Goal: Task Accomplishment & Management: Manage account settings

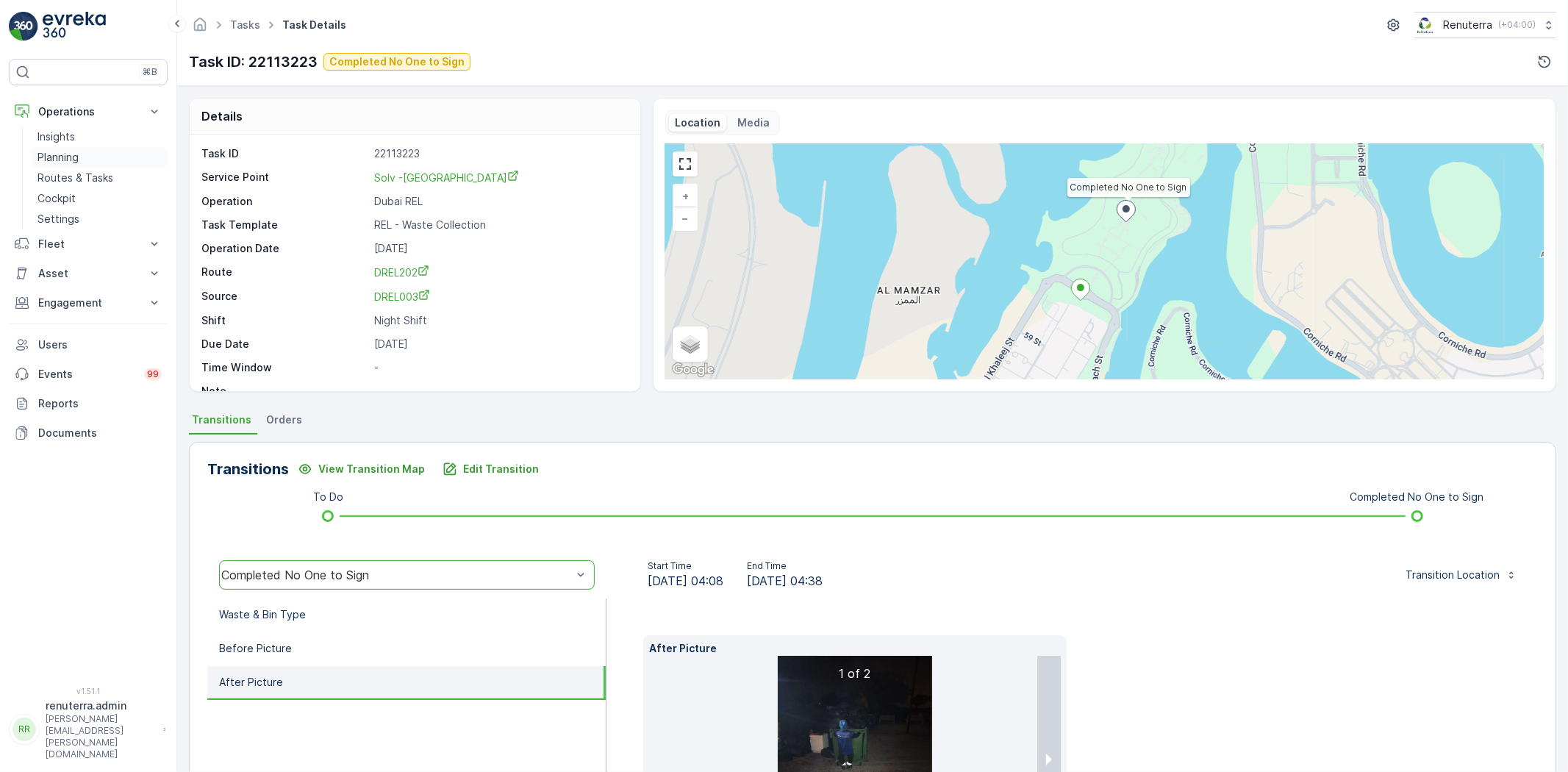
drag, startPoint x: 87, startPoint y: 172, endPoint x: 103, endPoint y: 157, distance: 21.9
click at [86, 173] on p "Routes & Tasks" at bounding box center [75, 178] width 75 height 15
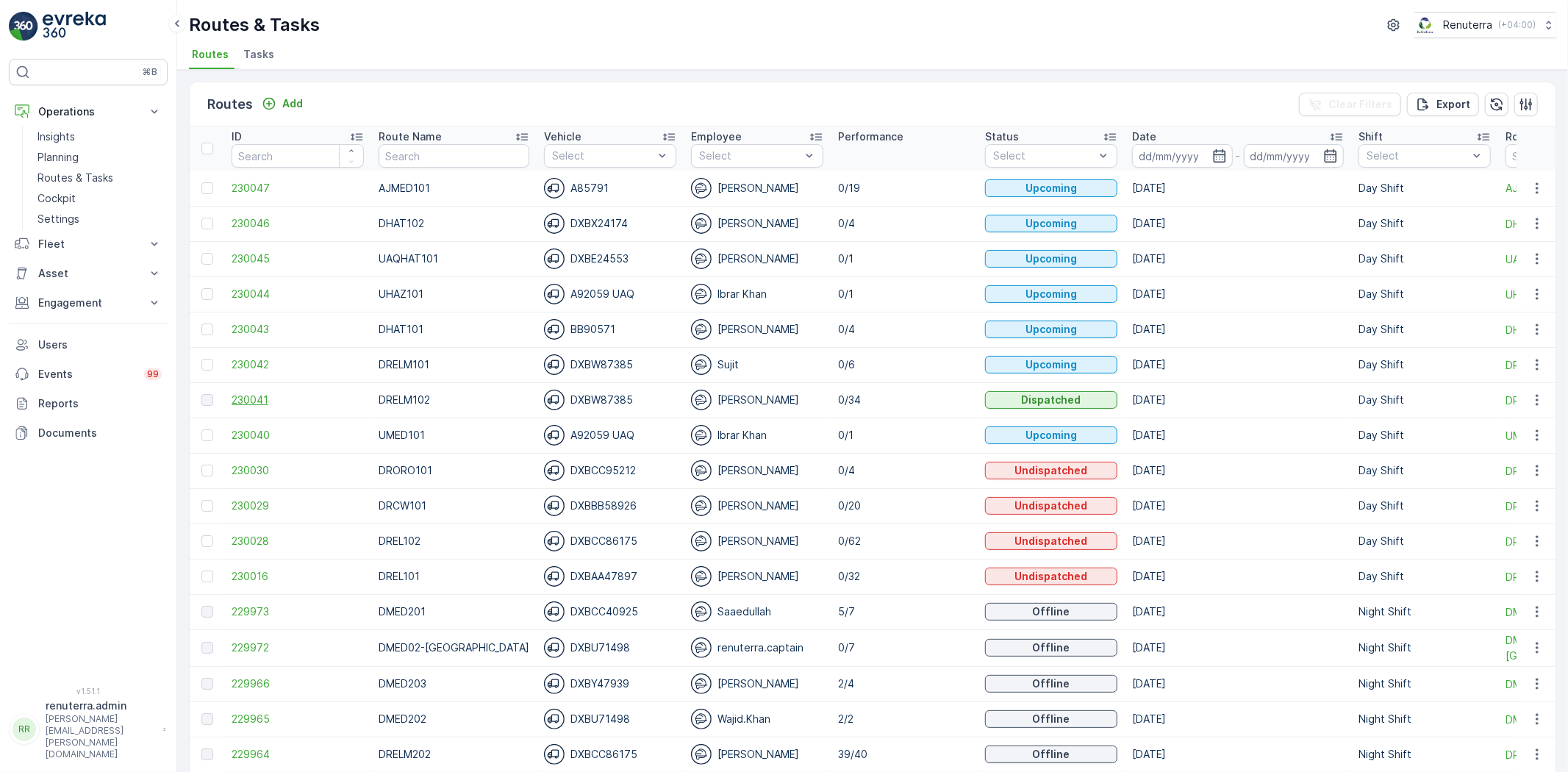
click at [252, 398] on span "230041" at bounding box center [298, 400] width 132 height 15
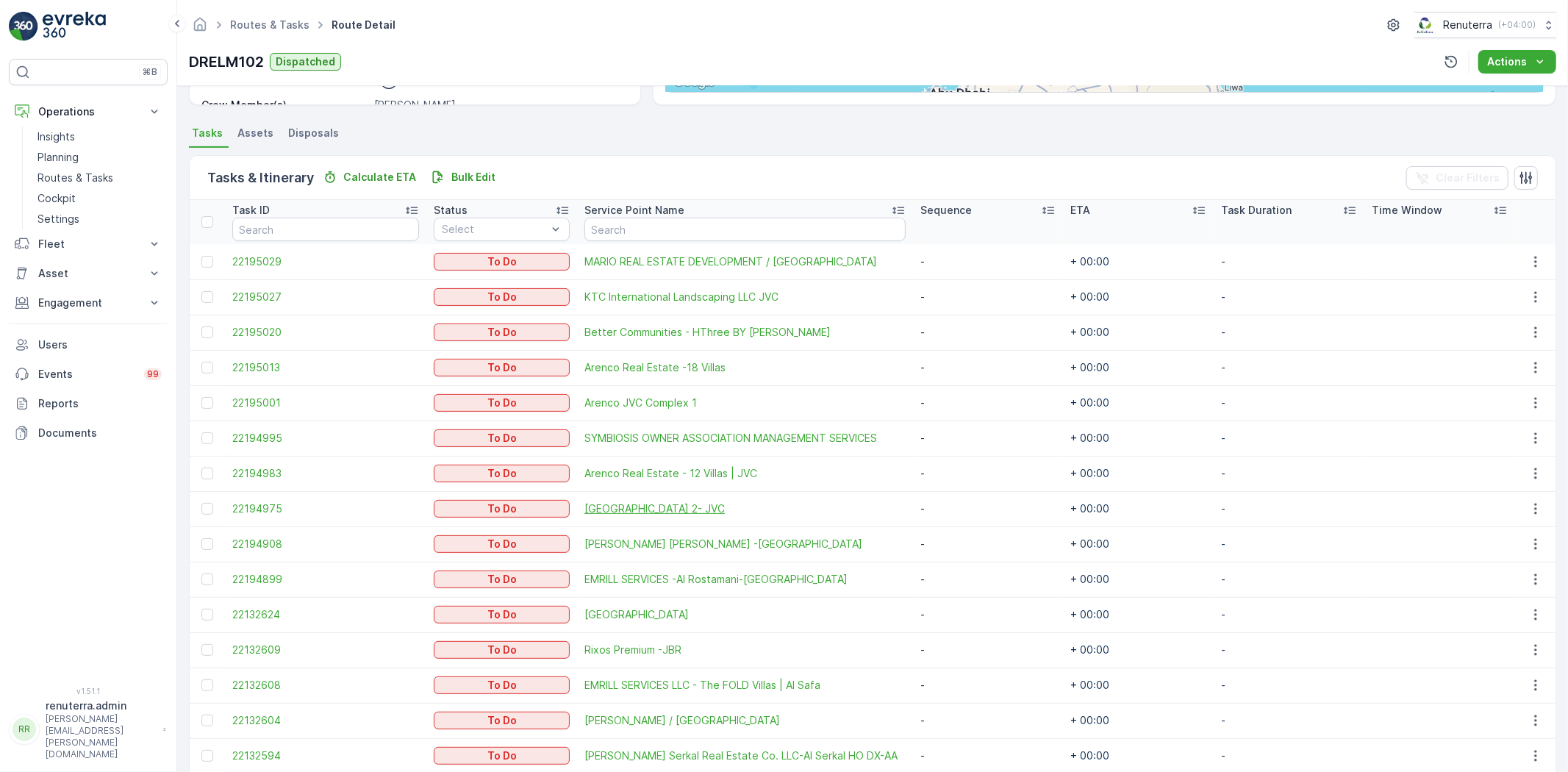
scroll to position [326, 0]
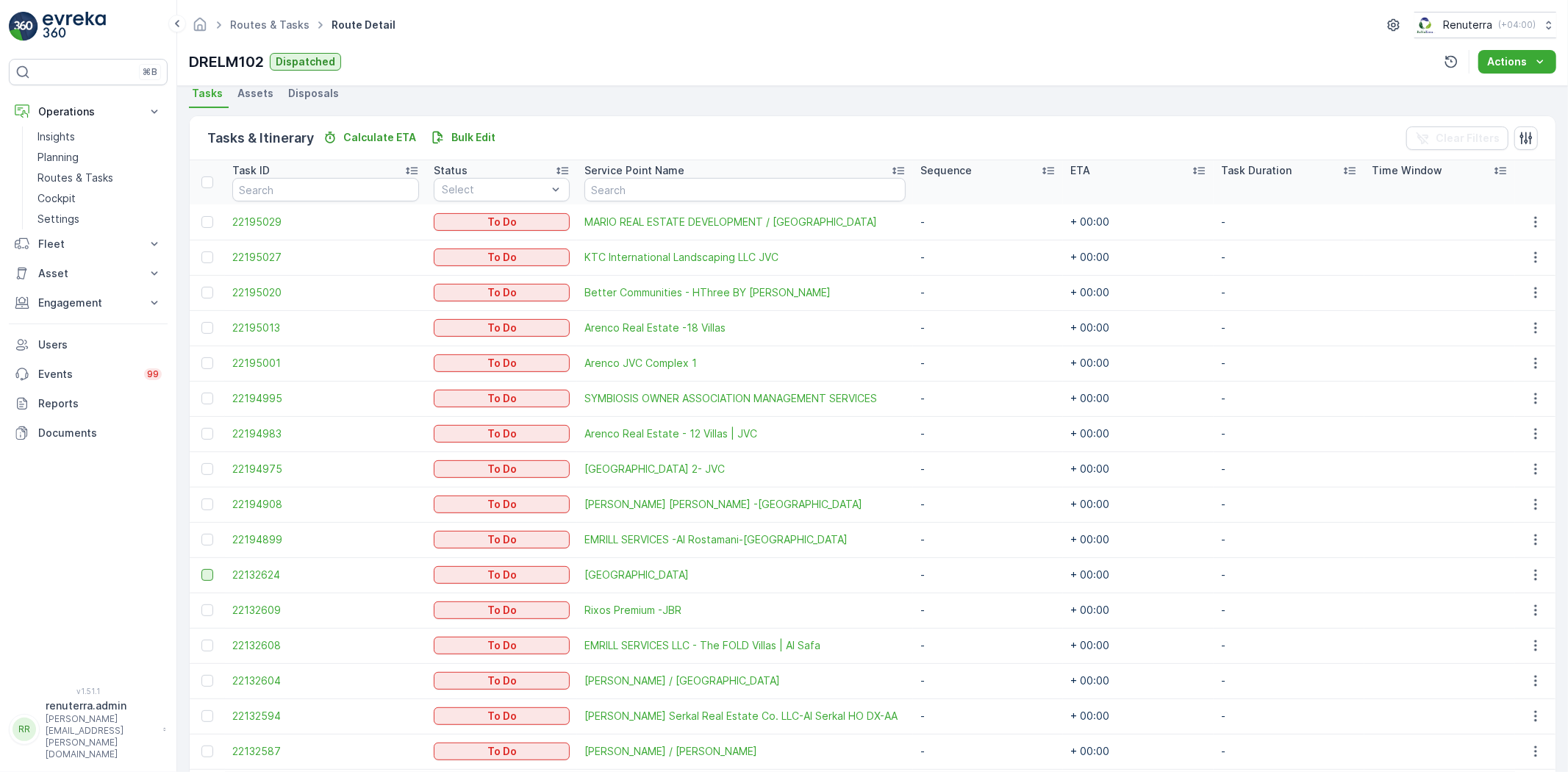
click at [204, 572] on div at bounding box center [207, 574] width 11 height 11
click at [202, 569] on input "checkbox" at bounding box center [202, 569] width 0 height 0
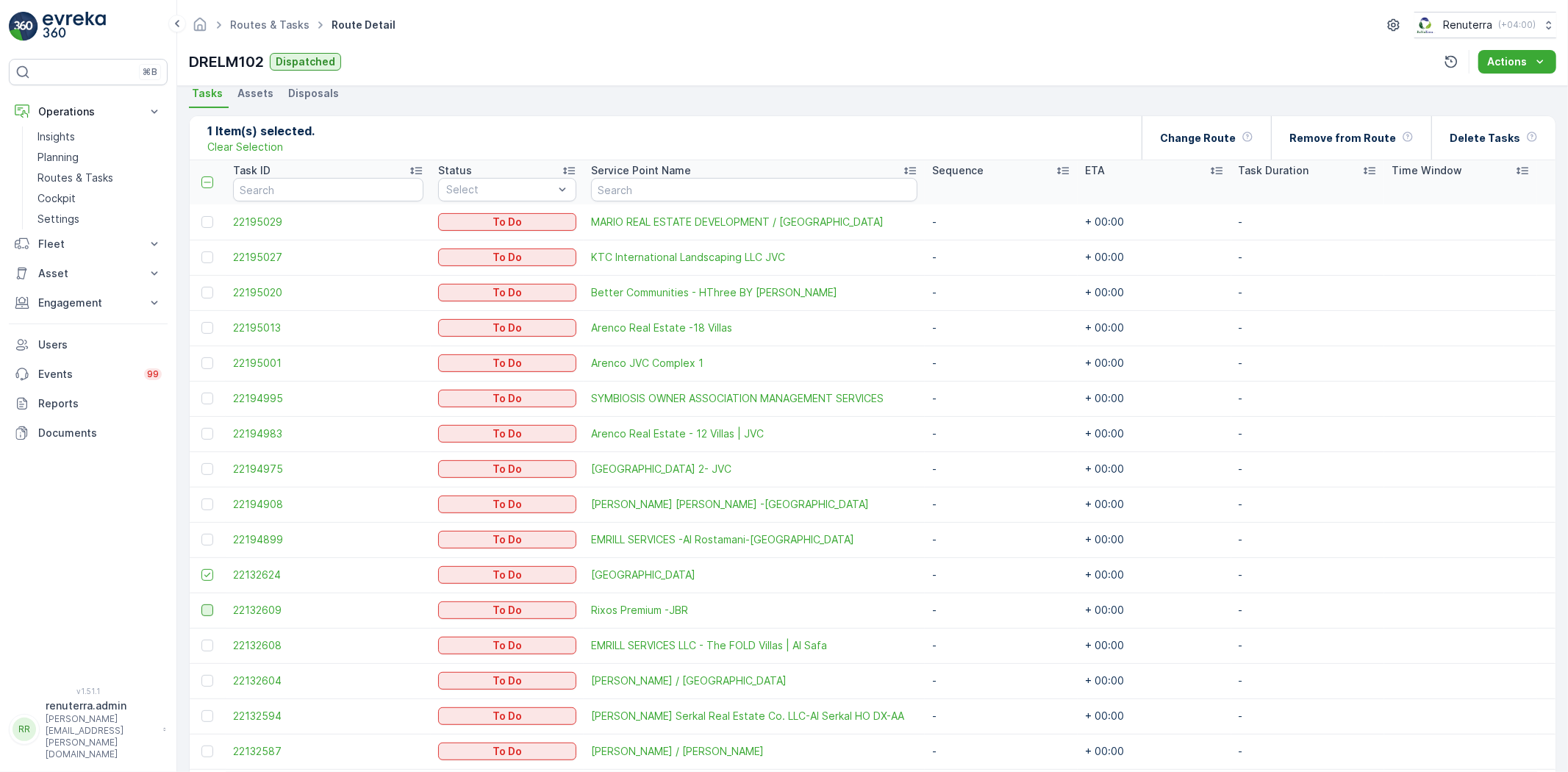
click at [211, 609] on div at bounding box center [207, 610] width 11 height 11
click at [202, 604] on input "checkbox" at bounding box center [202, 604] width 0 height 0
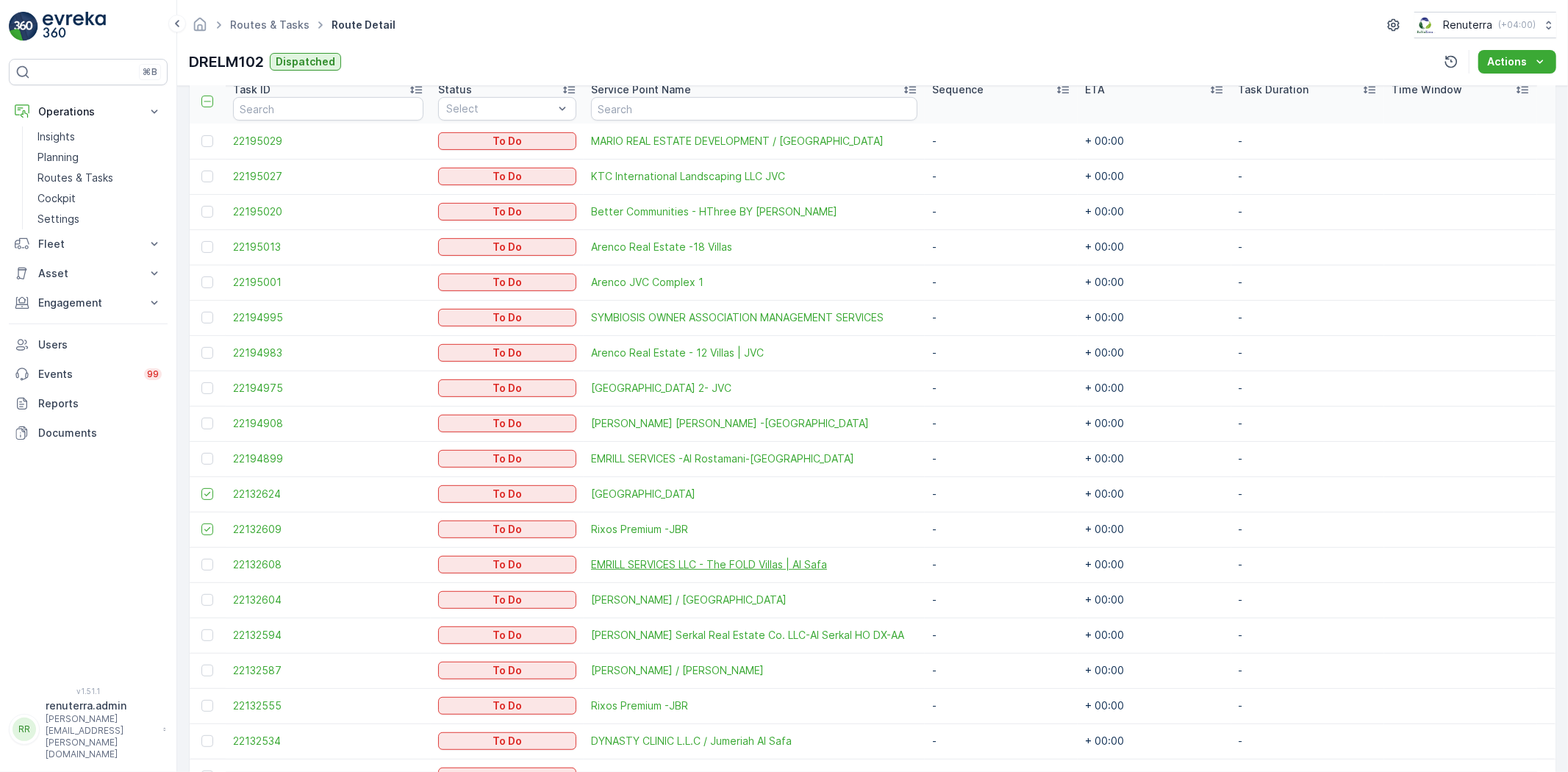
scroll to position [408, 0]
click at [225, 628] on td "22132594" at bounding box center [328, 634] width 205 height 35
drag, startPoint x: 203, startPoint y: 632, endPoint x: 209, endPoint y: 649, distance: 18.0
click at [203, 632] on div at bounding box center [207, 634] width 11 height 11
click at [202, 629] on input "checkbox" at bounding box center [202, 629] width 0 height 0
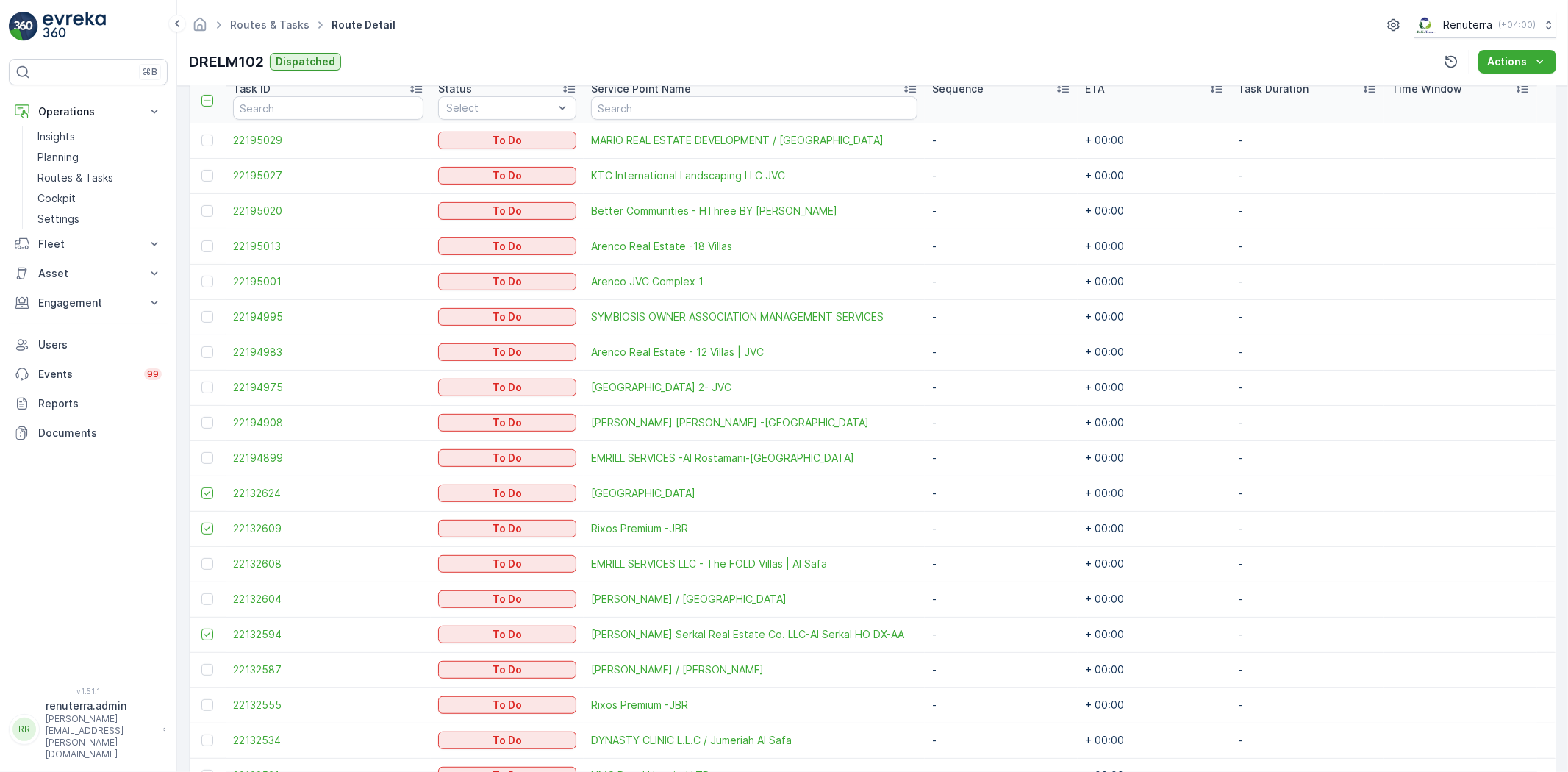
click at [208, 661] on td at bounding box center [207, 670] width 36 height 35
drag, startPoint x: 208, startPoint y: 702, endPoint x: 194, endPoint y: 674, distance: 31.3
click at [206, 699] on div at bounding box center [207, 705] width 11 height 11
click at [202, 699] on input "checkbox" at bounding box center [202, 699] width 0 height 0
click at [202, 666] on div at bounding box center [207, 670] width 11 height 11
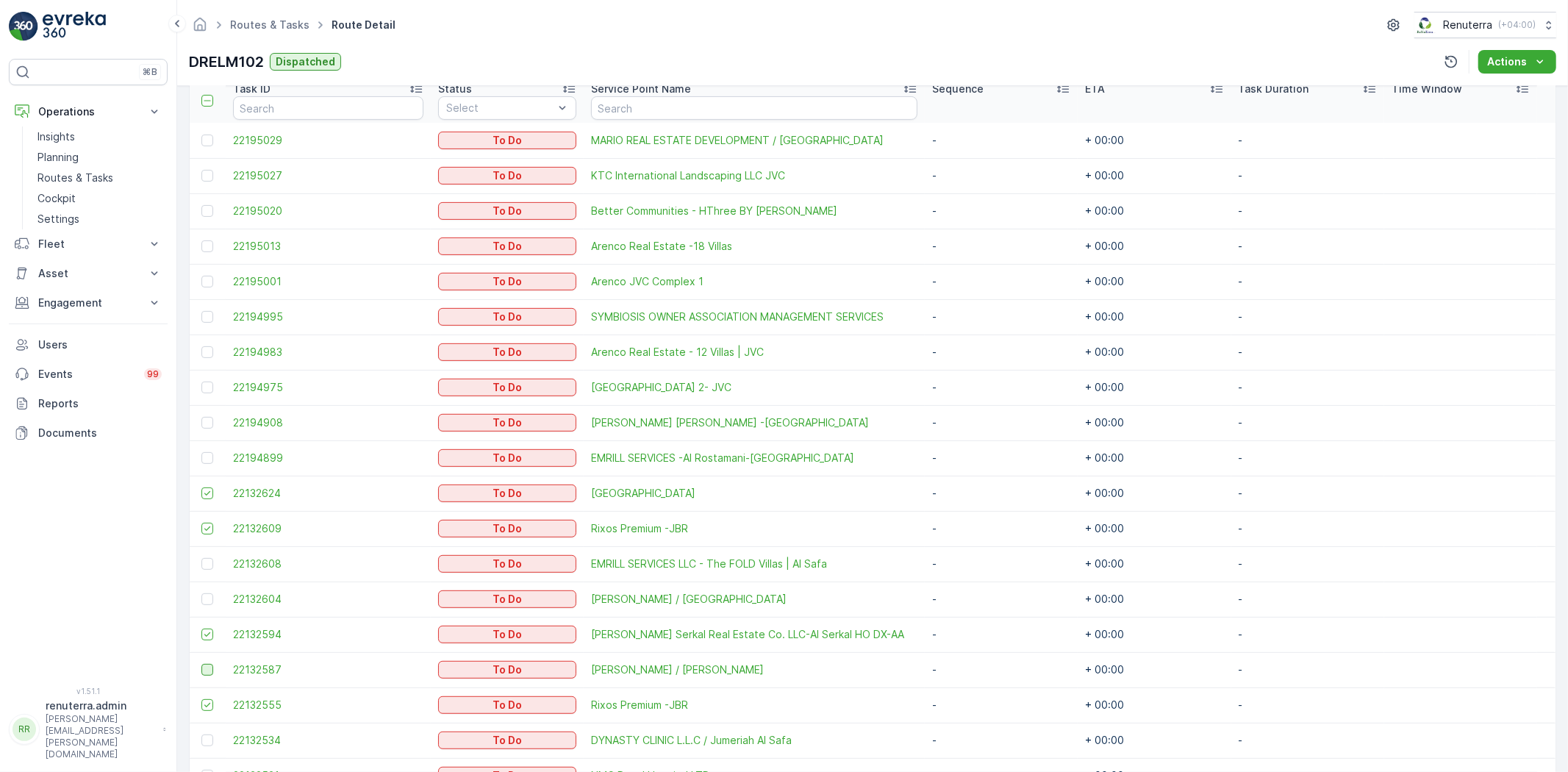
click at [202, 664] on input "checkbox" at bounding box center [202, 664] width 0 height 0
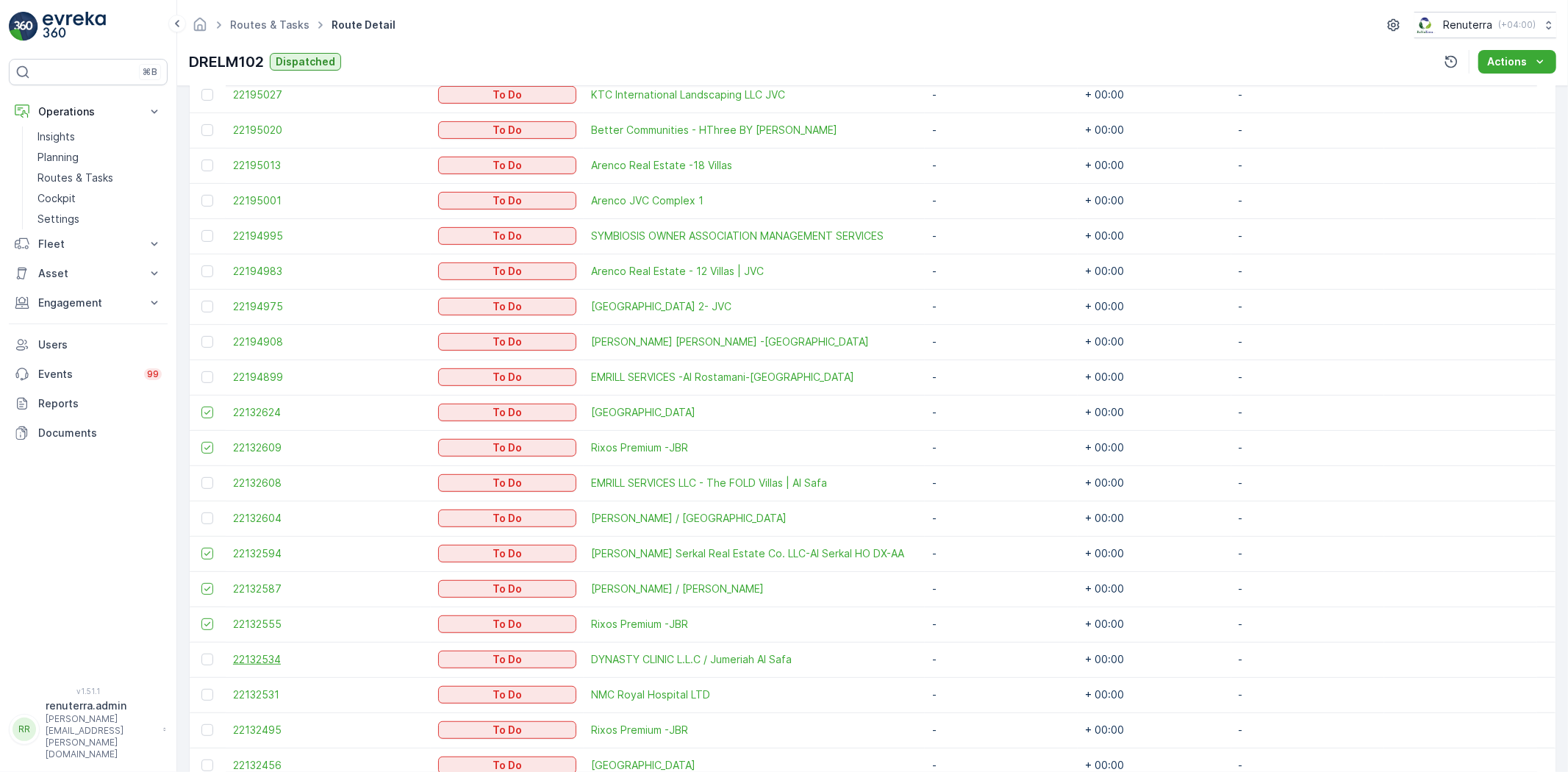
scroll to position [489, 0]
click at [209, 691] on div at bounding box center [207, 694] width 11 height 11
click at [202, 688] on input "checkbox" at bounding box center [202, 688] width 0 height 0
drag, startPoint x: 210, startPoint y: 724, endPoint x: 211, endPoint y: 753, distance: 29.0
click at [211, 743] on td at bounding box center [207, 729] width 36 height 35
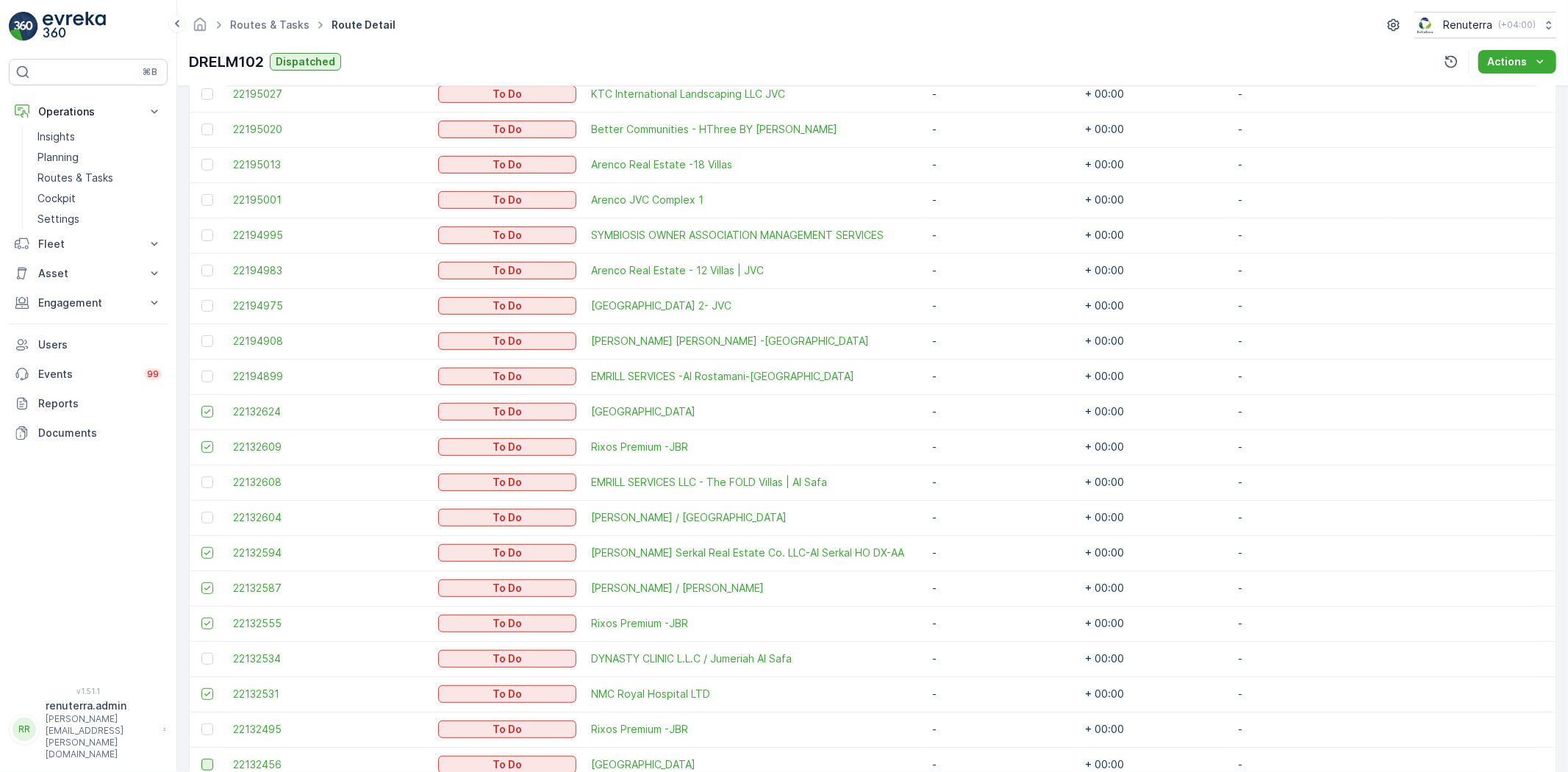
click at [202, 763] on div at bounding box center [207, 765] width 11 height 11
click at [202, 759] on input "checkbox" at bounding box center [202, 759] width 0 height 0
click at [211, 724] on div at bounding box center [207, 729] width 11 height 11
click at [202, 724] on input "checkbox" at bounding box center [202, 724] width 0 height 0
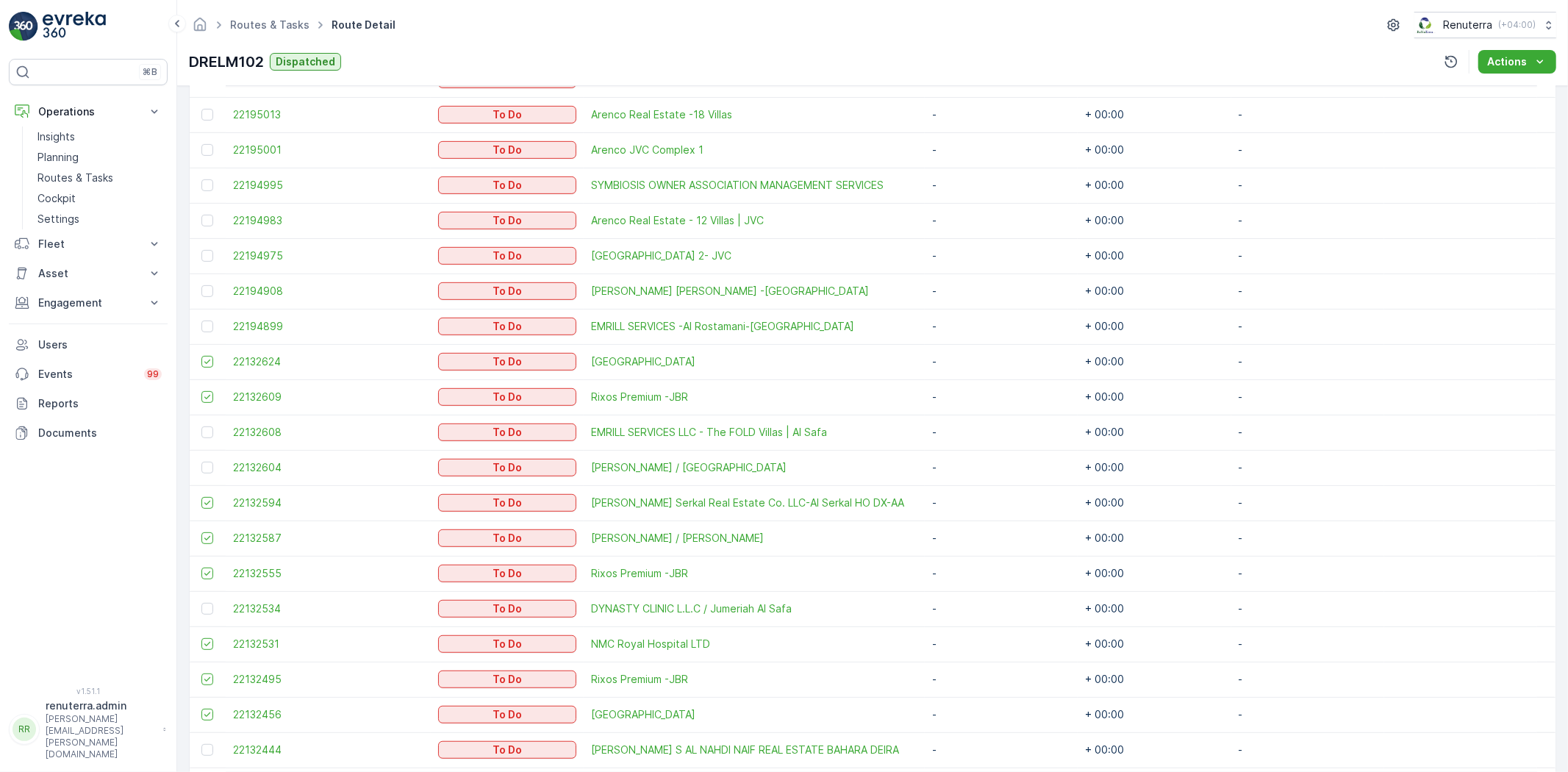
scroll to position [653, 0]
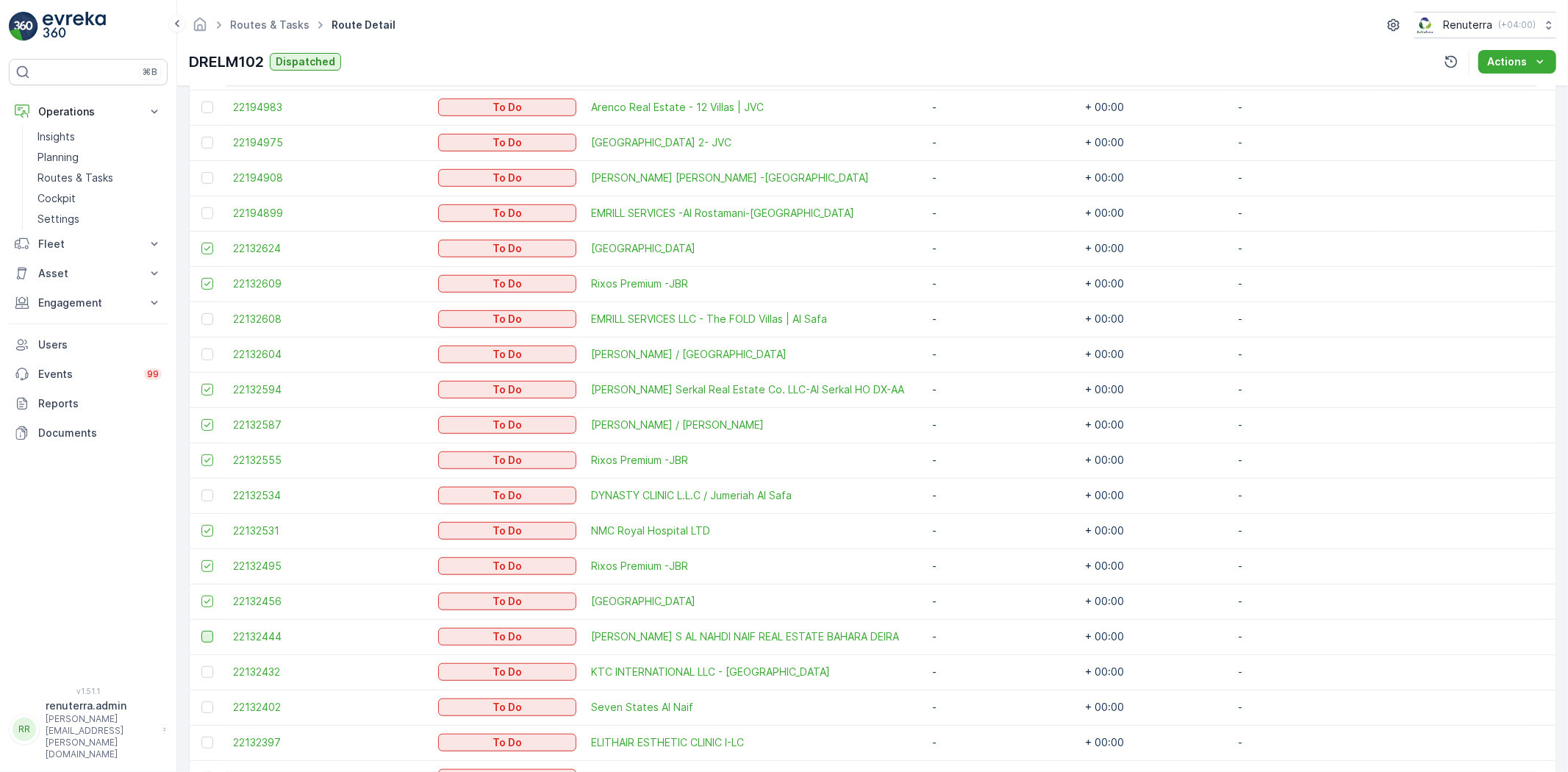
click at [204, 636] on div at bounding box center [207, 637] width 11 height 11
click at [202, 631] on input "checkbox" at bounding box center [202, 631] width 0 height 0
click at [218, 710] on td at bounding box center [207, 706] width 36 height 35
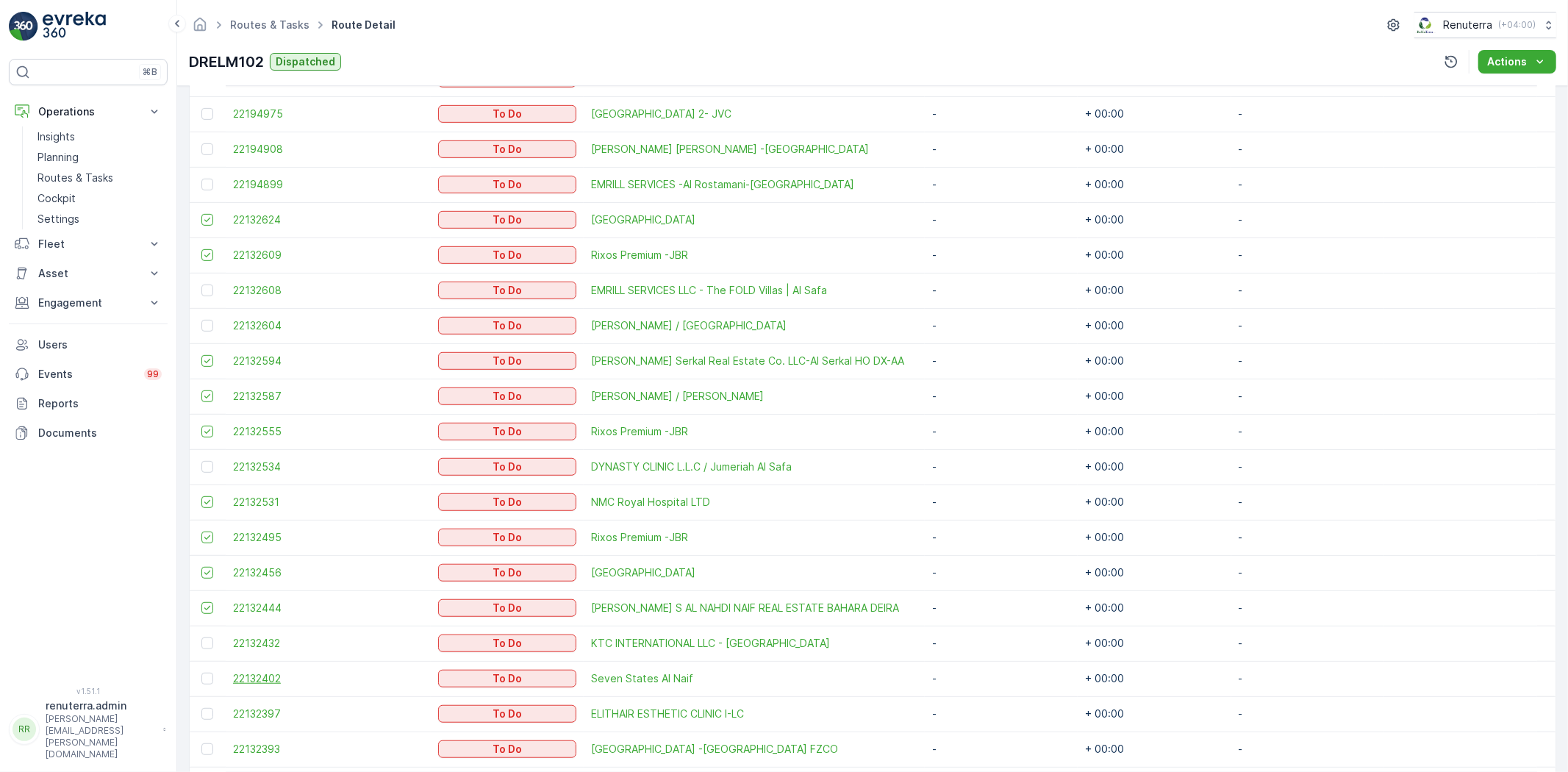
scroll to position [735, 0]
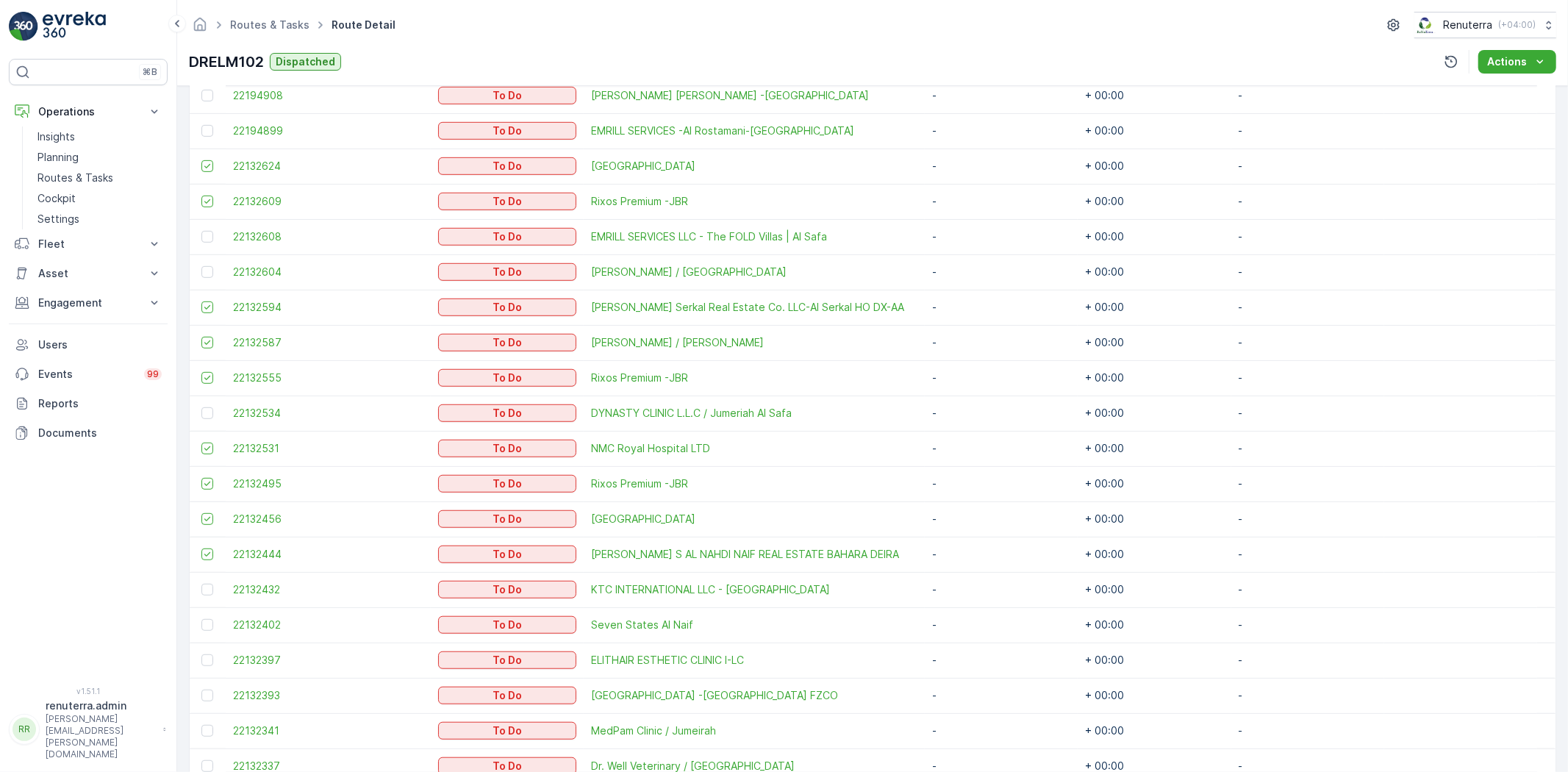
click at [200, 615] on td at bounding box center [207, 624] width 36 height 35
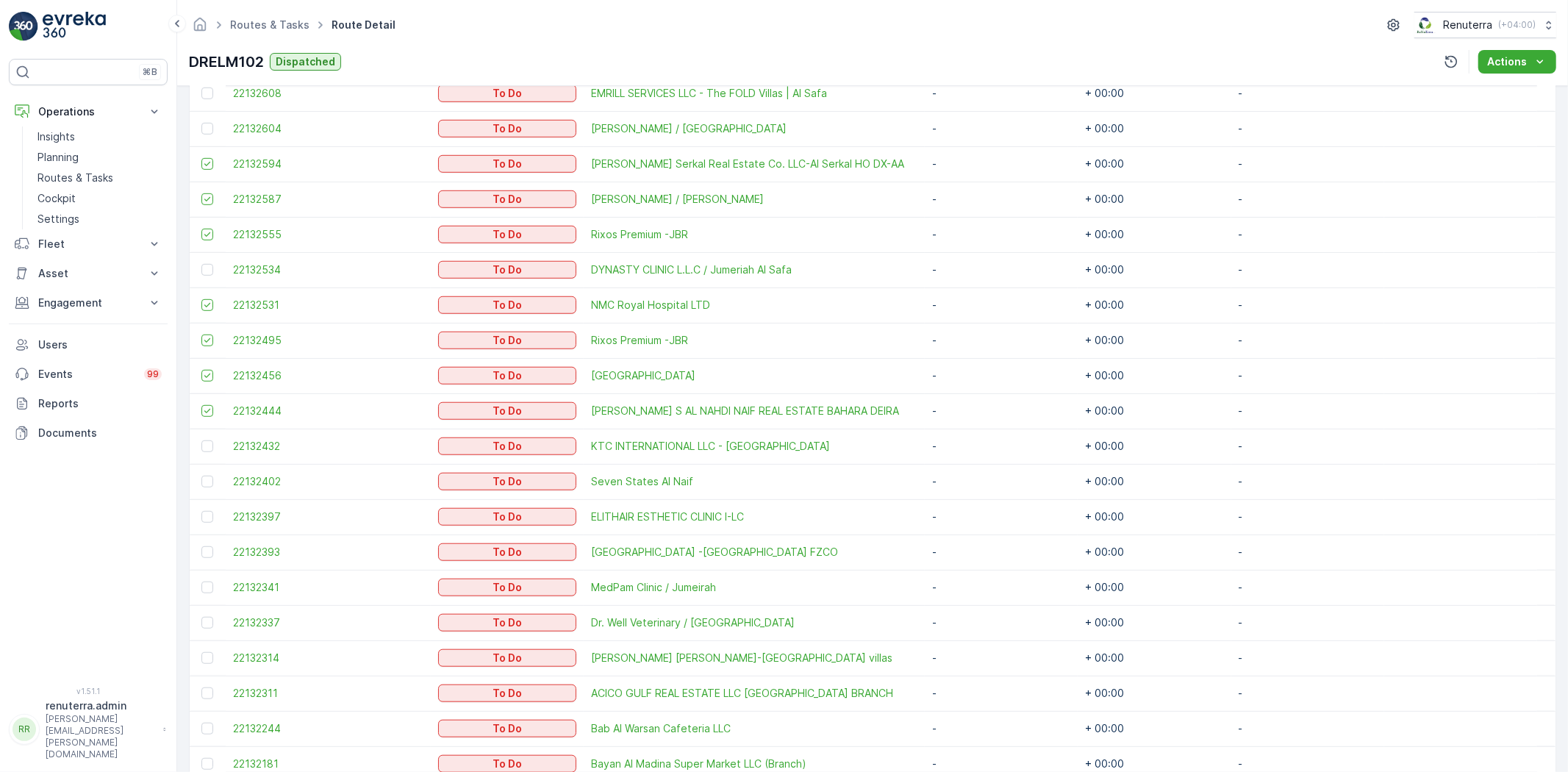
scroll to position [817, 0]
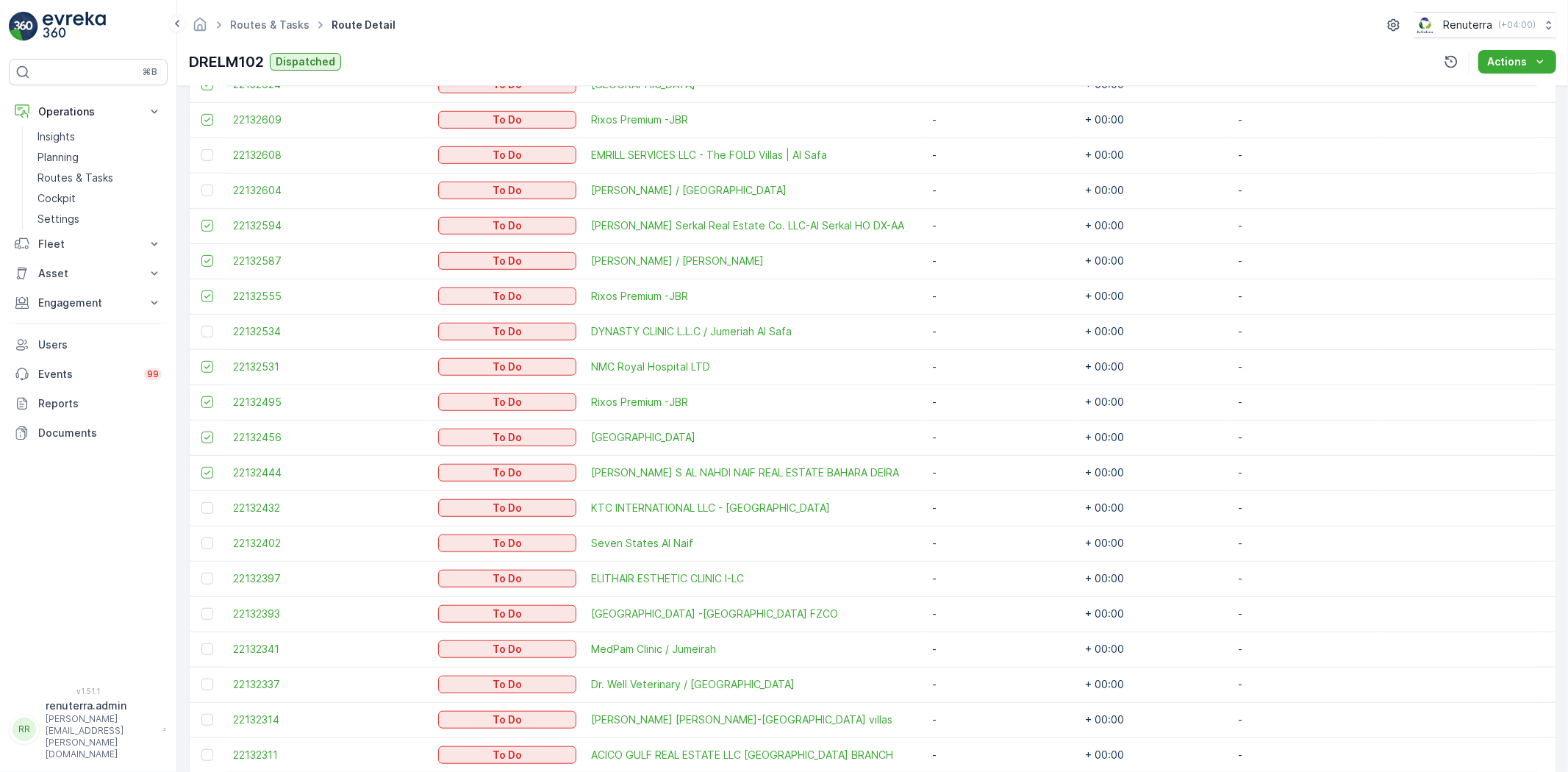
click at [199, 684] on td at bounding box center [207, 684] width 36 height 35
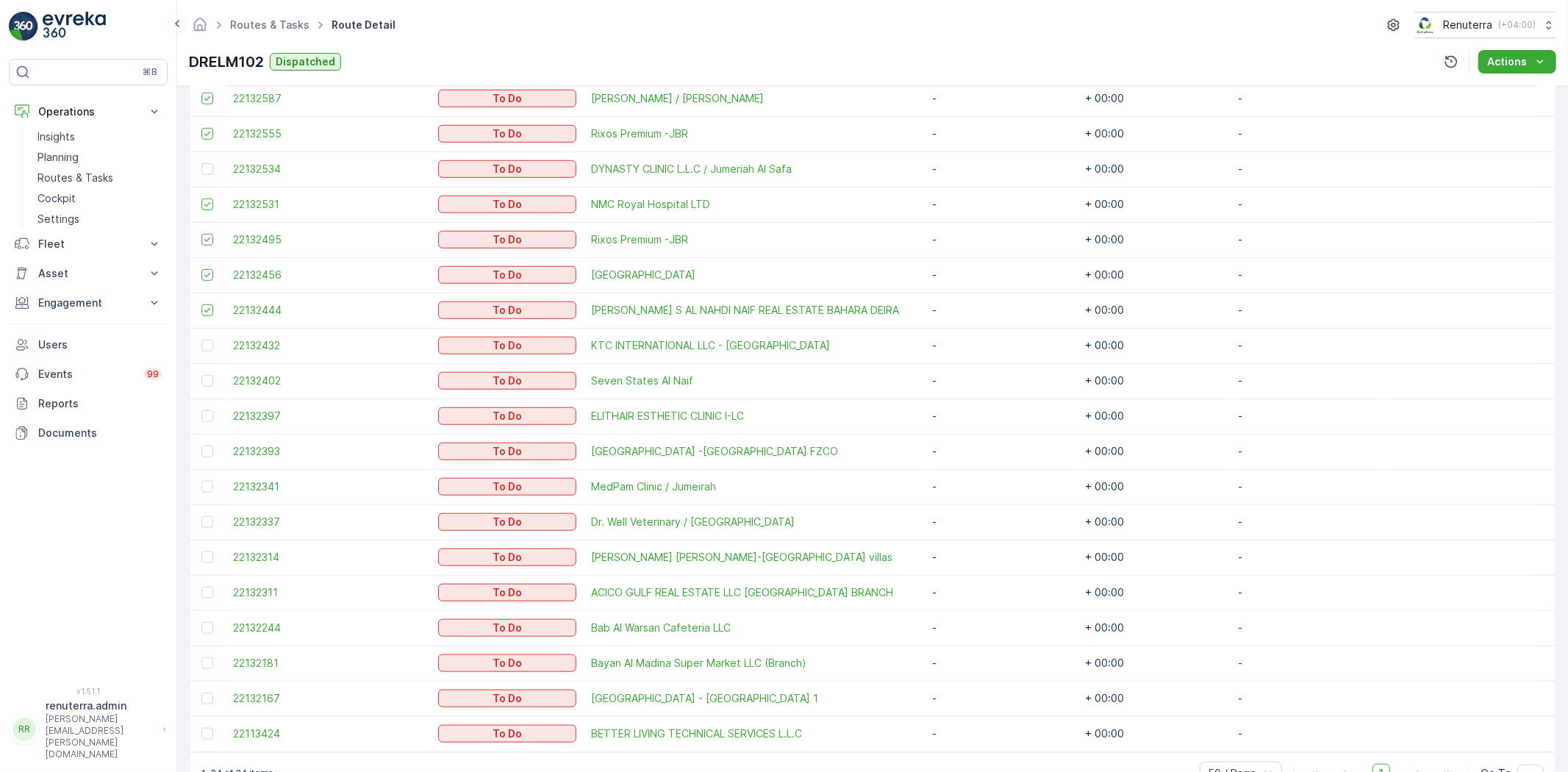
scroll to position [980, 0]
click at [203, 697] on div at bounding box center [207, 697] width 11 height 11
click at [202, 692] on input "checkbox" at bounding box center [202, 692] width 0 height 0
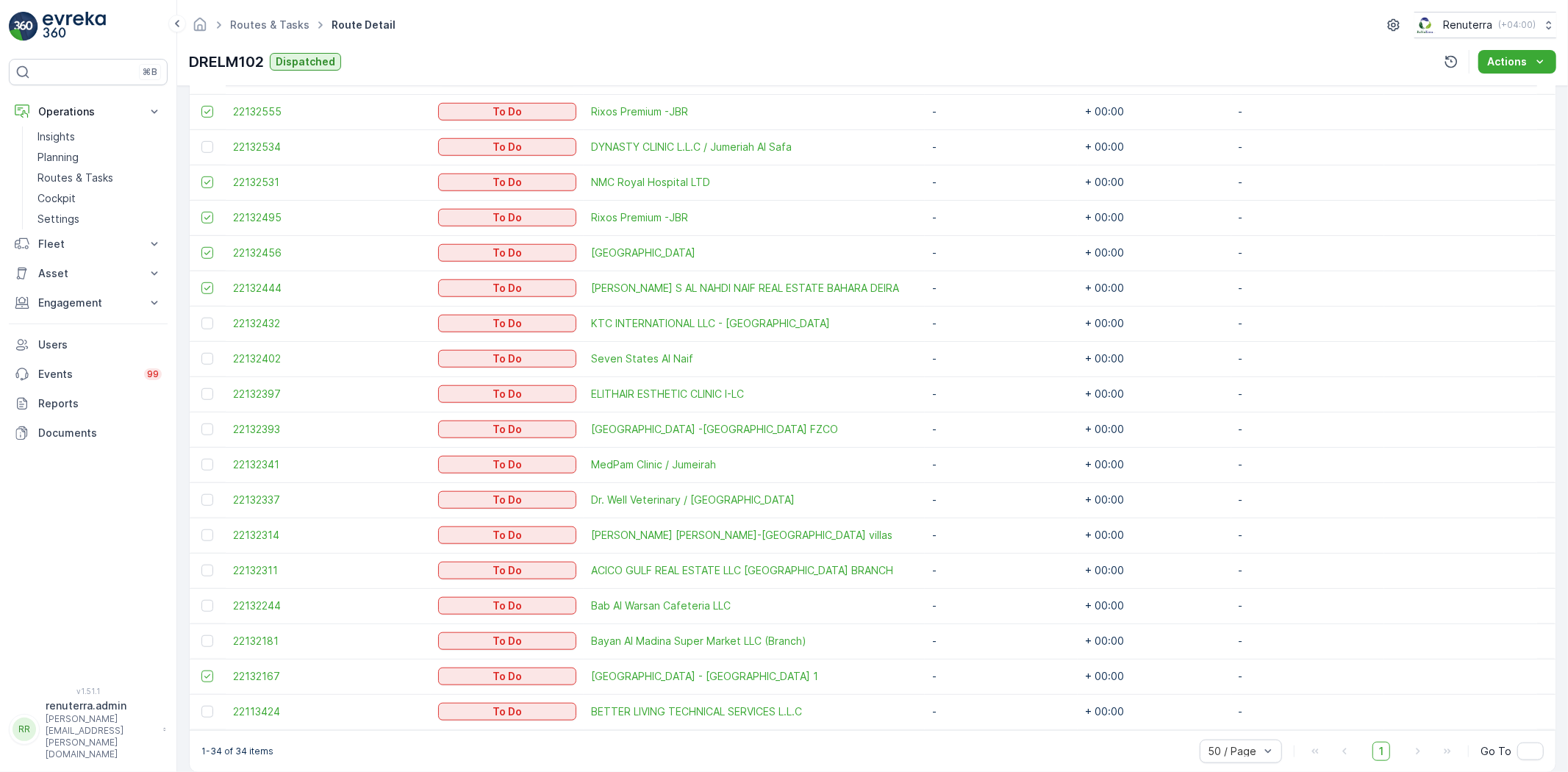
scroll to position [1019, 0]
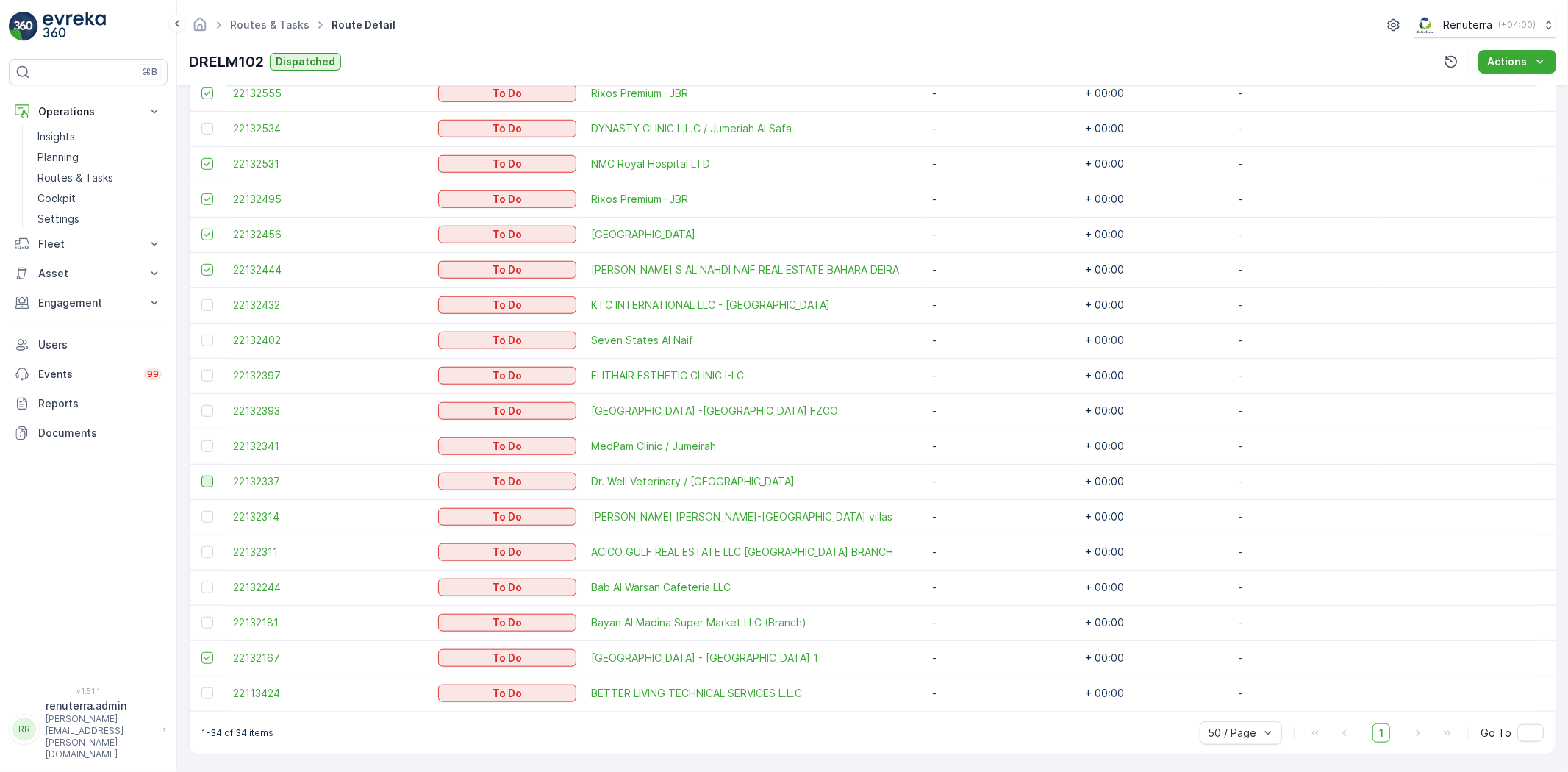
click at [202, 480] on div at bounding box center [207, 481] width 11 height 11
click at [202, 475] on input "checkbox" at bounding box center [202, 475] width 0 height 0
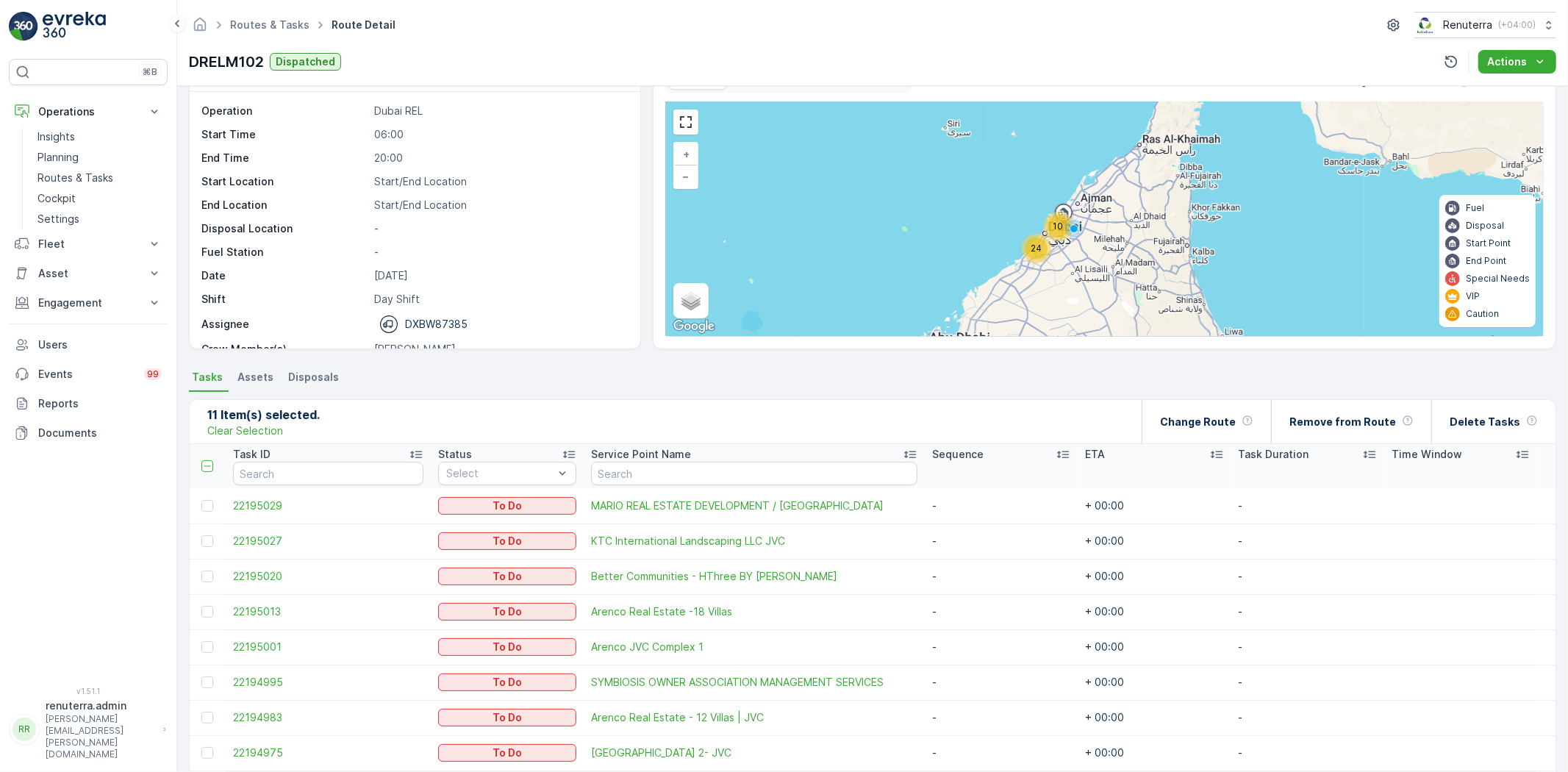
scroll to position [39, 0]
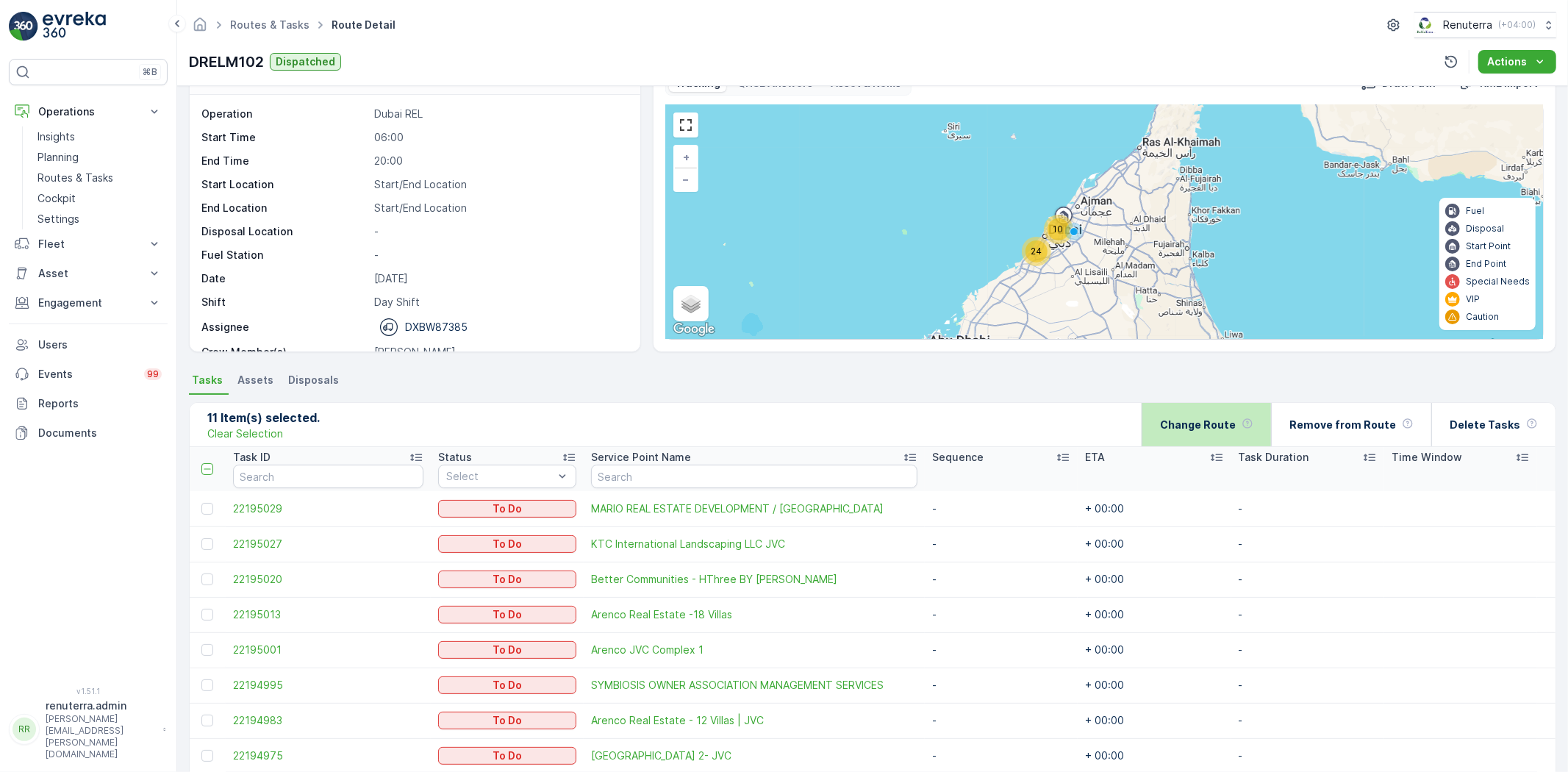
click at [1225, 415] on div "Change Route" at bounding box center [1207, 425] width 93 height 43
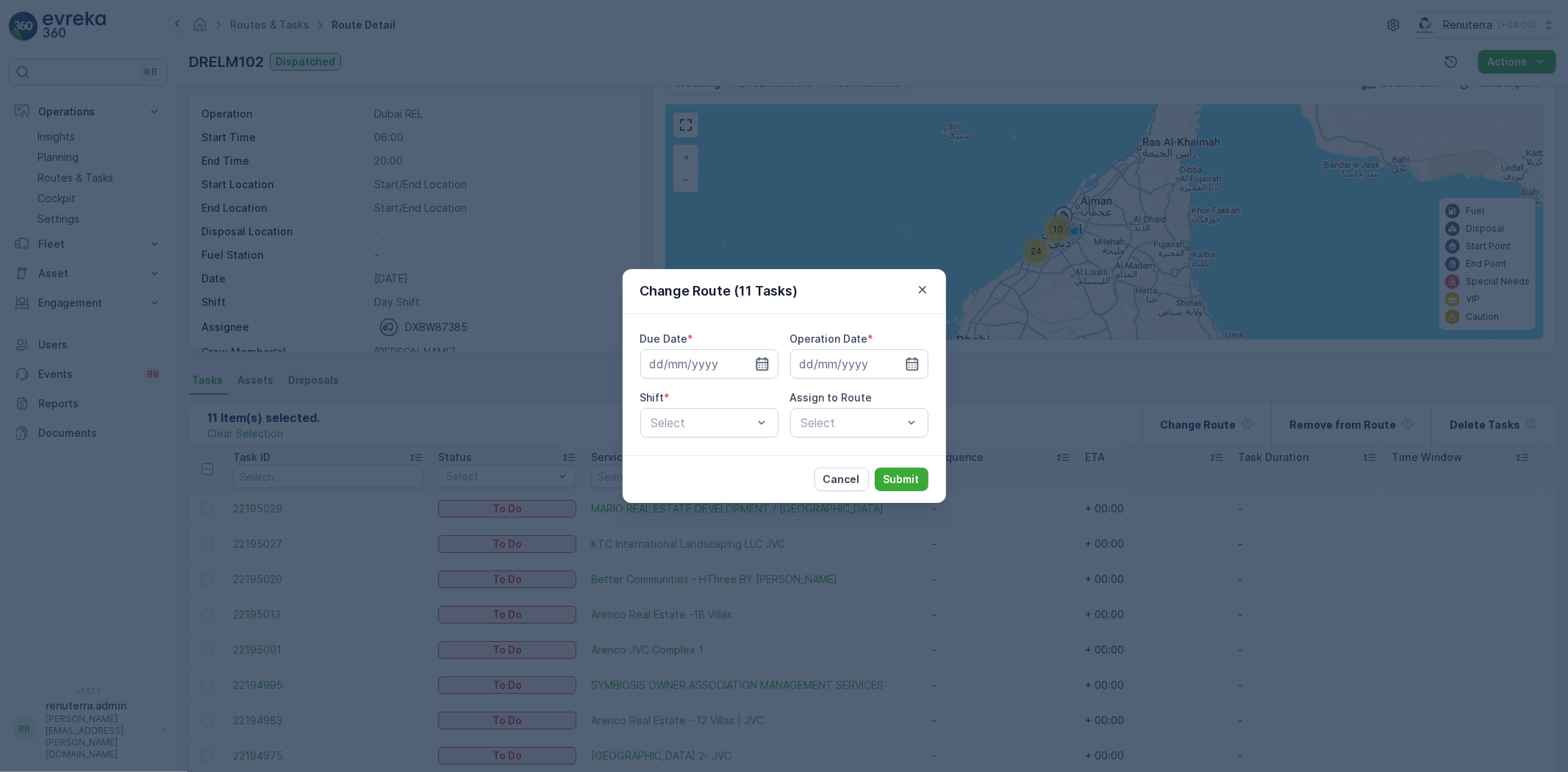
click at [757, 361] on icon "button" at bounding box center [761, 364] width 12 height 13
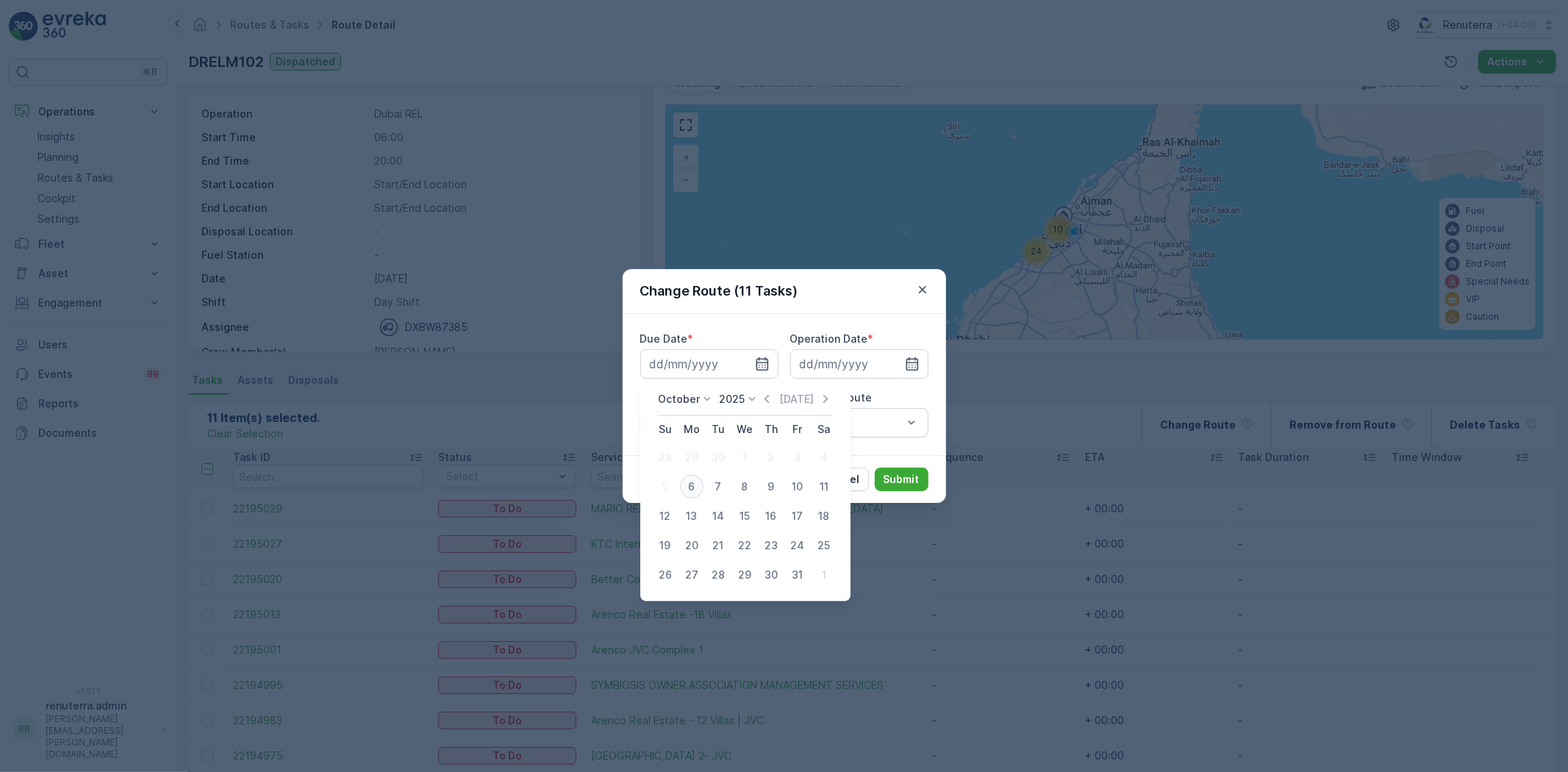
click at [694, 488] on div "6" at bounding box center [692, 487] width 24 height 24
type input "[DATE]"
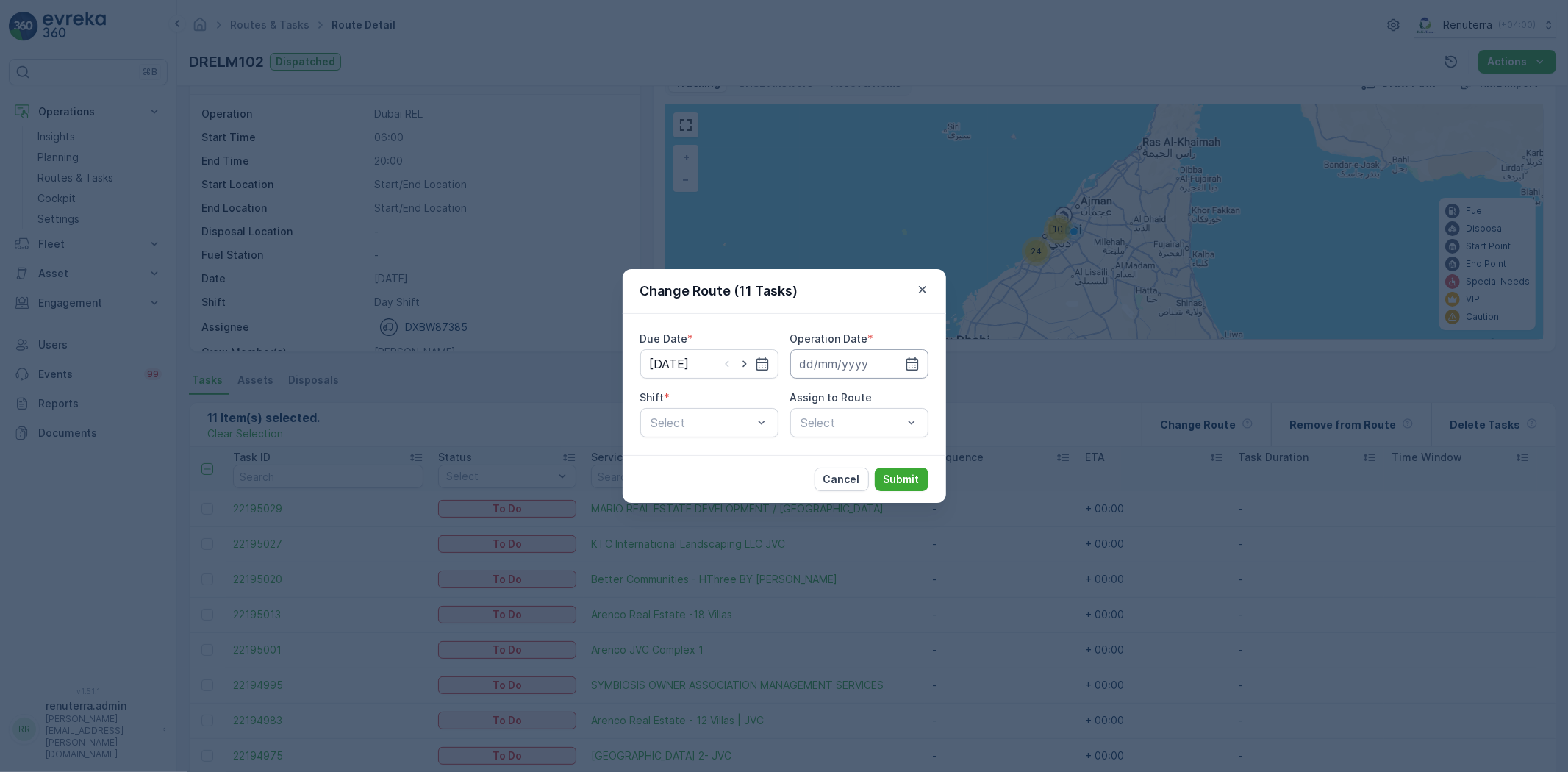
click at [920, 354] on input at bounding box center [859, 364] width 139 height 30
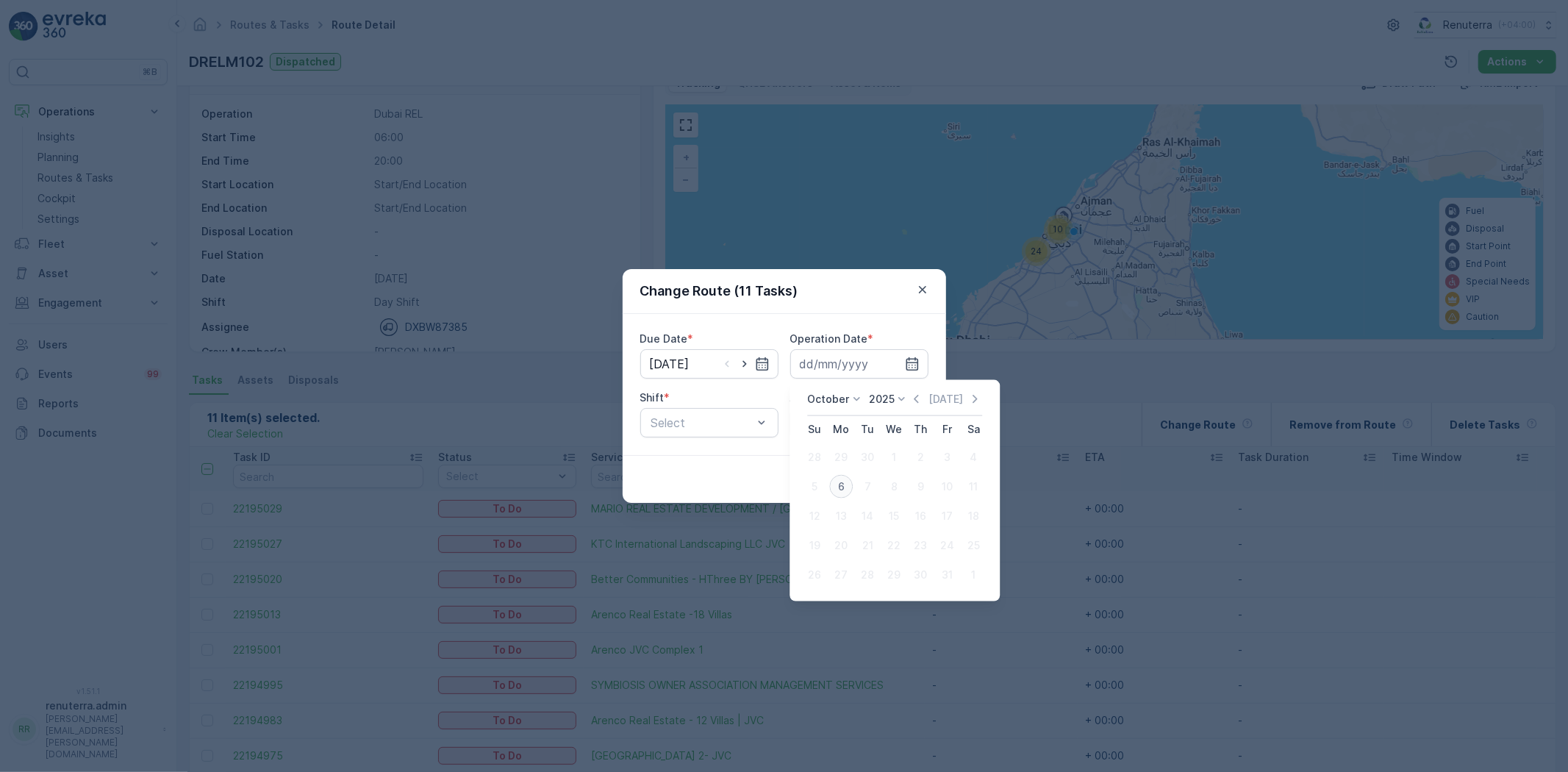
click at [840, 489] on div "6" at bounding box center [841, 487] width 24 height 24
type input "[DATE]"
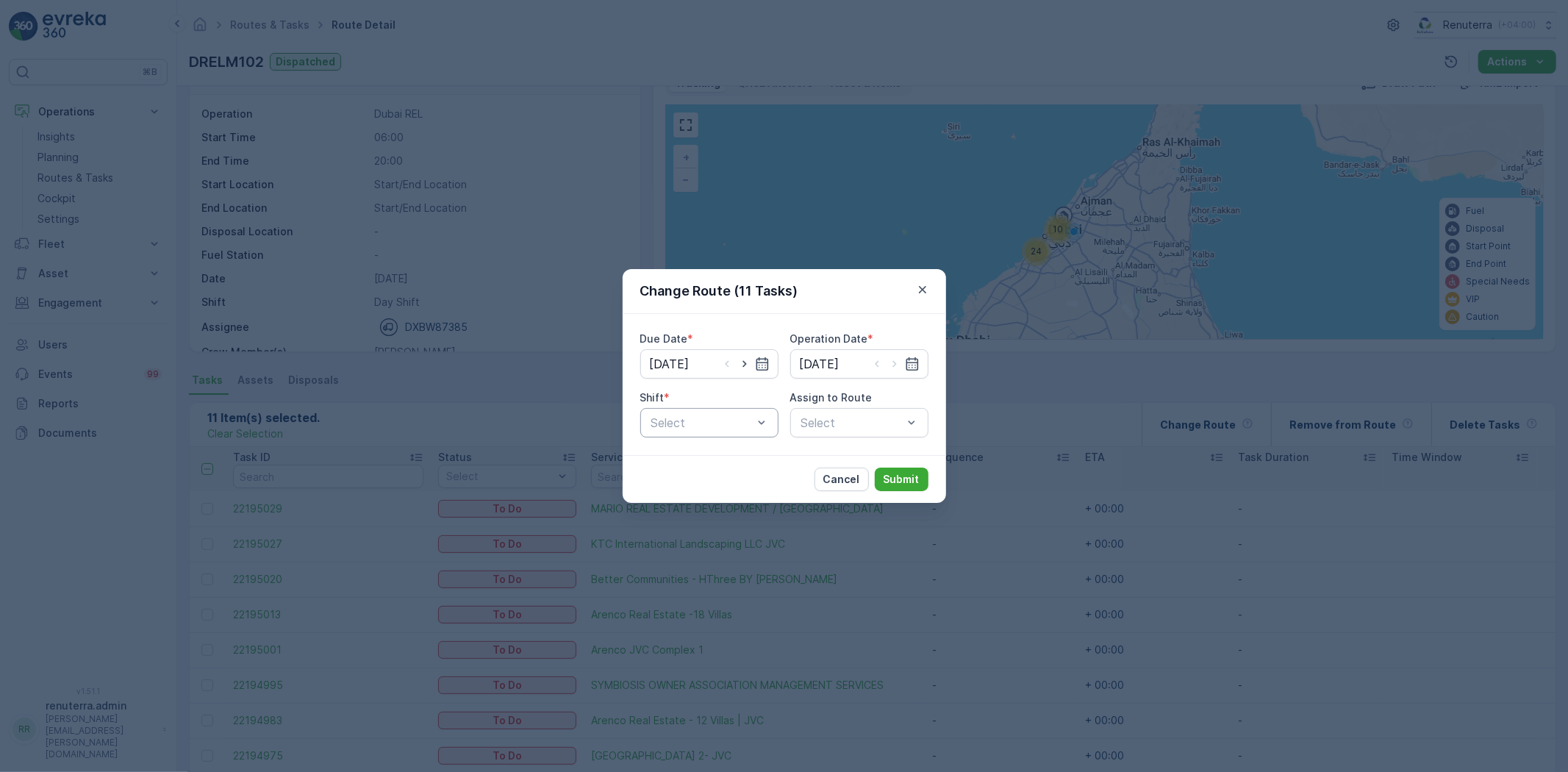
click at [736, 432] on div "Select" at bounding box center [709, 423] width 139 height 30
click at [715, 458] on div "Day Shift" at bounding box center [709, 459] width 120 height 13
click at [882, 426] on div "Select" at bounding box center [859, 423] width 139 height 30
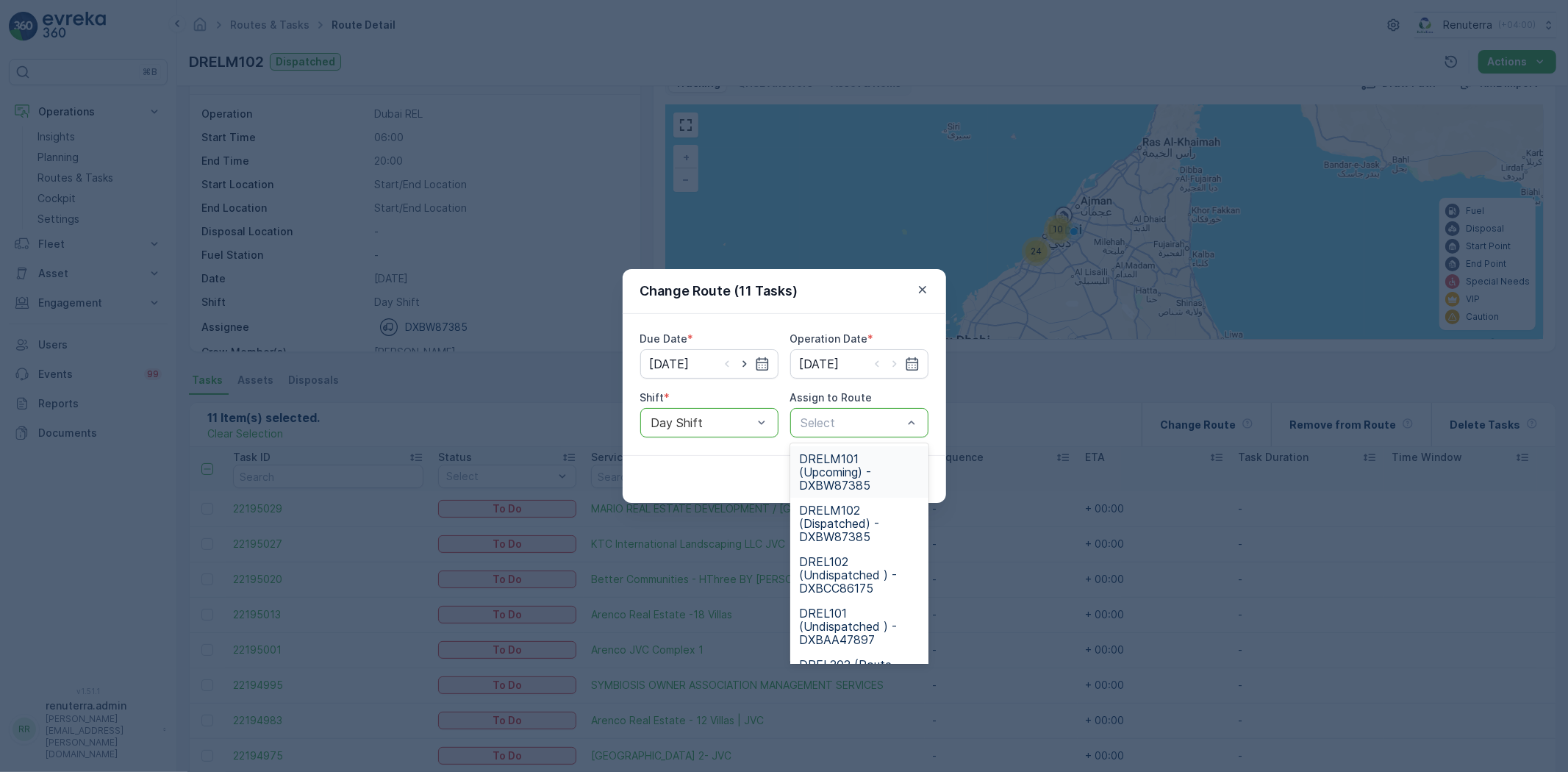
click at [857, 473] on span "DRELM101 (Upcoming) - DXBW87385" at bounding box center [859, 472] width 120 height 39
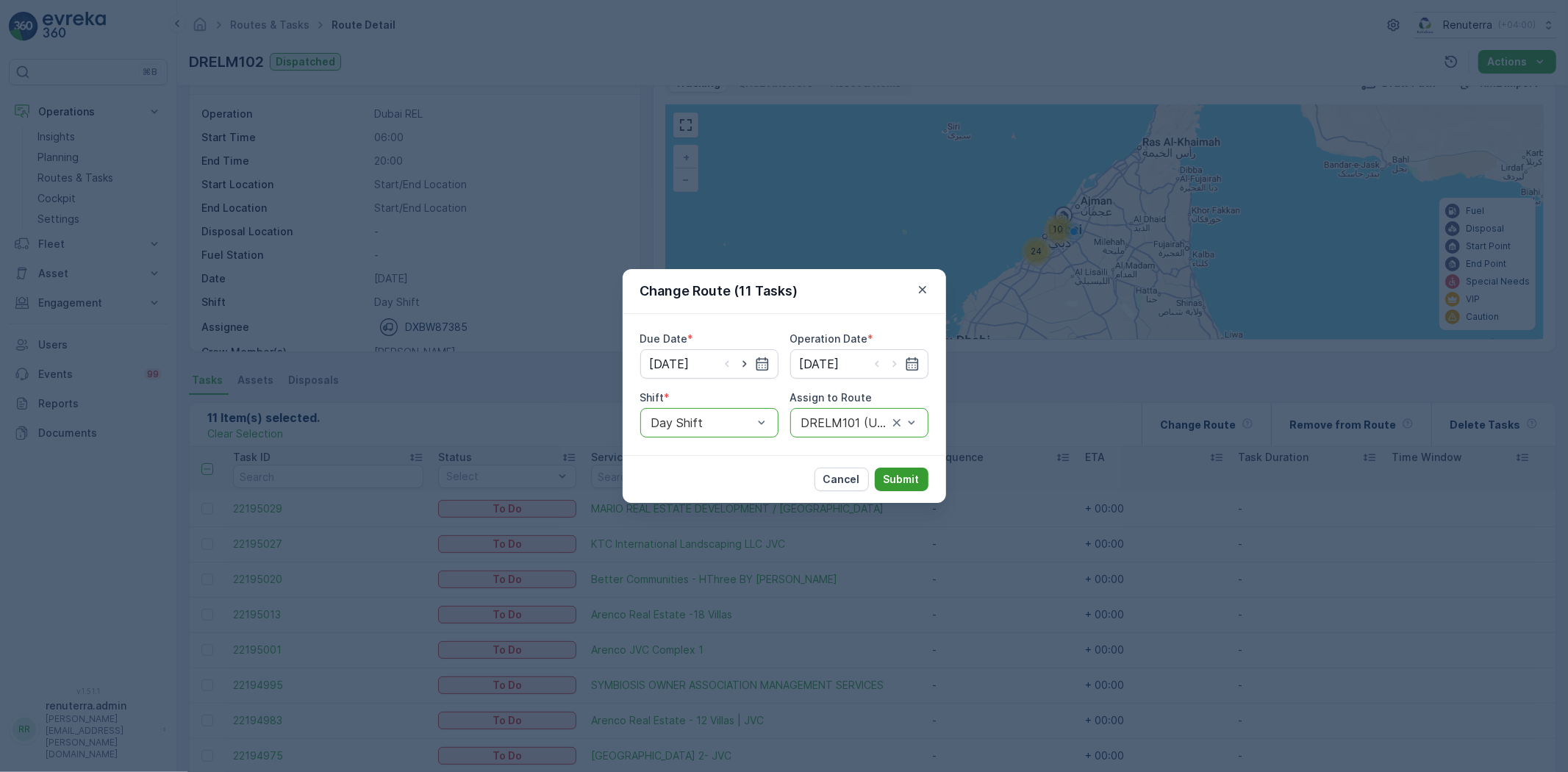
click at [898, 475] on p "Submit" at bounding box center [902, 479] width 36 height 15
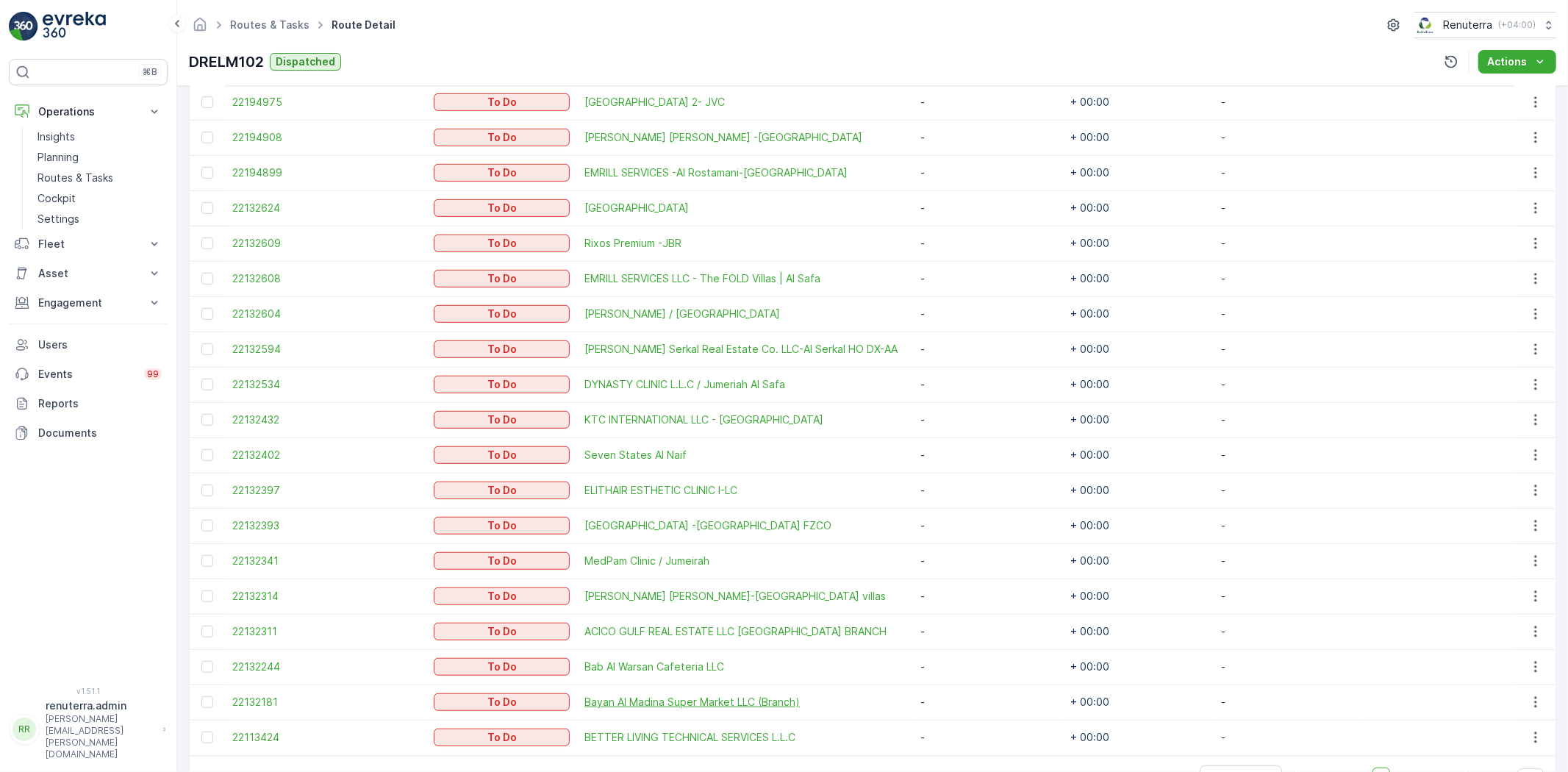
scroll to position [738, 0]
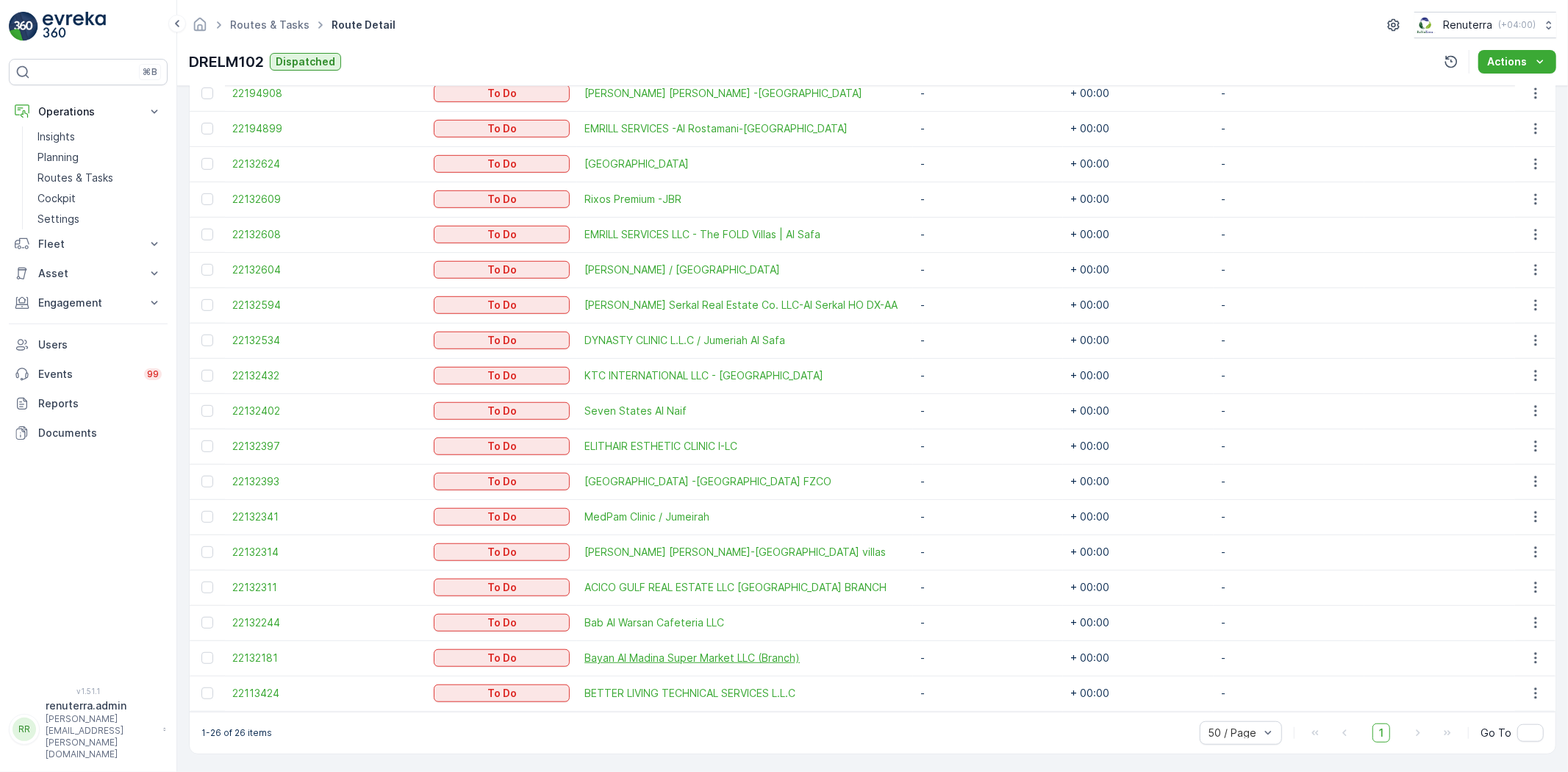
click at [647, 651] on span "Bayan Al Madina Super Market LLC (Branch)" at bounding box center [745, 658] width 321 height 15
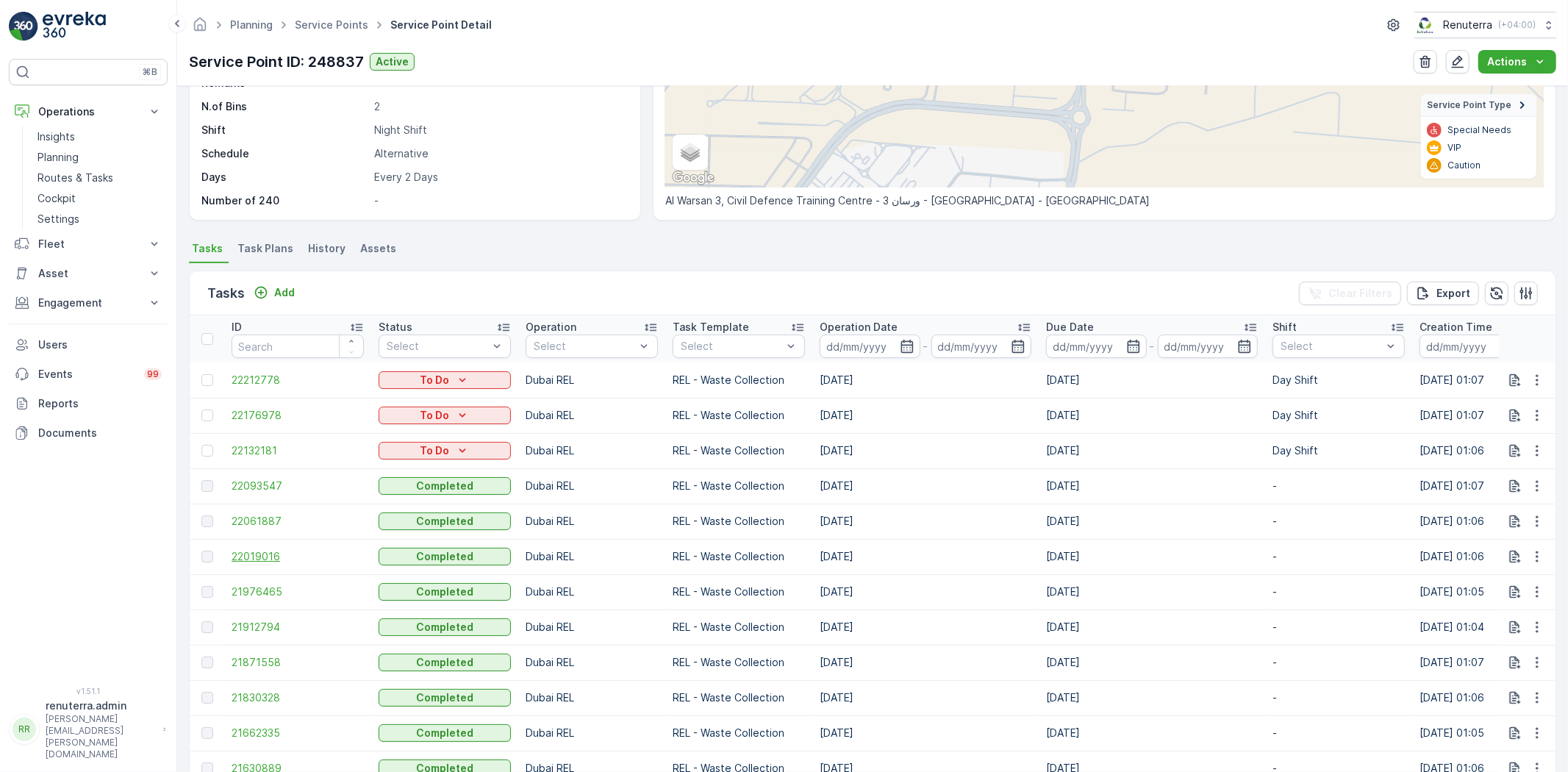
scroll to position [326, 0]
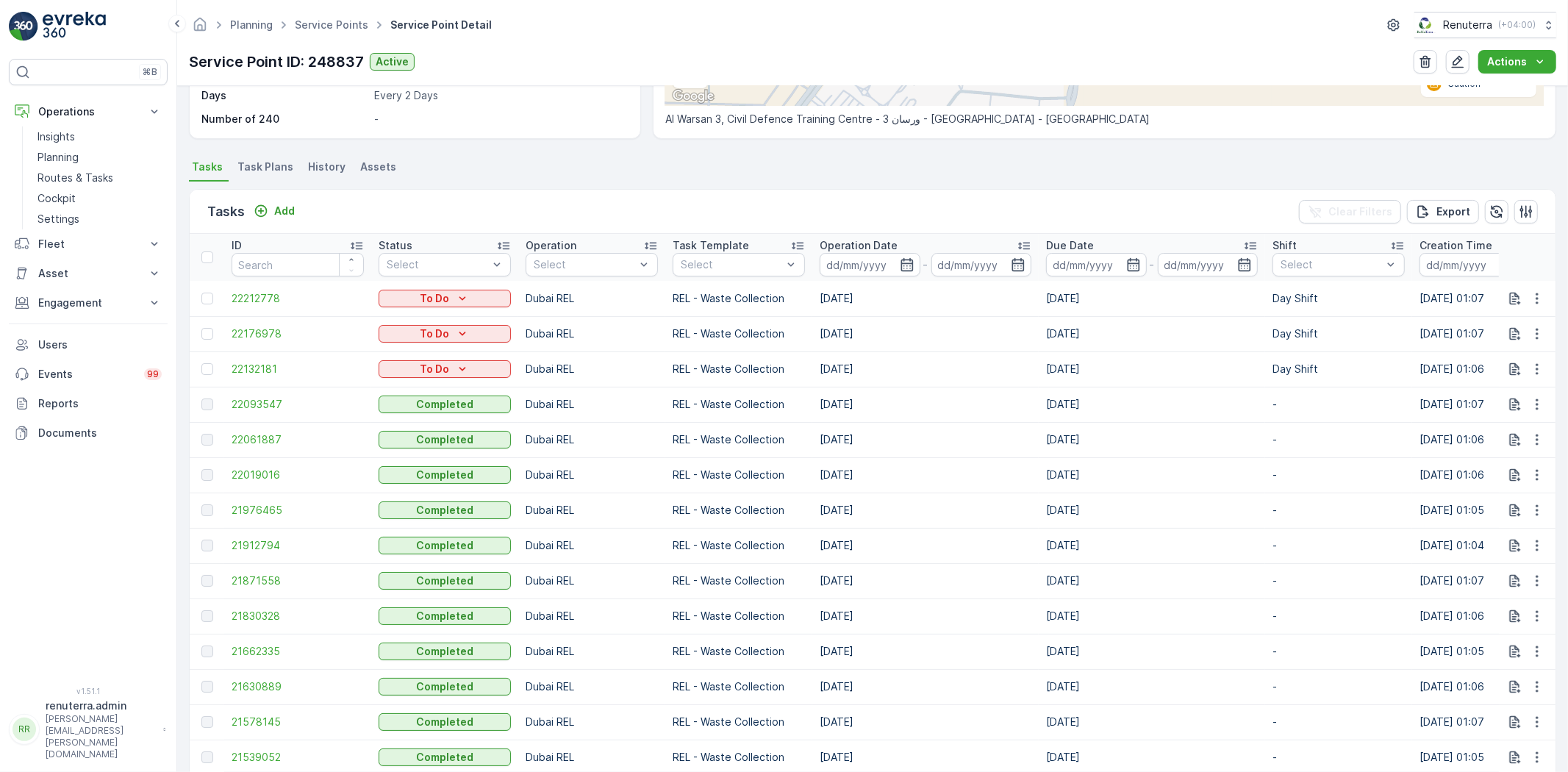
click at [266, 429] on td "22061887" at bounding box center [298, 439] width 147 height 35
click at [267, 436] on span "22061887" at bounding box center [298, 439] width 132 height 15
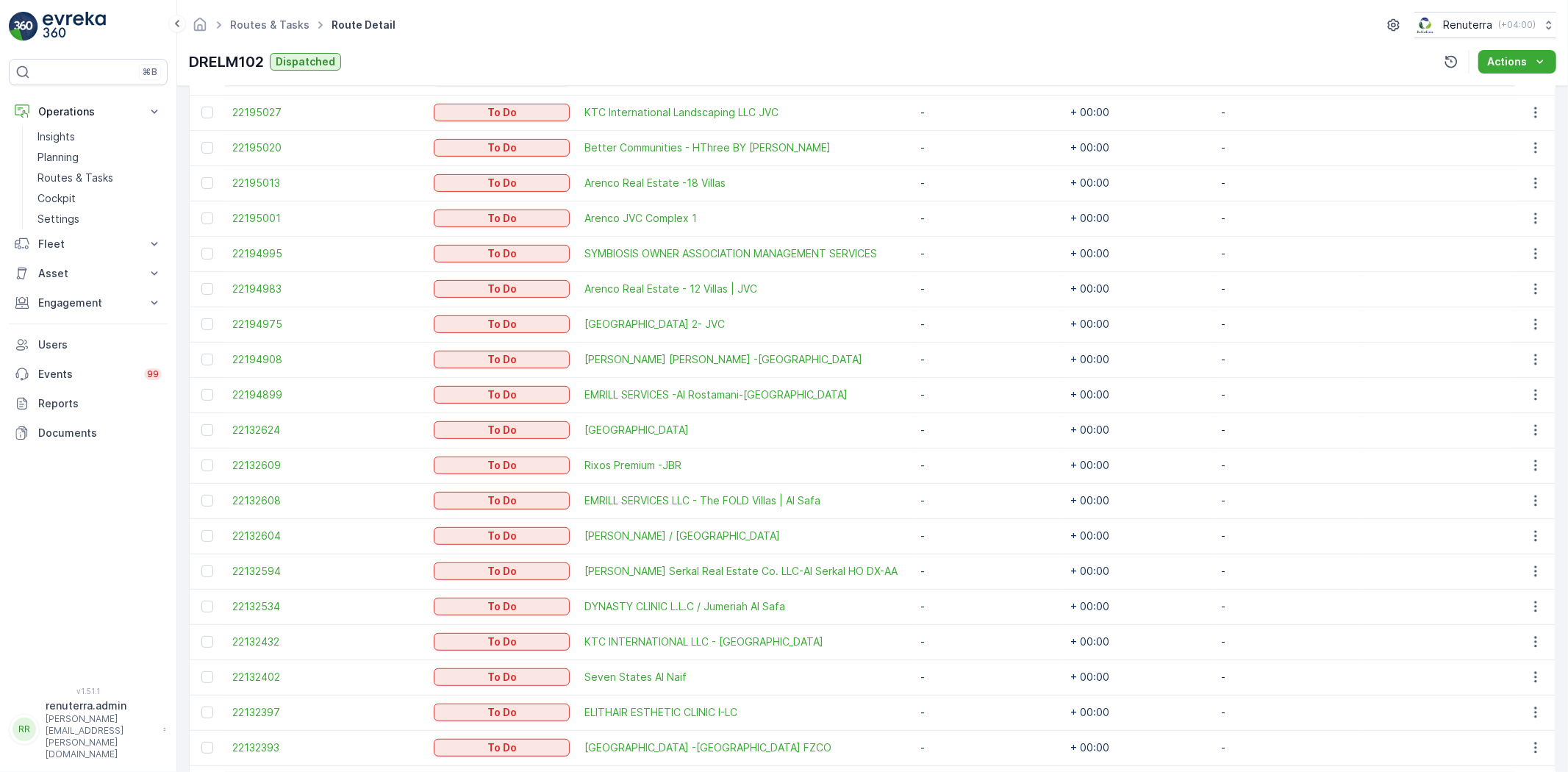
scroll to position [489, 0]
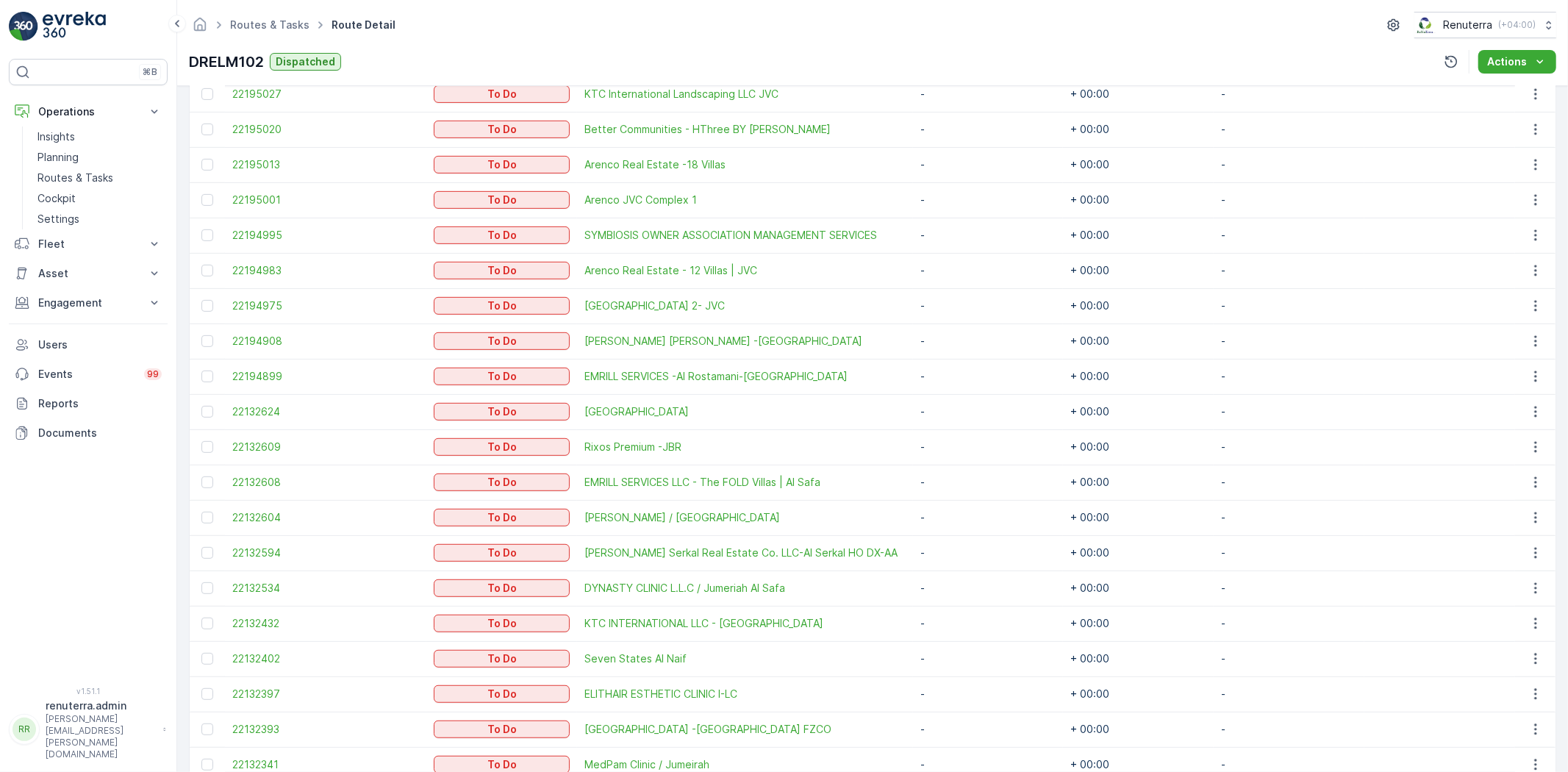
drag, startPoint x: 203, startPoint y: 445, endPoint x: 196, endPoint y: 404, distance: 41.6
click at [204, 445] on div at bounding box center [207, 447] width 11 height 11
click at [202, 441] on input "checkbox" at bounding box center [202, 441] width 0 height 0
click at [208, 411] on div at bounding box center [207, 411] width 11 height 11
click at [202, 406] on input "checkbox" at bounding box center [202, 406] width 0 height 0
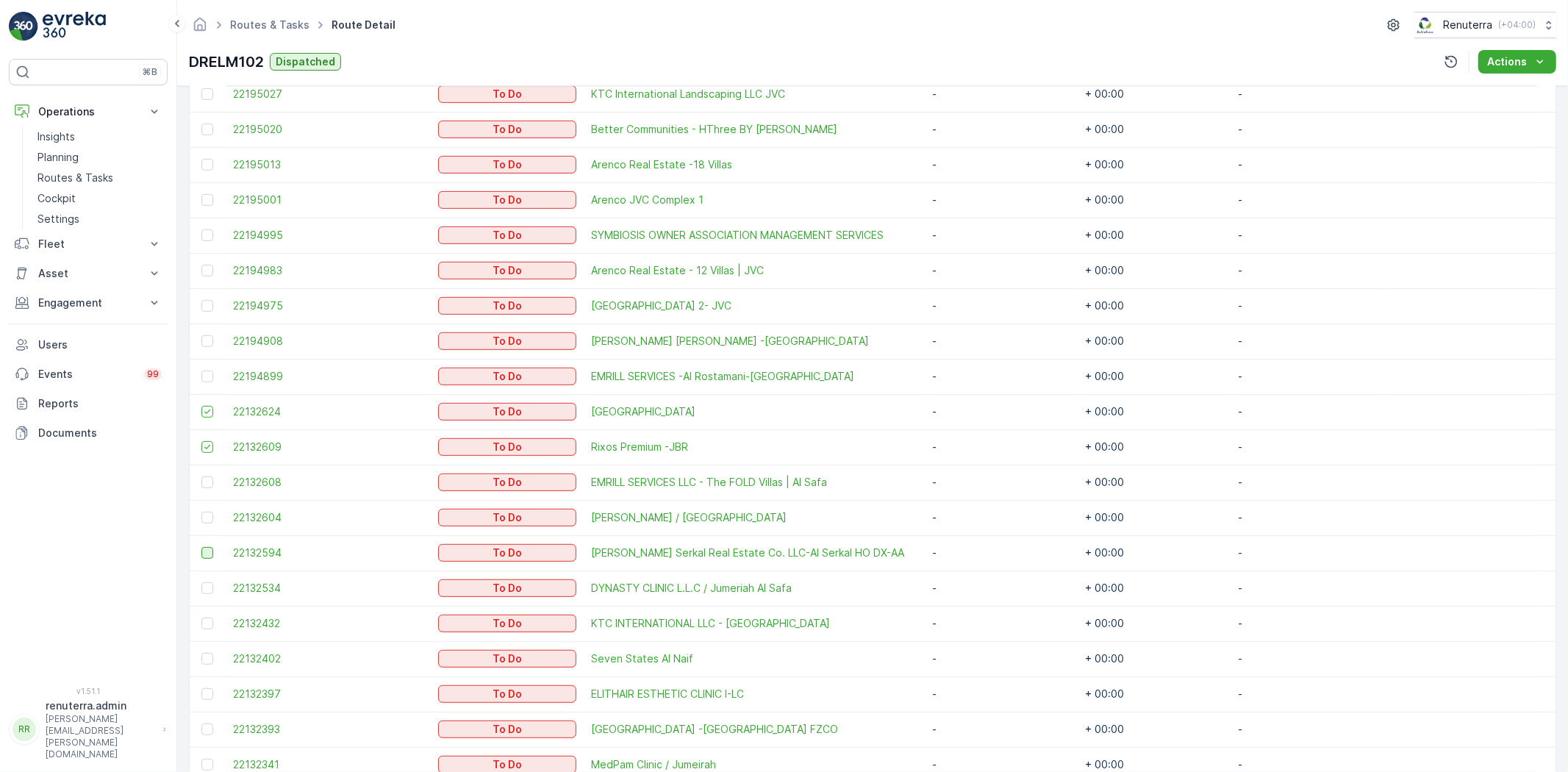
click at [208, 547] on div at bounding box center [207, 552] width 11 height 11
click at [202, 547] on input "checkbox" at bounding box center [202, 547] width 0 height 0
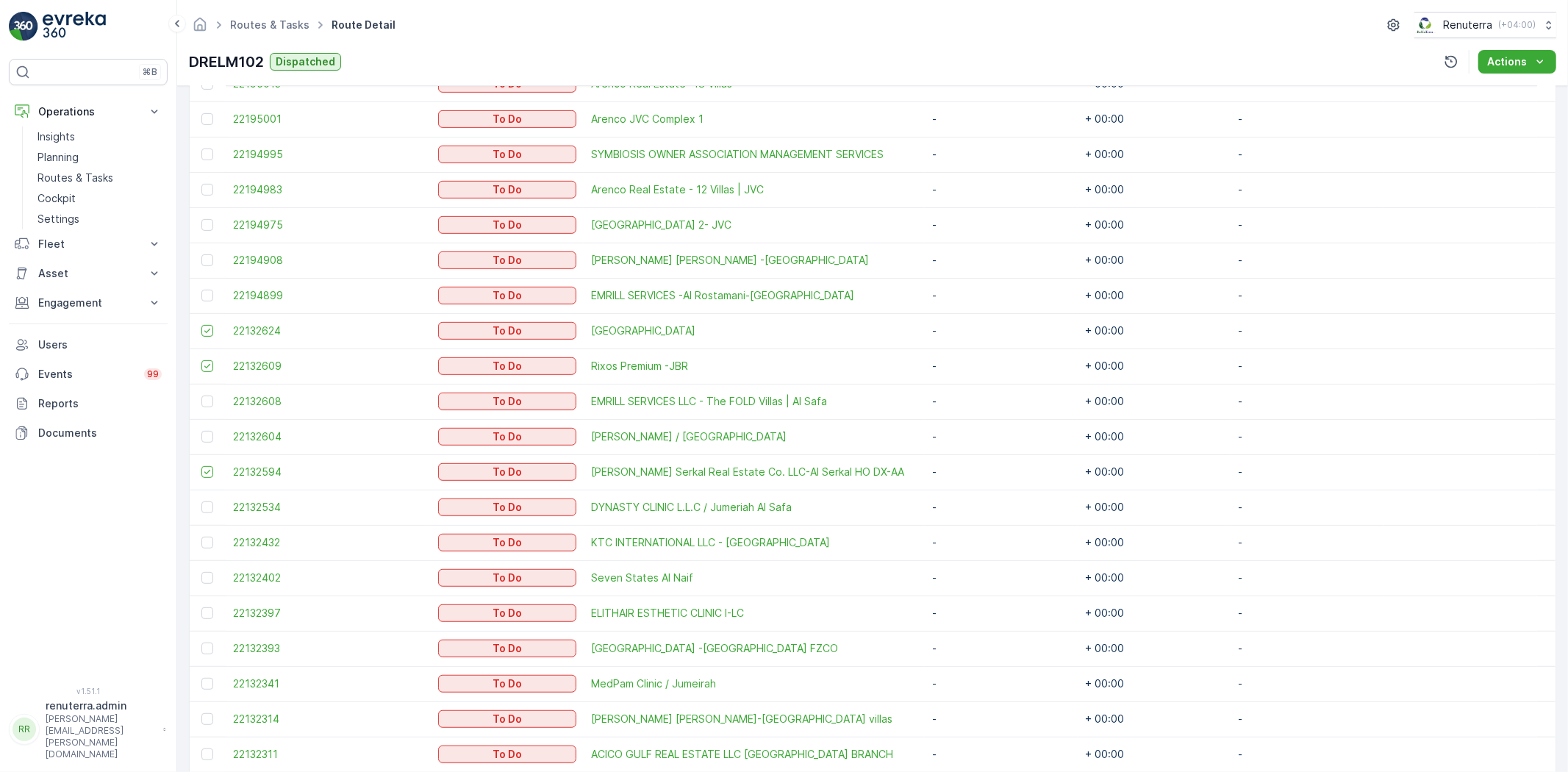
scroll to position [571, 0]
click at [207, 575] on div at bounding box center [207, 577] width 11 height 11
click at [202, 571] on input "checkbox" at bounding box center [202, 571] width 0 height 0
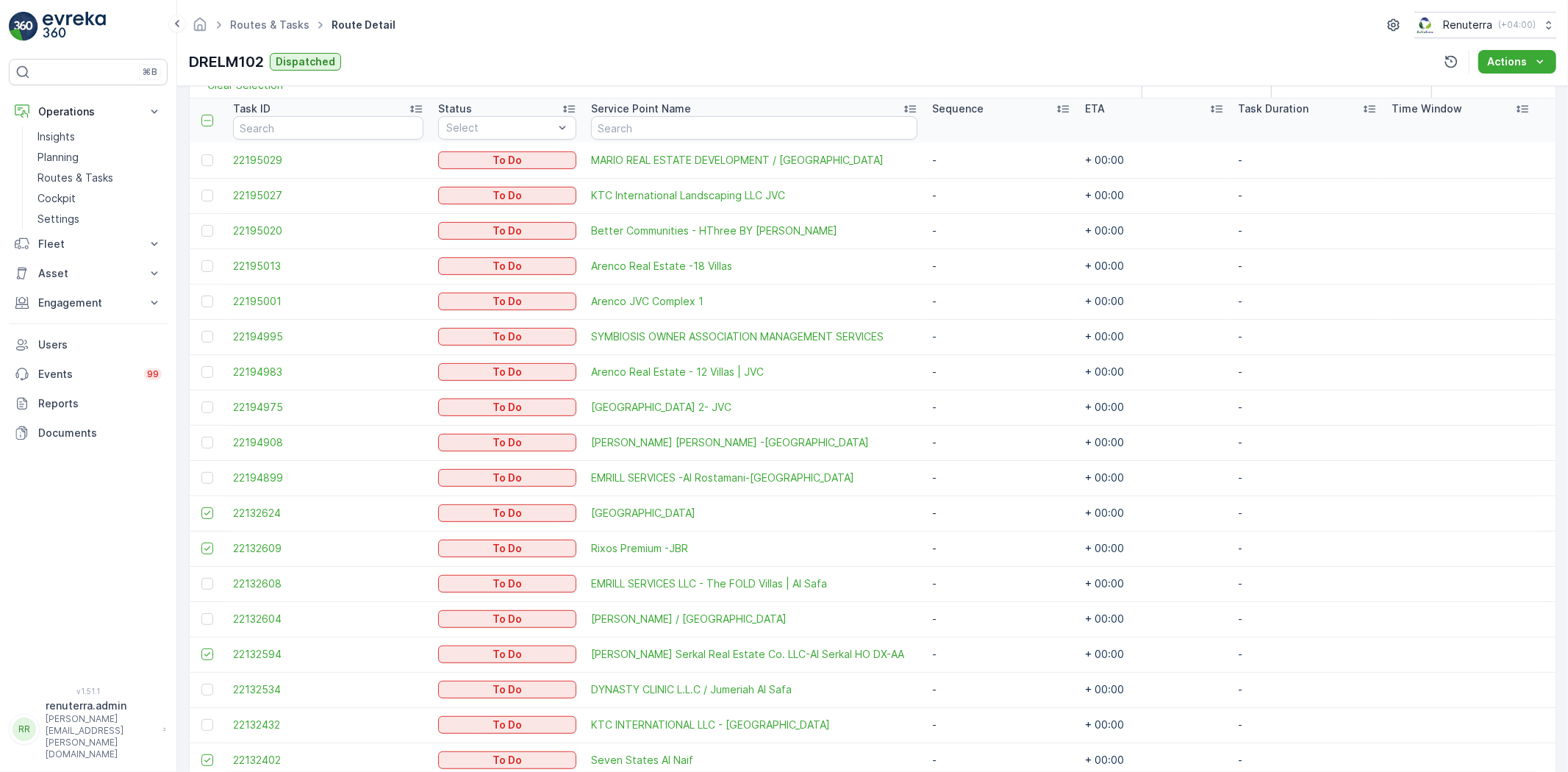
scroll to position [247, 0]
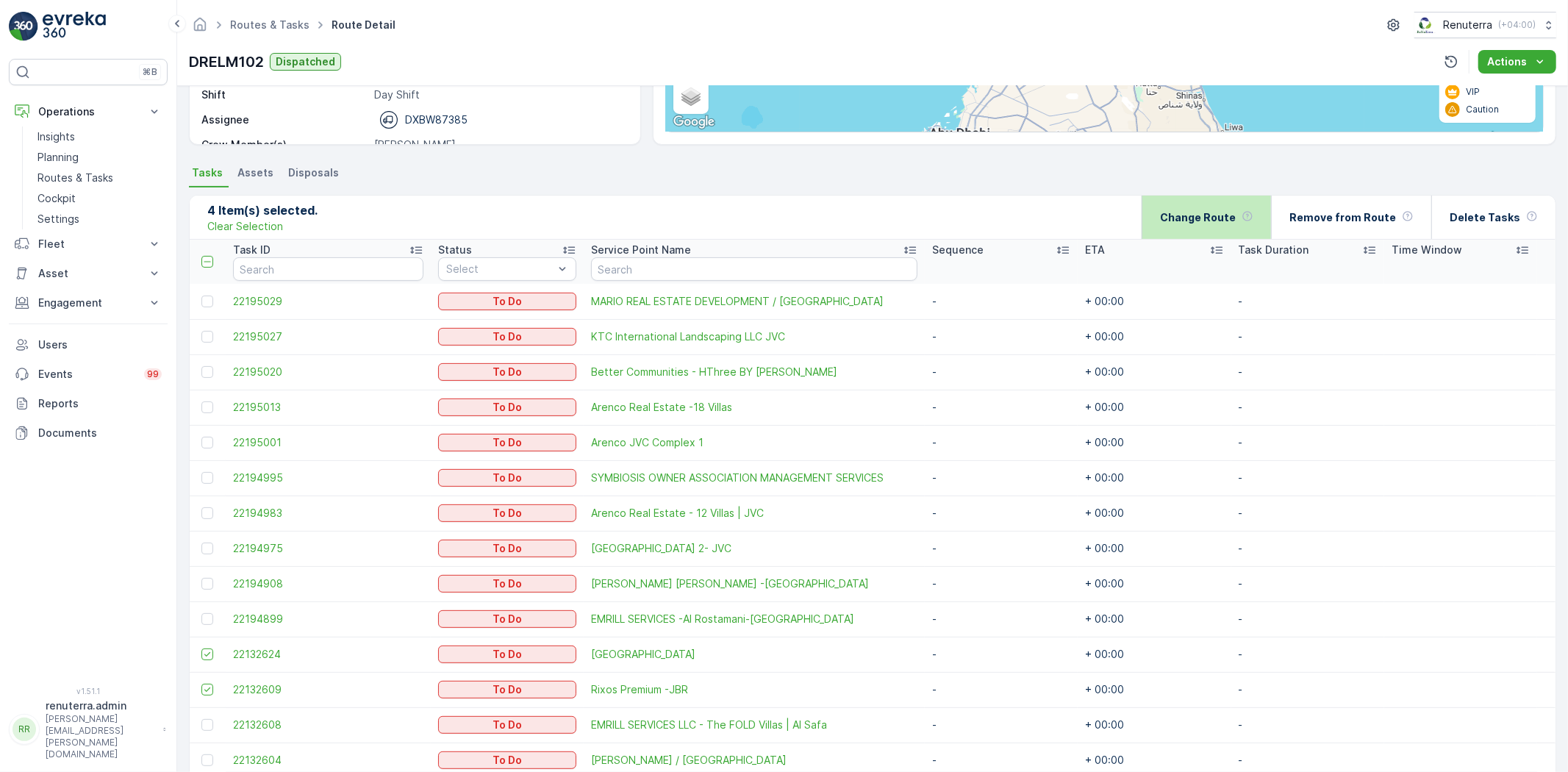
click at [1214, 218] on p "Change Route" at bounding box center [1198, 218] width 75 height 15
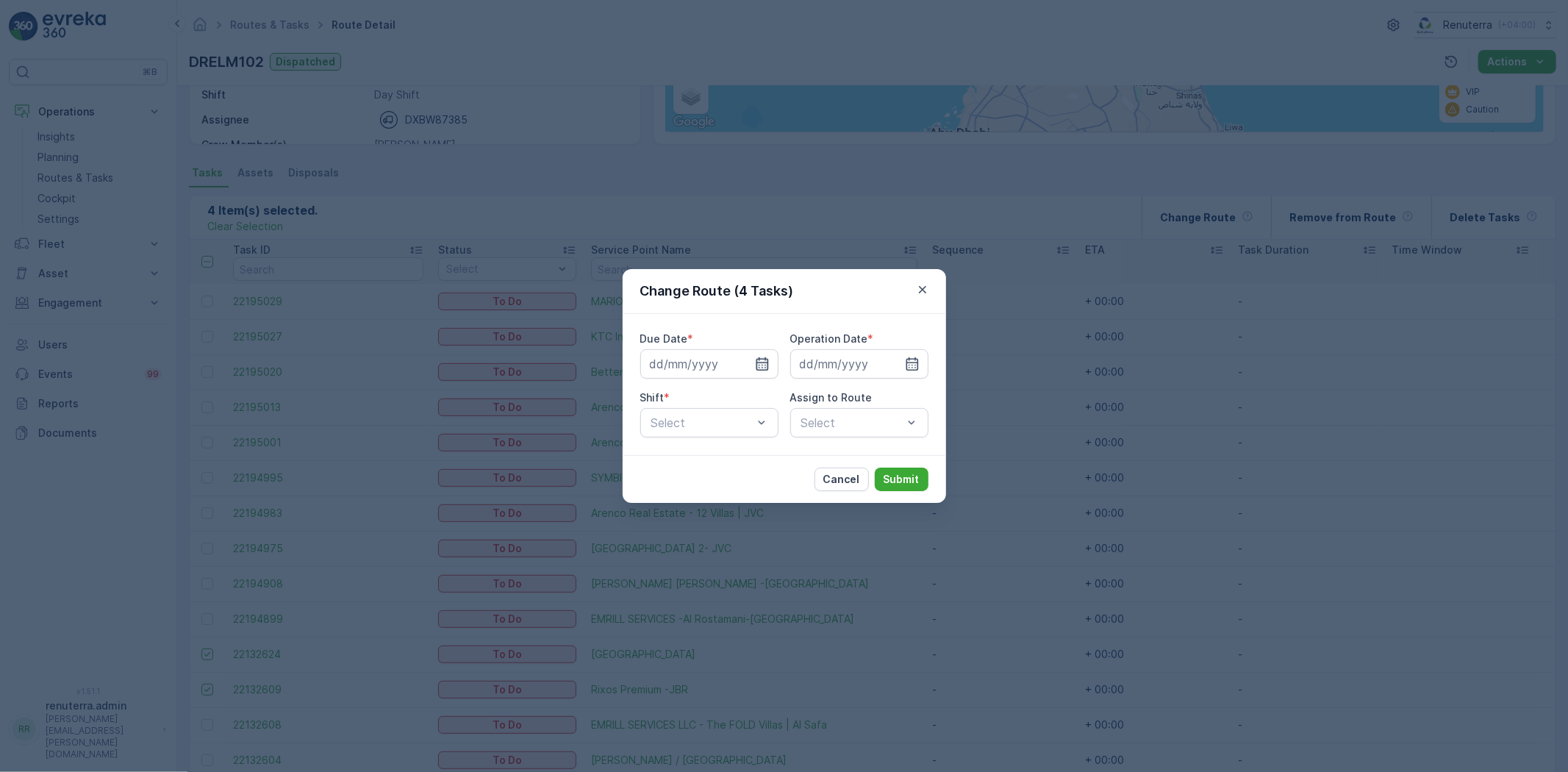
click at [763, 362] on icon "button" at bounding box center [761, 364] width 12 height 13
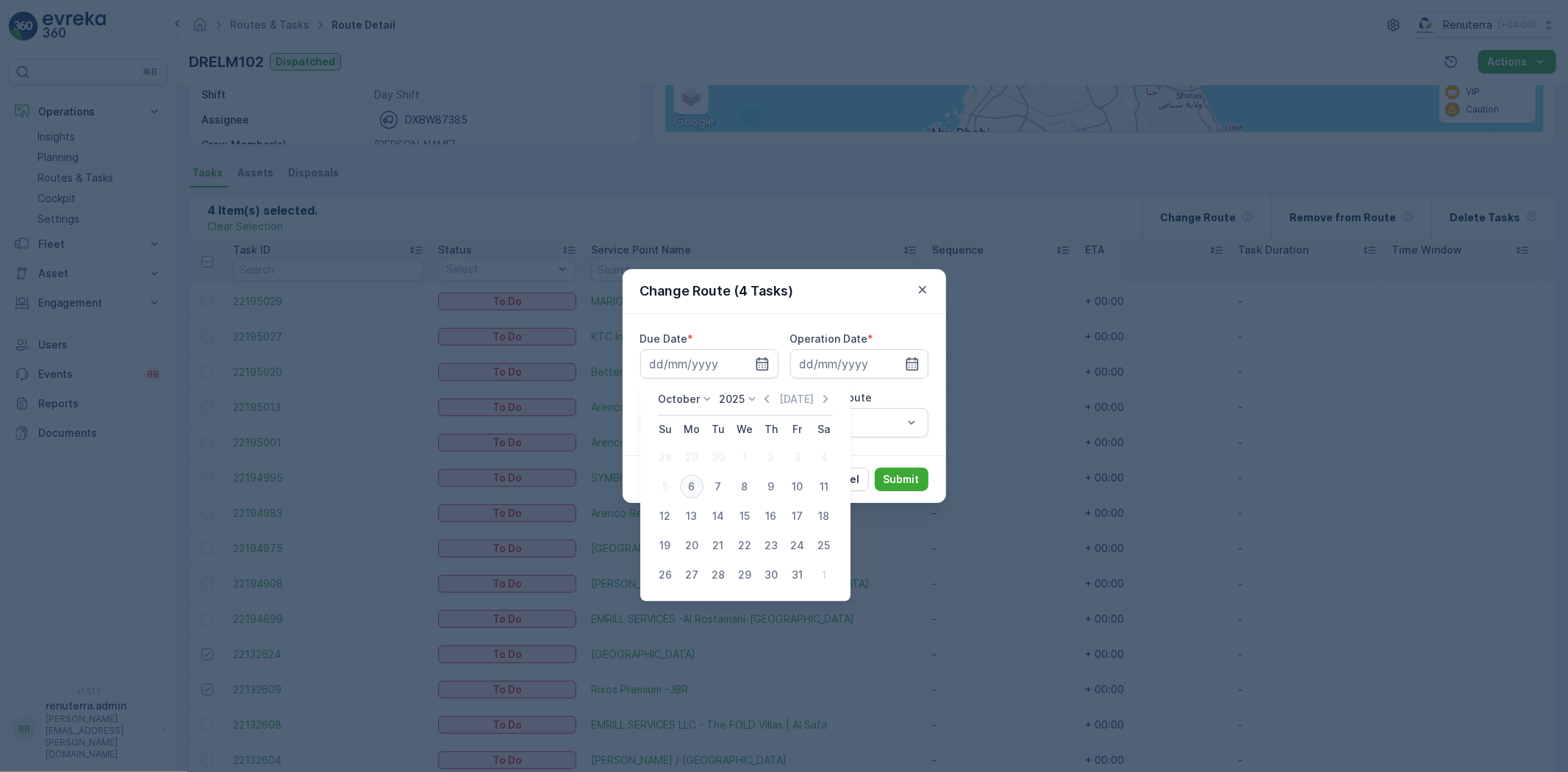
click at [689, 488] on div "6" at bounding box center [692, 487] width 24 height 24
type input "[DATE]"
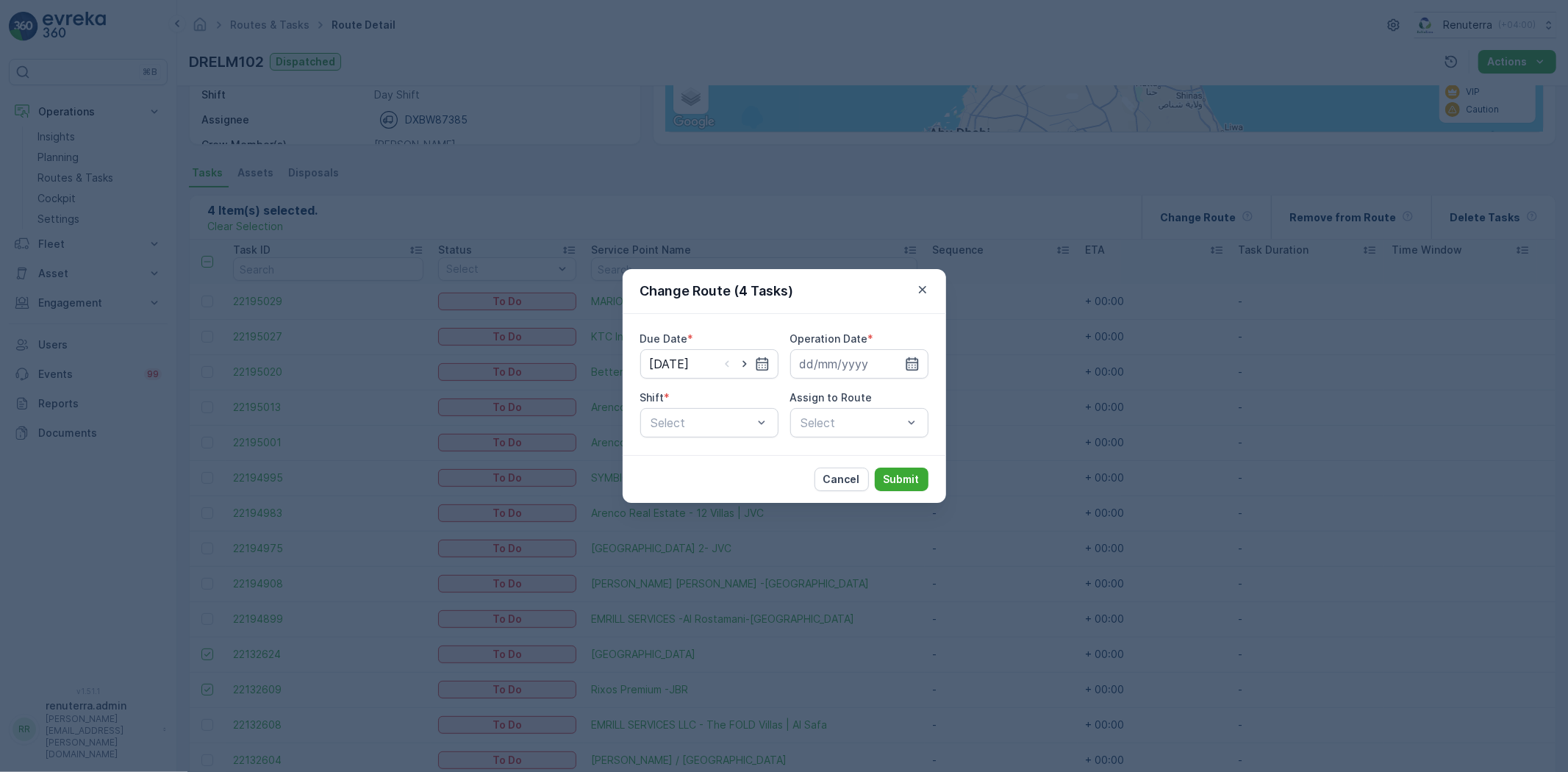
click at [915, 362] on icon "button" at bounding box center [912, 364] width 15 height 15
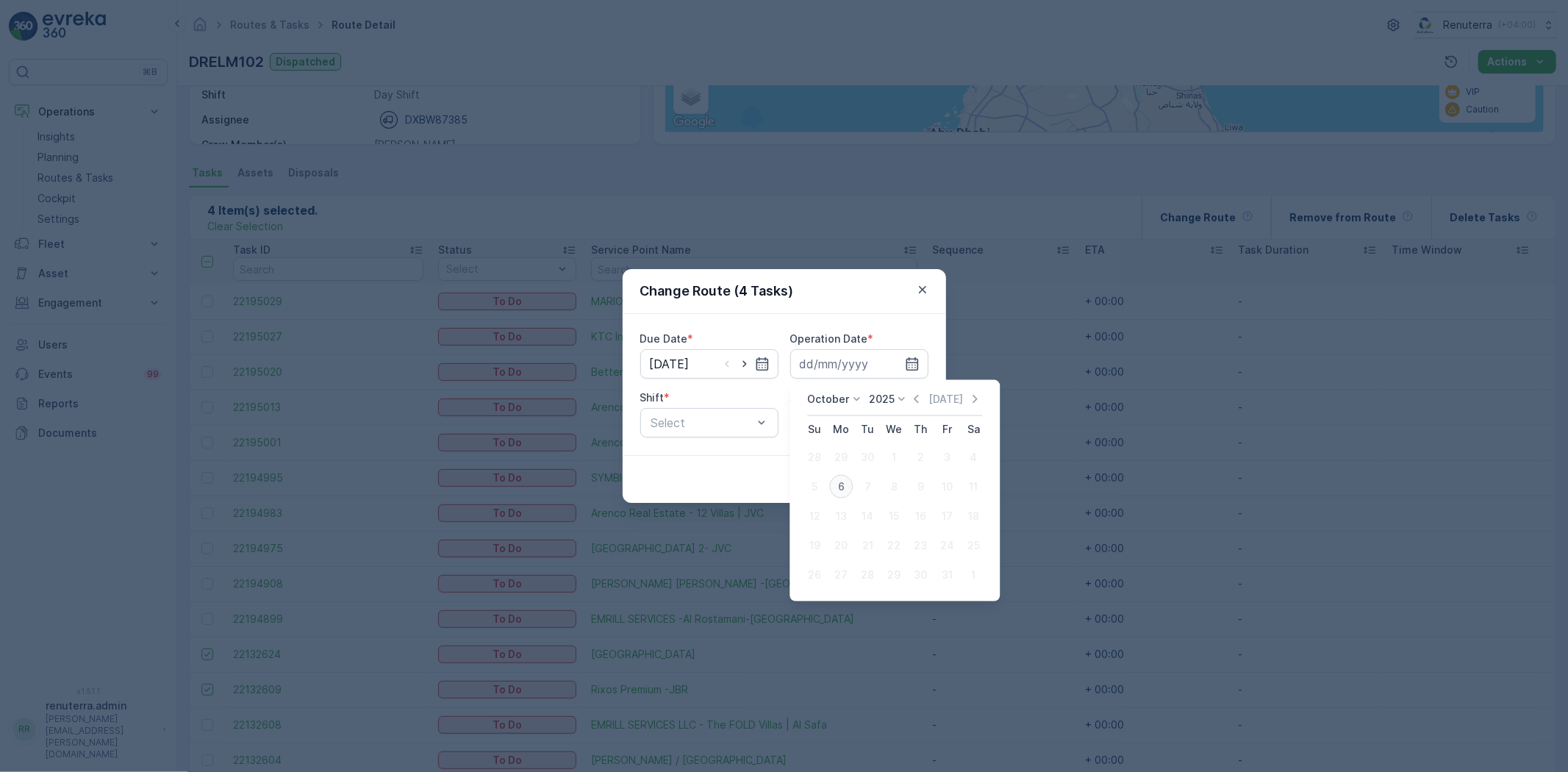
click at [837, 484] on div "6" at bounding box center [841, 487] width 24 height 24
type input "[DATE]"
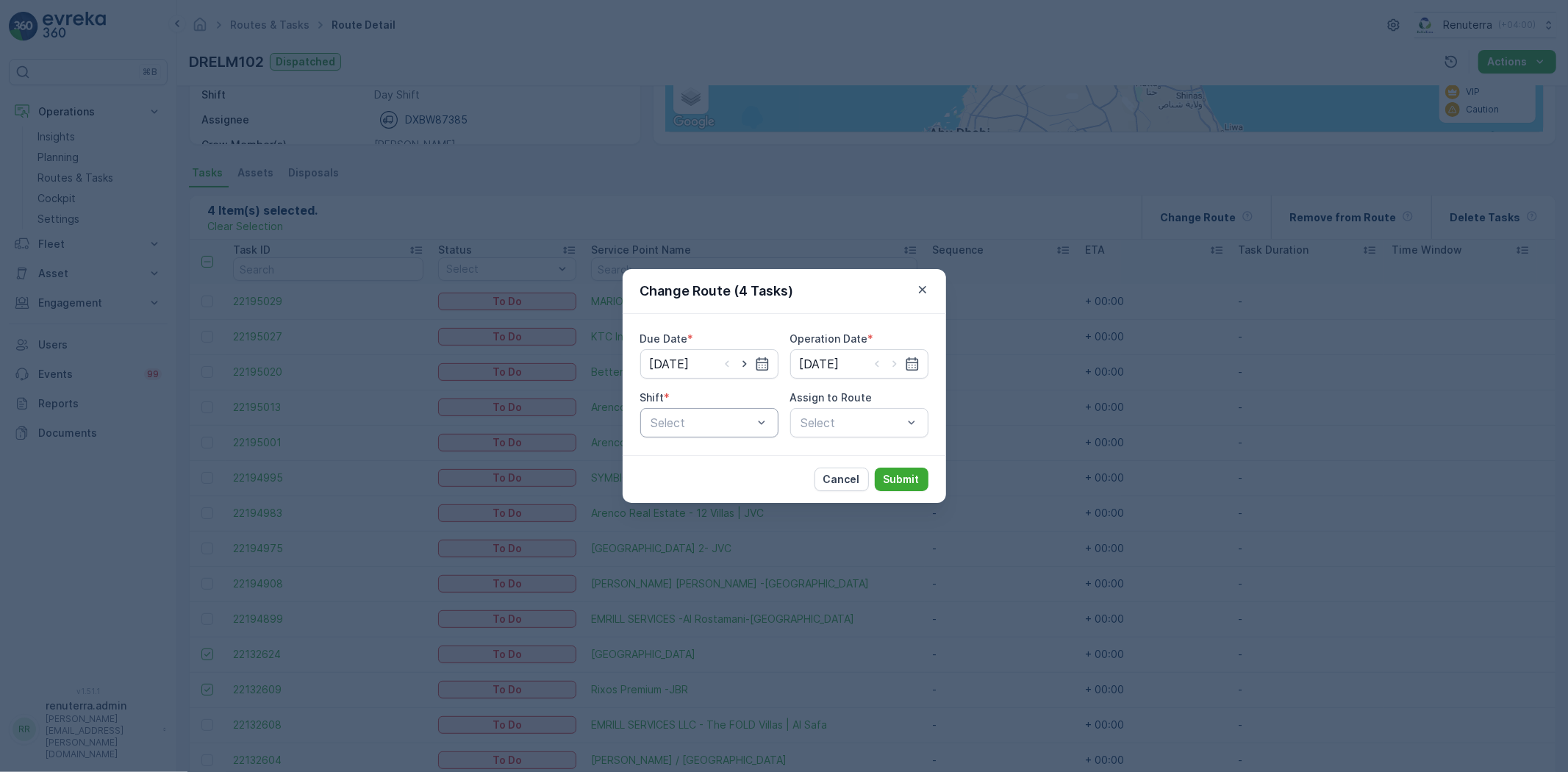
click at [708, 441] on div "Due Date * 06.10.2025 Operation Date * 06.10.2025 Shift * Select Assign to Rout…" at bounding box center [784, 384] width 324 height 141
click at [733, 405] on div "Shift * Select" at bounding box center [709, 413] width 139 height 47
click at [708, 450] on div "Day Shift" at bounding box center [709, 459] width 139 height 25
click at [847, 428] on div "Select" at bounding box center [859, 423] width 139 height 30
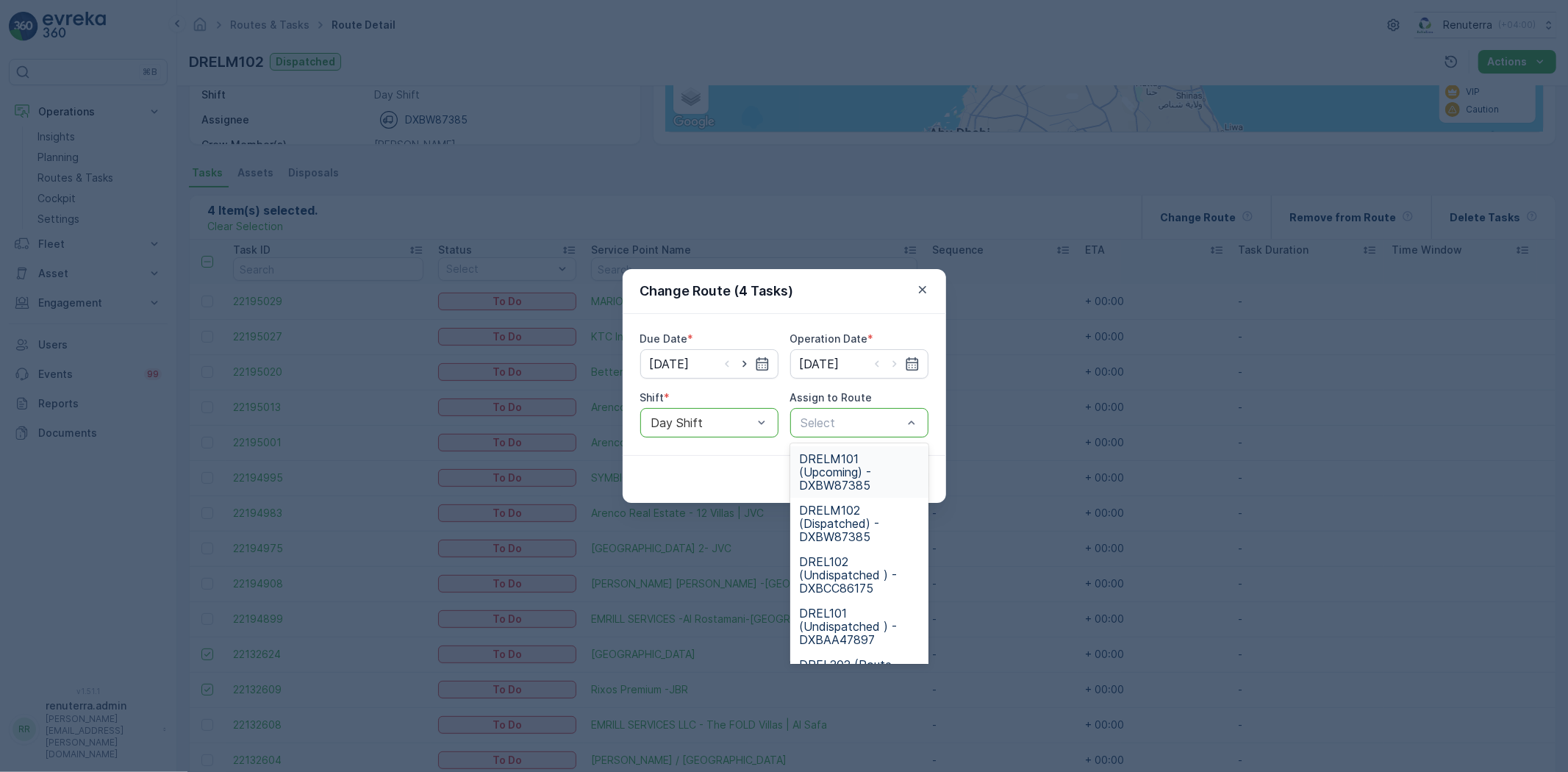
click at [852, 411] on div "Select" at bounding box center [859, 423] width 139 height 30
click at [827, 465] on span "DRELM101 (Upcoming) - DXBW87385" at bounding box center [859, 472] width 120 height 39
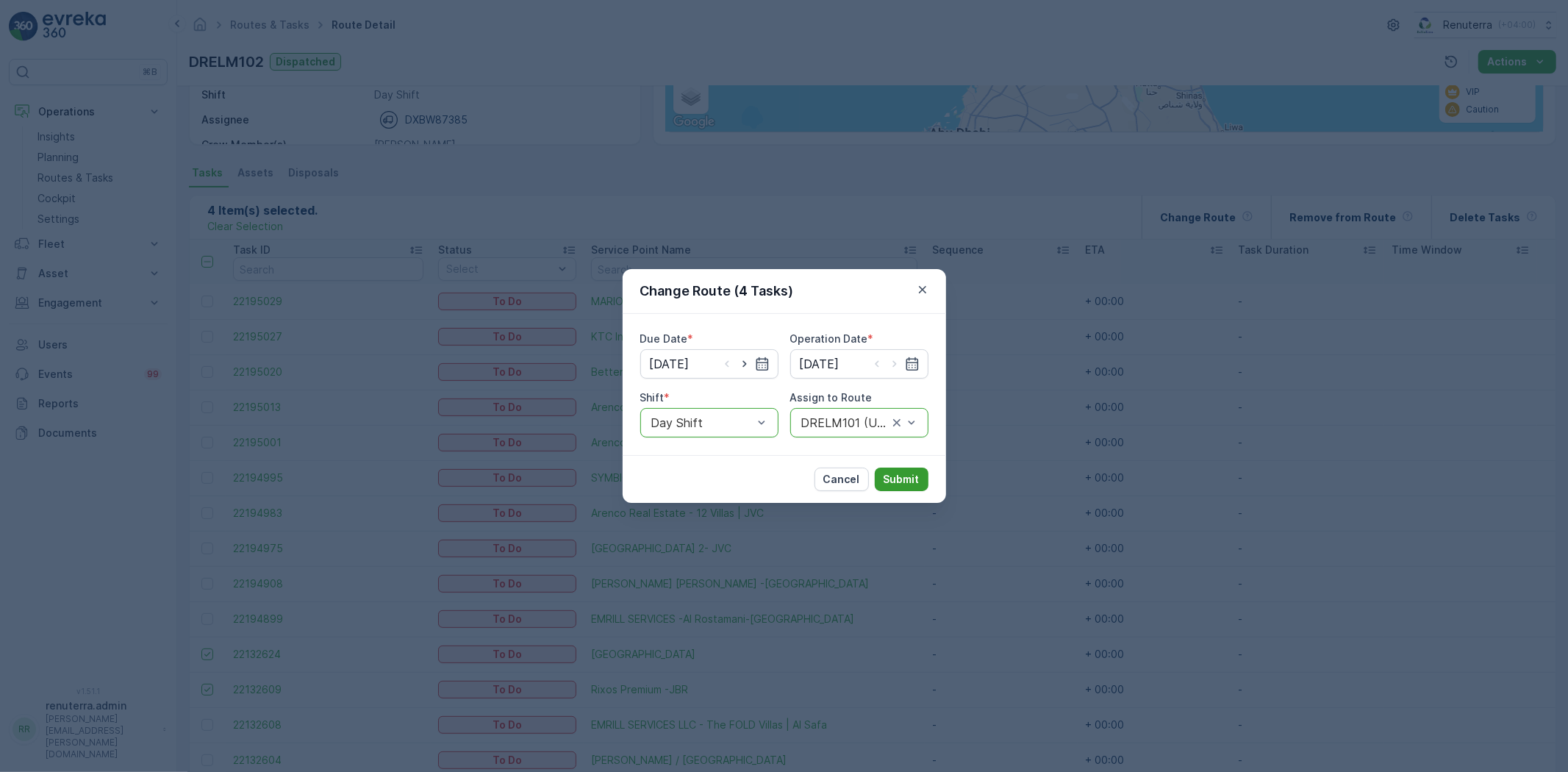
click at [892, 475] on p "Submit" at bounding box center [902, 479] width 36 height 15
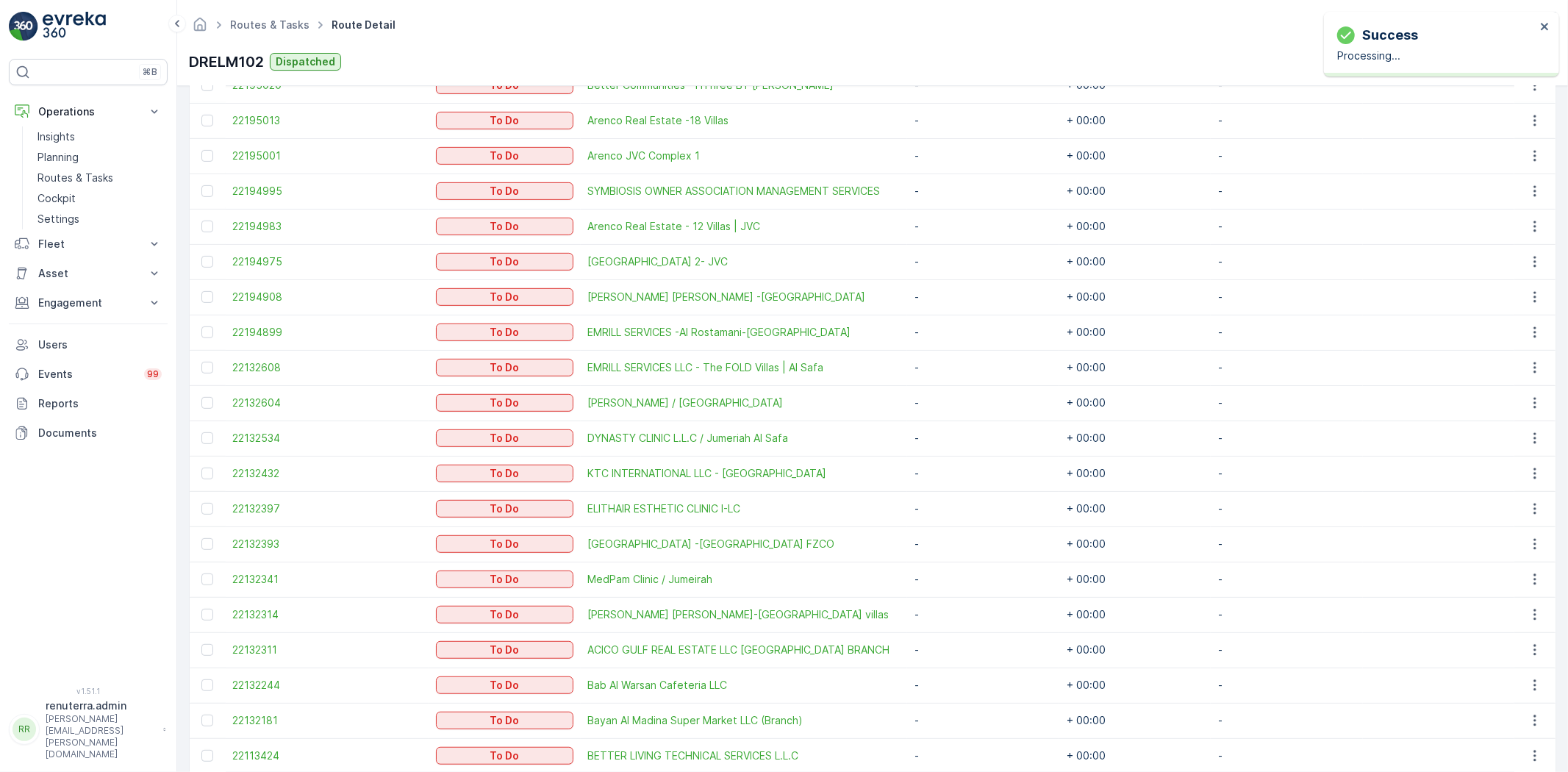
scroll to position [574, 0]
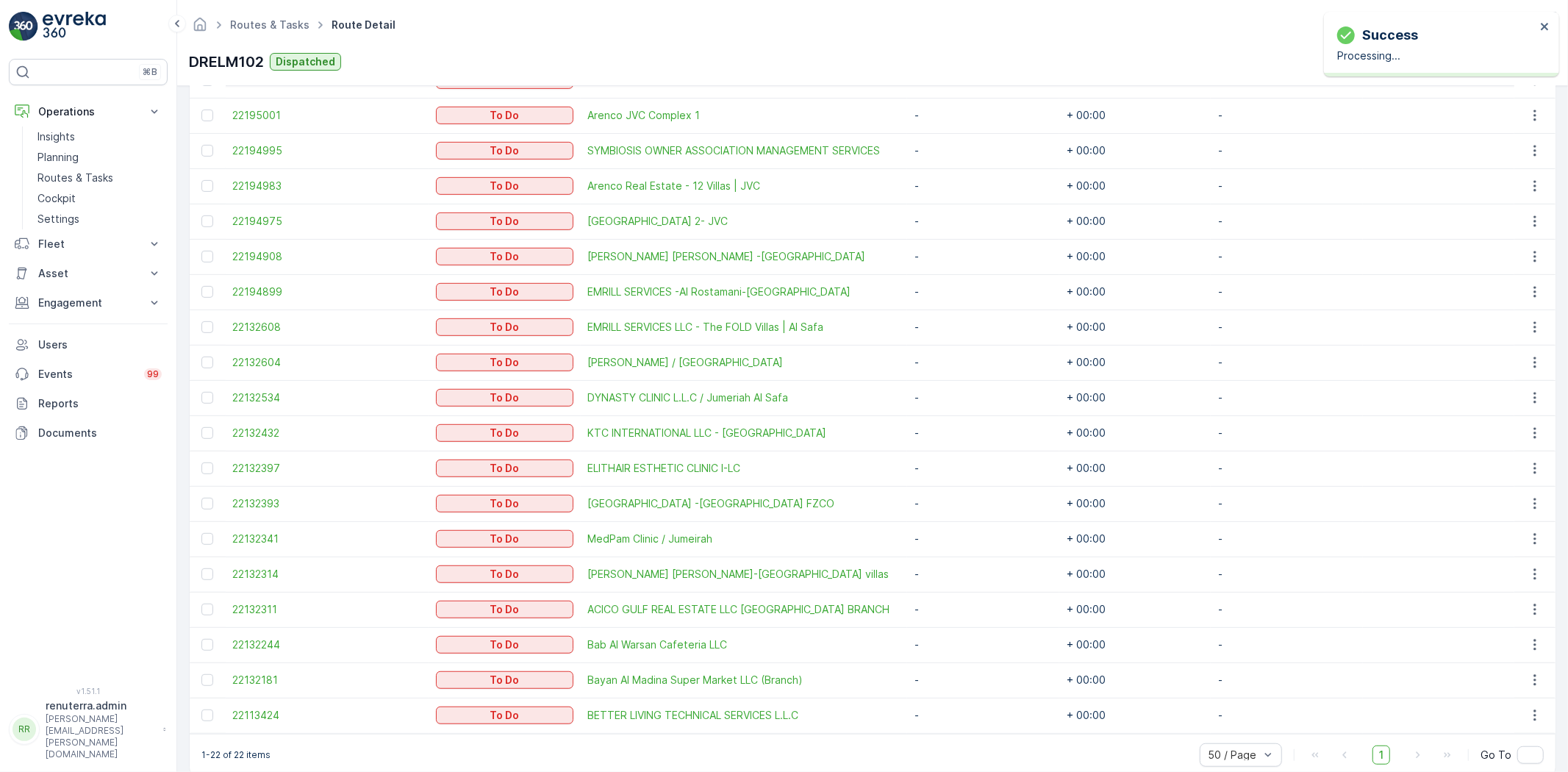
click at [639, 743] on div "1-22 of 22 items 50 / Page 1 Go To" at bounding box center [872, 754] width 1366 height 42
click at [630, 429] on span "KTC INTERNATIONAL LLC - Emirates Hills" at bounding box center [744, 433] width 312 height 15
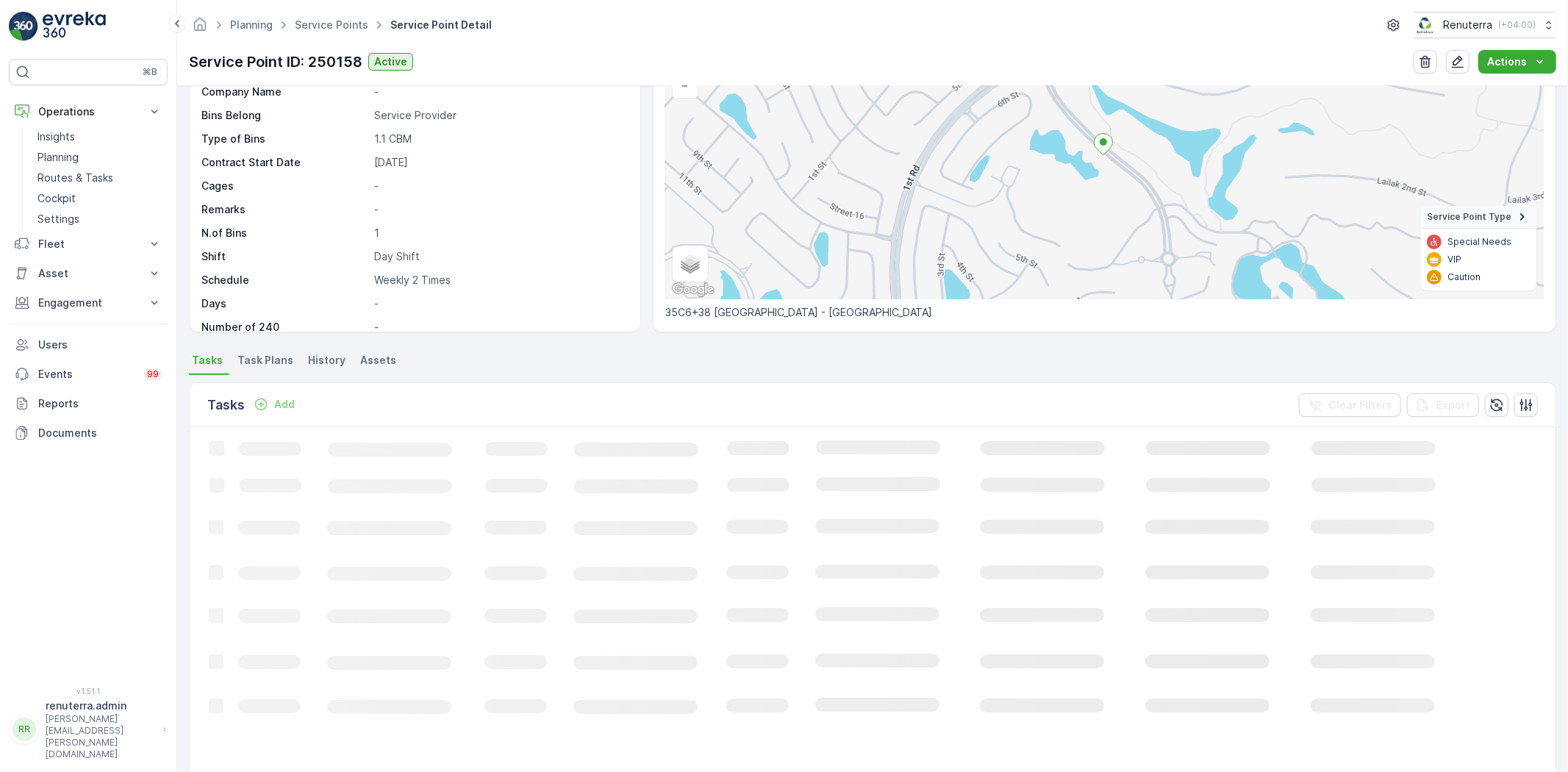
scroll to position [163, 0]
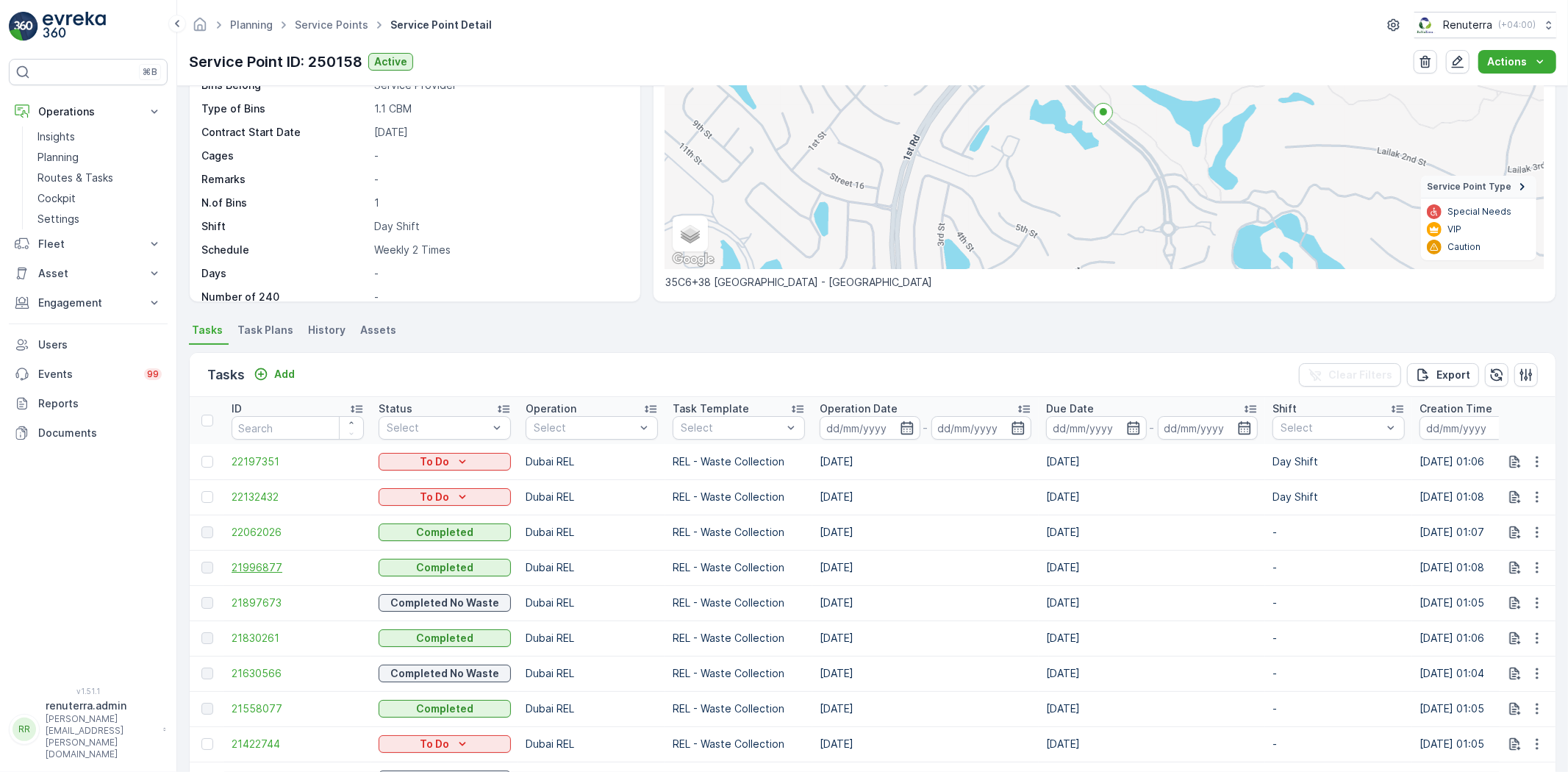
click at [246, 561] on span "21996877" at bounding box center [298, 568] width 132 height 15
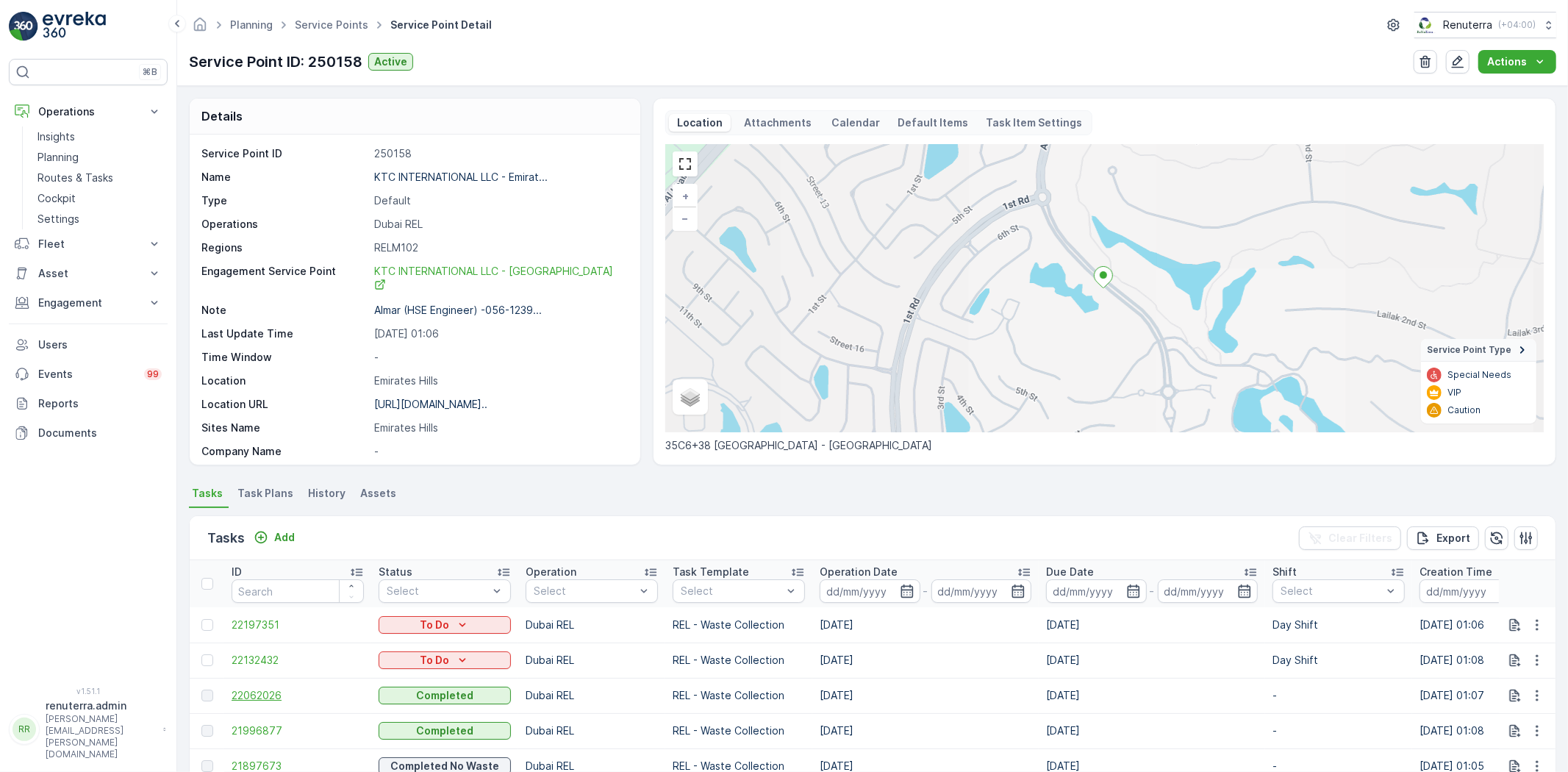
click at [252, 689] on span "22062026" at bounding box center [298, 696] width 132 height 15
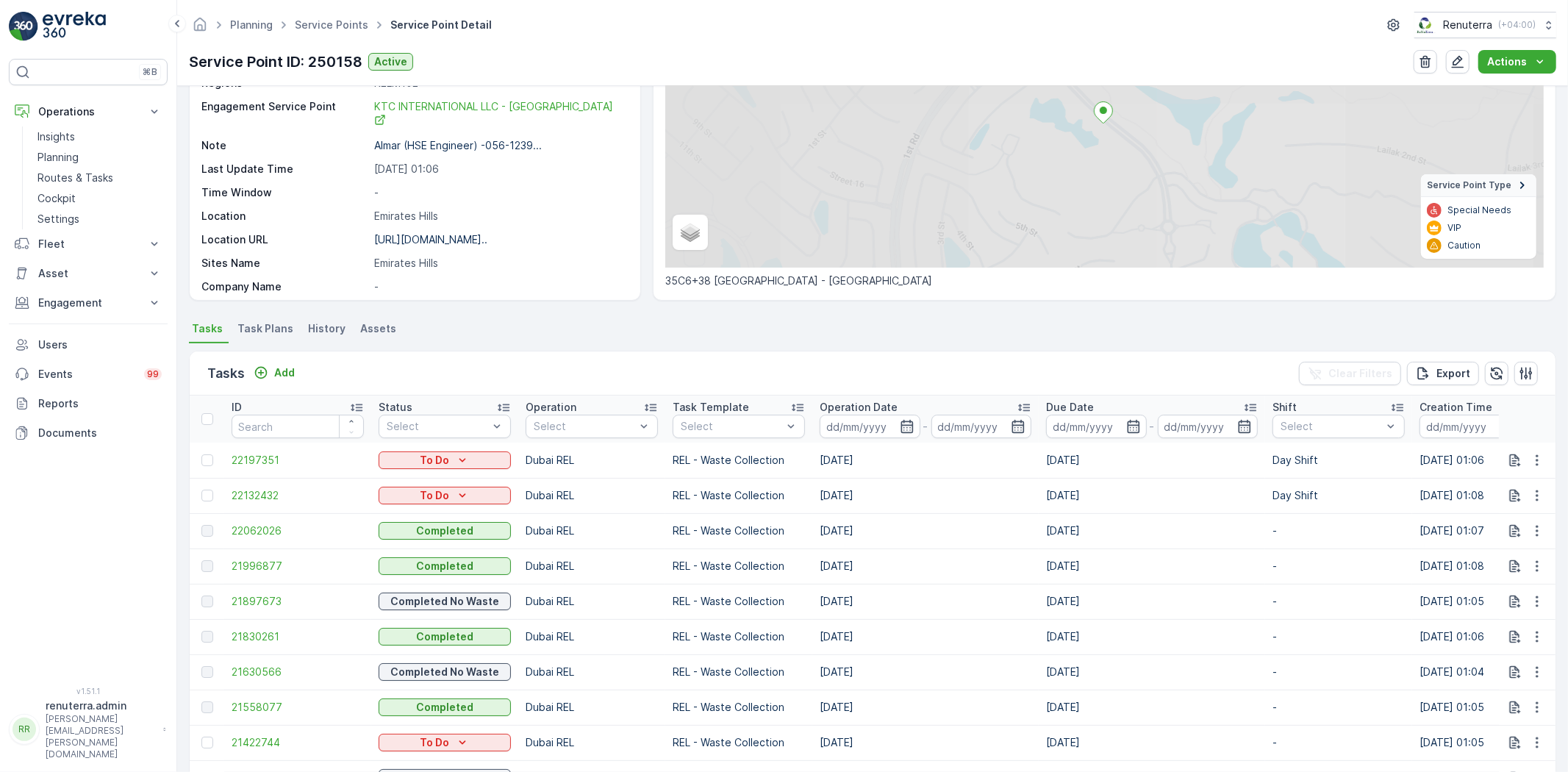
scroll to position [163, 0]
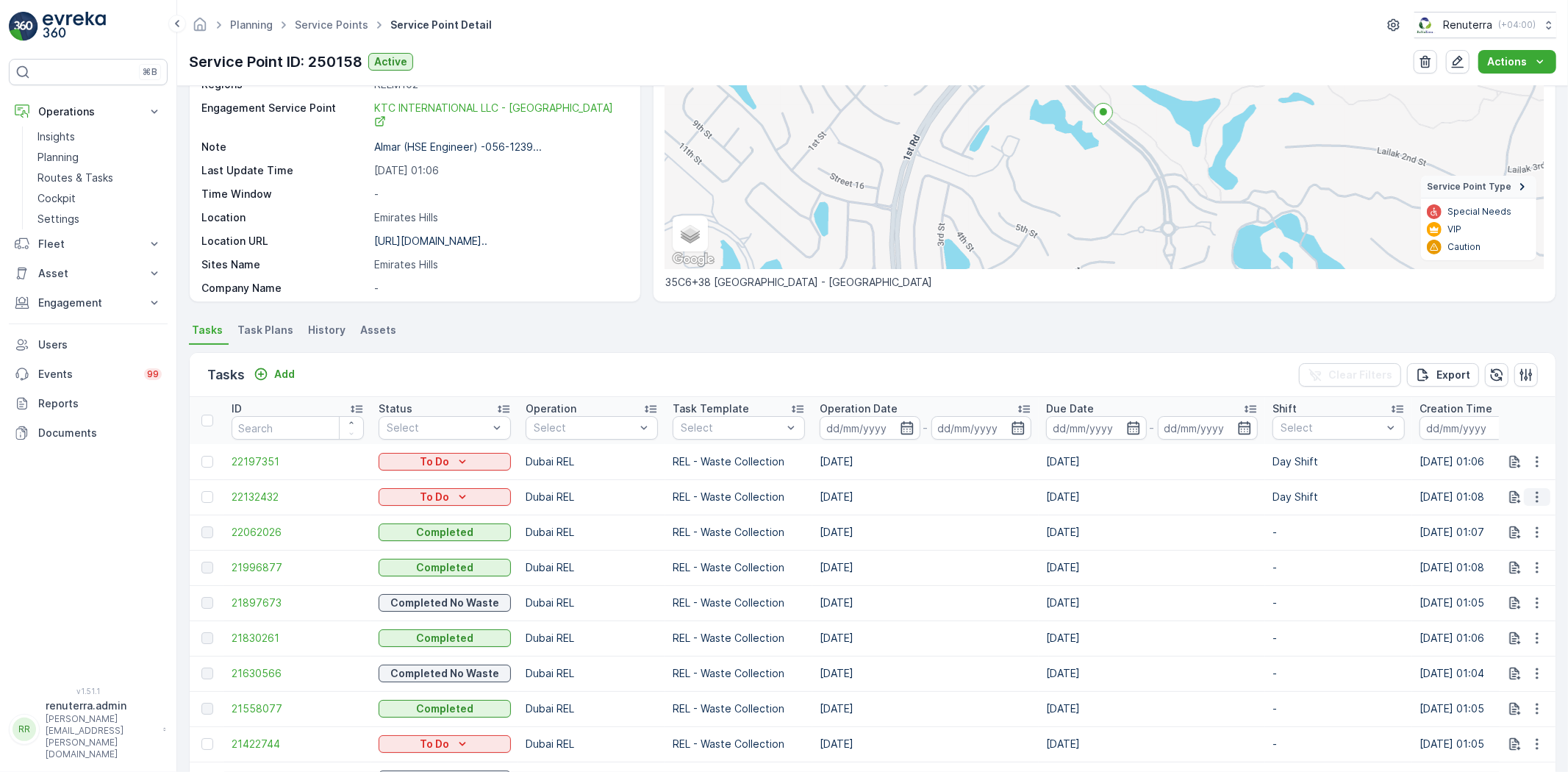
click at [1534, 497] on icon "button" at bounding box center [1538, 497] width 15 height 15
click at [1531, 549] on div "Change Route" at bounding box center [1513, 559] width 111 height 20
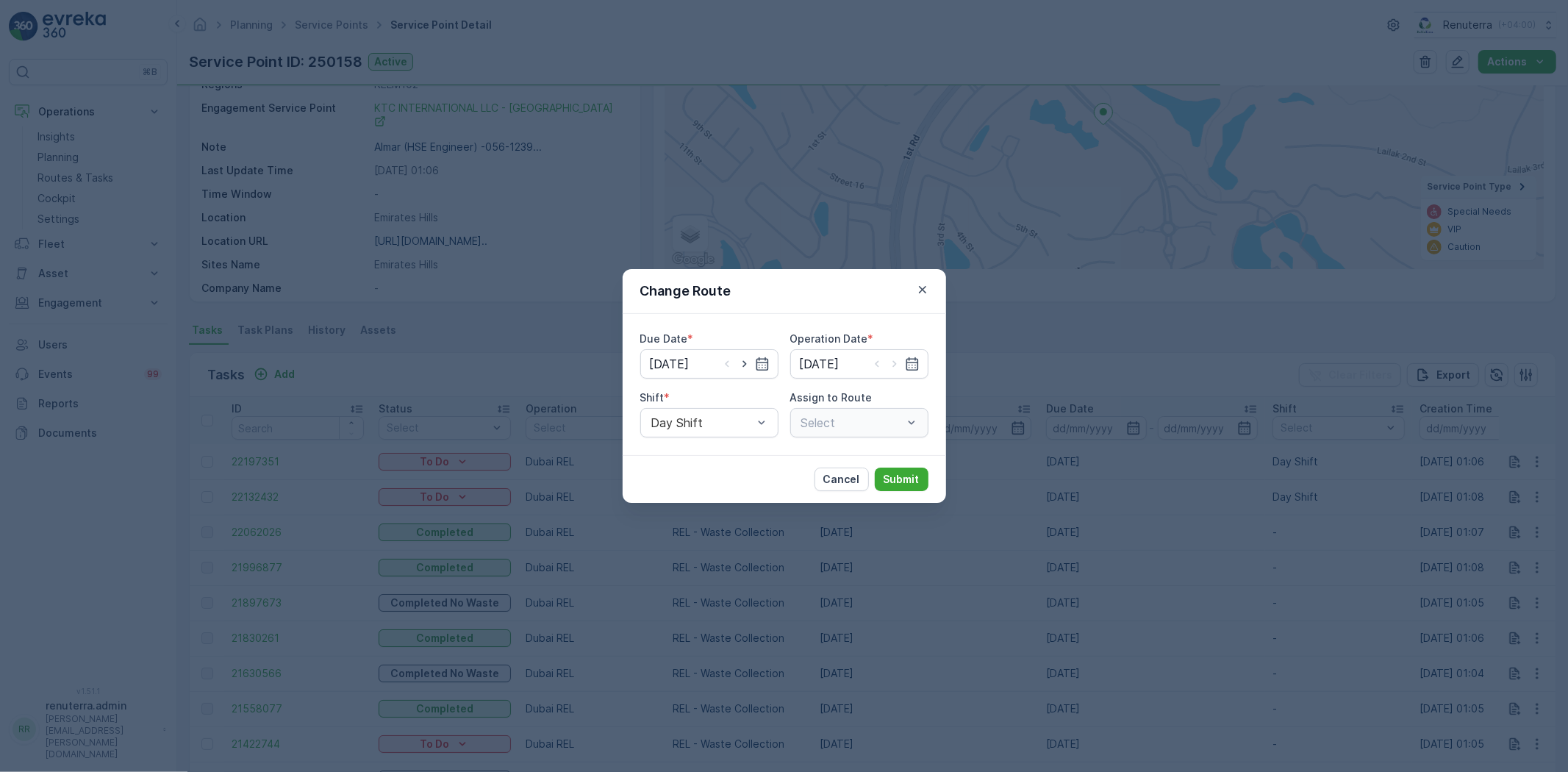
type input "[DATE]"
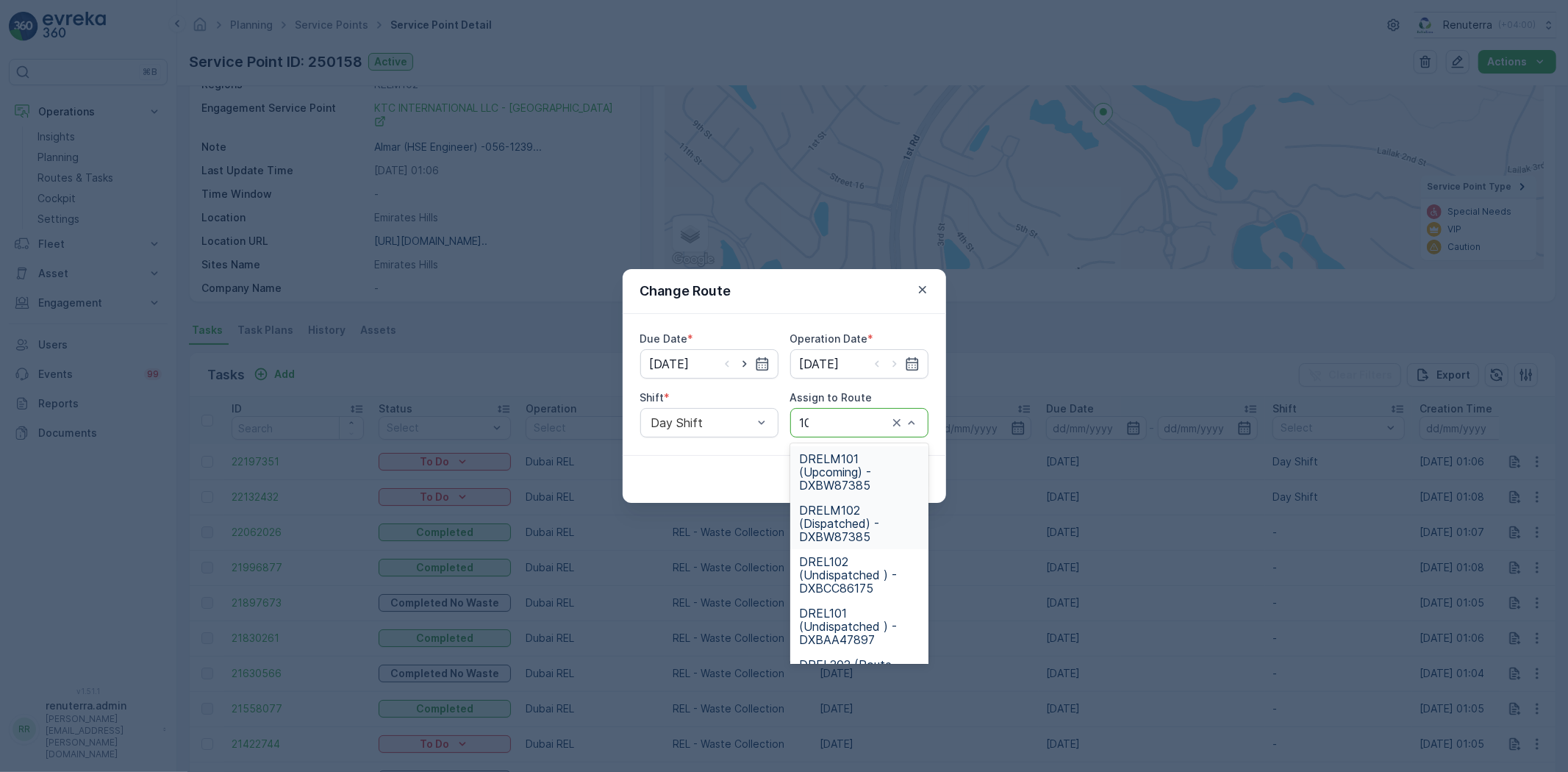
type input "101"
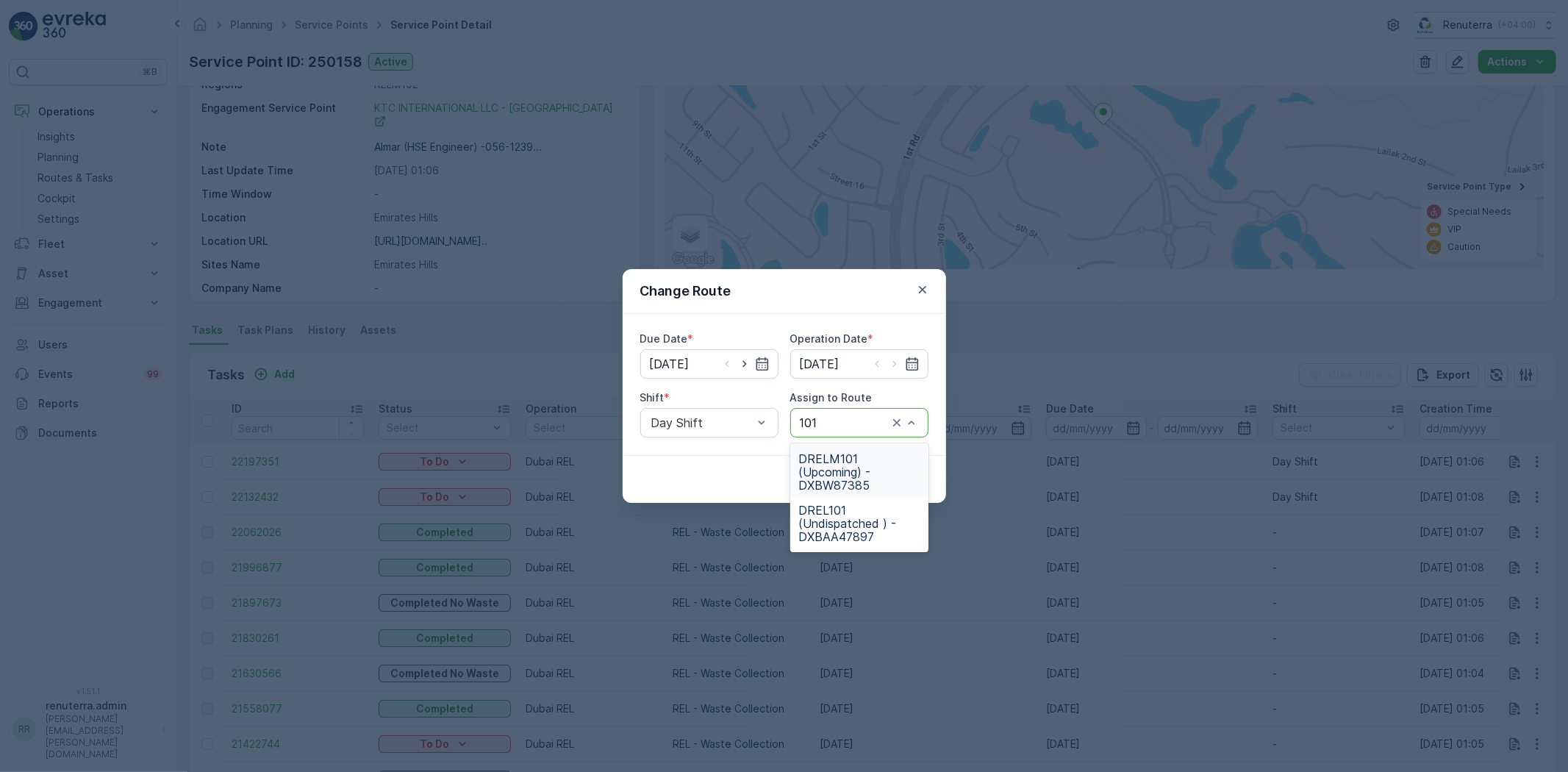
click at [835, 479] on span "DRELM101 (Upcoming) - DXBW87385" at bounding box center [859, 472] width 120 height 39
click at [913, 475] on p "Submit" at bounding box center [902, 479] width 36 height 15
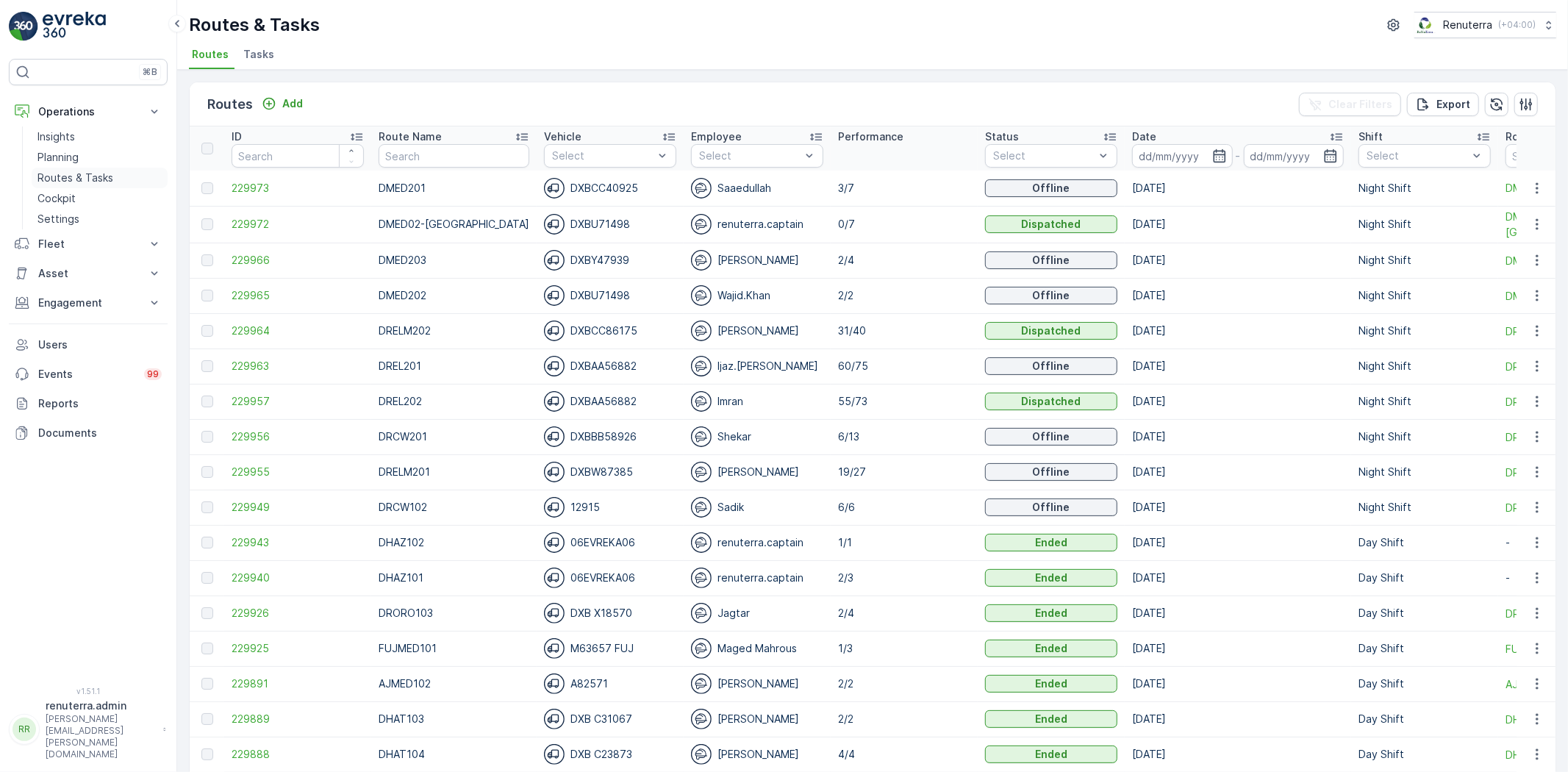
scroll to position [82, 0]
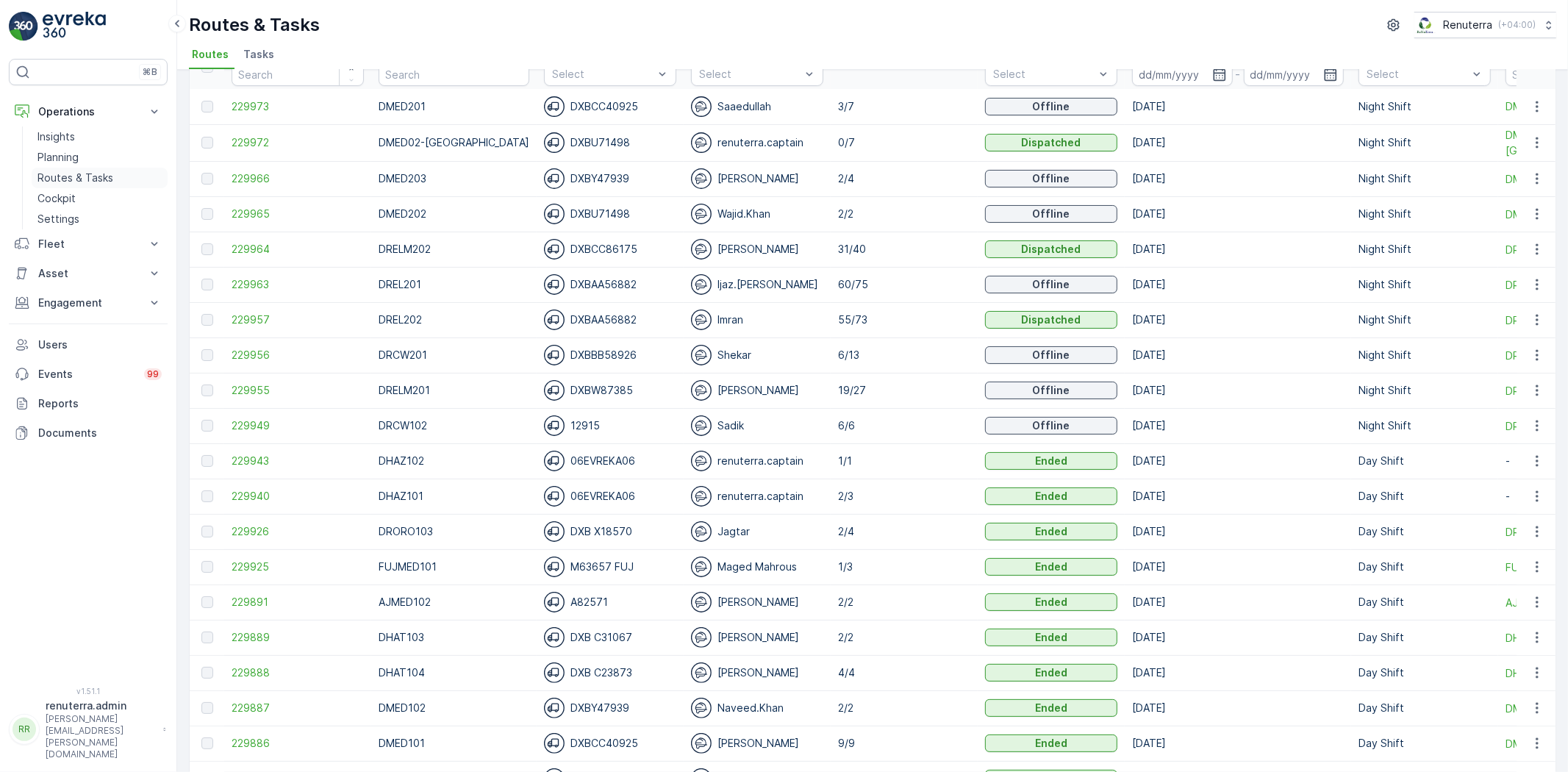
click at [57, 178] on p "Routes & Tasks" at bounding box center [75, 178] width 75 height 15
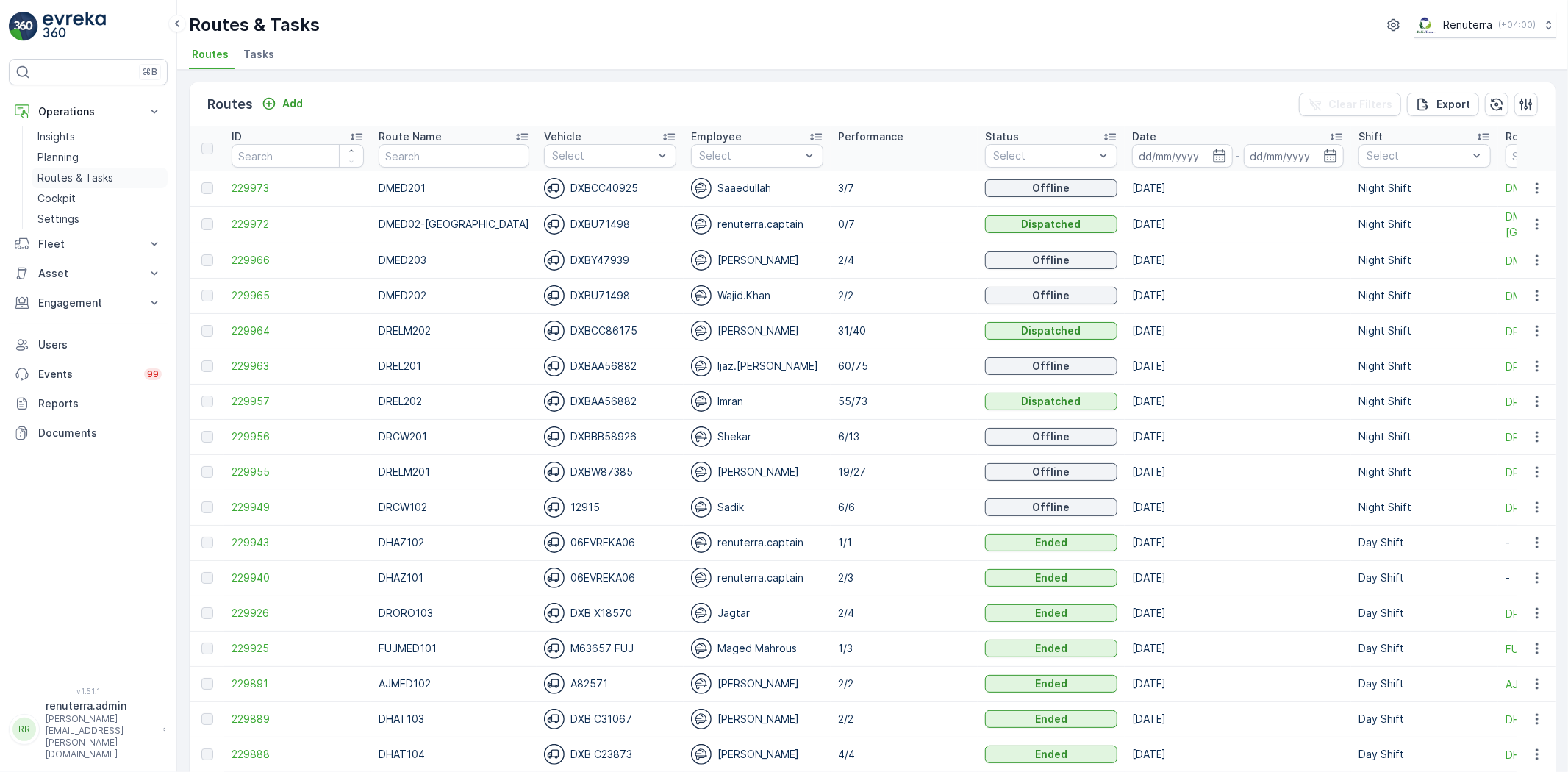
click at [47, 168] on link "Routes & Tasks" at bounding box center [100, 178] width 136 height 20
click at [1213, 154] on icon "button" at bounding box center [1219, 156] width 12 height 13
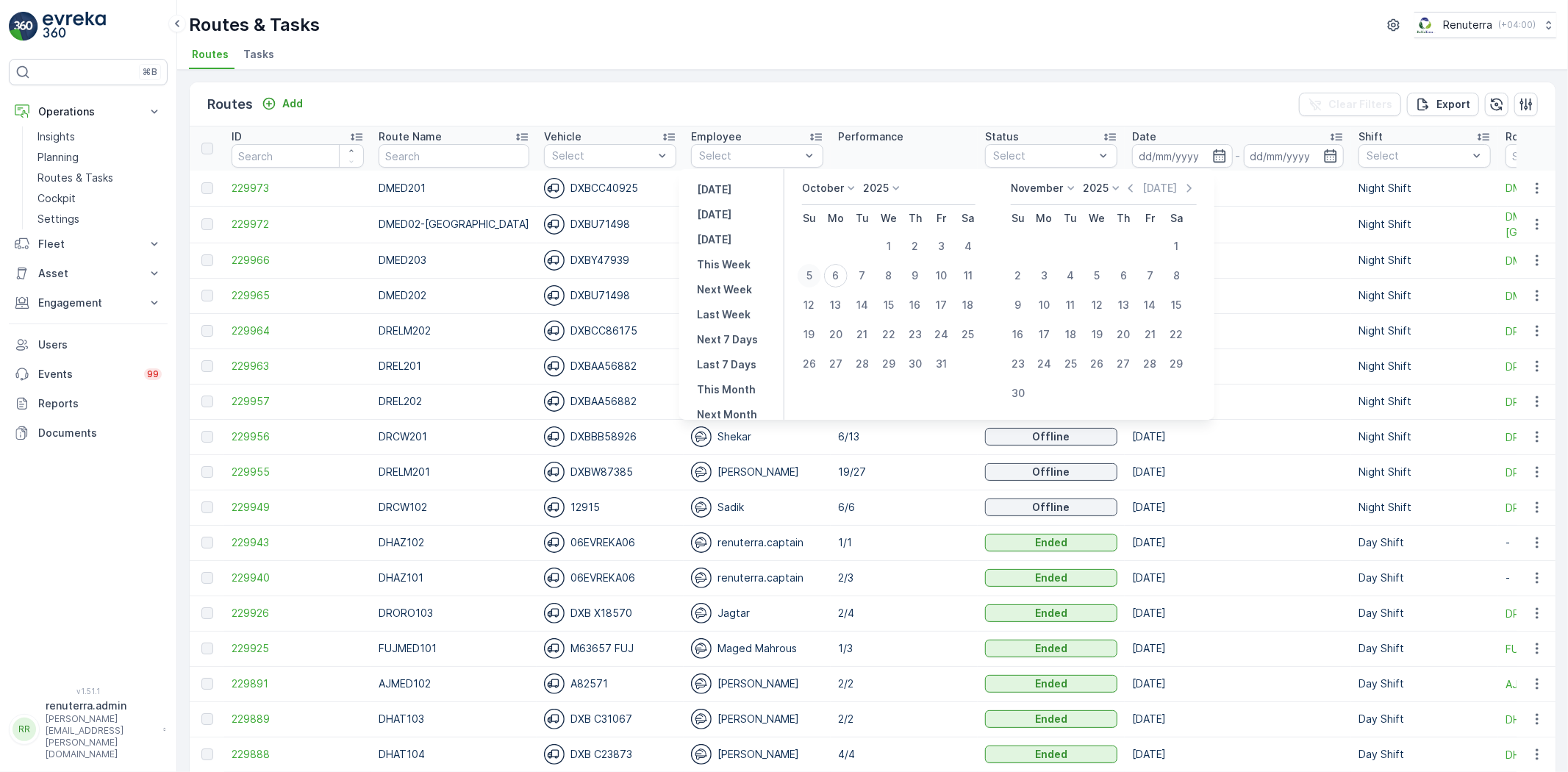
click at [813, 270] on div "5" at bounding box center [809, 275] width 24 height 24
type input "[DATE]"
click at [813, 270] on div "5" at bounding box center [809, 275] width 24 height 24
type input "[DATE]"
click at [813, 270] on div "5" at bounding box center [809, 275] width 24 height 24
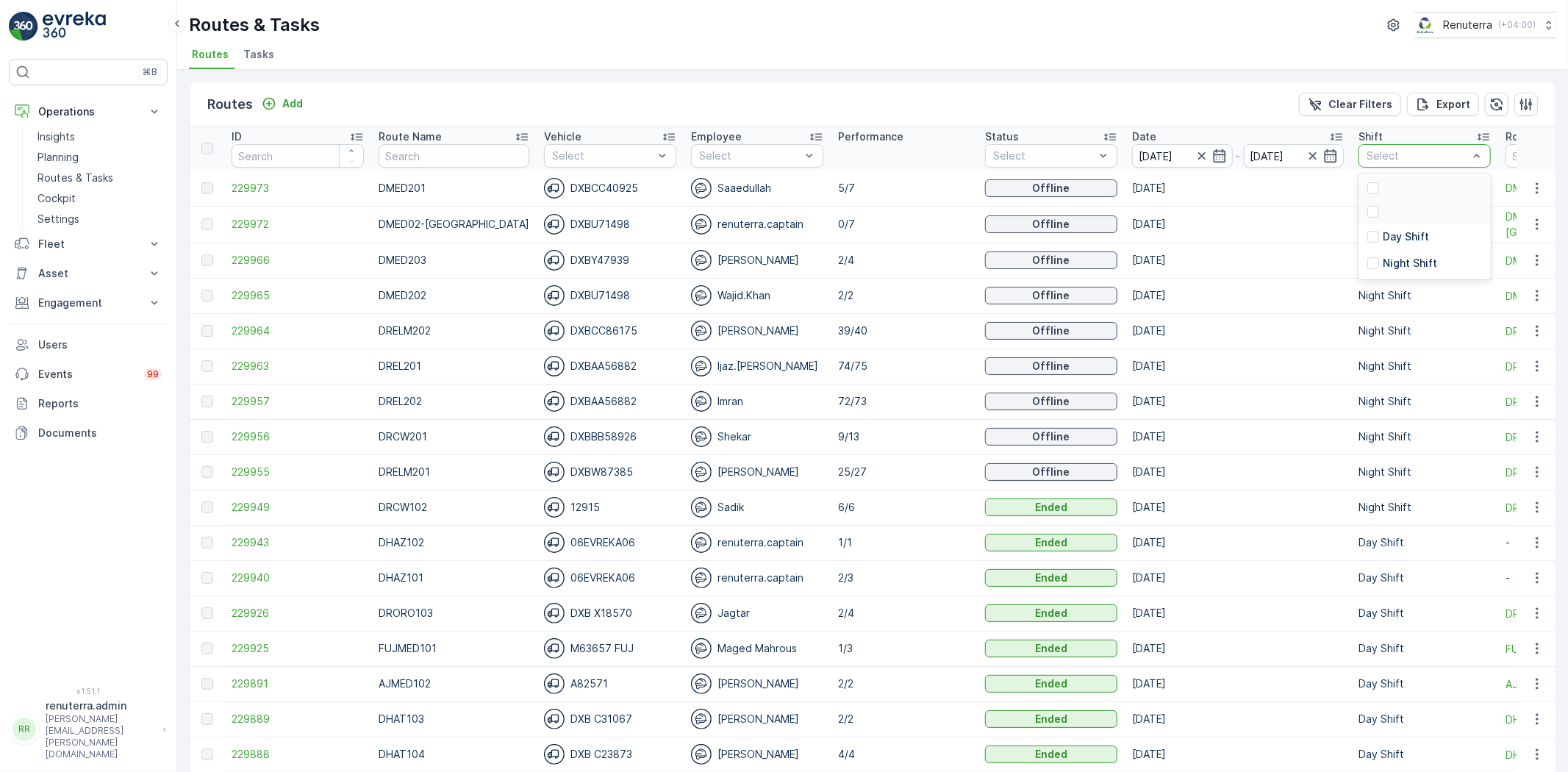
drag, startPoint x: 1368, startPoint y: 151, endPoint x: 1364, endPoint y: 203, distance: 52.2
click at [1383, 259] on p "Night Shift" at bounding box center [1410, 263] width 54 height 15
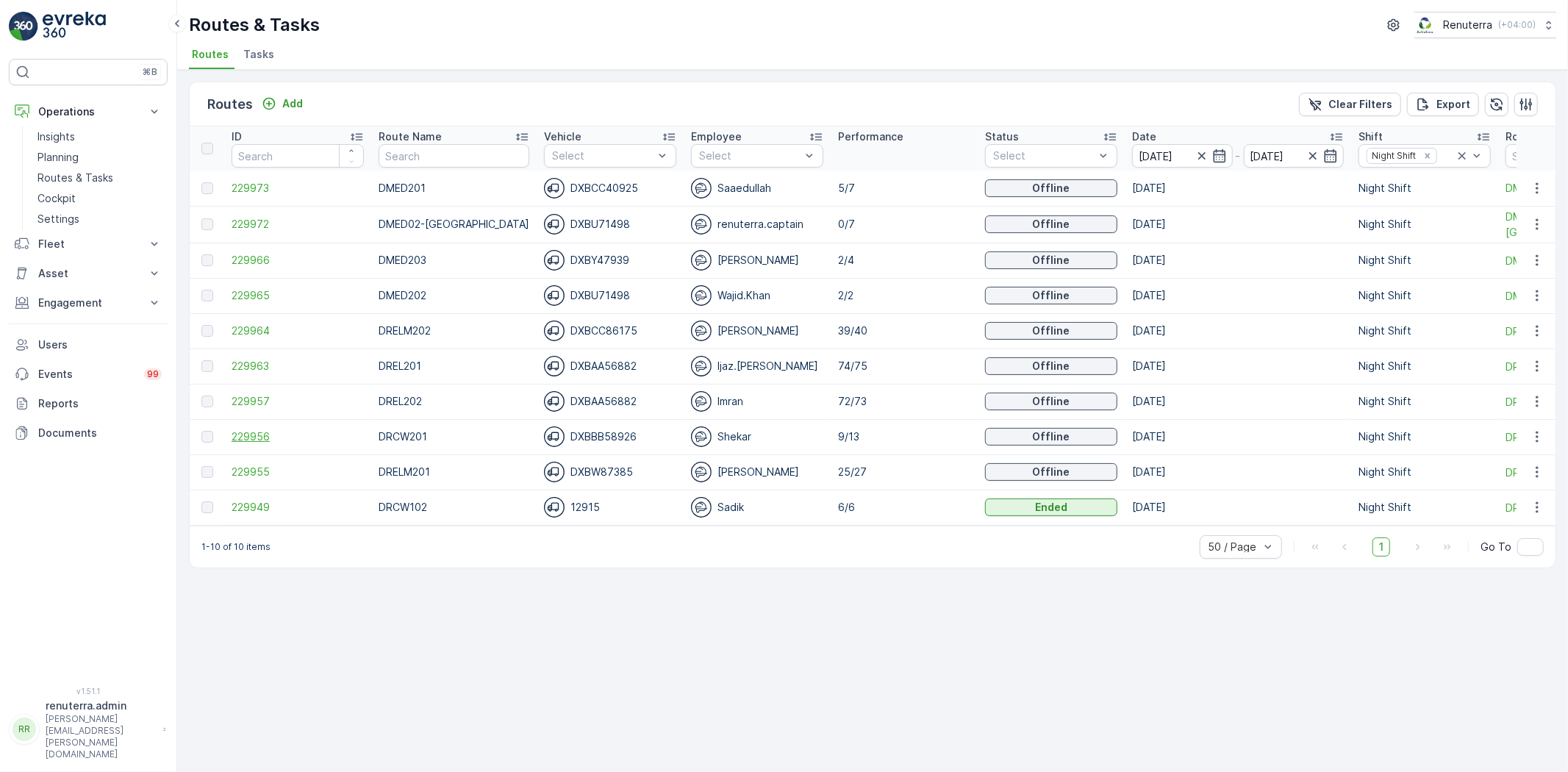
click at [243, 439] on span "229956" at bounding box center [298, 437] width 132 height 15
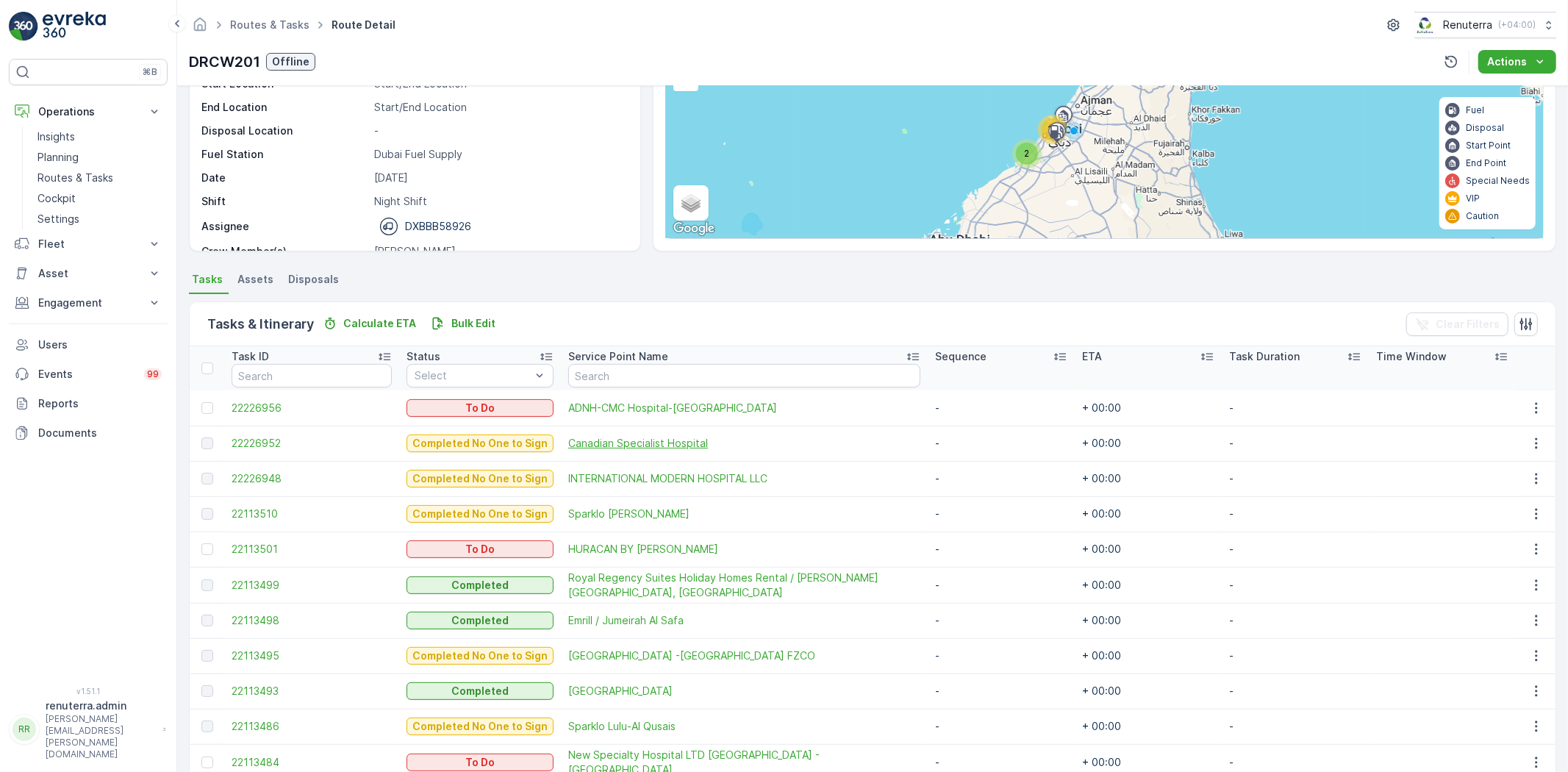
scroll to position [116, 0]
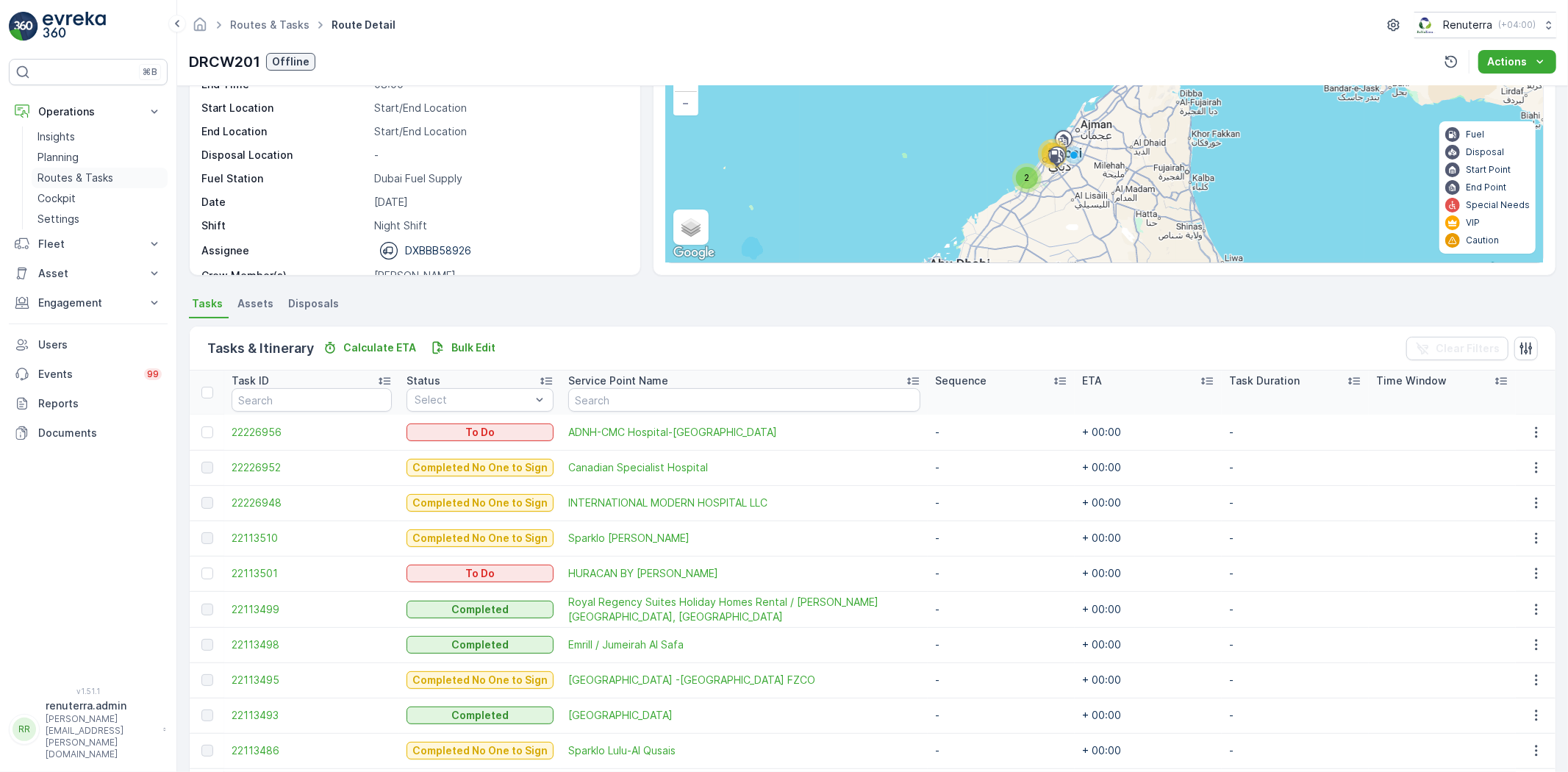
click at [67, 170] on p "Routes & Tasks" at bounding box center [75, 178] width 75 height 15
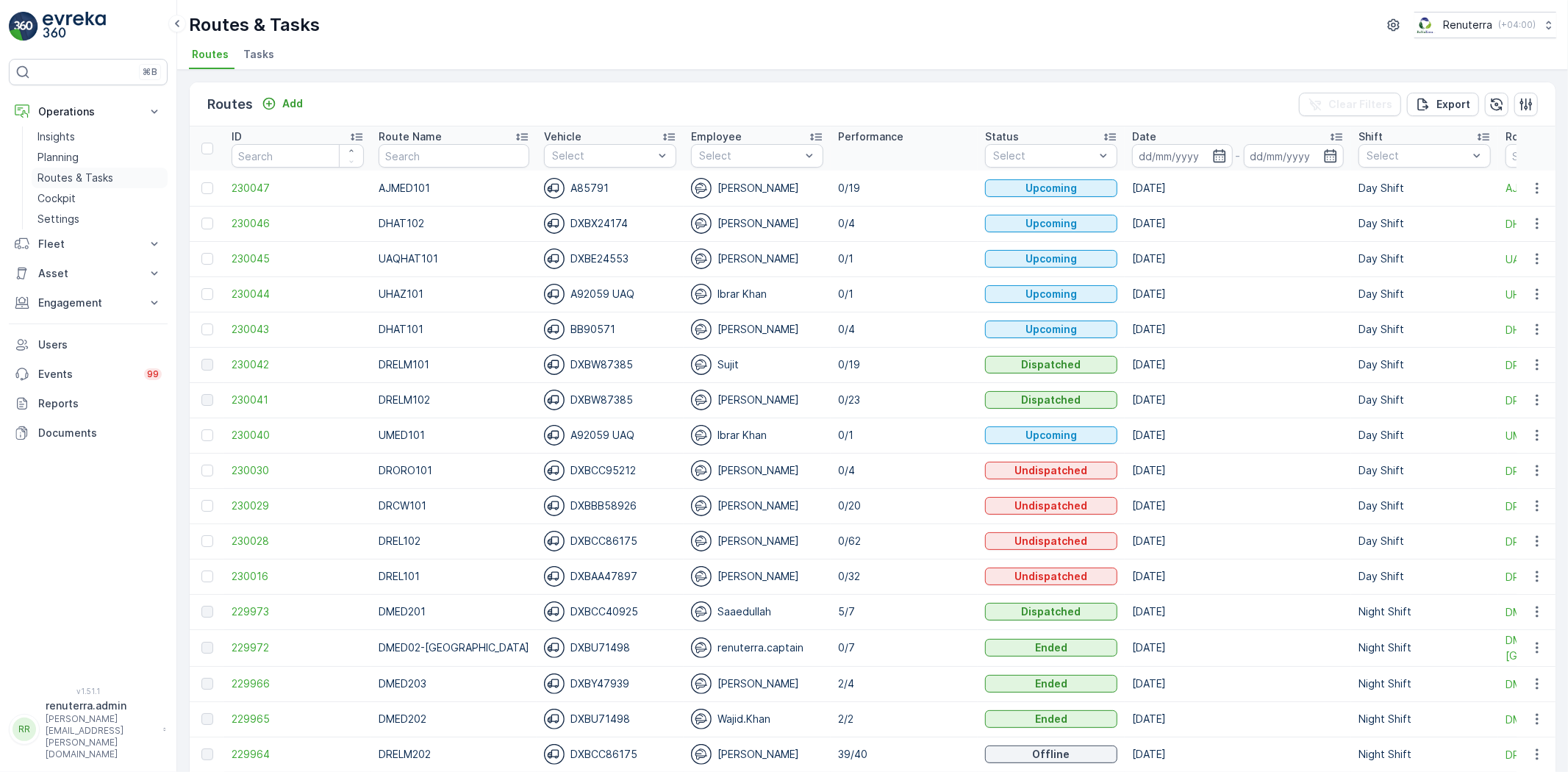
click at [64, 179] on p "Routes & Tasks" at bounding box center [75, 178] width 75 height 15
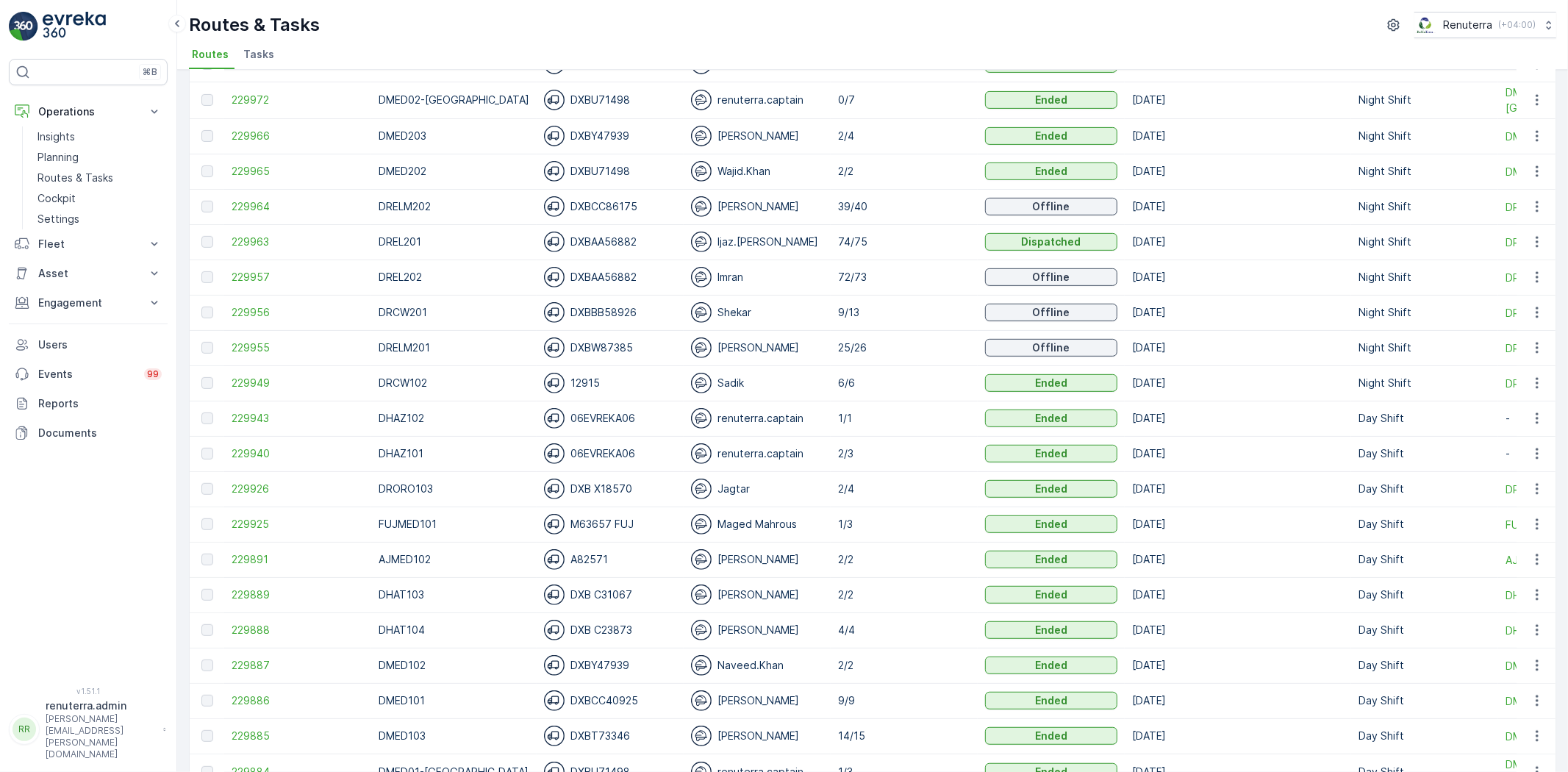
scroll to position [817, 0]
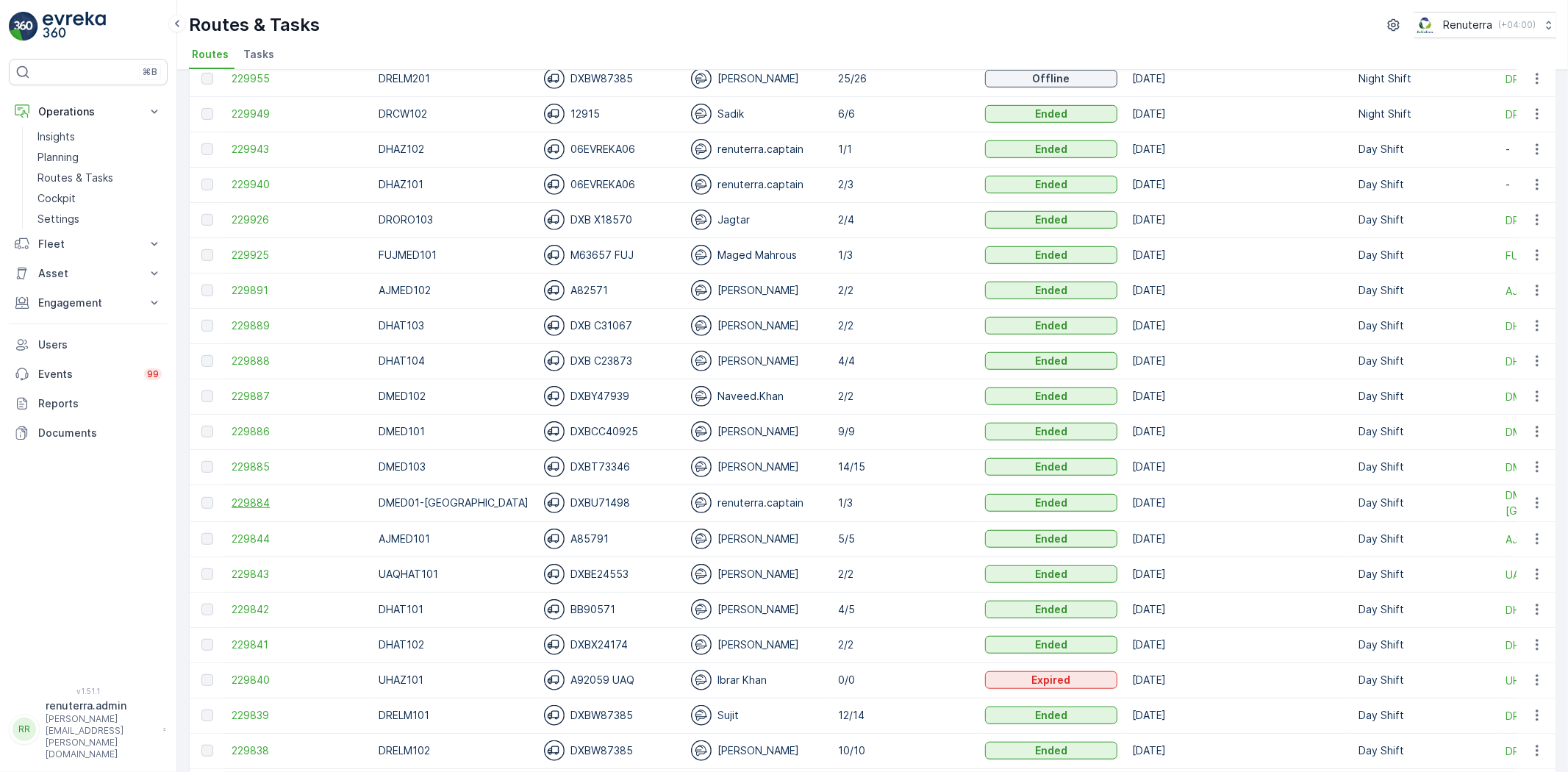
click at [238, 502] on span "229884" at bounding box center [298, 503] width 132 height 15
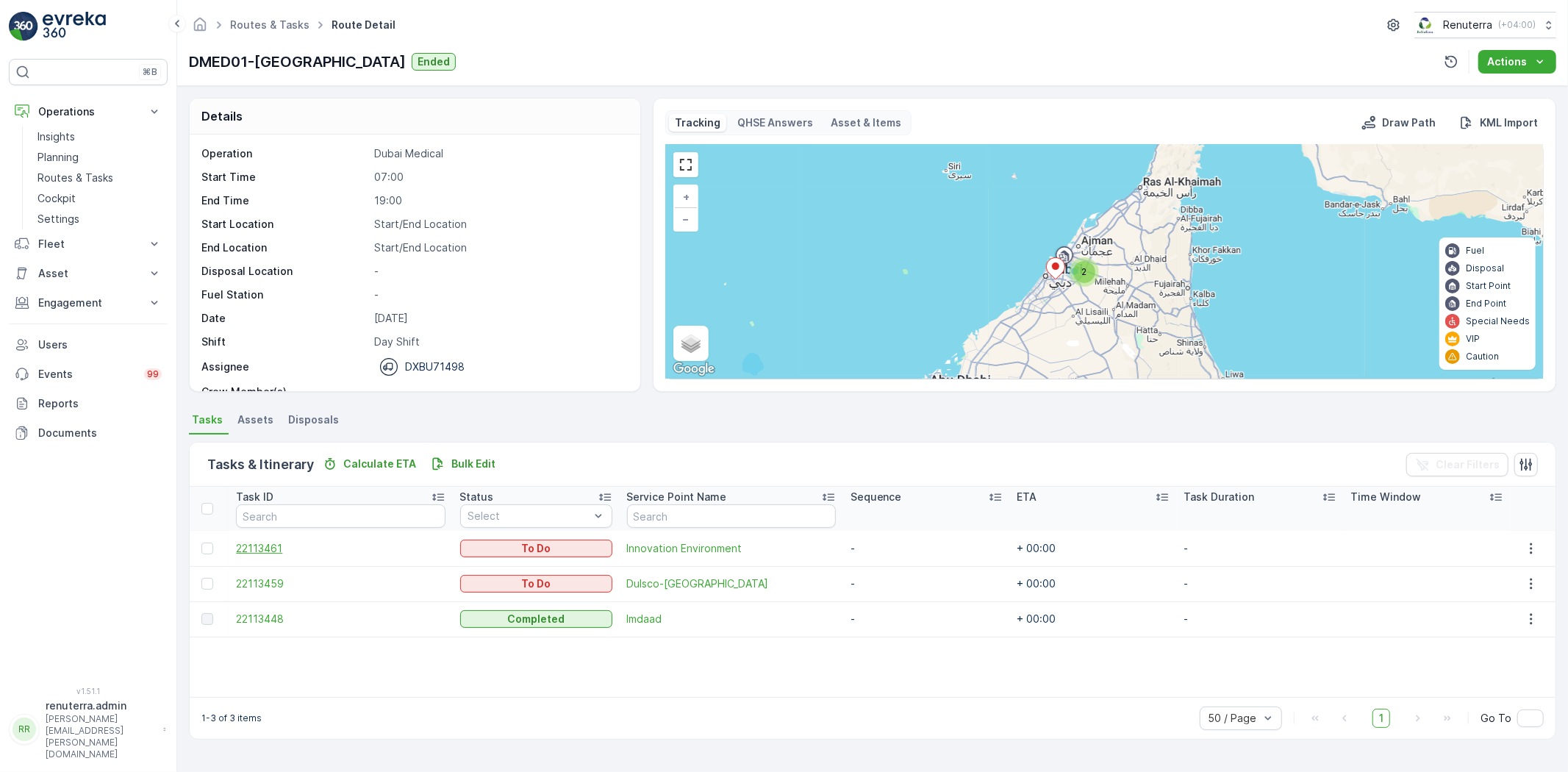
click at [297, 548] on span "22113461" at bounding box center [340, 548] width 209 height 15
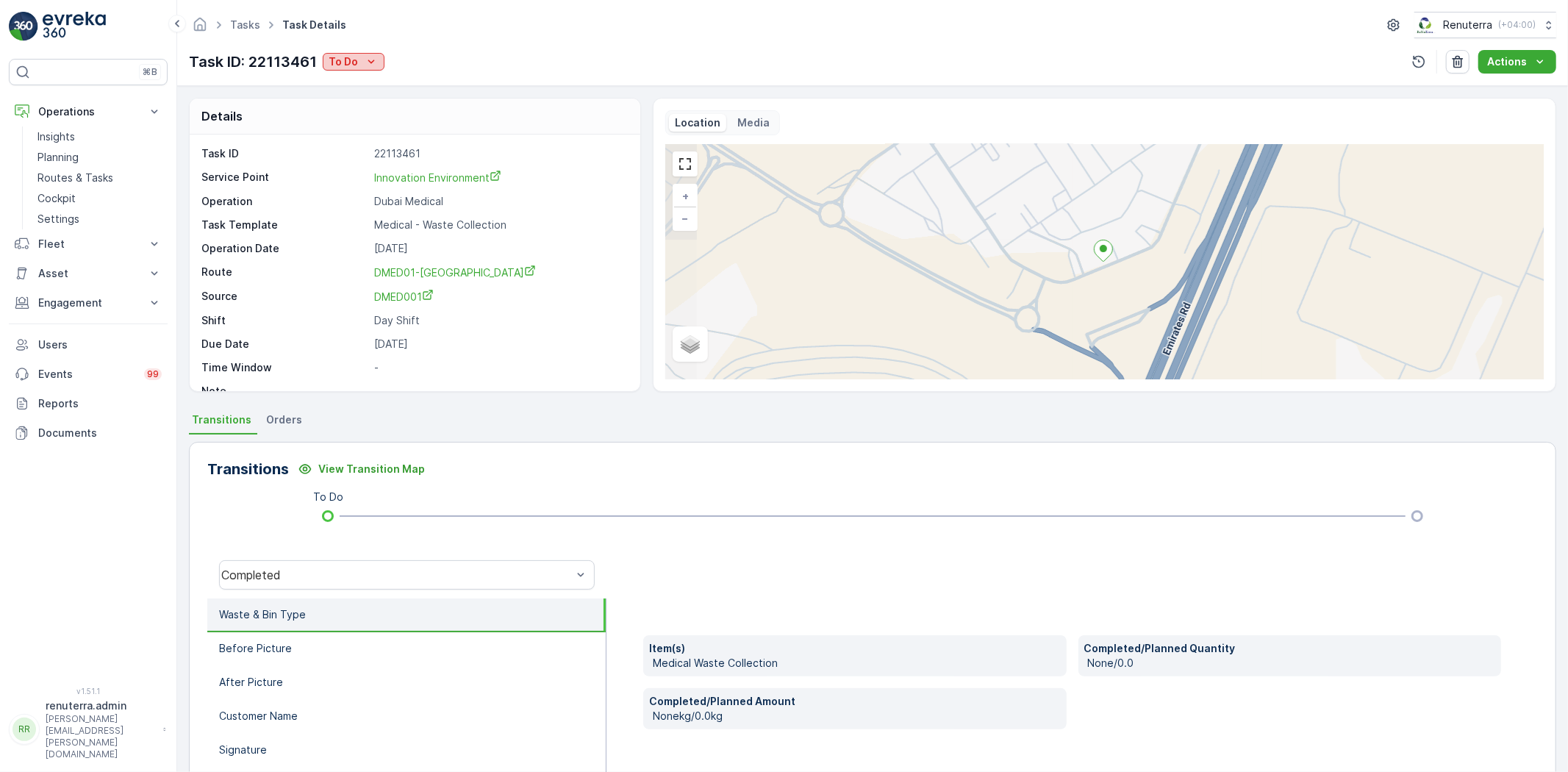
click at [339, 70] on button "To Do" at bounding box center [353, 62] width 61 height 18
click at [347, 61] on p "To Do" at bounding box center [343, 61] width 30 height 15
drag, startPoint x: 354, startPoint y: 61, endPoint x: 375, endPoint y: 89, distance: 35.0
click at [355, 62] on p "To Do" at bounding box center [343, 61] width 30 height 15
click at [368, 93] on div "Completed" at bounding box center [402, 84] width 152 height 20
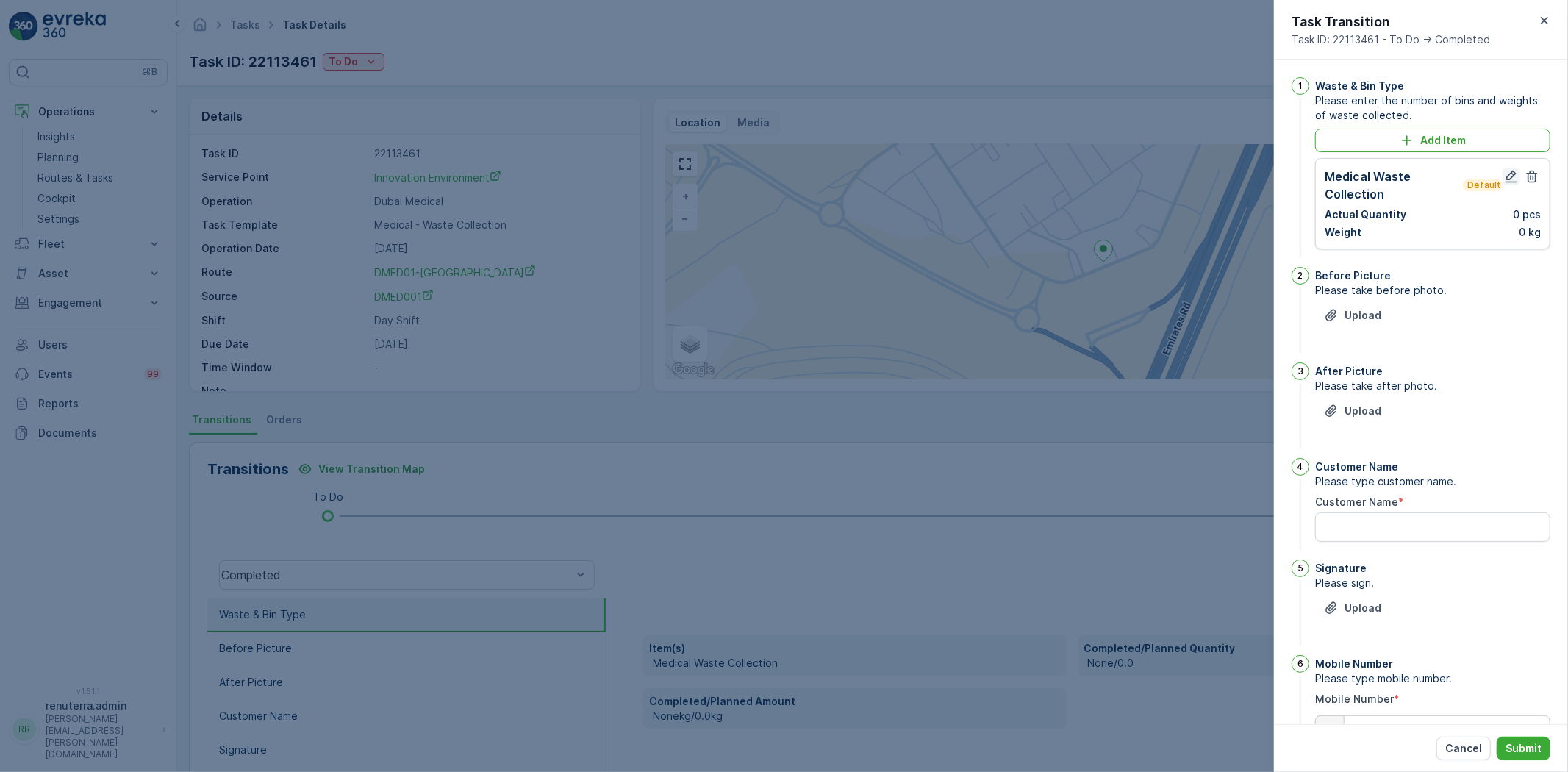
click at [1504, 173] on icon "button" at bounding box center [1511, 176] width 15 height 15
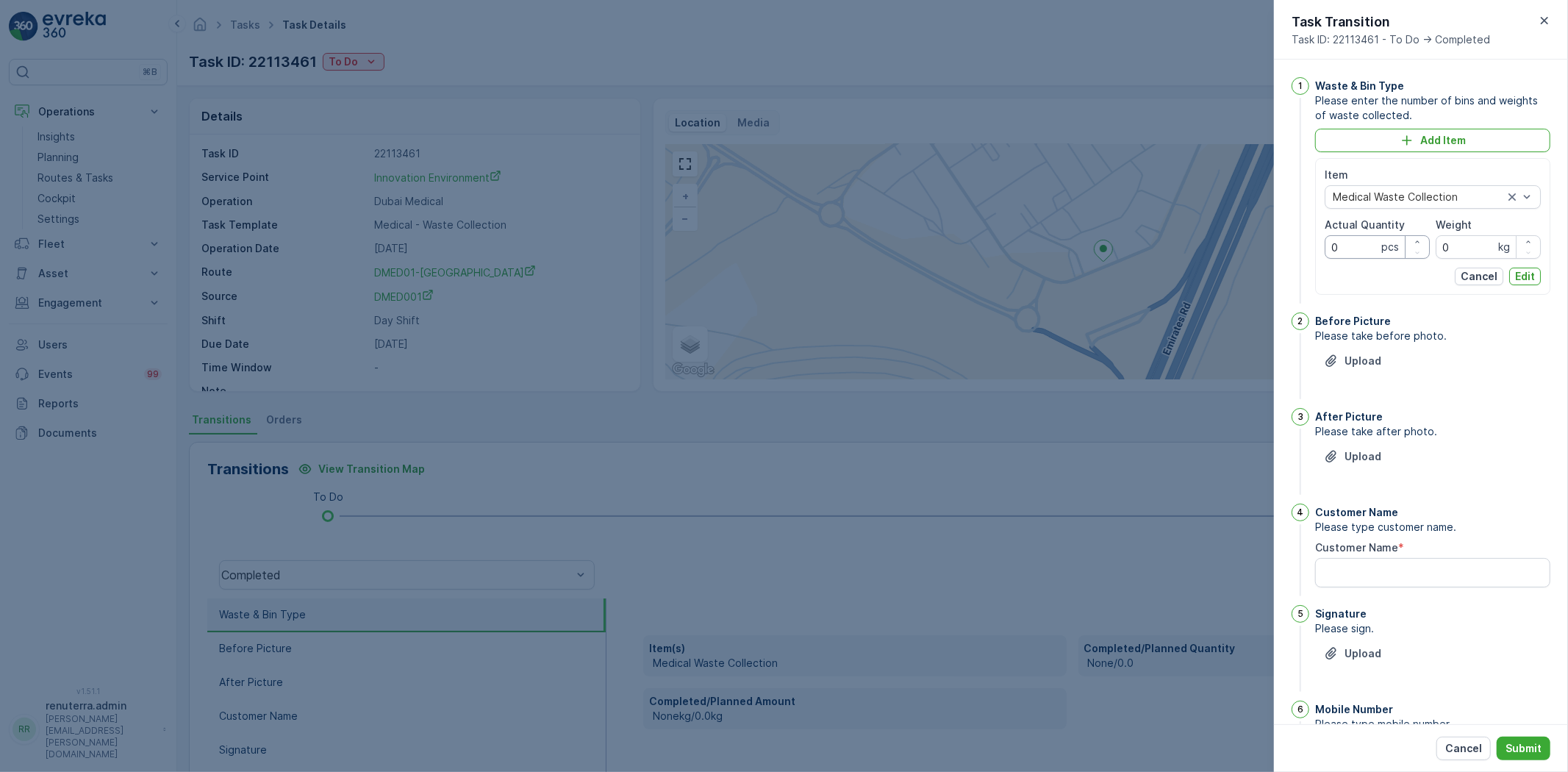
click at [1357, 250] on Quantity "0" at bounding box center [1378, 247] width 105 height 24
type Quantity "21"
drag, startPoint x: 1483, startPoint y: 253, endPoint x: 1460, endPoint y: 232, distance: 31.1
click at [1480, 251] on input "0" at bounding box center [1488, 247] width 105 height 24
type input "242"
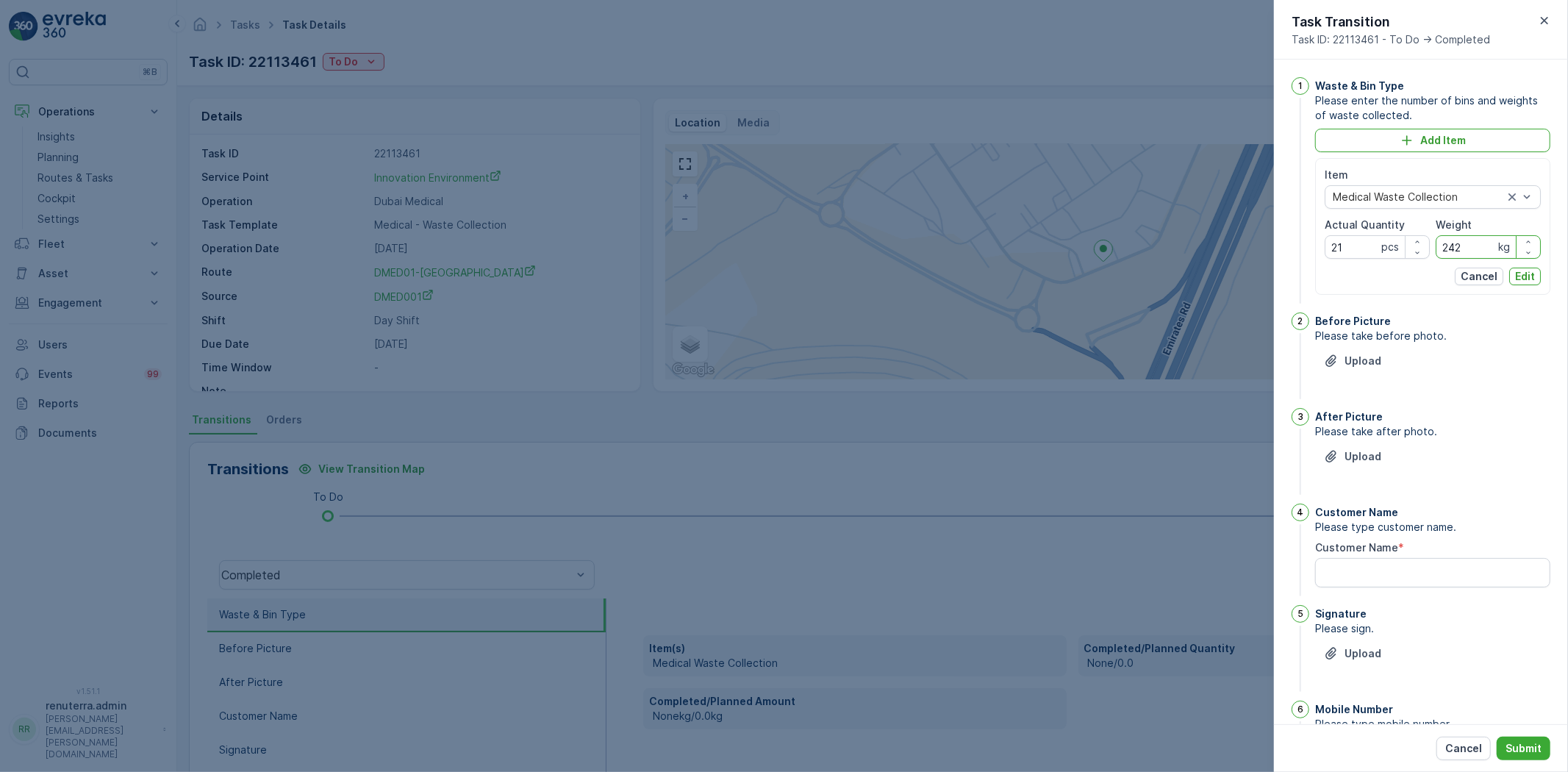
drag, startPoint x: 1518, startPoint y: 273, endPoint x: 1506, endPoint y: 265, distance: 14.4
click at [1507, 265] on div "Item Medical Waste Collection Actual Quantity 21 pcs Weight 242 kg Cancel Edit" at bounding box center [1434, 227] width 216 height 118
click at [1516, 275] on p "Edit" at bounding box center [1525, 276] width 20 height 15
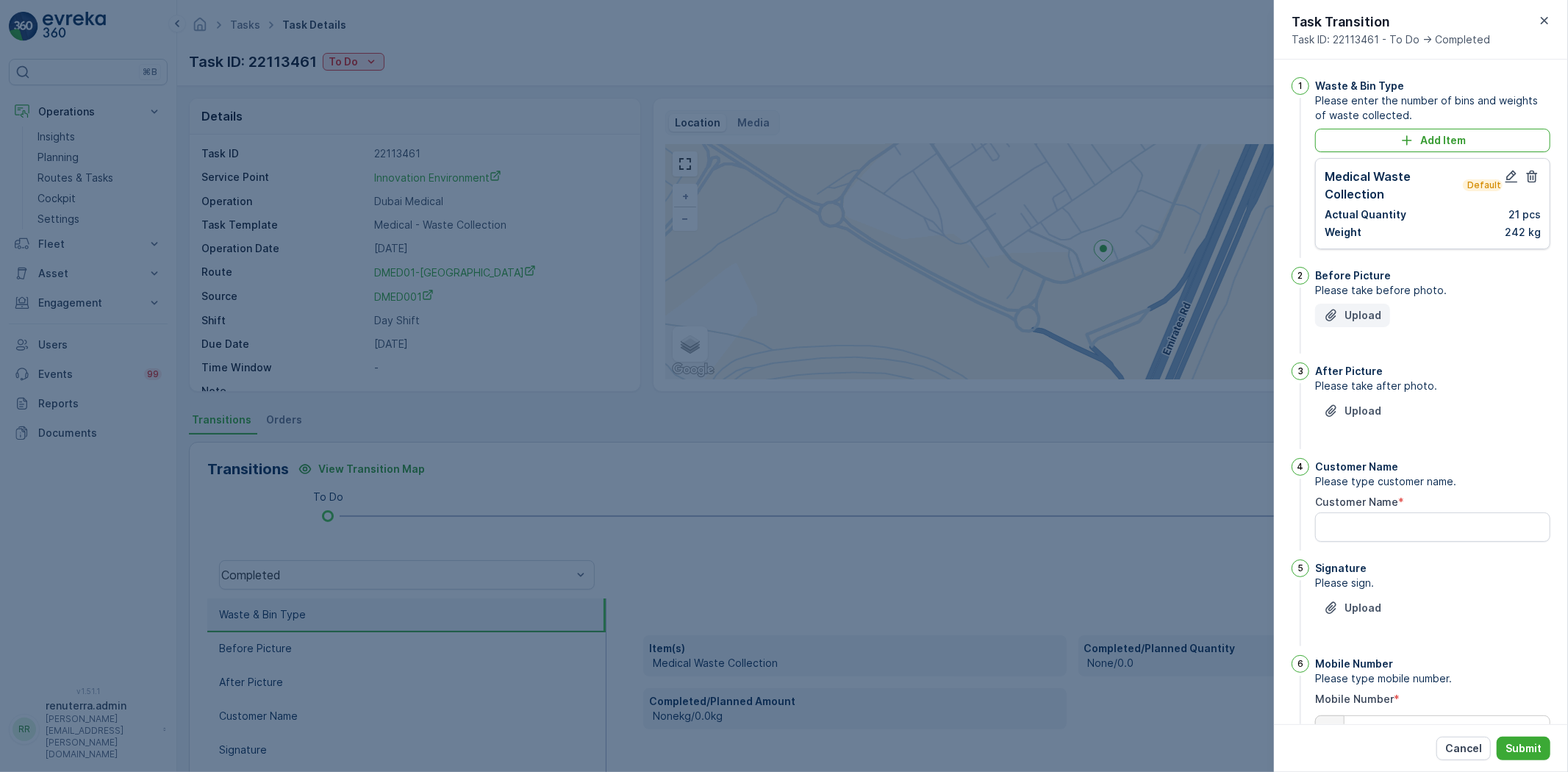
click at [1362, 317] on p "Upload" at bounding box center [1363, 316] width 37 height 15
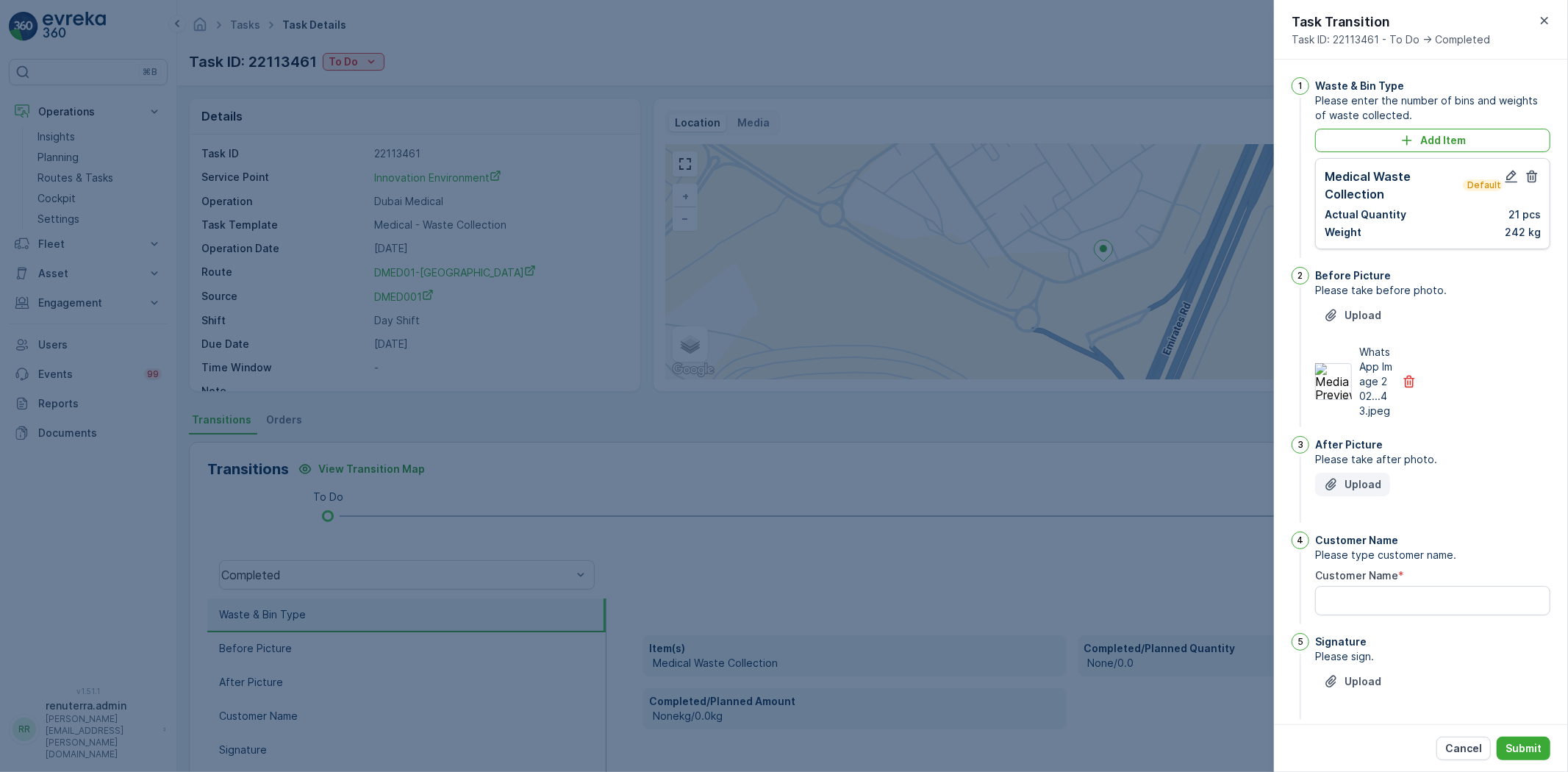
click at [1355, 488] on button "Upload" at bounding box center [1353, 484] width 75 height 24
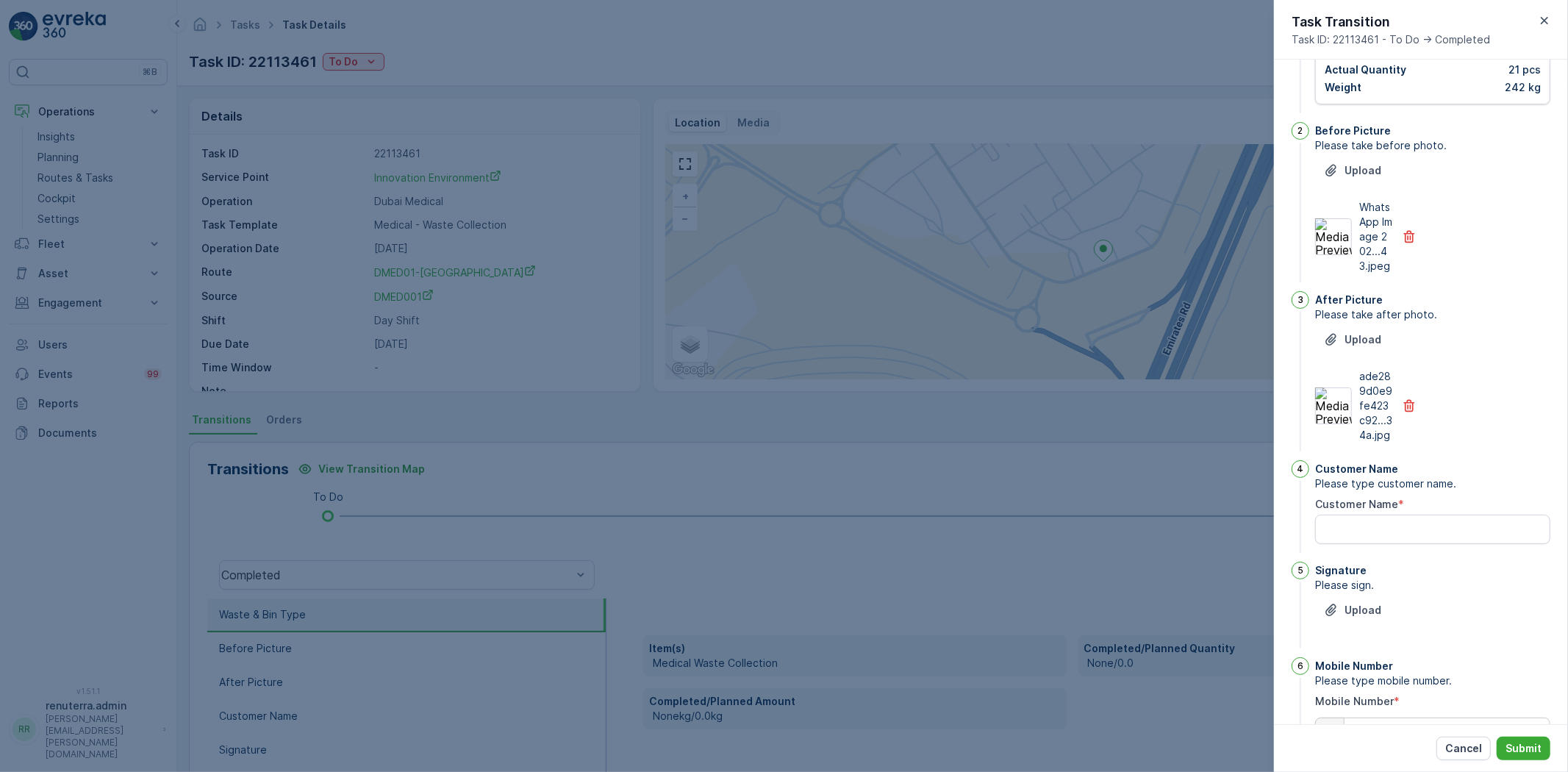
scroll to position [163, 0]
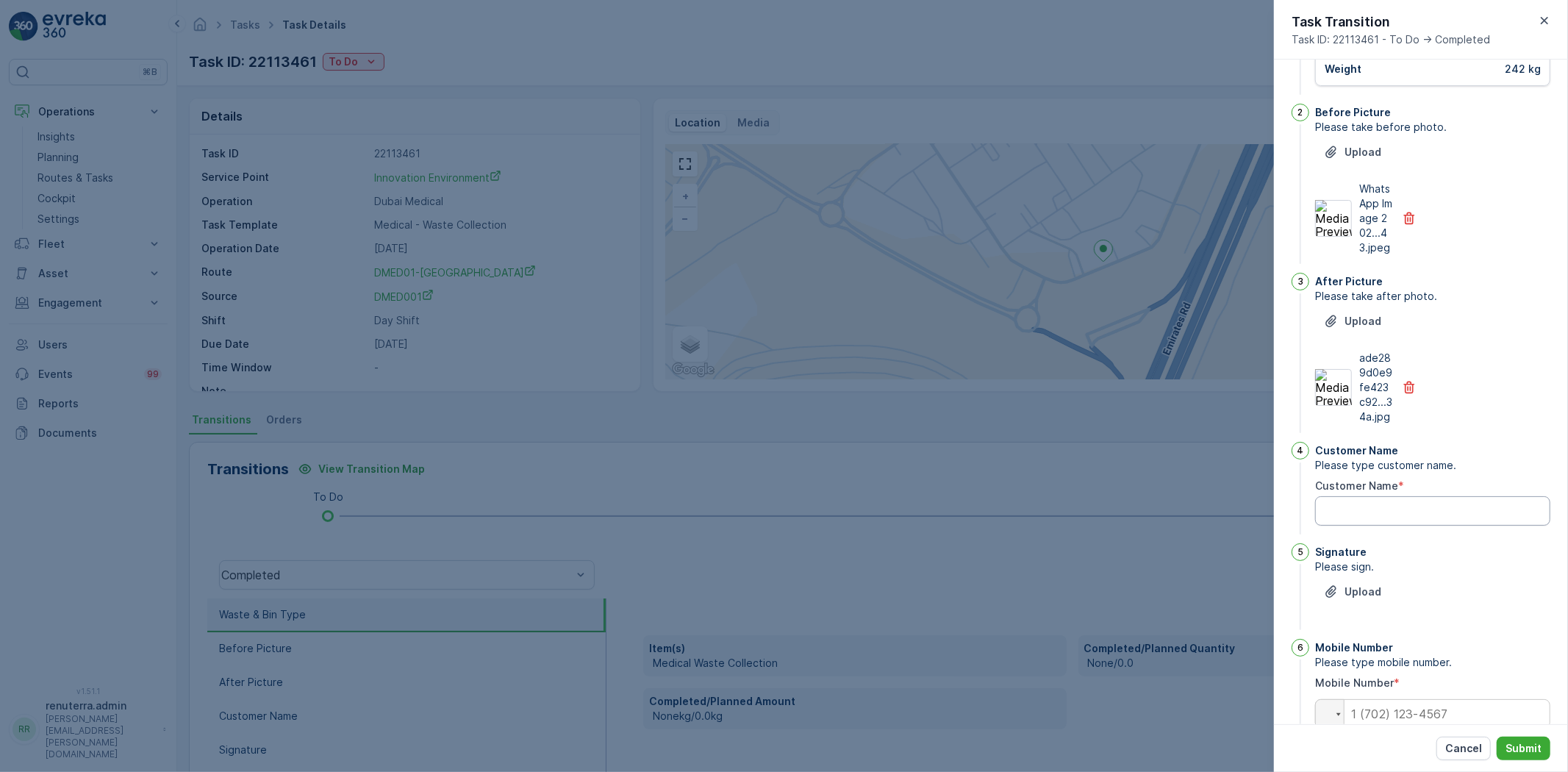
click at [1385, 525] on Name "Customer Name" at bounding box center [1433, 511] width 235 height 30
type Name "khan"
click at [1377, 599] on p "Upload" at bounding box center [1363, 592] width 37 height 15
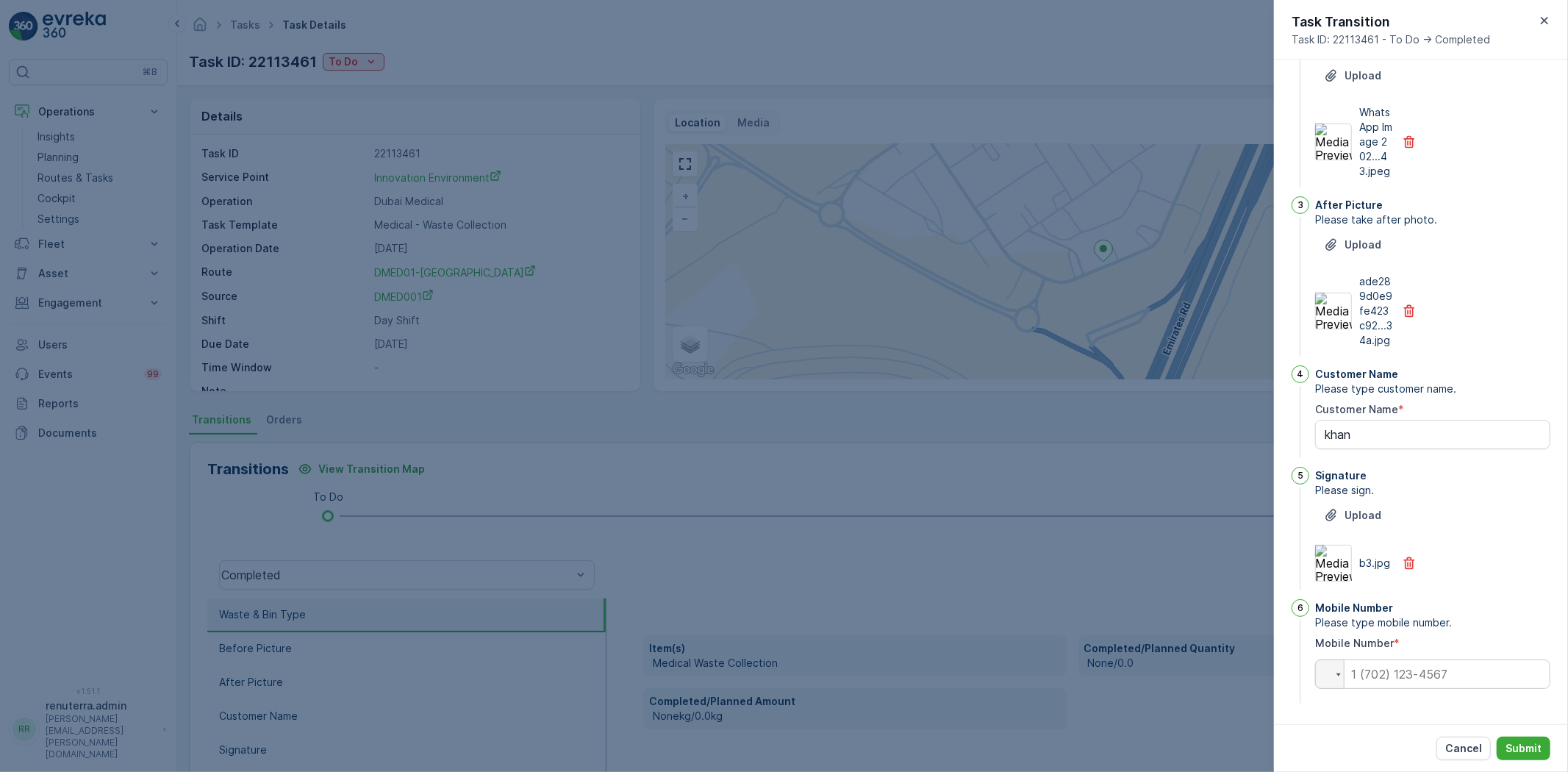
scroll to position [269, 0]
click at [1411, 674] on input "tel" at bounding box center [1433, 674] width 235 height 30
type input "0"
click at [1547, 747] on button "Submit" at bounding box center [1523, 748] width 53 height 24
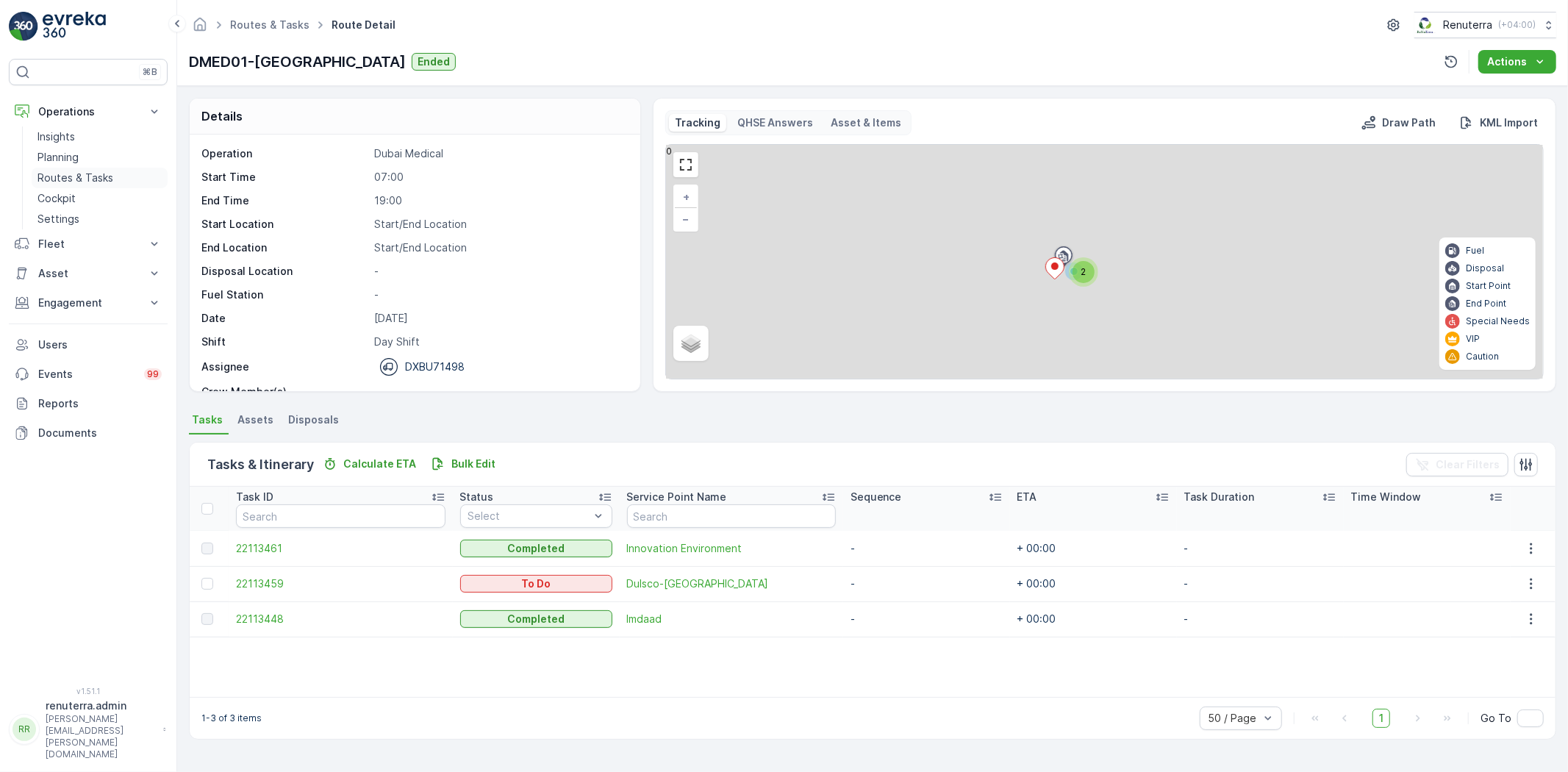
click at [61, 179] on p "Routes & Tasks" at bounding box center [75, 178] width 75 height 15
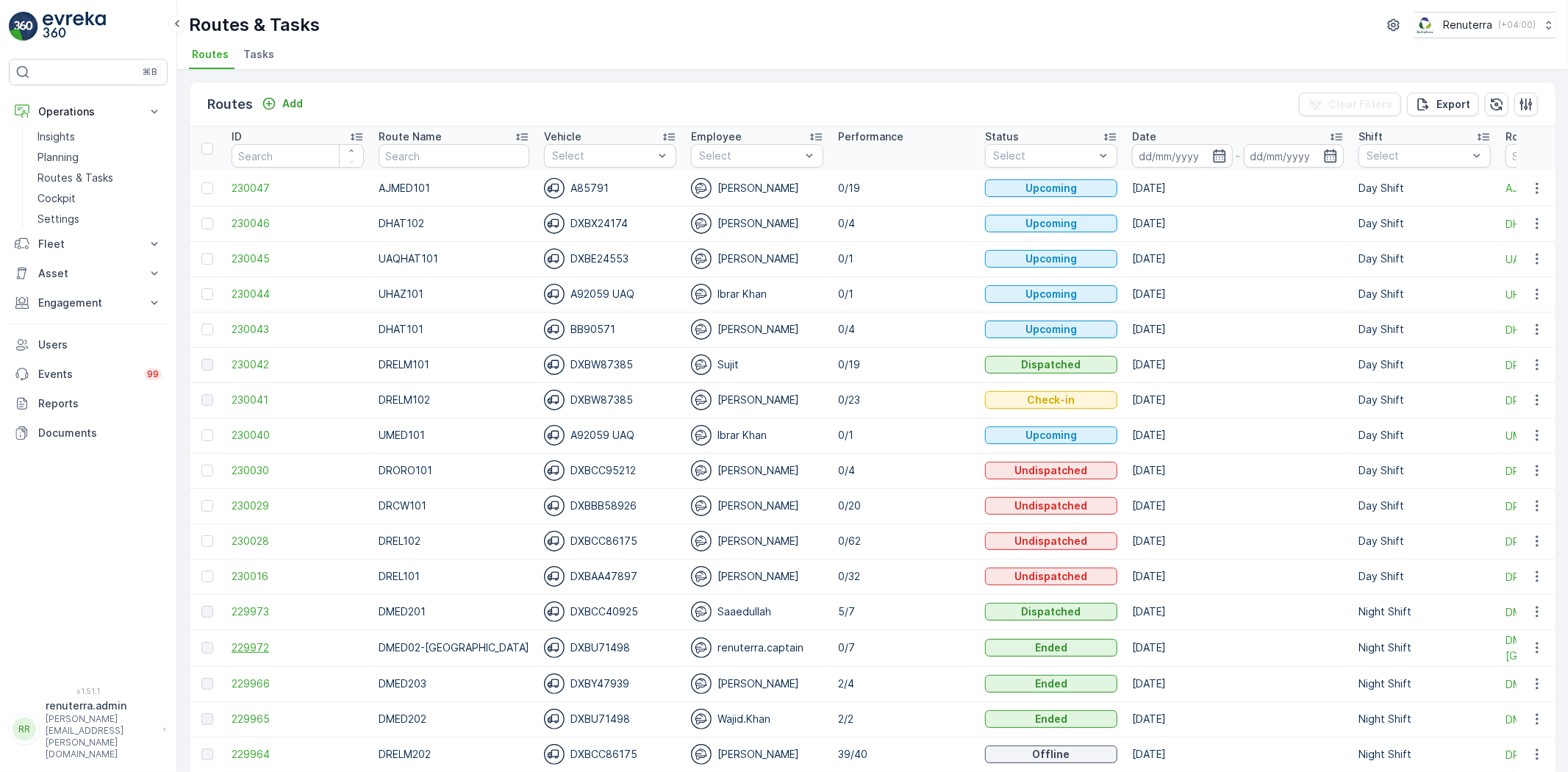
click at [267, 642] on span "229972" at bounding box center [298, 647] width 132 height 15
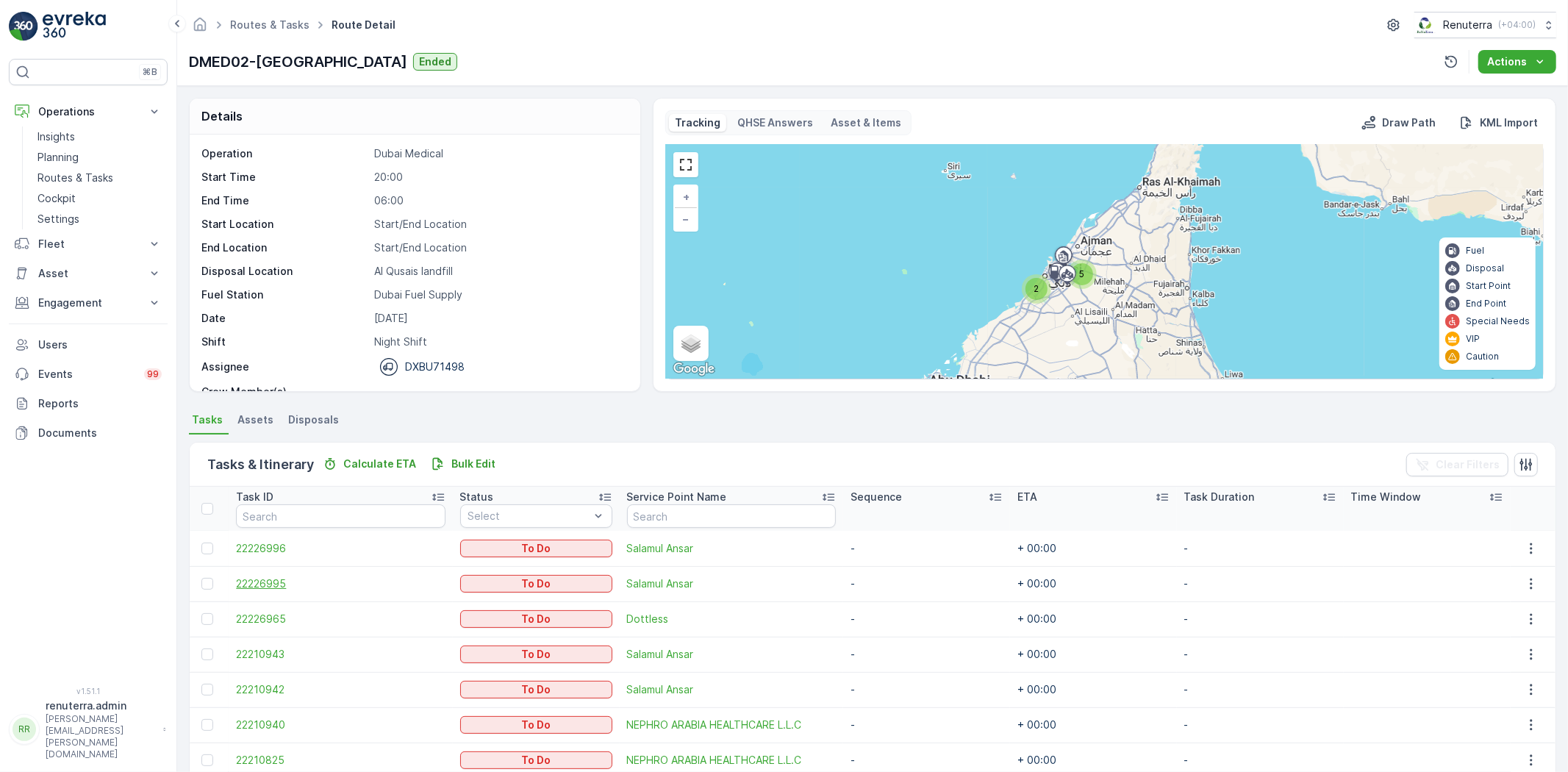
scroll to position [68, 0]
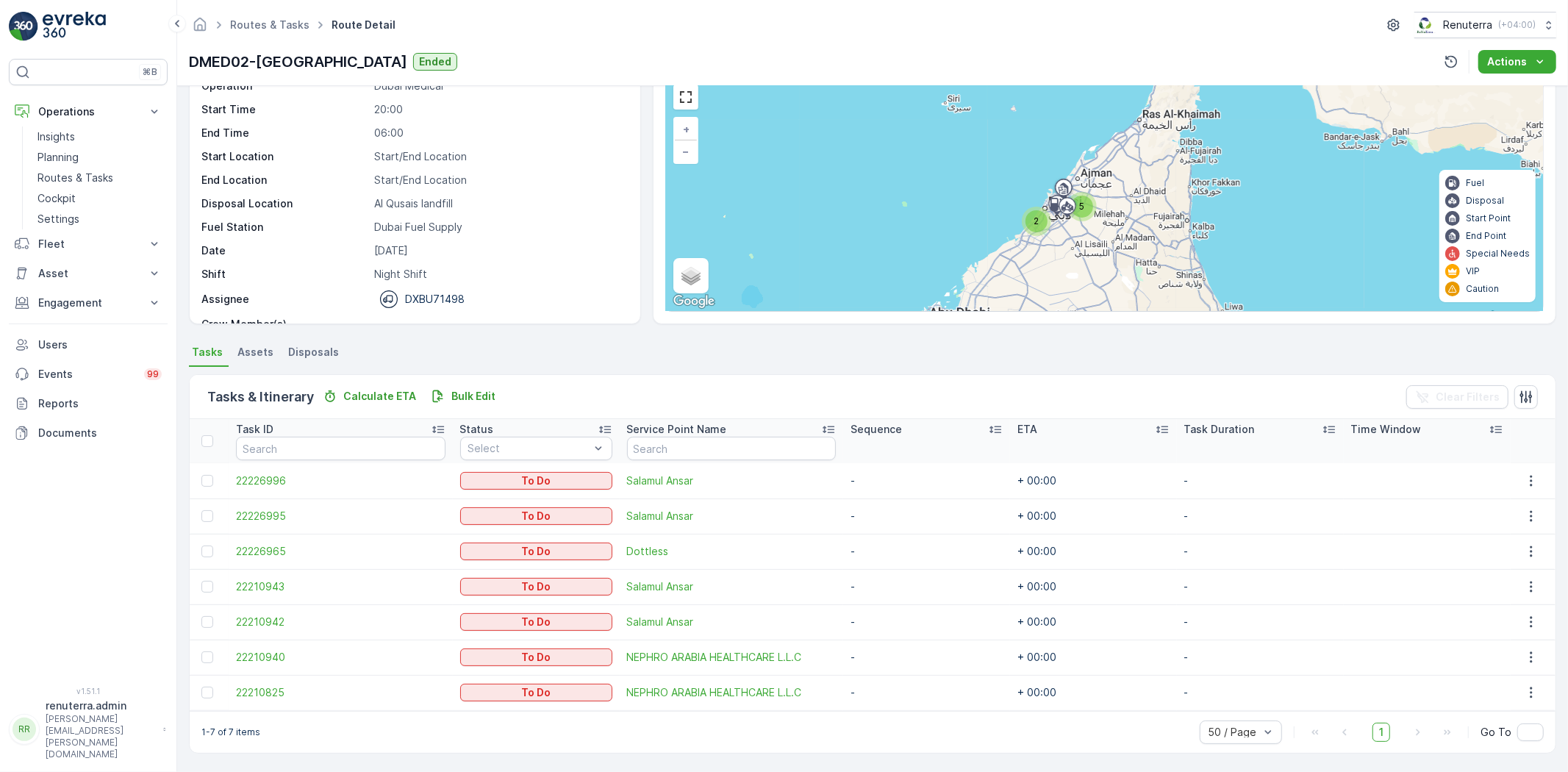
click at [256, 493] on td "22226996" at bounding box center [340, 480] width 224 height 35
click at [263, 484] on span "22226996" at bounding box center [340, 481] width 209 height 15
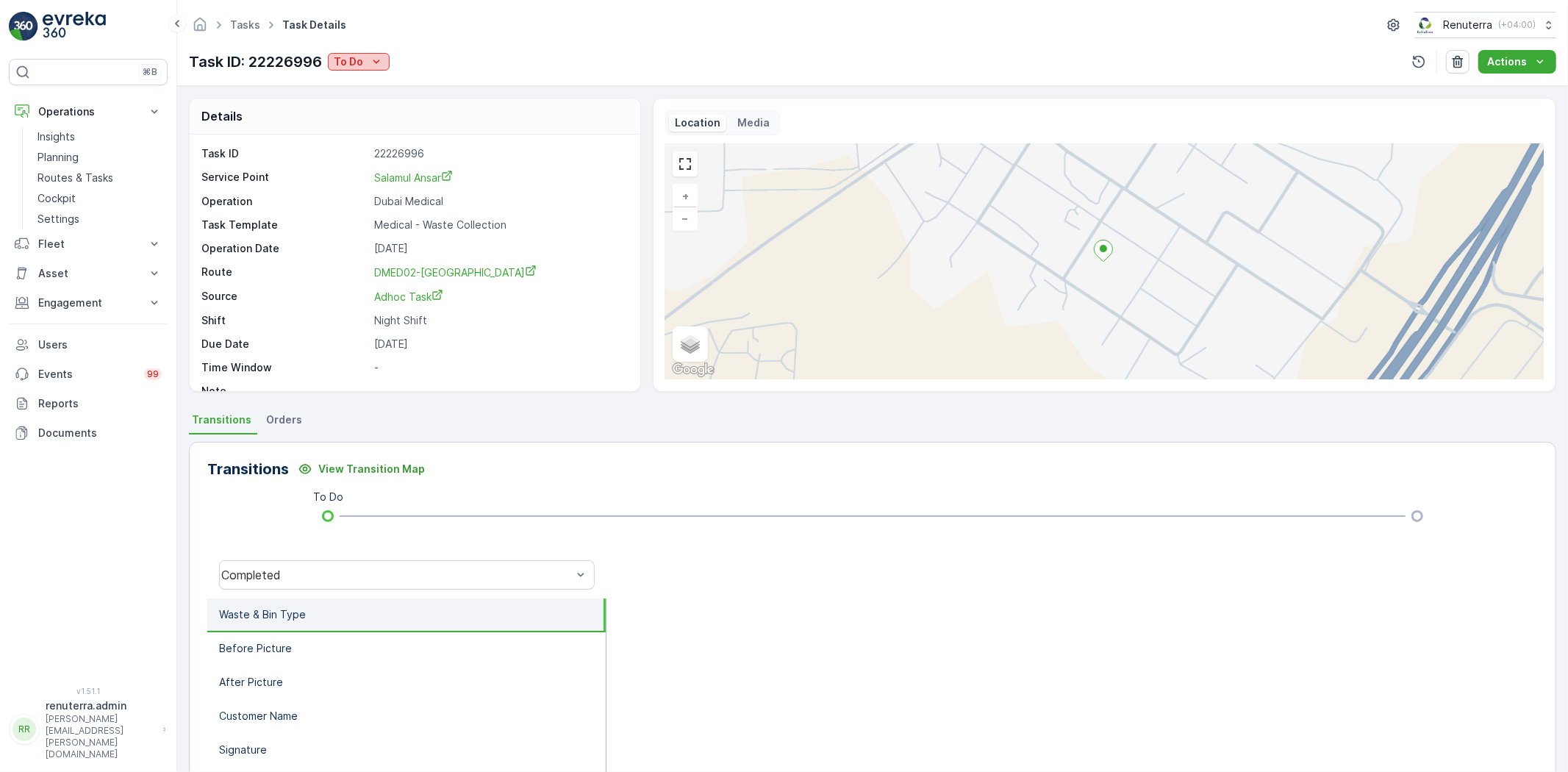
click at [334, 61] on button "To Do" at bounding box center [358, 62] width 61 height 18
click at [385, 91] on div "Completed" at bounding box center [408, 84] width 152 height 20
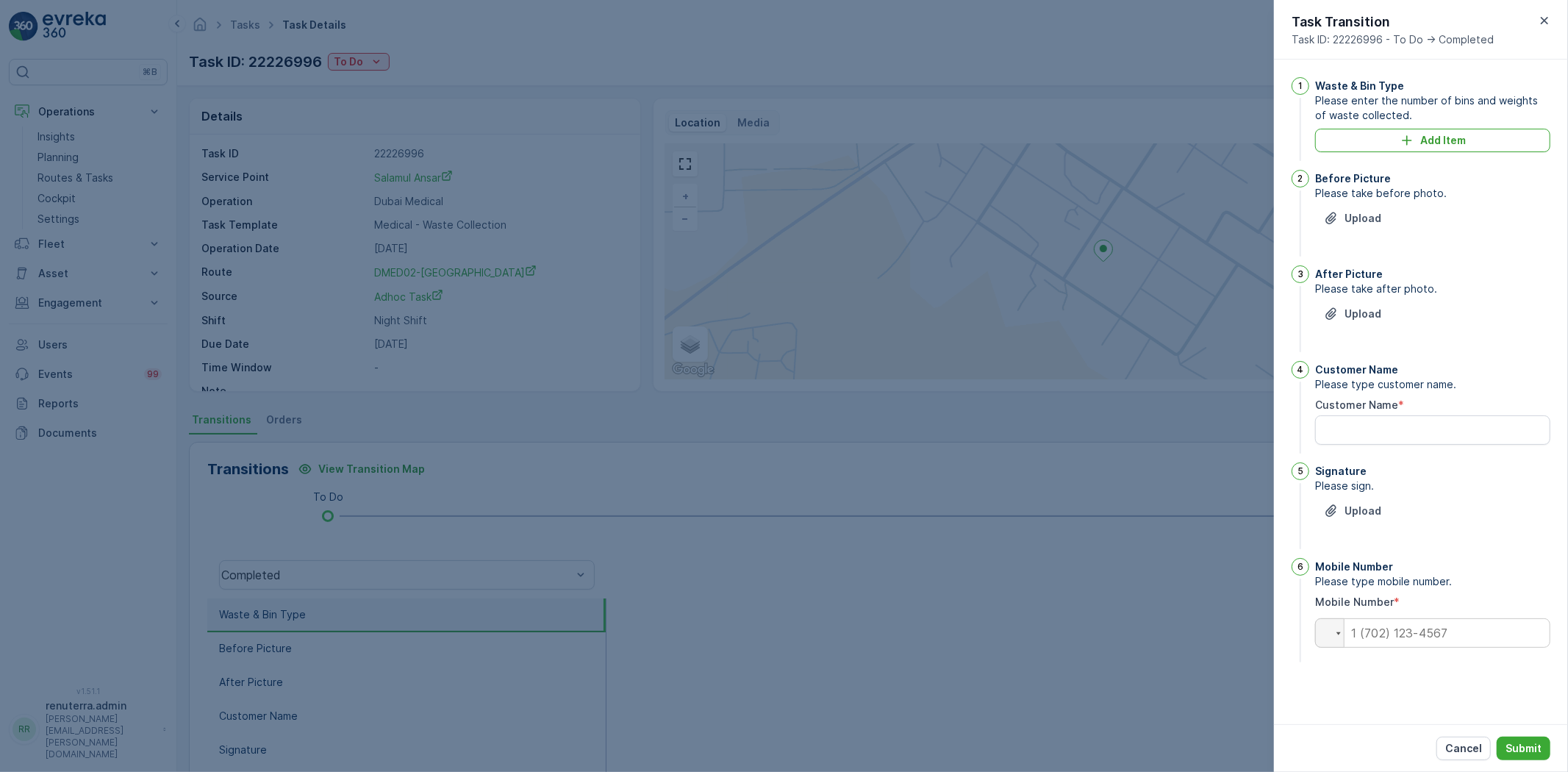
click at [1457, 120] on span "Please enter the number of bins and weights of waste collected." at bounding box center [1433, 108] width 235 height 30
click at [1450, 135] on p "Add Item" at bounding box center [1443, 140] width 46 height 15
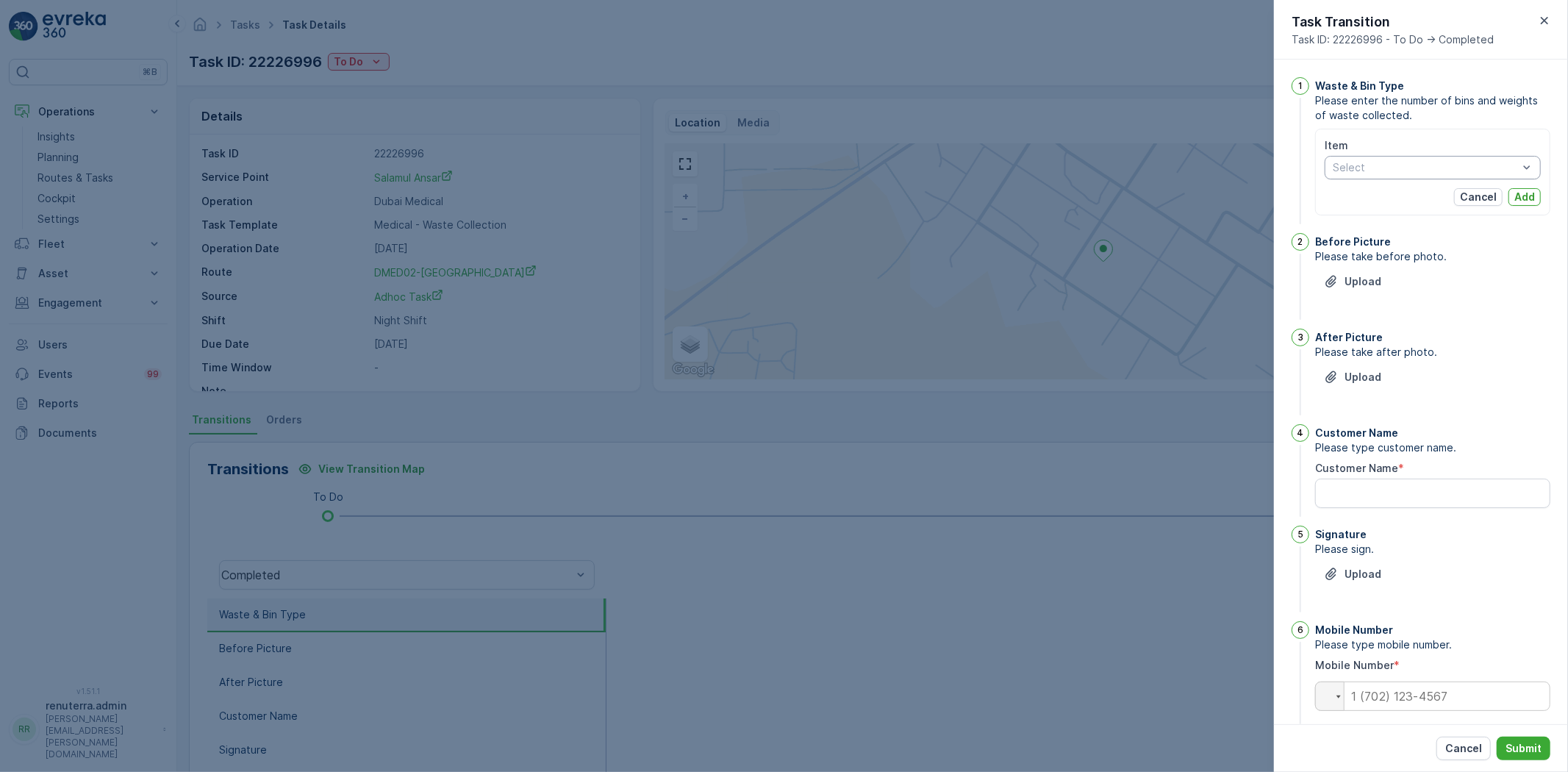
click at [1419, 159] on div "Select" at bounding box center [1434, 167] width 216 height 24
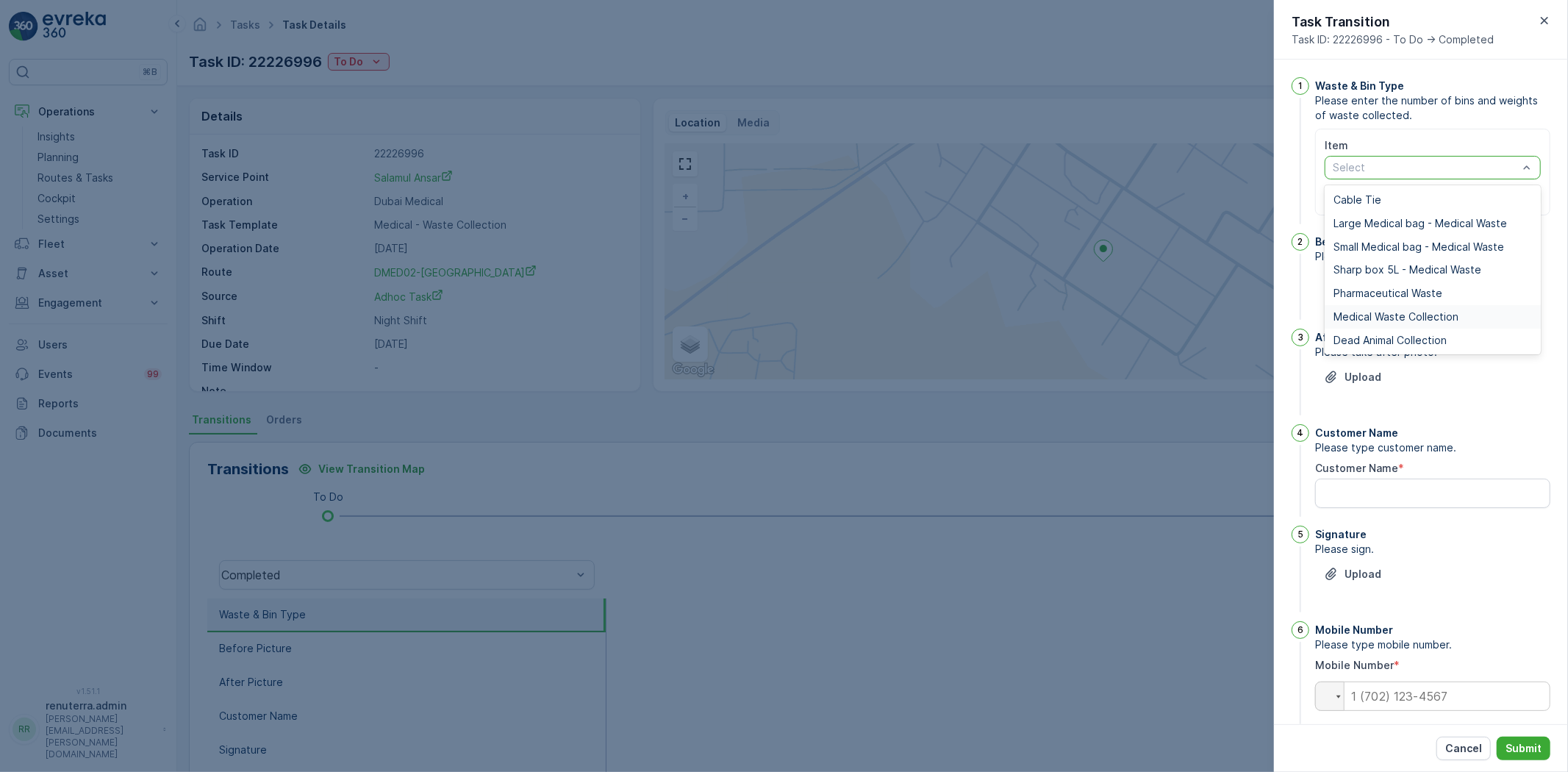
click at [1392, 318] on span "Medical Waste Collection" at bounding box center [1396, 316] width 125 height 11
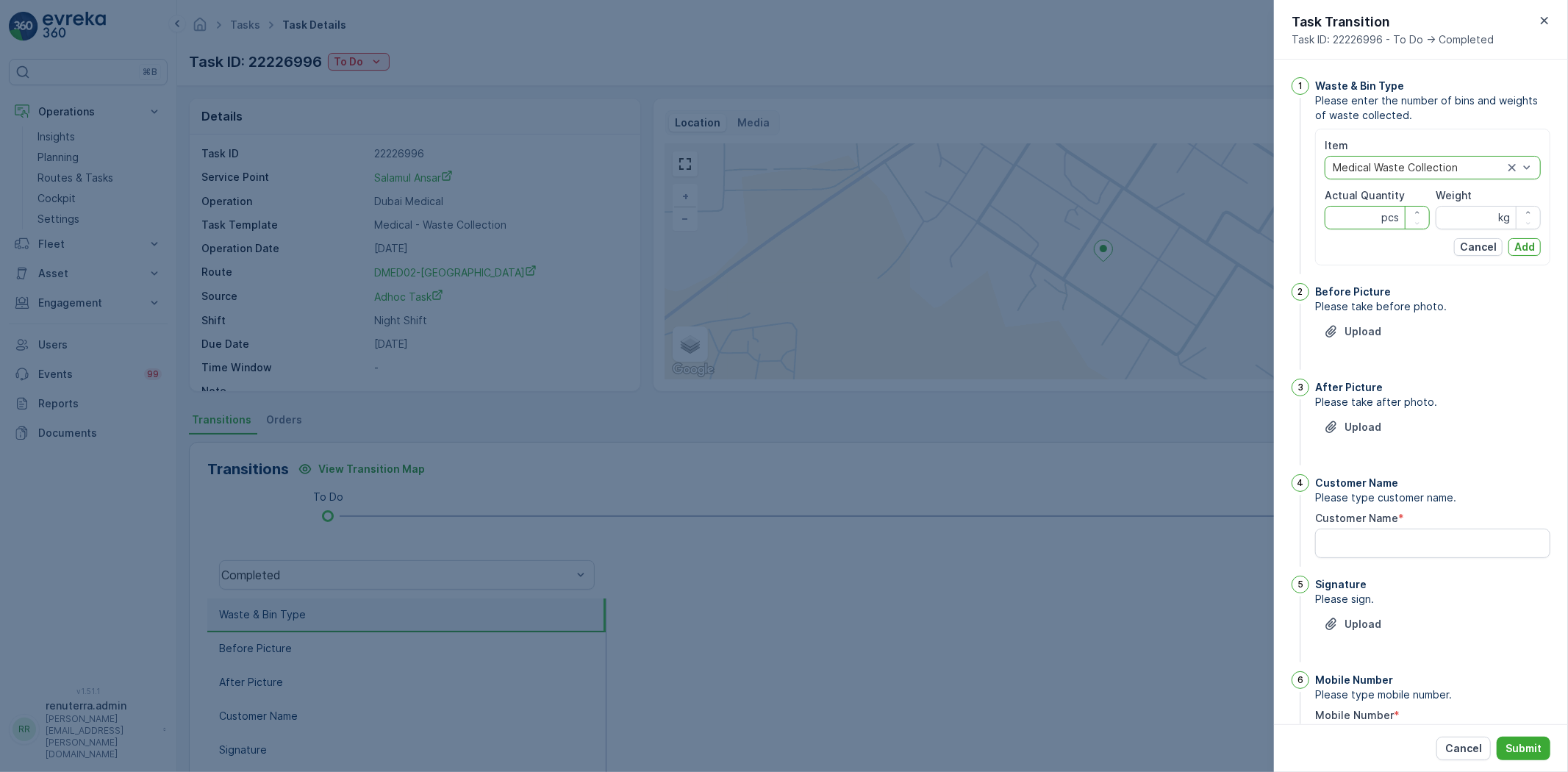
click at [1351, 220] on Quantity "Actual Quantity" at bounding box center [1378, 217] width 105 height 24
type Quantity "31"
click at [1457, 223] on input "Weight" at bounding box center [1488, 217] width 105 height 24
type input "407"
click at [1538, 241] on div "Item option Medical Waste Collection, selected. Medical Waste Collection Actual…" at bounding box center [1433, 197] width 235 height 137
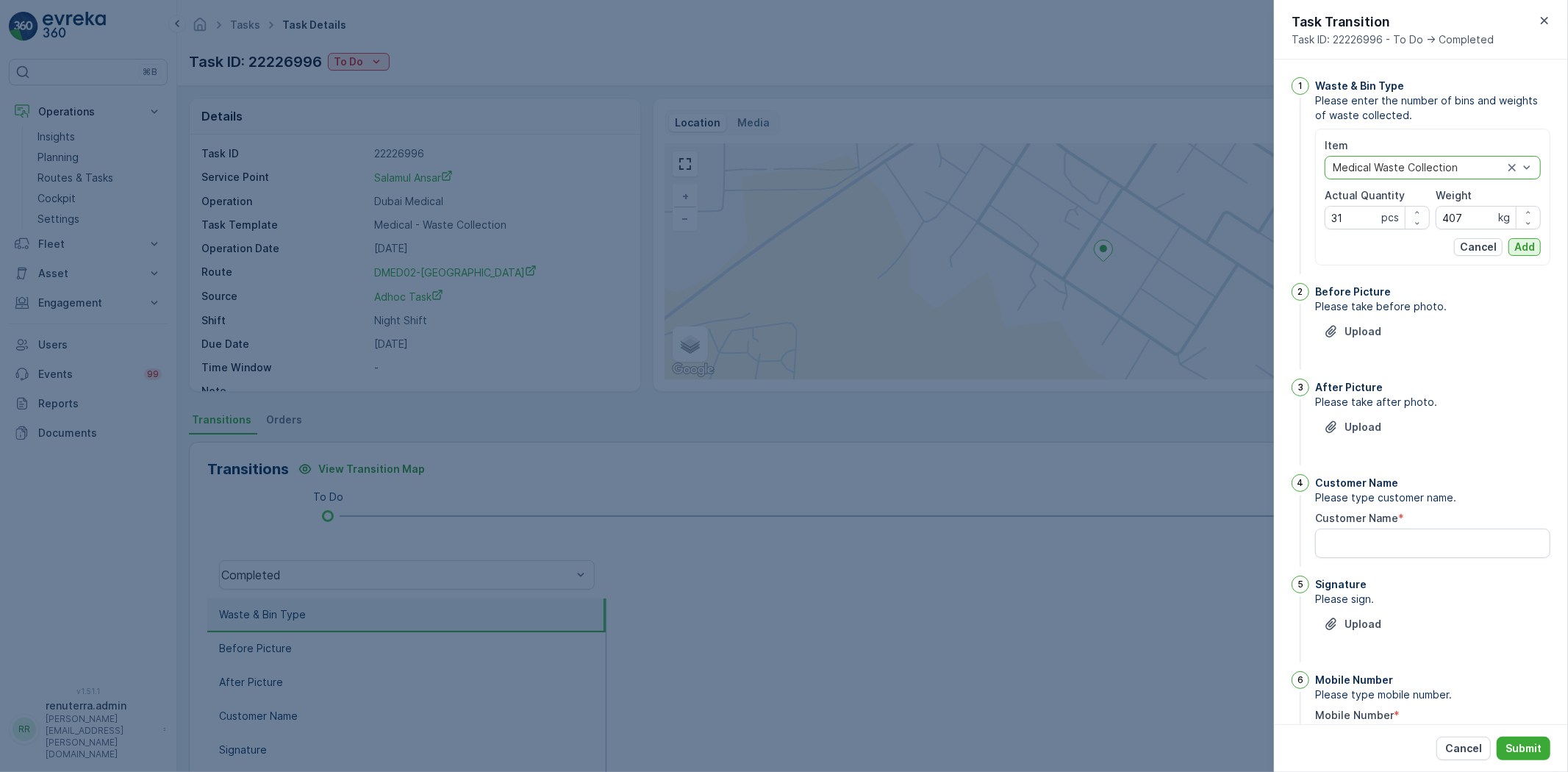
click at [1529, 247] on p "Add" at bounding box center [1525, 247] width 20 height 15
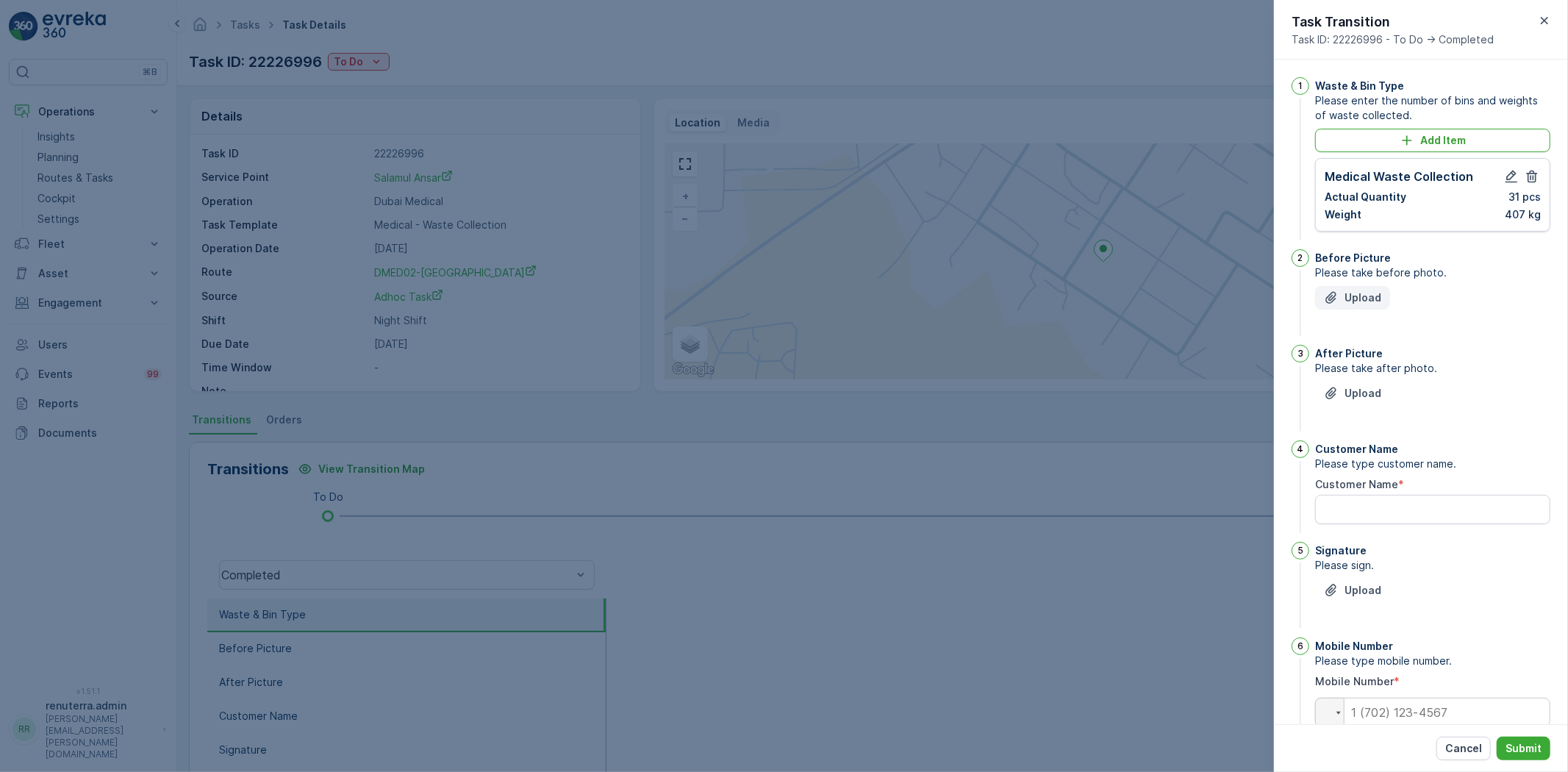
click at [1329, 292] on icon "Upload File" at bounding box center [1332, 297] width 15 height 15
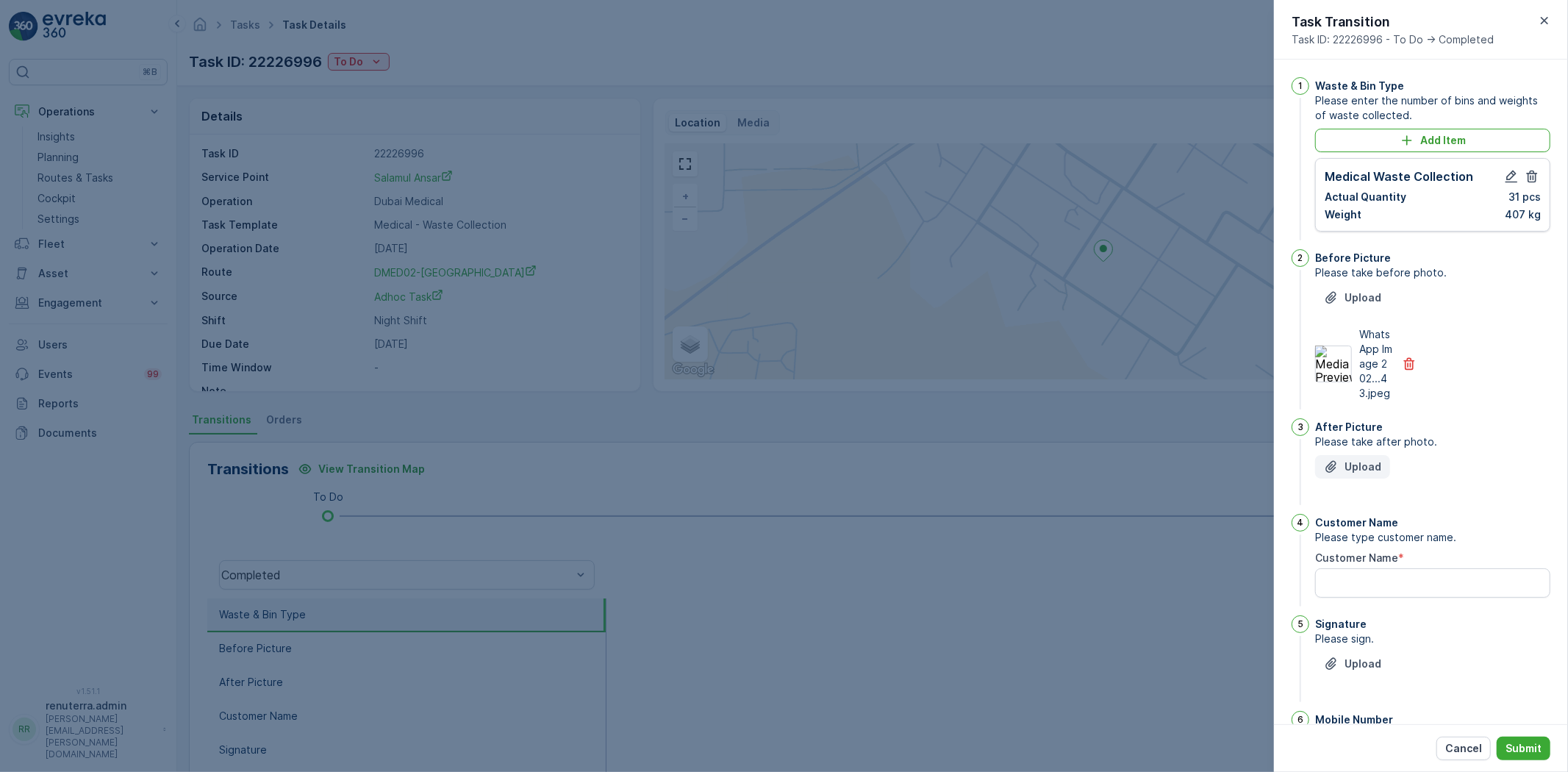
click at [1363, 479] on button "Upload" at bounding box center [1353, 466] width 75 height 24
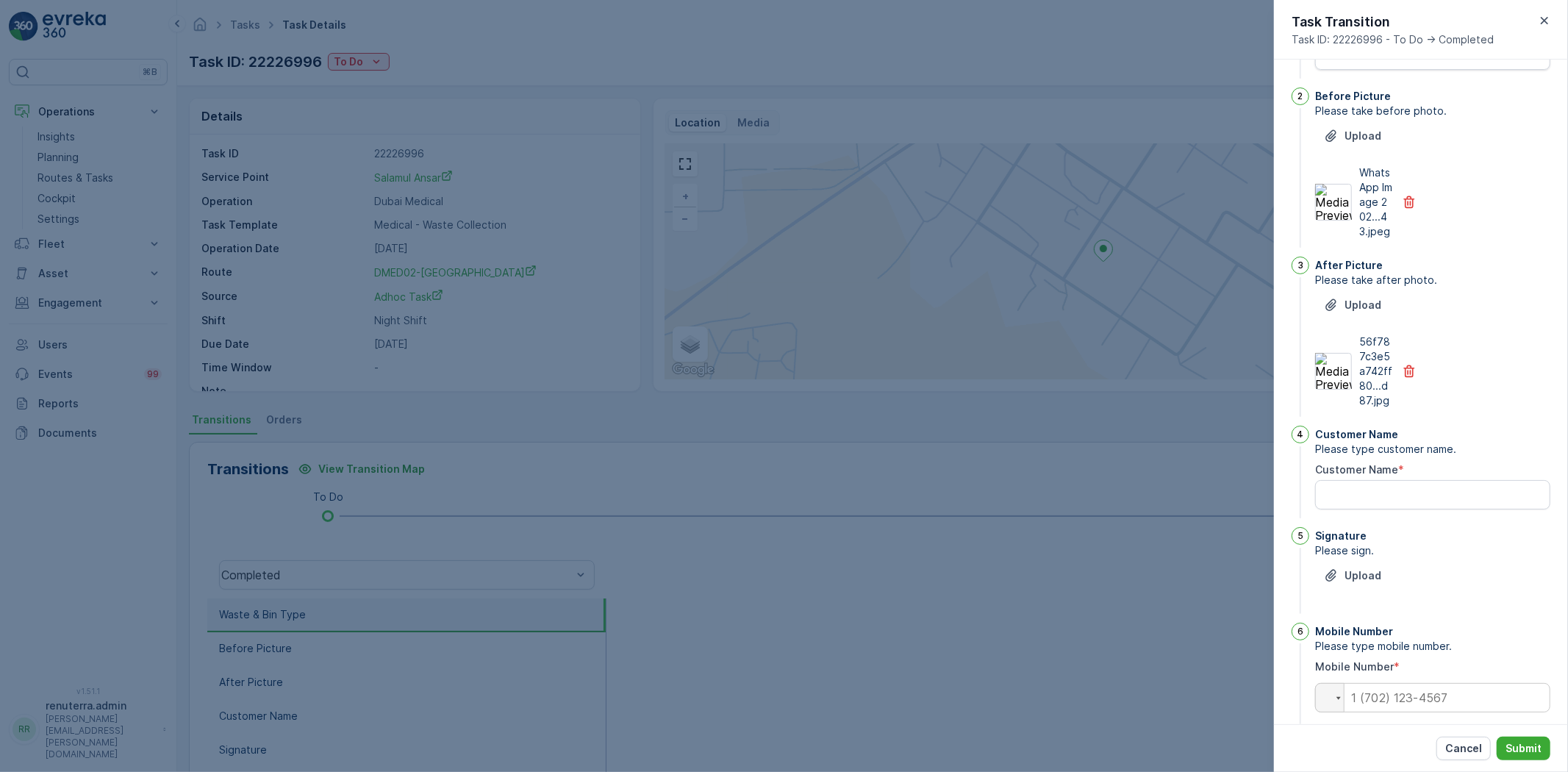
scroll to position [163, 0]
click at [1485, 508] on Name "Customer Name" at bounding box center [1433, 493] width 235 height 30
type Name "yasin"
click at [1350, 582] on p "Upload" at bounding box center [1363, 574] width 37 height 15
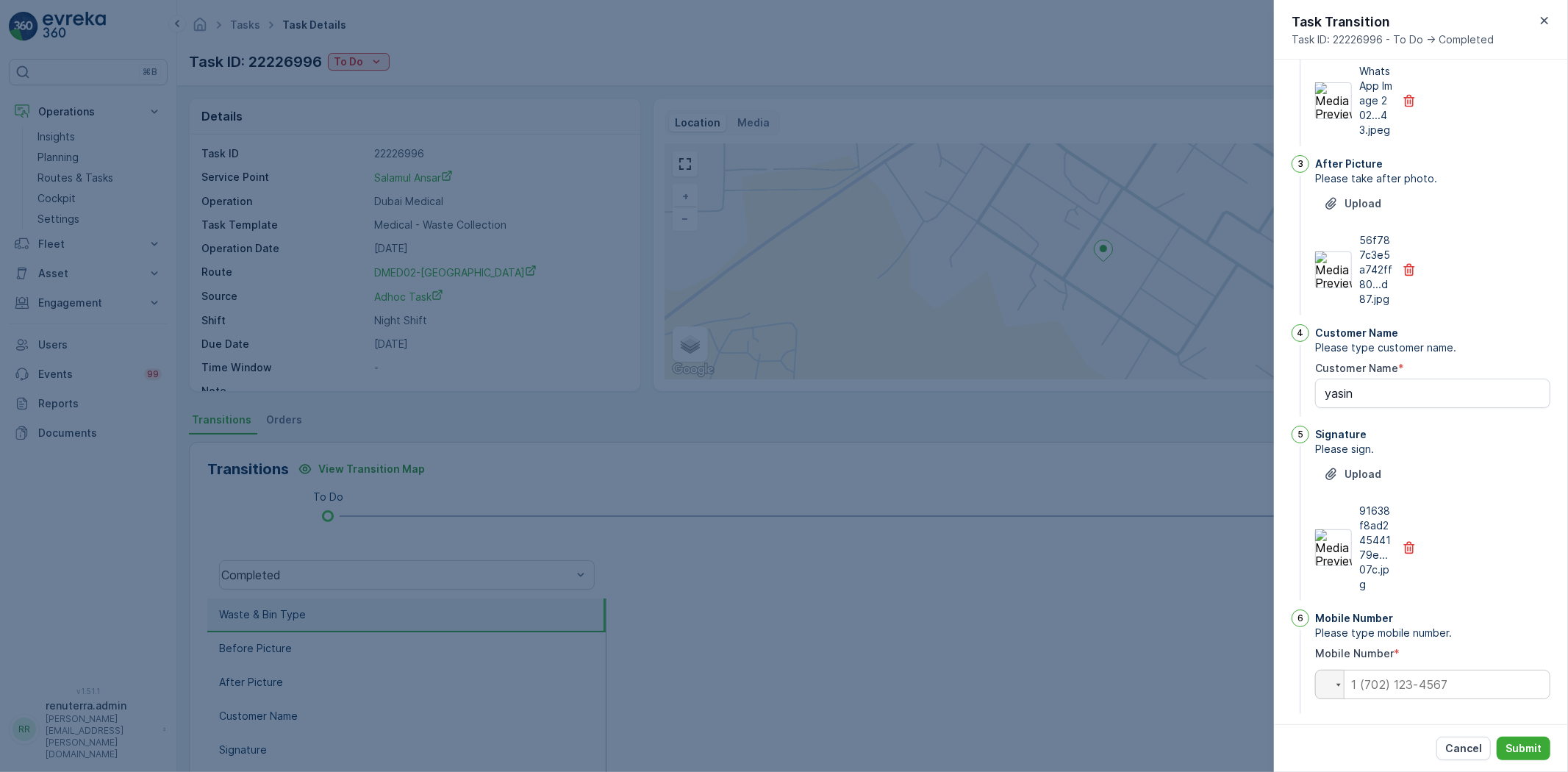
scroll to position [288, 0]
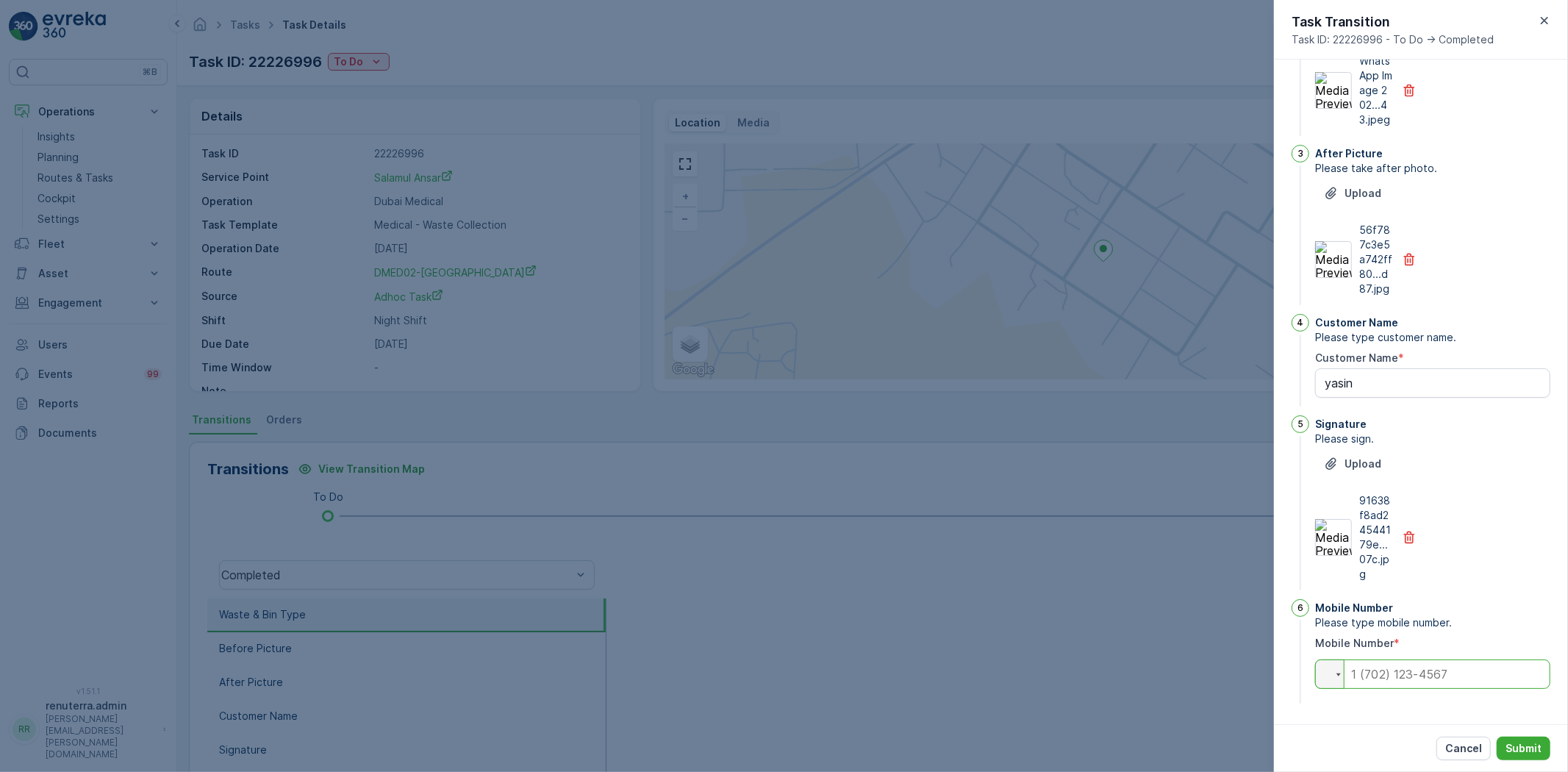
click at [1431, 675] on input "tel" at bounding box center [1433, 674] width 235 height 30
type input "0504740526"
click at [1524, 745] on p "Submit" at bounding box center [1524, 748] width 36 height 15
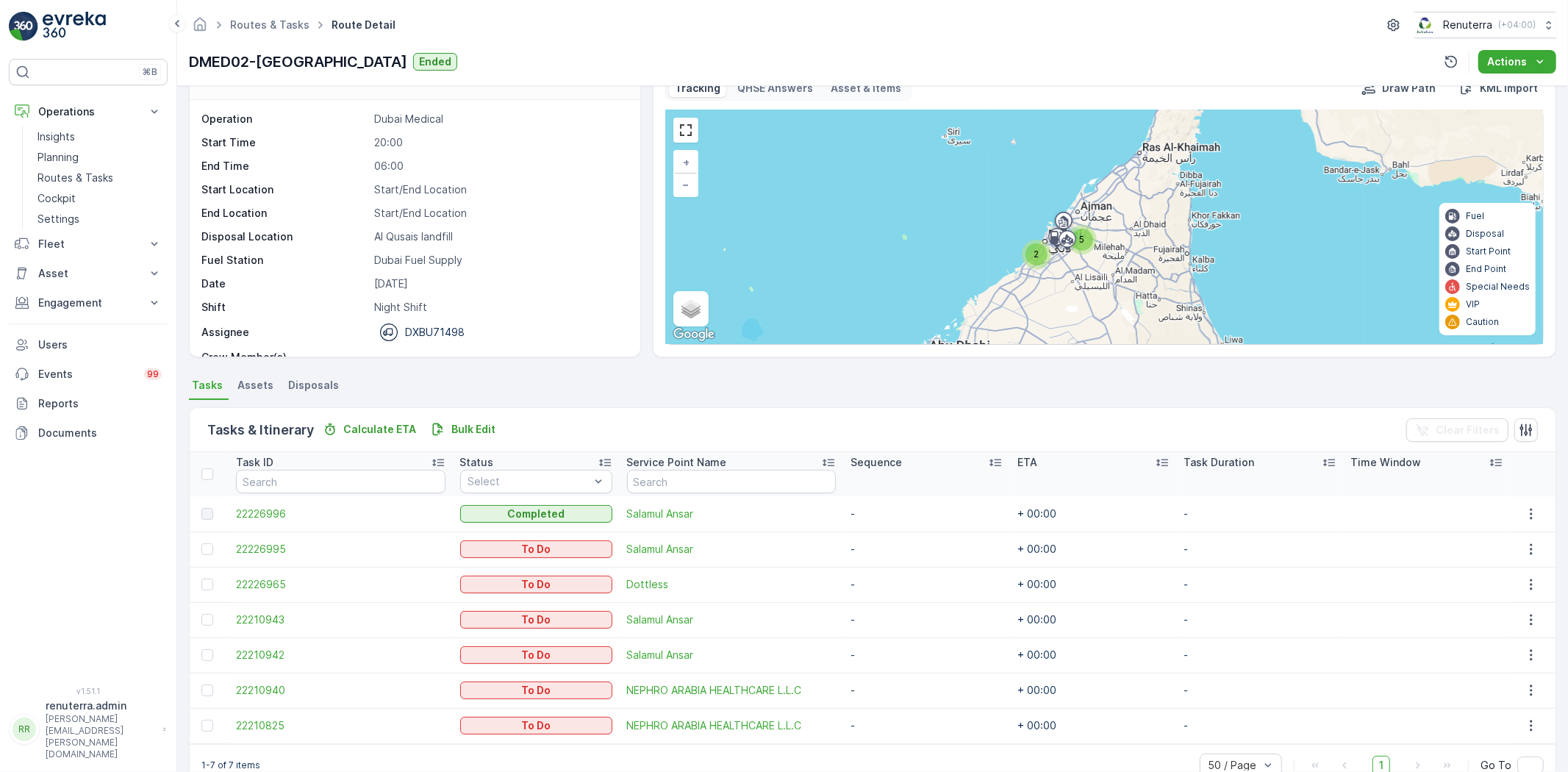
scroll to position [68, 0]
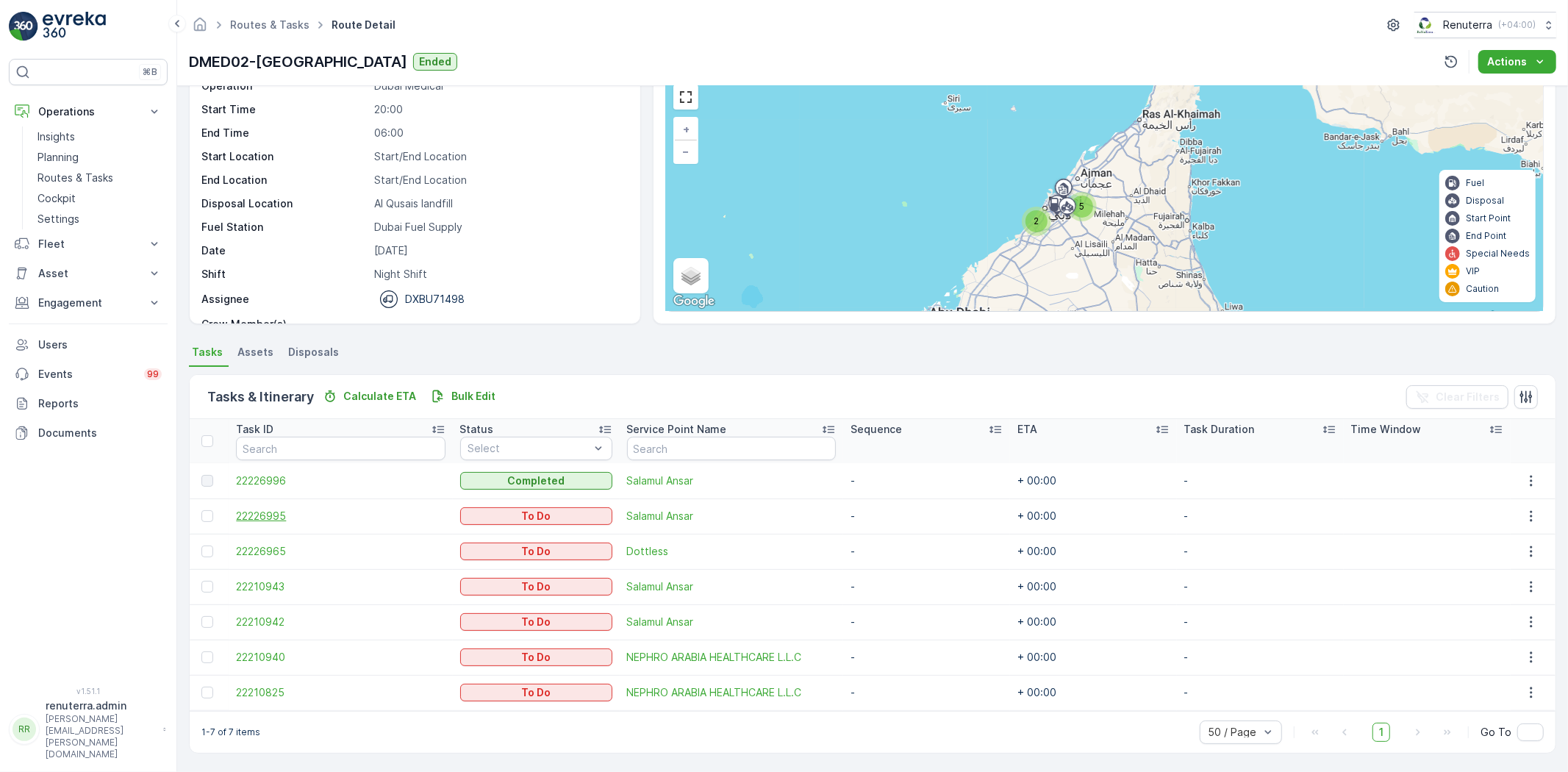
click at [277, 516] on span "22226995" at bounding box center [340, 516] width 209 height 15
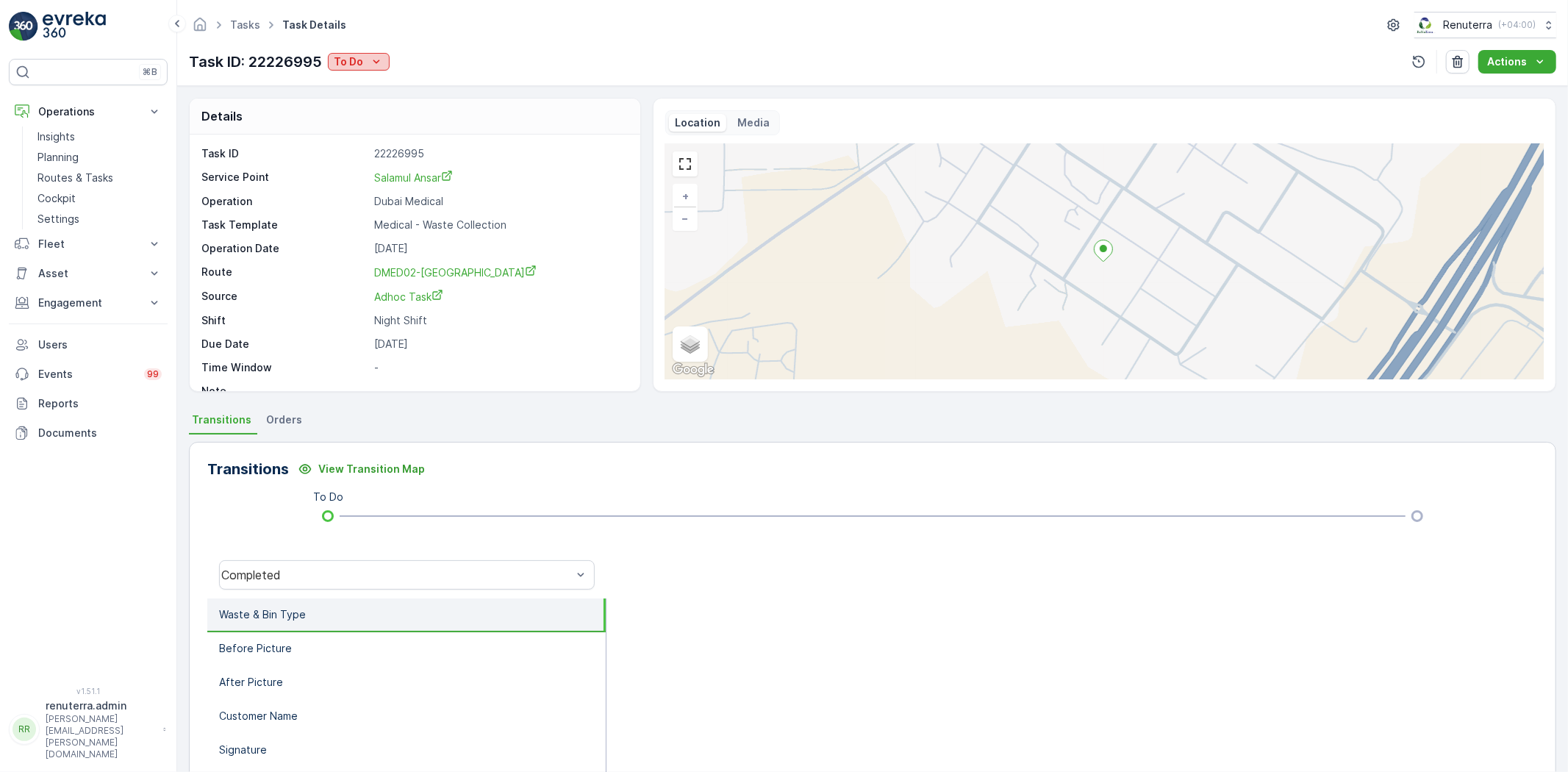
click at [326, 53] on div "Task ID: 22226995 To Do" at bounding box center [289, 61] width 201 height 22
click at [346, 56] on p "To Do" at bounding box center [348, 61] width 30 height 15
click at [368, 89] on span "Completed" at bounding box center [366, 84] width 55 height 15
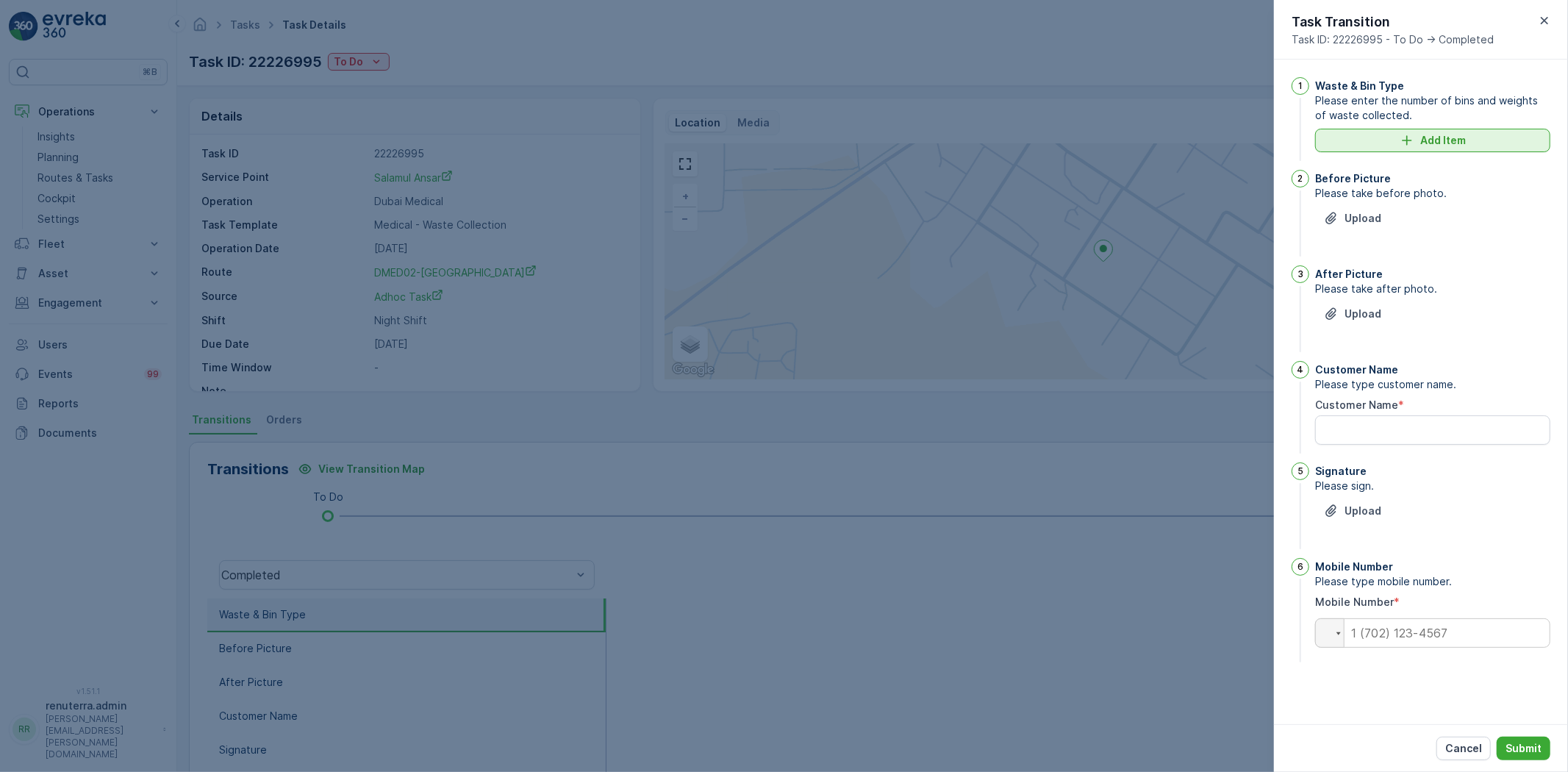
click at [1409, 140] on icon "Add Item" at bounding box center [1407, 140] width 10 height 10
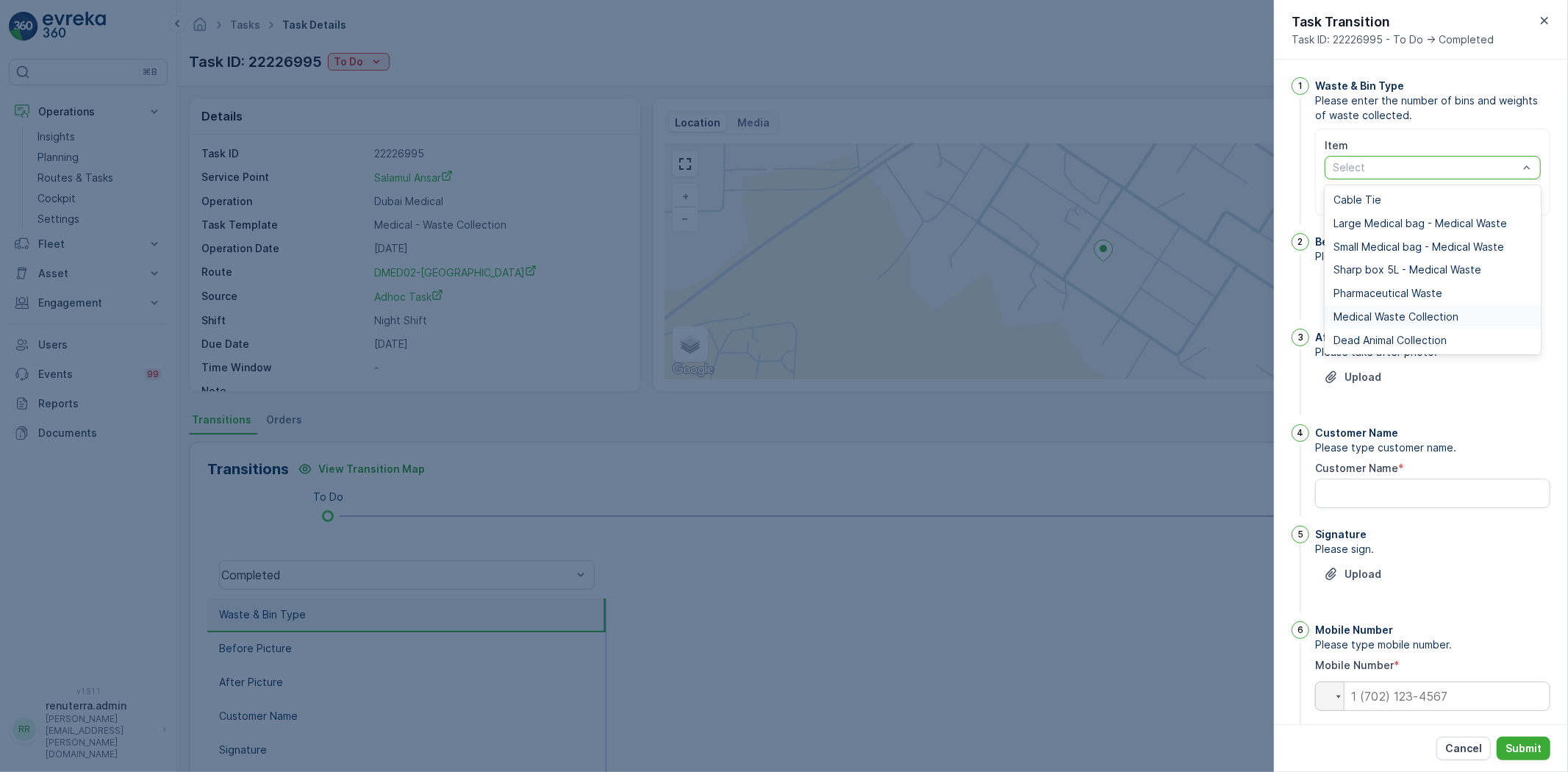
click at [1379, 313] on span "Medical Waste Collection" at bounding box center [1396, 316] width 125 height 11
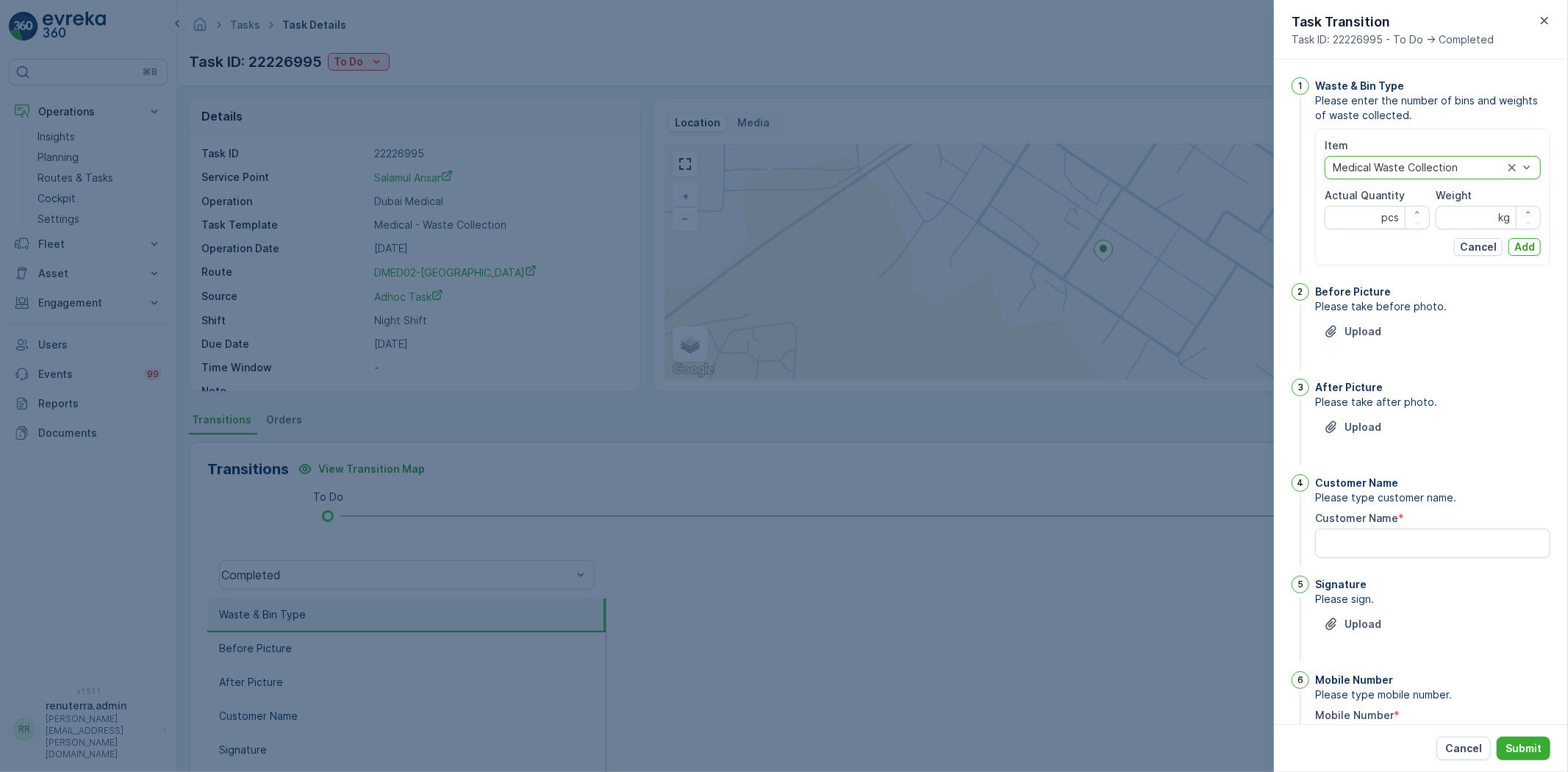
drag, startPoint x: 1354, startPoint y: 194, endPoint x: 1357, endPoint y: 207, distance: 13.3
click at [1354, 195] on label "Actual Quantity" at bounding box center [1366, 195] width 80 height 12
click at [1354, 206] on Quantity "Actual Quantity" at bounding box center [1378, 217] width 105 height 24
click at [1357, 207] on Quantity "Actual Quantity" at bounding box center [1378, 217] width 105 height 24
type Quantity "825"
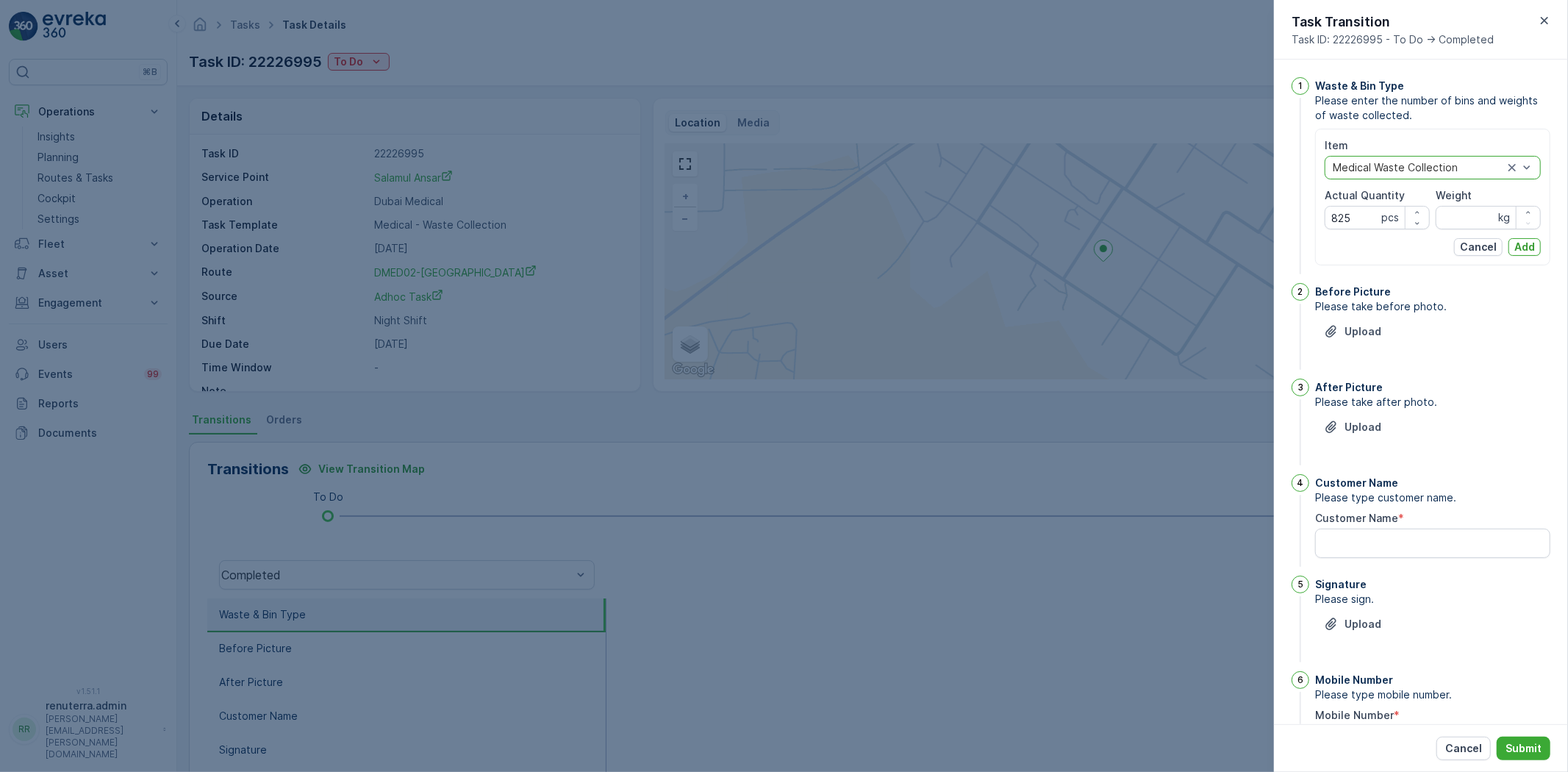
click at [1475, 229] on div "Item option Medical Waste Collection, selected. Medical Waste Collection Actual…" at bounding box center [1434, 198] width 216 height 118
click at [1475, 225] on input "Weight" at bounding box center [1488, 217] width 105 height 24
type input "967"
click at [1522, 243] on p "Add" at bounding box center [1525, 247] width 20 height 15
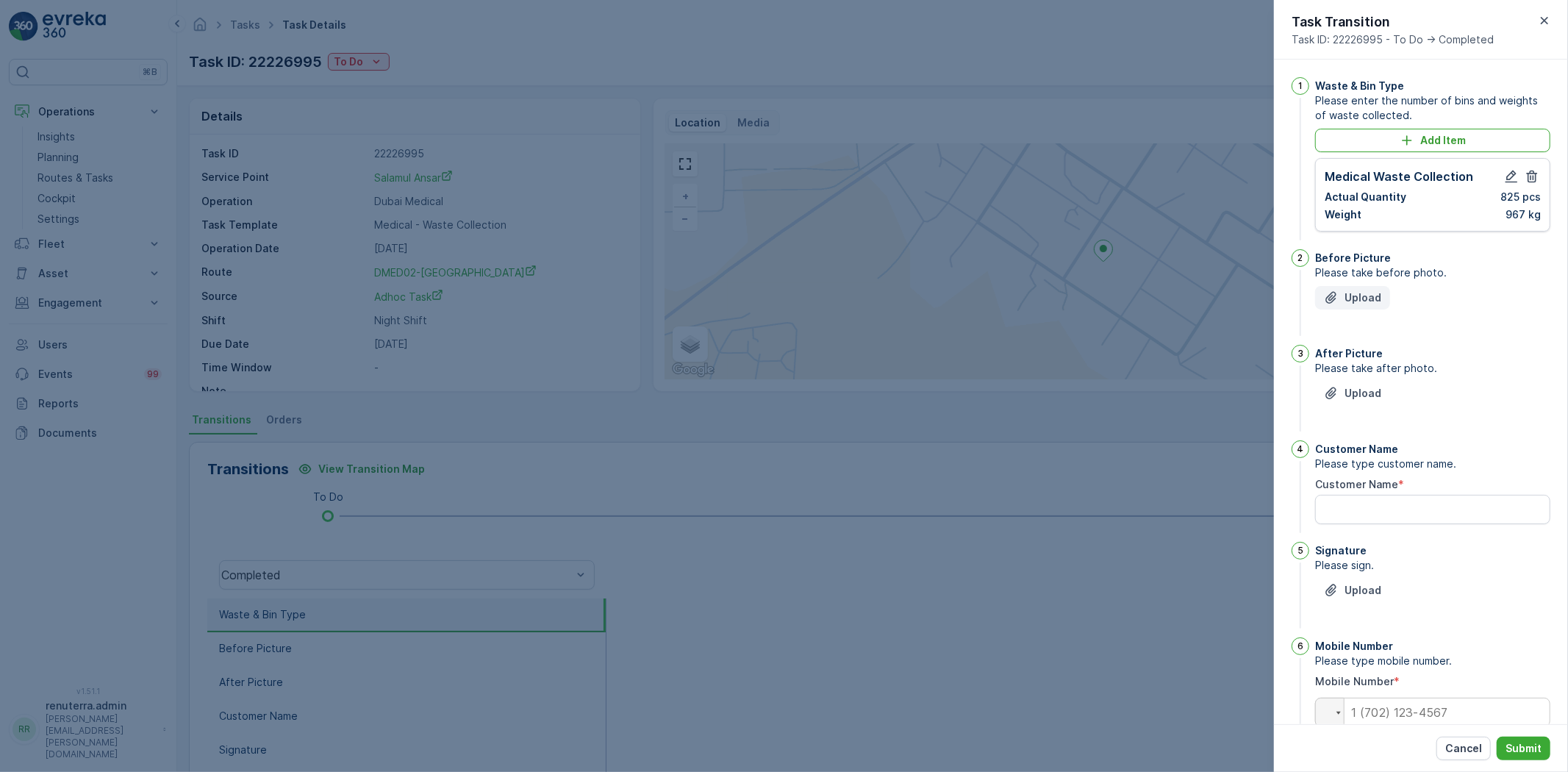
click at [1370, 295] on p "Upload" at bounding box center [1363, 297] width 37 height 15
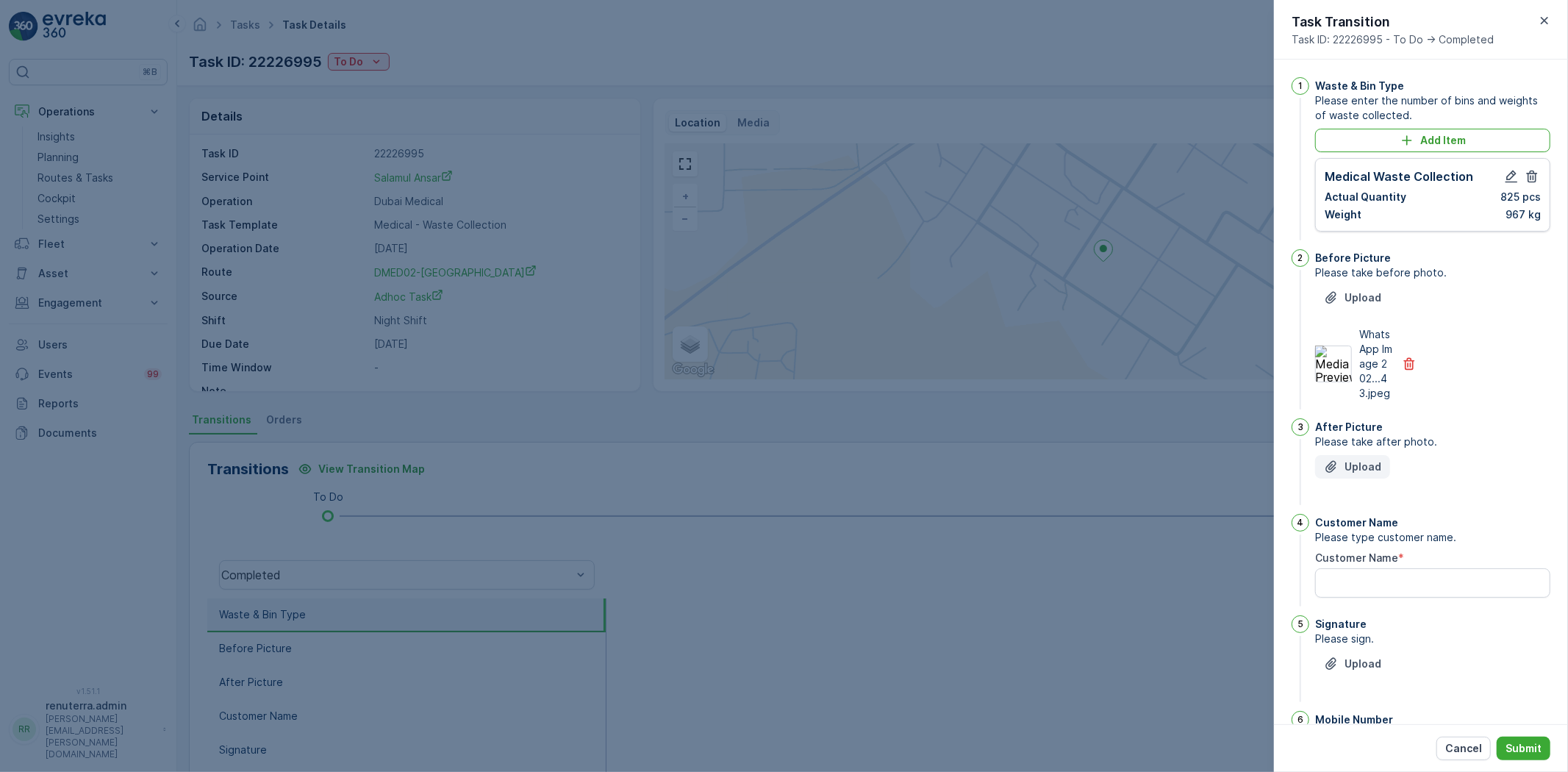
click at [1371, 474] on p "Upload" at bounding box center [1363, 467] width 37 height 15
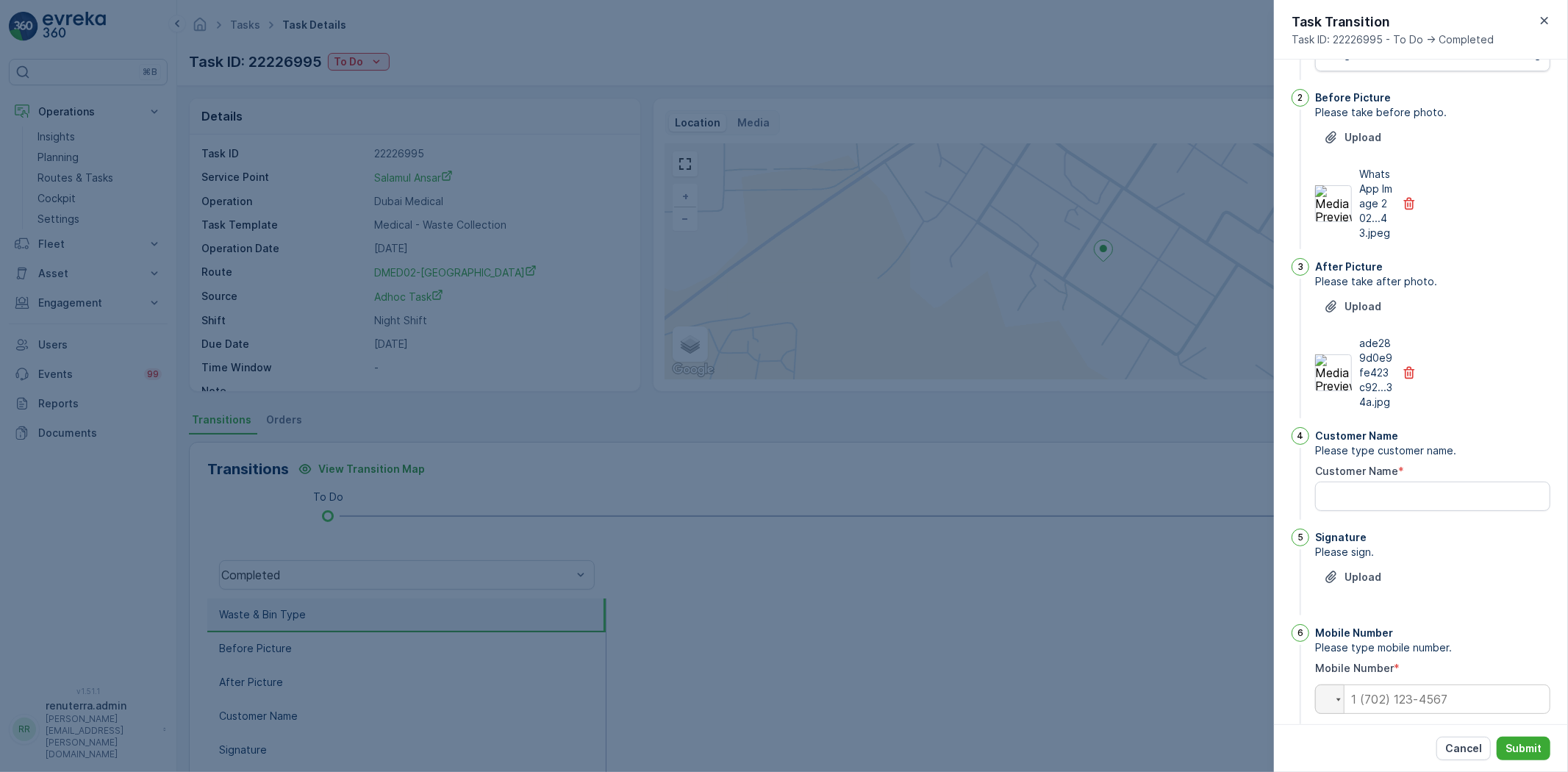
scroll to position [163, 0]
click at [1402, 508] on Name "Customer Name" at bounding box center [1433, 493] width 235 height 30
type Name "sheir"
click at [1347, 582] on p "Upload" at bounding box center [1363, 574] width 37 height 15
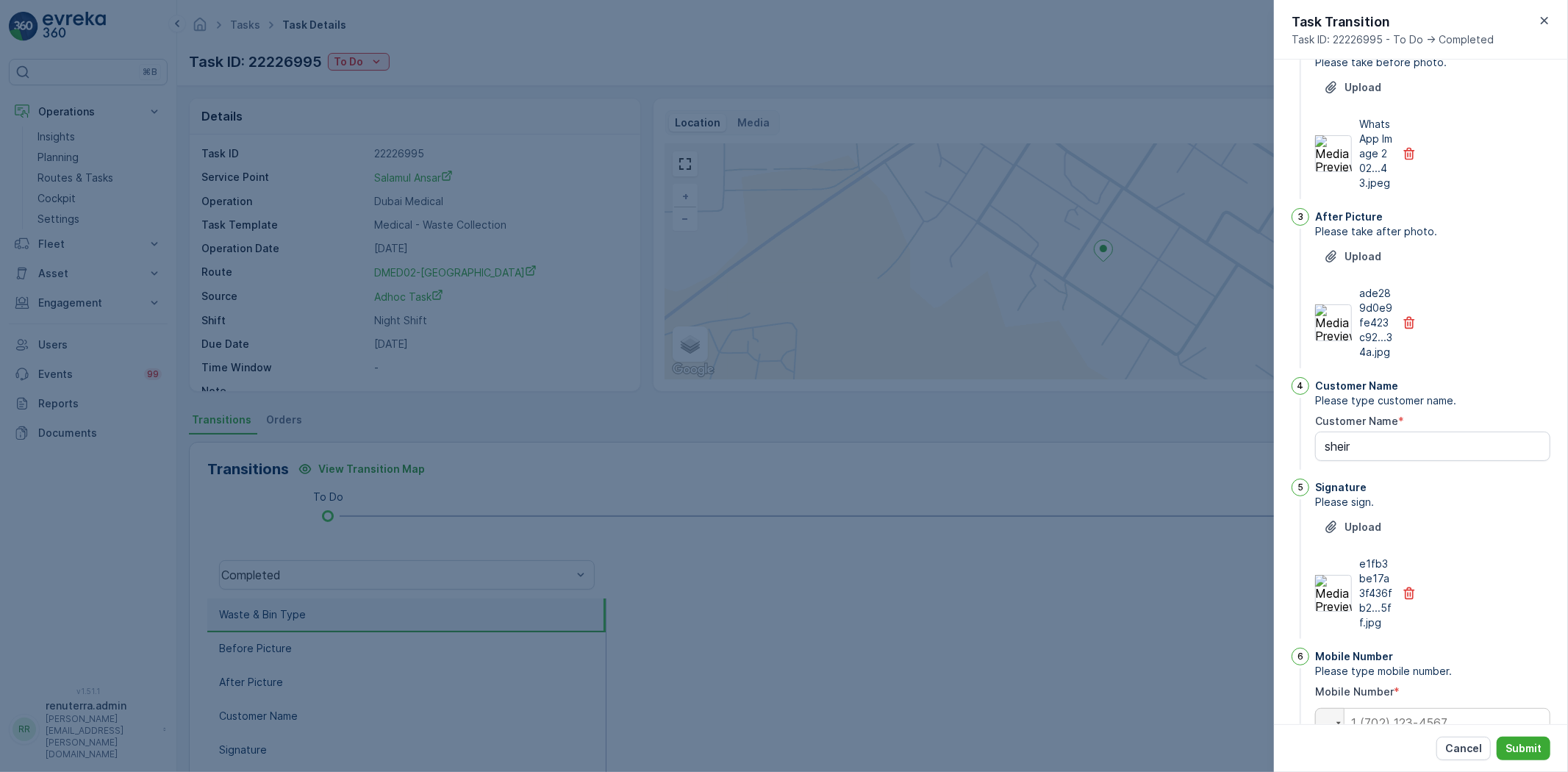
scroll to position [288, 0]
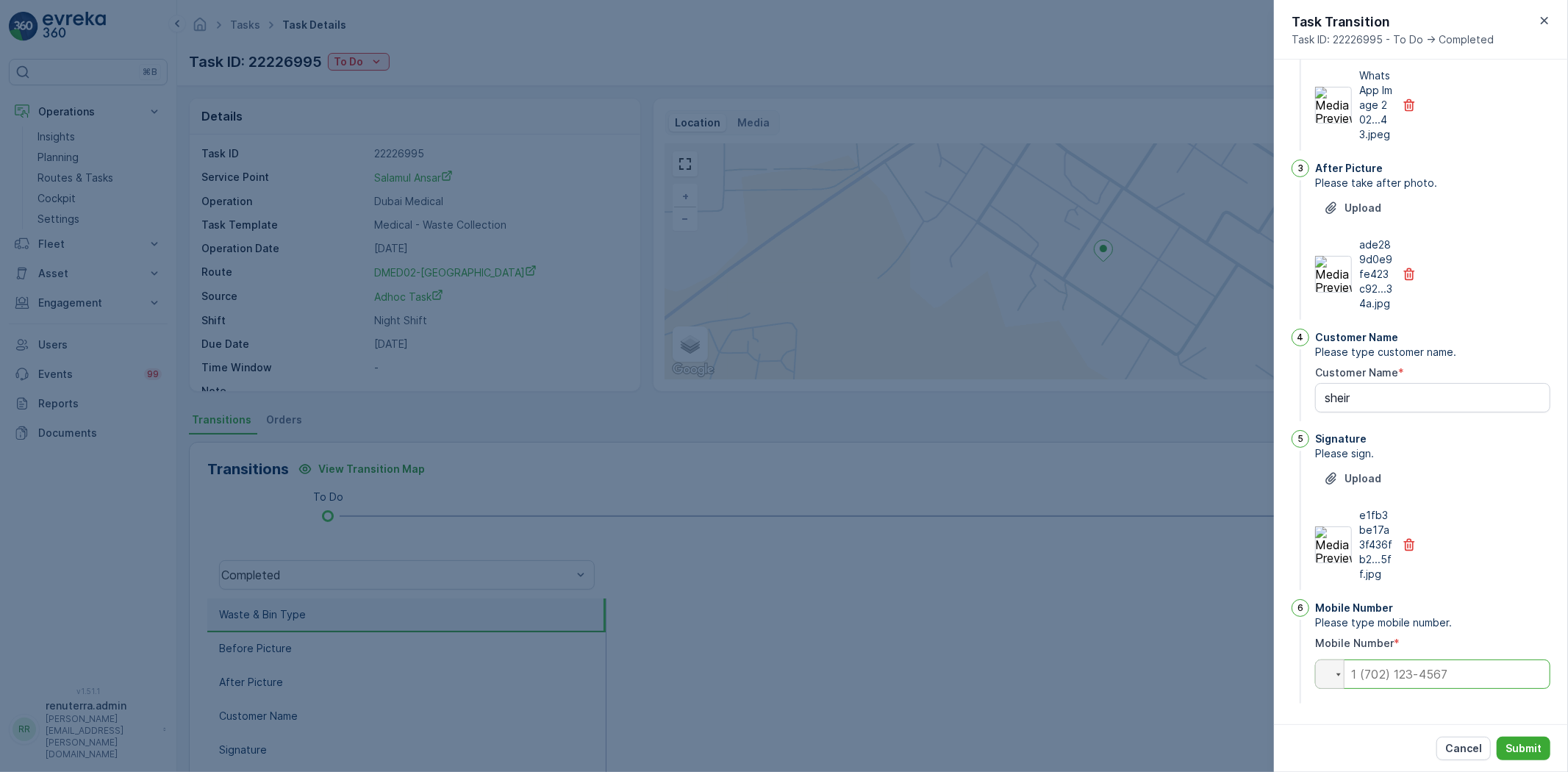
click at [1379, 661] on input "tel" at bounding box center [1433, 674] width 235 height 30
type input "0554746096"
click at [1510, 739] on button "Submit" at bounding box center [1523, 748] width 53 height 24
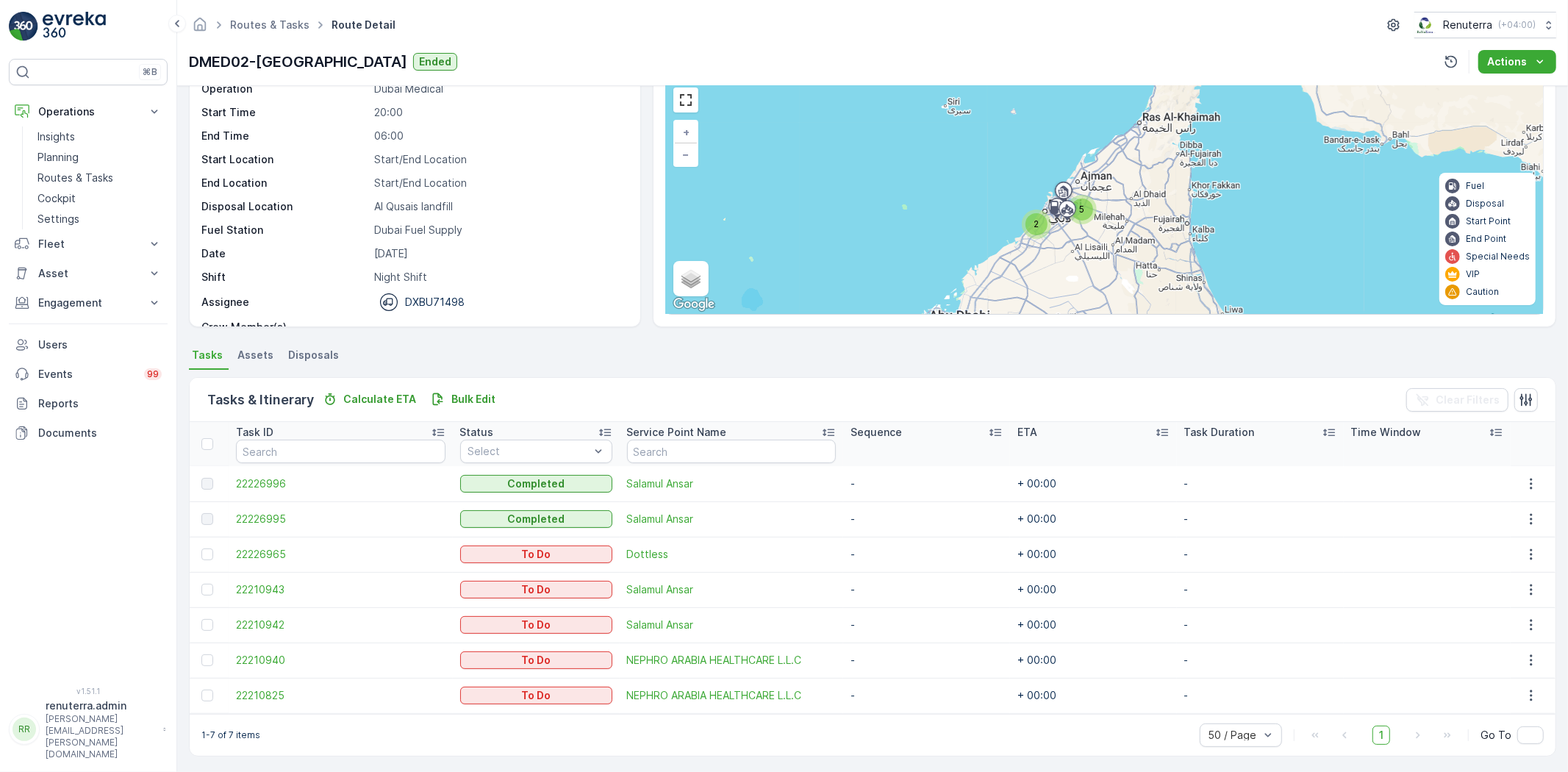
scroll to position [68, 0]
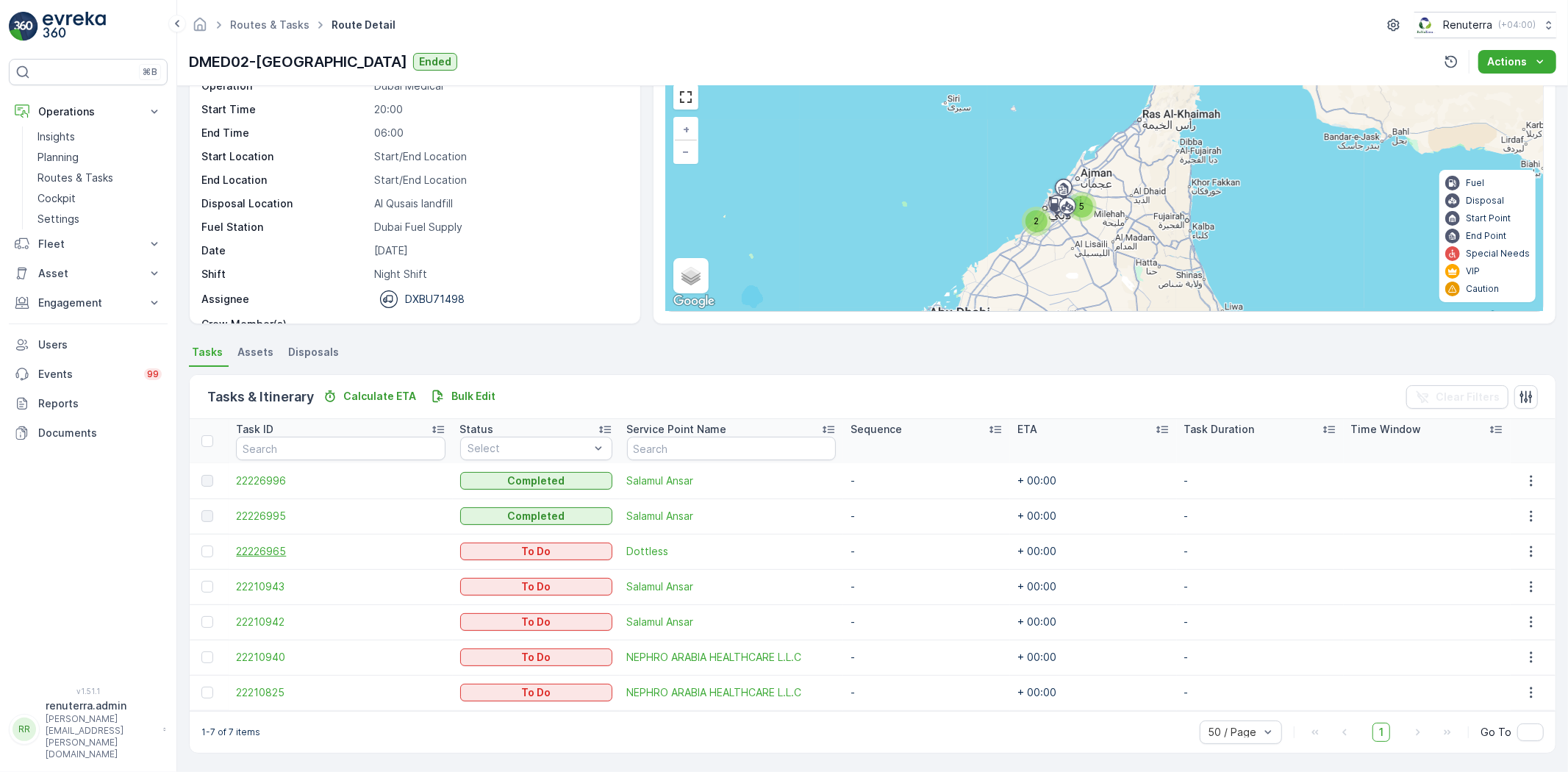
click at [250, 545] on span "22226965" at bounding box center [340, 552] width 209 height 15
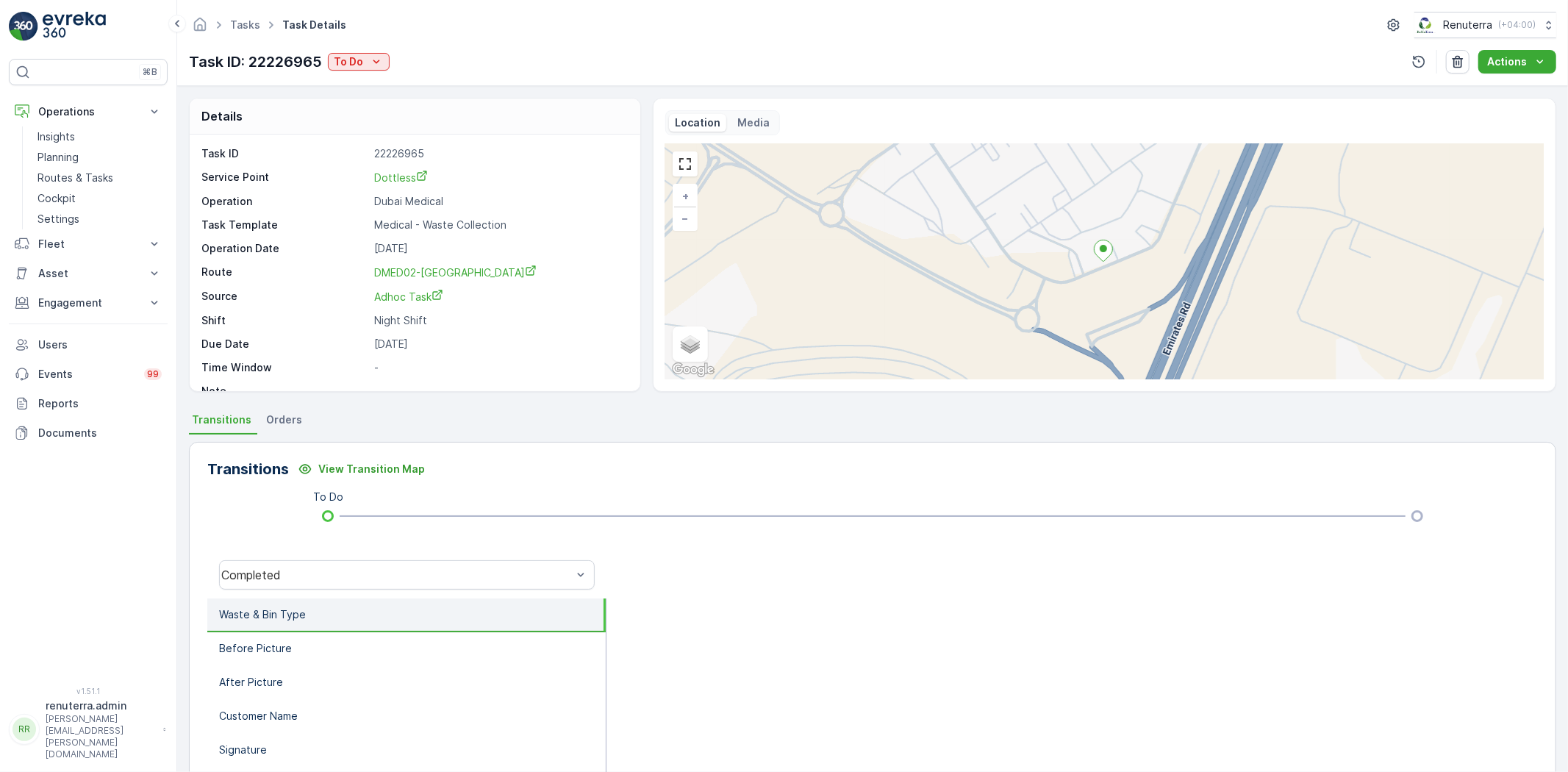
click at [324, 47] on div "Tasks Task Details Renuterra ( +04:00 ) Task ID: 22226965 To Do Actions" at bounding box center [872, 43] width 1391 height 86
click at [333, 57] on button "To Do" at bounding box center [358, 62] width 61 height 18
click at [408, 96] on div "Completed No Waste" at bounding box center [408, 104] width 152 height 20
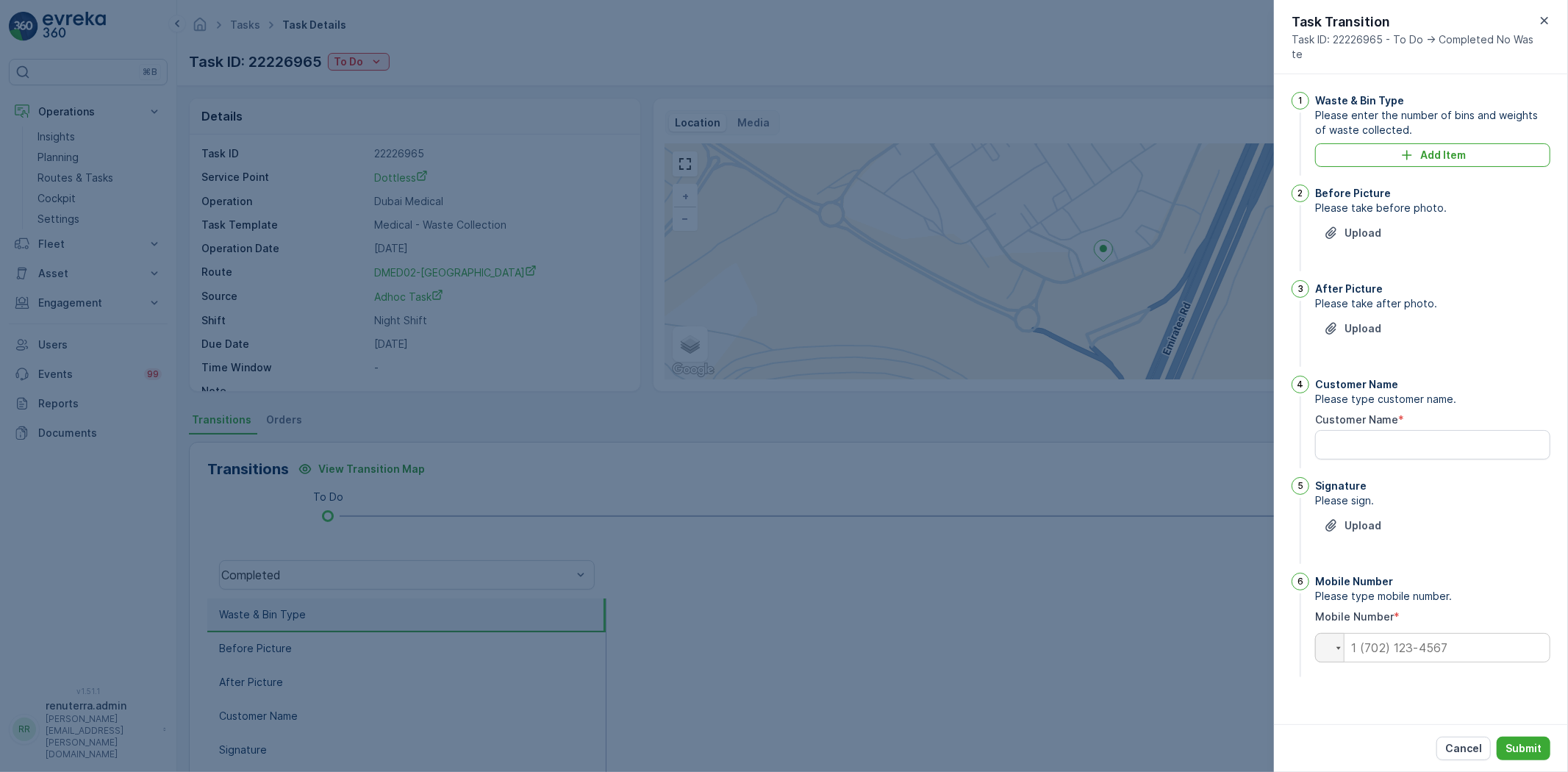
click at [1529, 49] on span "Task ID: 22226965 - To Do -> Completed No Waste" at bounding box center [1414, 47] width 244 height 30
click at [1542, 30] on div "Task Transition Task ID: 22226965 - To Do -> Completed No Waste" at bounding box center [1421, 37] width 294 height 75
click at [1546, 25] on icon "button" at bounding box center [1545, 20] width 15 height 15
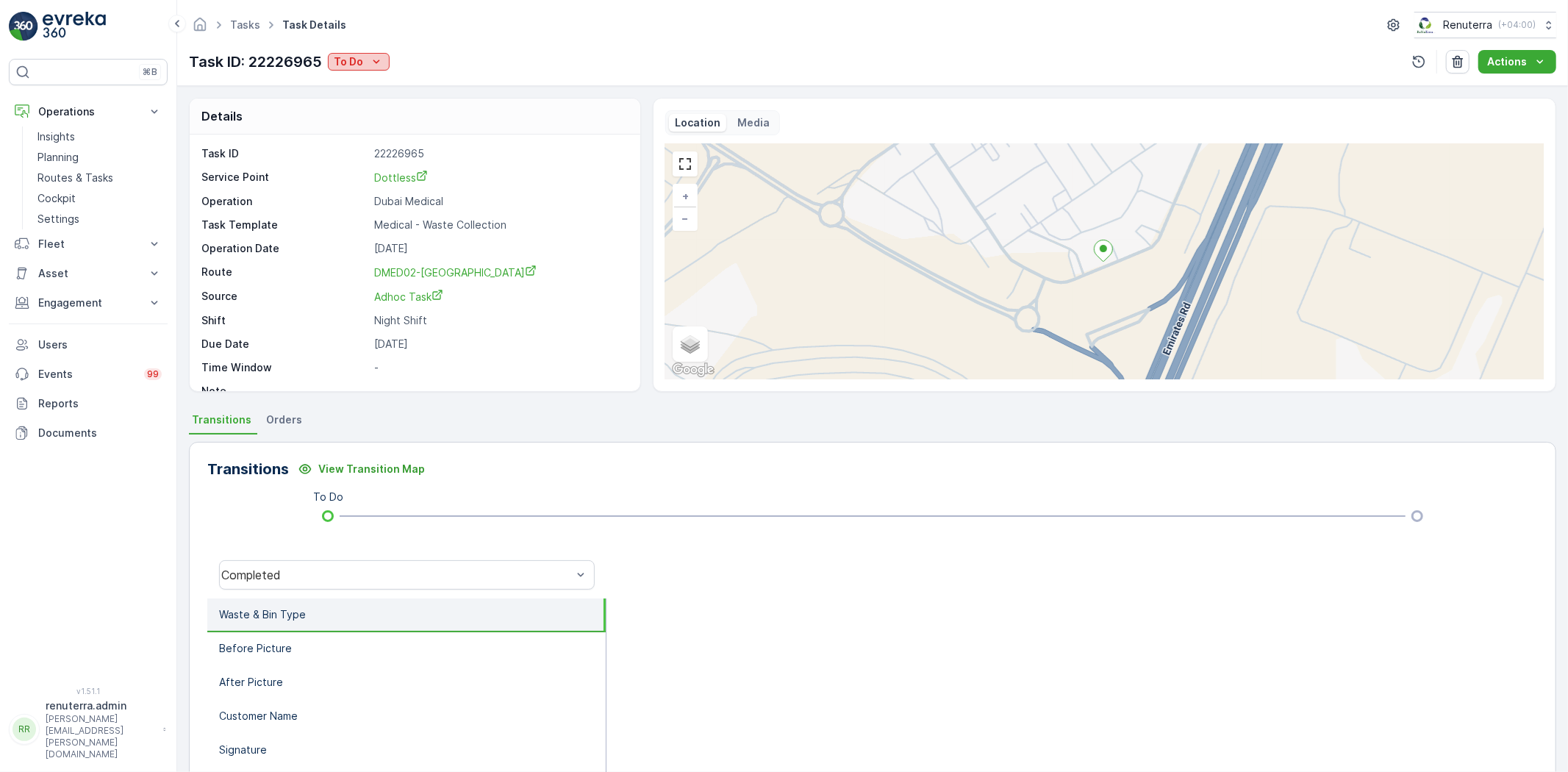
drag, startPoint x: 321, startPoint y: 54, endPoint x: 337, endPoint y: 59, distance: 16.8
click at [324, 56] on div "Task ID: 22226965 To Do" at bounding box center [289, 61] width 201 height 22
click at [337, 57] on p "To Do" at bounding box center [348, 61] width 30 height 15
click at [361, 84] on span "Completed" at bounding box center [366, 84] width 55 height 15
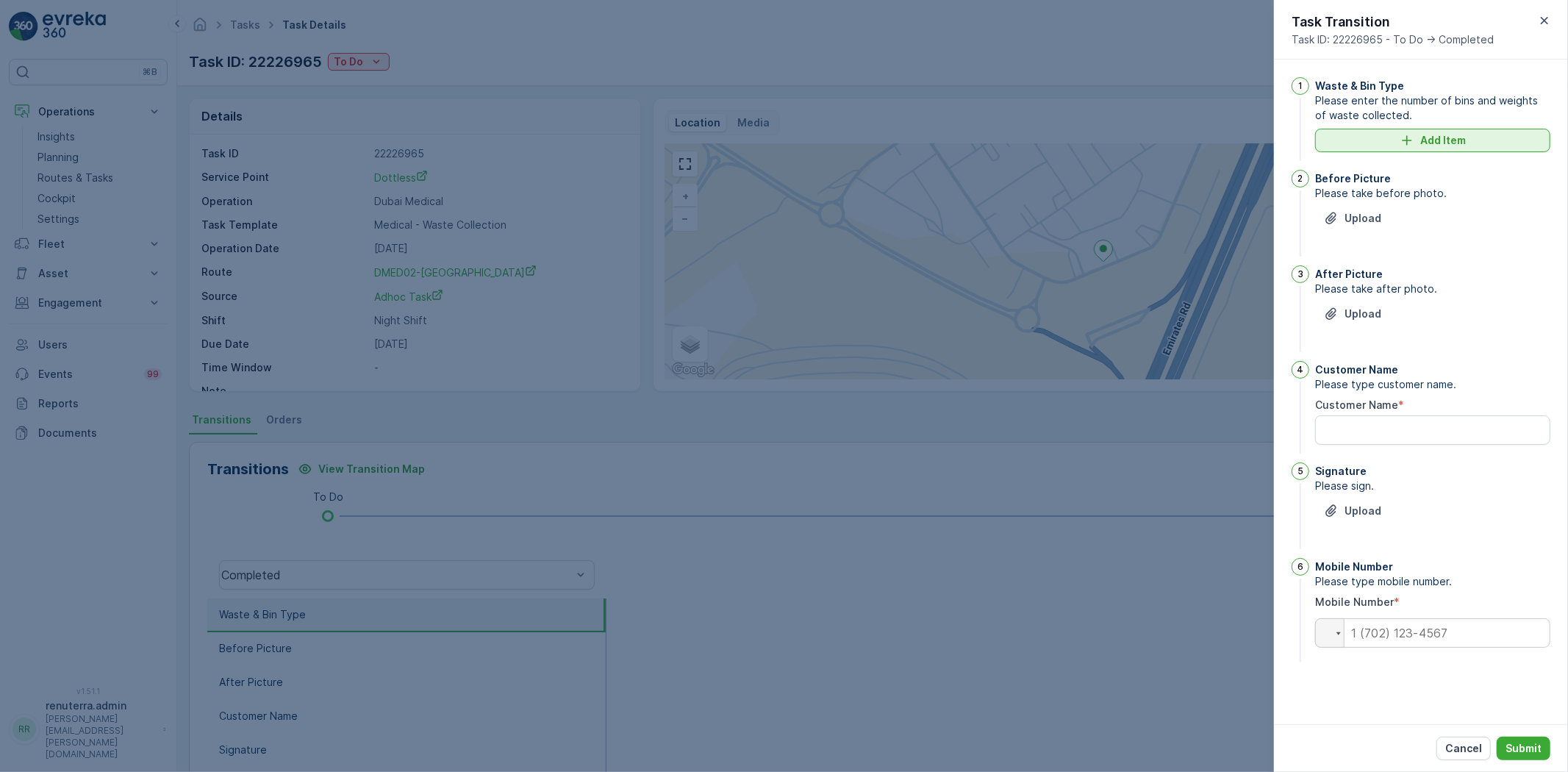
click at [1370, 145] on div "Add Item" at bounding box center [1434, 140] width 218 height 15
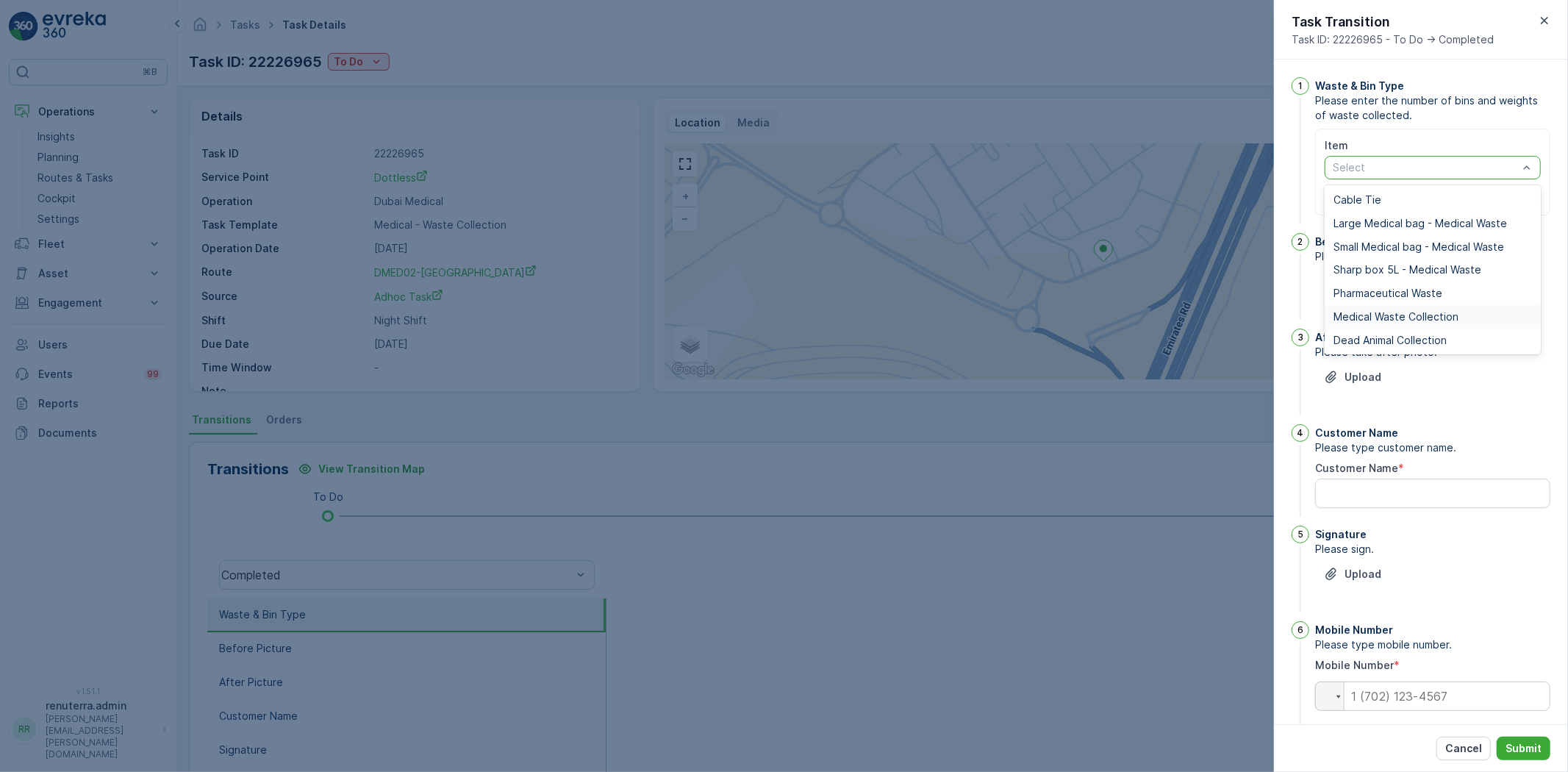
drag, startPoint x: 1358, startPoint y: 310, endPoint x: 1342, endPoint y: 253, distance: 59.2
click at [1356, 306] on div "Medical Waste Collection" at bounding box center [1434, 316] width 216 height 24
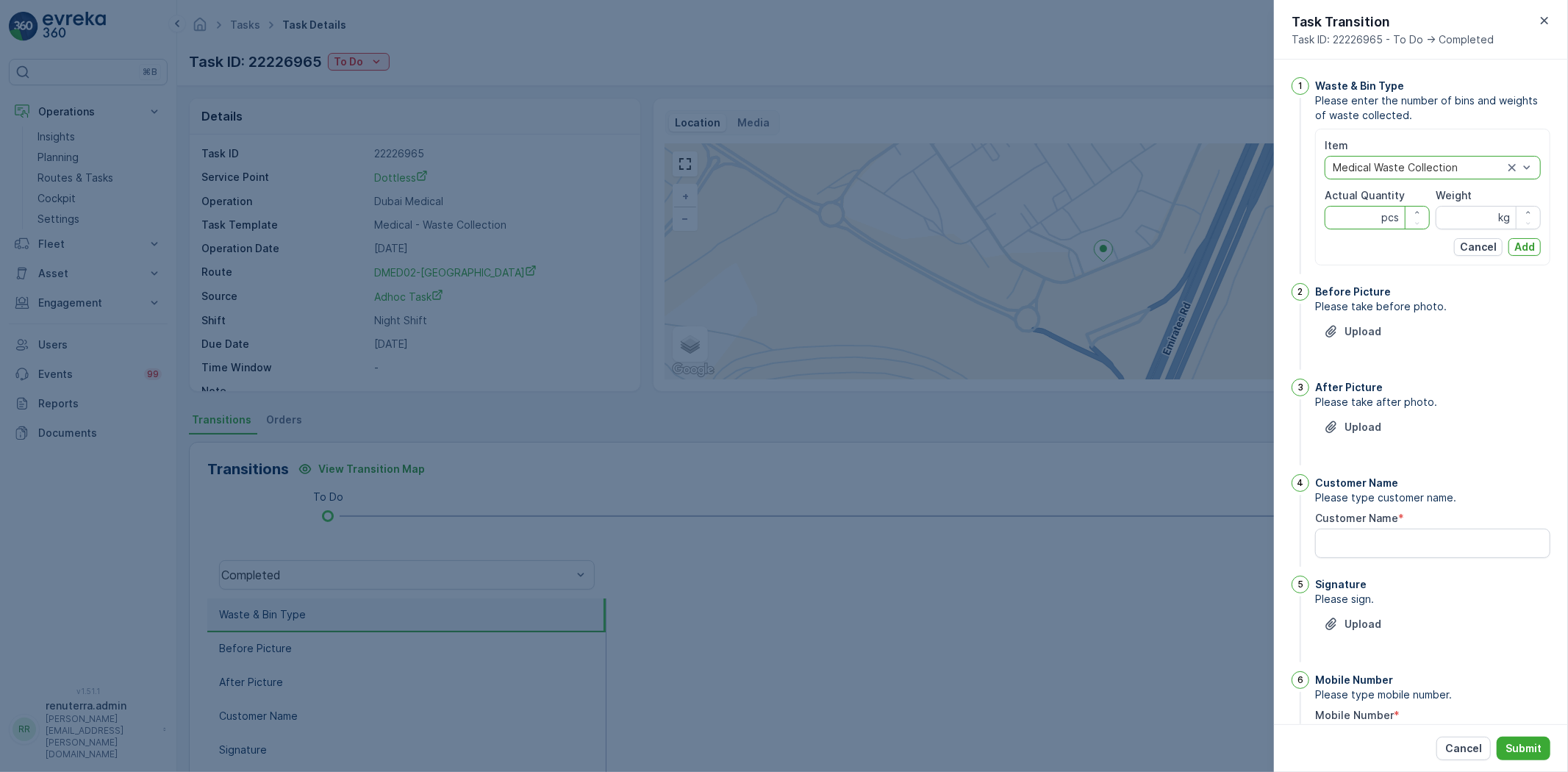
click at [1353, 222] on Quantity "Actual Quantity" at bounding box center [1378, 217] width 105 height 24
type Quantity "15"
click at [1450, 225] on input "Weight" at bounding box center [1488, 217] width 105 height 24
type input "130"
drag, startPoint x: 1535, startPoint y: 243, endPoint x: 1389, endPoint y: 297, distance: 155.7
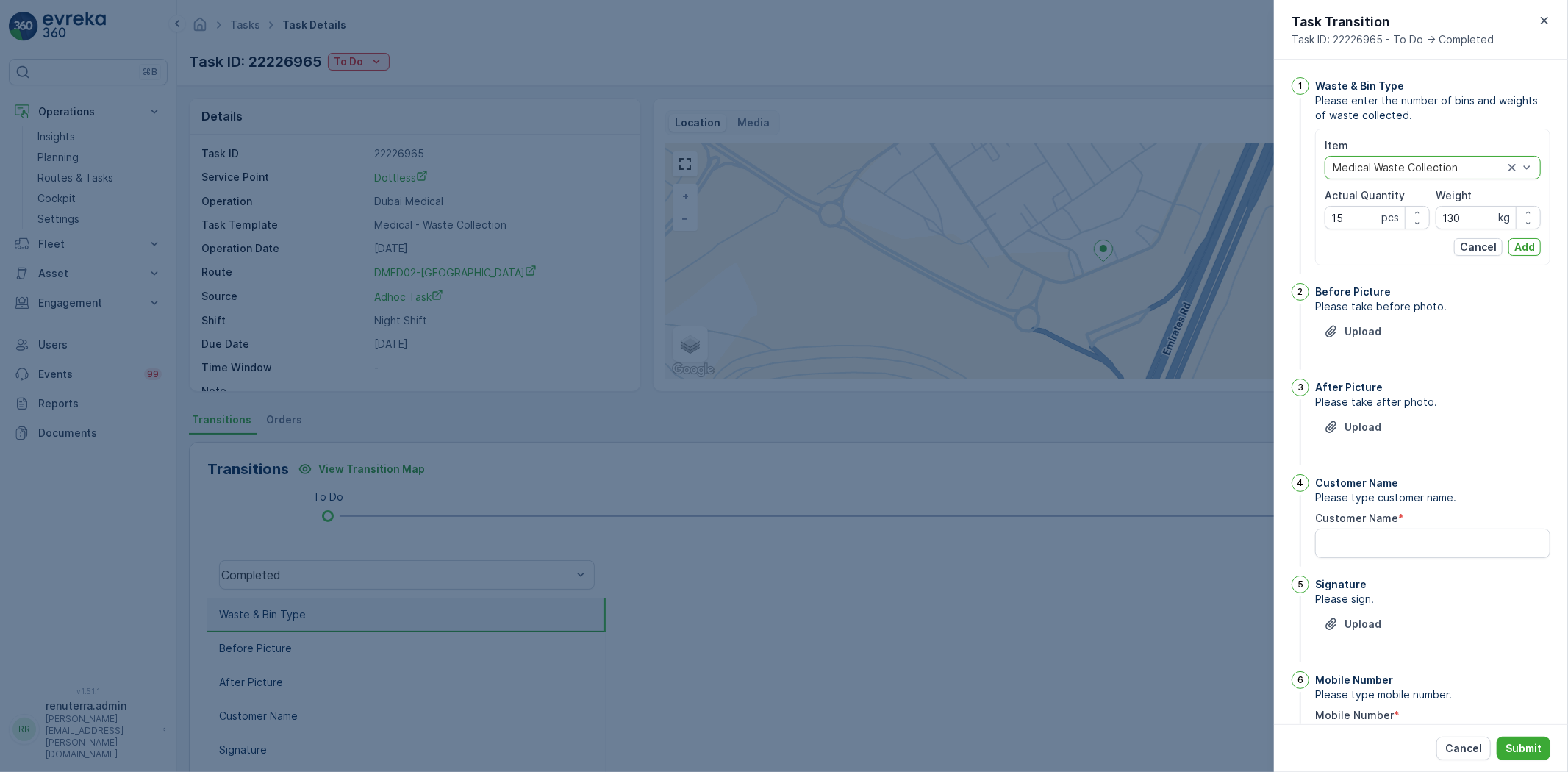
click at [1533, 245] on button "Add" at bounding box center [1525, 247] width 32 height 18
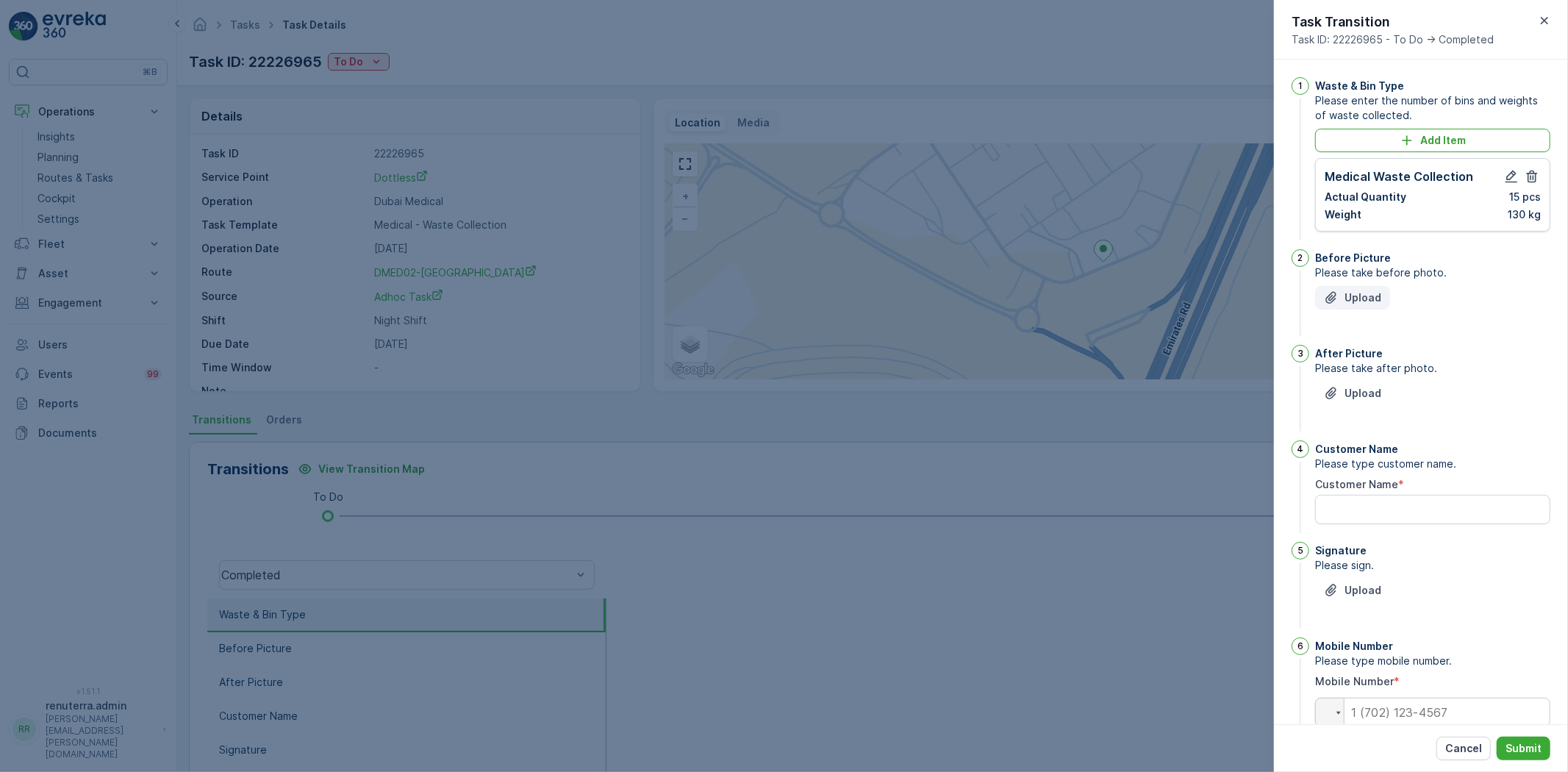
click at [1355, 302] on p "Upload" at bounding box center [1363, 297] width 37 height 15
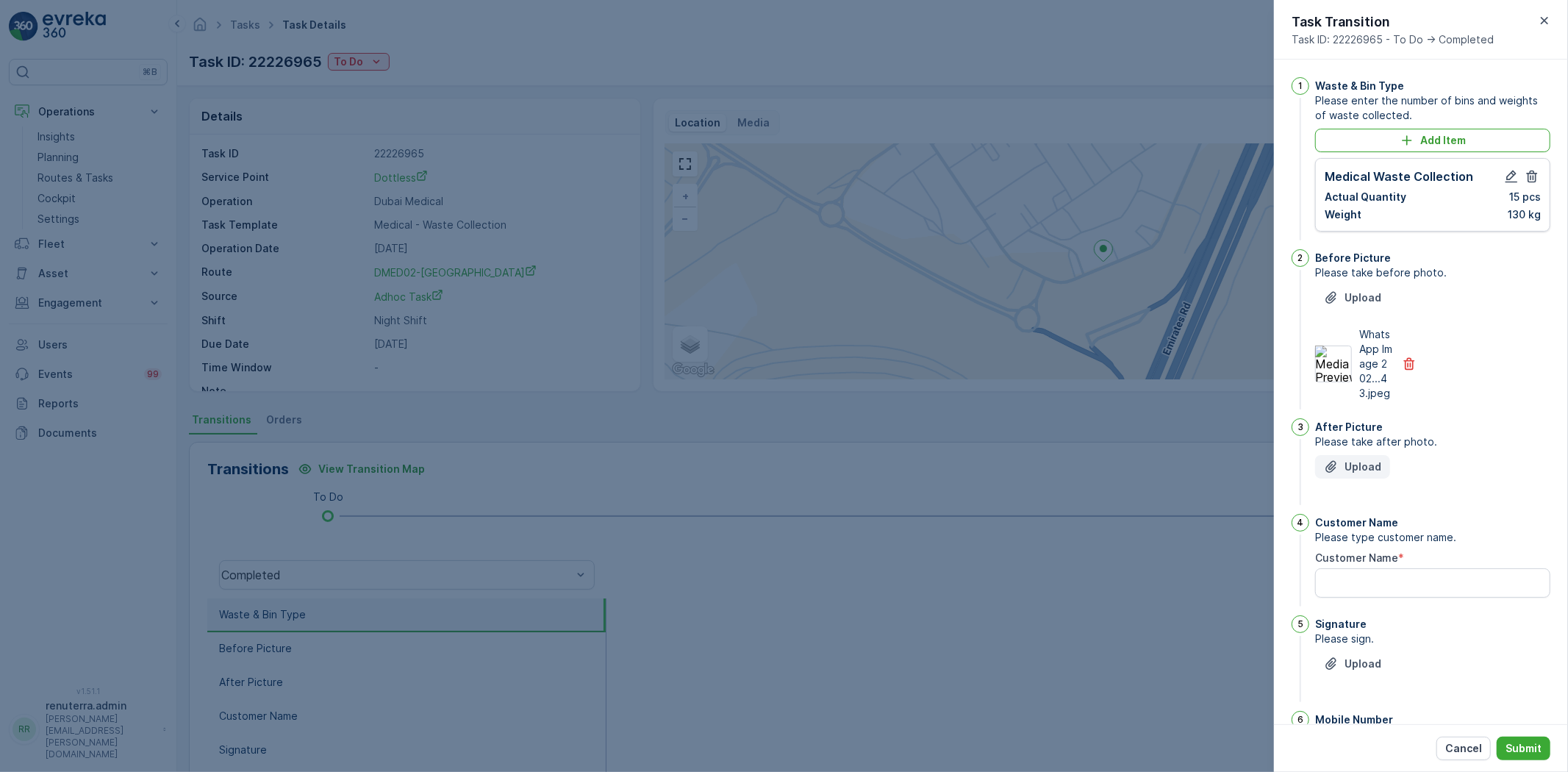
click at [1327, 475] on icon "Upload File" at bounding box center [1332, 467] width 15 height 15
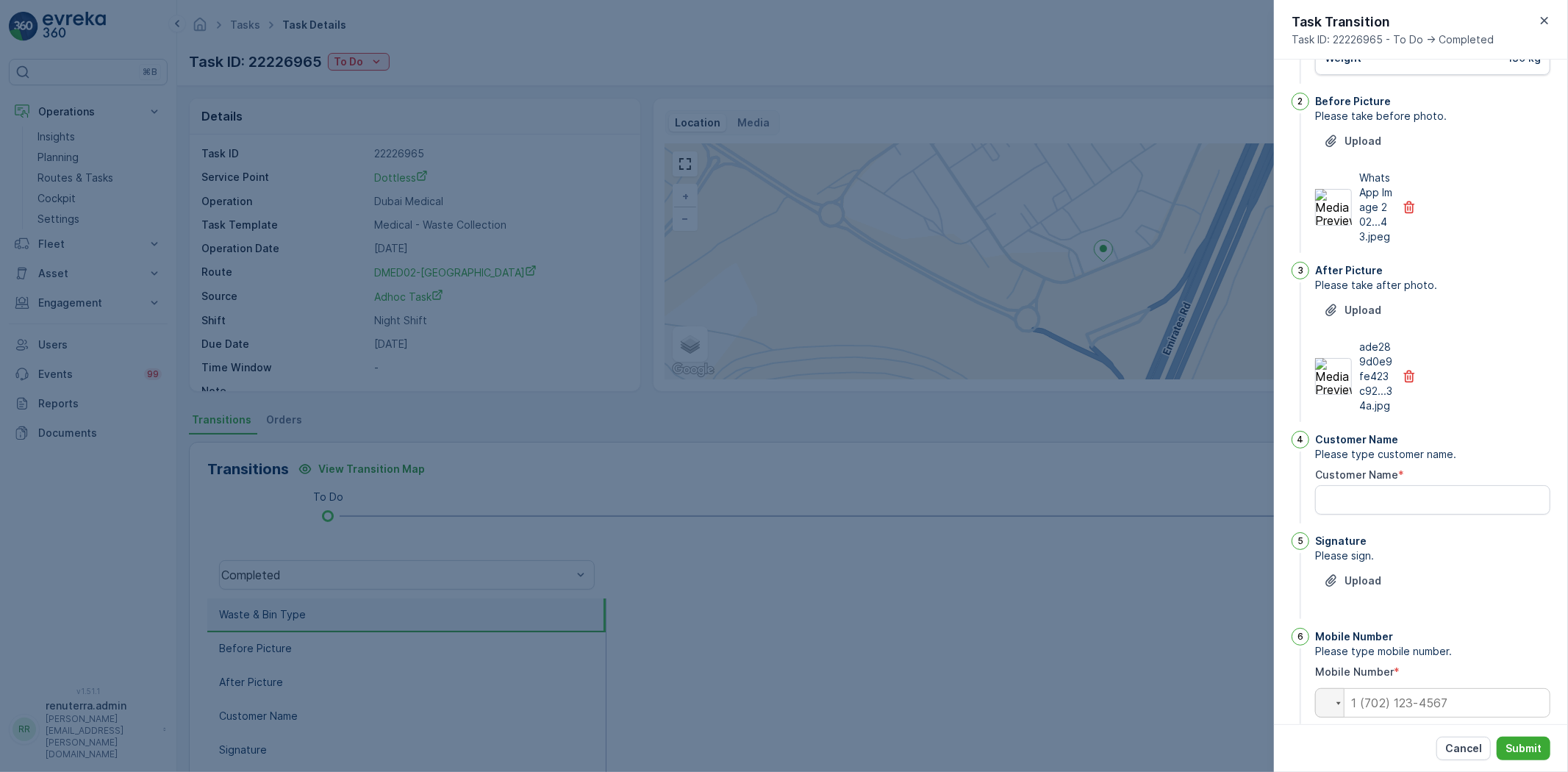
scroll to position [163, 0]
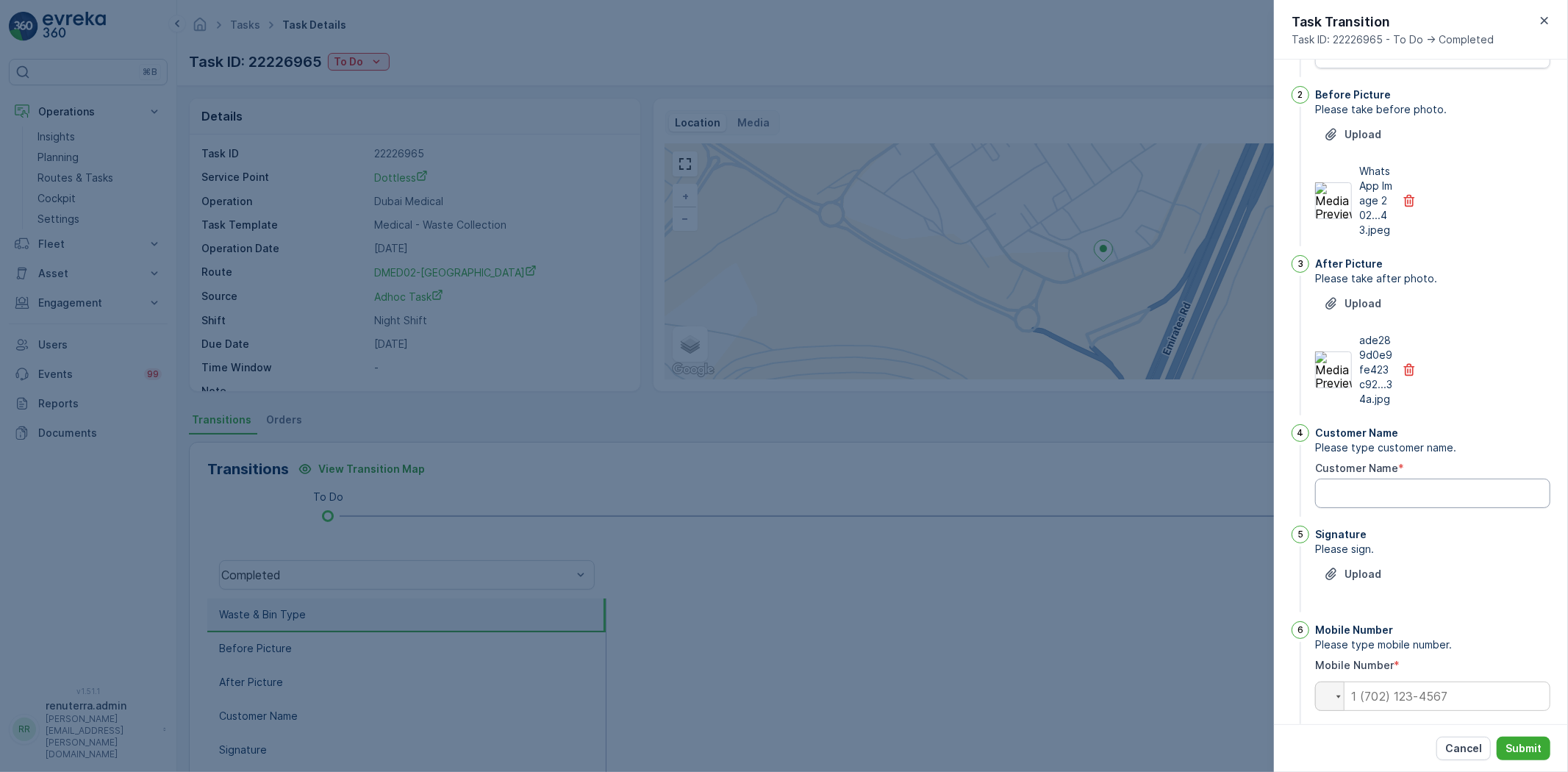
click at [1407, 508] on Name "Customer Name" at bounding box center [1433, 493] width 235 height 30
type Name "0525958176"
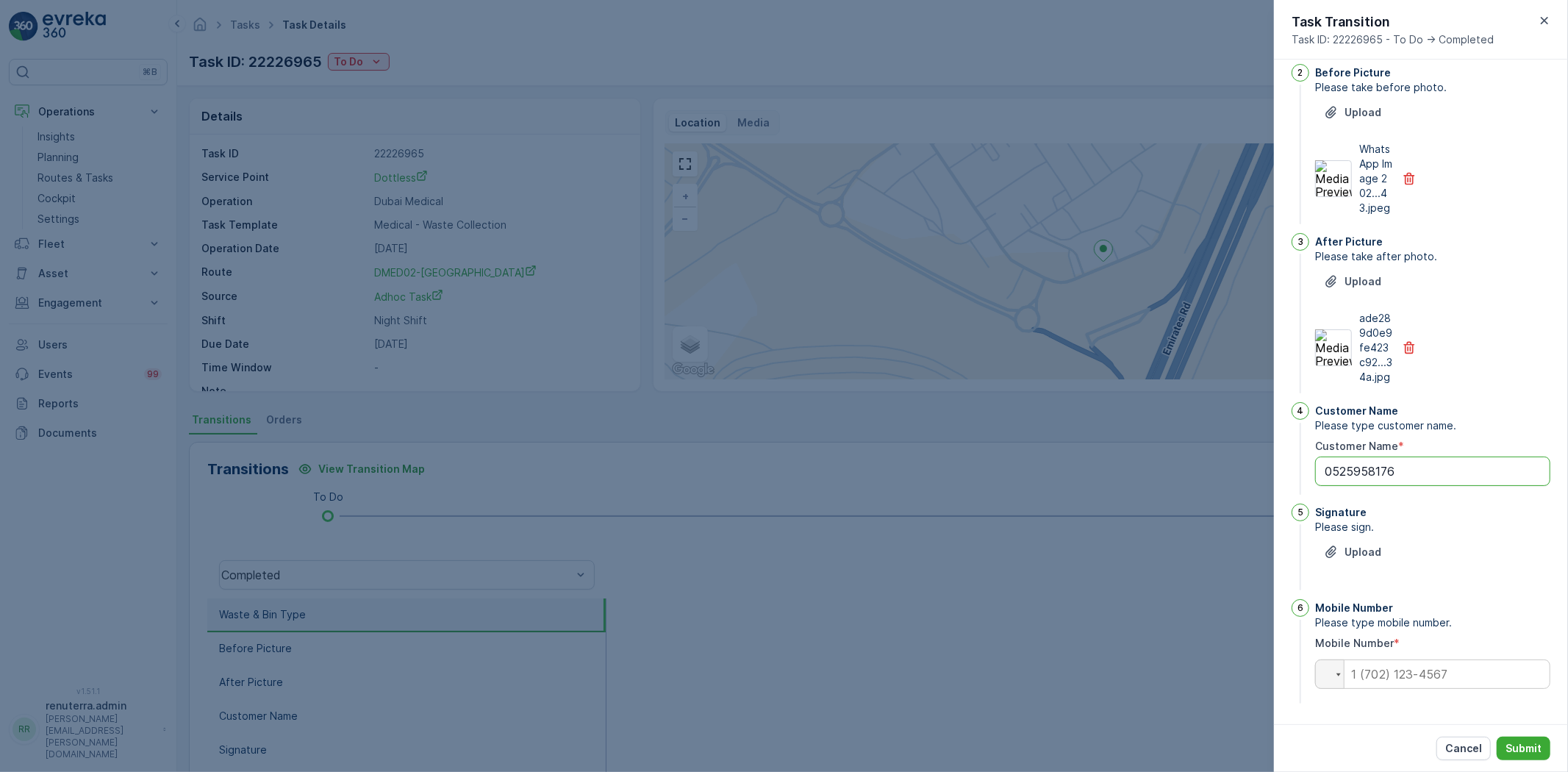
scroll to position [215, 0]
drag, startPoint x: 1322, startPoint y: 475, endPoint x: 1417, endPoint y: 473, distance: 95.0
click at [1417, 473] on Name "0525958176" at bounding box center [1433, 471] width 235 height 30
drag, startPoint x: 1434, startPoint y: 688, endPoint x: 1438, endPoint y: 681, distance: 8.1
click at [1434, 688] on input "tel" at bounding box center [1433, 674] width 235 height 30
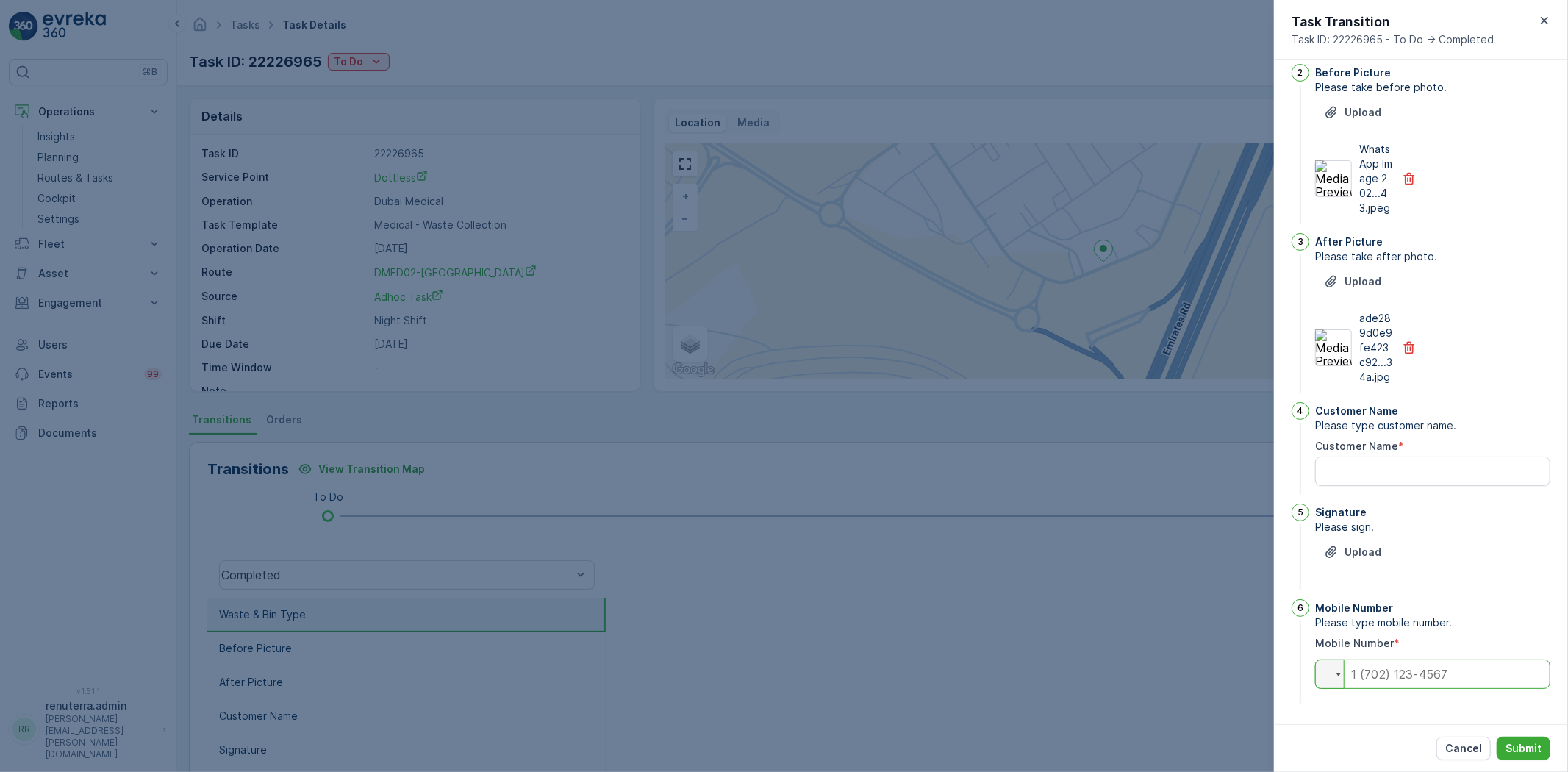
paste input "0525958176"
type input "0525958176"
click at [1388, 456] on Name "Customer Name" at bounding box center [1433, 471] width 235 height 30
type Name "nisam"
click at [1518, 742] on p "Submit" at bounding box center [1524, 748] width 36 height 15
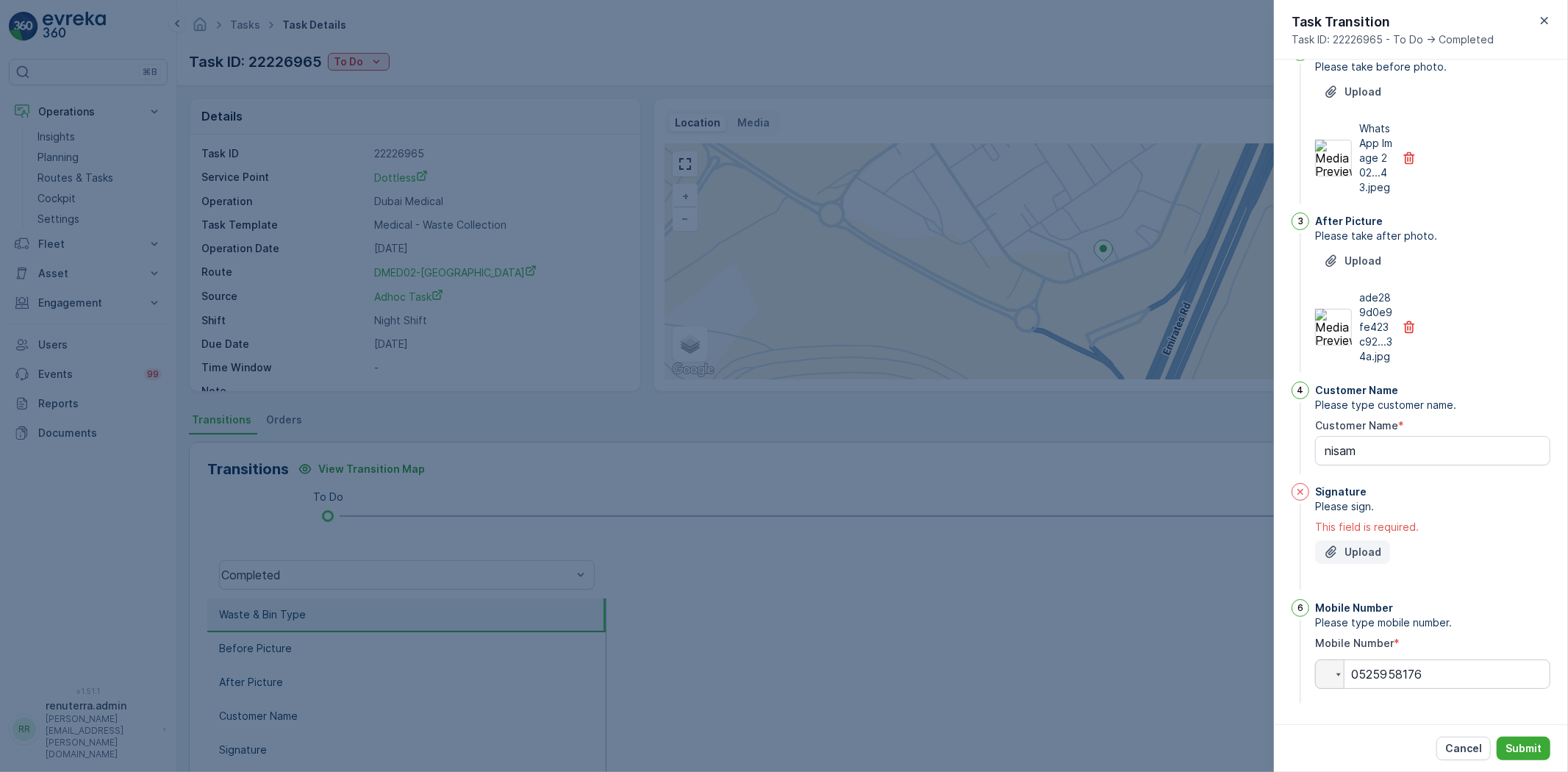
click at [1376, 560] on p "Upload" at bounding box center [1363, 552] width 37 height 15
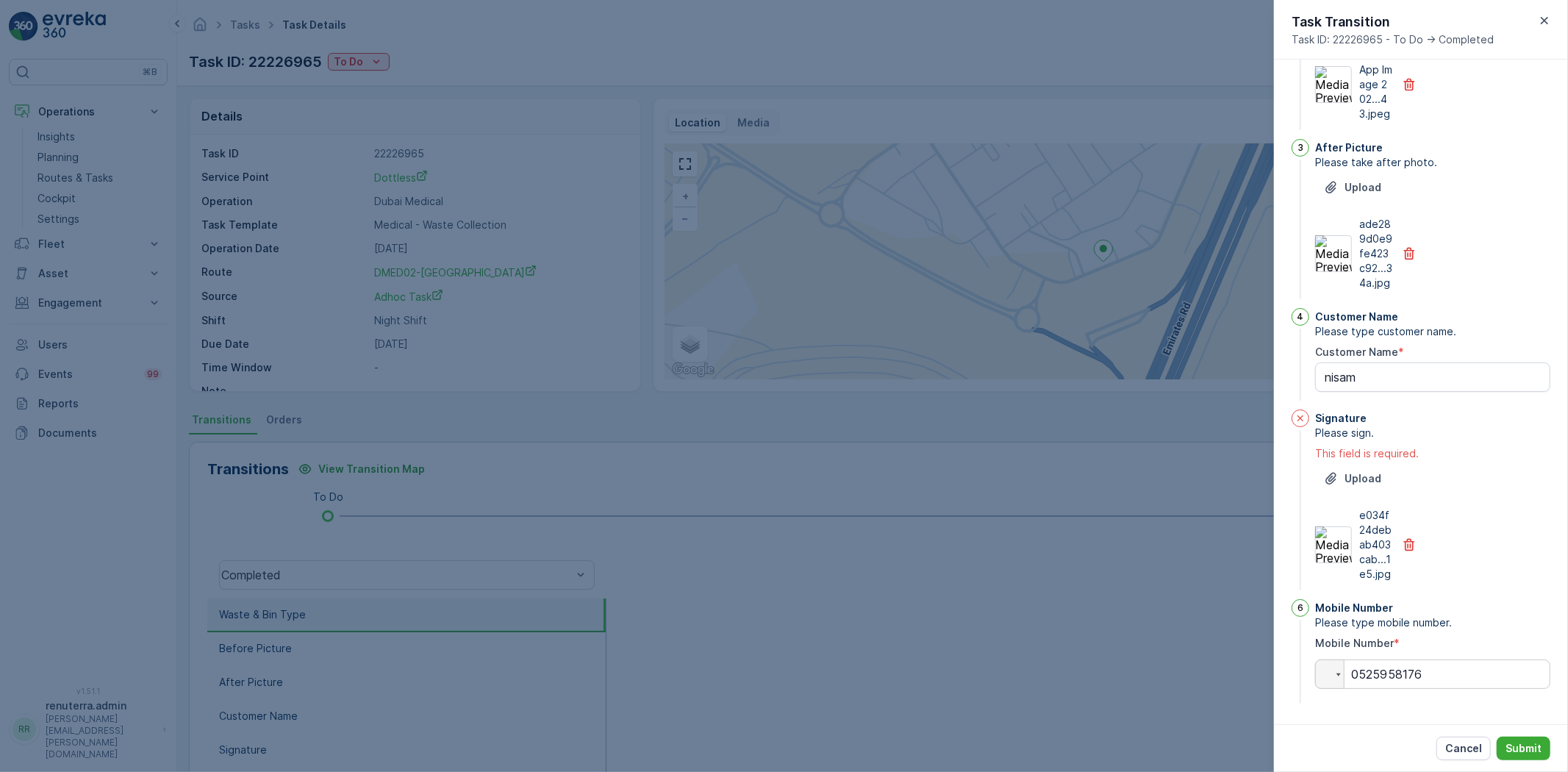
scroll to position [309, 0]
click at [1506, 737] on button "Submit" at bounding box center [1523, 748] width 53 height 24
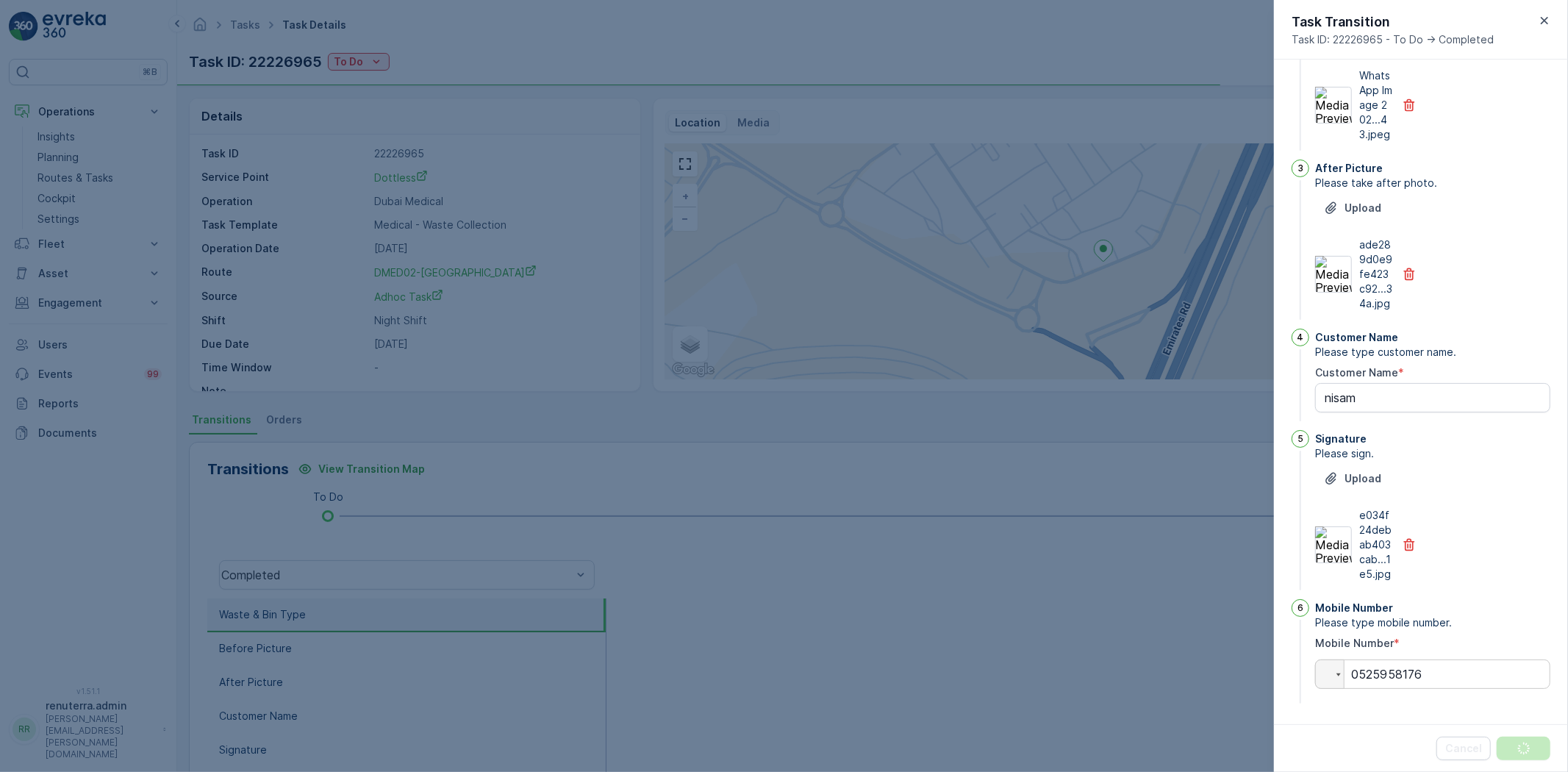
scroll to position [0, 0]
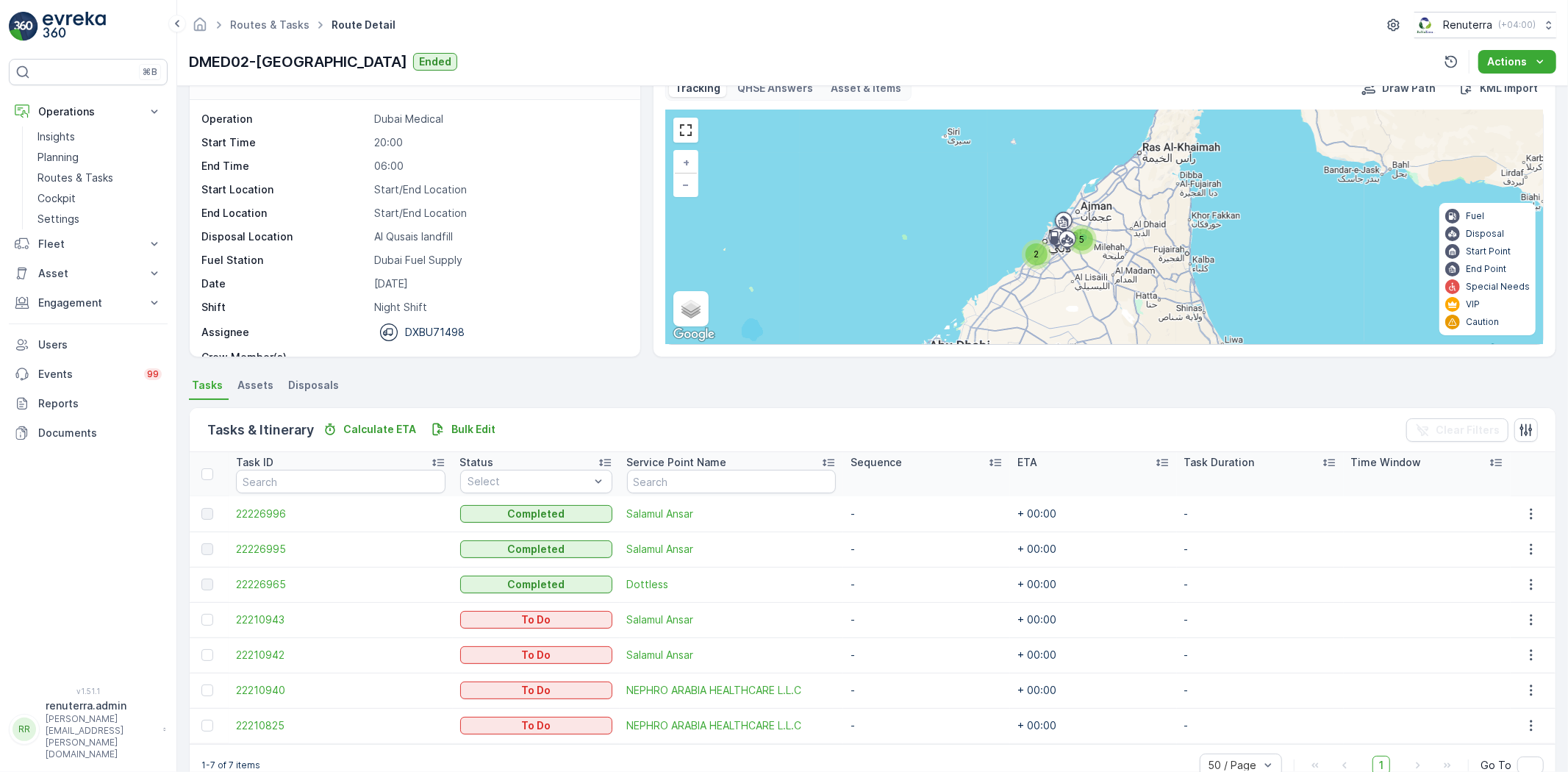
scroll to position [68, 0]
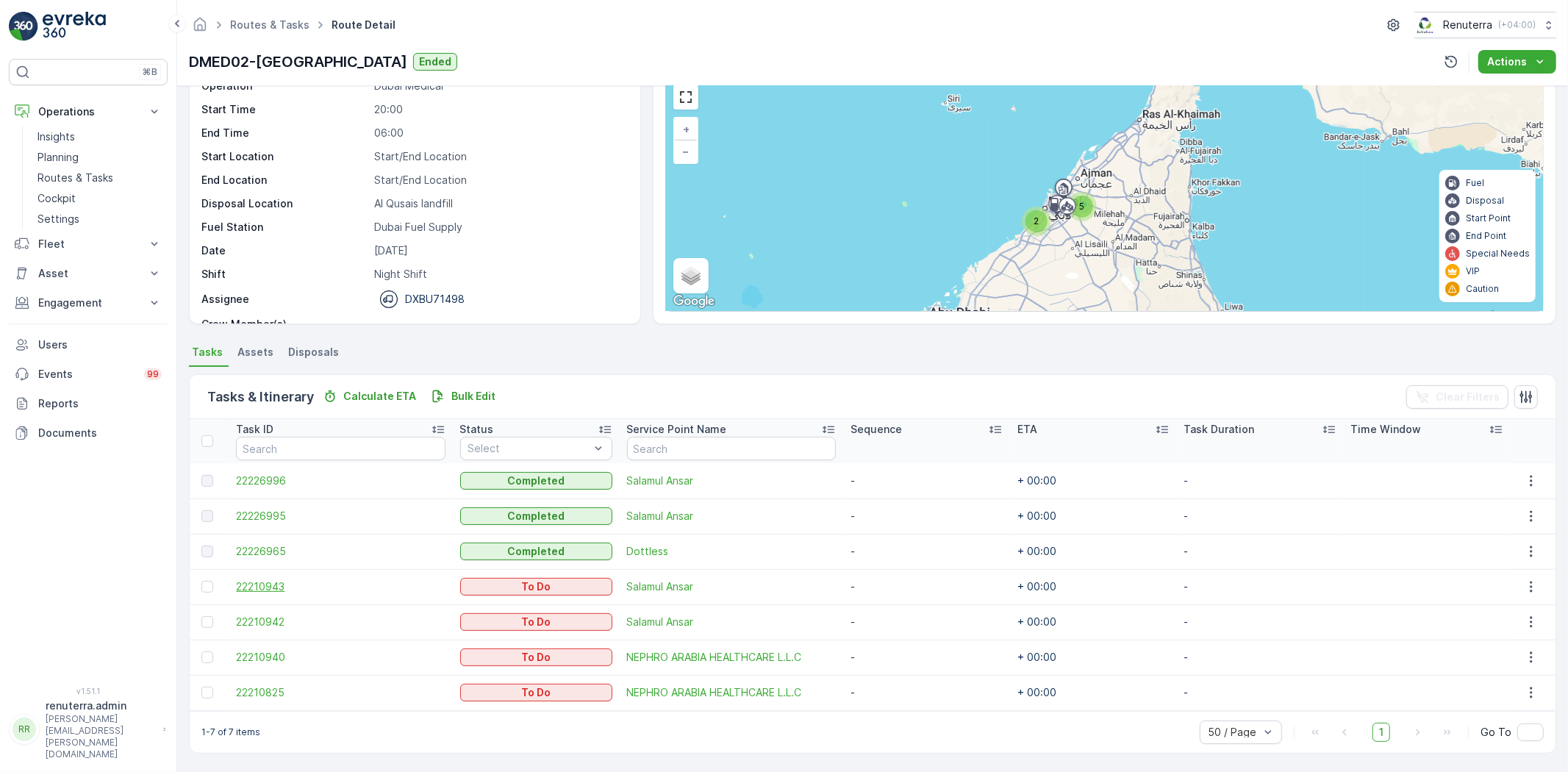
click at [252, 582] on span "22210943" at bounding box center [340, 587] width 209 height 15
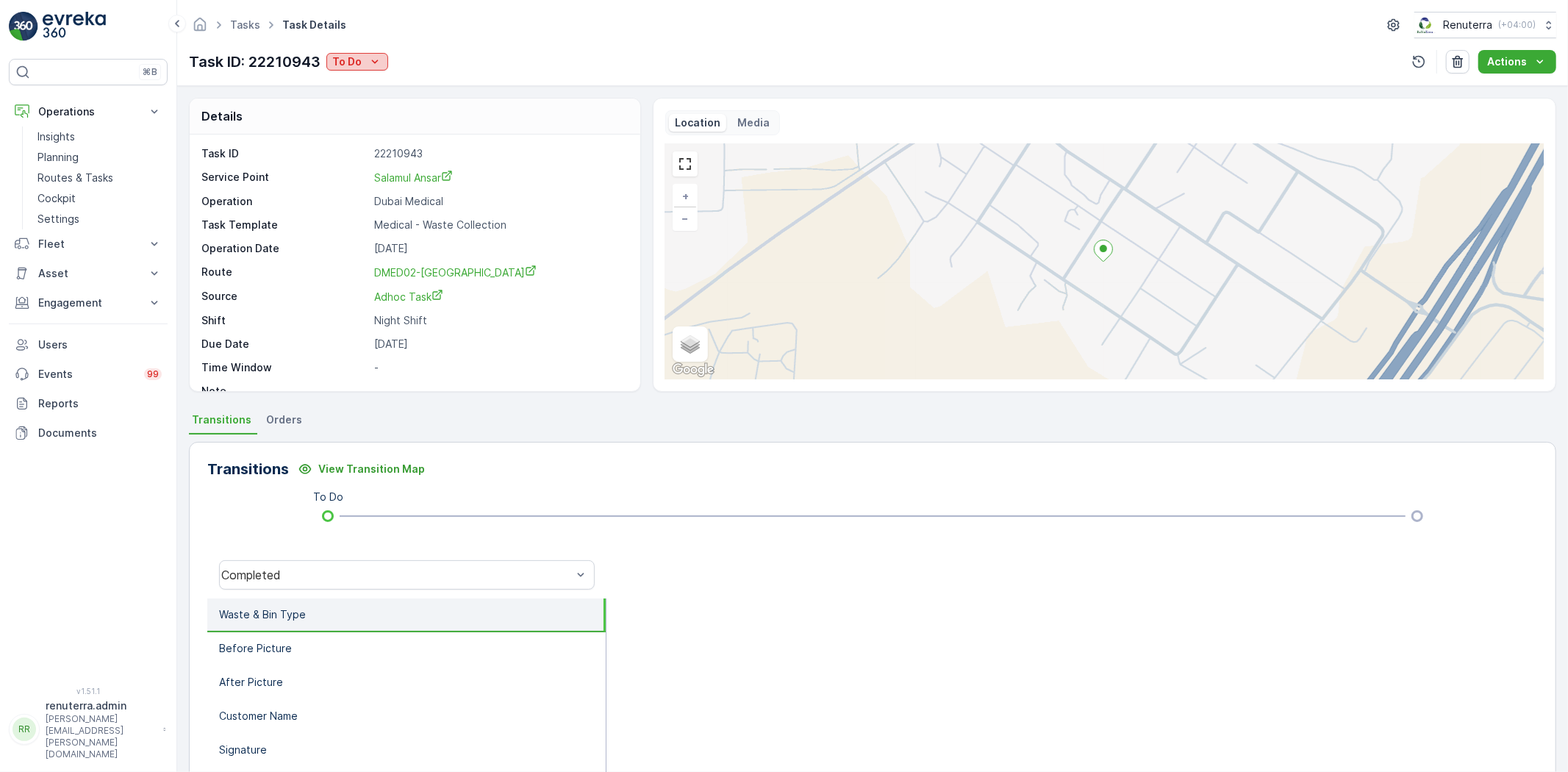
click at [343, 64] on p "To Do" at bounding box center [347, 61] width 30 height 15
click at [374, 87] on span "Completed" at bounding box center [364, 84] width 55 height 15
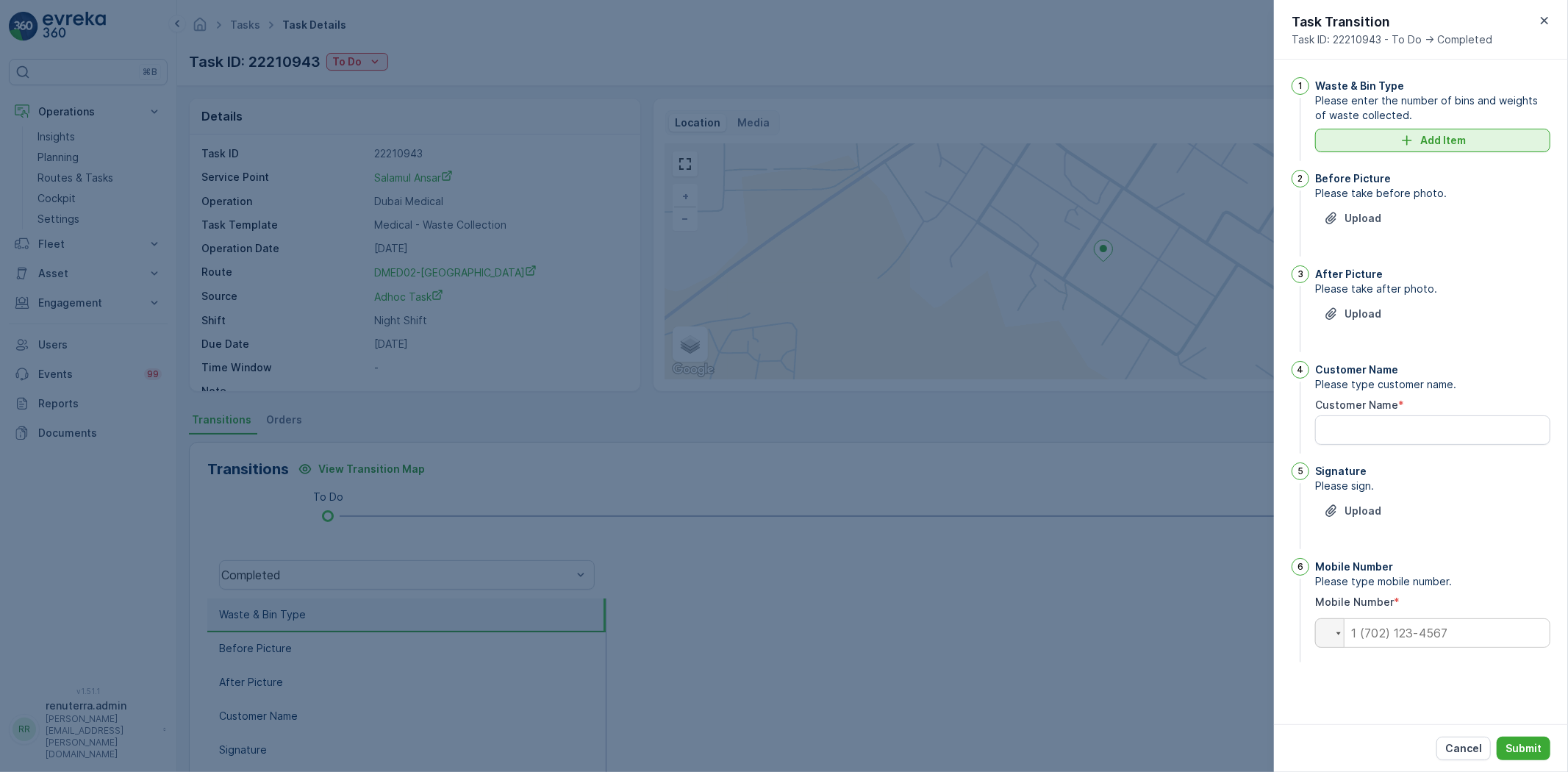
click at [1420, 137] on p "Add Item" at bounding box center [1443, 140] width 46 height 15
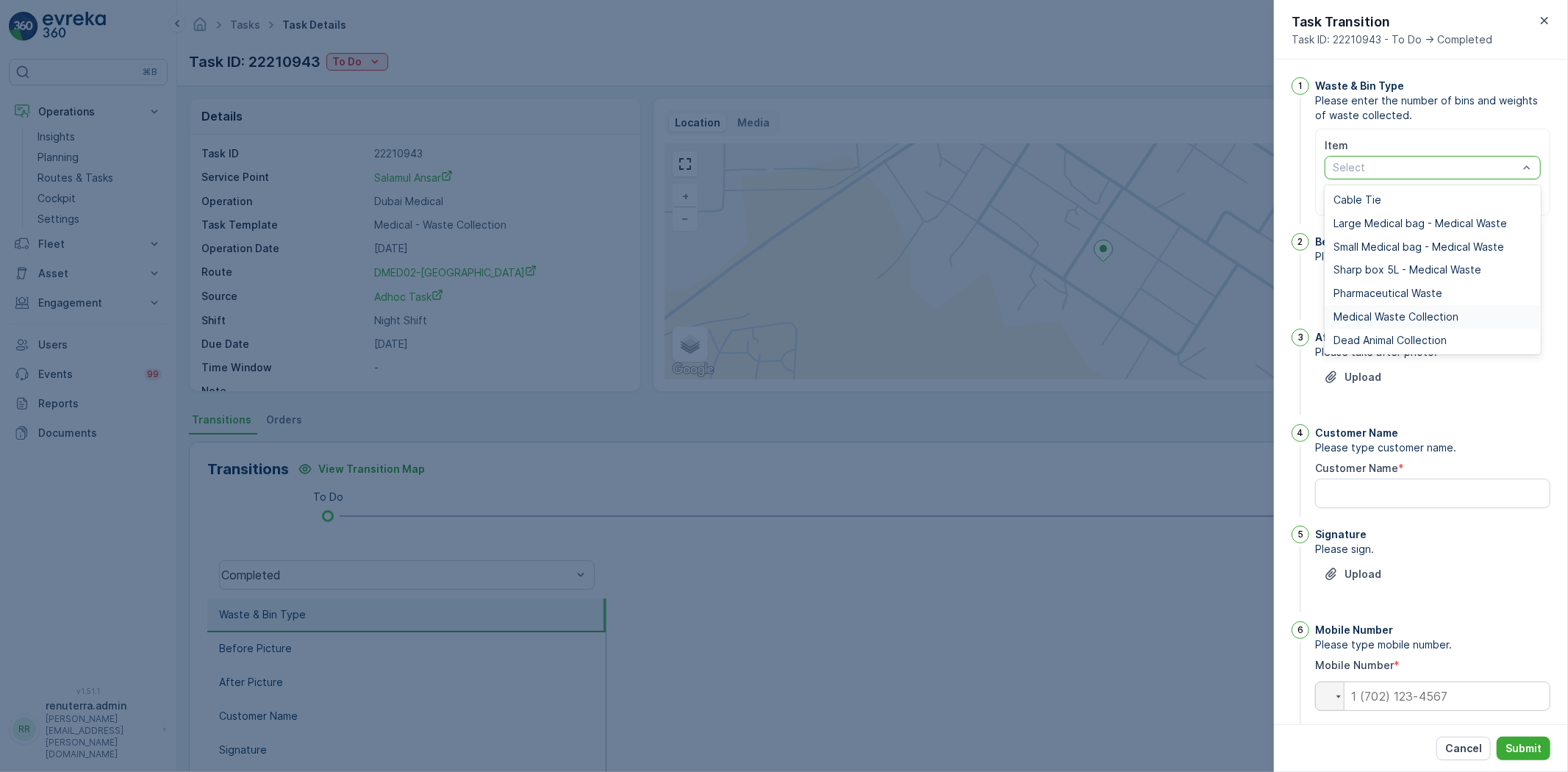
click at [1390, 318] on span "Medical Waste Collection" at bounding box center [1396, 316] width 125 height 11
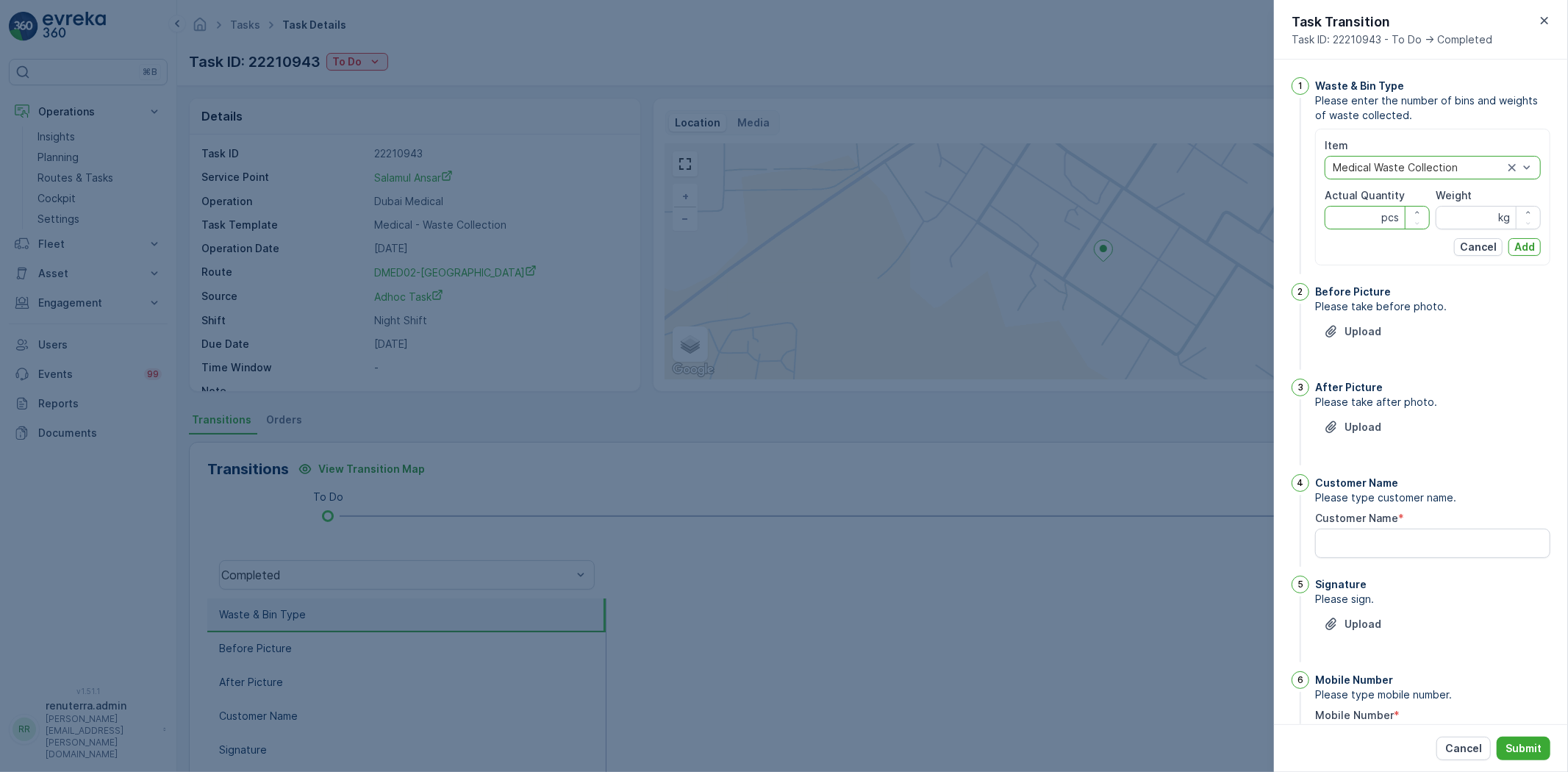
click at [1361, 216] on Quantity "Actual Quantity" at bounding box center [1378, 217] width 105 height 24
type Quantity "867"
click at [1475, 225] on input "Weight" at bounding box center [1488, 217] width 105 height 24
type input "1024"
click at [1524, 244] on p "Add" at bounding box center [1525, 247] width 20 height 15
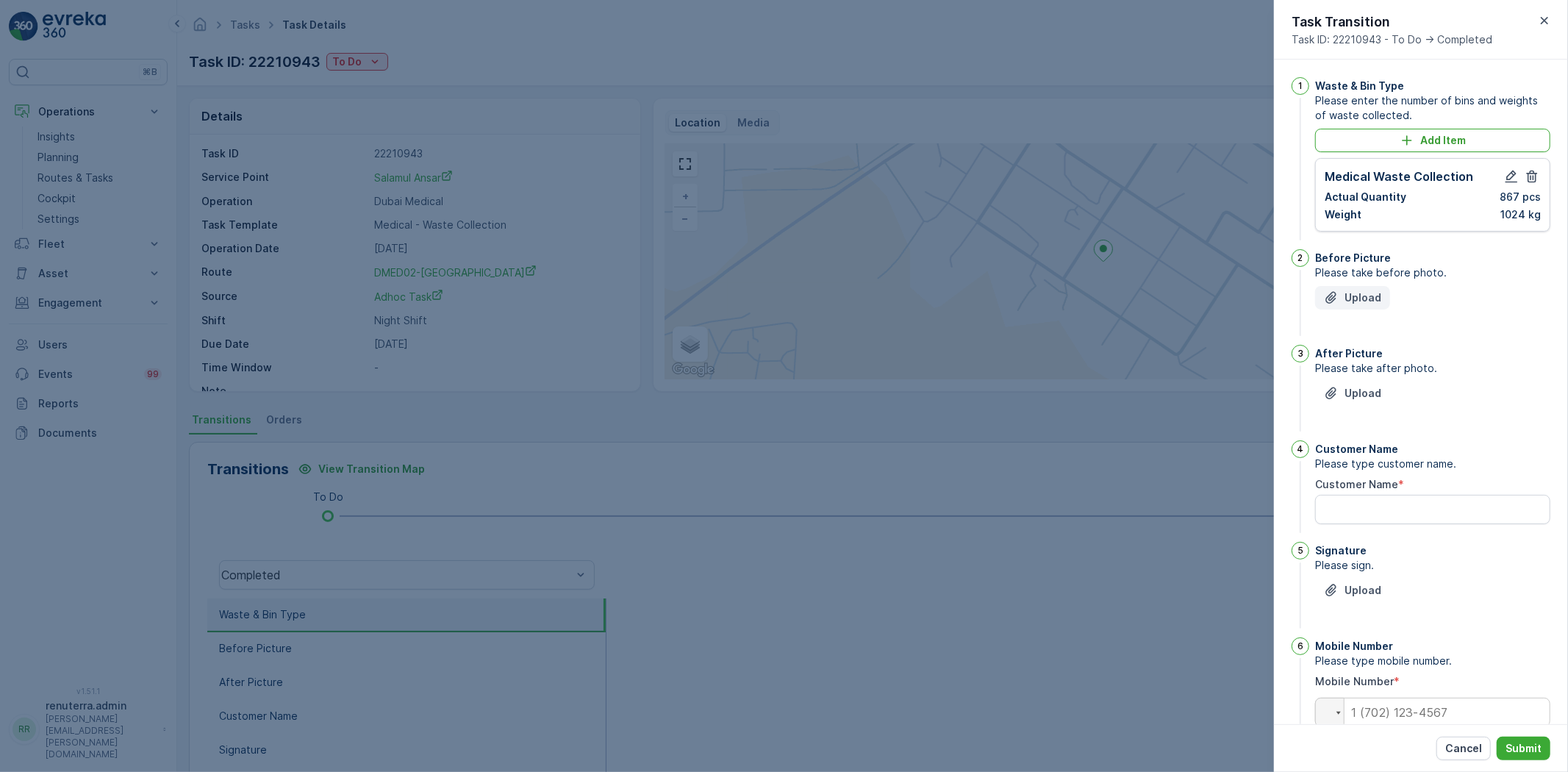
click at [1377, 296] on p "Upload" at bounding box center [1363, 297] width 37 height 15
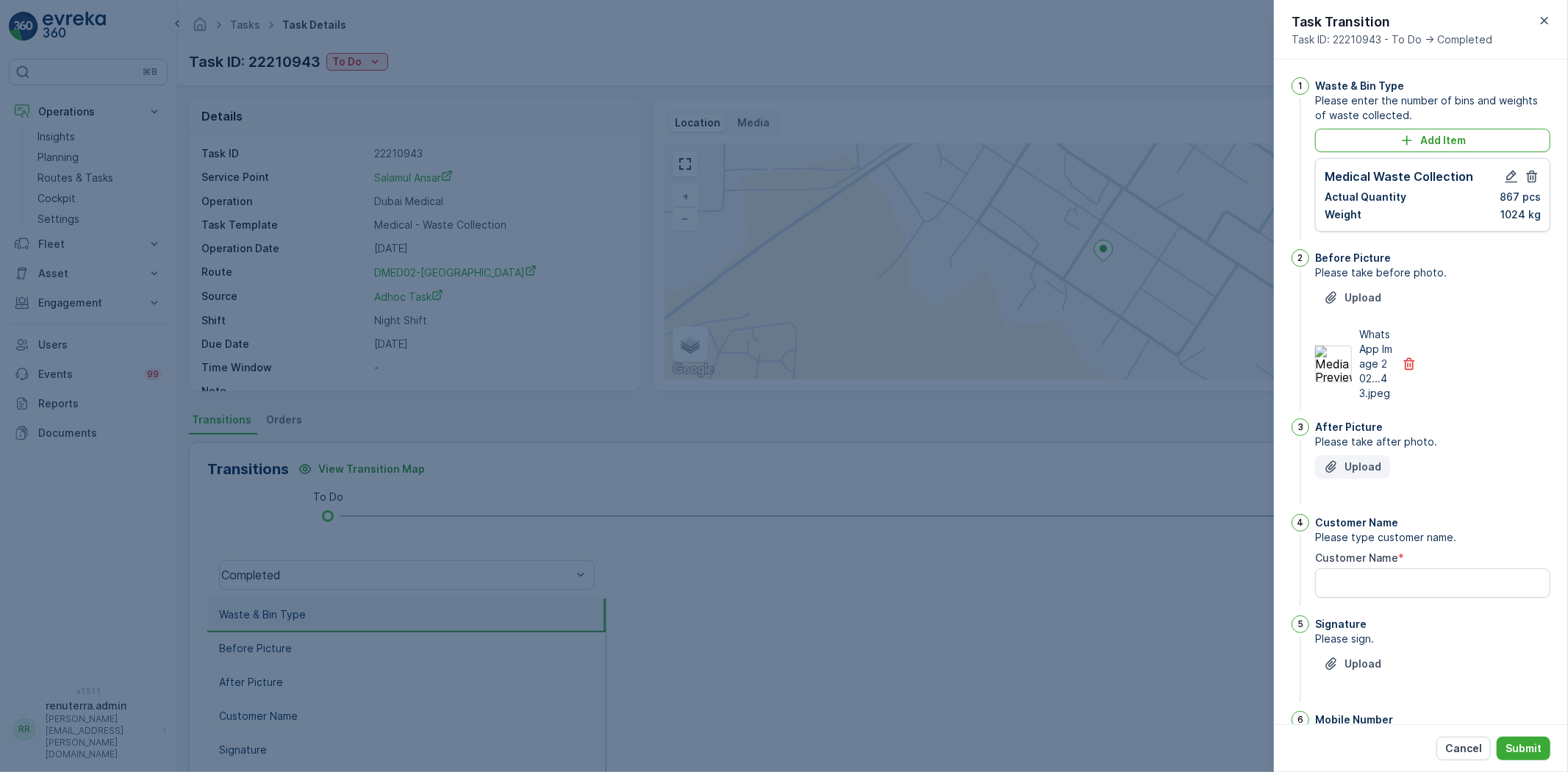
click at [1356, 475] on p "Upload" at bounding box center [1363, 467] width 37 height 15
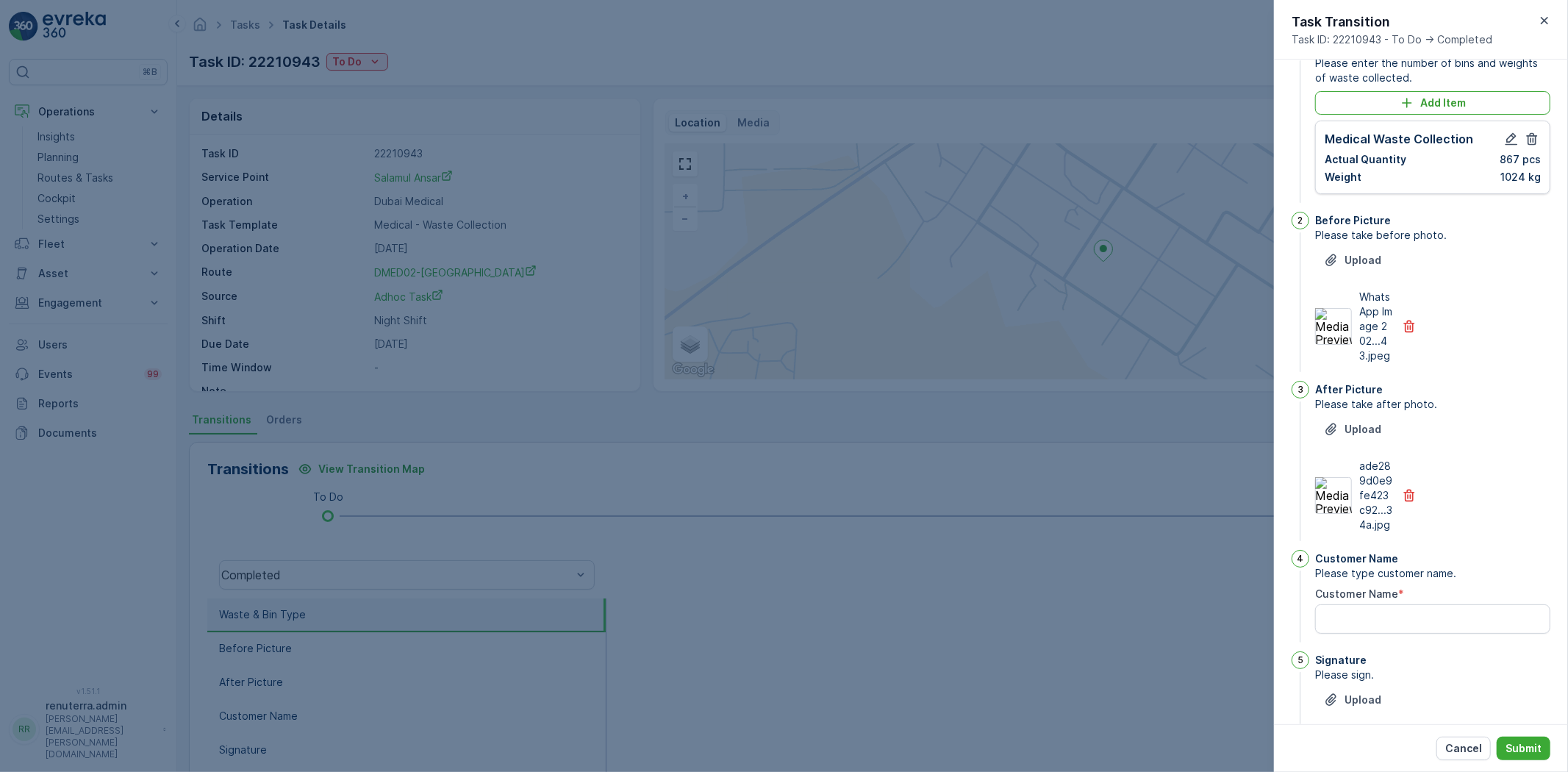
scroll to position [163, 0]
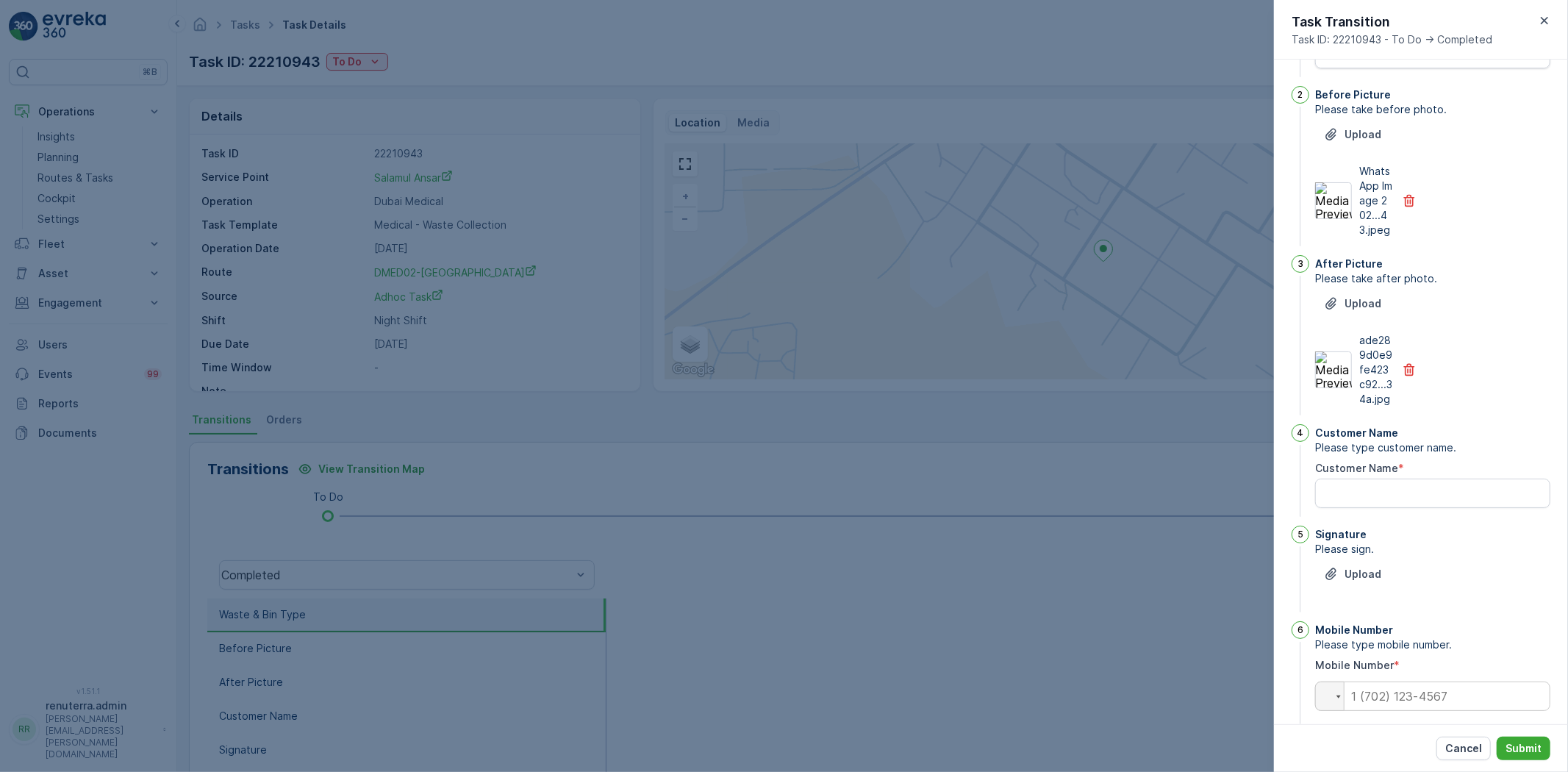
click at [1402, 520] on div "Customer Name Please type customer name. Customer Name *" at bounding box center [1433, 472] width 235 height 96
click at [1406, 508] on Name "Customer Name" at bounding box center [1433, 493] width 235 height 30
type Name "vengdosh"
click at [1361, 582] on p "Upload" at bounding box center [1363, 574] width 37 height 15
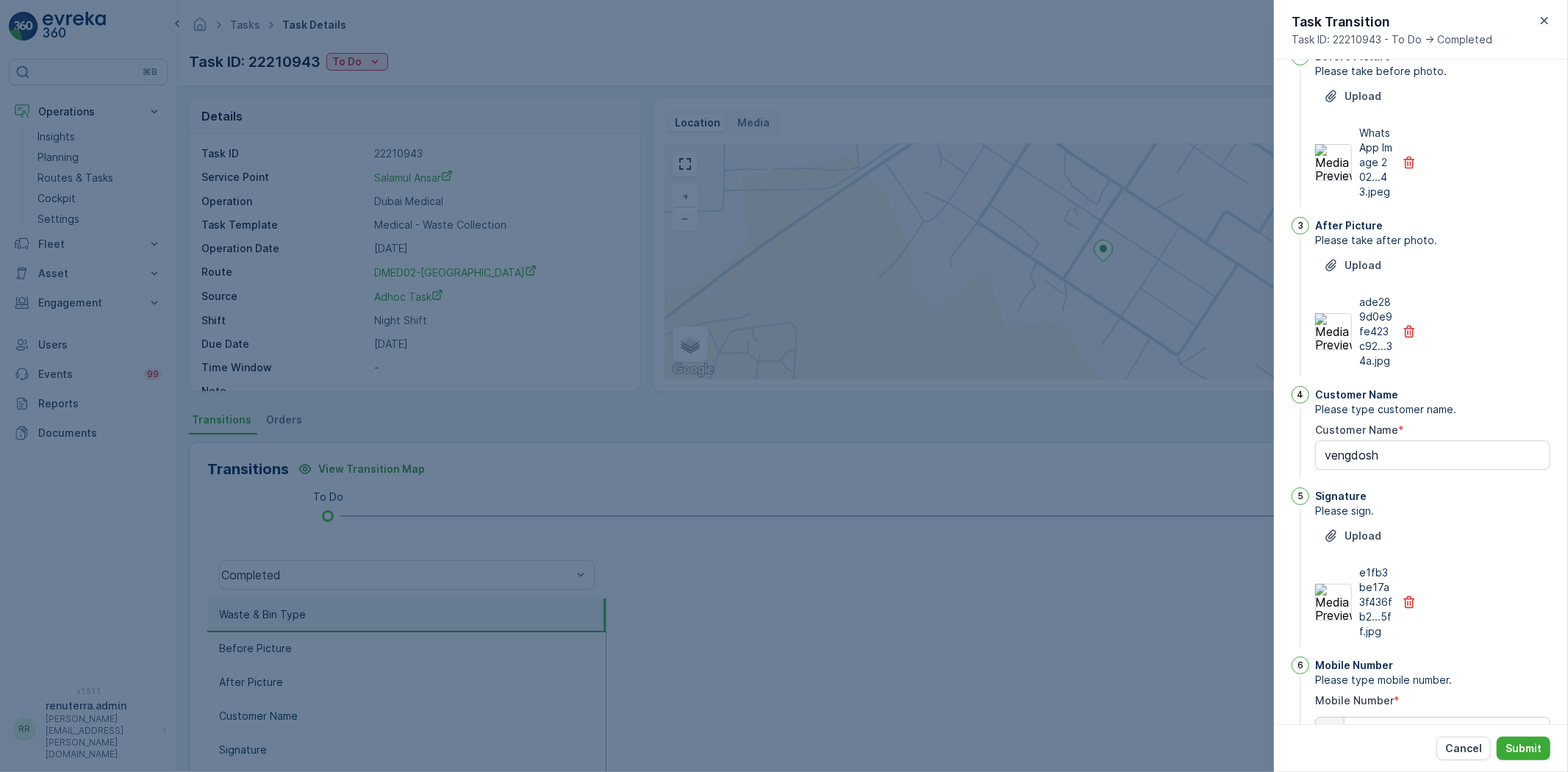
scroll to position [288, 0]
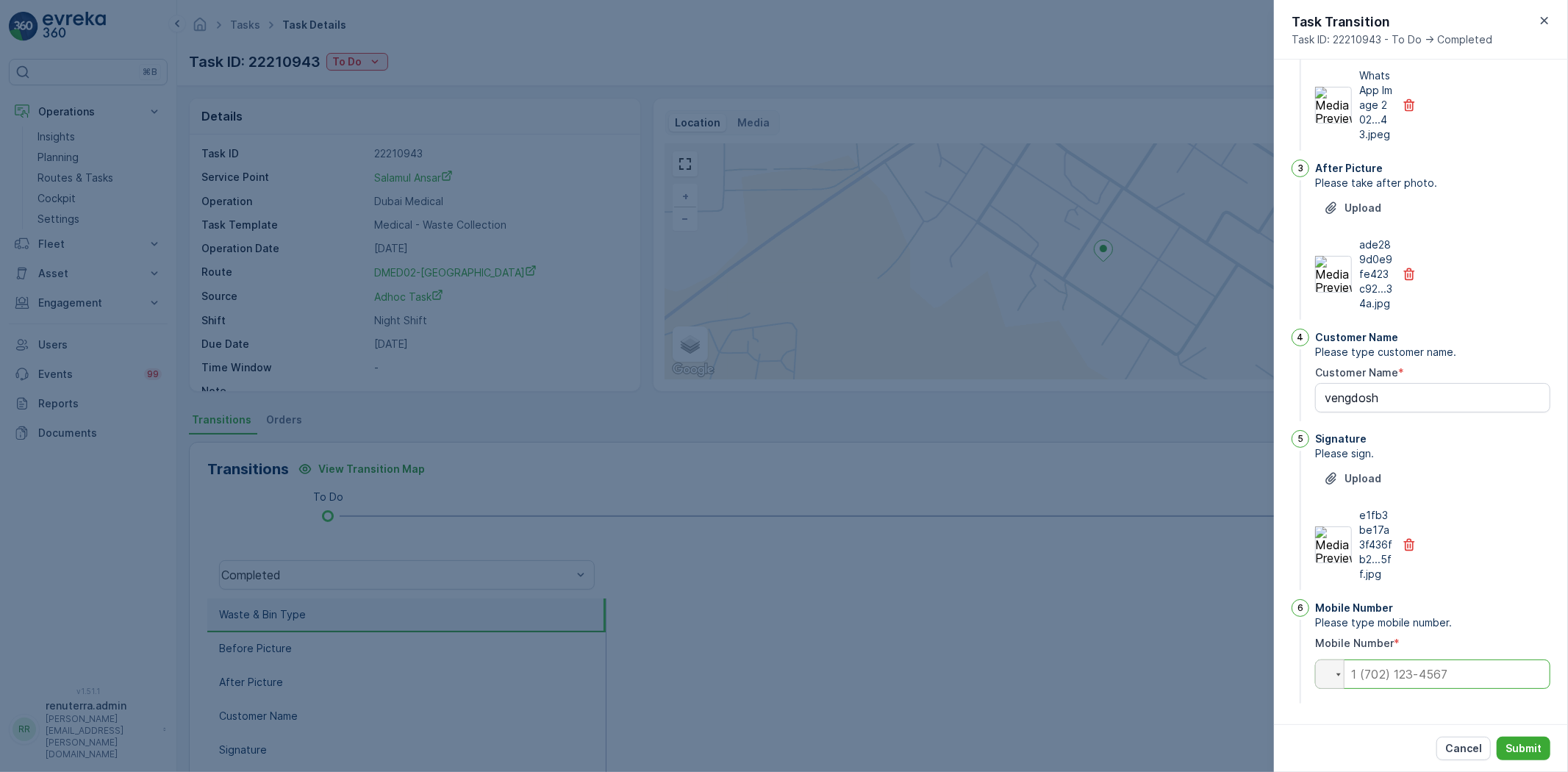
click at [1412, 675] on input "tel" at bounding box center [1433, 674] width 235 height 30
type input "0554746016"
click at [1545, 752] on button "Submit" at bounding box center [1523, 748] width 53 height 24
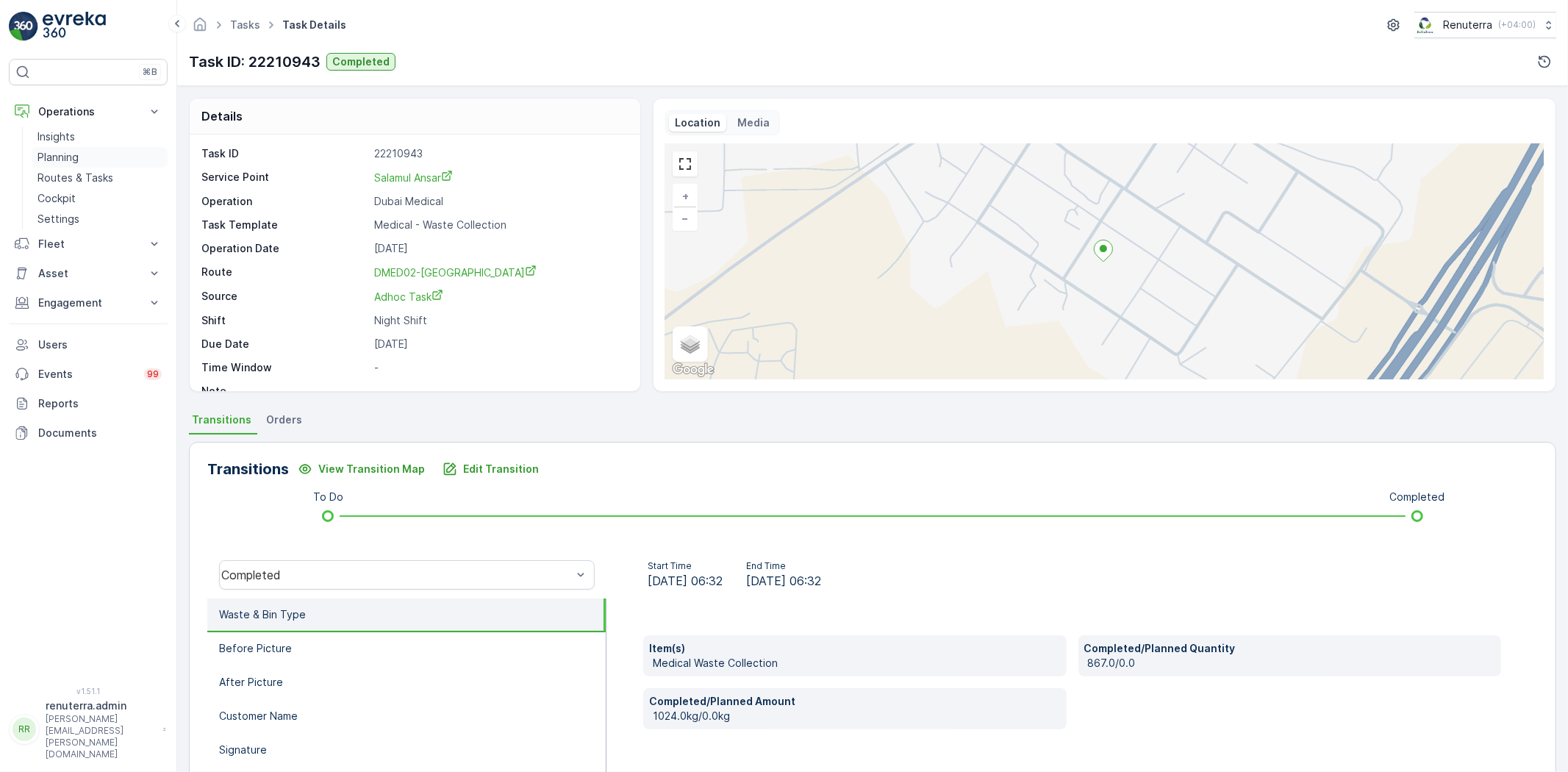
click at [82, 158] on link "Planning" at bounding box center [100, 157] width 136 height 20
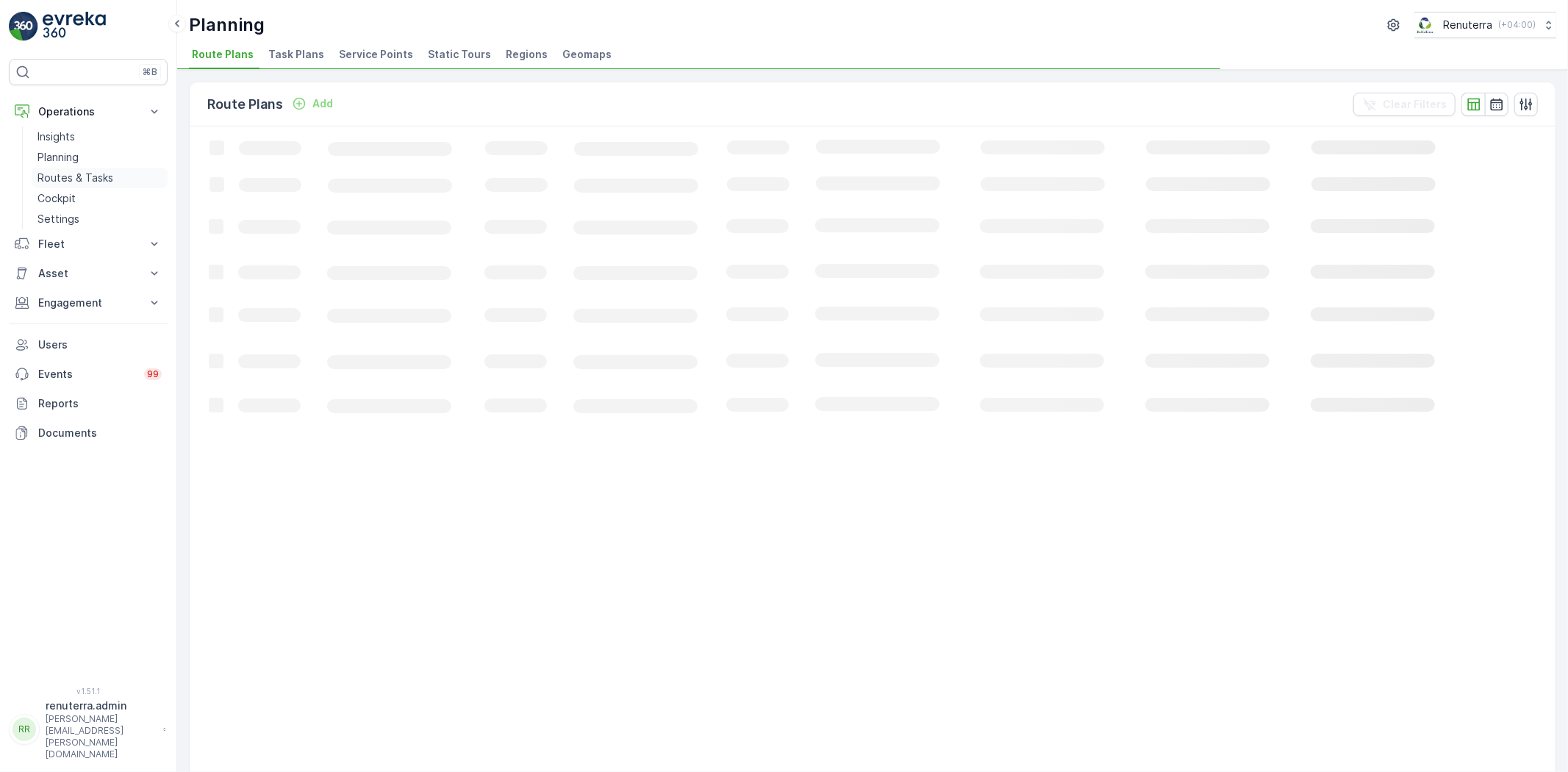
click at [82, 168] on link "Routes & Tasks" at bounding box center [100, 178] width 136 height 20
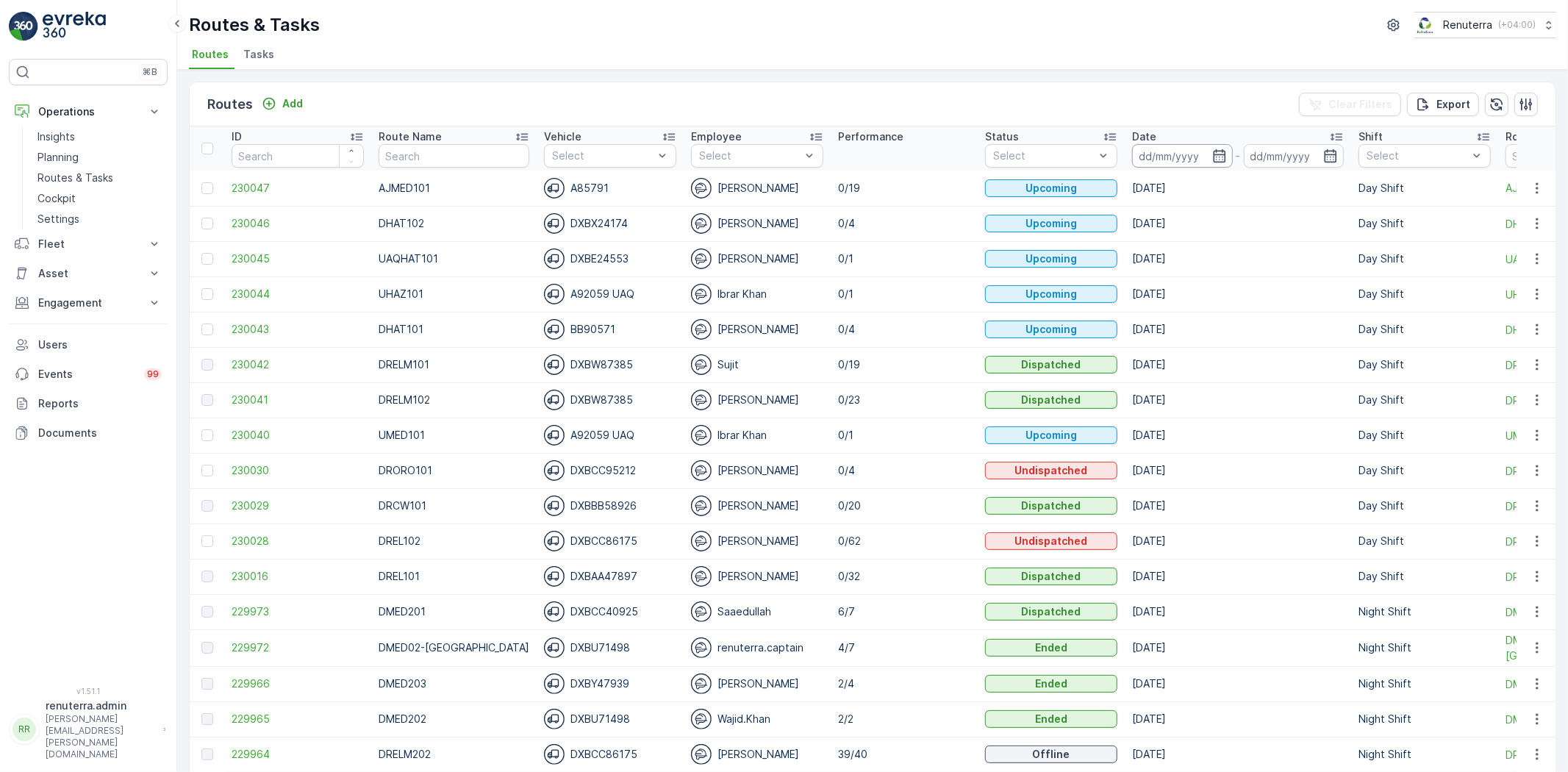
click at [1207, 145] on input at bounding box center [1182, 156] width 101 height 24
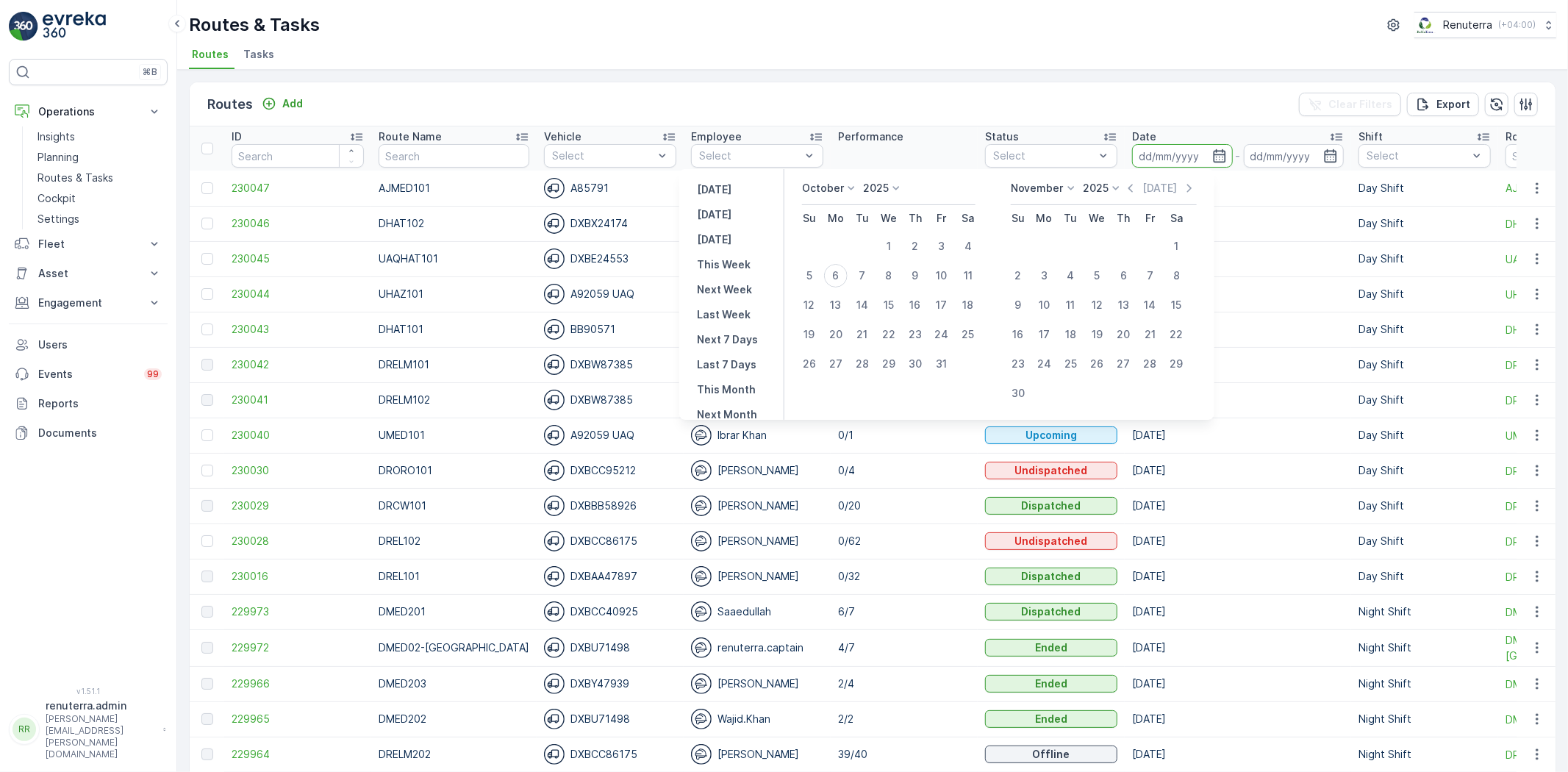
click at [1176, 89] on div "Routes Add Clear Filters Export" at bounding box center [872, 104] width 1366 height 44
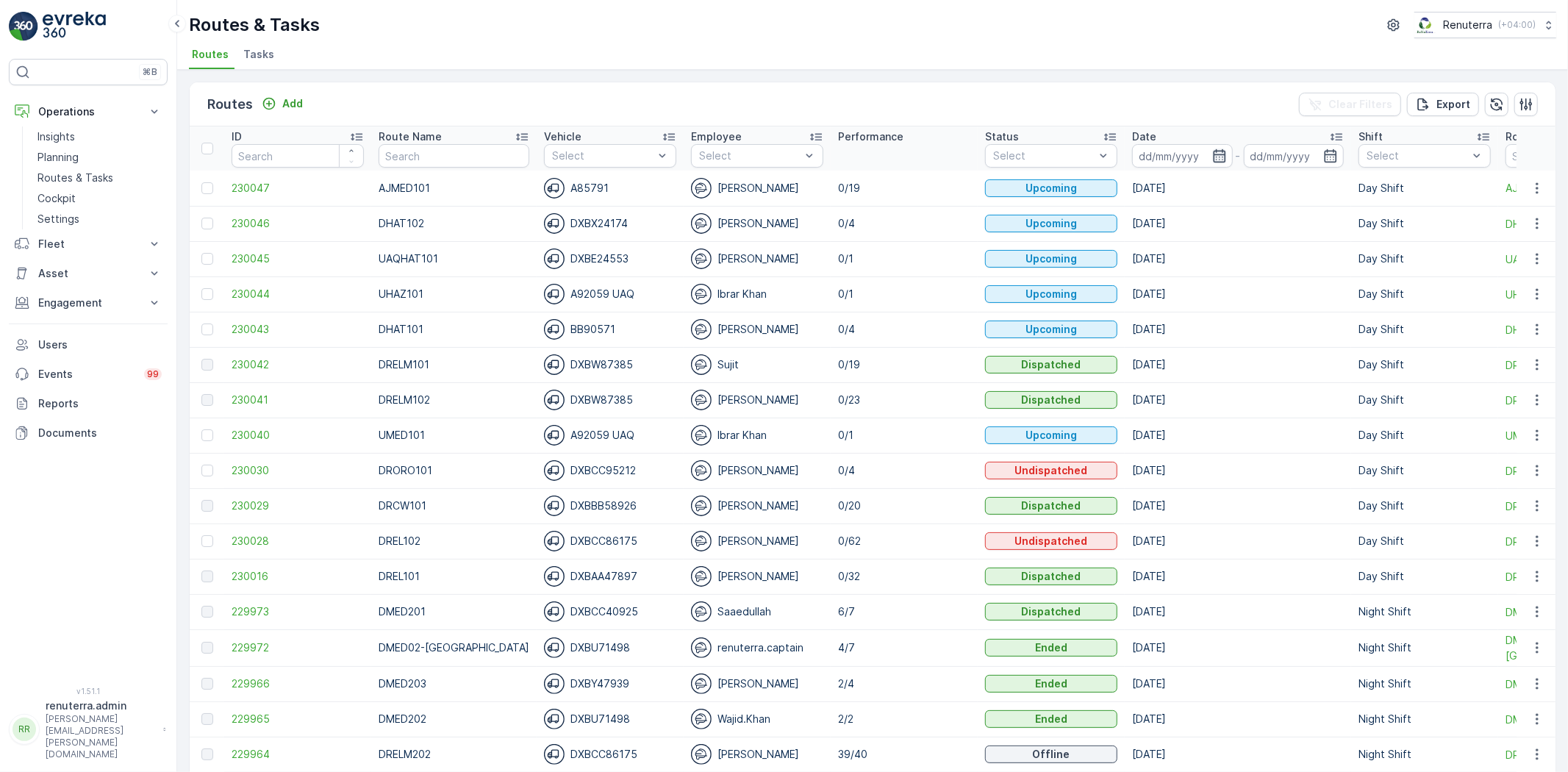
click at [1212, 157] on icon "button" at bounding box center [1220, 156] width 15 height 15
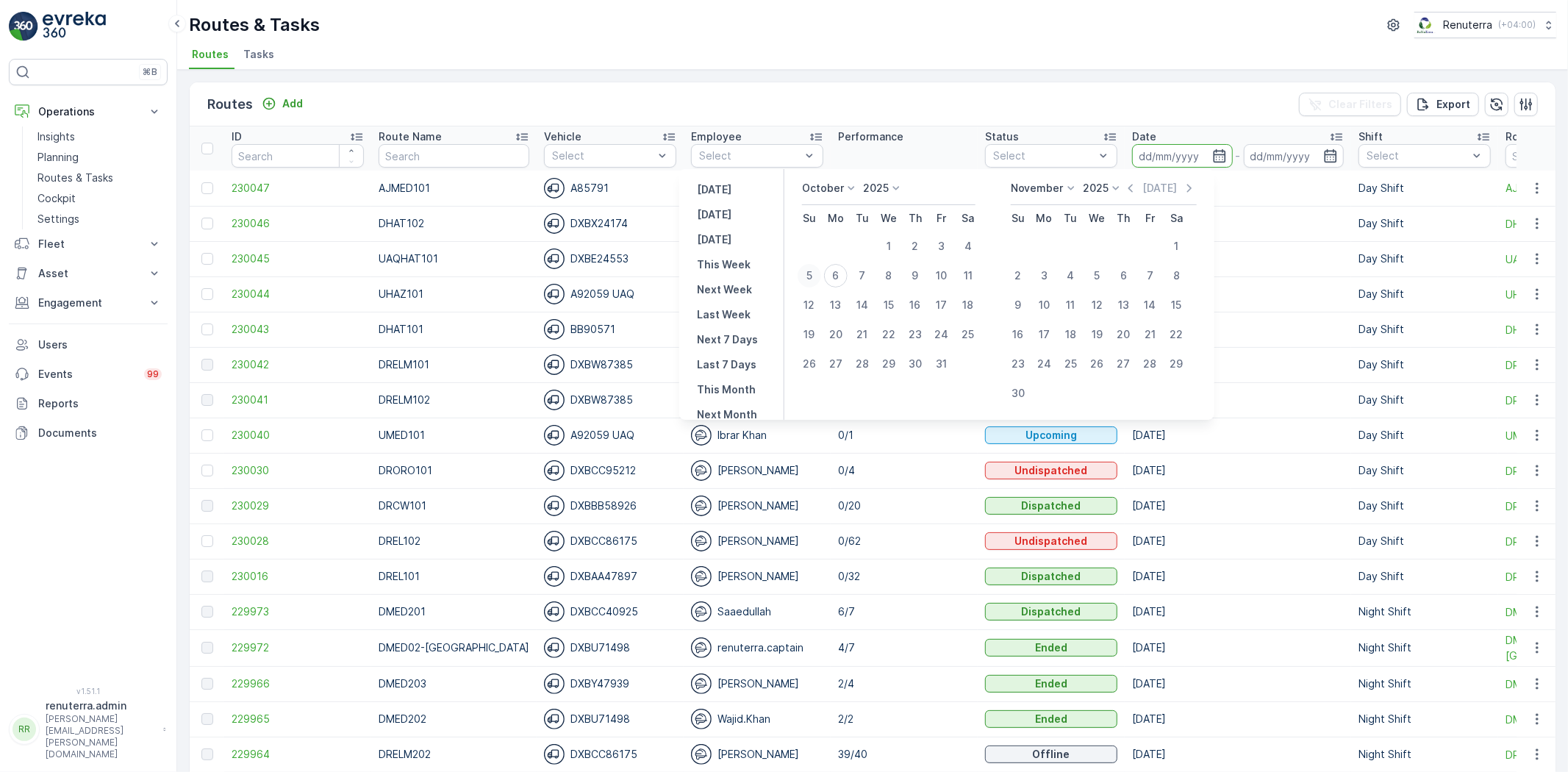
click at [821, 275] on div "5" at bounding box center [809, 275] width 24 height 24
type input "[DATE]"
click at [821, 275] on div "5" at bounding box center [809, 275] width 24 height 24
type input "[DATE]"
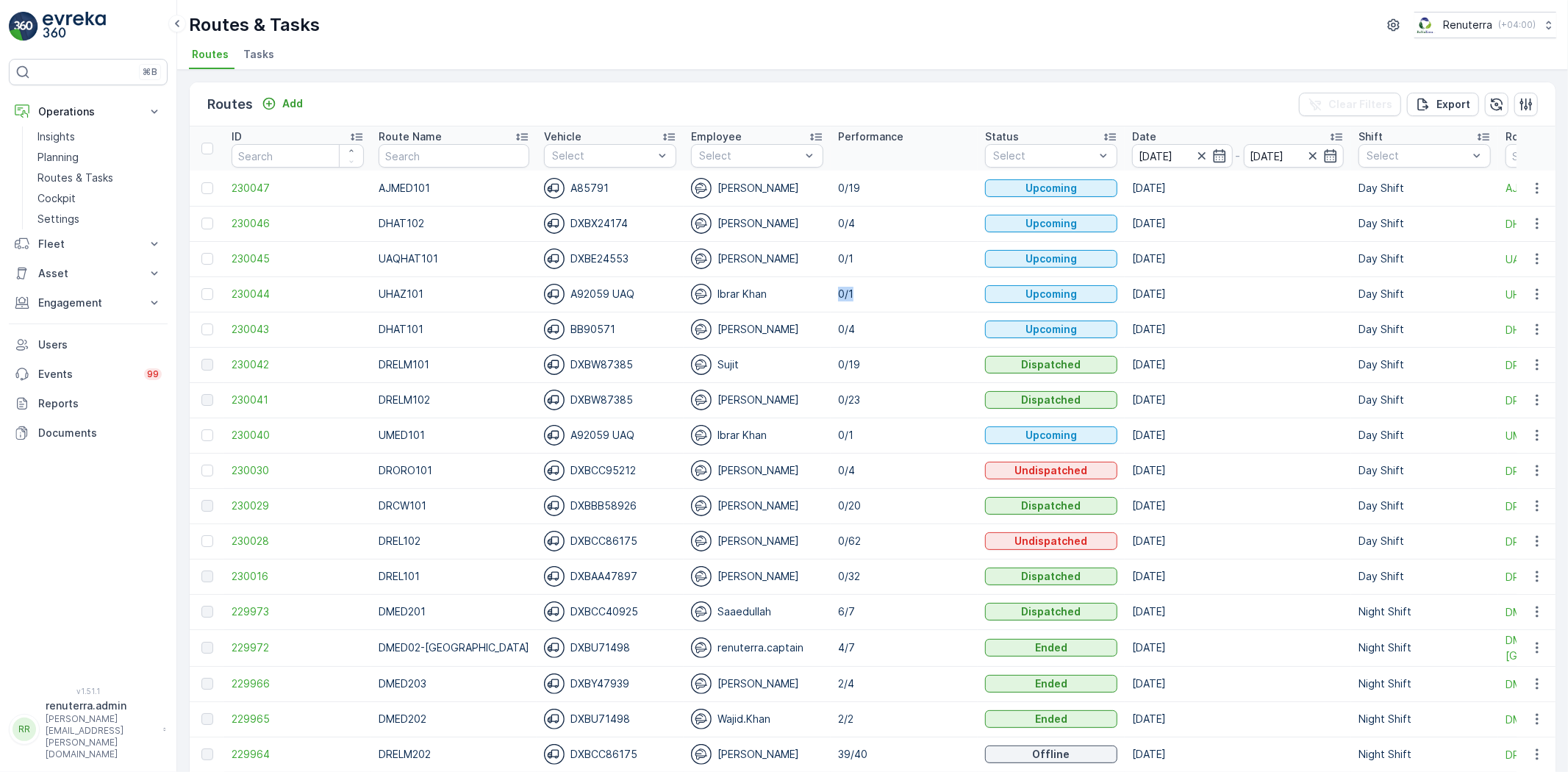
click at [831, 276] on td "0/1" at bounding box center [904, 293] width 147 height 35
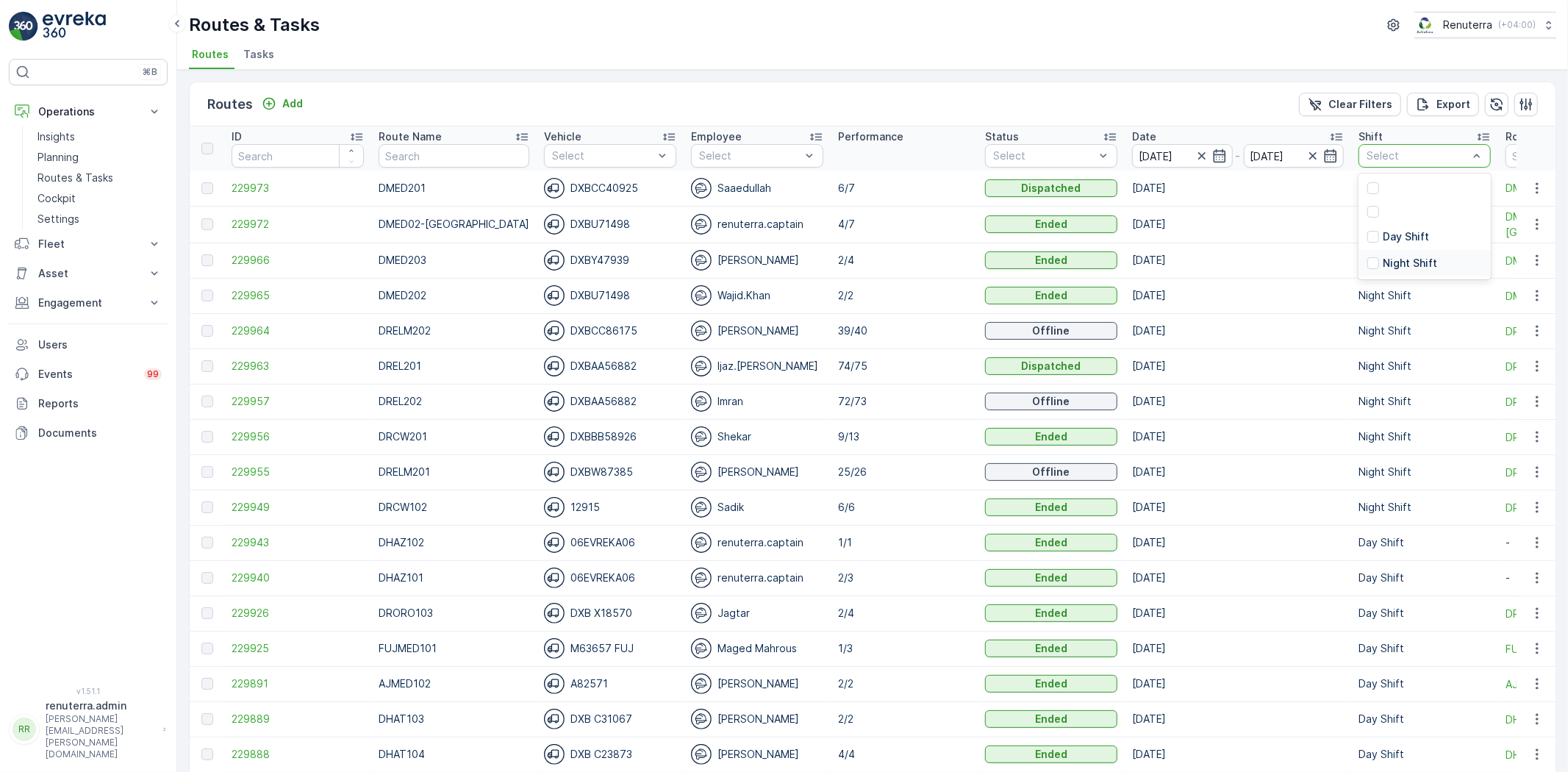
click at [1398, 267] on p "Night Shift" at bounding box center [1410, 263] width 54 height 15
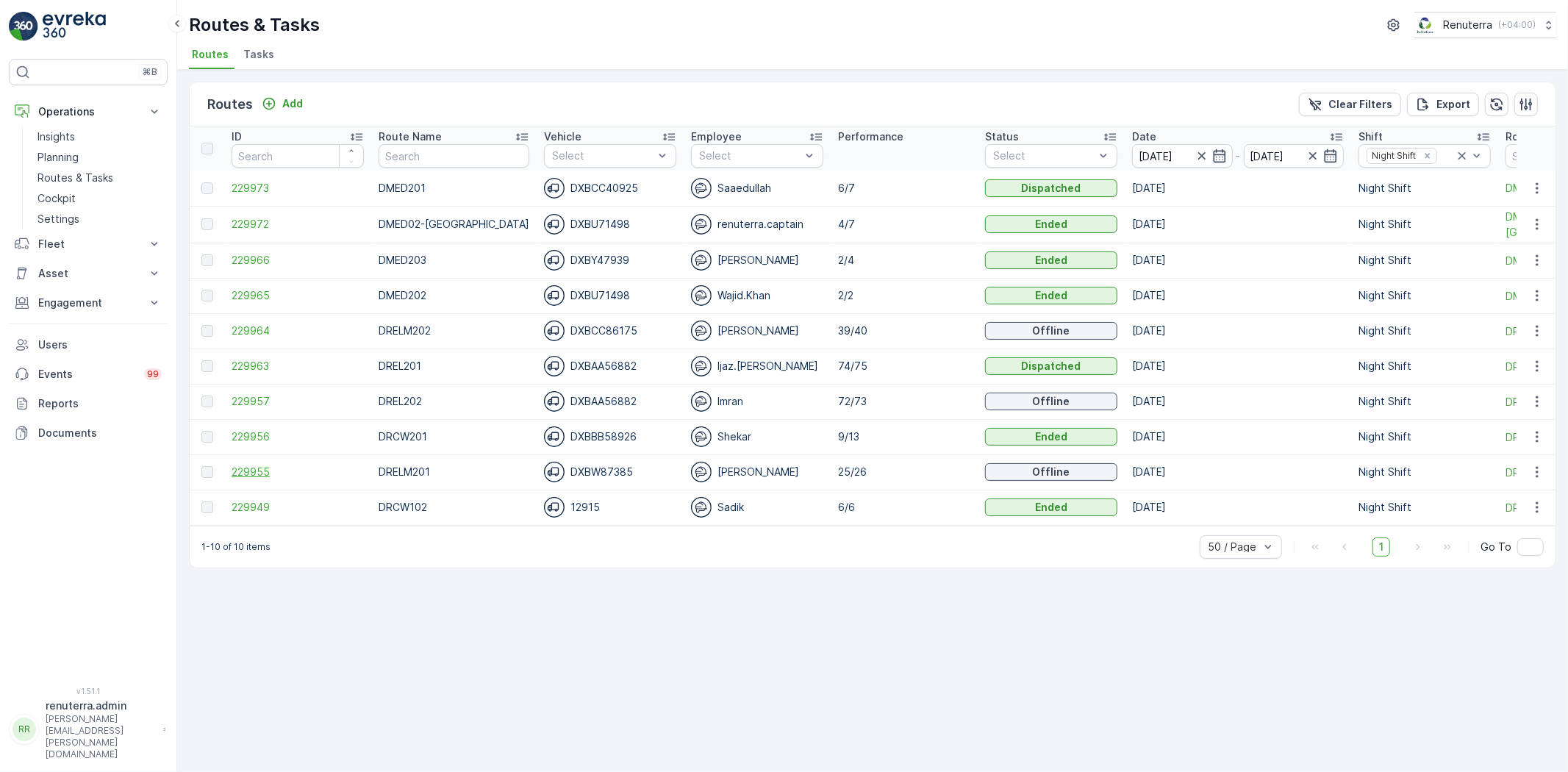
click at [268, 468] on span "229955" at bounding box center [298, 472] width 132 height 15
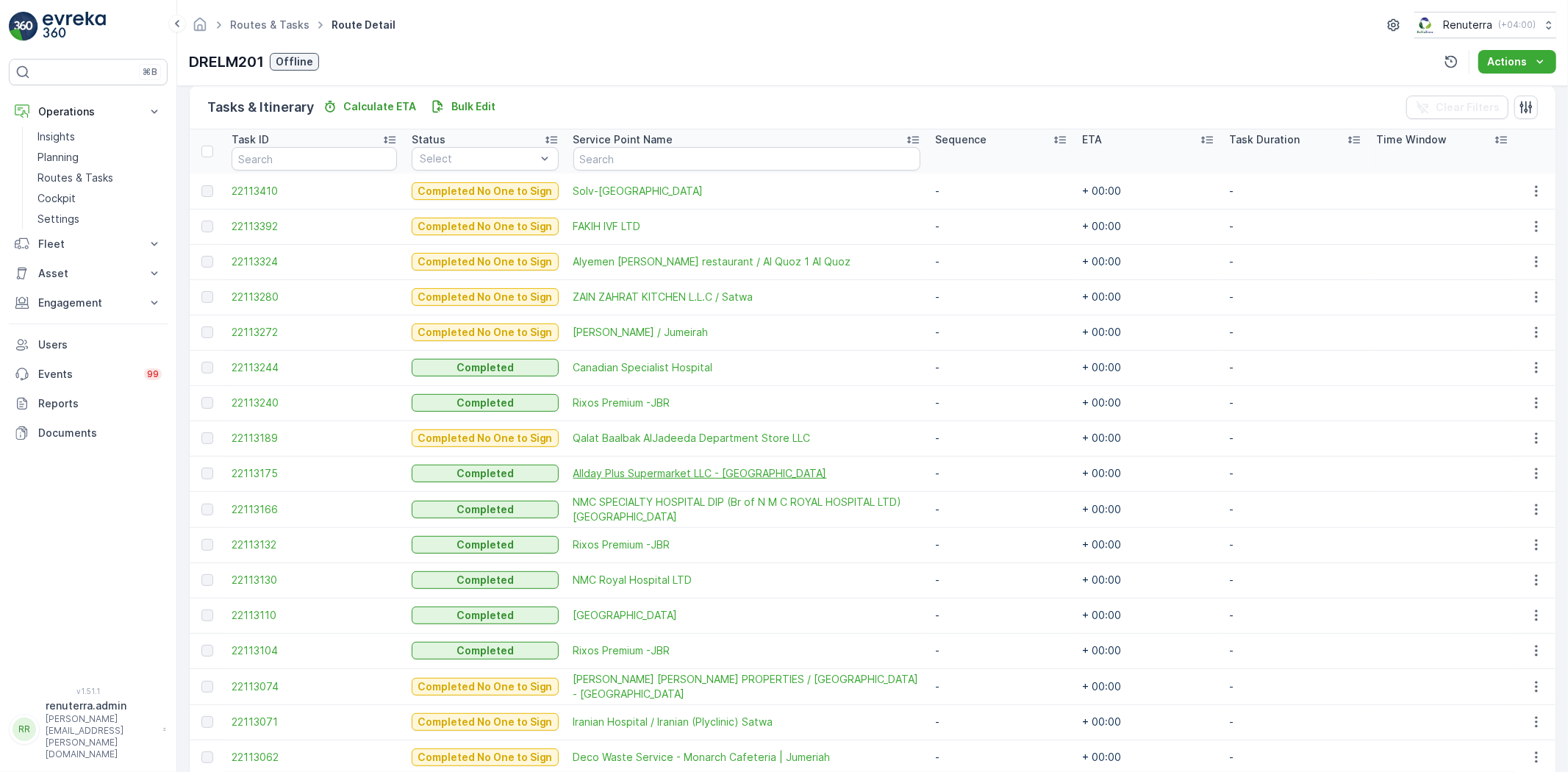
scroll to position [245, 0]
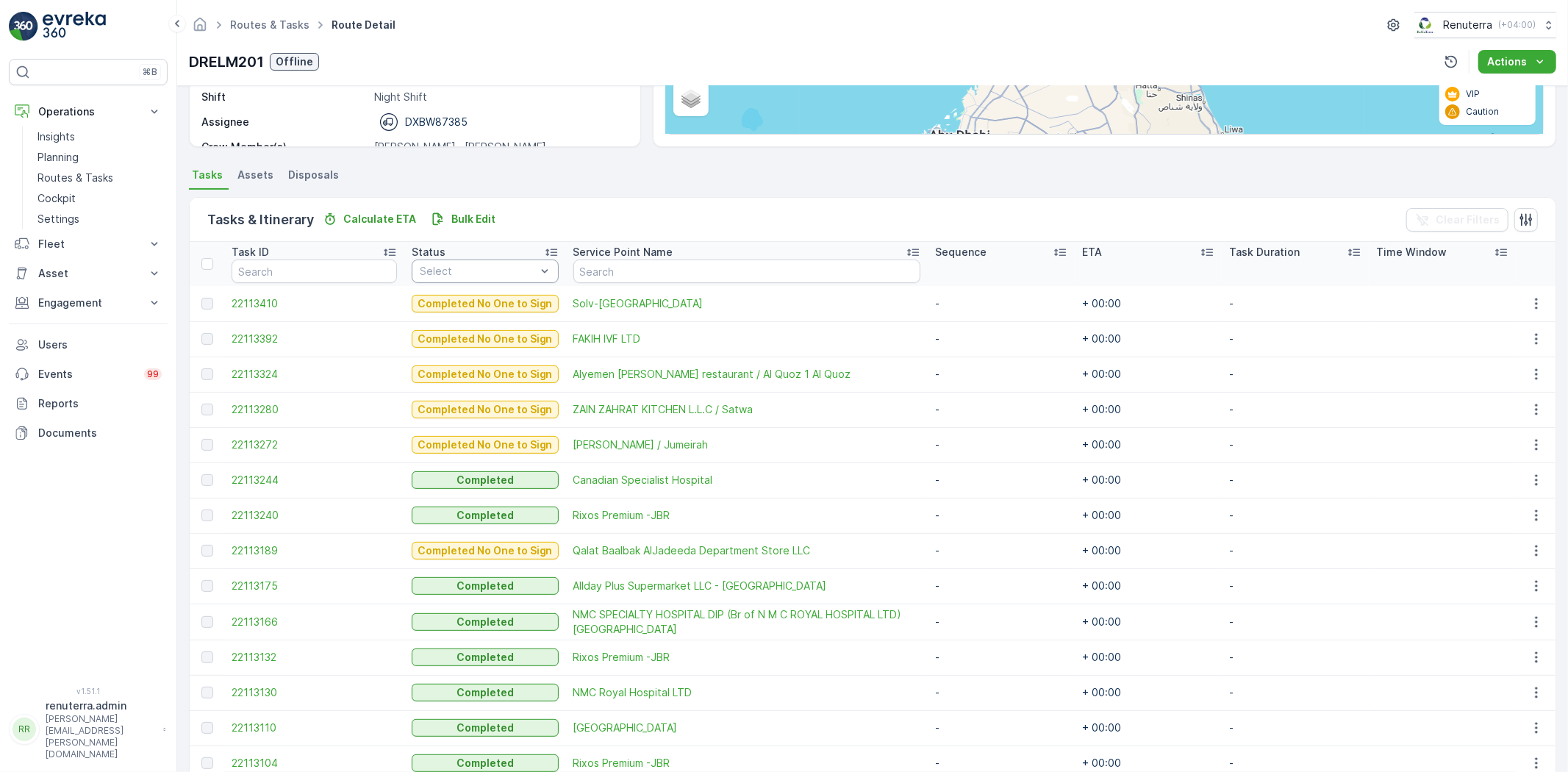
click at [472, 261] on div "Select" at bounding box center [484, 271] width 147 height 24
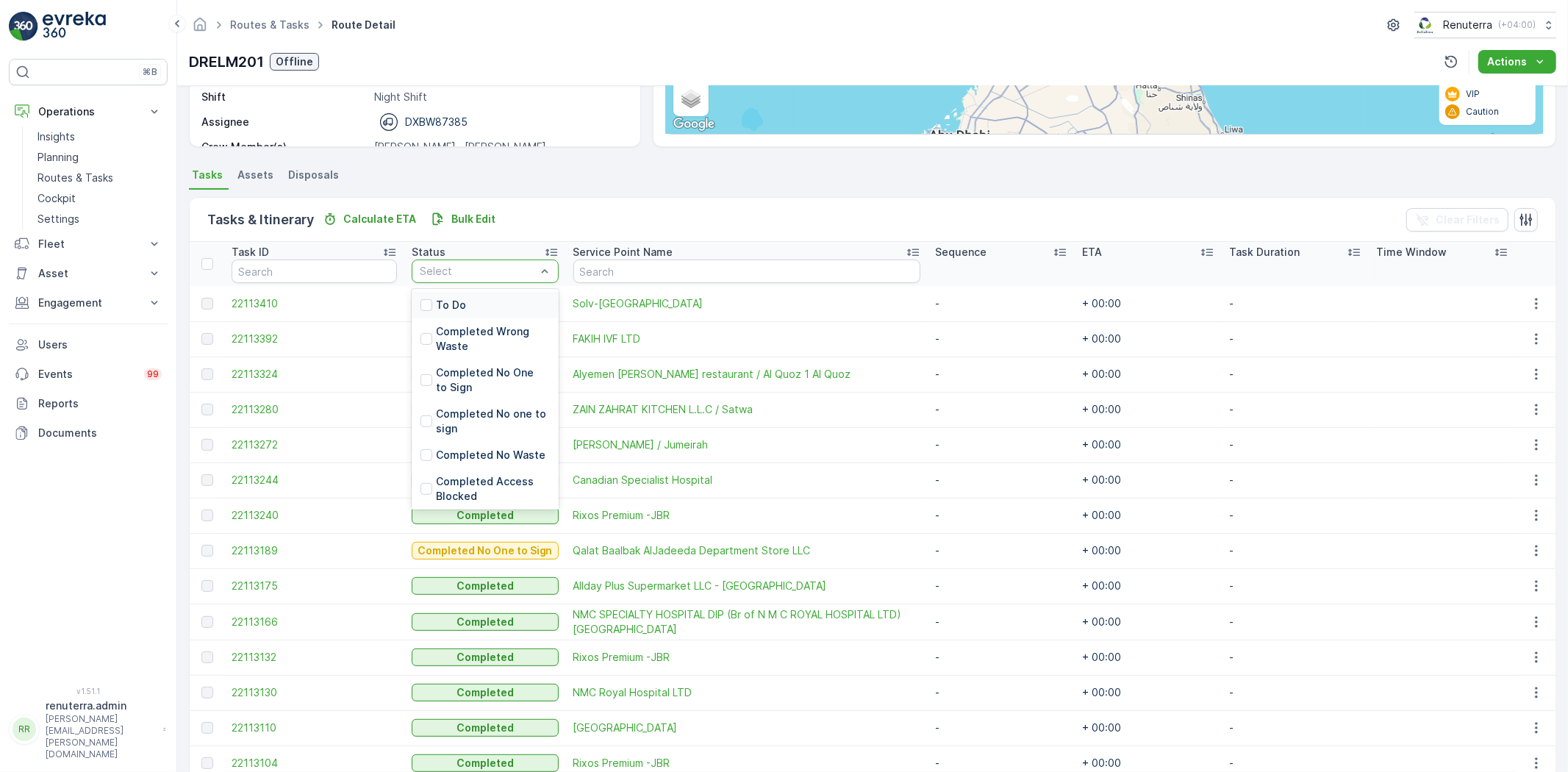
click at [468, 307] on div "To Do" at bounding box center [484, 305] width 147 height 26
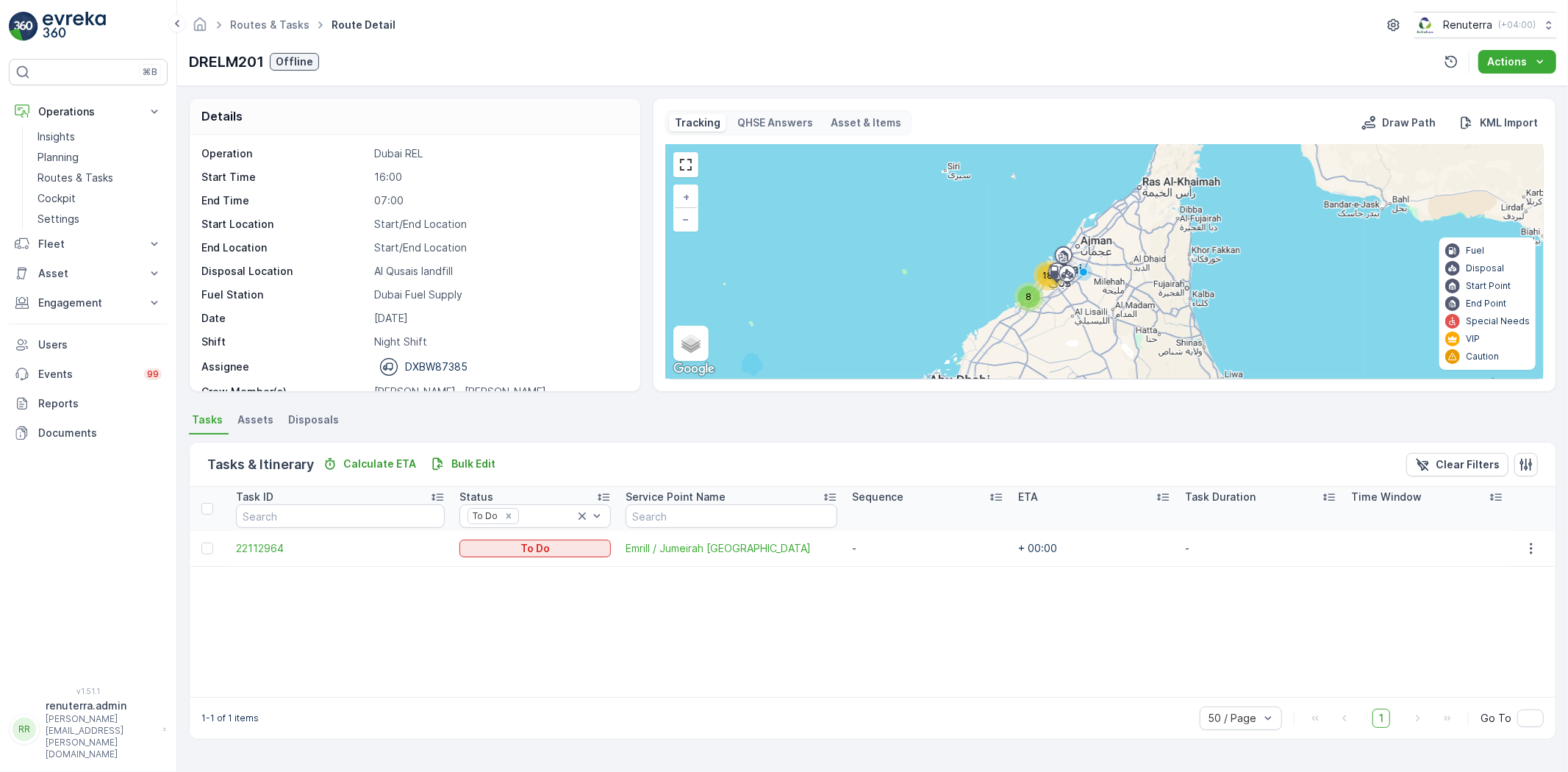
click at [1003, 582] on div "Task ID Status To Do Service Point Name Sequence ETA Task Duration Time Window …" at bounding box center [872, 592] width 1366 height 211
click at [1547, 545] on div at bounding box center [1534, 548] width 32 height 18
click at [1530, 547] on icon "button" at bounding box center [1532, 548] width 15 height 15
click at [1515, 609] on span "Change Route" at bounding box center [1499, 611] width 71 height 15
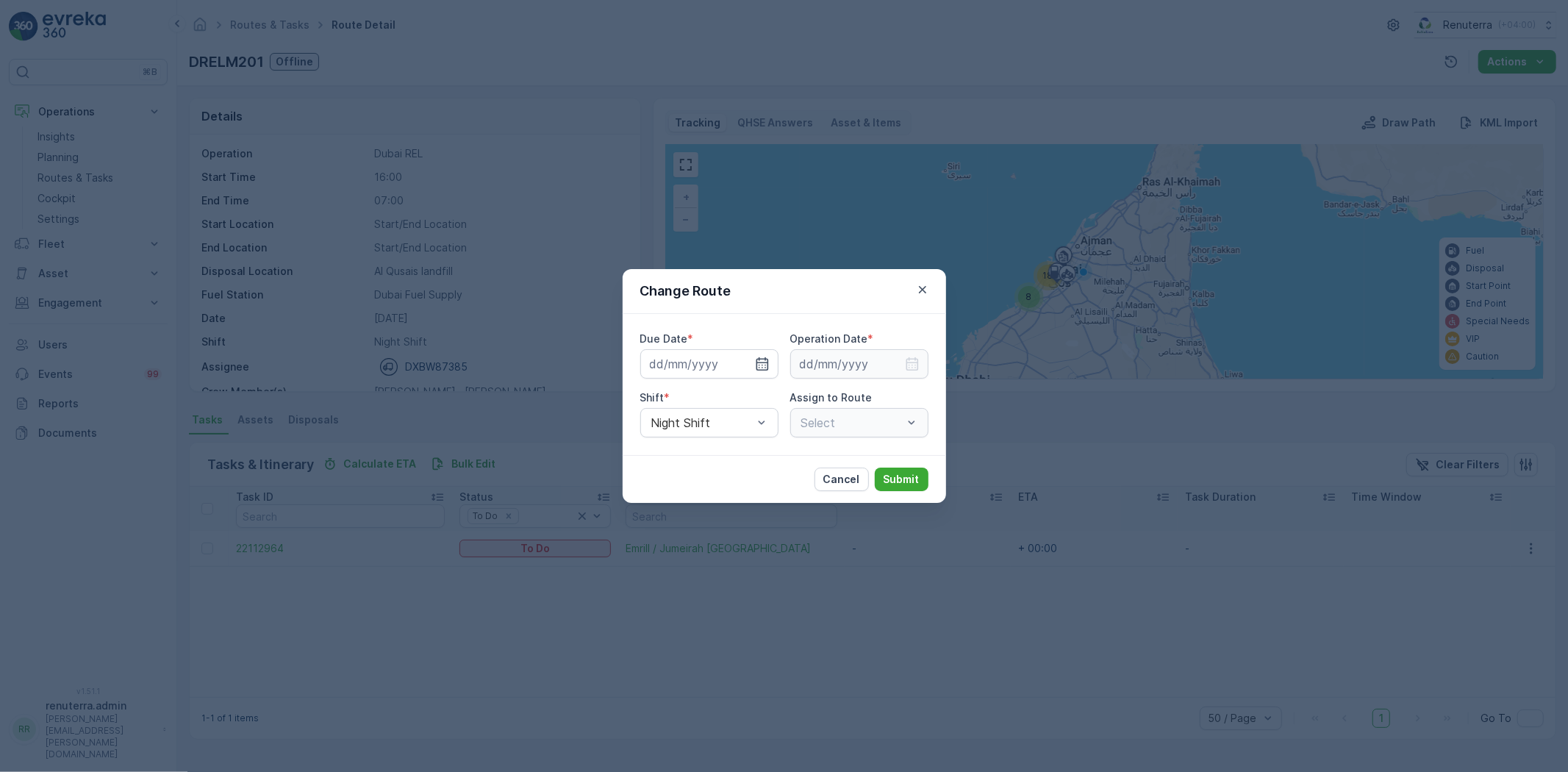
type input "[DATE]"
click at [745, 361] on icon "button" at bounding box center [745, 364] width 15 height 15
type input "[DATE]"
click at [745, 361] on icon "button" at bounding box center [745, 364] width 15 height 15
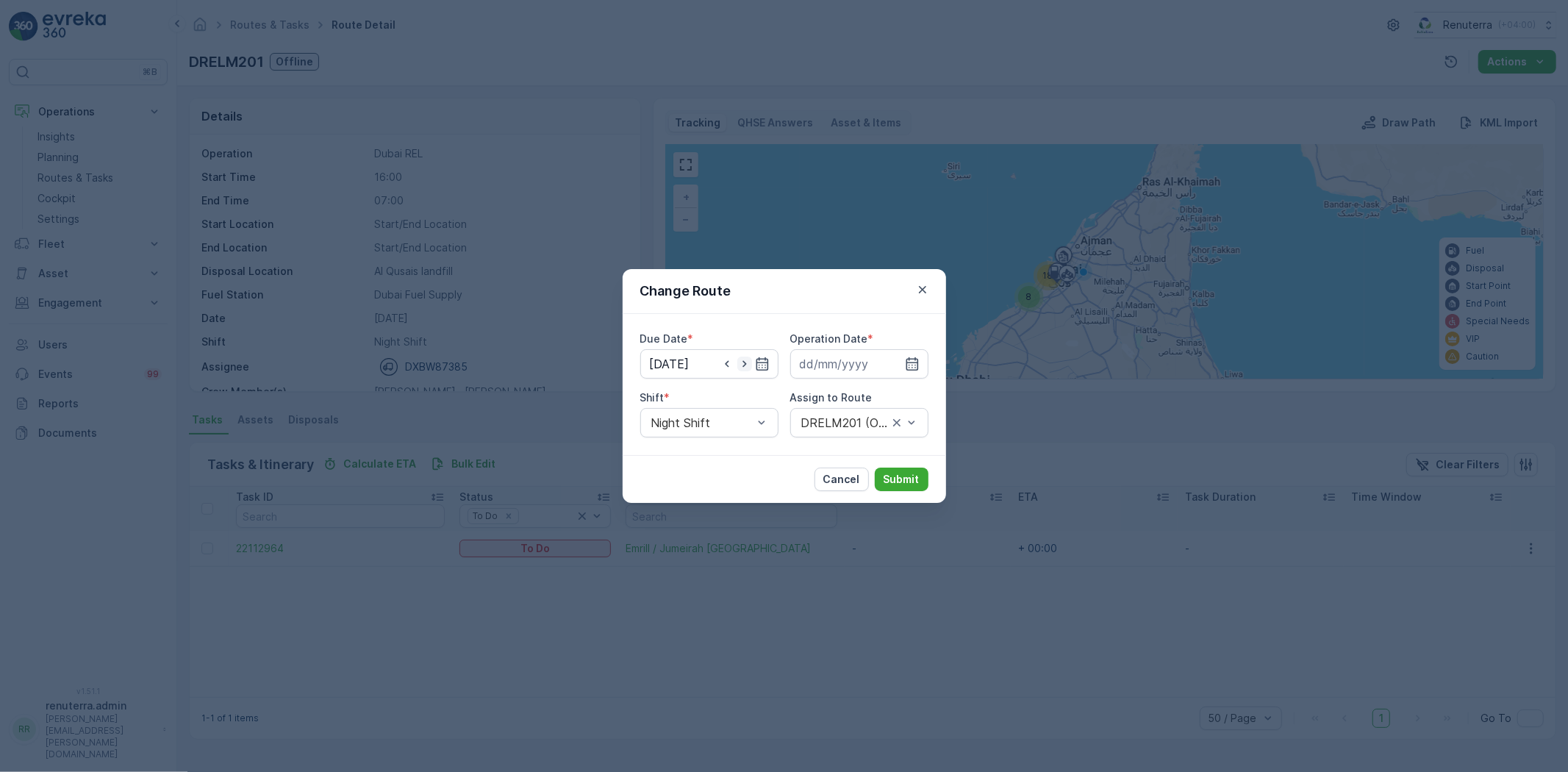
click at [745, 361] on icon "button" at bounding box center [745, 364] width 15 height 15
type input "08.10.2025"
click at [907, 365] on icon "button" at bounding box center [912, 364] width 15 height 15
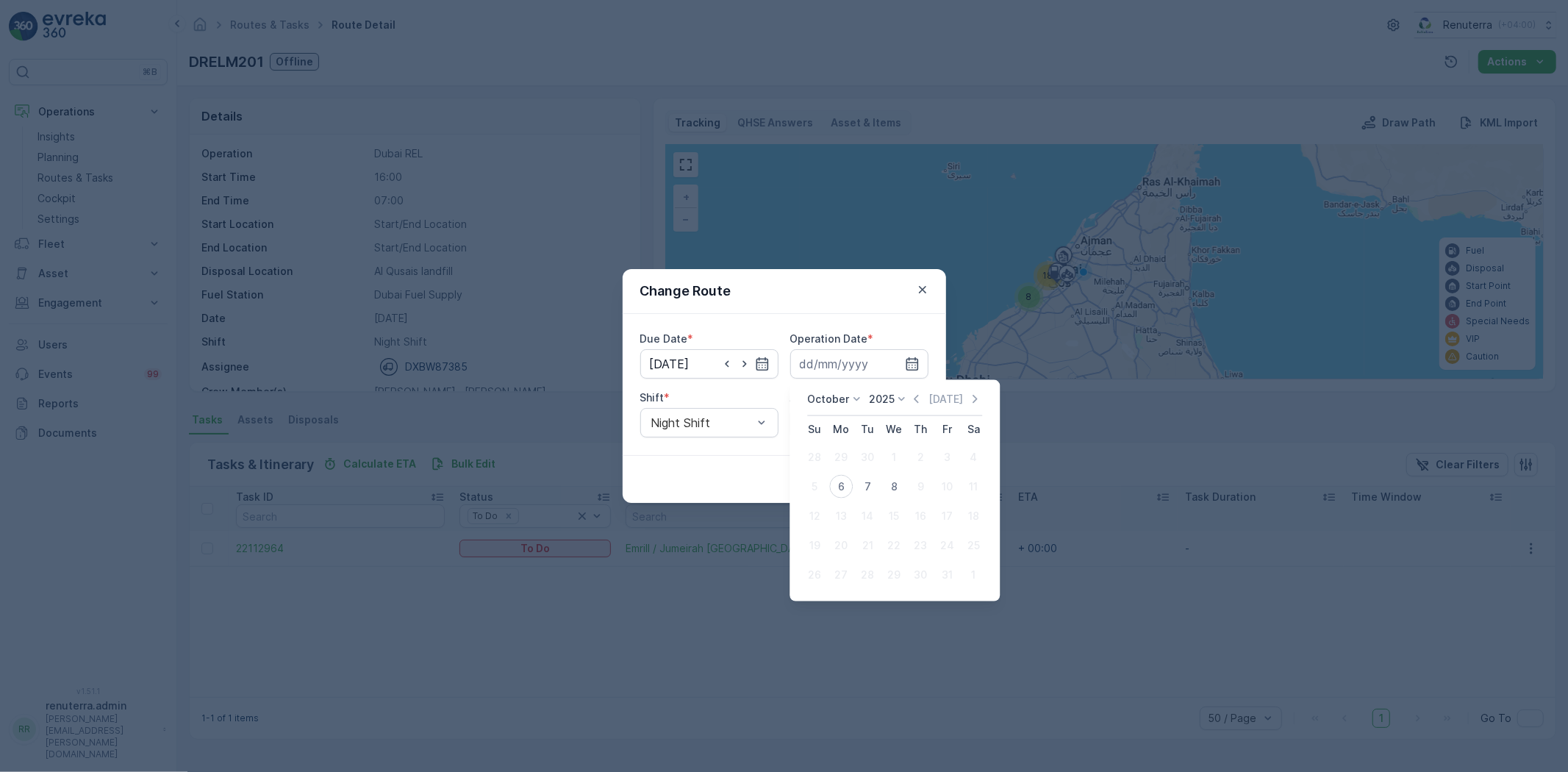
click at [843, 488] on div "6" at bounding box center [841, 487] width 24 height 24
type input "[DATE]"
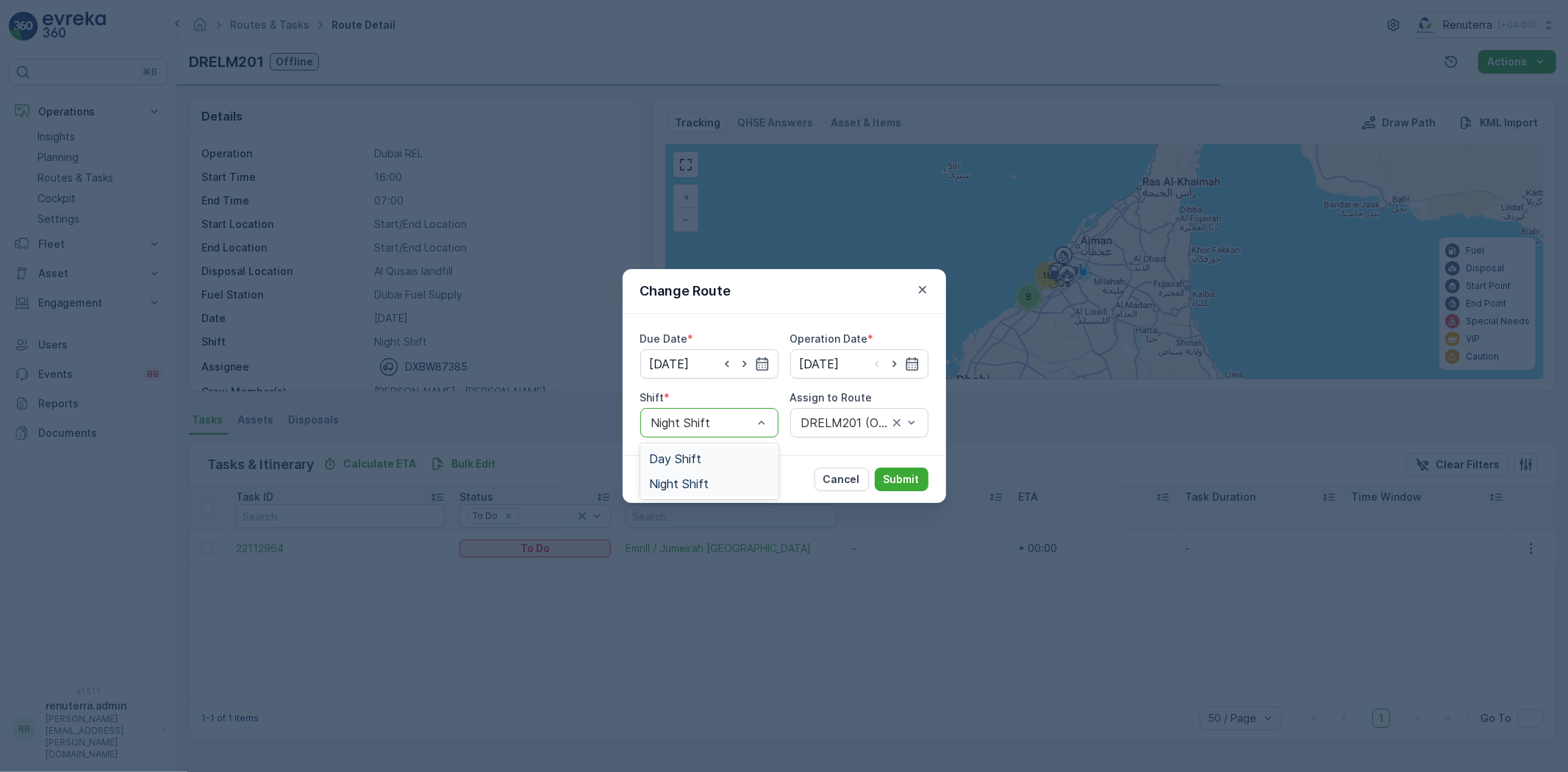
click at [731, 434] on div "Night Shift" at bounding box center [709, 423] width 139 height 30
click at [707, 454] on div "Day Shift" at bounding box center [709, 459] width 120 height 13
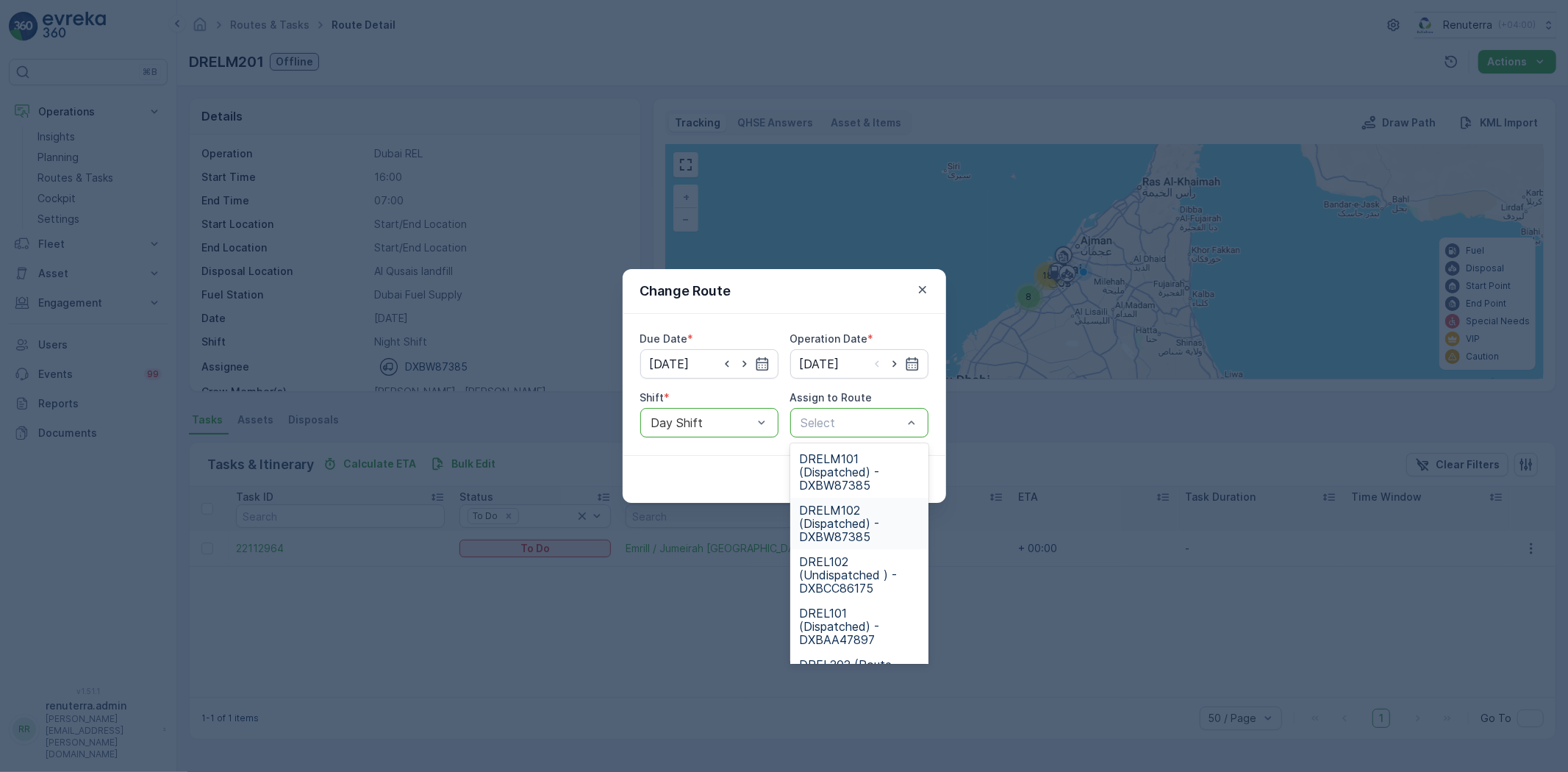
click at [834, 518] on span "DRELM102 (Dispatched) - DXBW87385" at bounding box center [859, 523] width 120 height 39
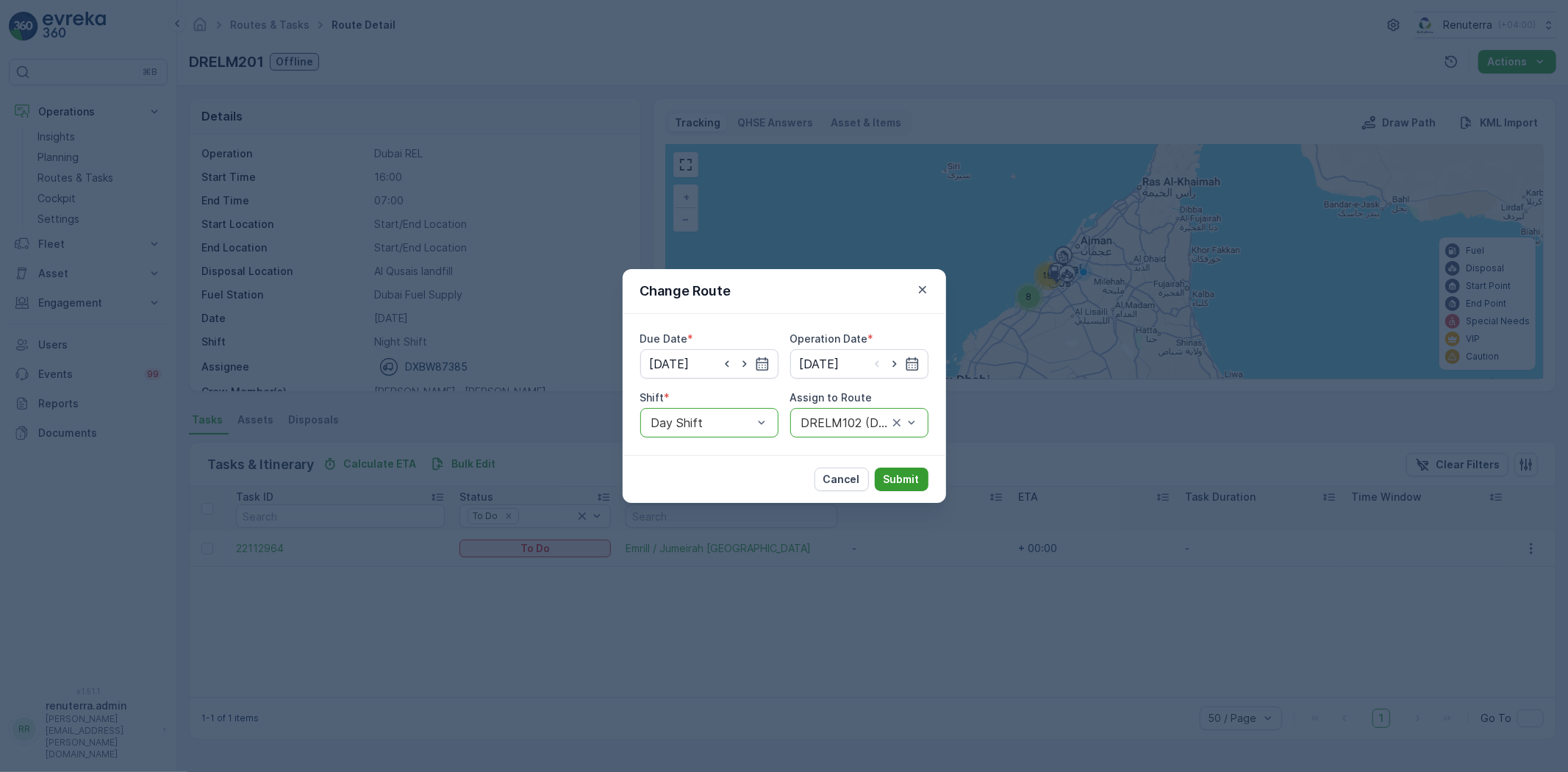
click at [897, 478] on p "Submit" at bounding box center [902, 479] width 36 height 15
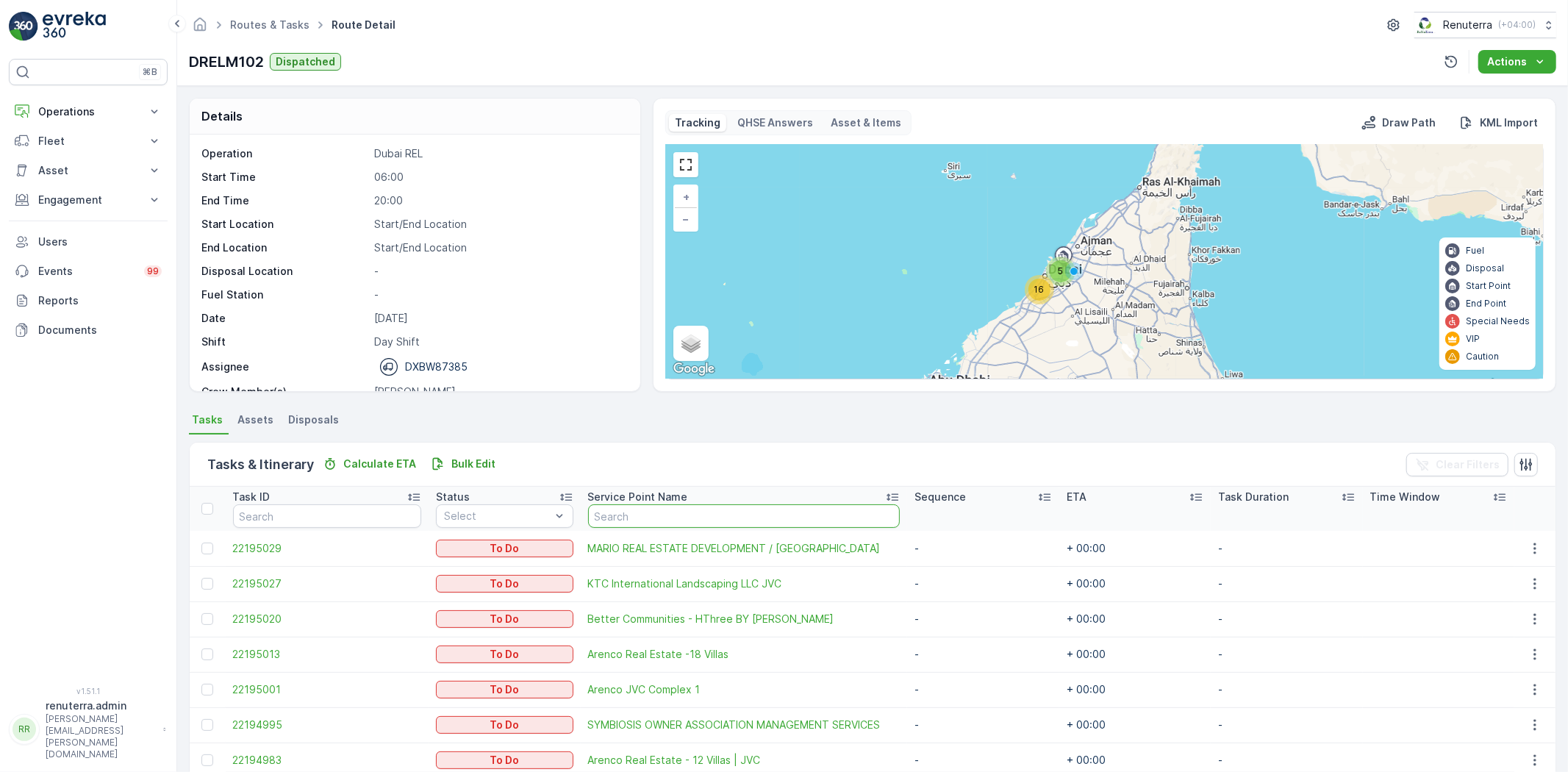
click at [668, 518] on input "text" at bounding box center [744, 515] width 312 height 24
type input "sc"
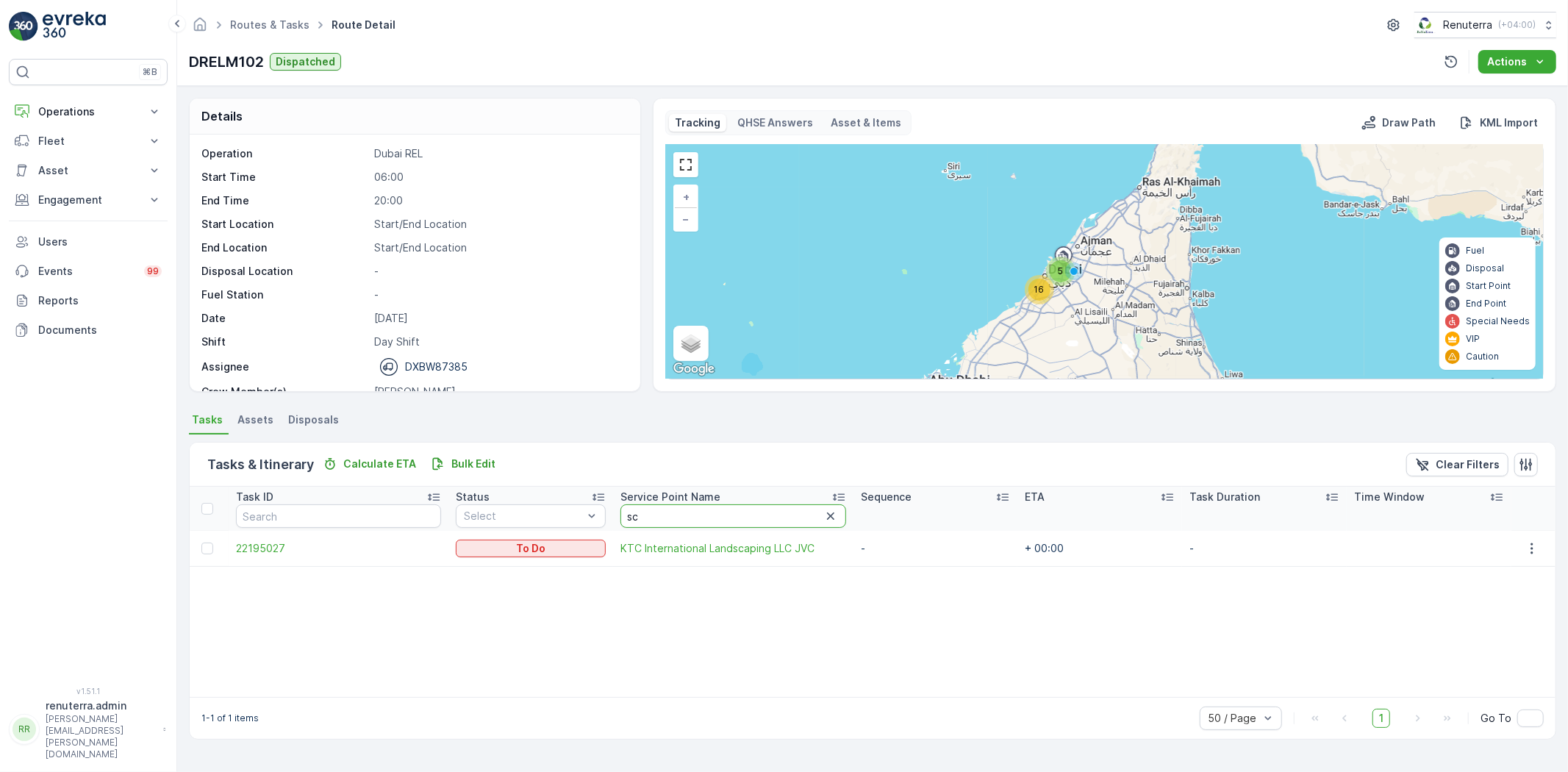
click at [665, 516] on input "sc" at bounding box center [733, 515] width 225 height 24
type input "school"
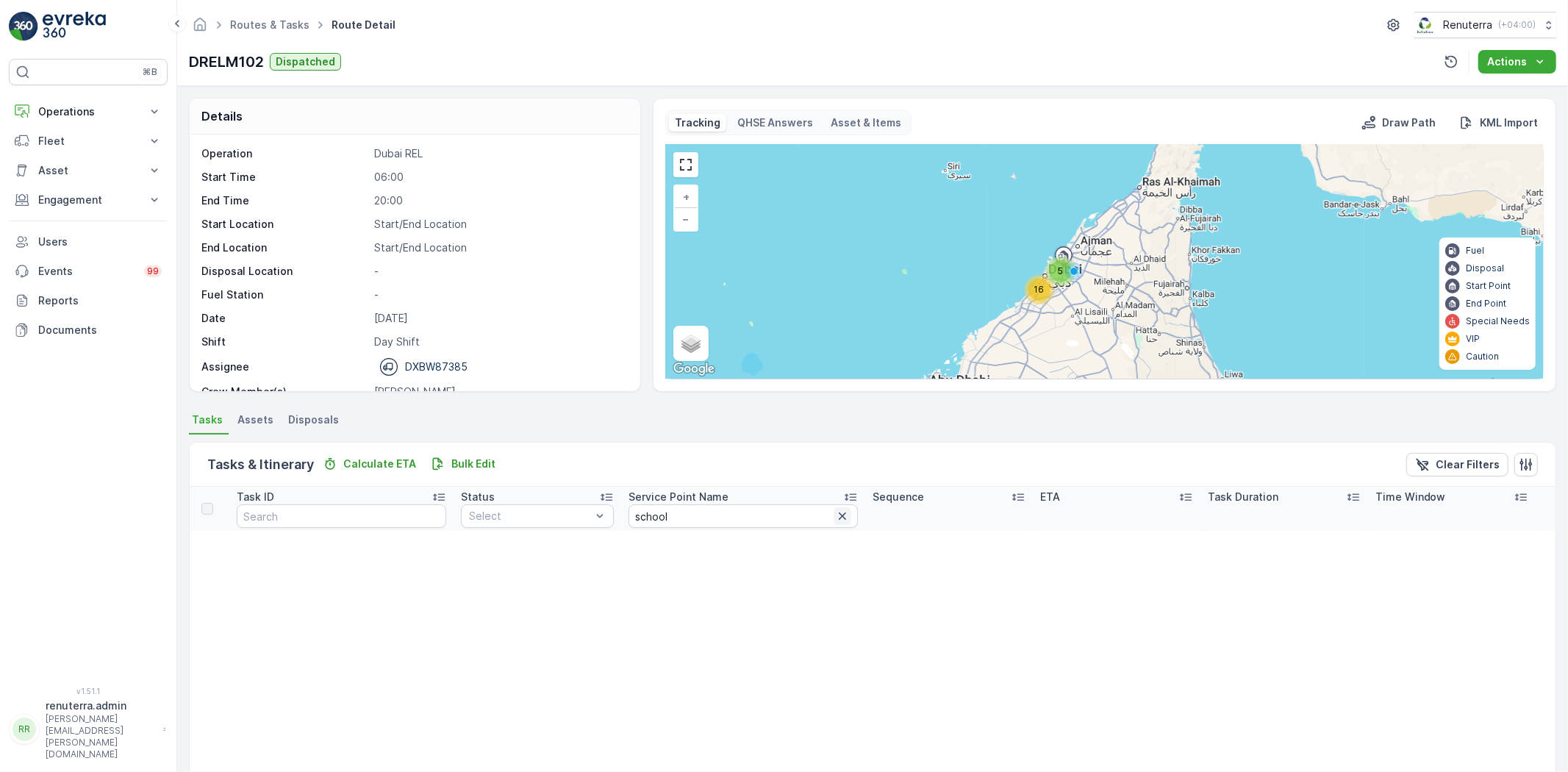
click at [839, 515] on icon "button" at bounding box center [843, 515] width 7 height 7
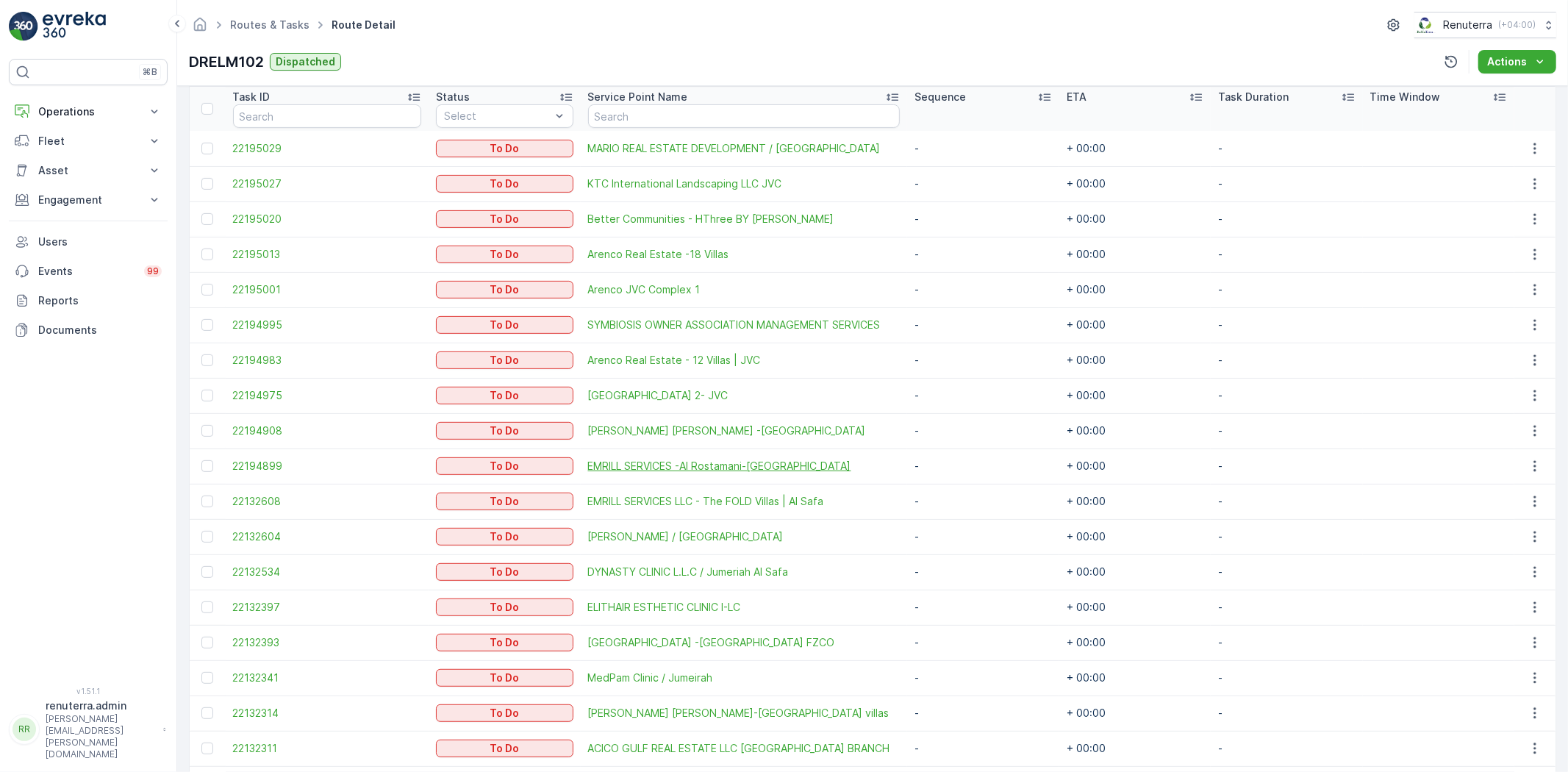
scroll to position [561, 0]
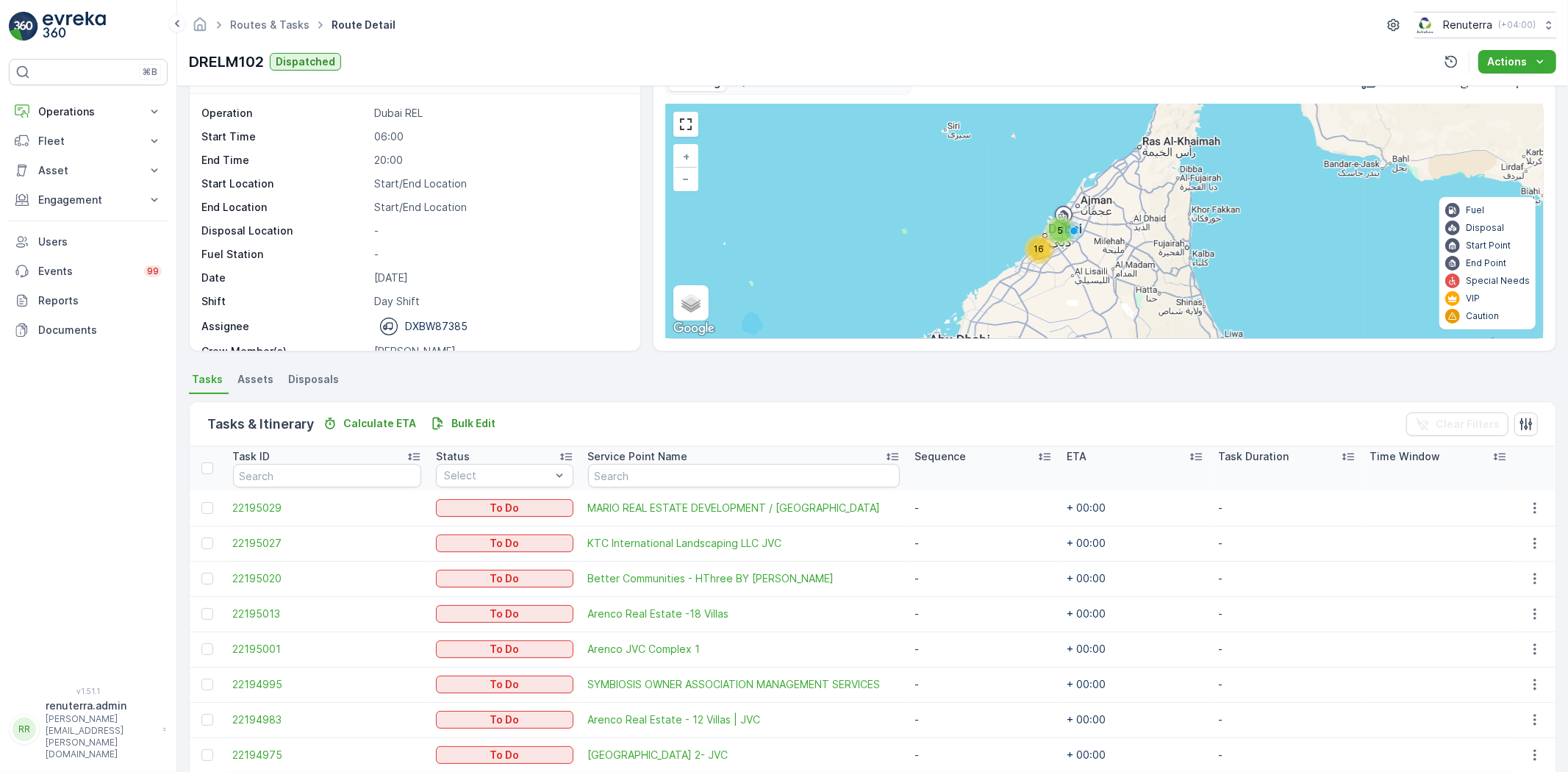
scroll to position [163, 0]
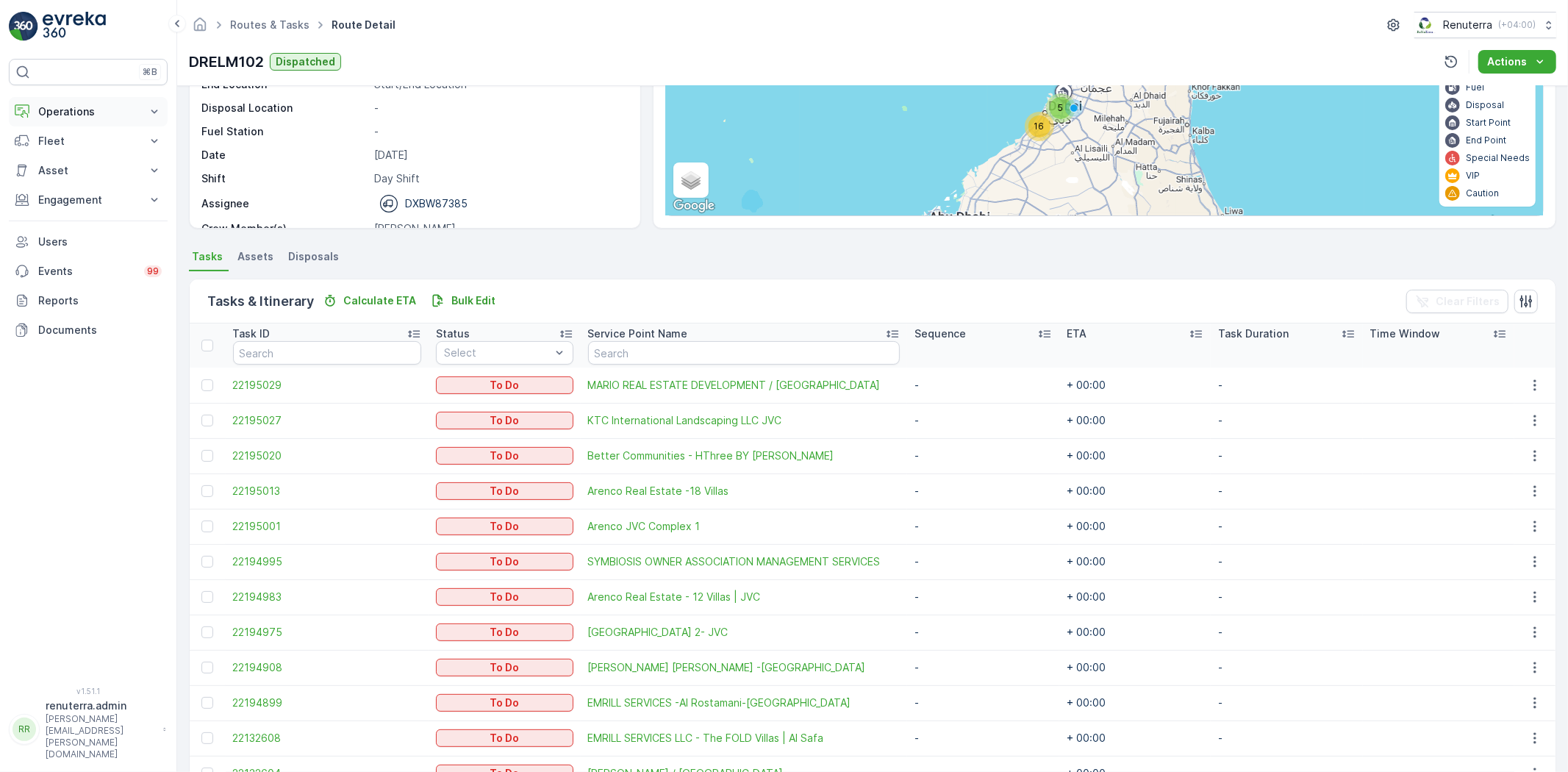
click at [121, 116] on p "Operations" at bounding box center [89, 111] width 100 height 15
click at [134, 150] on link "Planning" at bounding box center [100, 157] width 136 height 20
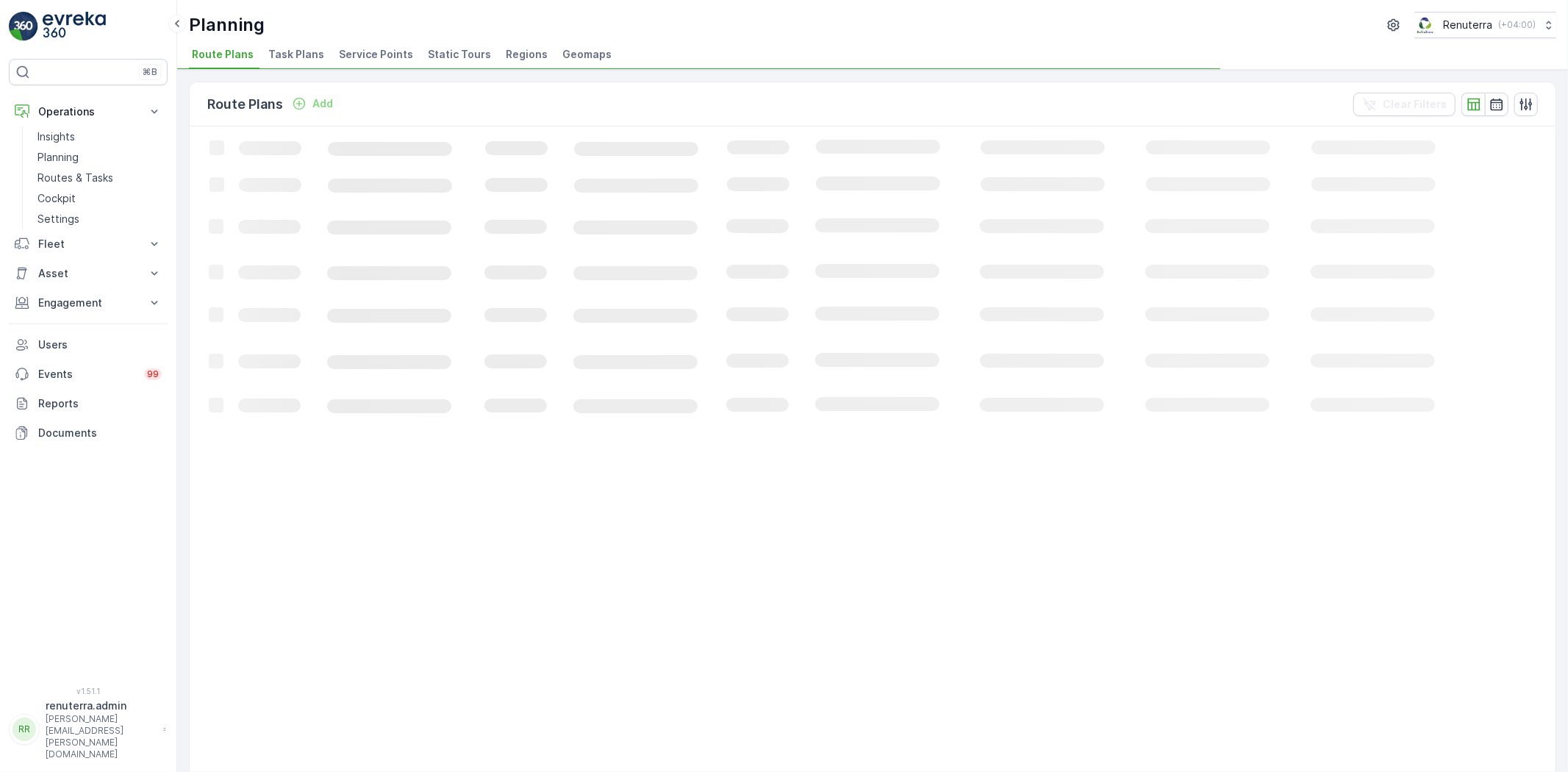
click at [371, 54] on span "Service Points" at bounding box center [376, 54] width 75 height 15
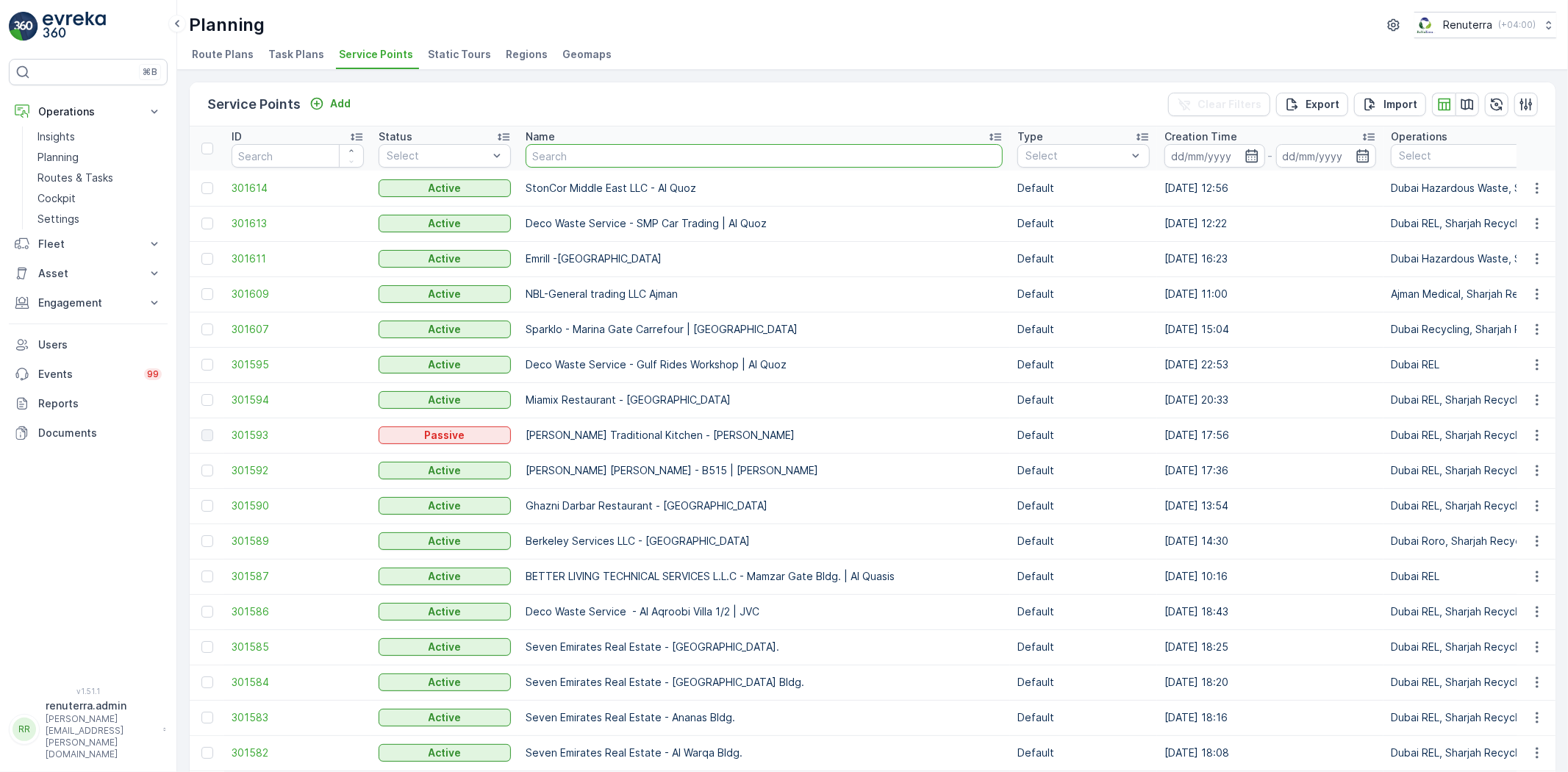
click at [773, 156] on input "text" at bounding box center [764, 156] width 477 height 24
type input "Emrill"
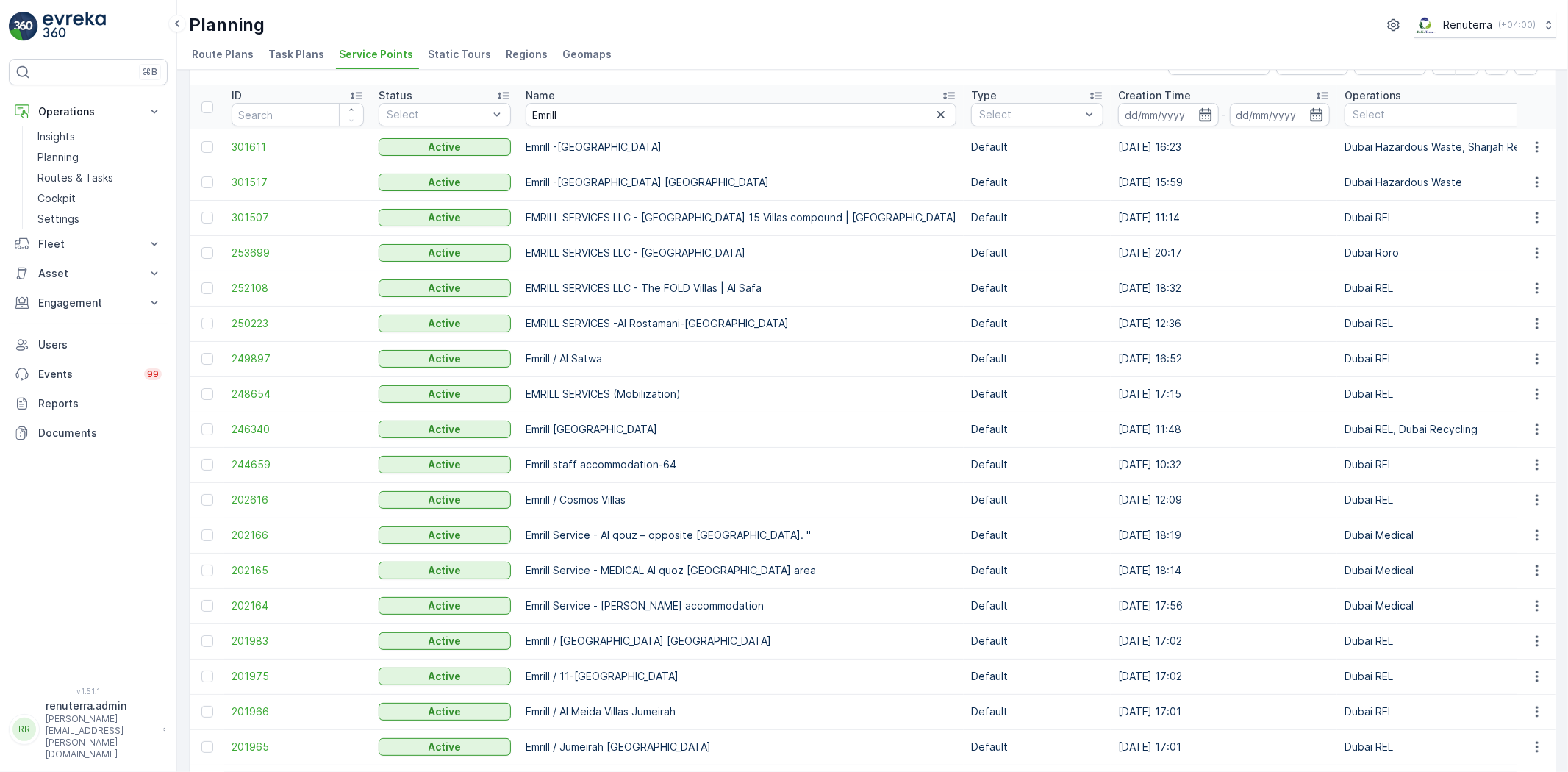
scroll to position [82, 0]
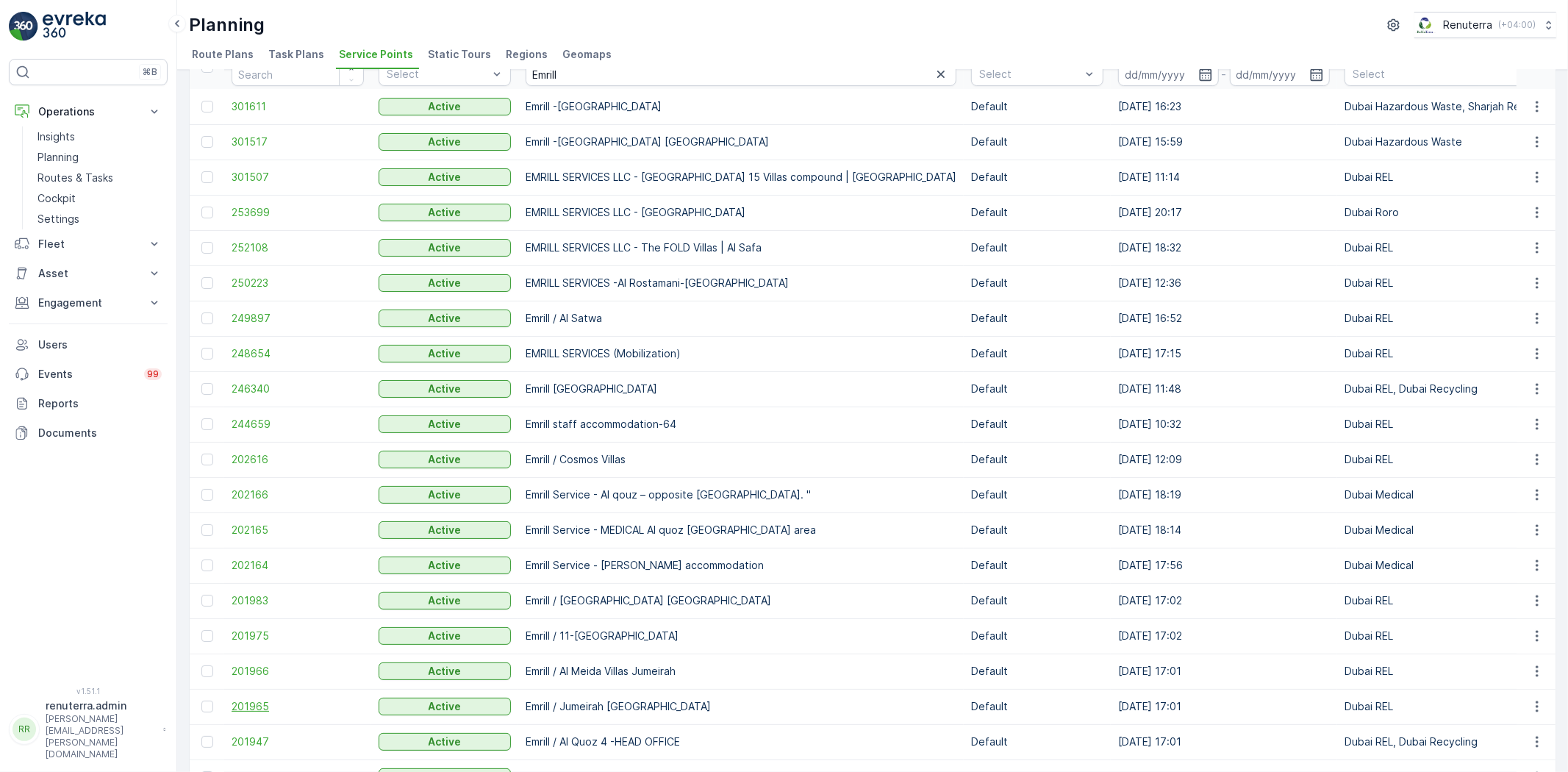
click at [269, 704] on span "201965" at bounding box center [298, 706] width 132 height 15
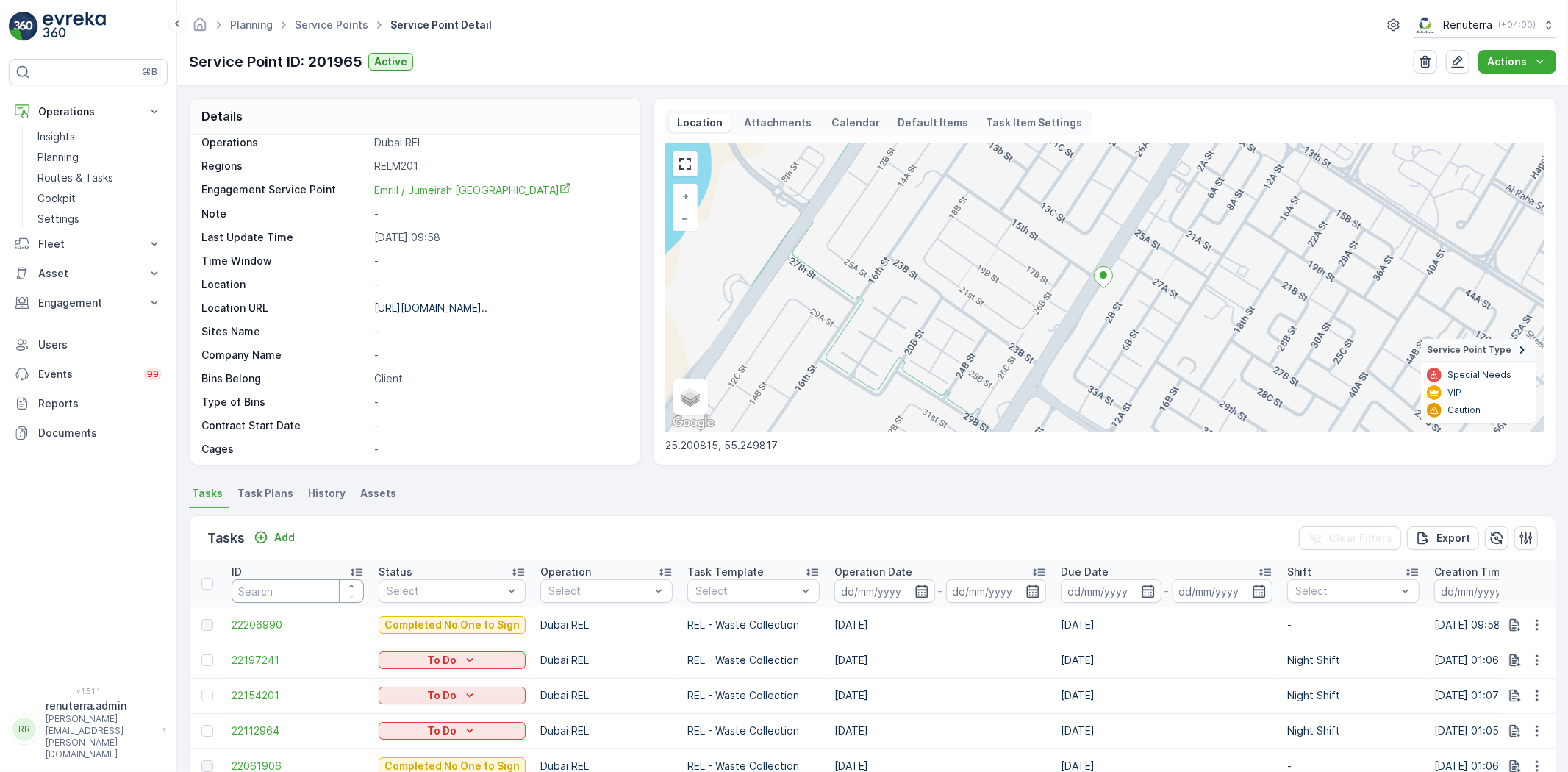
scroll to position [226, 0]
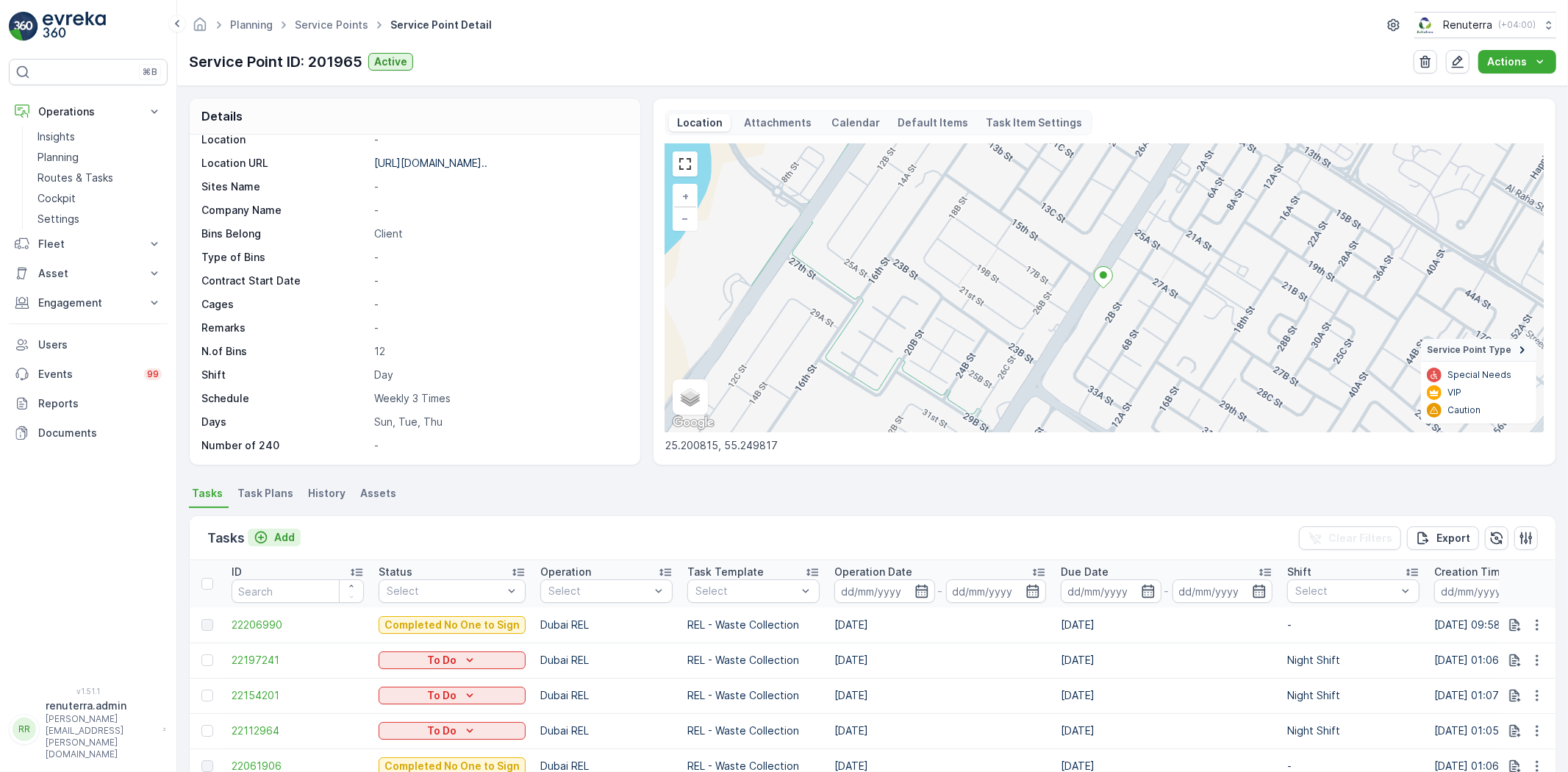
click at [280, 530] on p "Add" at bounding box center [284, 538] width 20 height 15
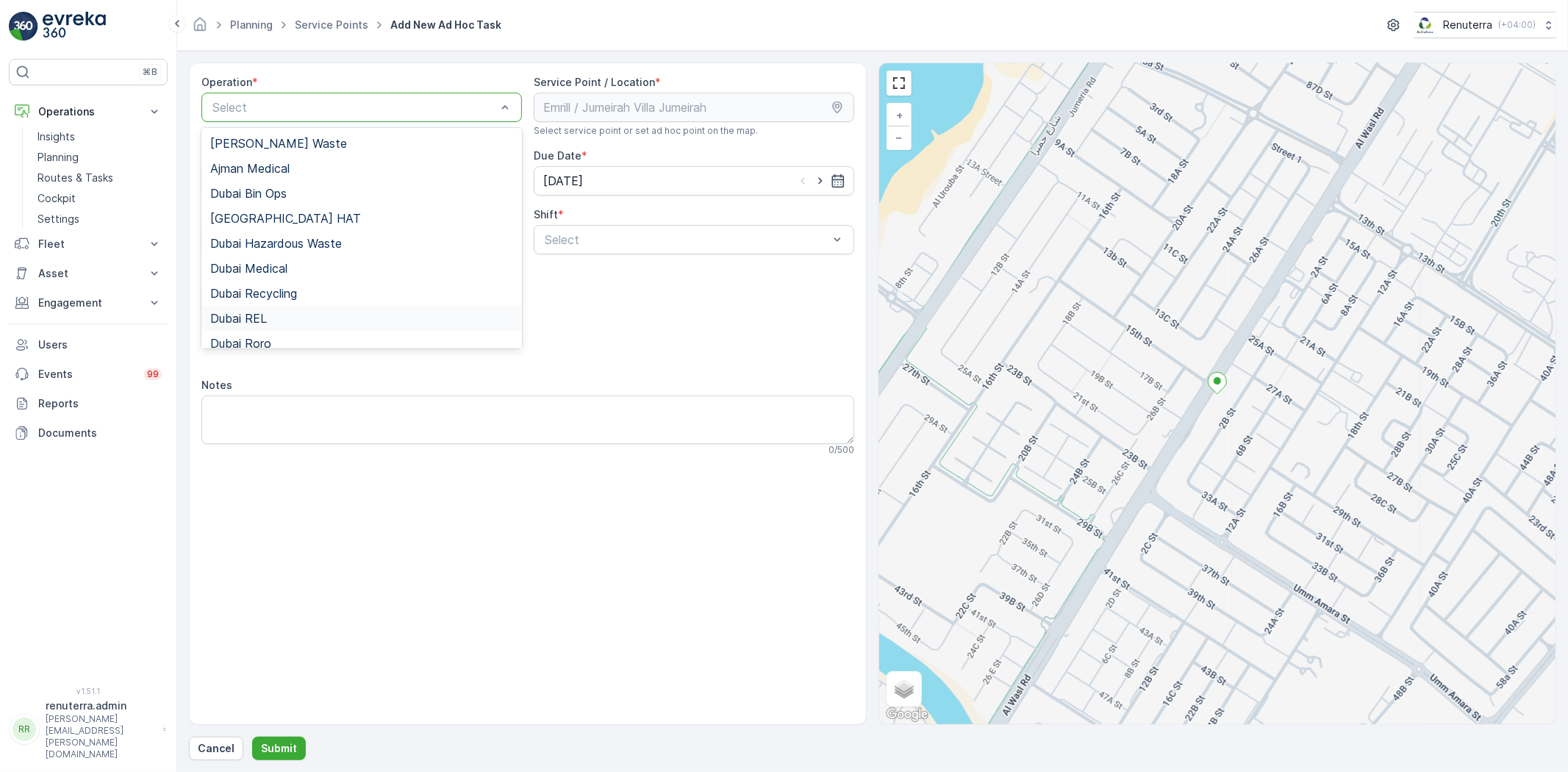
click at [246, 318] on span "Dubai REL" at bounding box center [239, 318] width 57 height 13
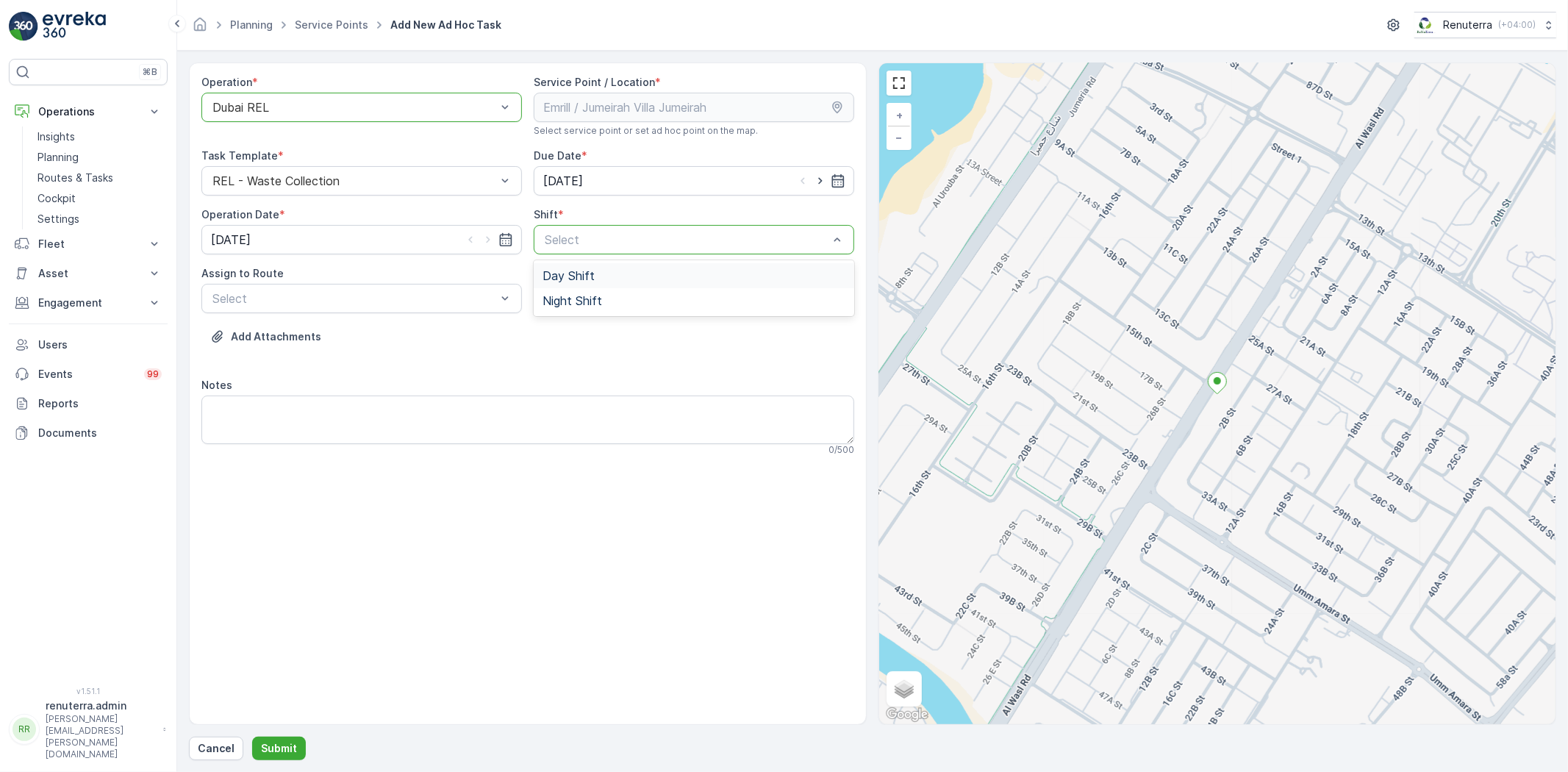
drag, startPoint x: 582, startPoint y: 239, endPoint x: 582, endPoint y: 282, distance: 43.0
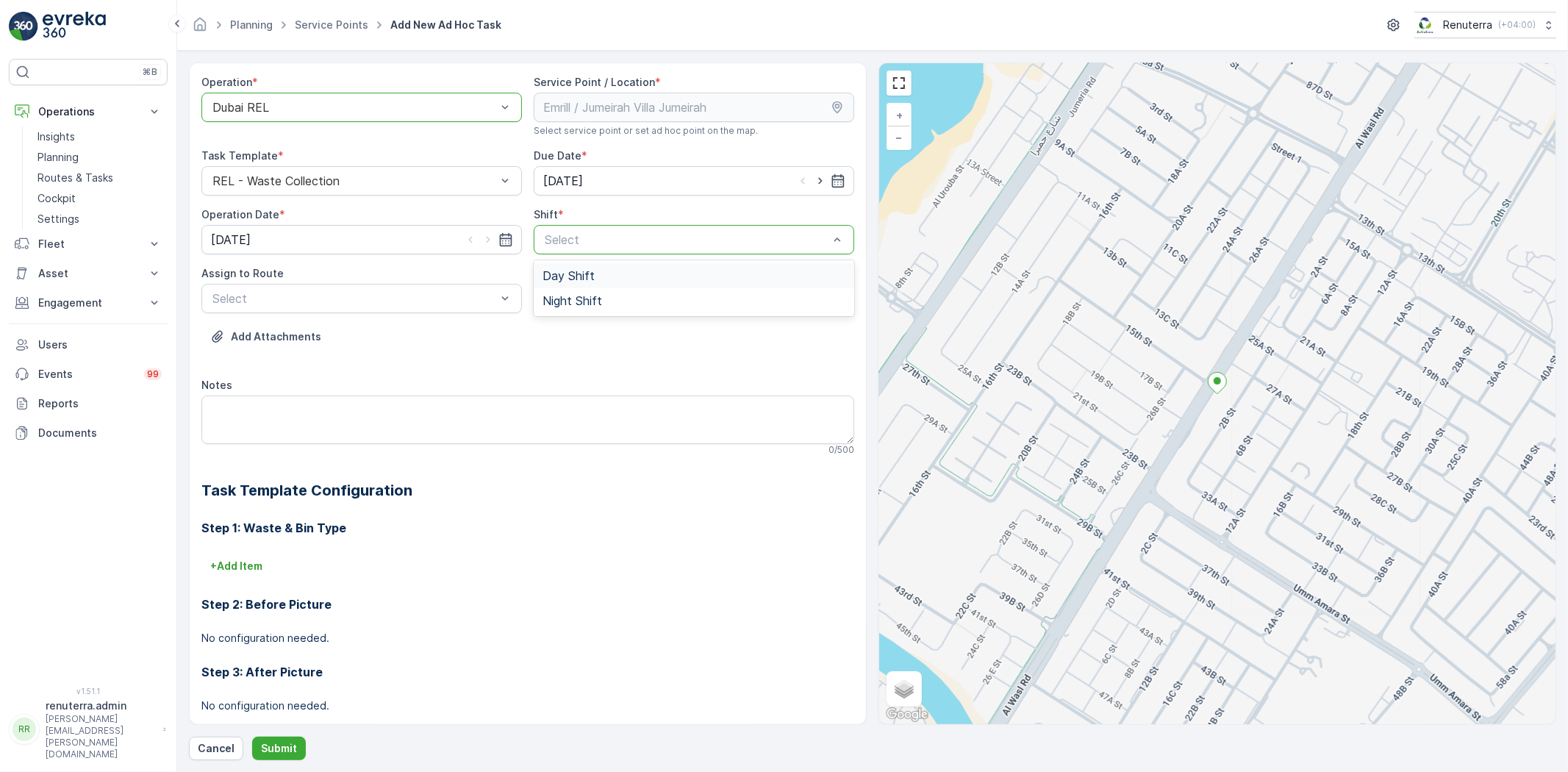
click at [593, 283] on div "Day Shift" at bounding box center [693, 275] width 320 height 25
click at [327, 311] on div "Select" at bounding box center [361, 298] width 320 height 30
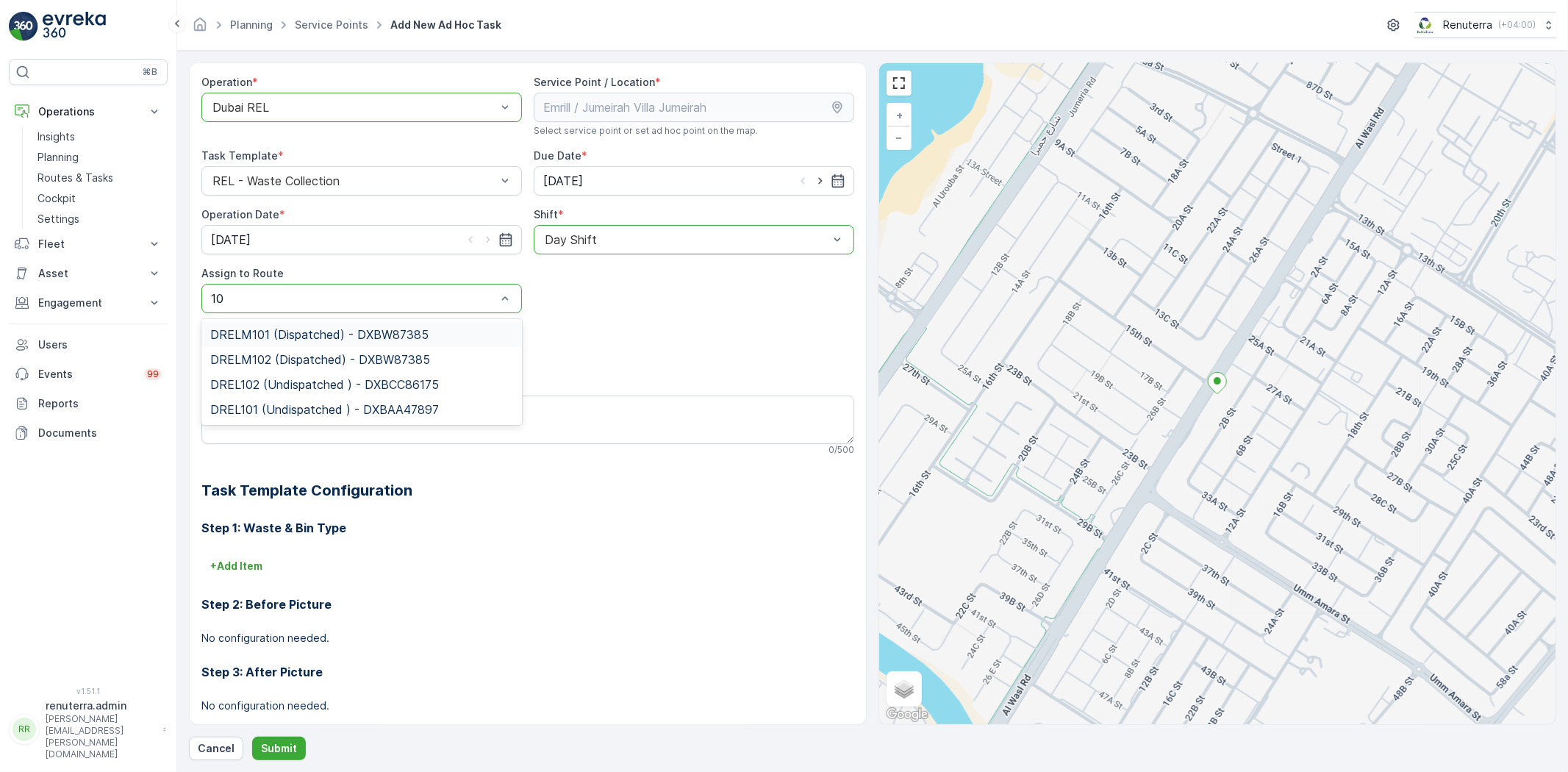
type input "102"
click at [268, 339] on span "DRELM102 (Dispatched) - DXBW87385" at bounding box center [320, 334] width 220 height 13
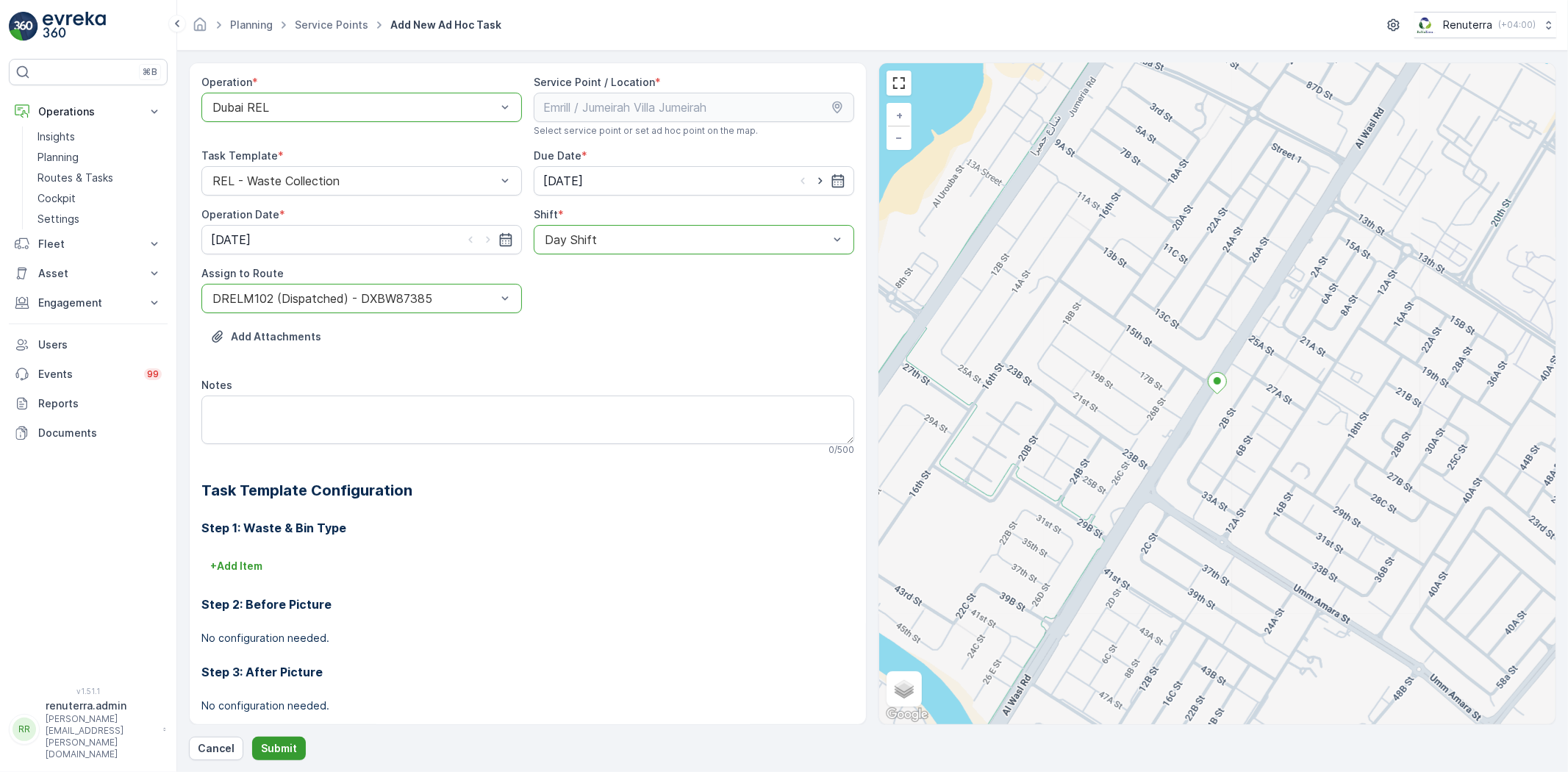
click at [281, 748] on p "Submit" at bounding box center [279, 748] width 36 height 15
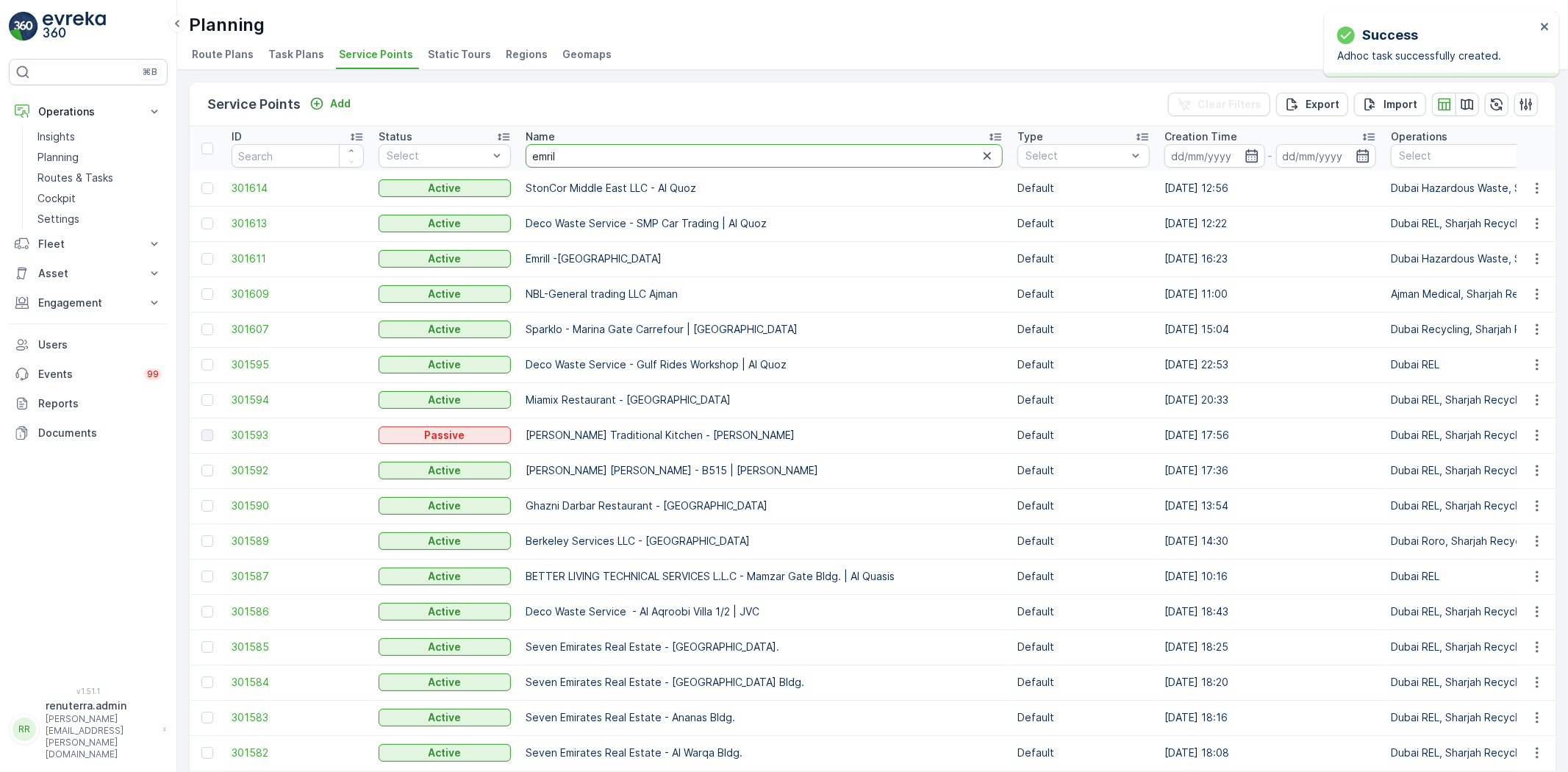
type input "emrill"
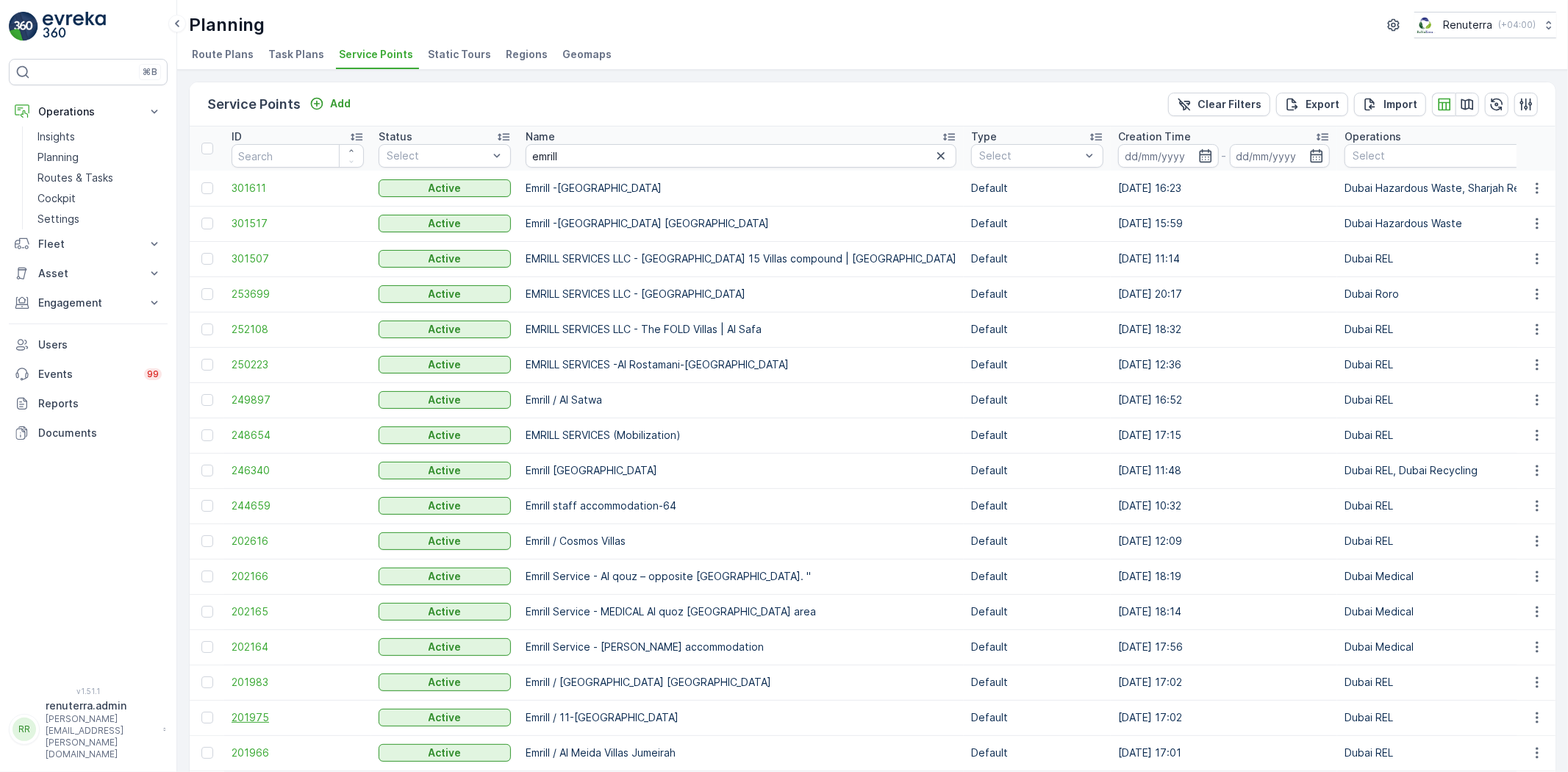
click at [248, 713] on span "201975" at bounding box center [298, 718] width 132 height 15
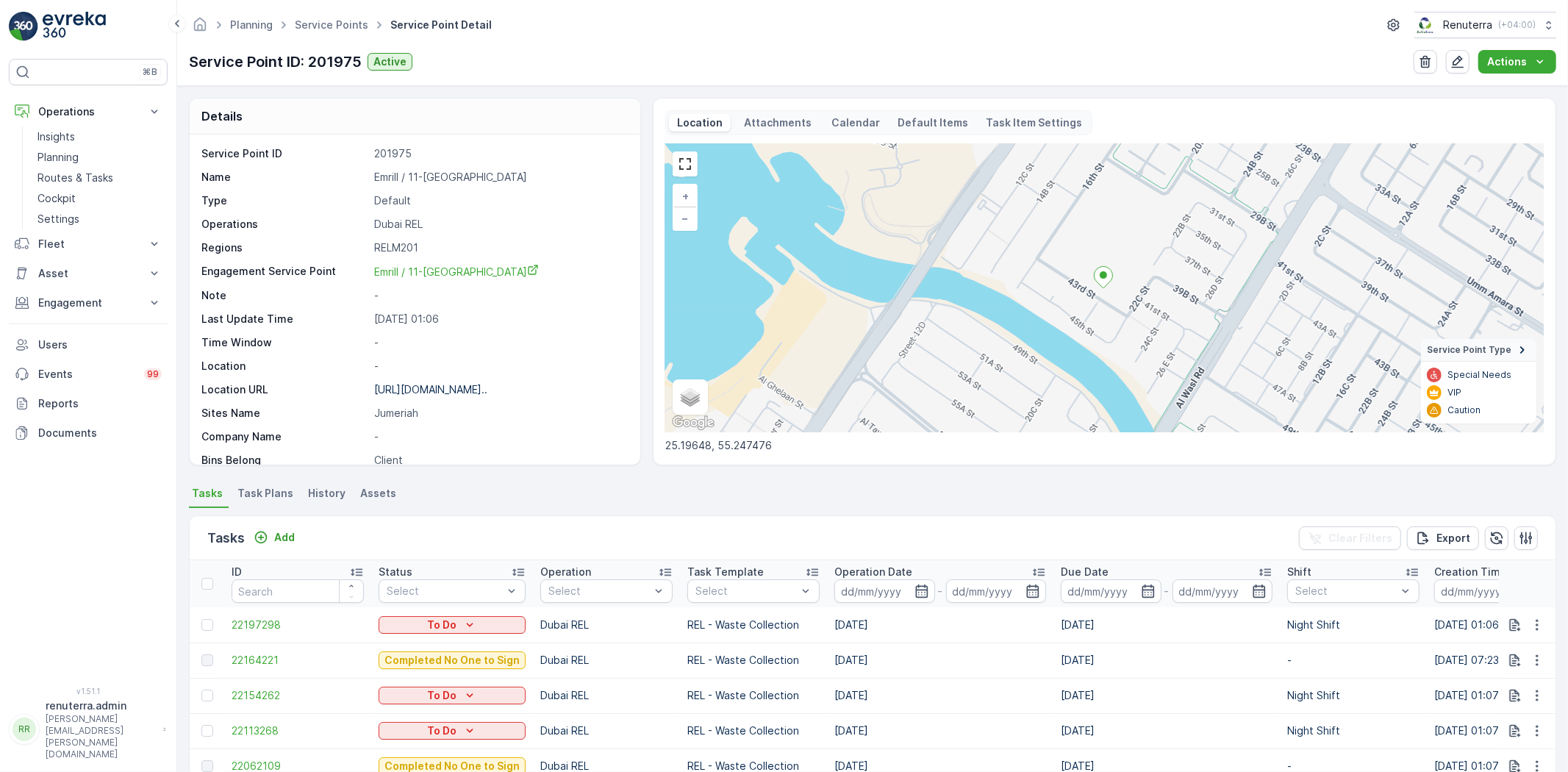
scroll to position [82, 0]
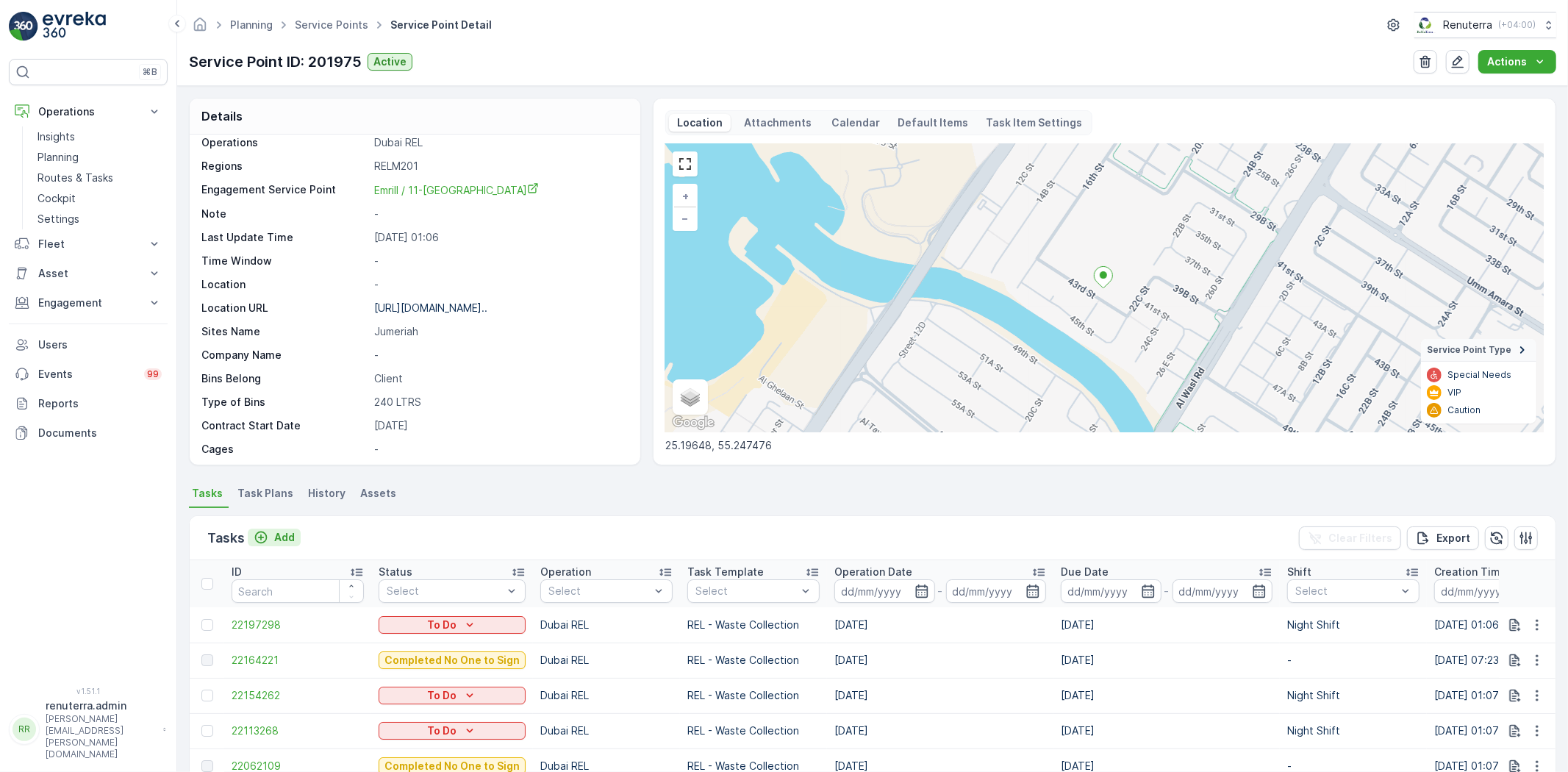
click at [283, 539] on p "Add" at bounding box center [284, 538] width 20 height 15
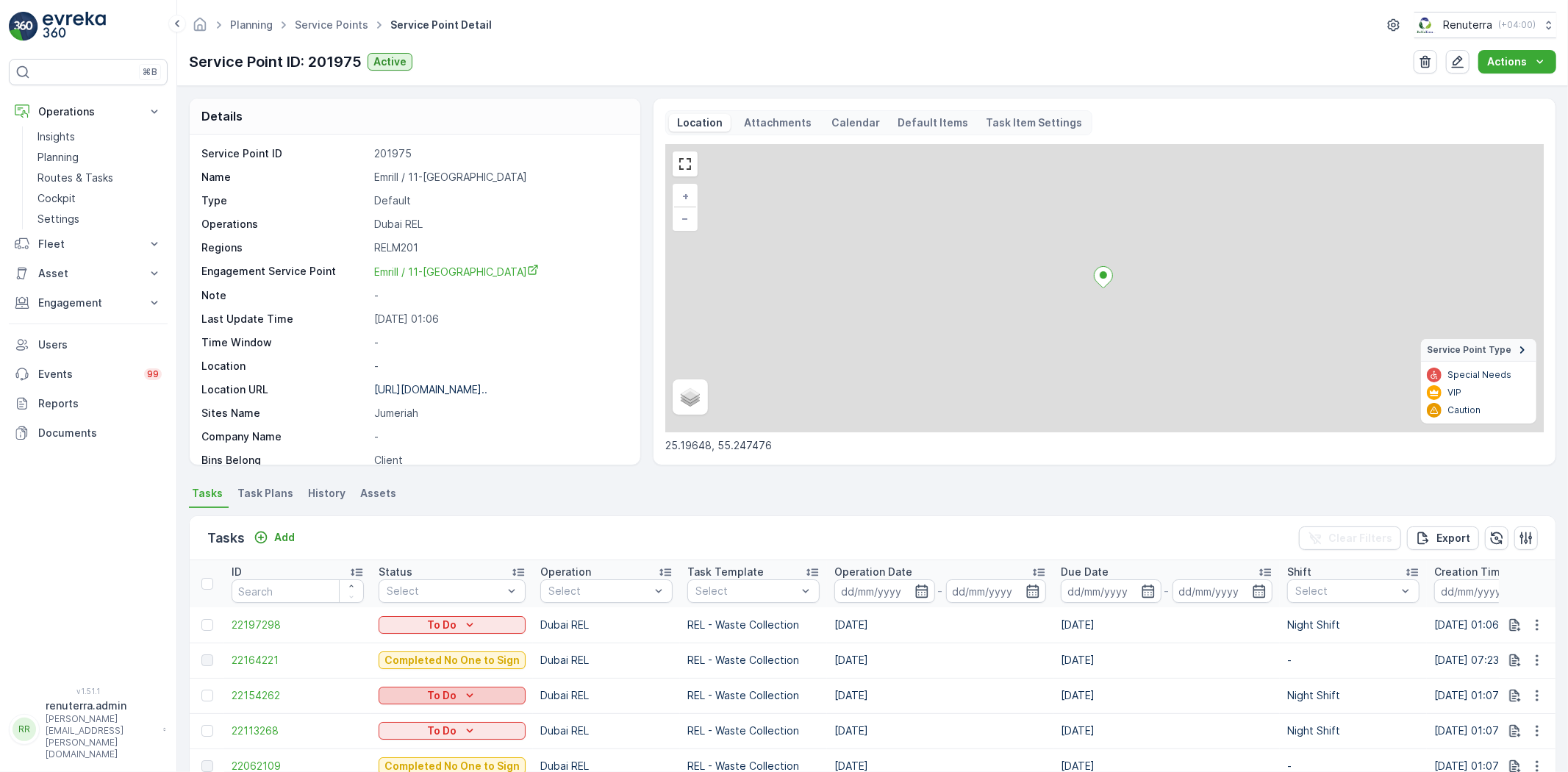
scroll to position [82, 0]
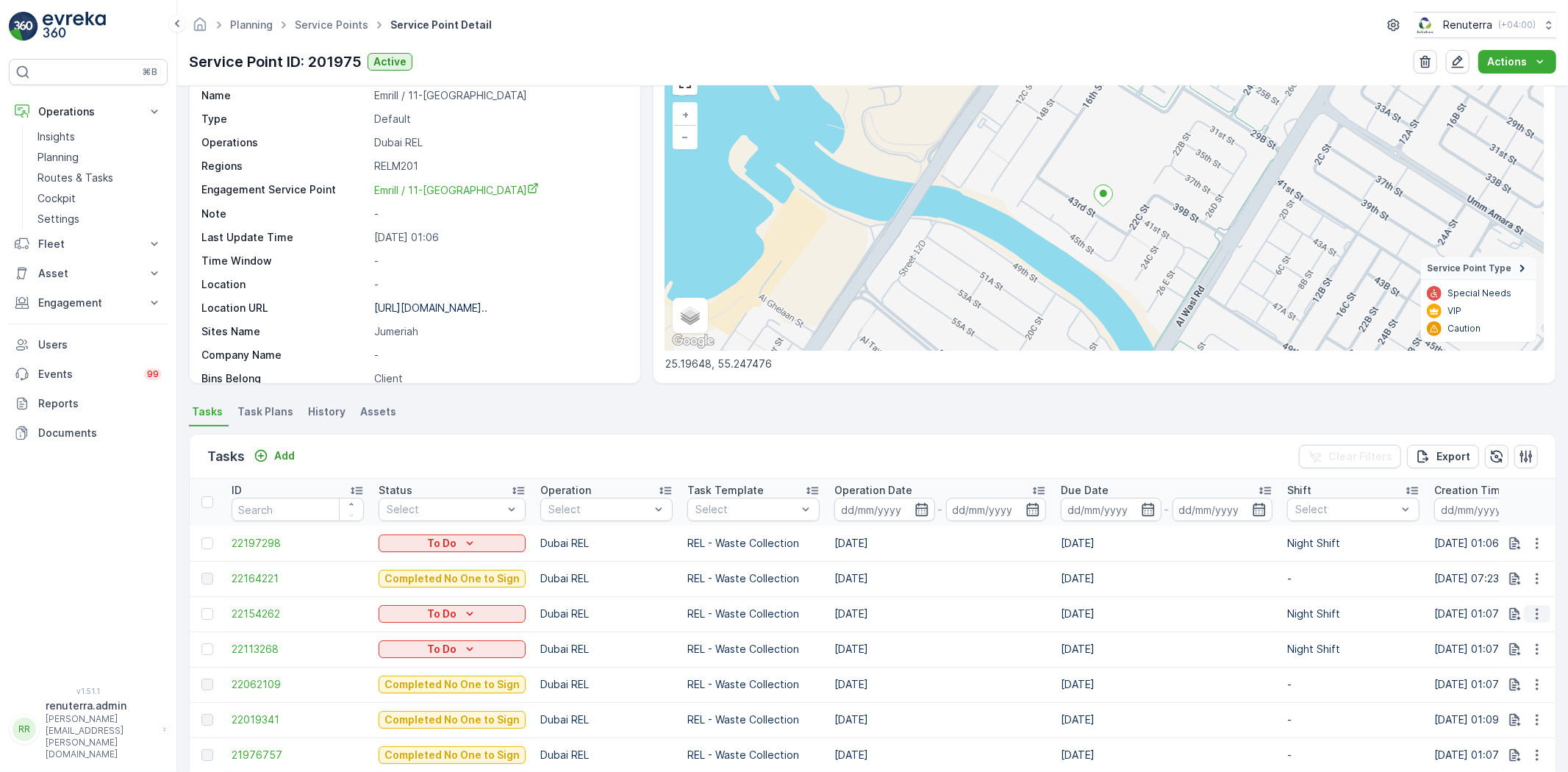
click at [1536, 618] on icon "button" at bounding box center [1537, 614] width 2 height 11
click at [1185, 655] on td "[DATE]" at bounding box center [1166, 649] width 226 height 35
click at [1532, 648] on icon "button" at bounding box center [1538, 649] width 15 height 15
click at [1502, 575] on span "Change Route" at bounding box center [1499, 579] width 71 height 15
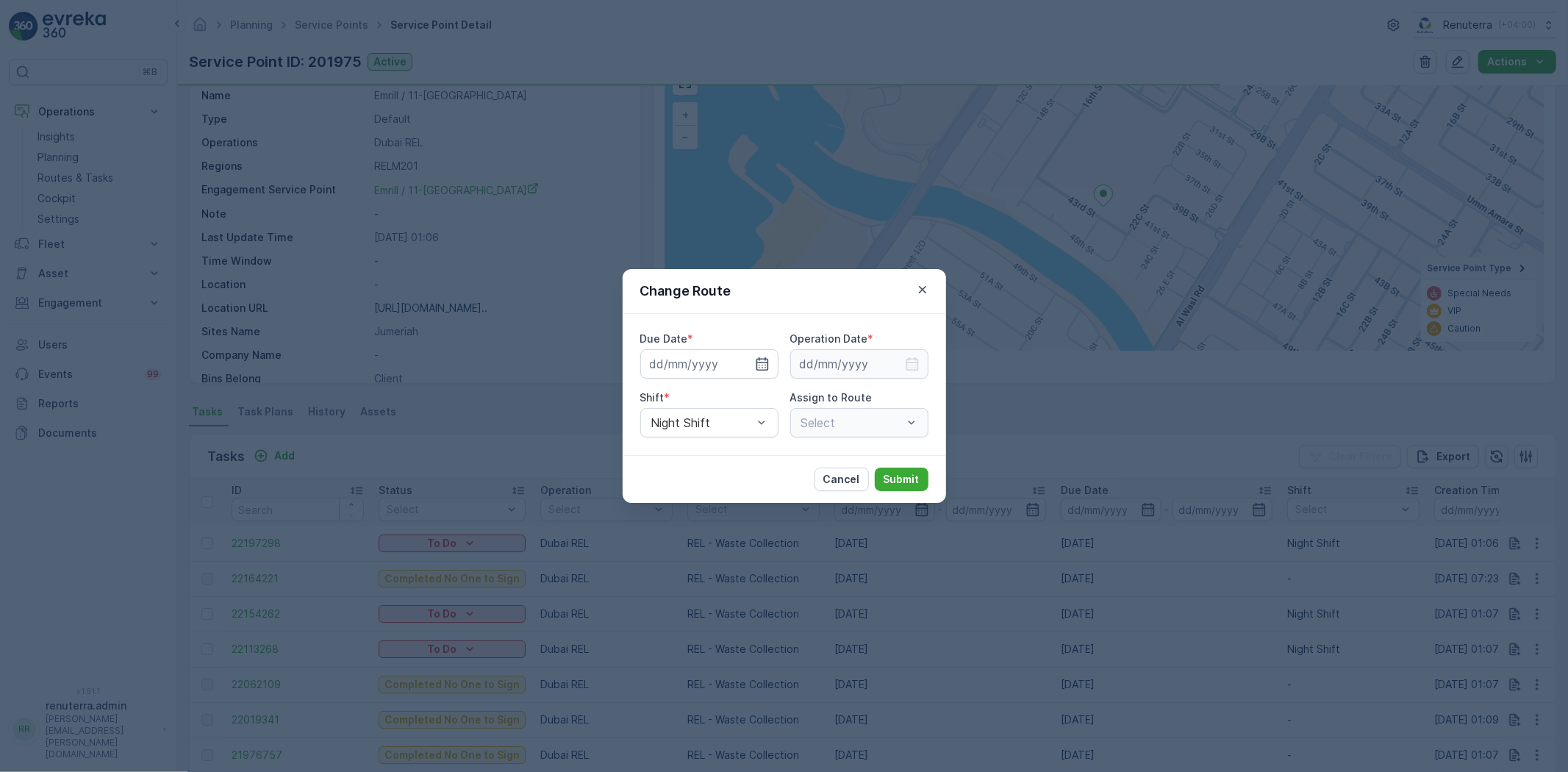
type input "[DATE]"
click at [745, 366] on icon "button" at bounding box center [745, 364] width 15 height 15
type input "[DATE]"
click at [909, 357] on icon "button" at bounding box center [911, 364] width 12 height 13
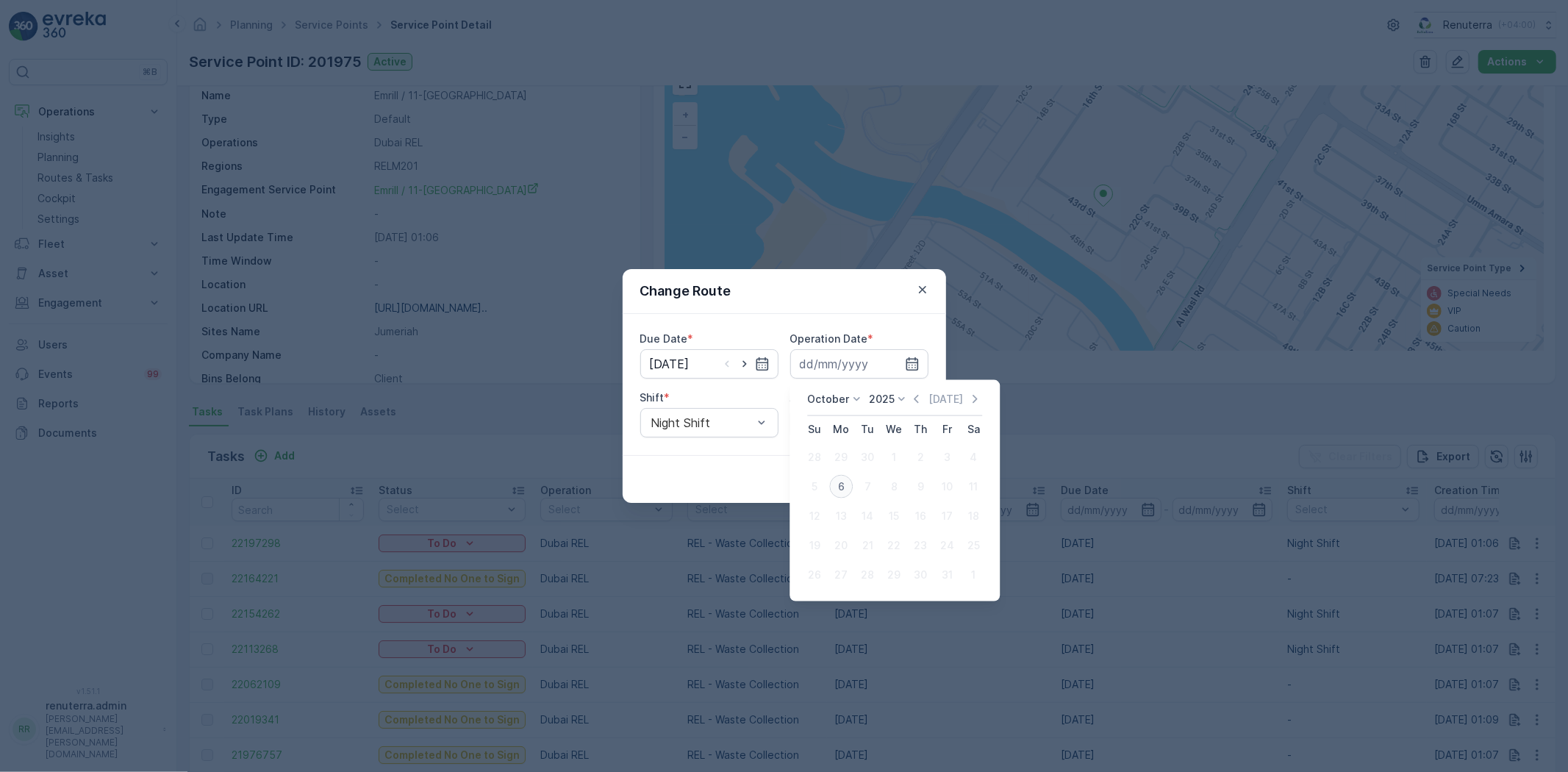
click at [842, 480] on div "6" at bounding box center [841, 487] width 24 height 24
type input "[DATE]"
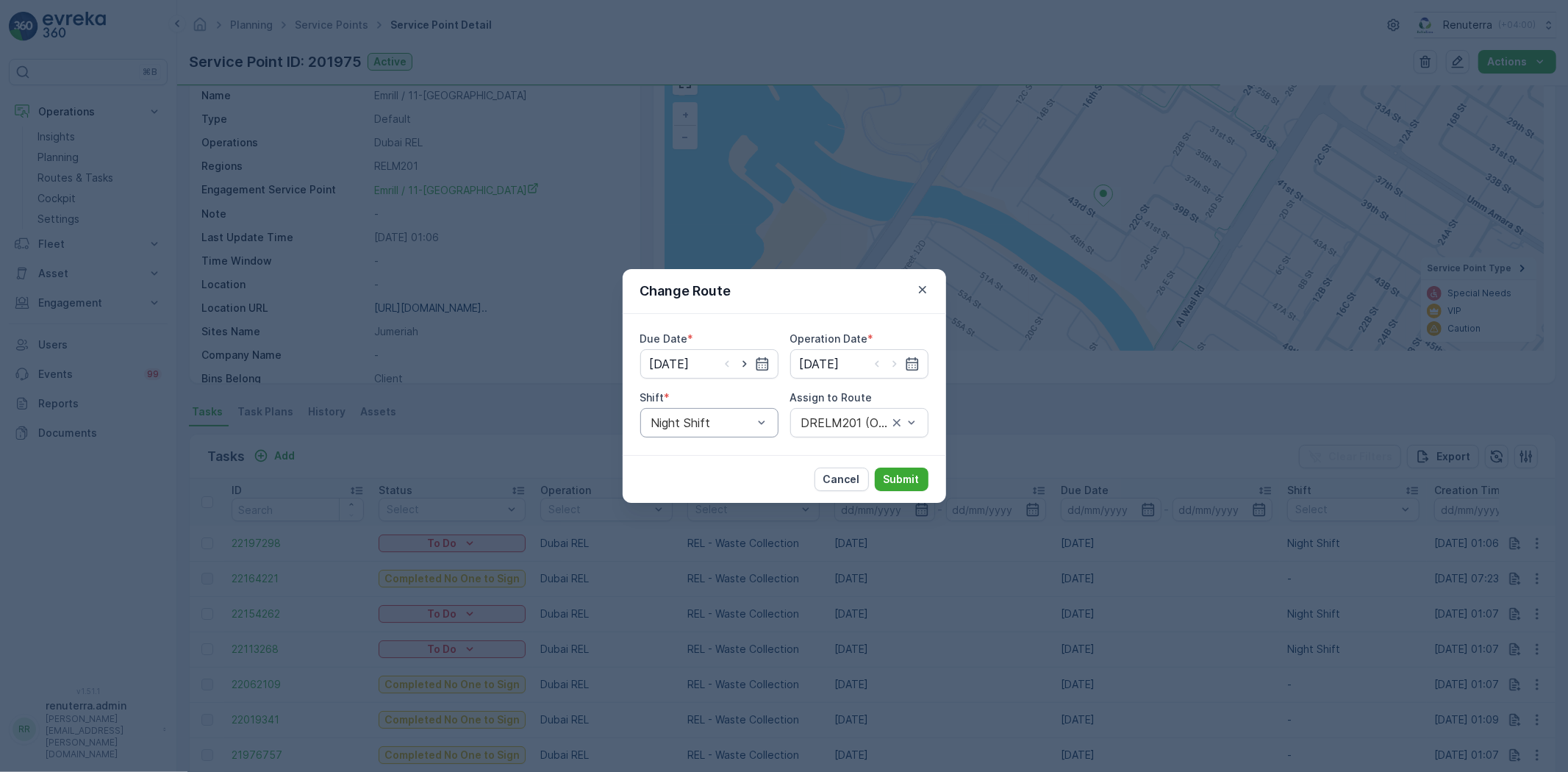
click at [677, 414] on div "Night Shift" at bounding box center [709, 423] width 139 height 30
drag, startPoint x: 689, startPoint y: 453, endPoint x: 775, endPoint y: 445, distance: 86.4
click at [689, 453] on span "Day Shift" at bounding box center [675, 459] width 52 height 13
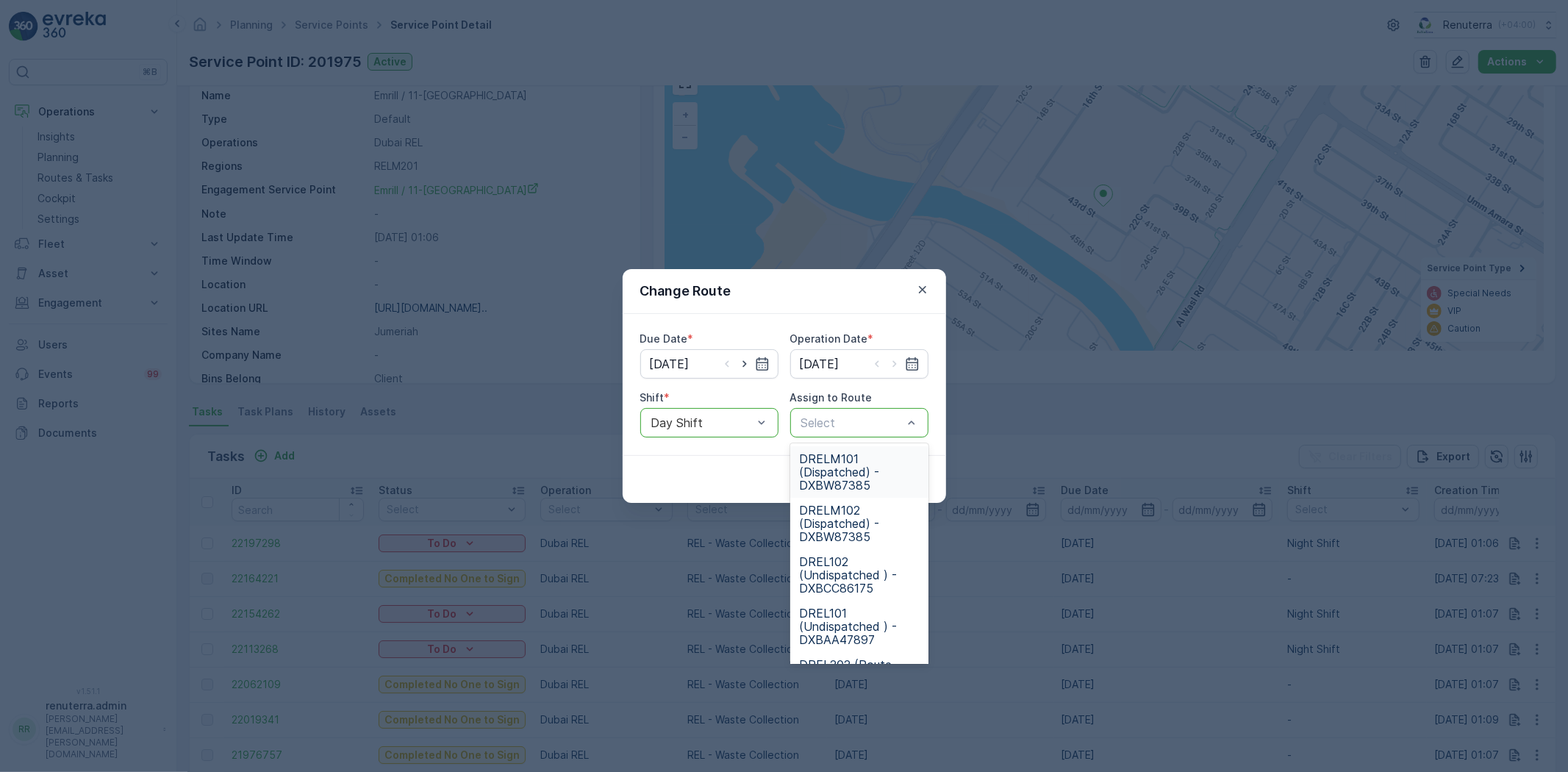
click at [832, 422] on div at bounding box center [852, 423] width 104 height 13
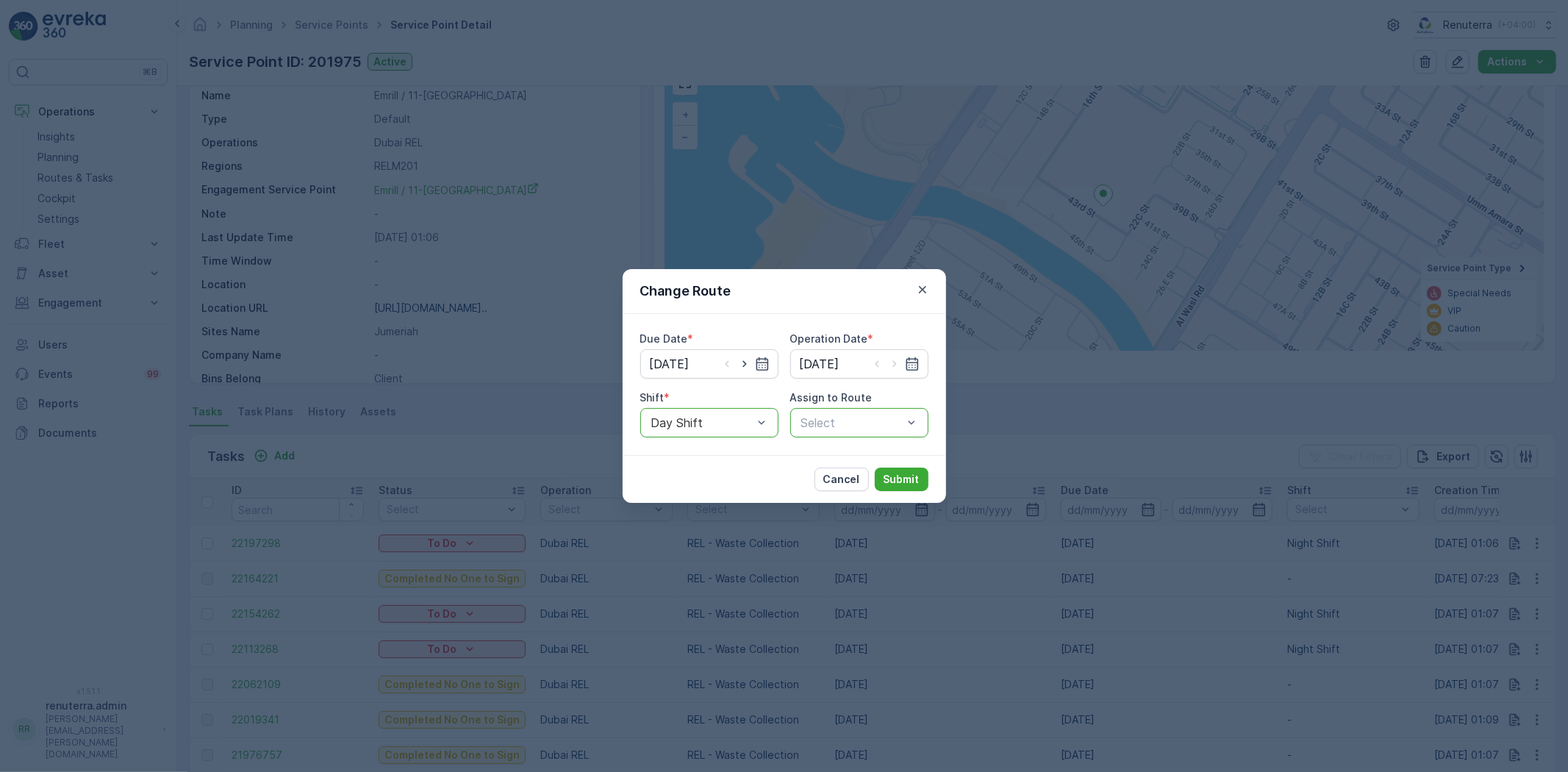
click at [812, 421] on div at bounding box center [852, 423] width 104 height 13
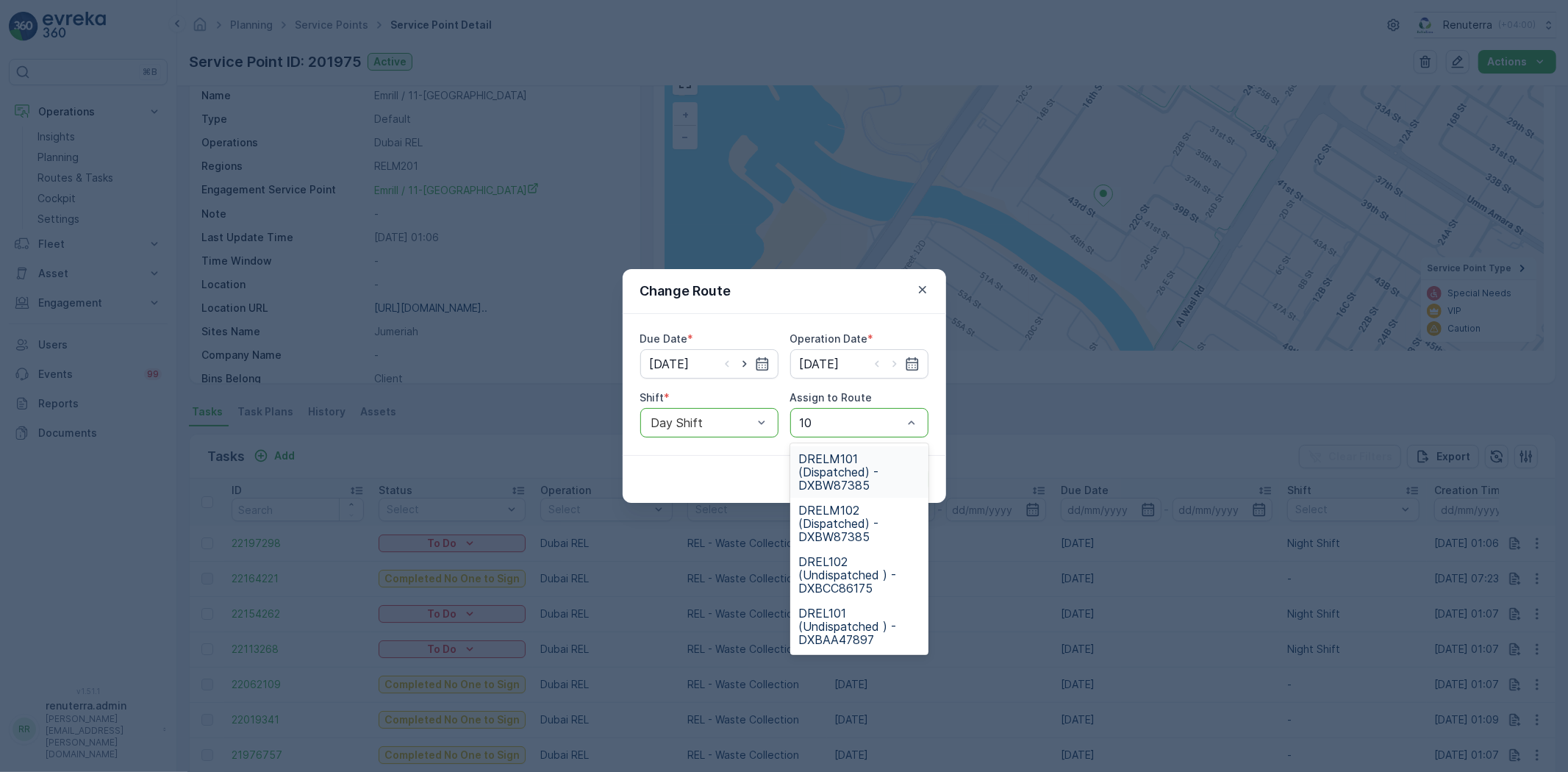
type input "102"
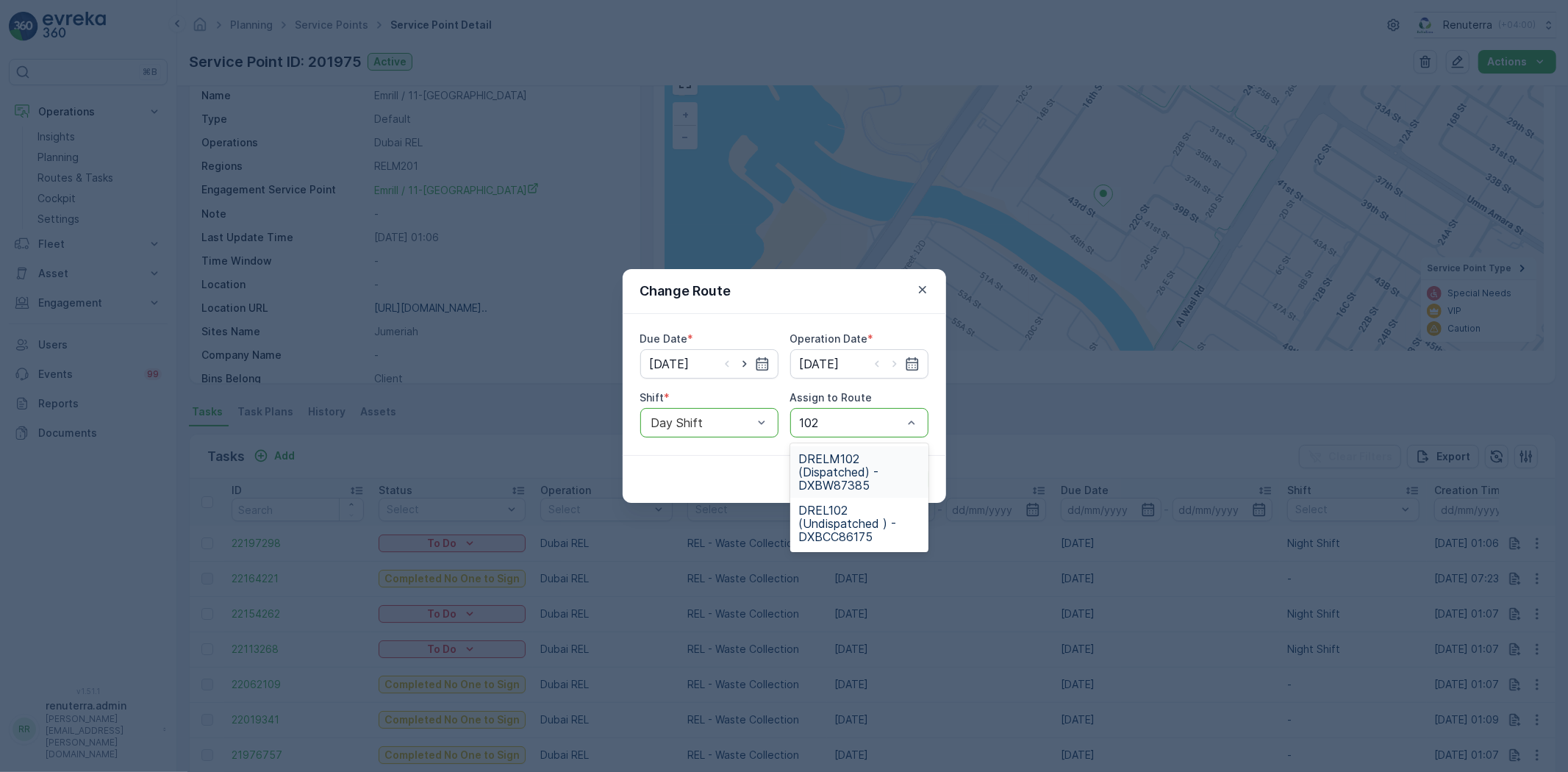
click at [837, 479] on span "DRELM102 (Dispatched) - DXBW87385" at bounding box center [859, 472] width 120 height 39
click at [911, 472] on p "Submit" at bounding box center [902, 479] width 36 height 15
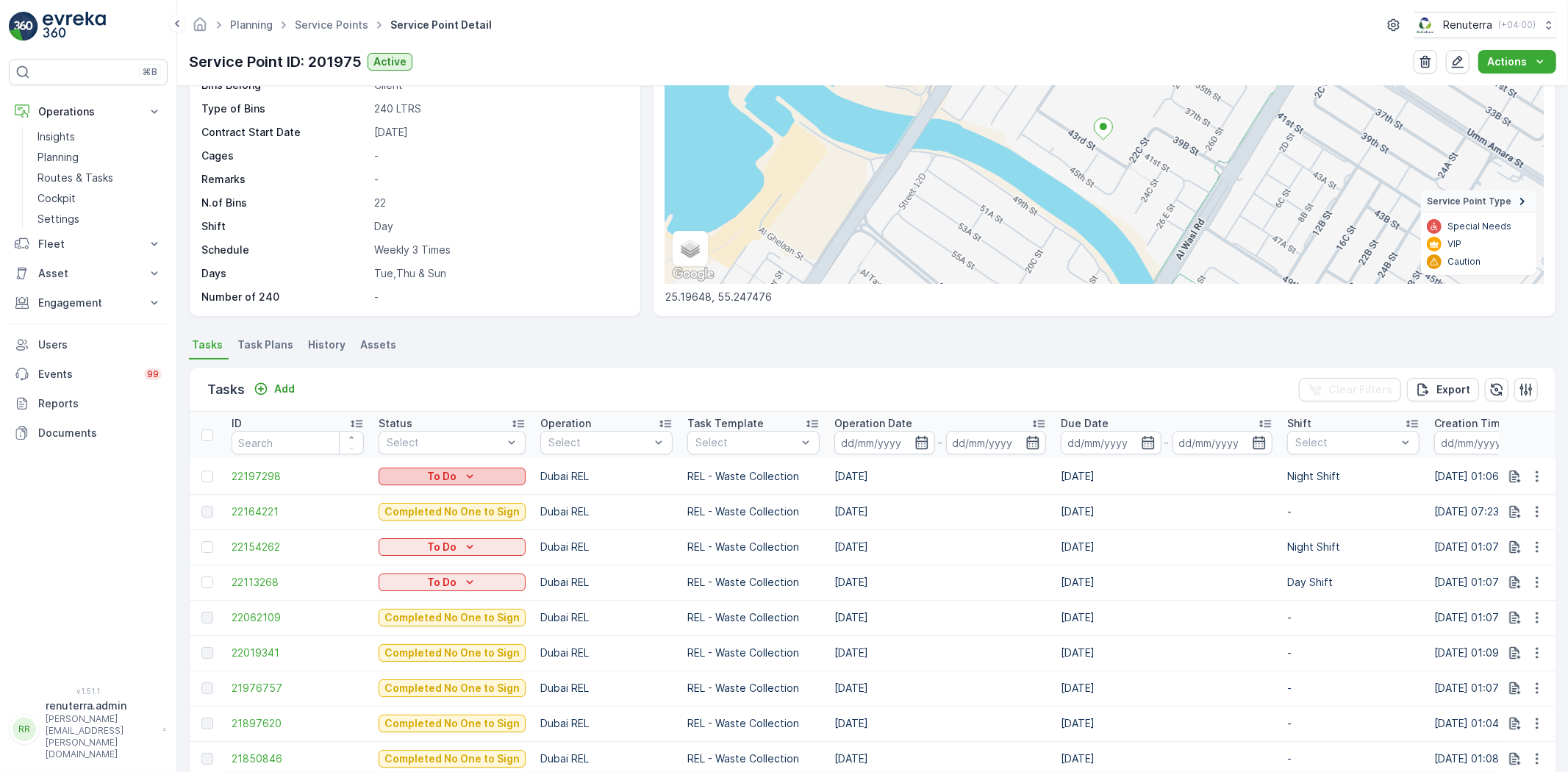
scroll to position [163, 0]
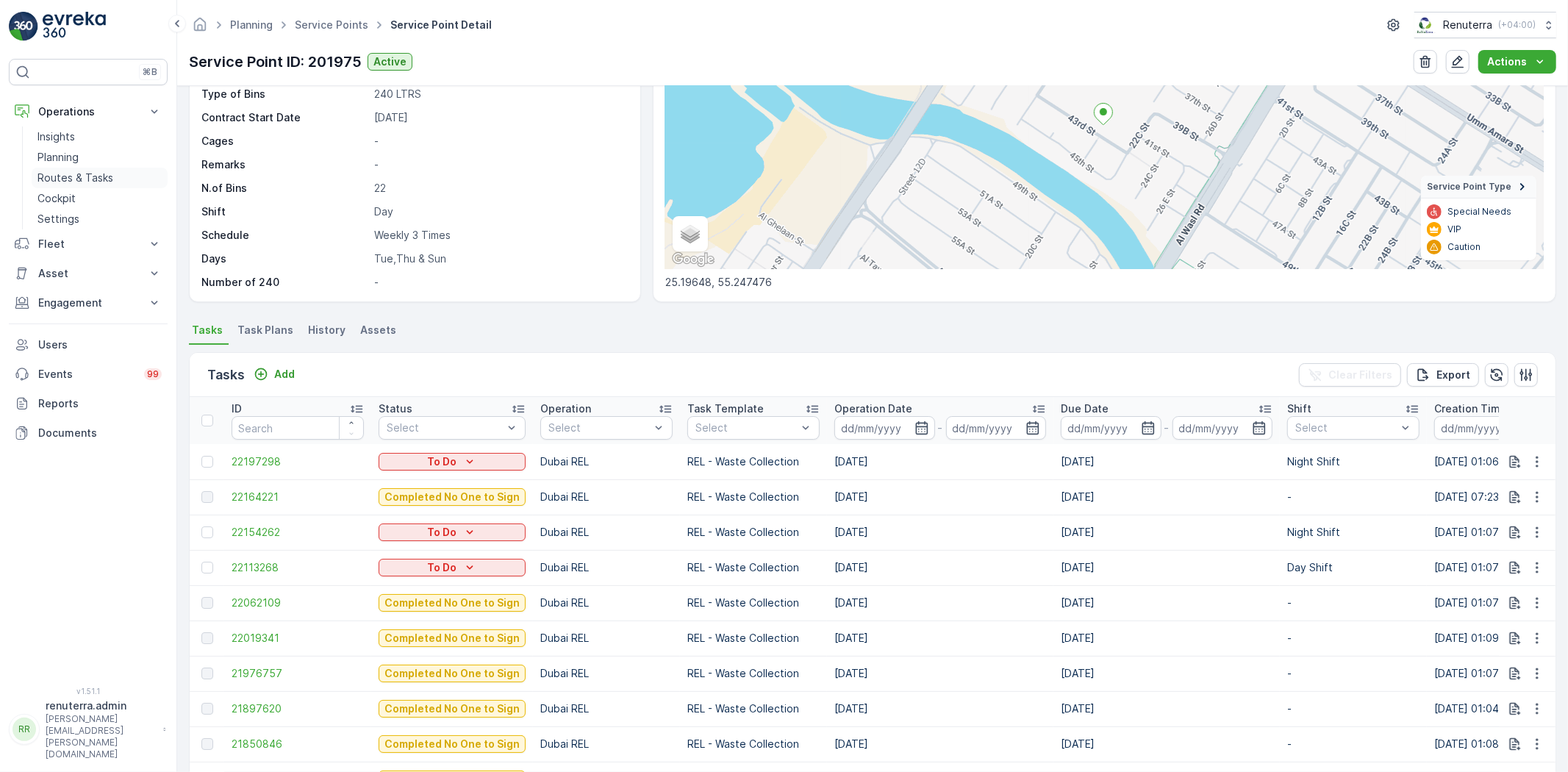
click at [46, 175] on p "Routes & Tasks" at bounding box center [75, 178] width 75 height 15
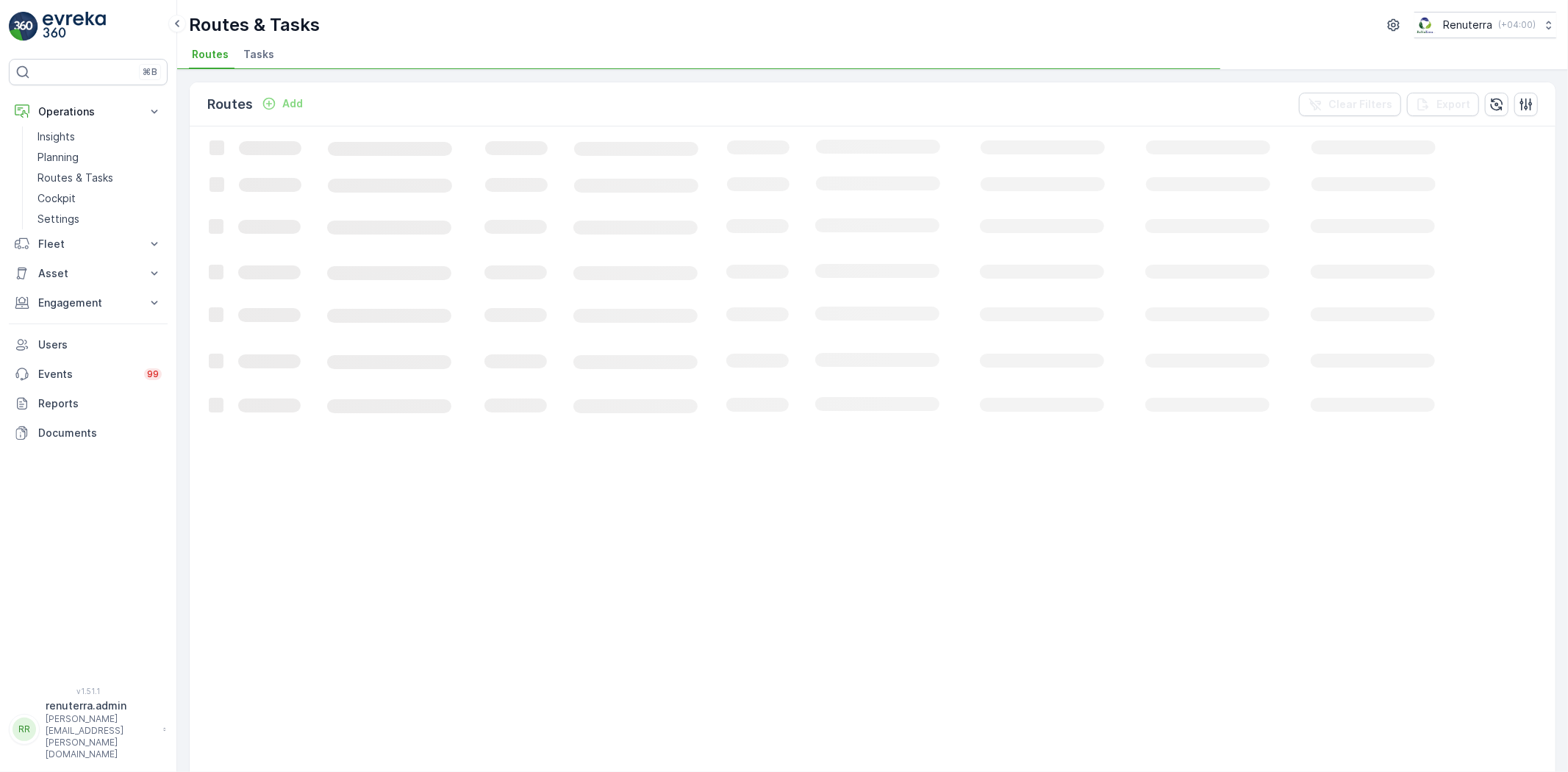
click at [261, 61] on span "Tasks" at bounding box center [259, 54] width 31 height 15
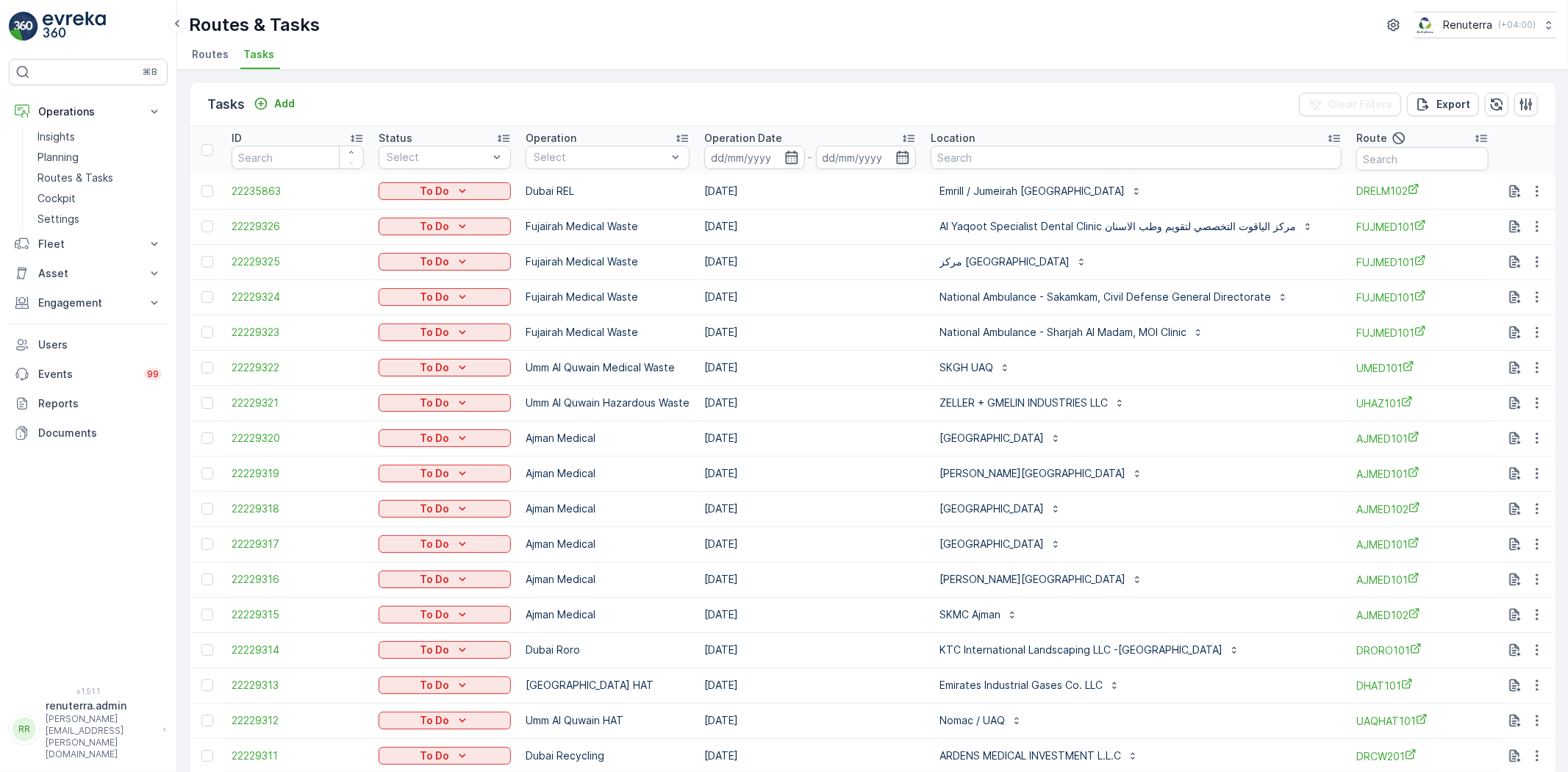
click at [601, 169] on th "Operation Select" at bounding box center [607, 149] width 179 height 47
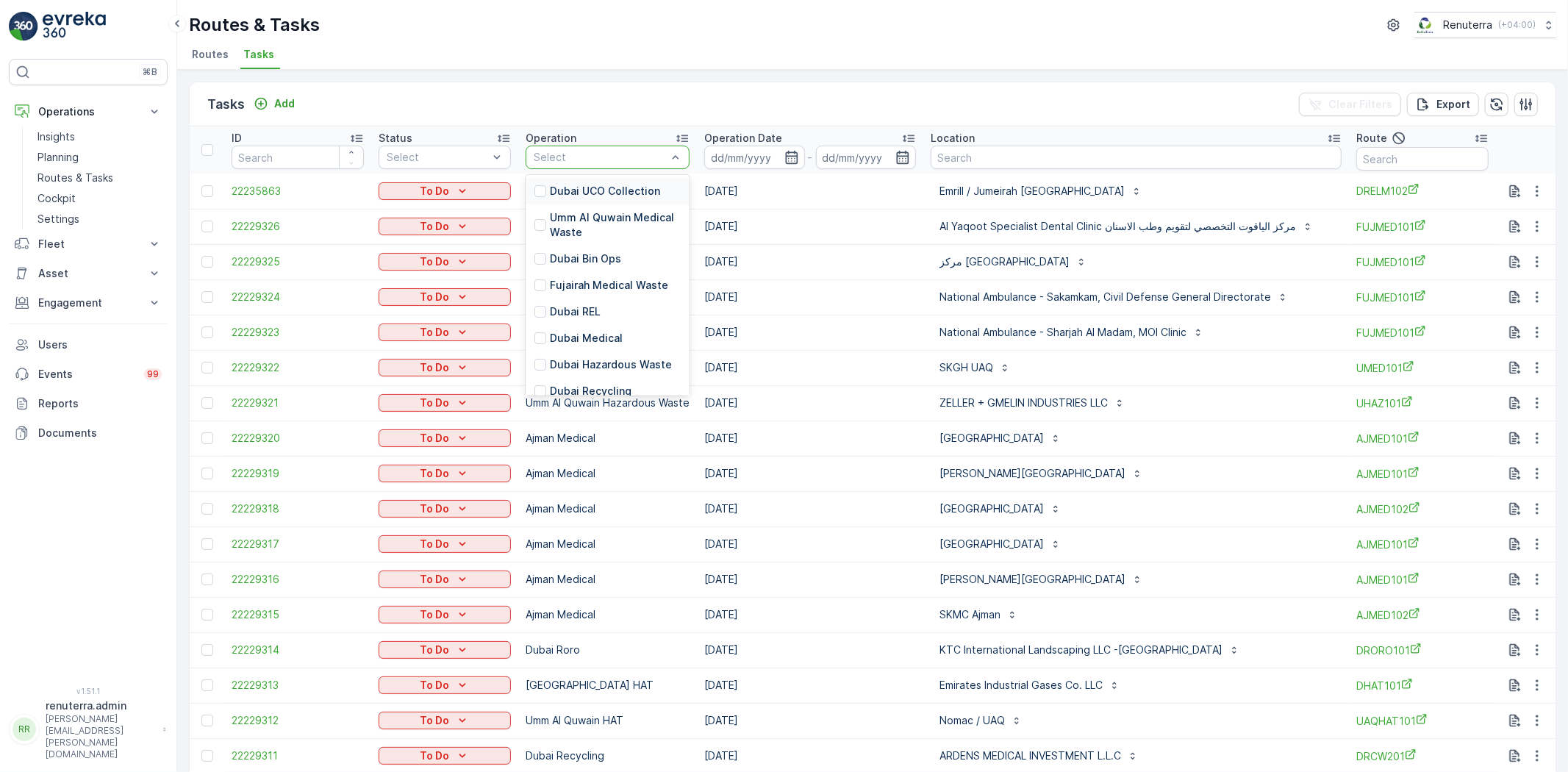
drag, startPoint x: 614, startPoint y: 157, endPoint x: 612, endPoint y: 188, distance: 31.1
click at [598, 331] on p "Dubai Medical" at bounding box center [586, 338] width 73 height 15
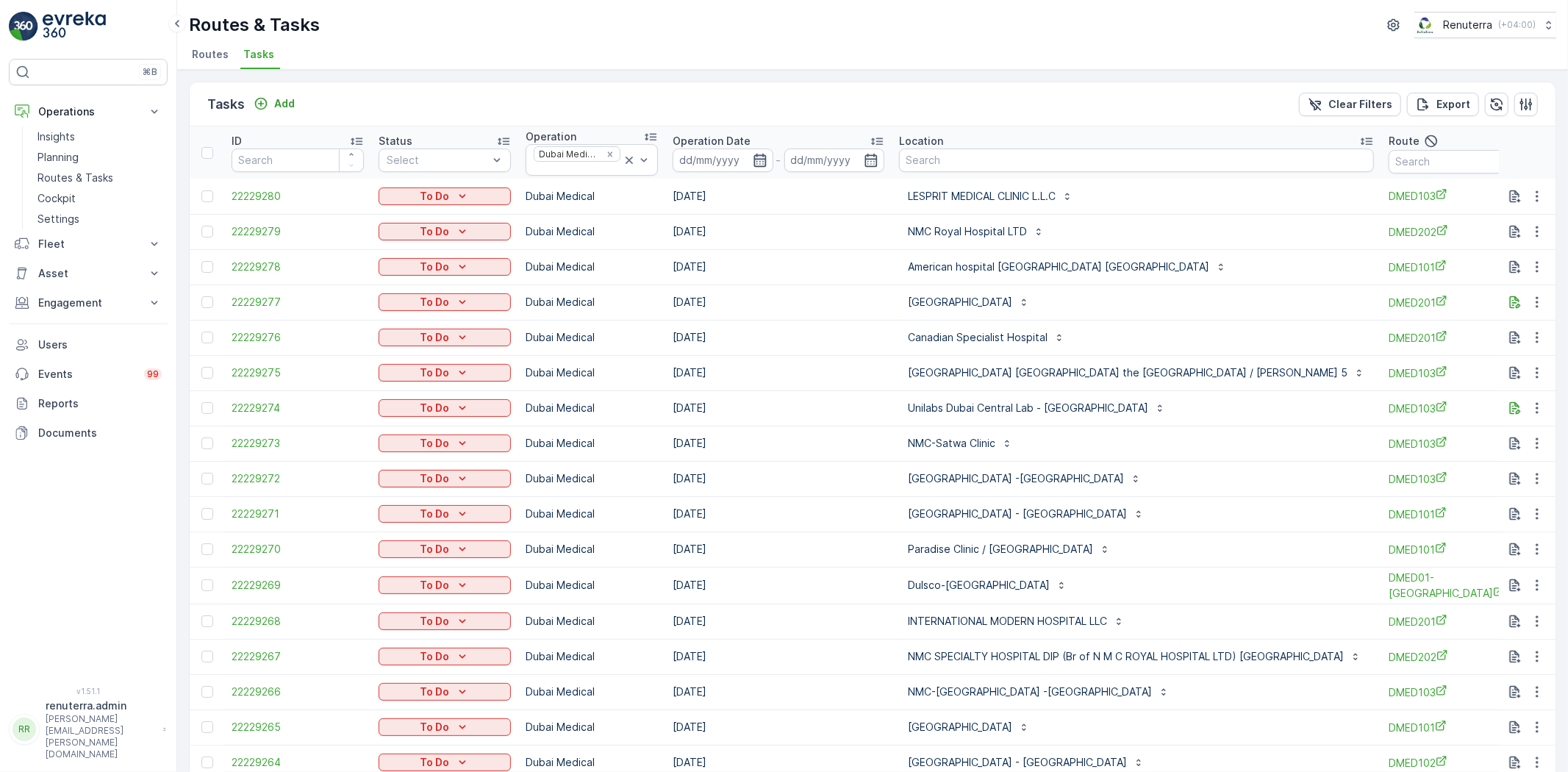
click at [759, 157] on icon "button" at bounding box center [761, 161] width 15 height 15
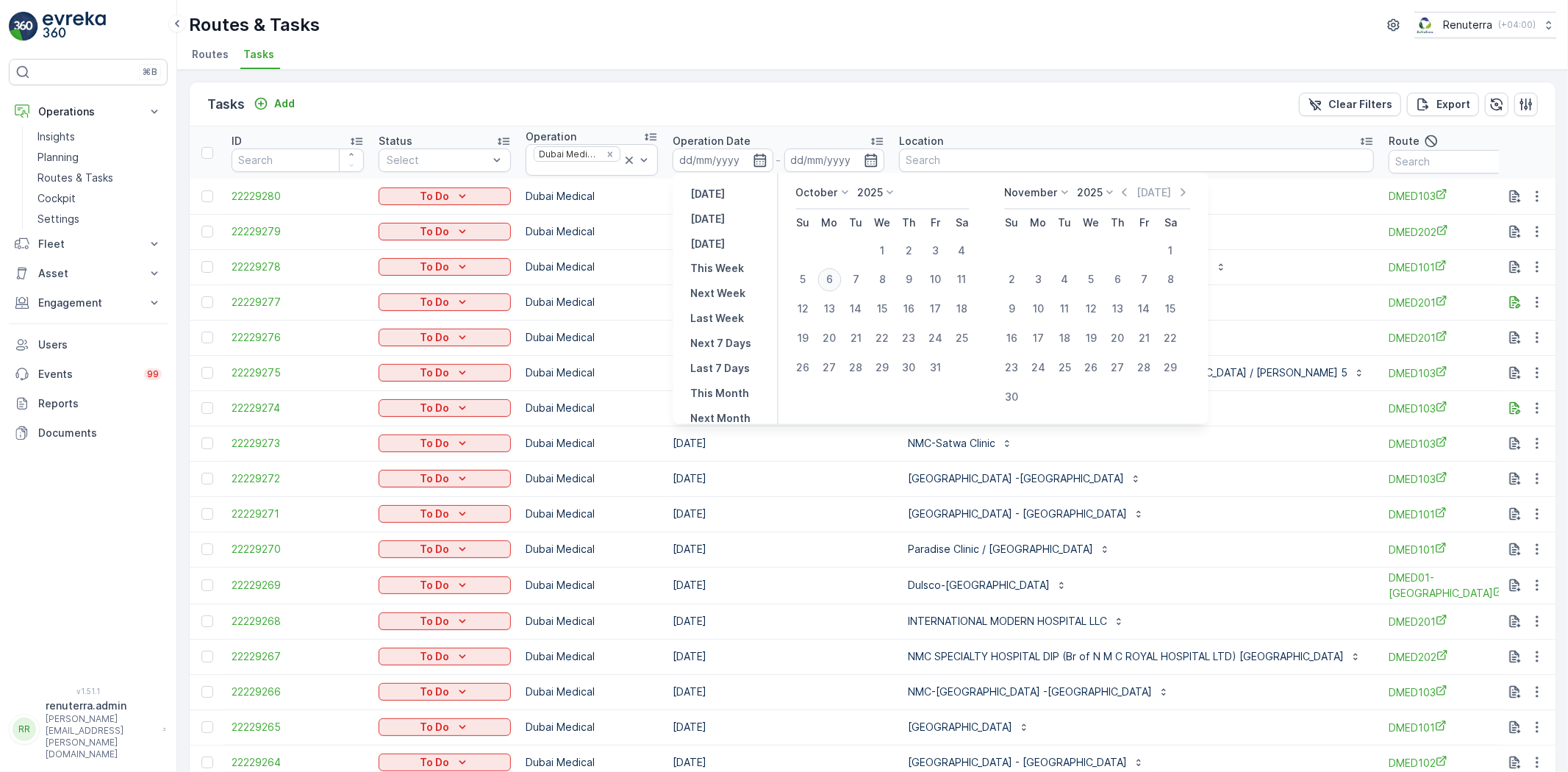
click at [829, 280] on div "6" at bounding box center [829, 279] width 24 height 24
type input "[DATE]"
click at [827, 280] on div "6" at bounding box center [829, 279] width 24 height 24
type input "[DATE]"
click at [827, 280] on div "6" at bounding box center [829, 279] width 24 height 24
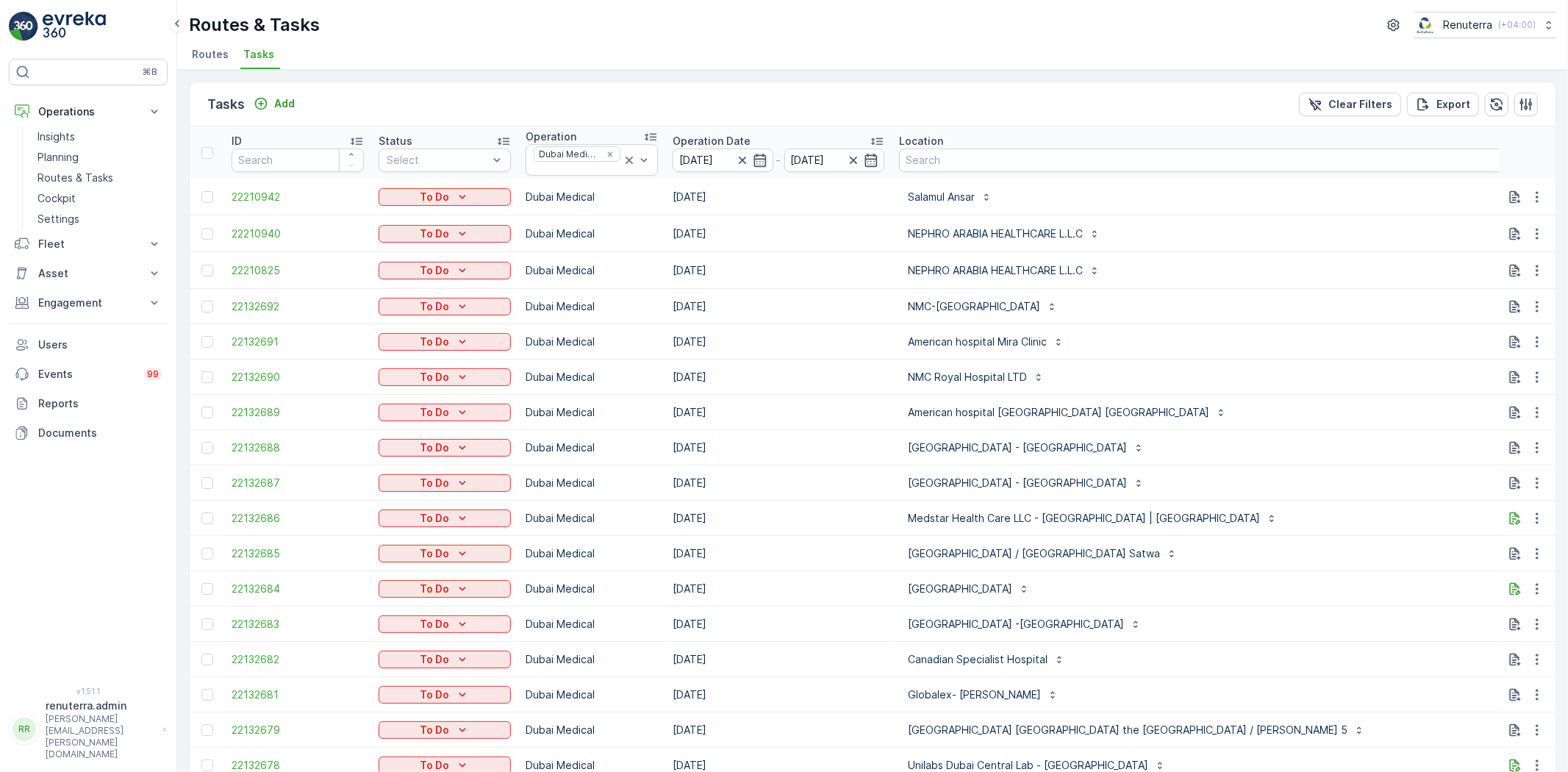
type input "101"
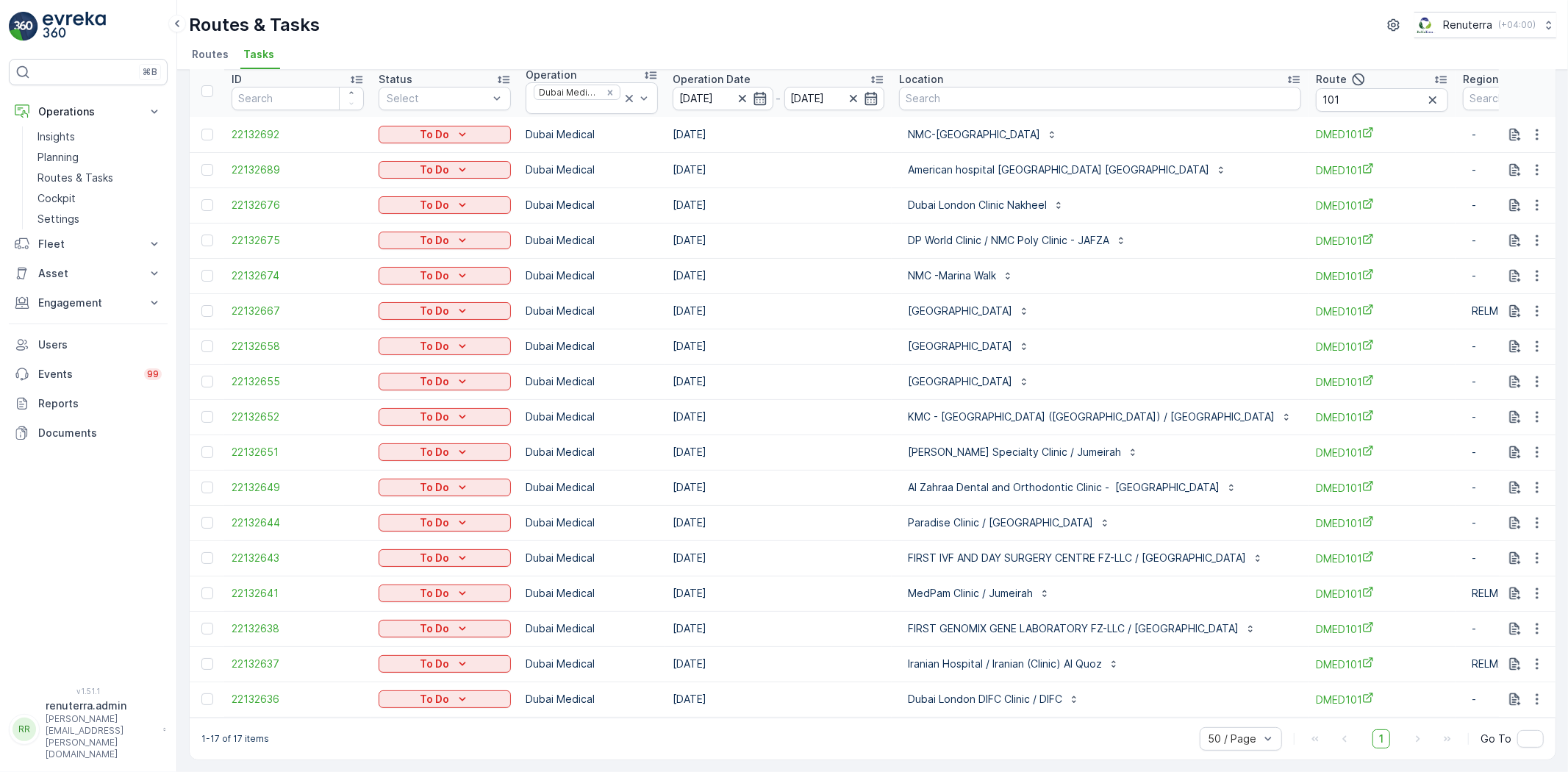
scroll to position [0, 89]
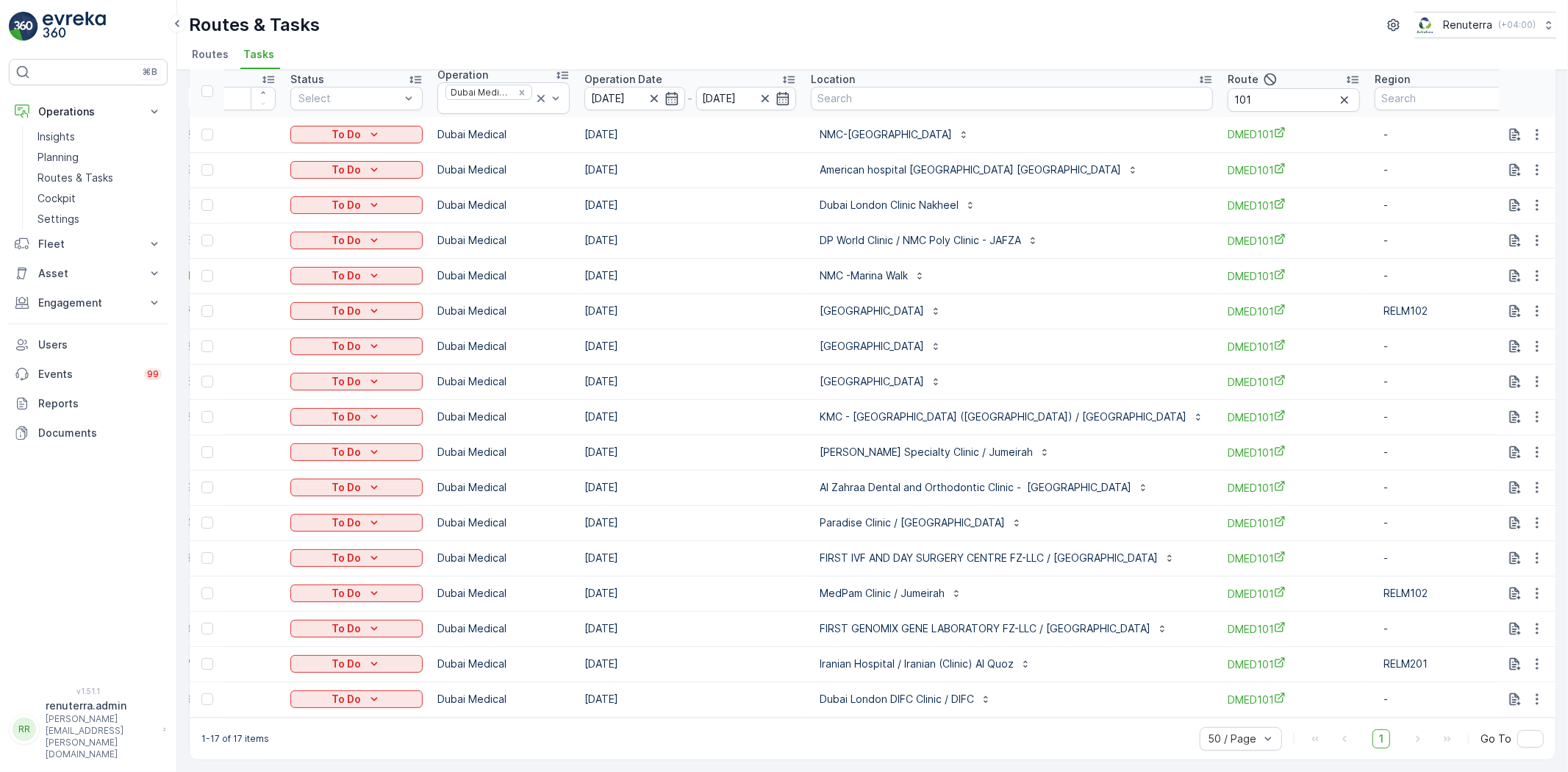
click at [1139, 735] on div "1-17 of 17 items 50 / Page 1 Go To" at bounding box center [872, 738] width 1366 height 42
drag, startPoint x: 1531, startPoint y: 656, endPoint x: 1525, endPoint y: 674, distance: 19.0
click at [1532, 656] on icon "button" at bounding box center [1538, 664] width 15 height 15
click at [1508, 634] on div "Delete" at bounding box center [1513, 635] width 111 height 20
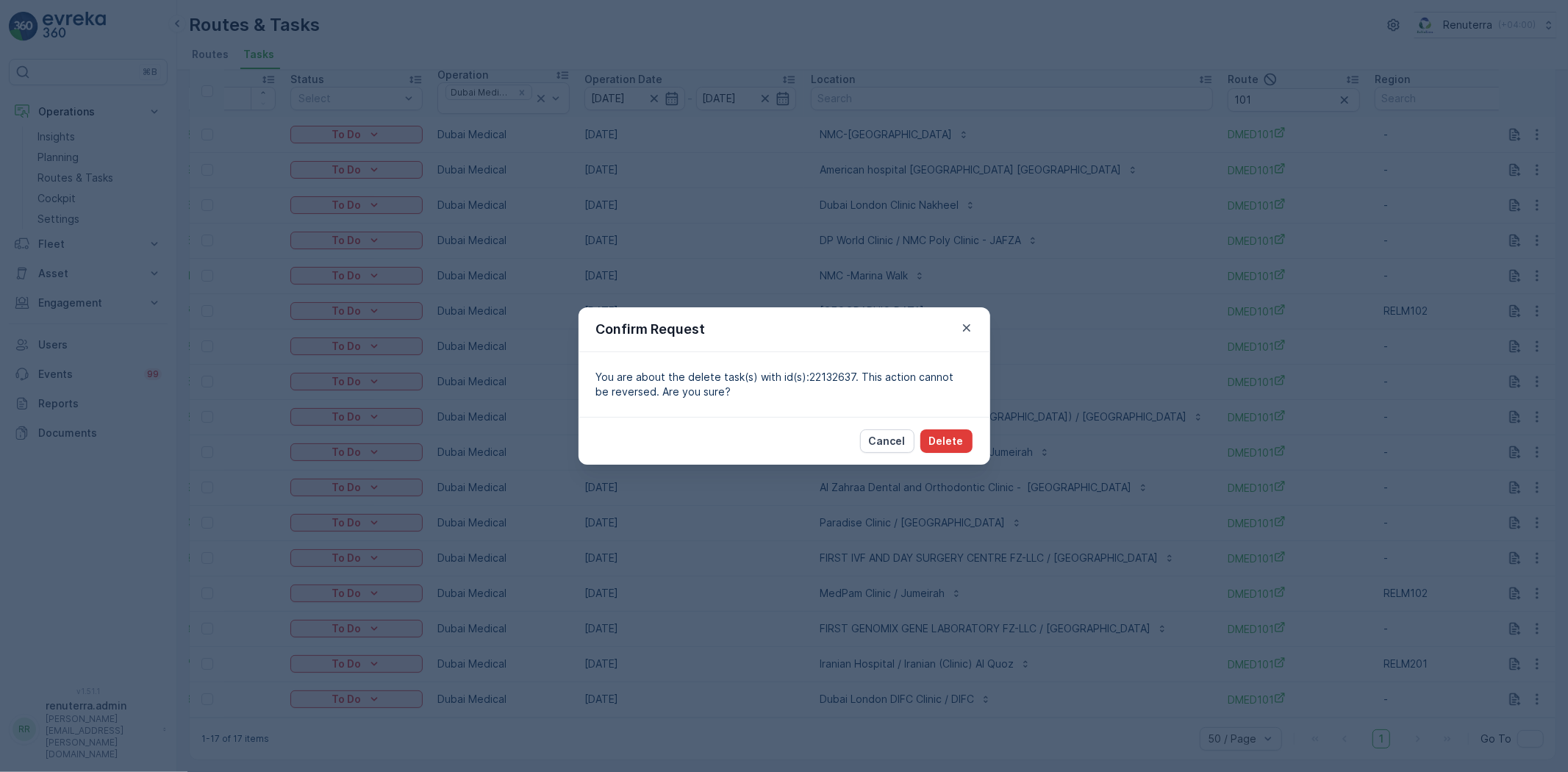
click at [960, 443] on p "Delete" at bounding box center [947, 441] width 34 height 15
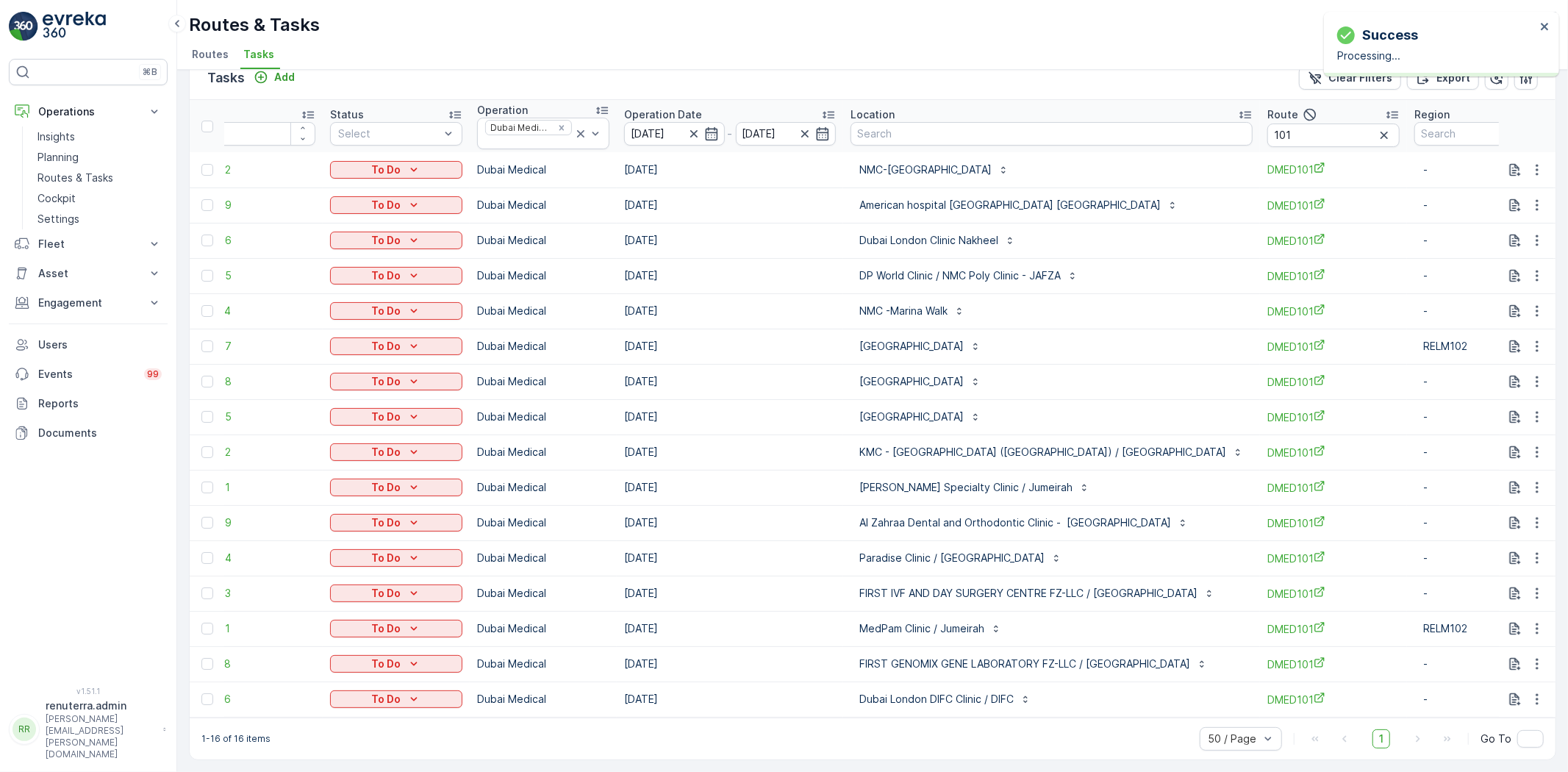
scroll to position [33, 0]
click at [1285, 129] on input "101" at bounding box center [1334, 135] width 132 height 24
type input "102"
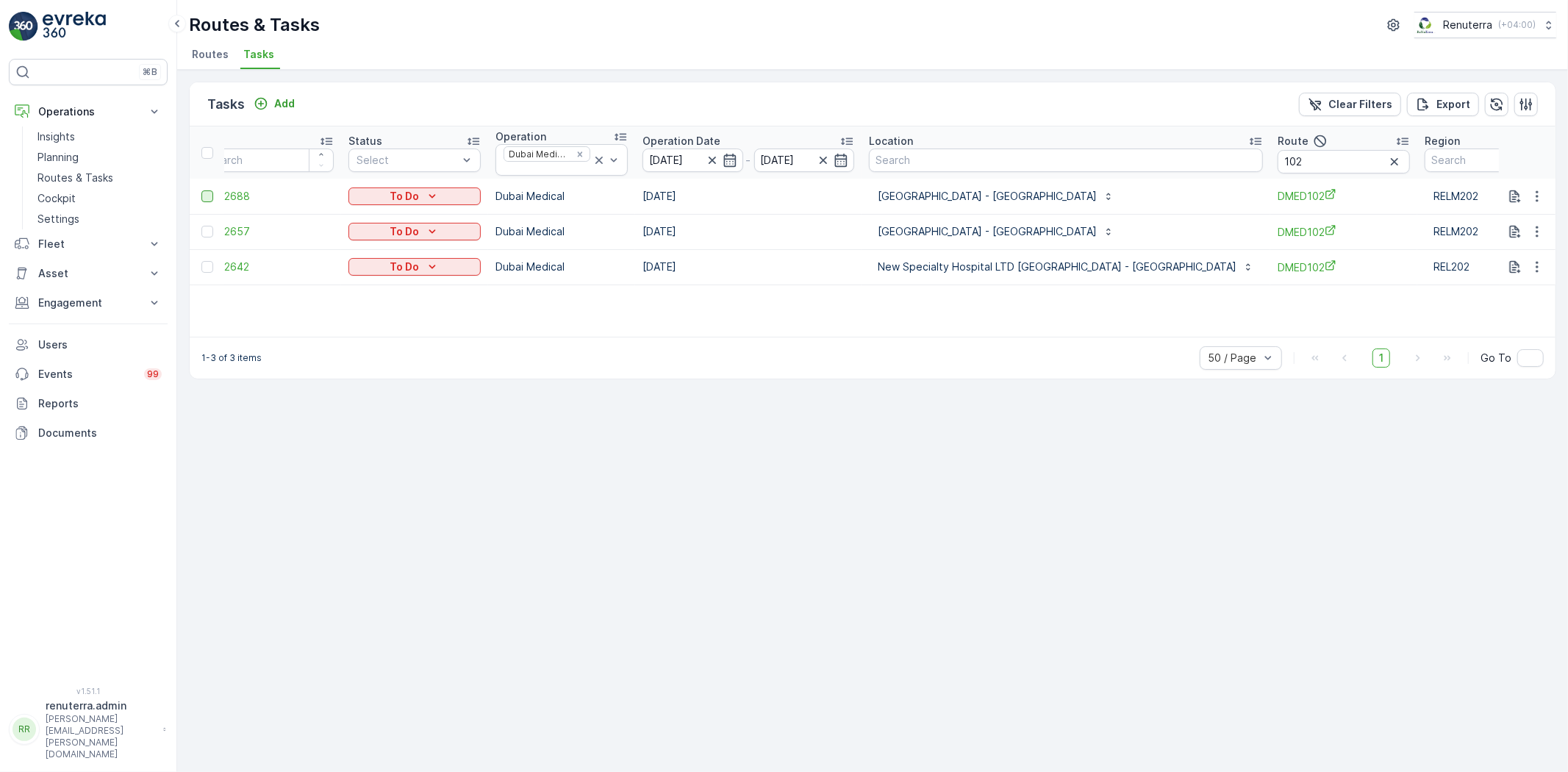
click at [202, 190] on div at bounding box center [207, 196] width 11 height 11
click at [202, 190] on input "checkbox" at bounding box center [202, 190] width 0 height 0
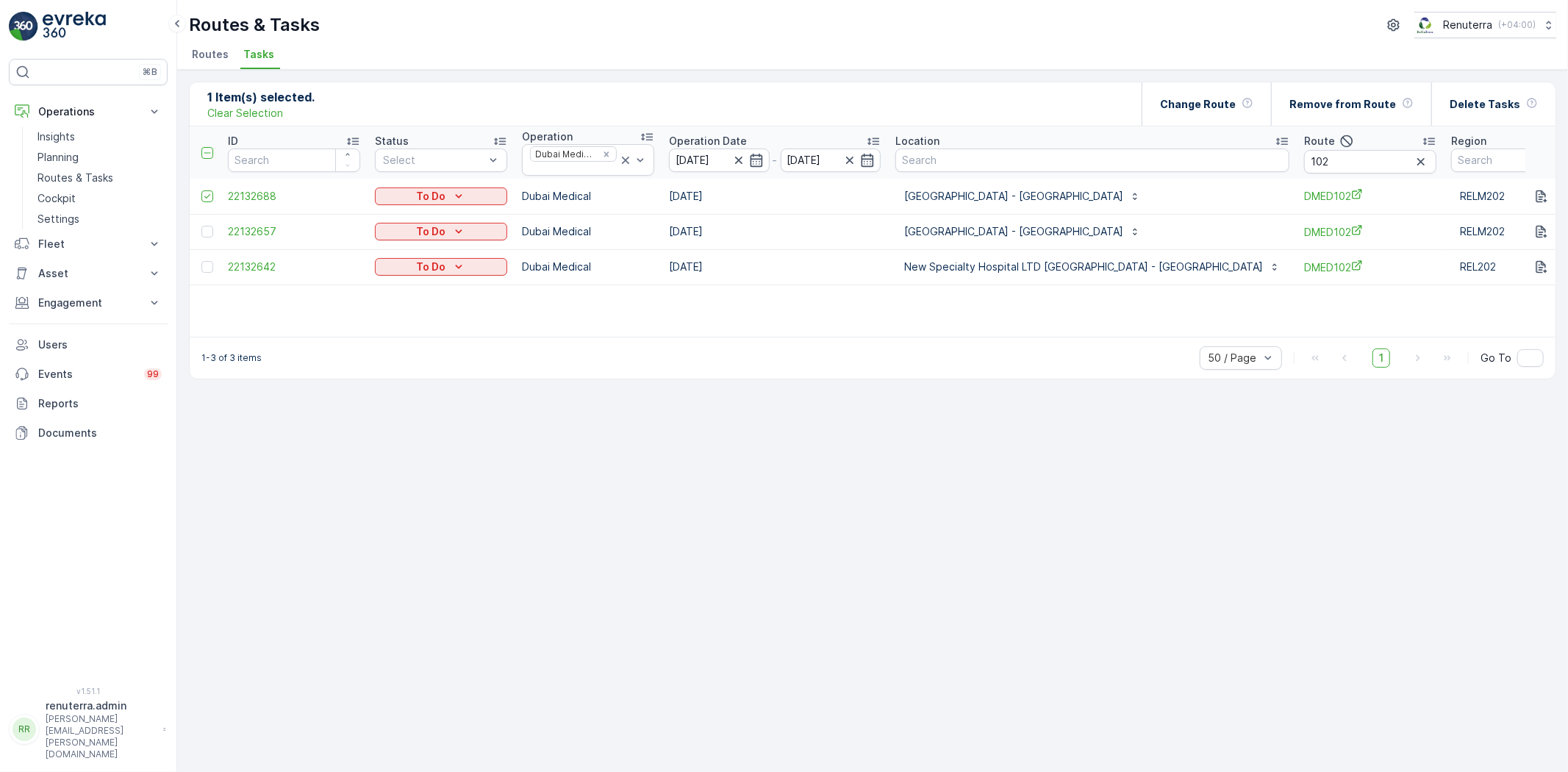
click at [209, 220] on td at bounding box center [207, 231] width 34 height 35
click at [203, 228] on div at bounding box center [207, 231] width 11 height 11
click at [202, 225] on input "checkbox" at bounding box center [202, 225] width 0 height 0
click at [1236, 109] on p "Change Route" at bounding box center [1198, 104] width 75 height 15
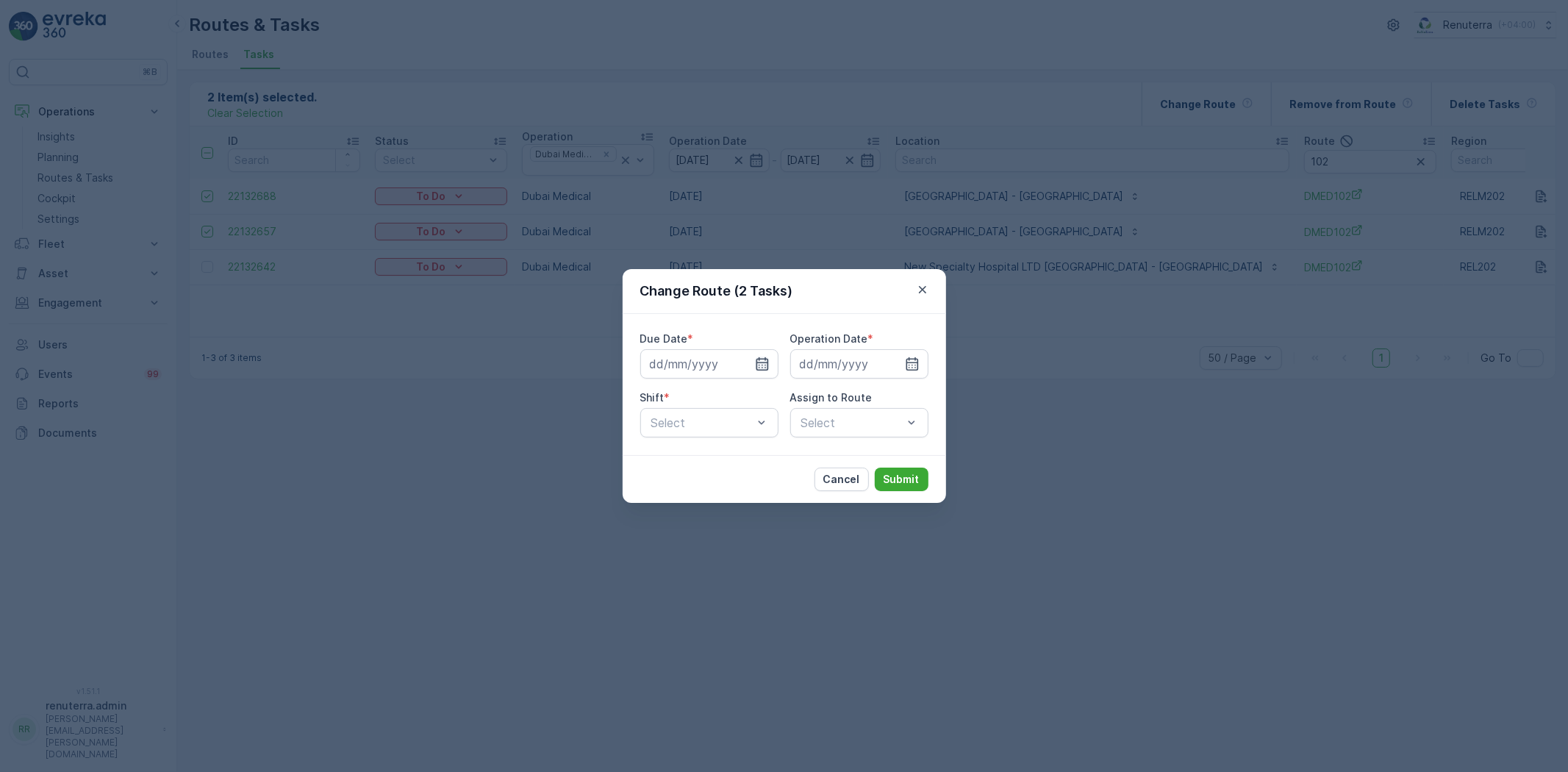
click at [761, 365] on icon "button" at bounding box center [762, 364] width 15 height 15
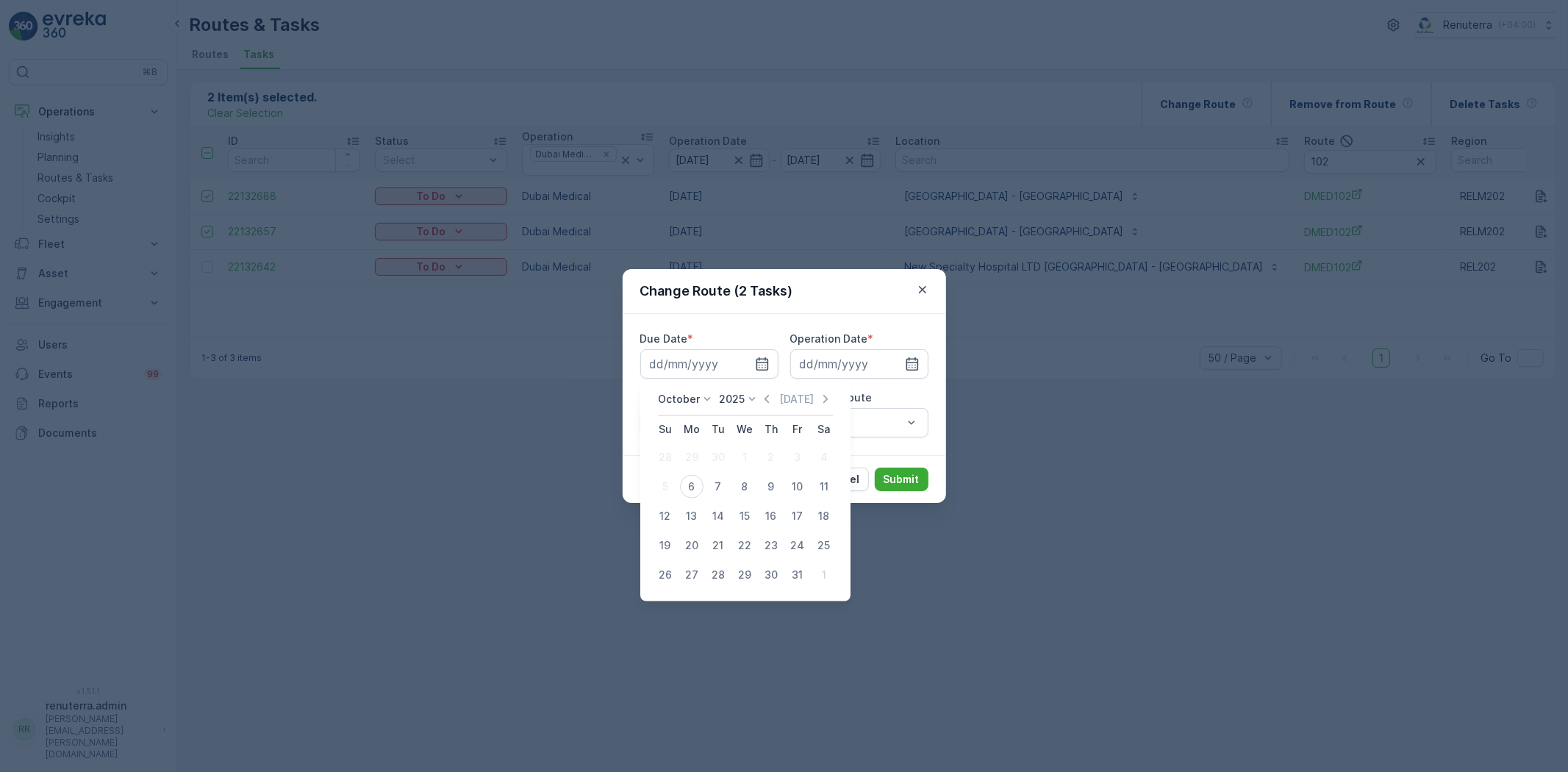
drag, startPoint x: 695, startPoint y: 489, endPoint x: 758, endPoint y: 405, distance: 105.0
click at [696, 489] on div "6" at bounding box center [692, 487] width 24 height 24
type input "[DATE]"
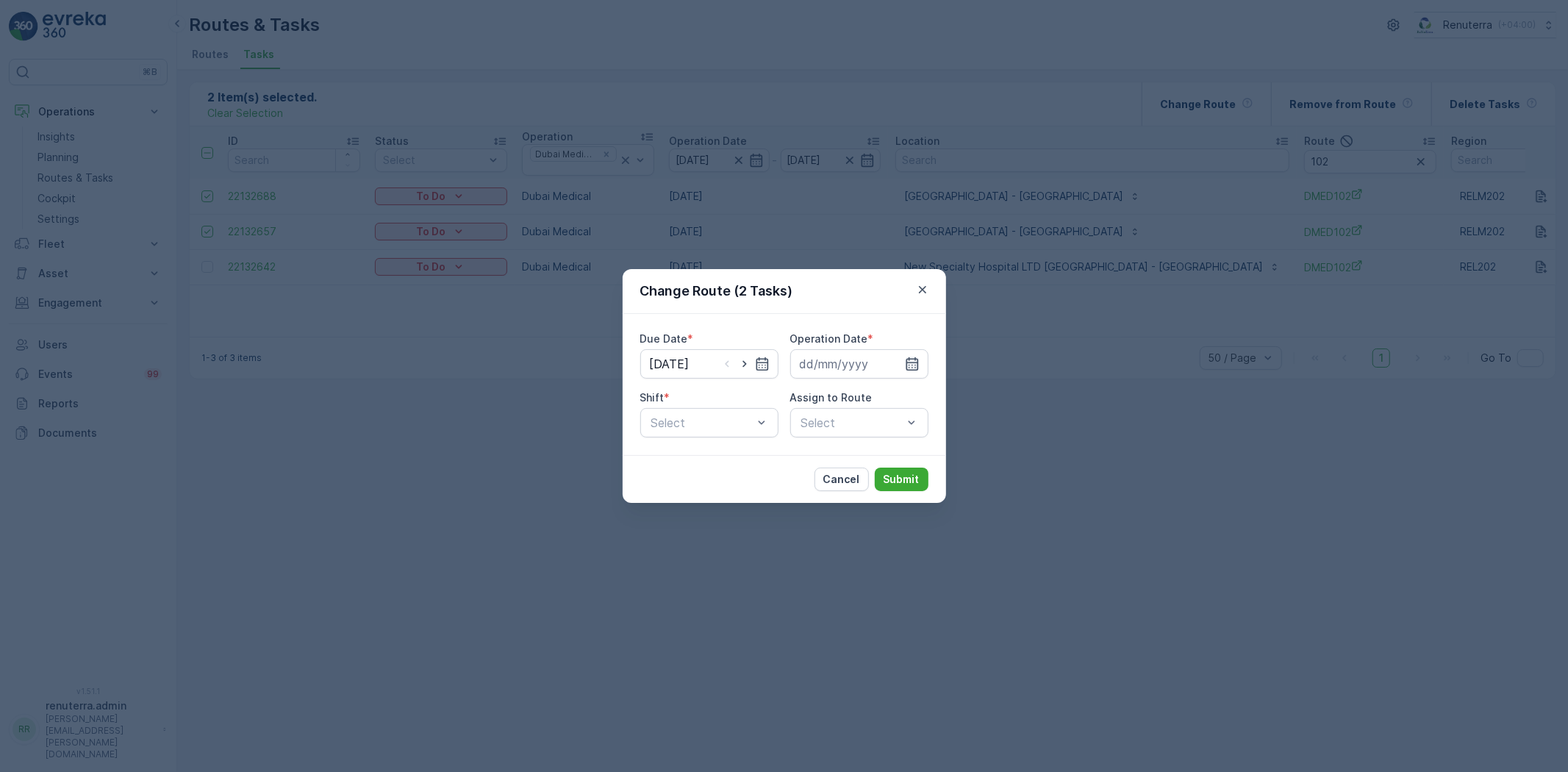
click at [916, 366] on icon "button" at bounding box center [912, 364] width 15 height 15
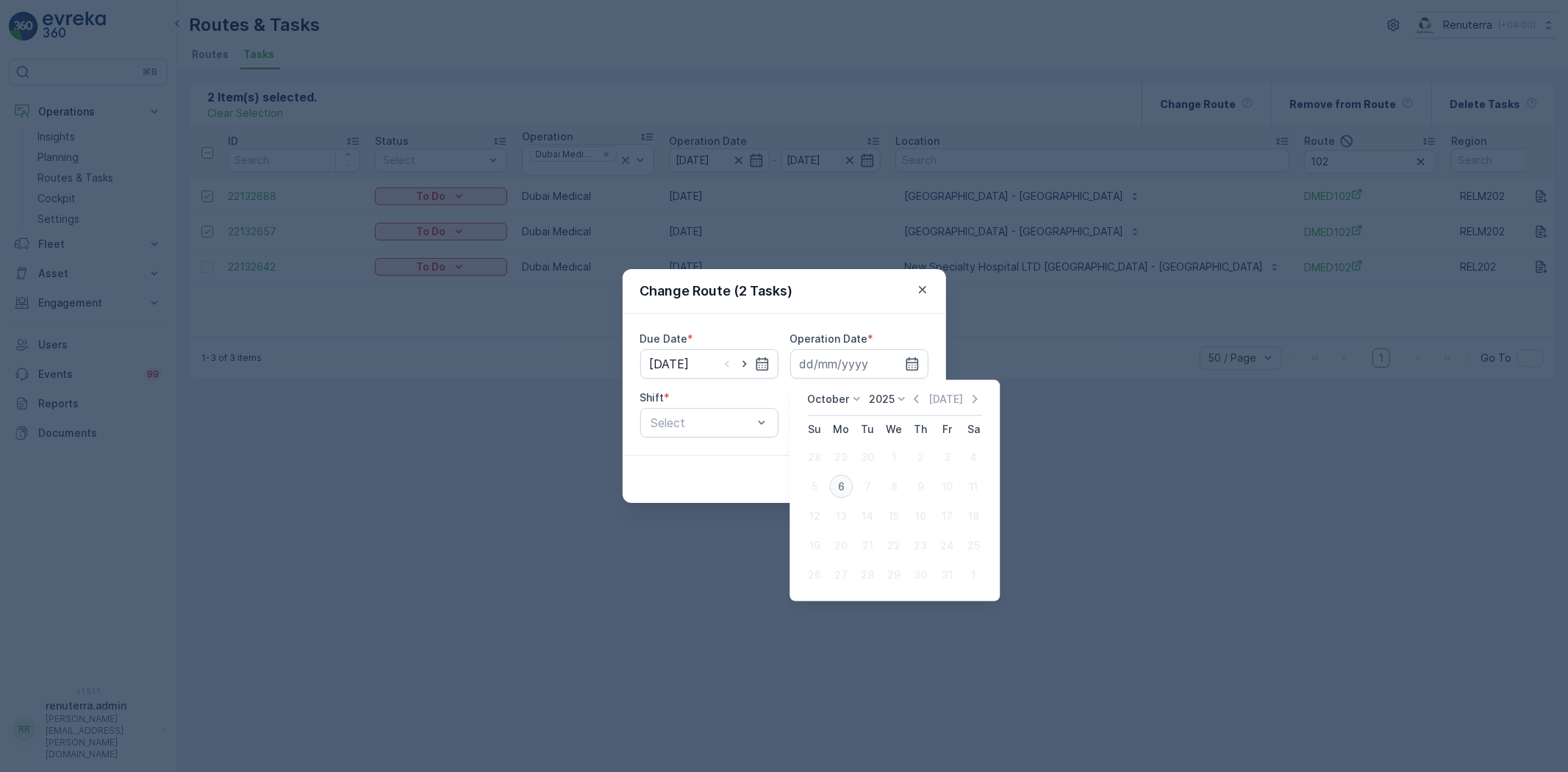
click at [839, 476] on div "6" at bounding box center [841, 487] width 24 height 24
type input "[DATE]"
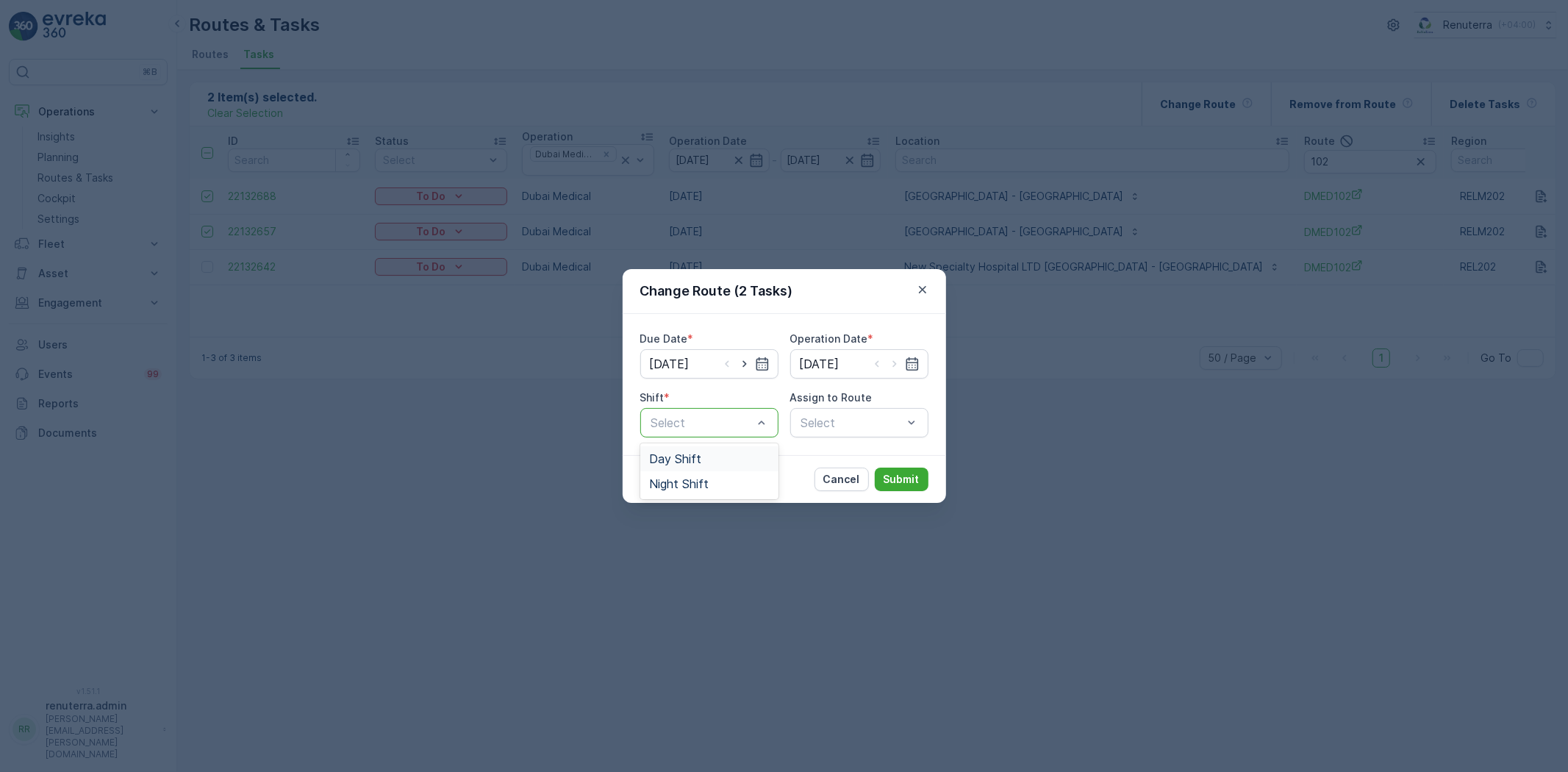
click at [710, 456] on div "Day Shift" at bounding box center [709, 459] width 120 height 13
click at [821, 426] on div "Select" at bounding box center [859, 423] width 139 height 30
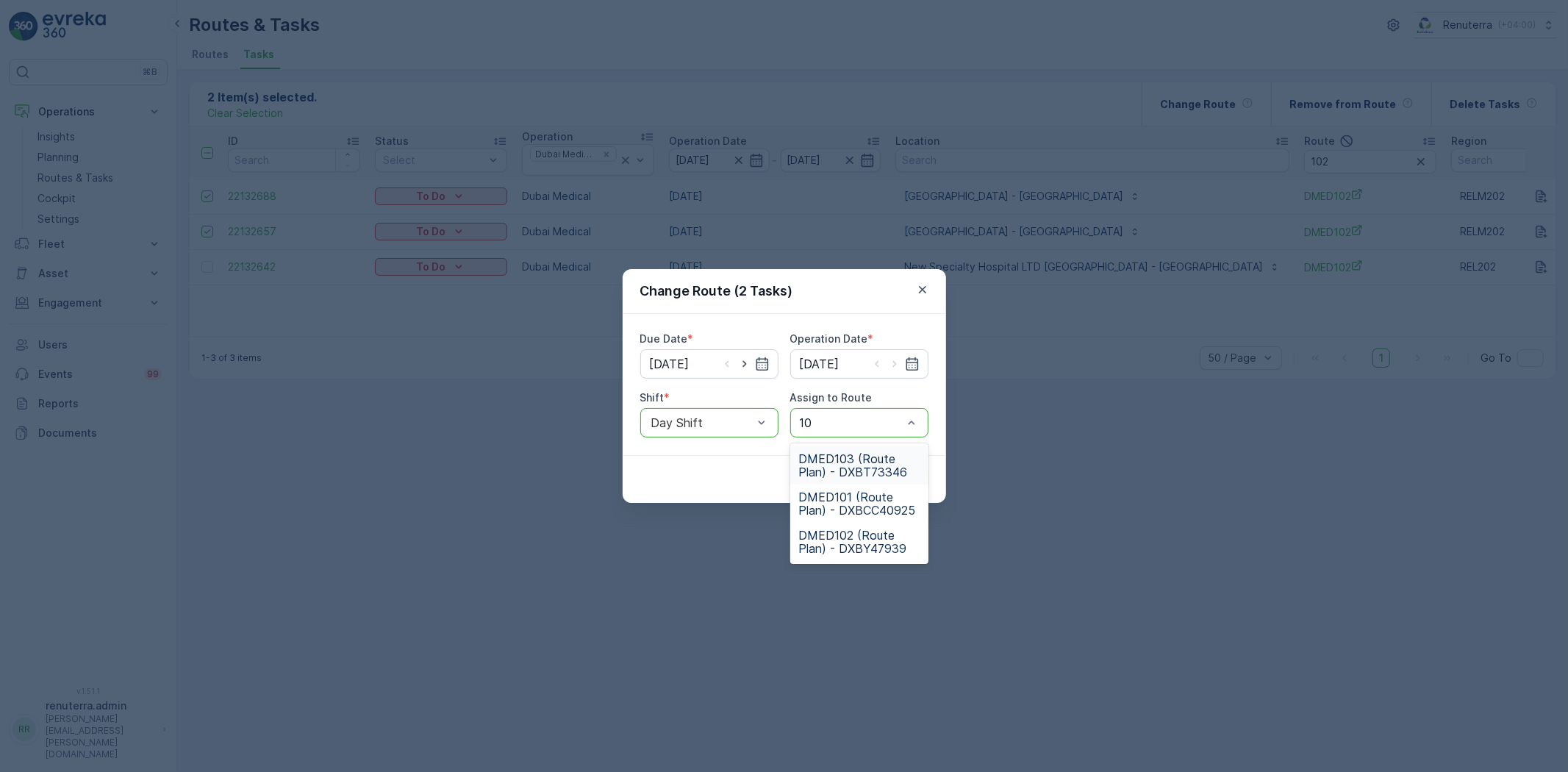
type input "102"
click at [837, 465] on span "DMED102 (Route Plan) - DXBY47939" at bounding box center [859, 465] width 120 height 26
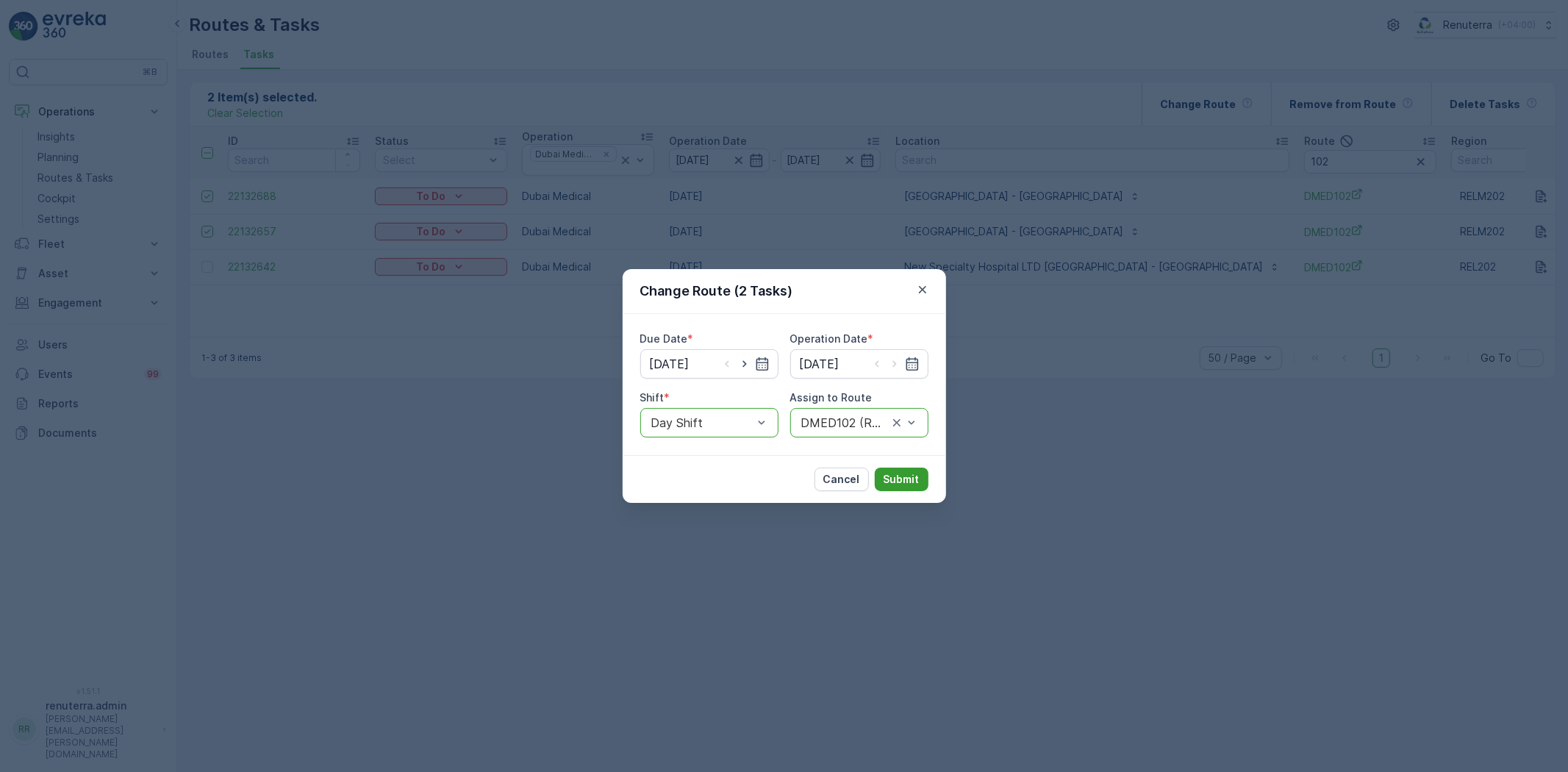
click at [911, 484] on p "Submit" at bounding box center [902, 479] width 36 height 15
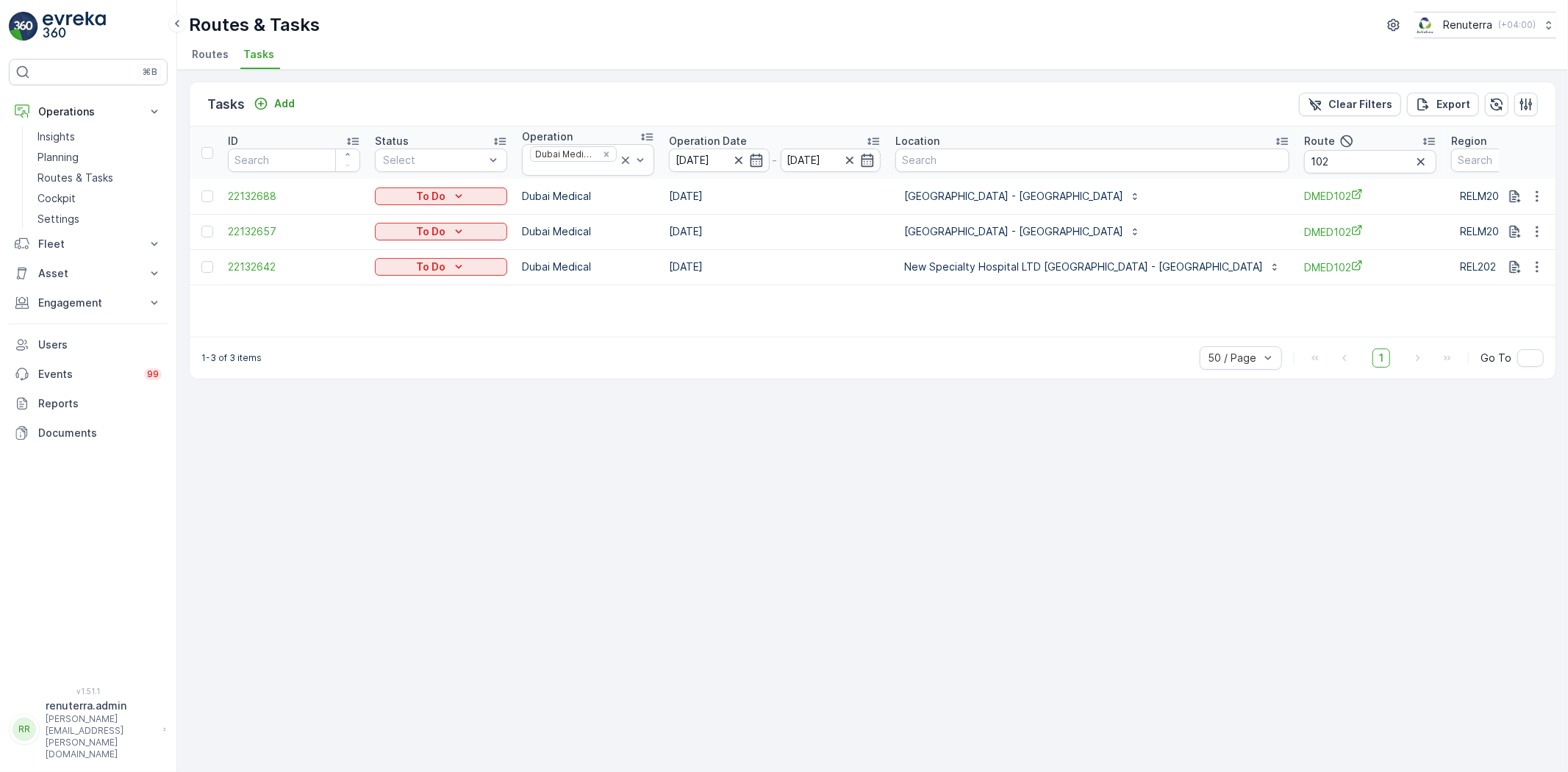
click at [202, 192] on div at bounding box center [209, 196] width 16 height 11
click at [202, 190] on input "checkbox" at bounding box center [202, 190] width 0 height 0
click at [203, 231] on div at bounding box center [207, 231] width 11 height 11
click at [202, 225] on input "checkbox" at bounding box center [202, 225] width 0 height 0
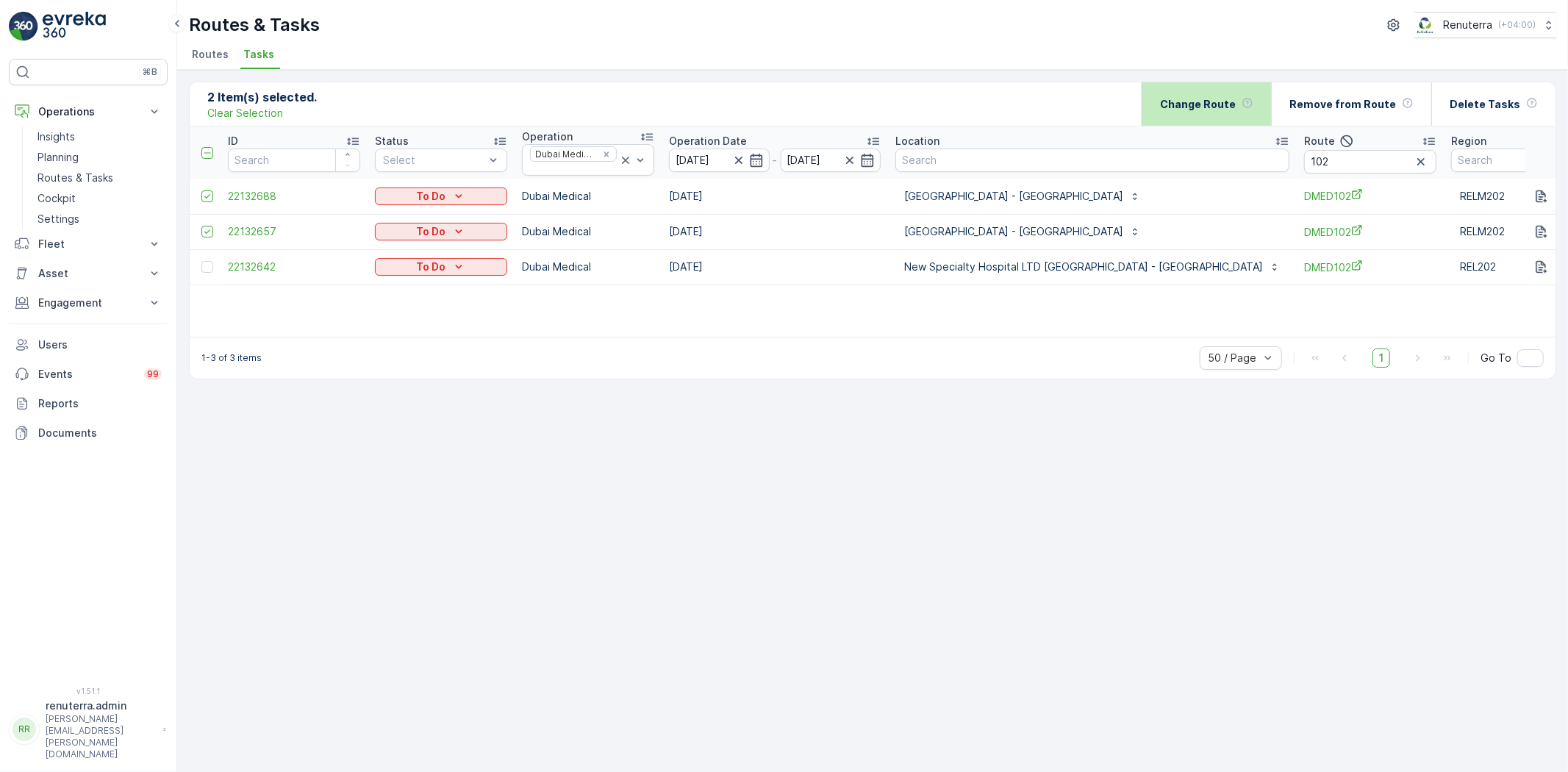
drag, startPoint x: 1191, startPoint y: 129, endPoint x: 1203, endPoint y: 120, distance: 15.0
click at [1193, 129] on th "Location" at bounding box center [1093, 152] width 409 height 52
click at [1206, 118] on div "Change Route" at bounding box center [1207, 103] width 93 height 43
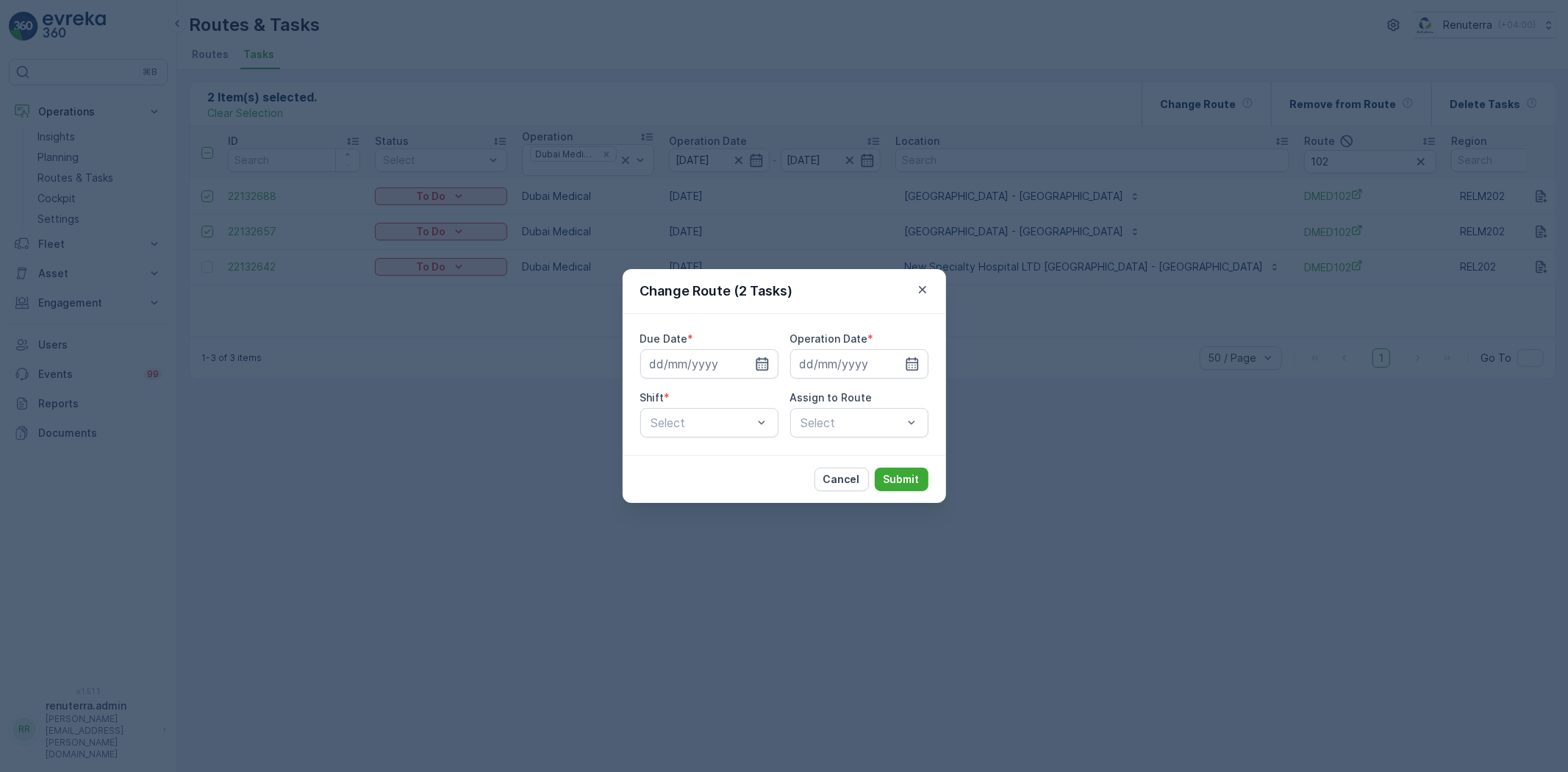
drag, startPoint x: 762, startPoint y: 356, endPoint x: 761, endPoint y: 379, distance: 23.0
click at [762, 357] on icon "button" at bounding box center [762, 364] width 15 height 15
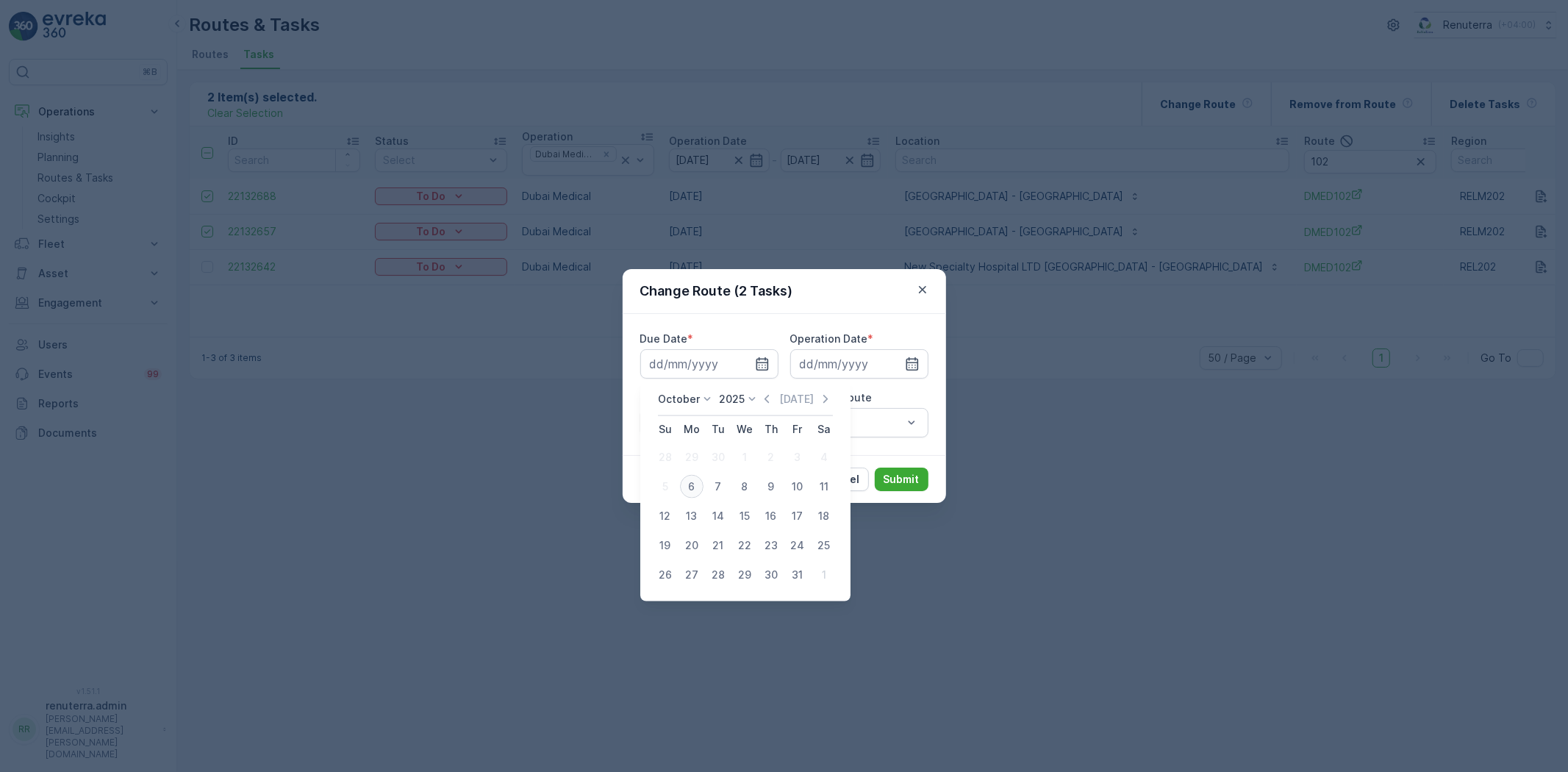
click at [692, 493] on div "6" at bounding box center [692, 487] width 24 height 24
type input "[DATE]"
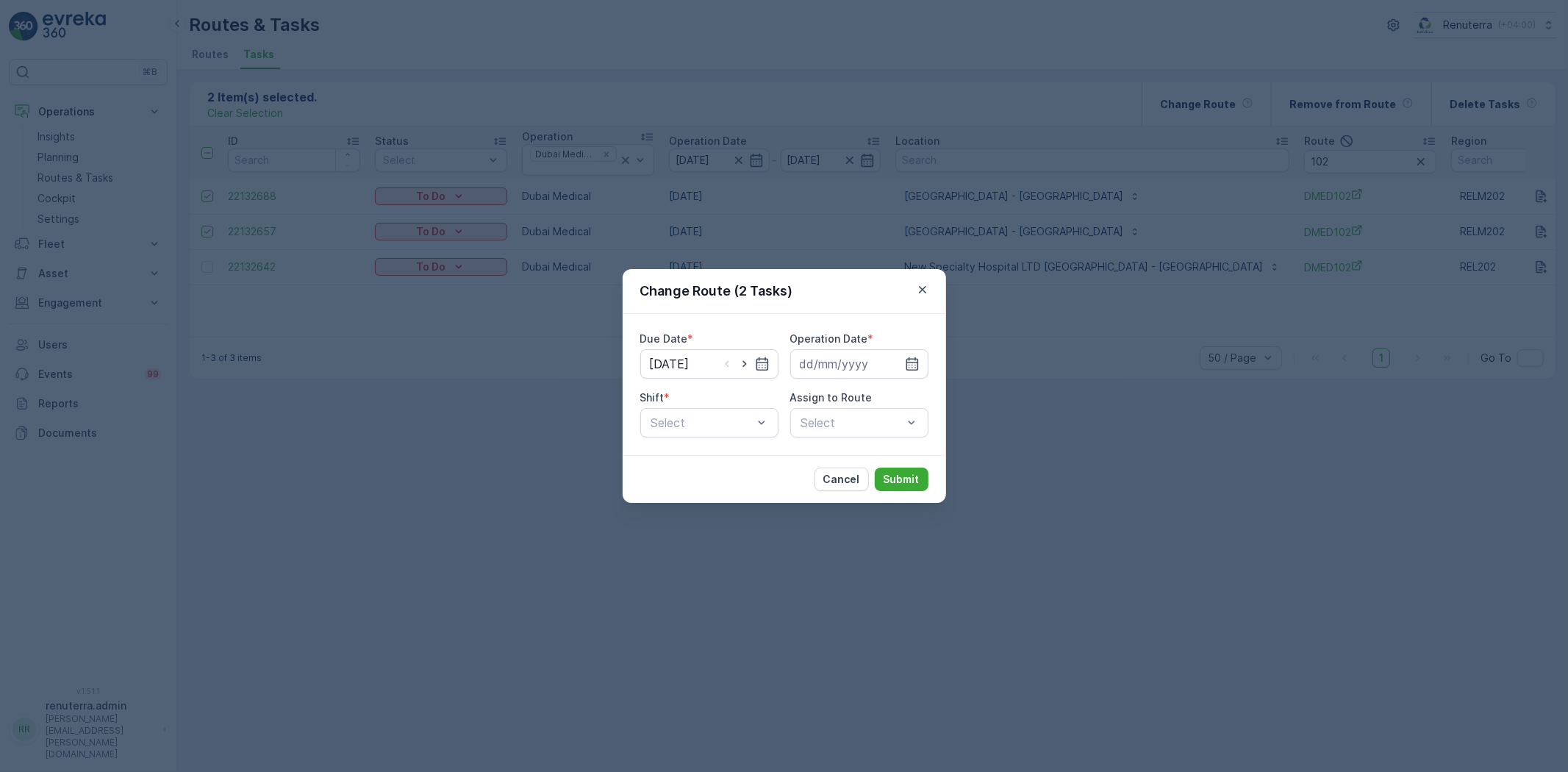
drag, startPoint x: 905, startPoint y: 368, endPoint x: 902, endPoint y: 382, distance: 14.3
click at [905, 375] on div at bounding box center [859, 364] width 139 height 30
click at [908, 356] on icon "button" at bounding box center [912, 364] width 15 height 15
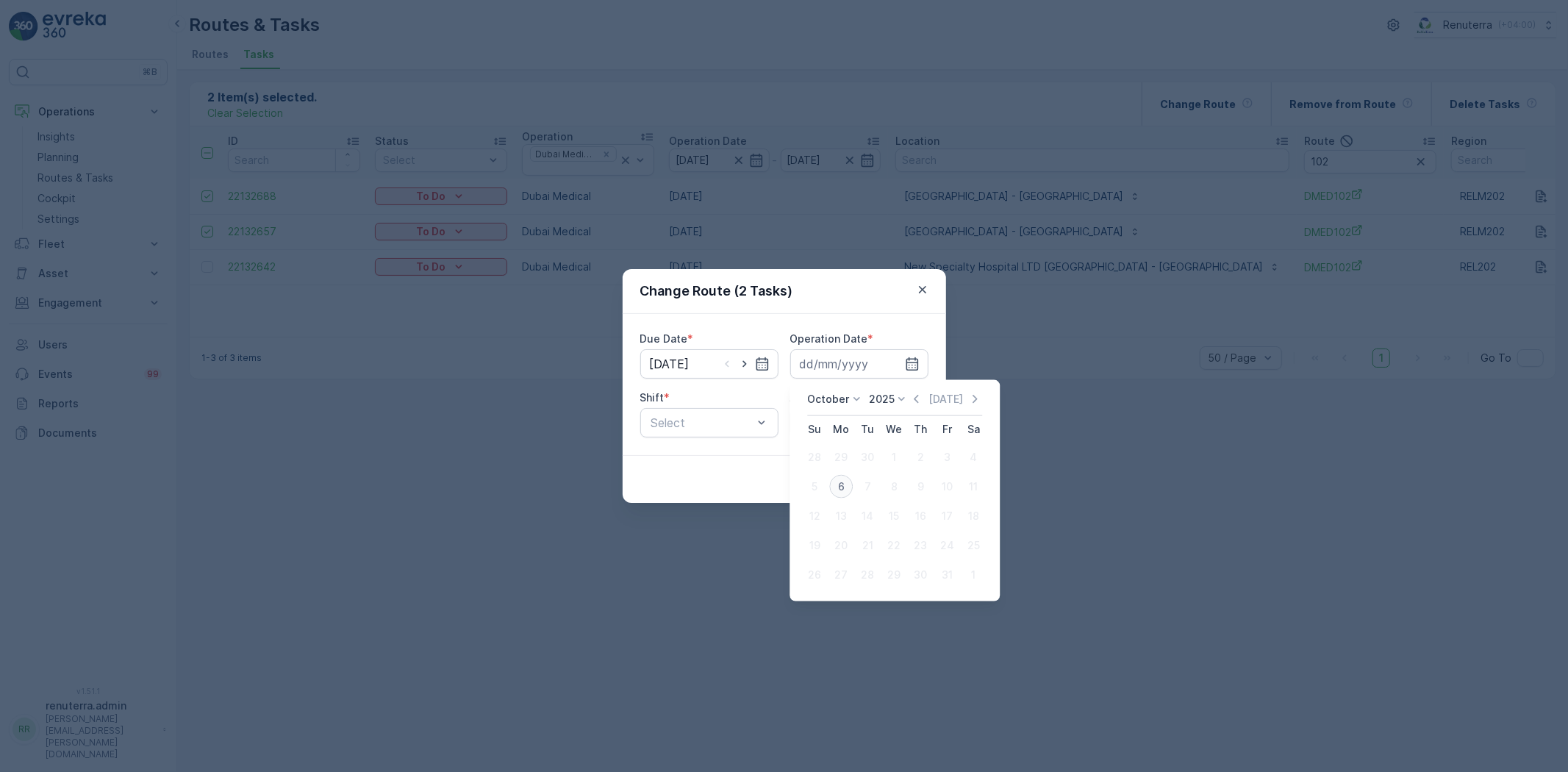
click at [837, 489] on div "6" at bounding box center [841, 487] width 24 height 24
type input "[DATE]"
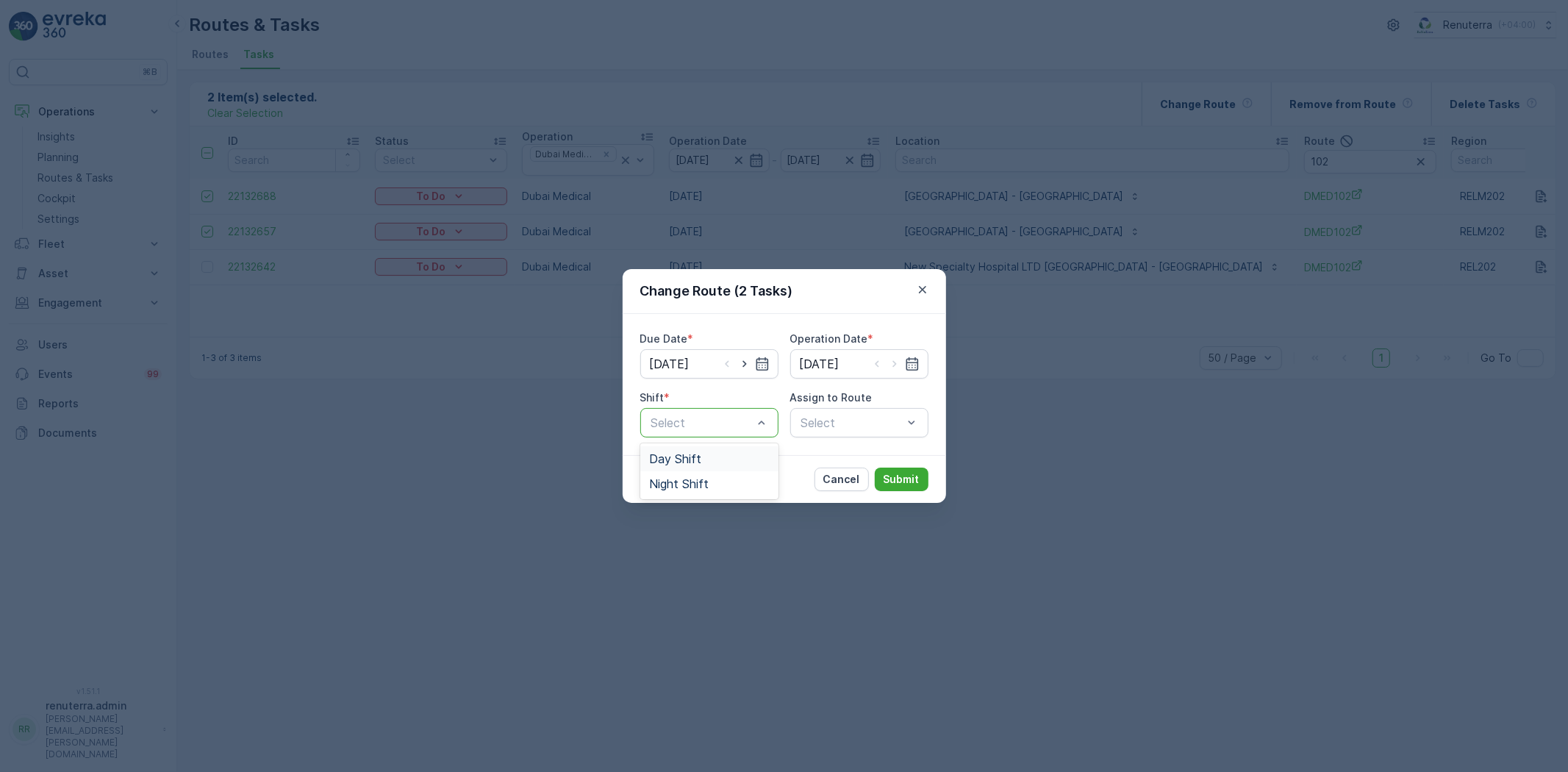
click at [678, 459] on span "Day Shift" at bounding box center [675, 459] width 52 height 13
click at [852, 434] on div "Select" at bounding box center [859, 423] width 139 height 30
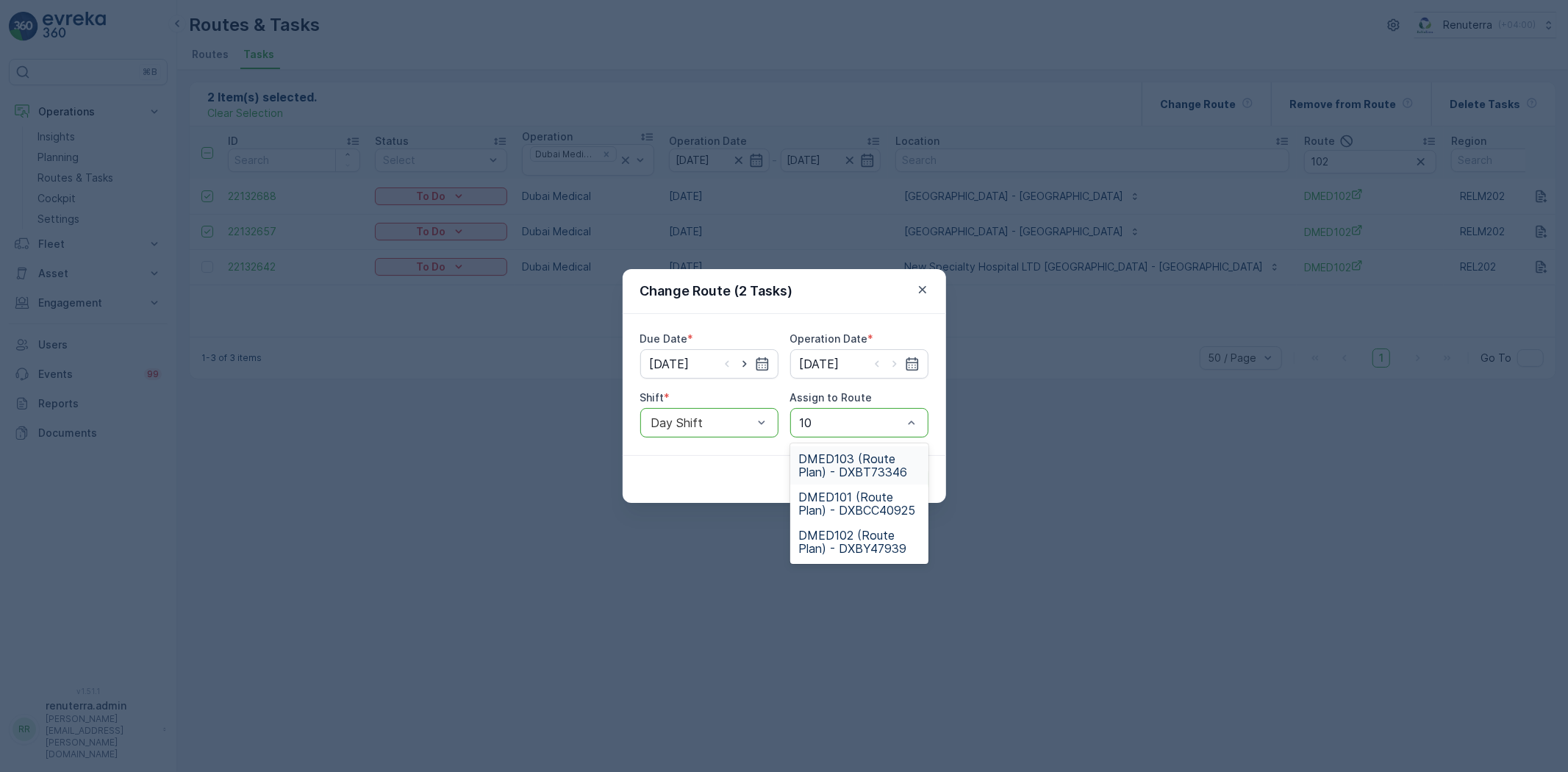
type input "103"
drag, startPoint x: 839, startPoint y: 458, endPoint x: 847, endPoint y: 463, distance: 9.4
click at [843, 461] on span "DMED103 (Route Plan) - DXBT73346" at bounding box center [859, 465] width 120 height 26
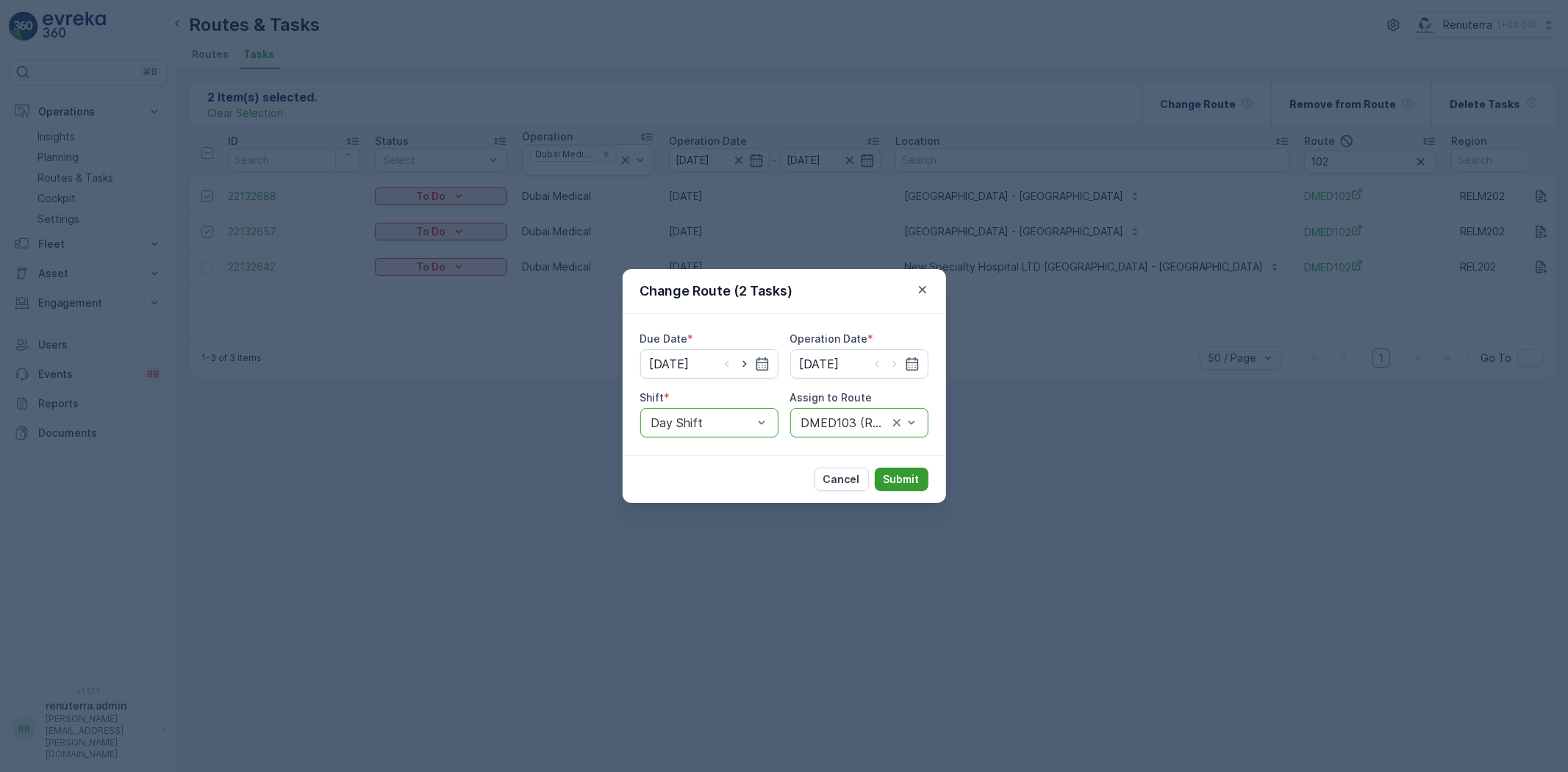
click at [916, 481] on p "Submit" at bounding box center [902, 479] width 36 height 15
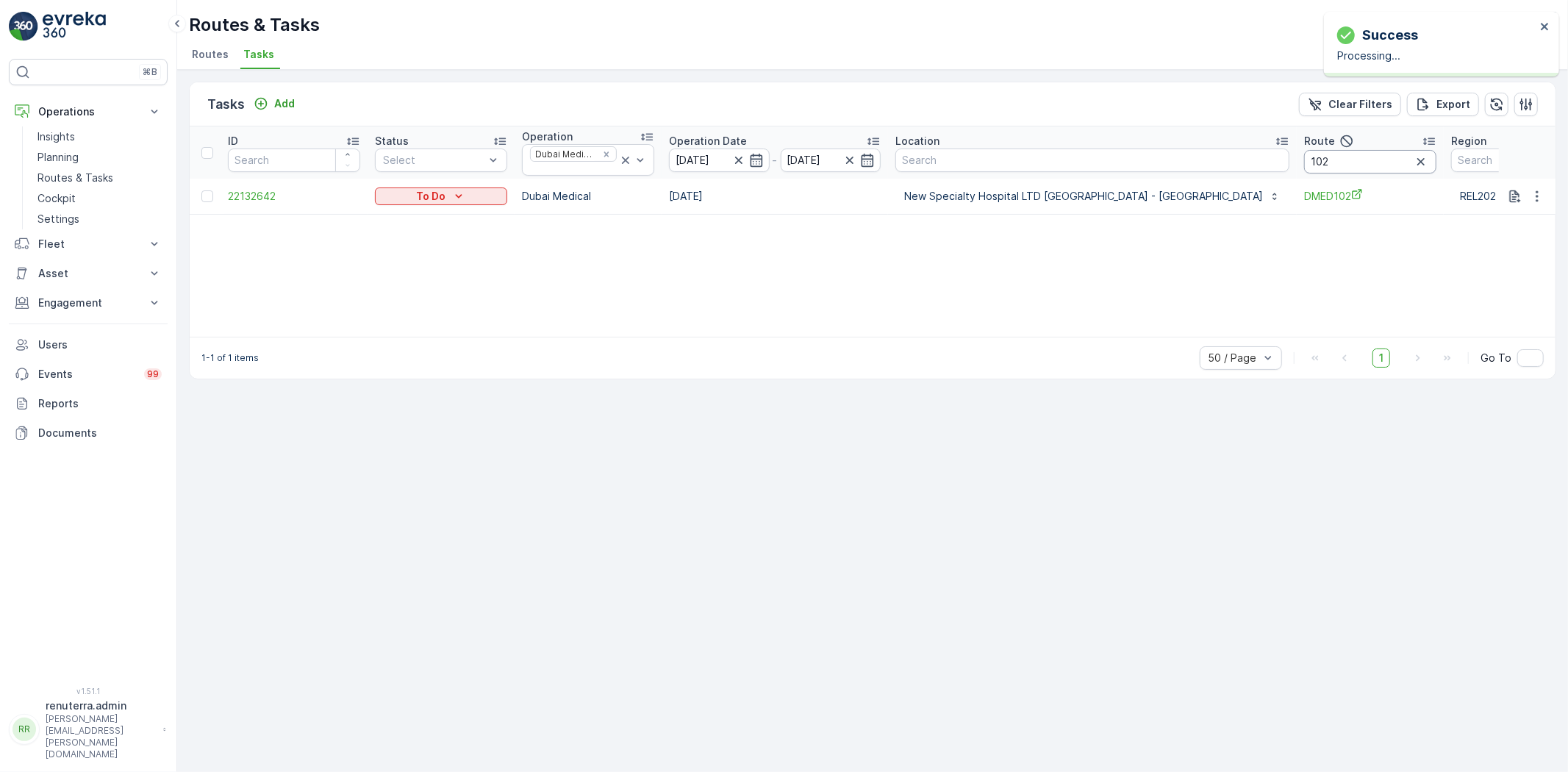
click at [1304, 170] on input "102" at bounding box center [1370, 161] width 132 height 24
type input "103"
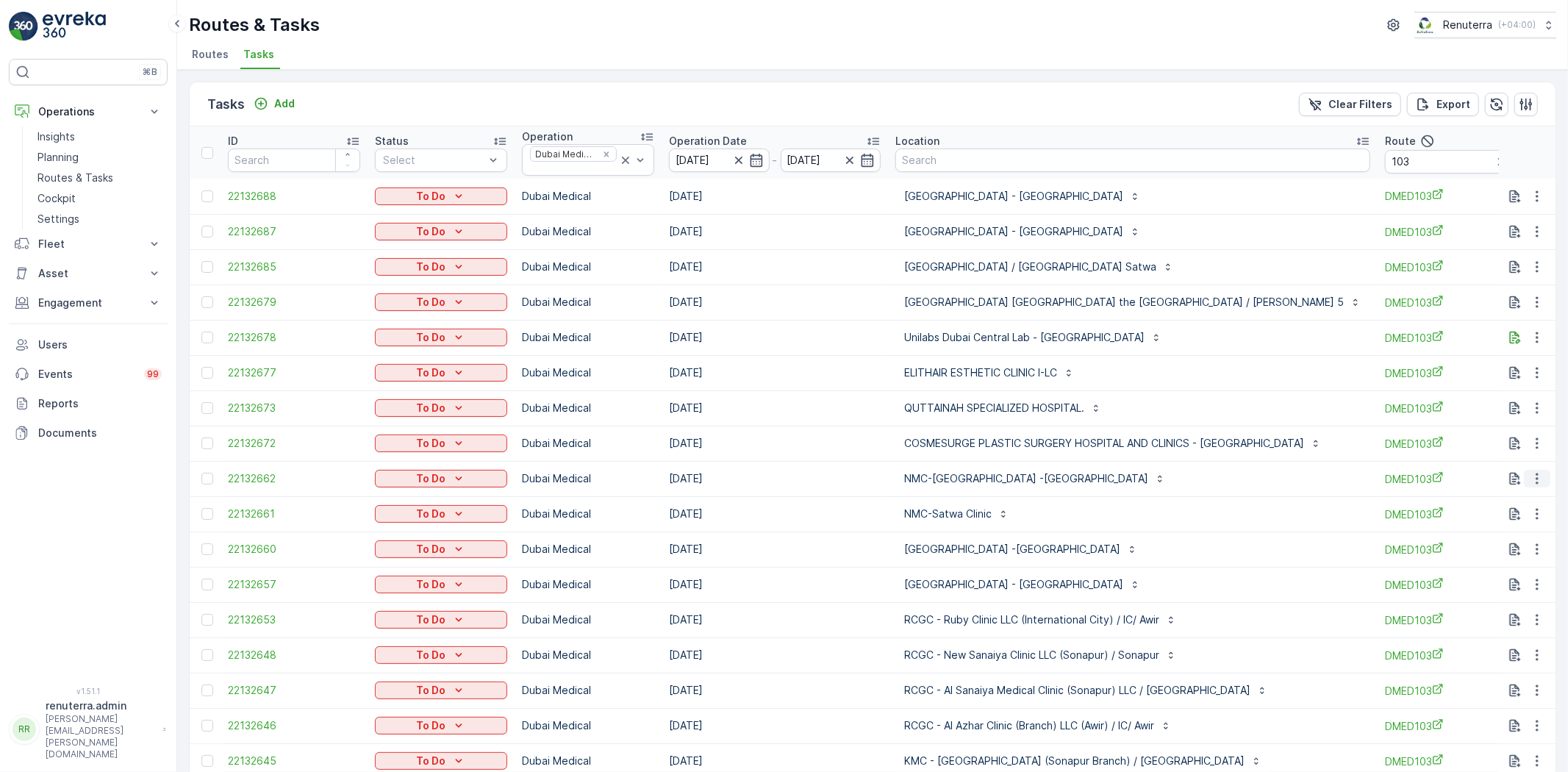
click at [1530, 480] on icon "button" at bounding box center [1538, 479] width 15 height 15
click at [1500, 539] on span "Change Route" at bounding box center [1499, 542] width 71 height 15
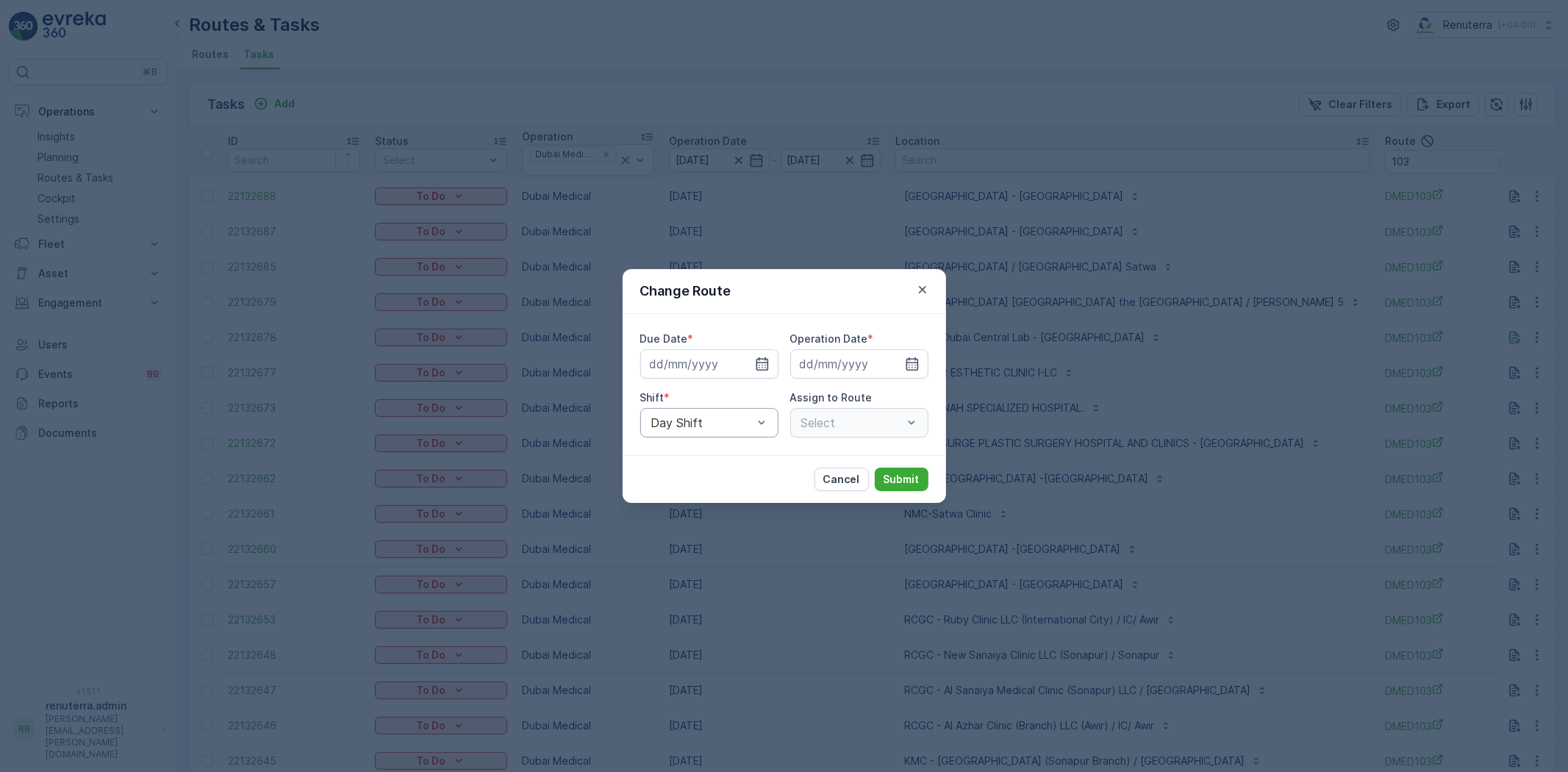
type input "[DATE]"
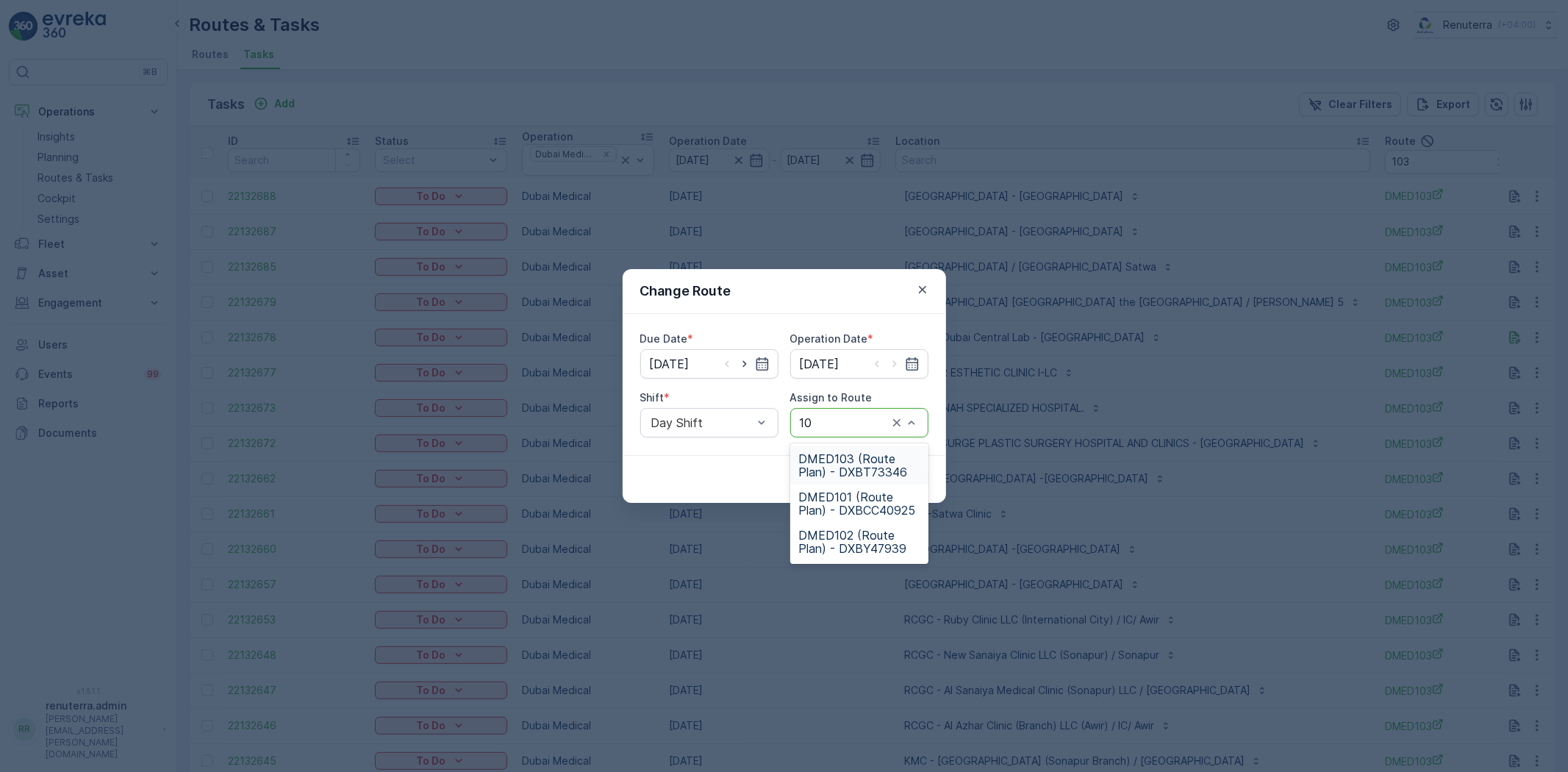
type input "101"
click at [857, 464] on span "DMED101 (Route Plan) - DXBCC40925" at bounding box center [859, 465] width 120 height 26
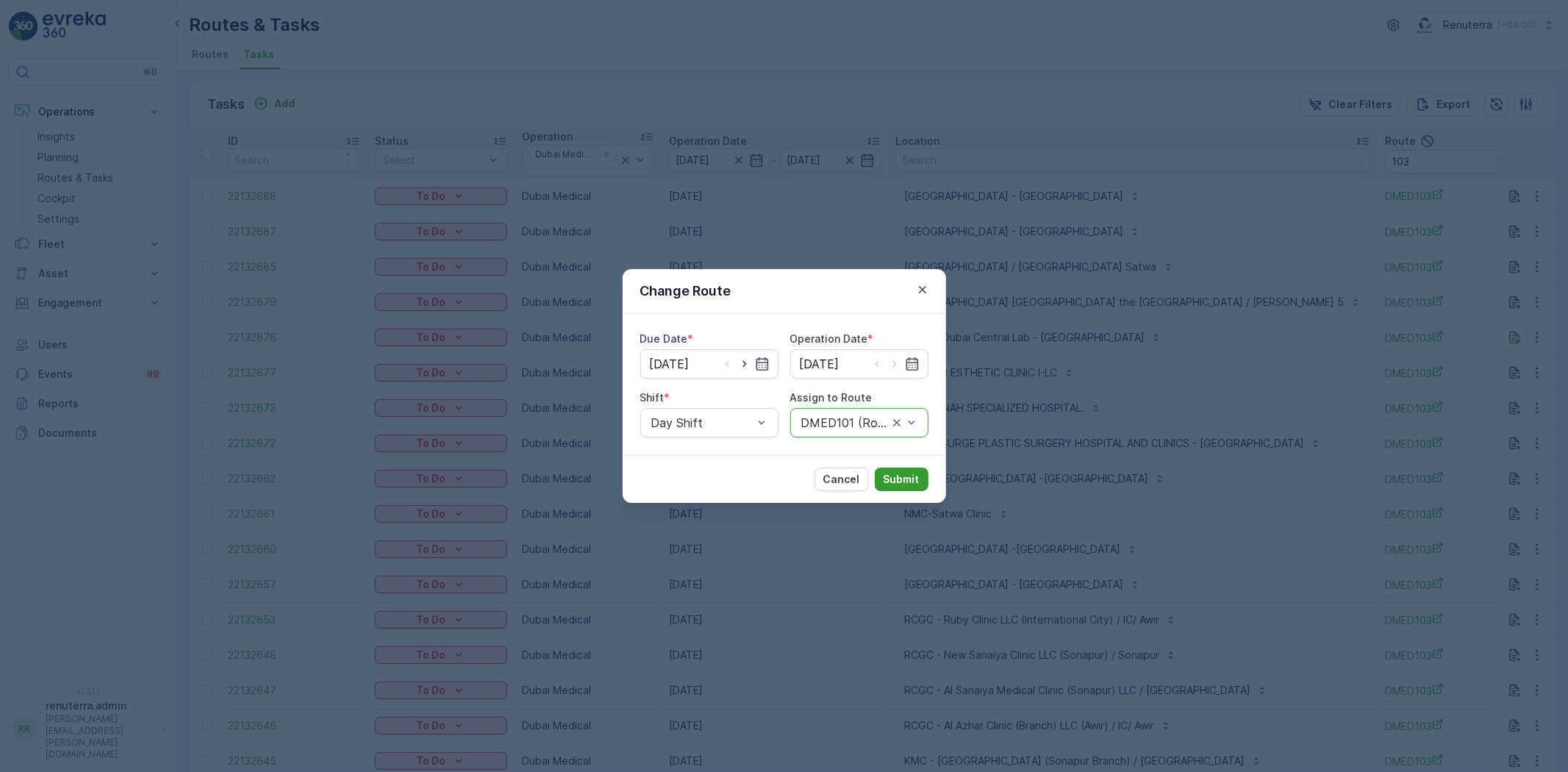
click at [893, 473] on p "Submit" at bounding box center [902, 479] width 36 height 15
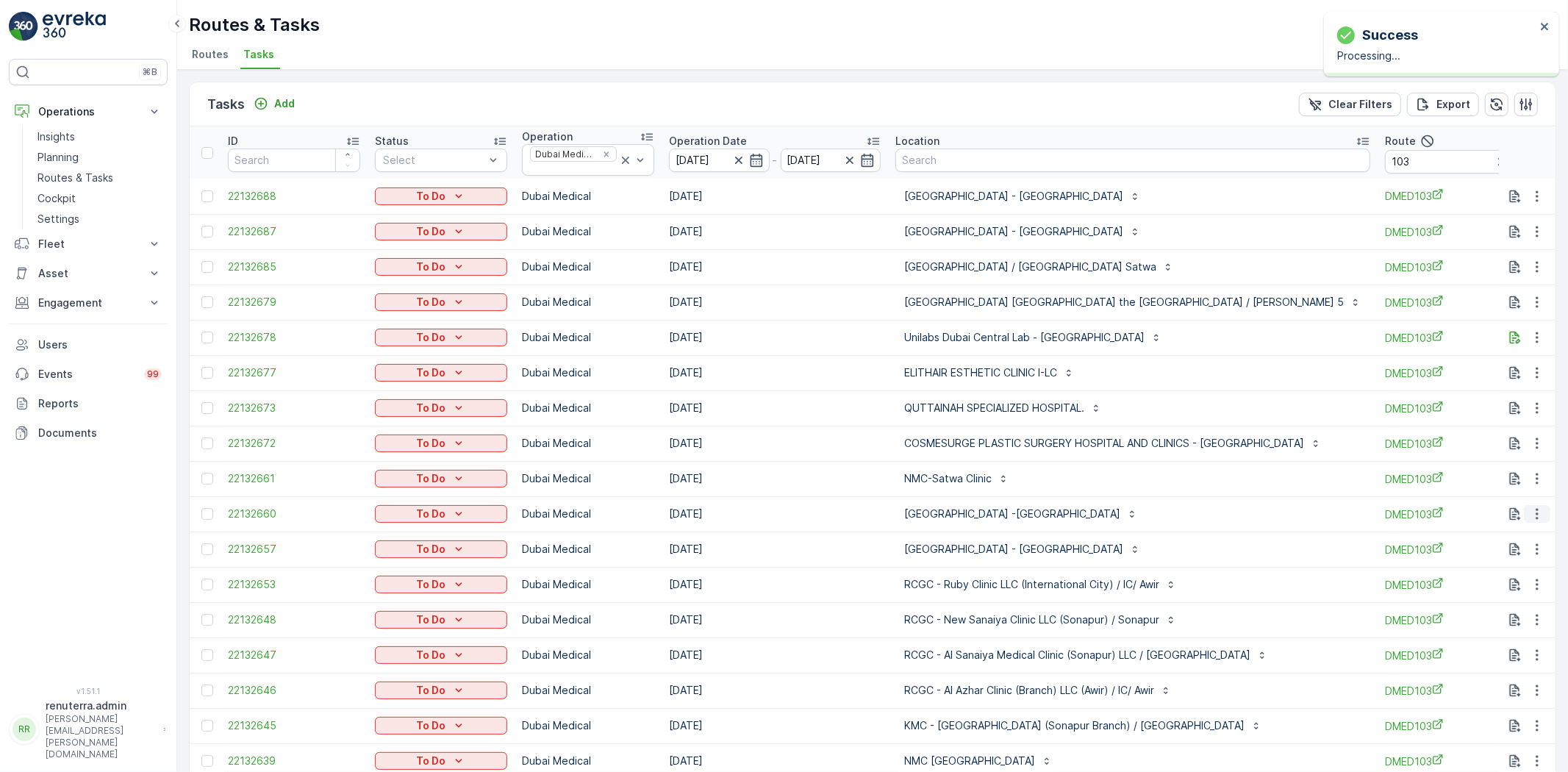
click at [1536, 513] on icon "button" at bounding box center [1537, 514] width 2 height 11
click at [1493, 575] on span "Change Route" at bounding box center [1499, 577] width 71 height 15
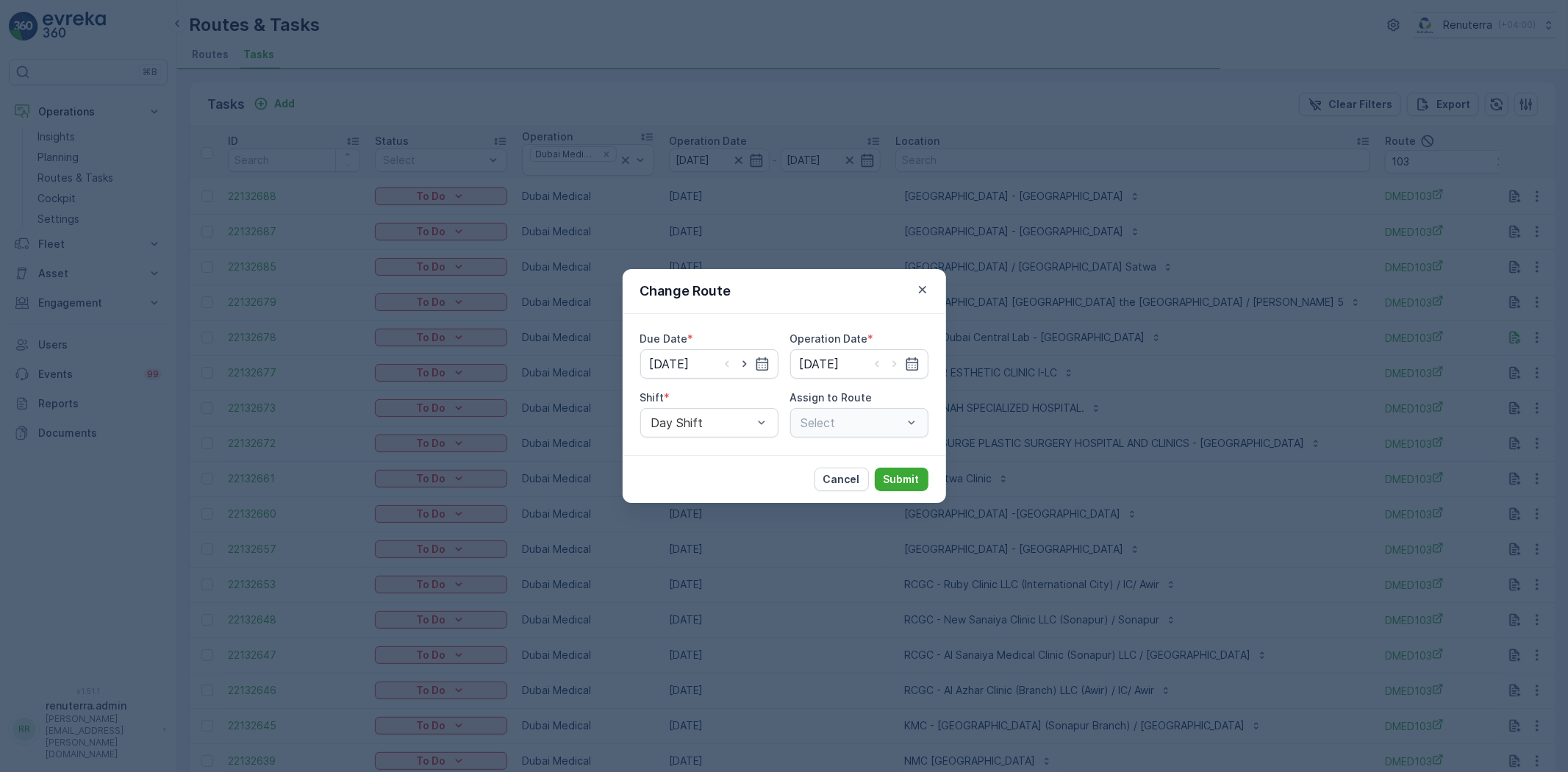
type input "[DATE]"
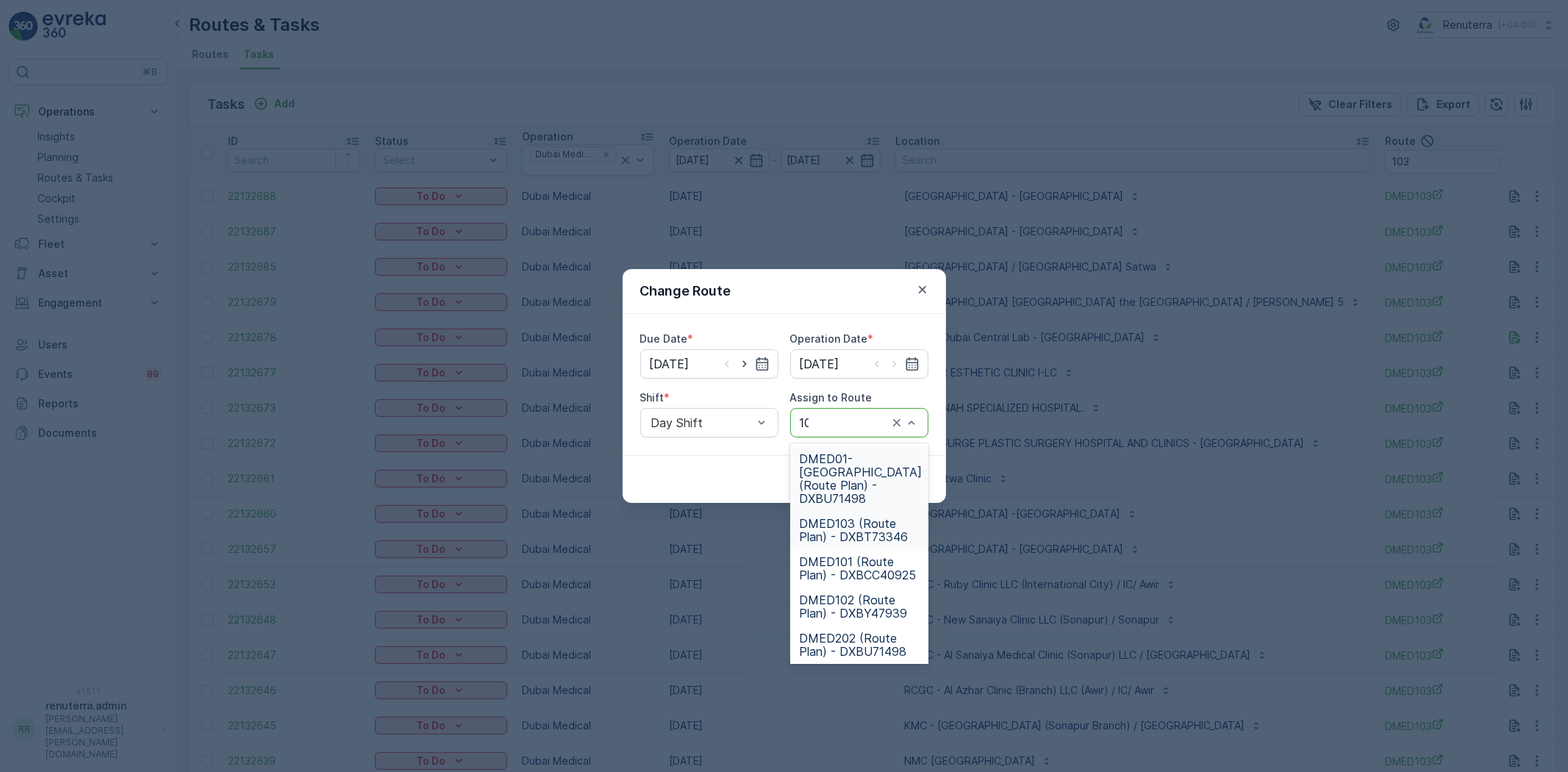
type input "102"
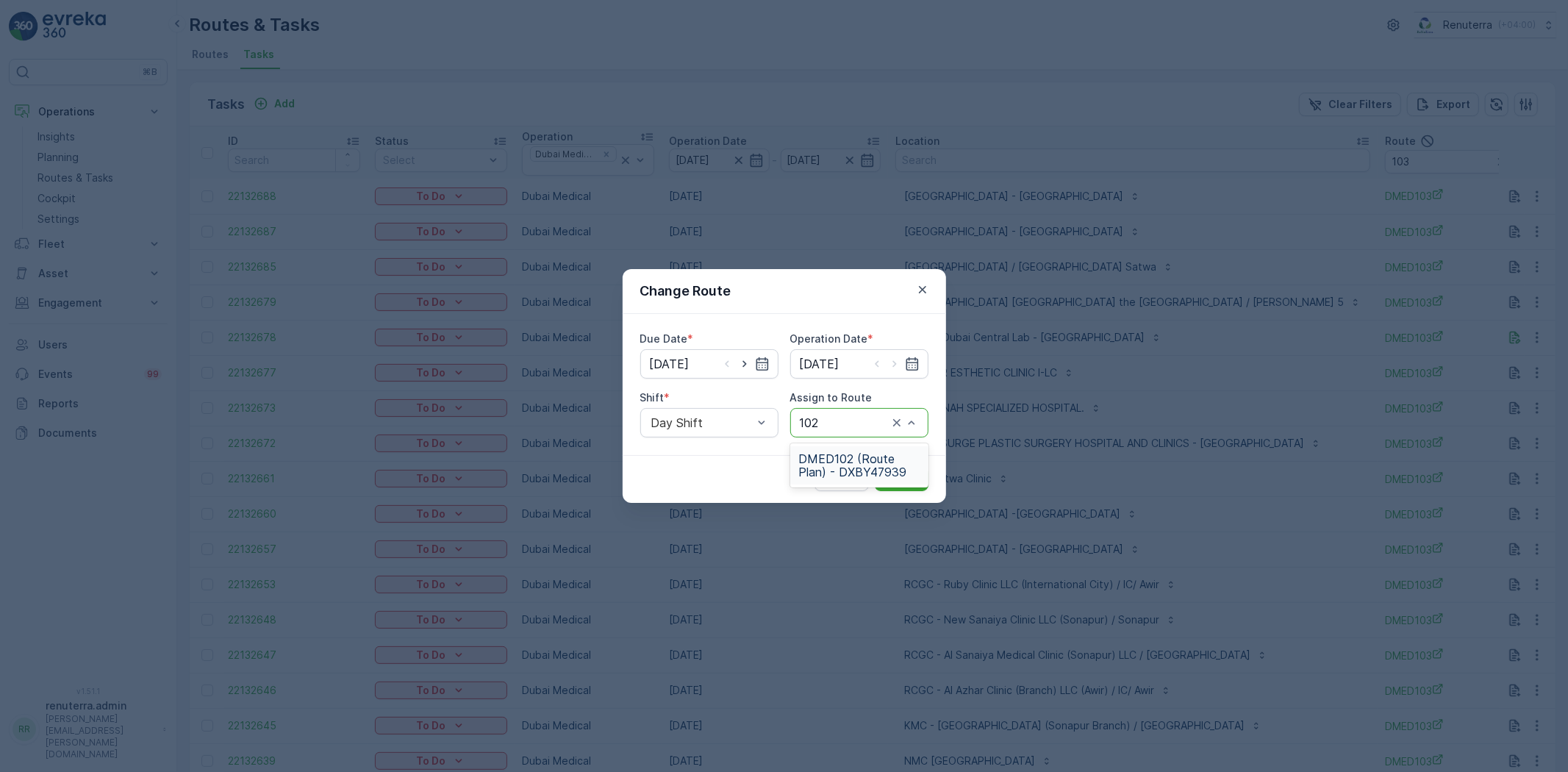
click at [862, 467] on span "DMED102 (Route Plan) - DXBY47939" at bounding box center [859, 465] width 120 height 26
click at [898, 465] on div "Cancel Submit" at bounding box center [784, 479] width 324 height 48
click at [901, 479] on p "Submit" at bounding box center [902, 479] width 36 height 15
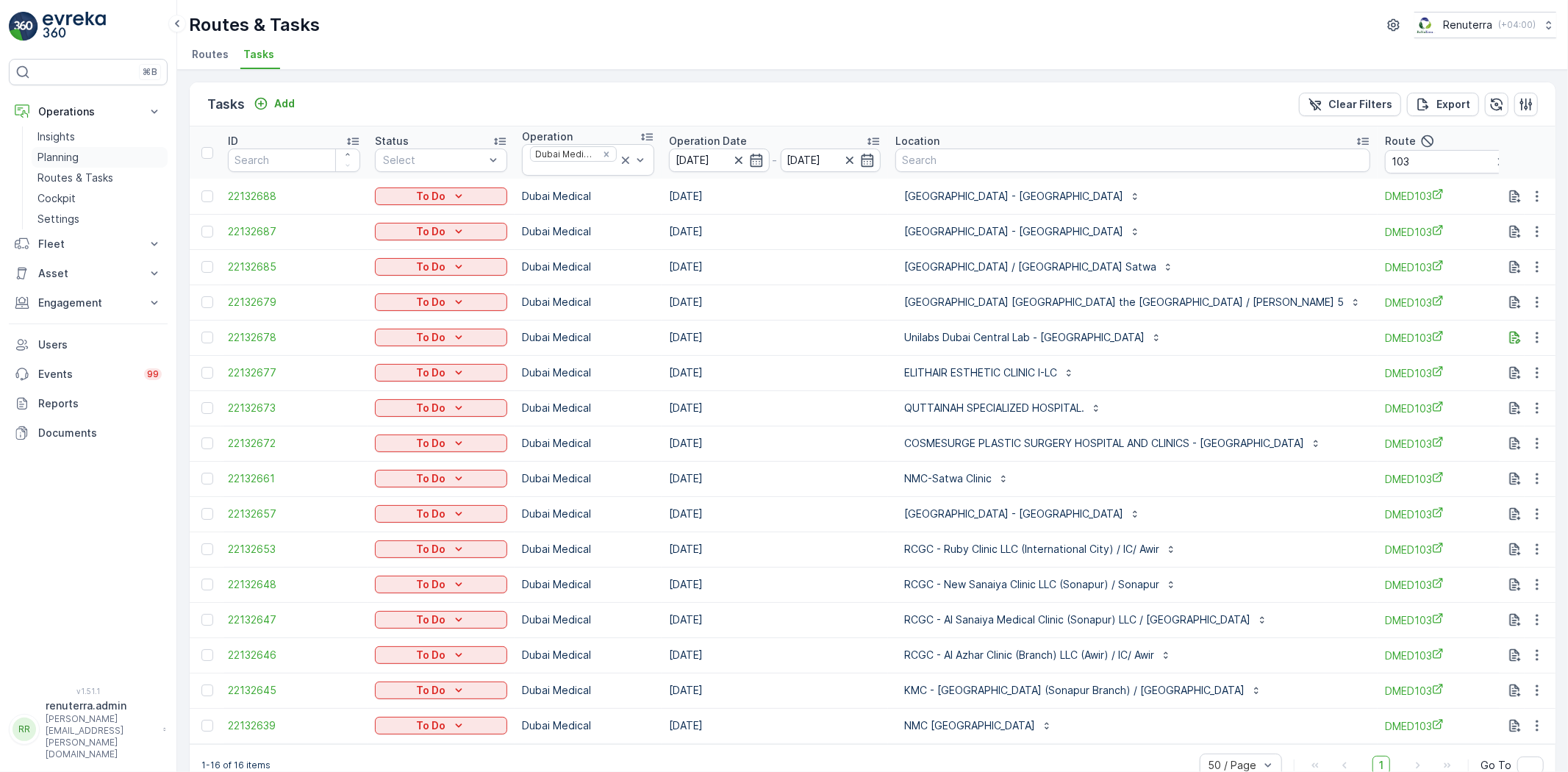
click at [84, 160] on link "Planning" at bounding box center [100, 157] width 136 height 20
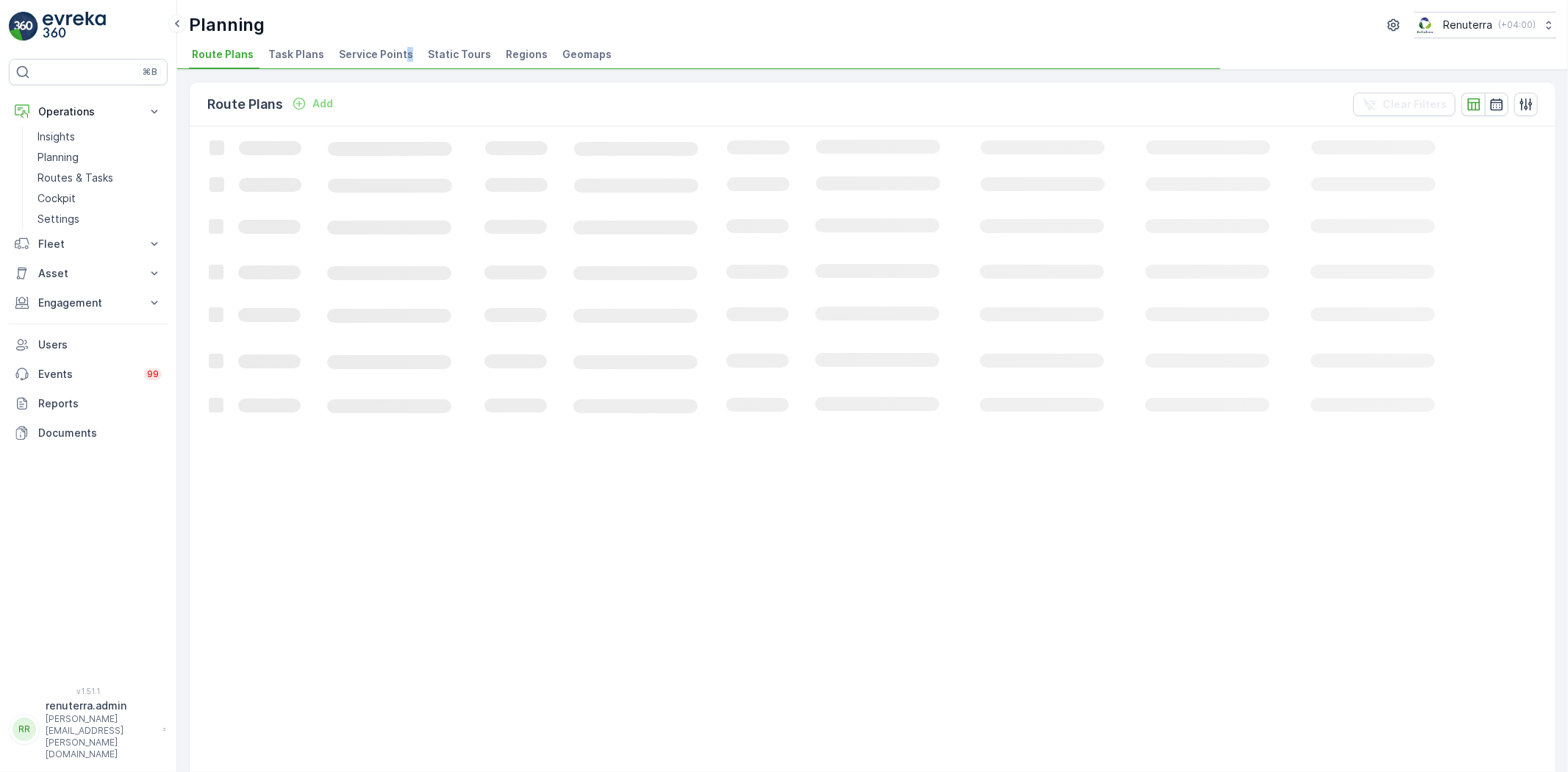
drag, startPoint x: 402, startPoint y: 59, endPoint x: 393, endPoint y: 65, distance: 10.8
click at [399, 60] on span "Service Points" at bounding box center [376, 54] width 75 height 15
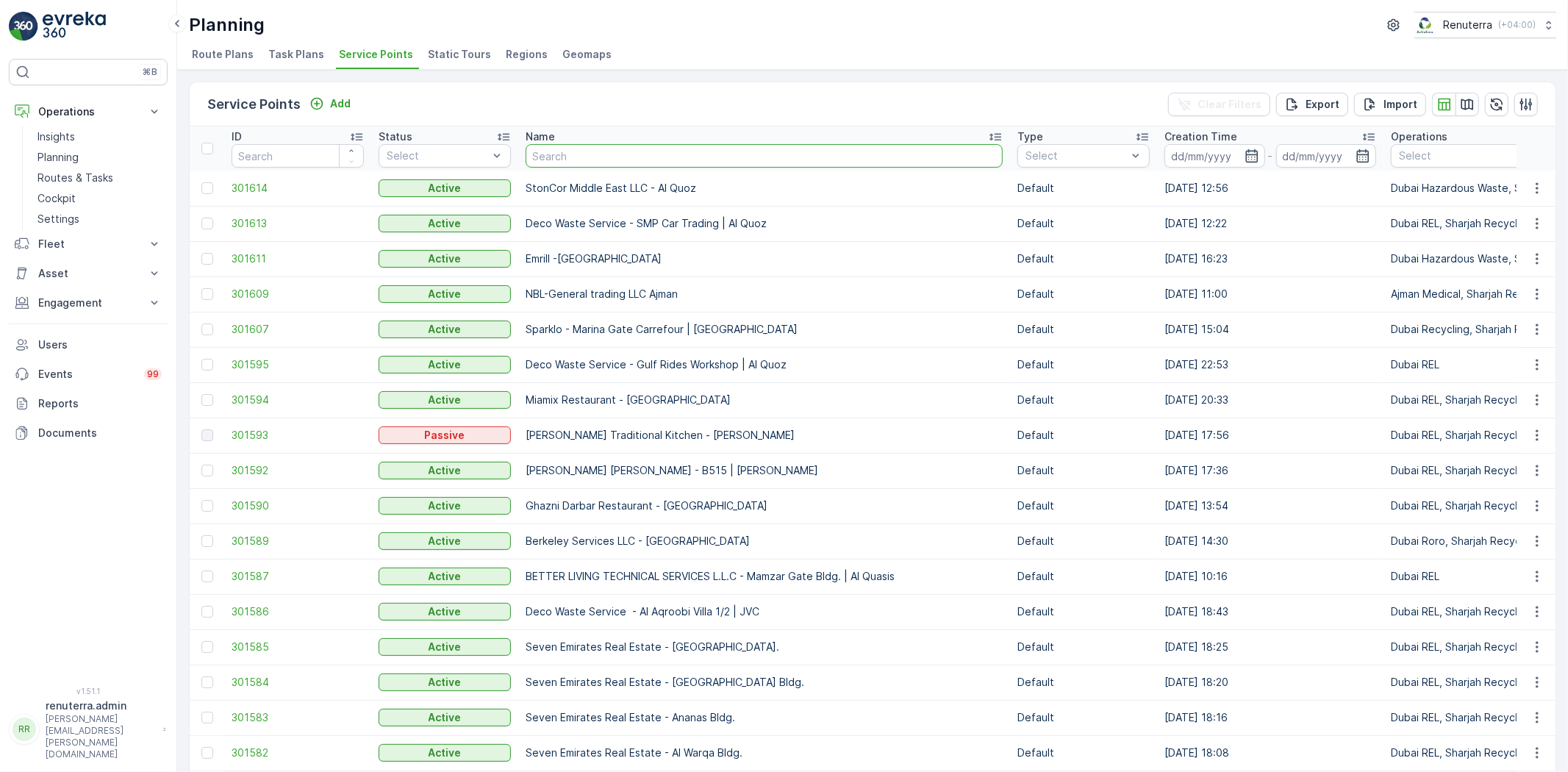
click at [582, 152] on input "text" at bounding box center [764, 156] width 477 height 24
type input "maqa"
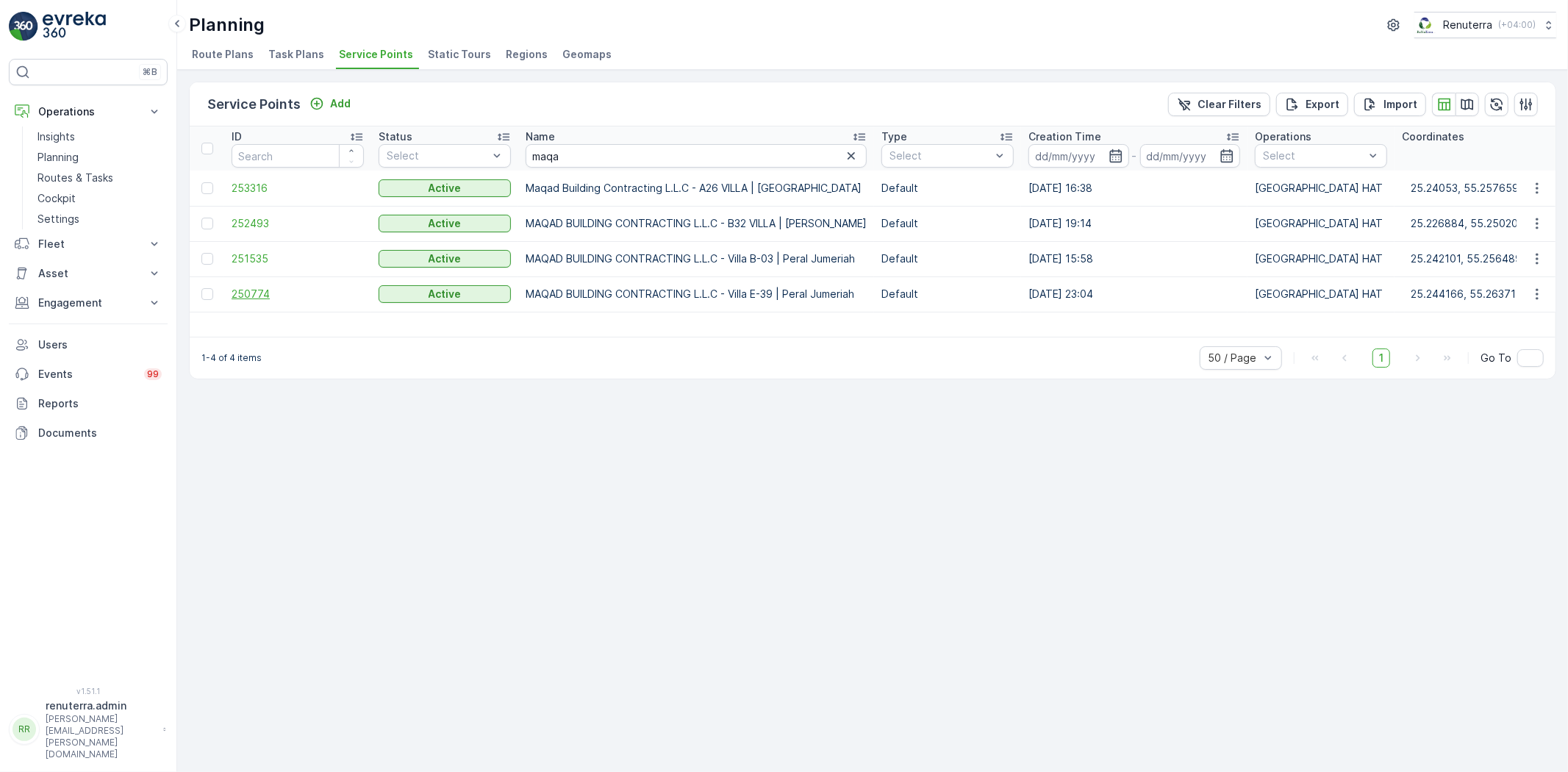
click at [259, 293] on span "250774" at bounding box center [298, 294] width 132 height 15
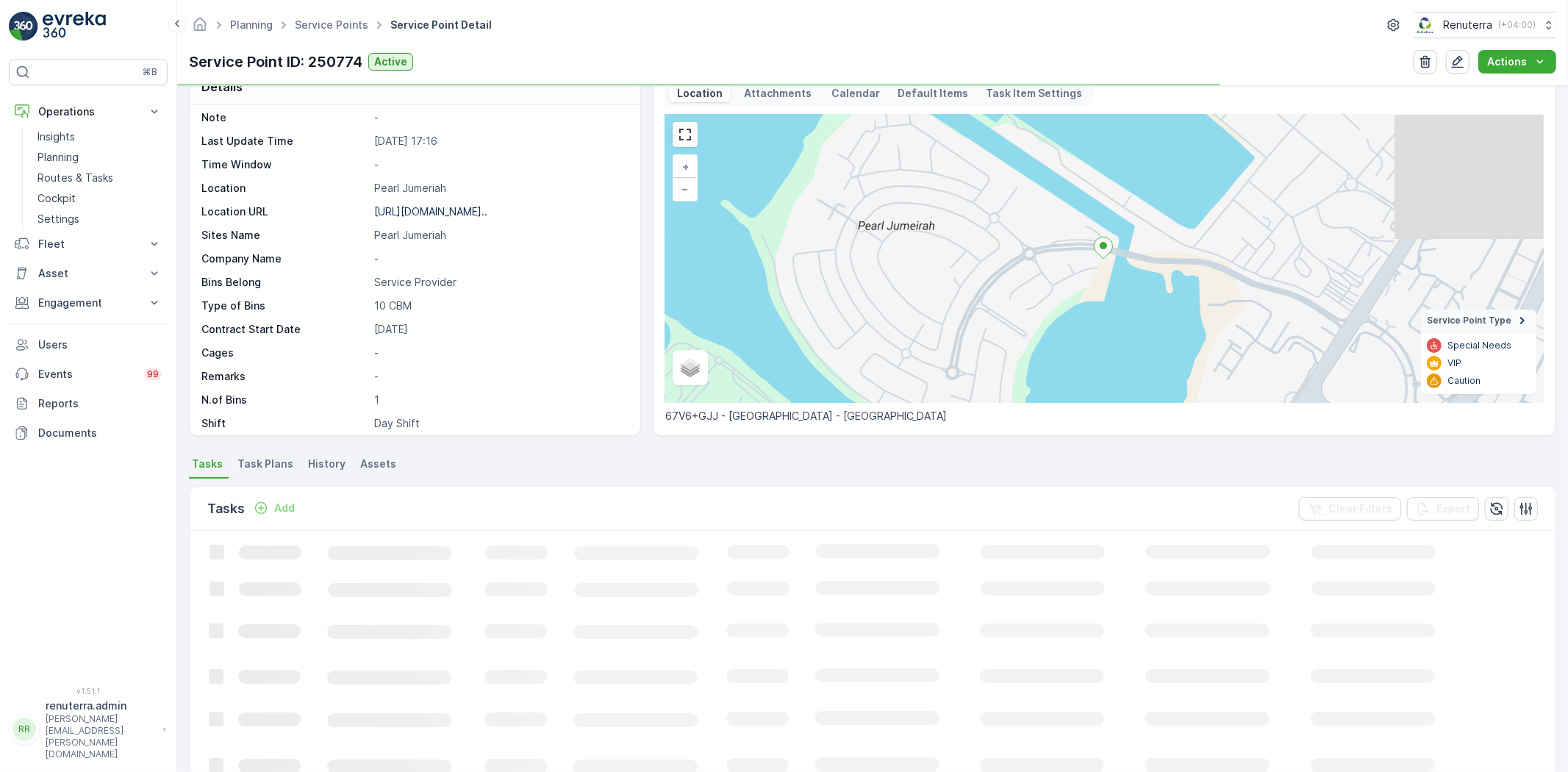
scroll to position [60, 0]
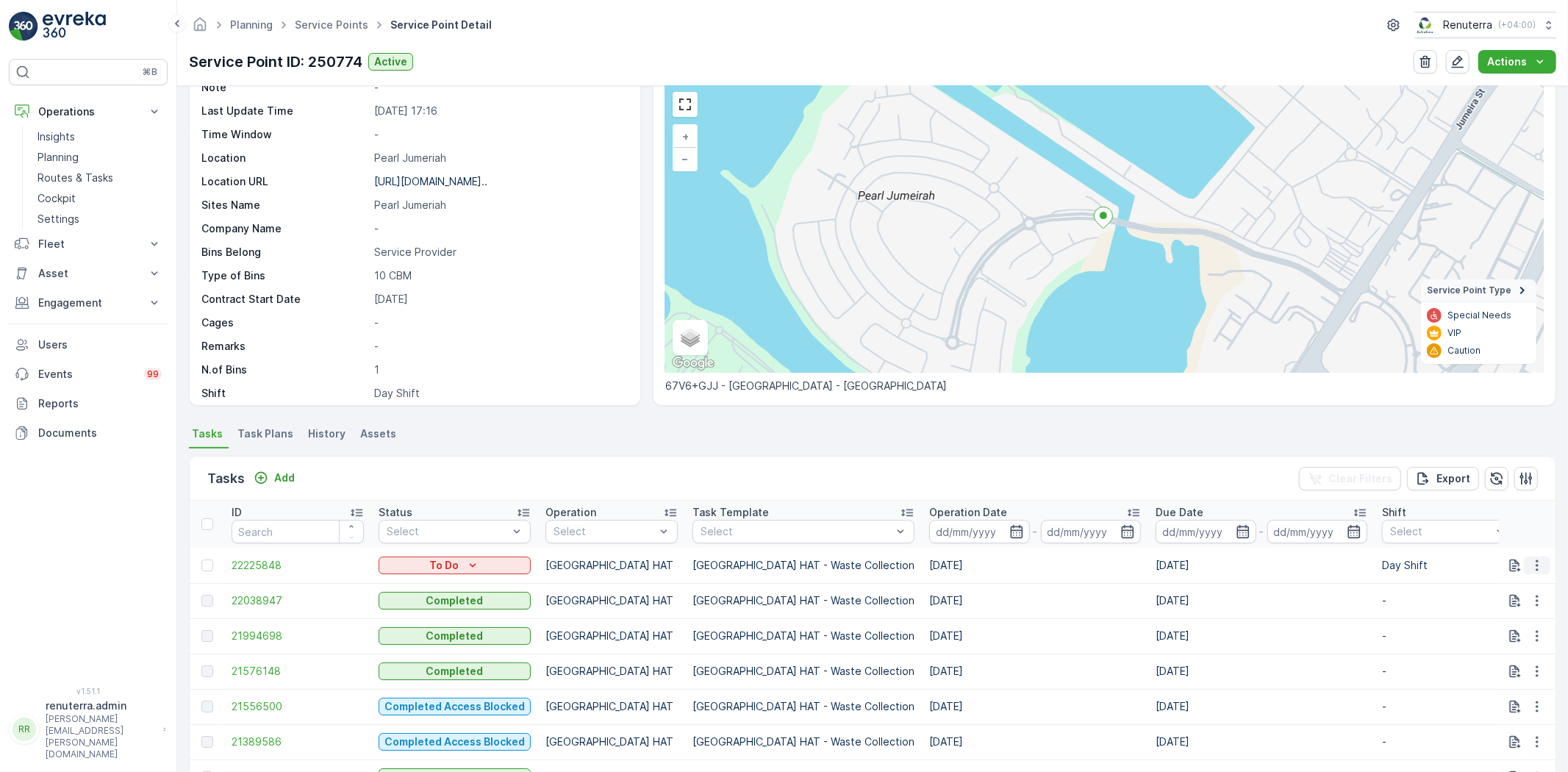
drag, startPoint x: 1533, startPoint y: 561, endPoint x: 1534, endPoint y: 568, distance: 7.1
click at [1533, 561] on icon "button" at bounding box center [1538, 565] width 15 height 15
click at [1516, 630] on span "Change Route" at bounding box center [1499, 628] width 71 height 15
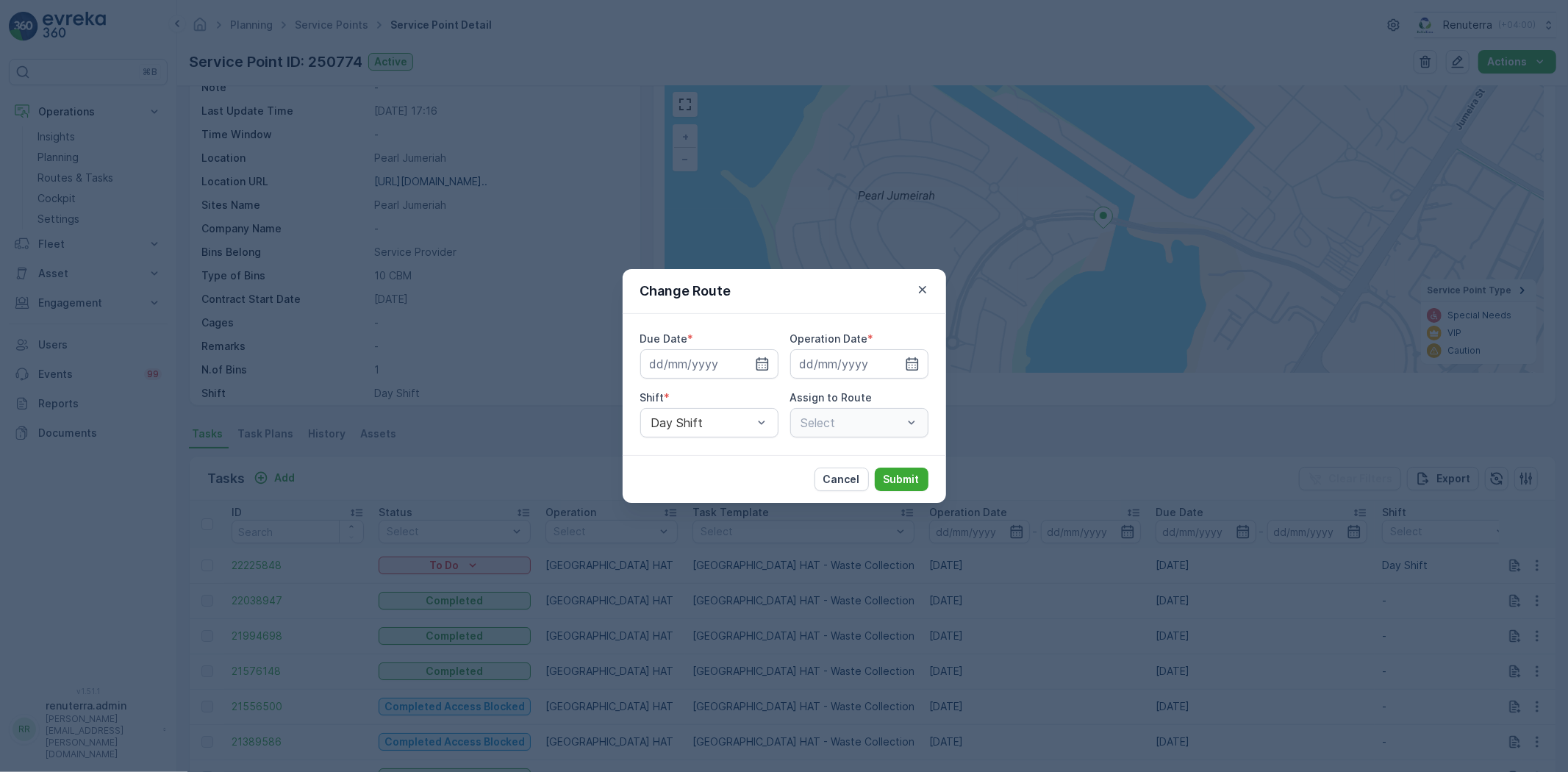
type input "[DATE]"
click at [925, 285] on icon "button" at bounding box center [923, 289] width 15 height 15
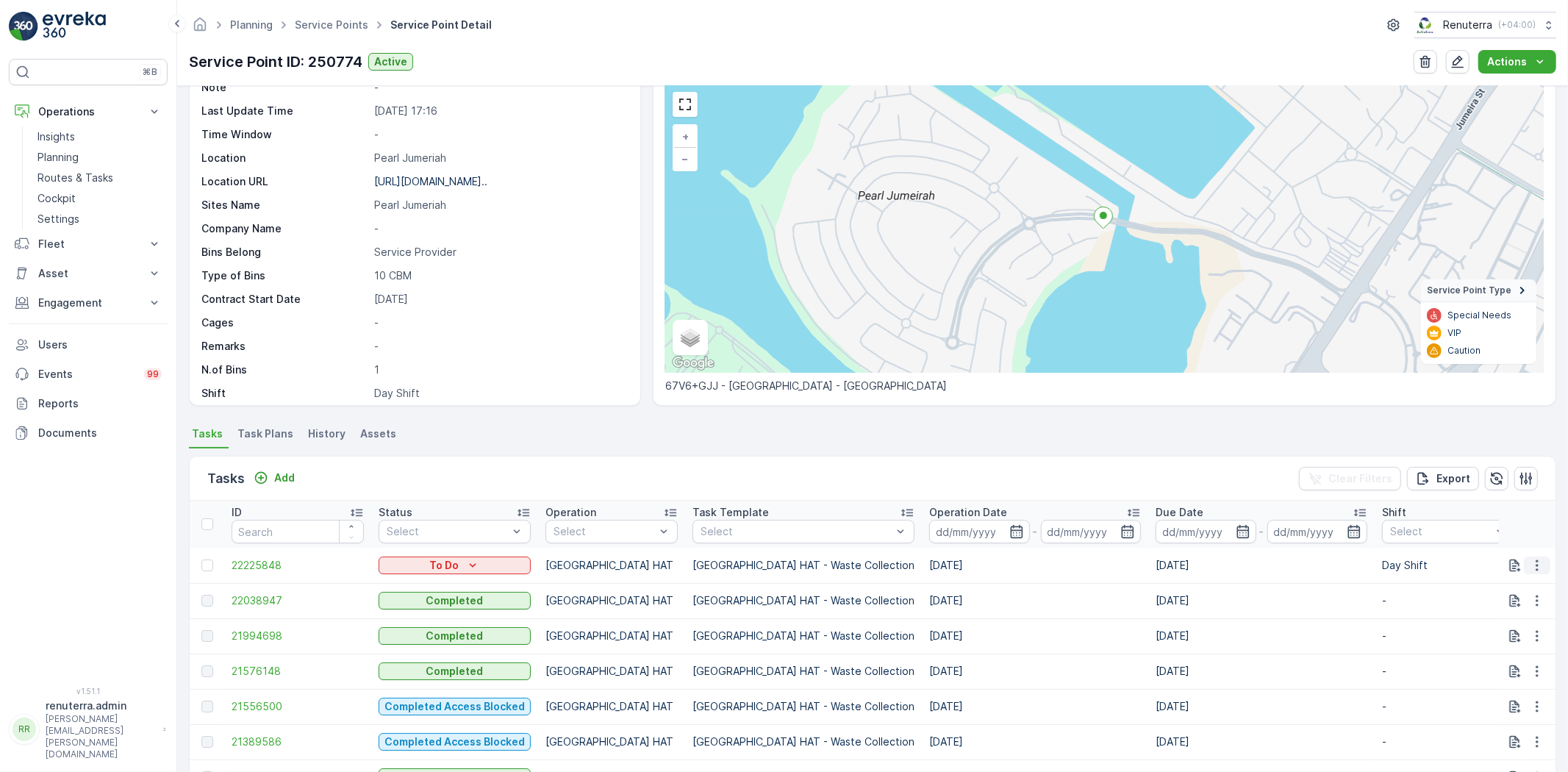
click at [1541, 561] on button "button" at bounding box center [1538, 565] width 26 height 18
click at [1504, 625] on span "Change Route" at bounding box center [1499, 628] width 71 height 15
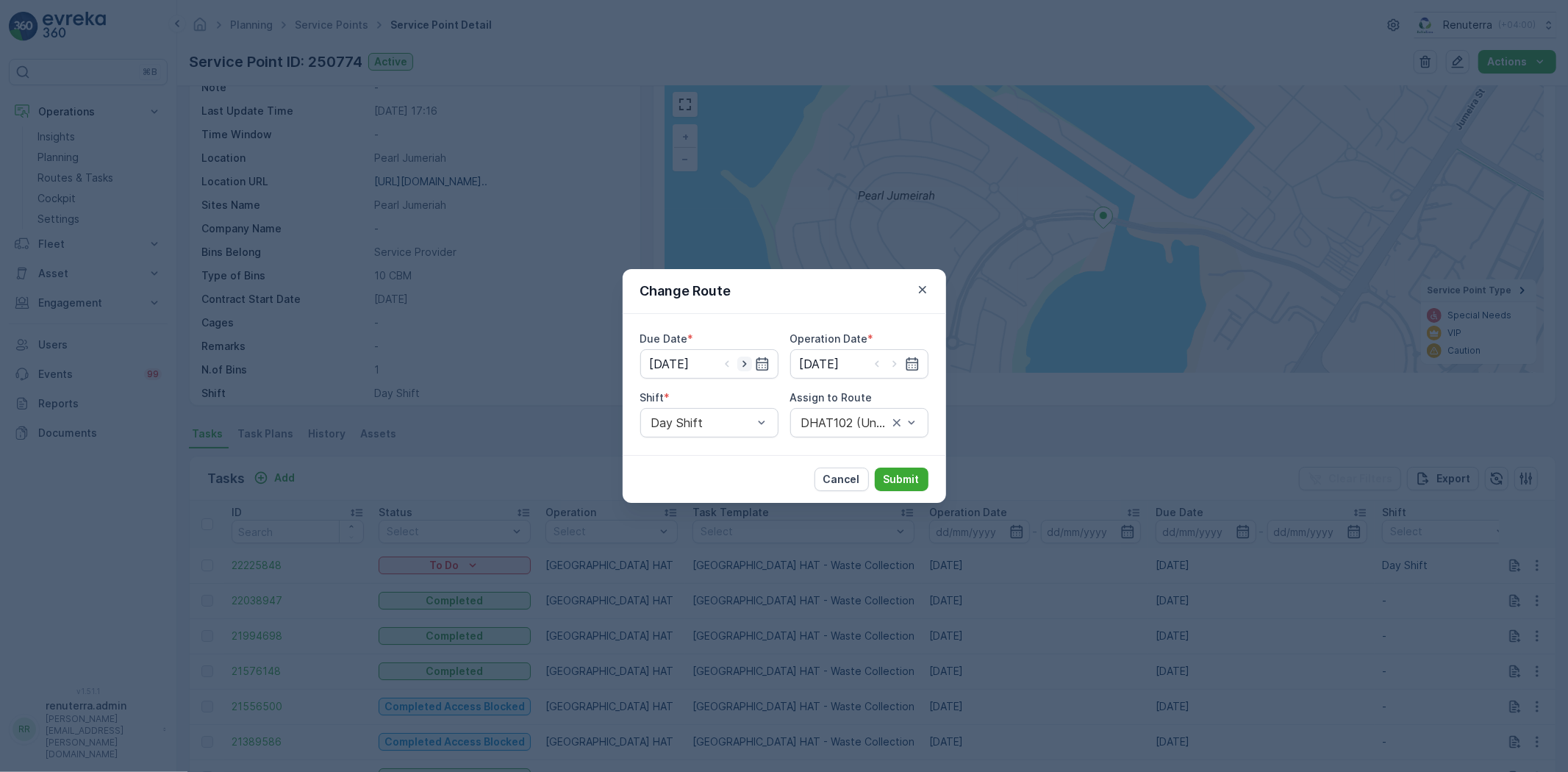
click at [751, 368] on icon "button" at bounding box center [745, 364] width 15 height 15
type input "[DATE]"
click at [890, 362] on icon "button" at bounding box center [895, 364] width 15 height 15
type input "[DATE]"
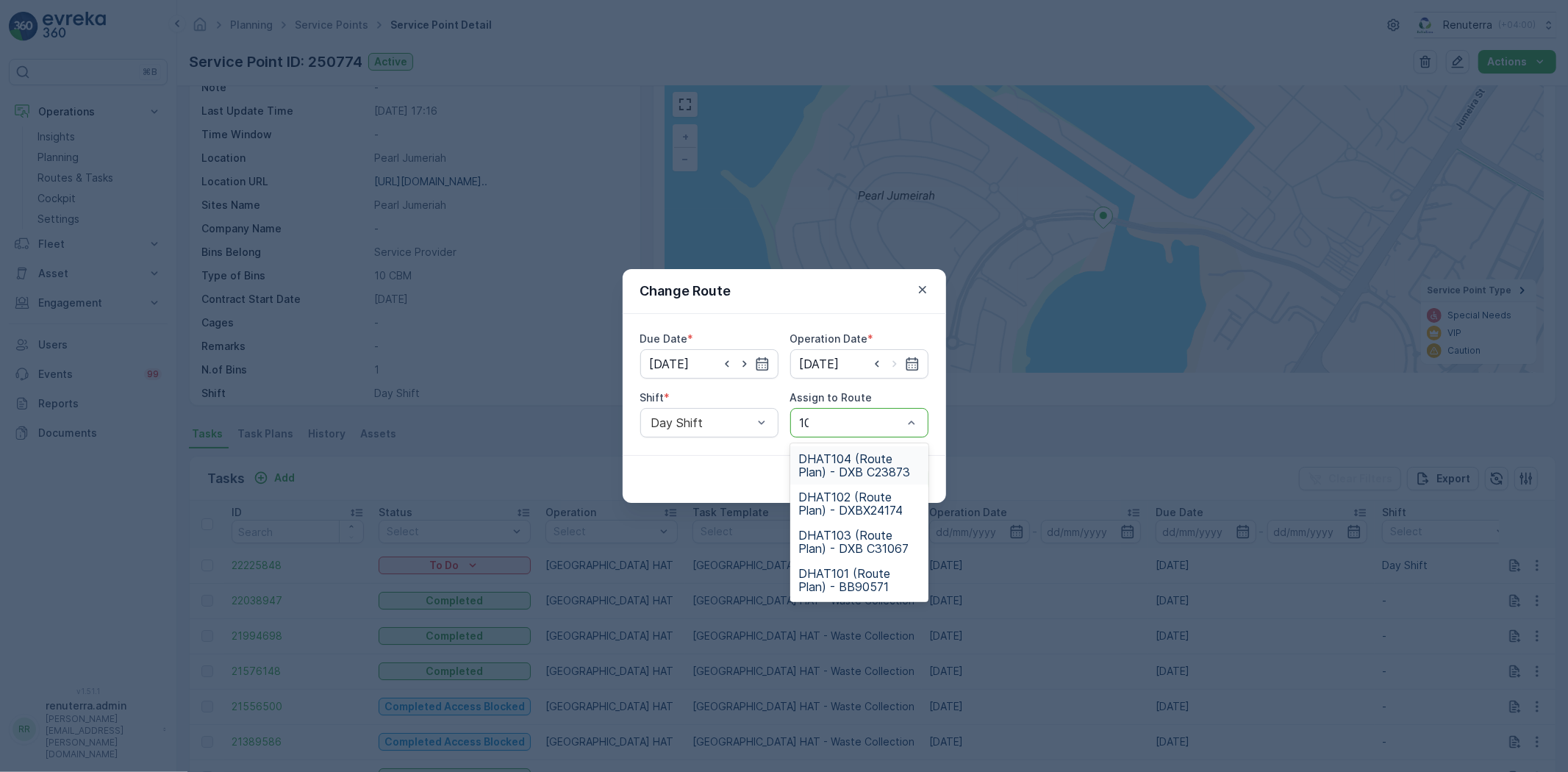
type input "102"
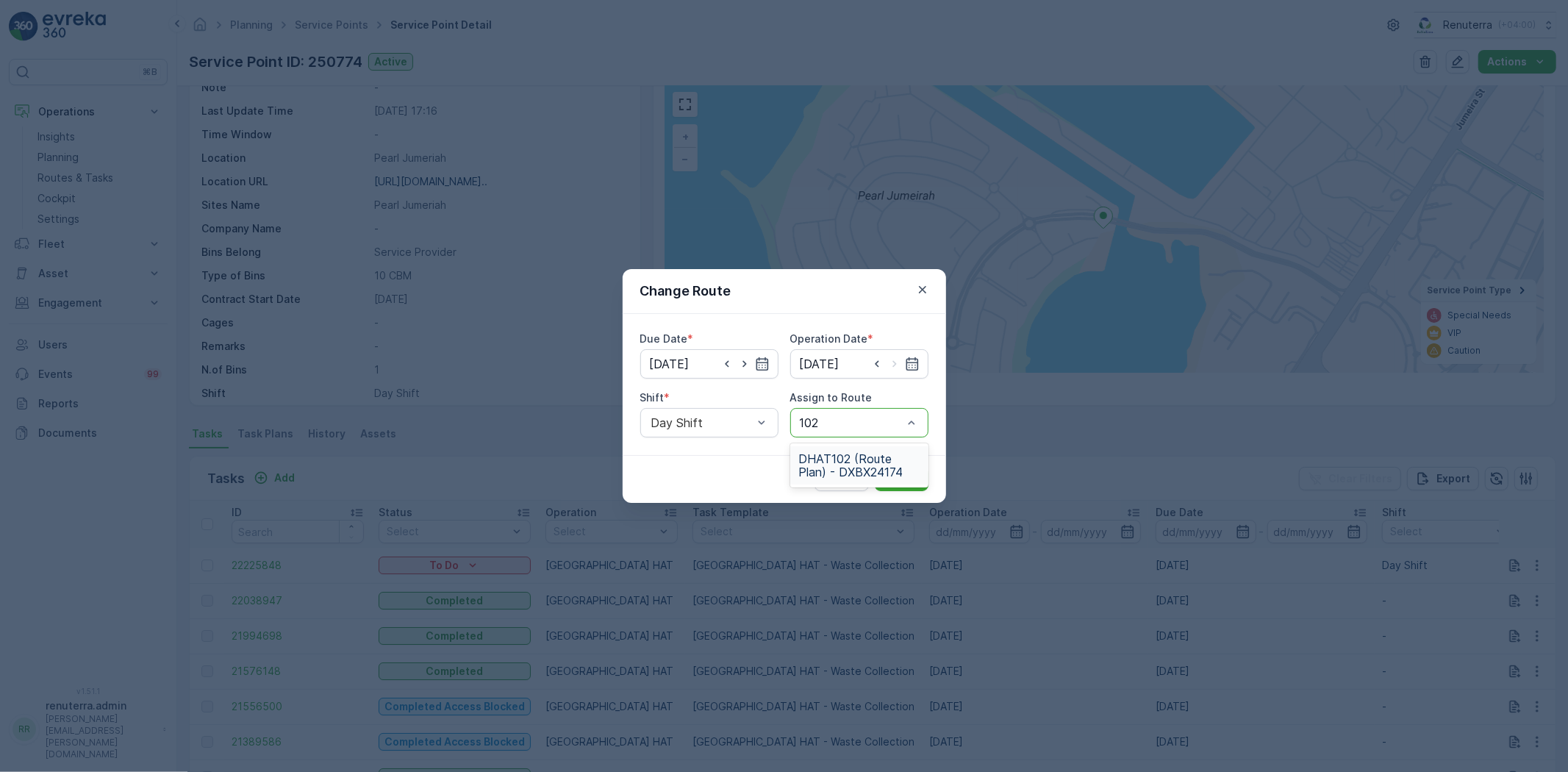
click at [865, 447] on div "DHAT102 (Route Plan) - DXBX24174" at bounding box center [859, 465] width 139 height 39
click at [899, 481] on p "Submit" at bounding box center [902, 479] width 36 height 15
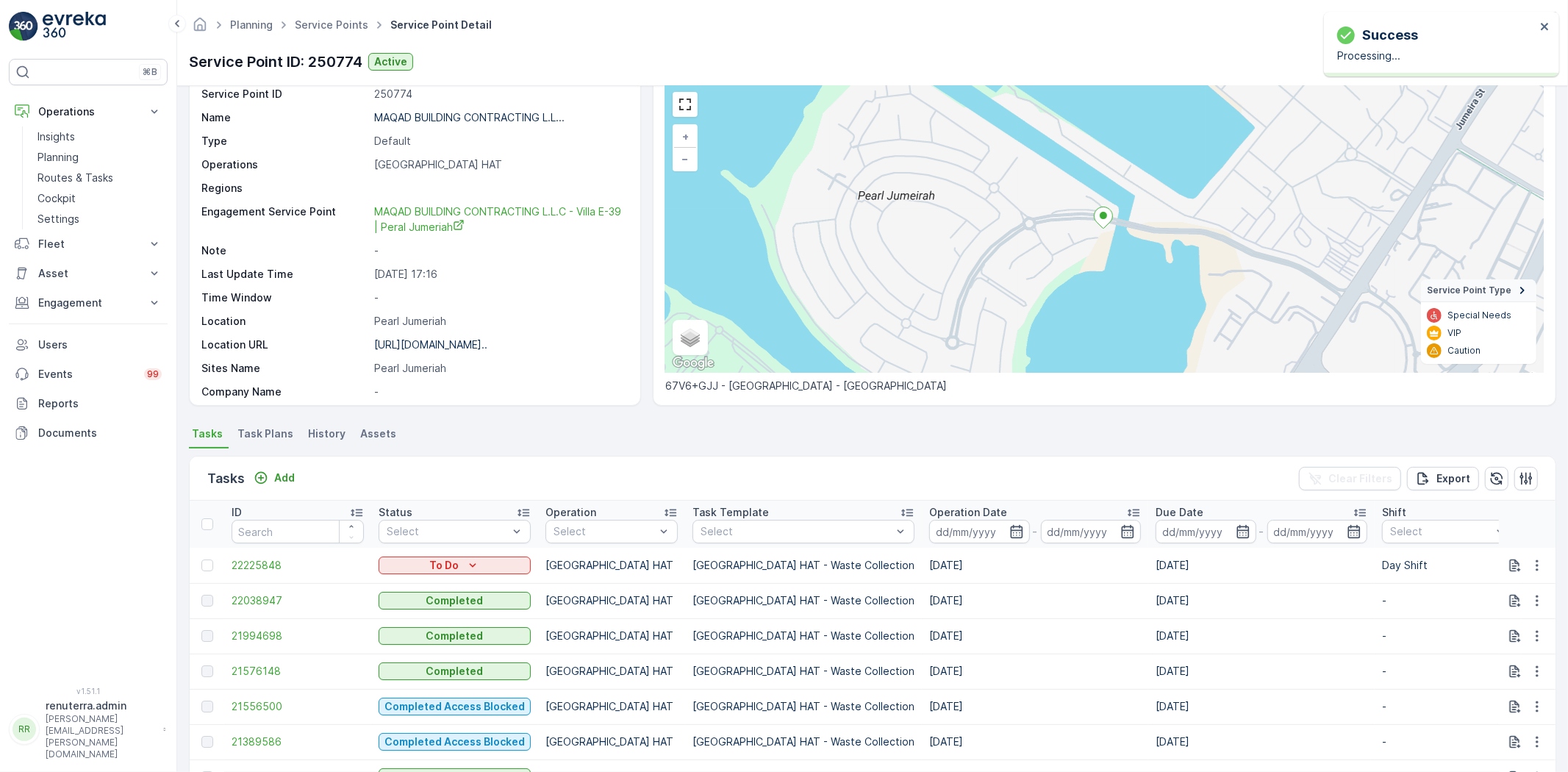
scroll to position [0, 0]
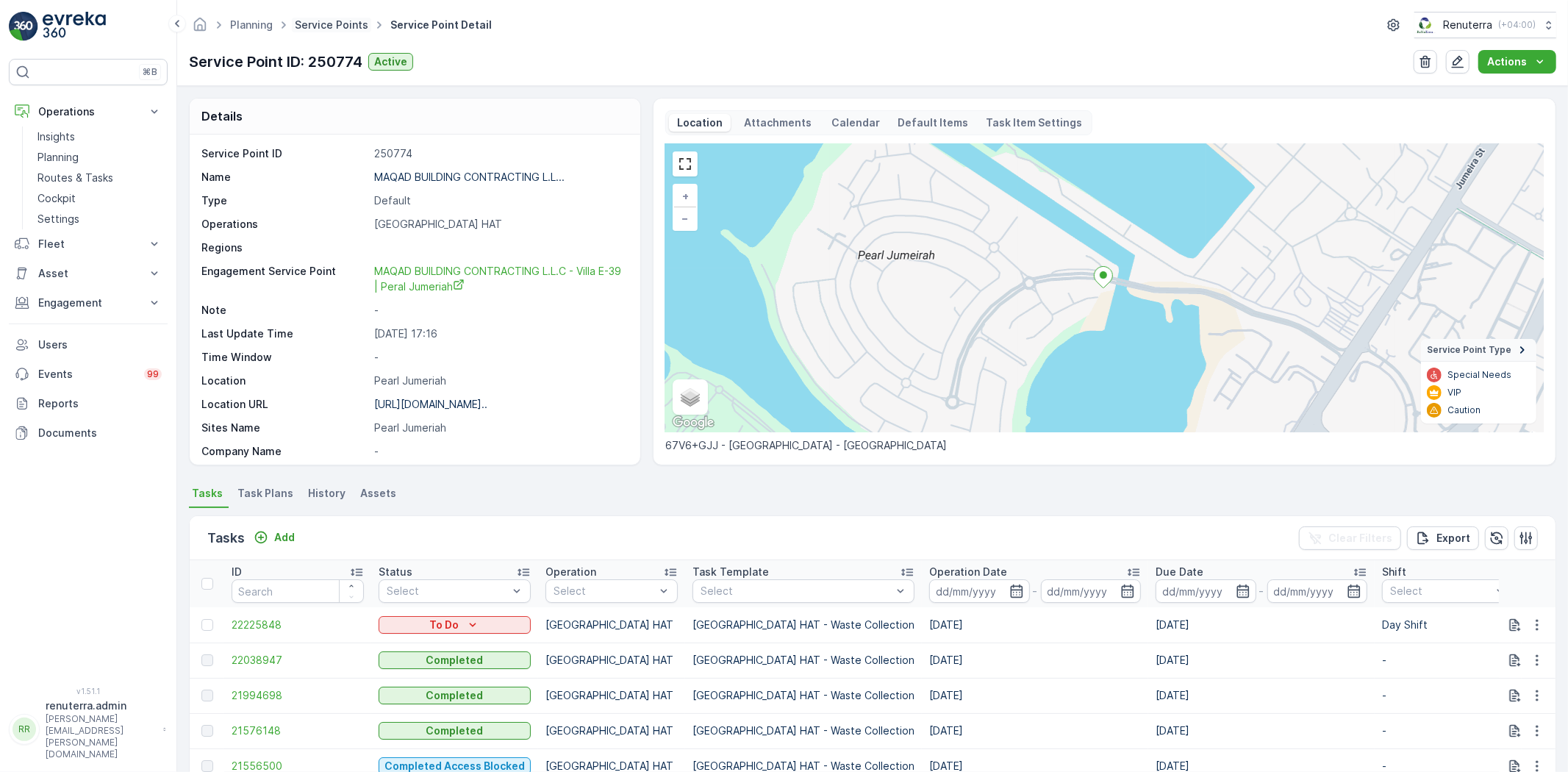
click at [314, 19] on link "Service Points" at bounding box center [332, 24] width 74 height 12
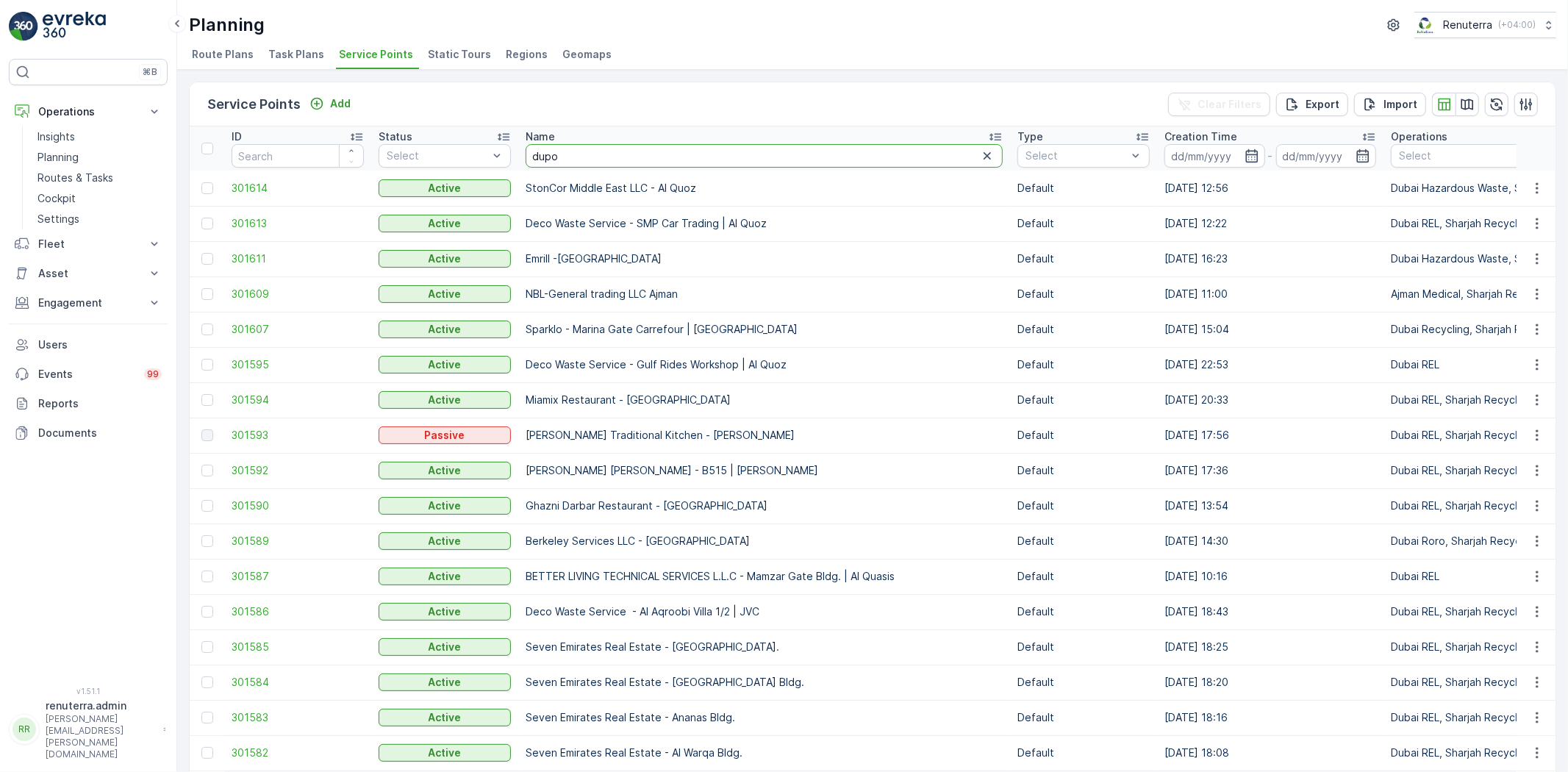
type input "dupod"
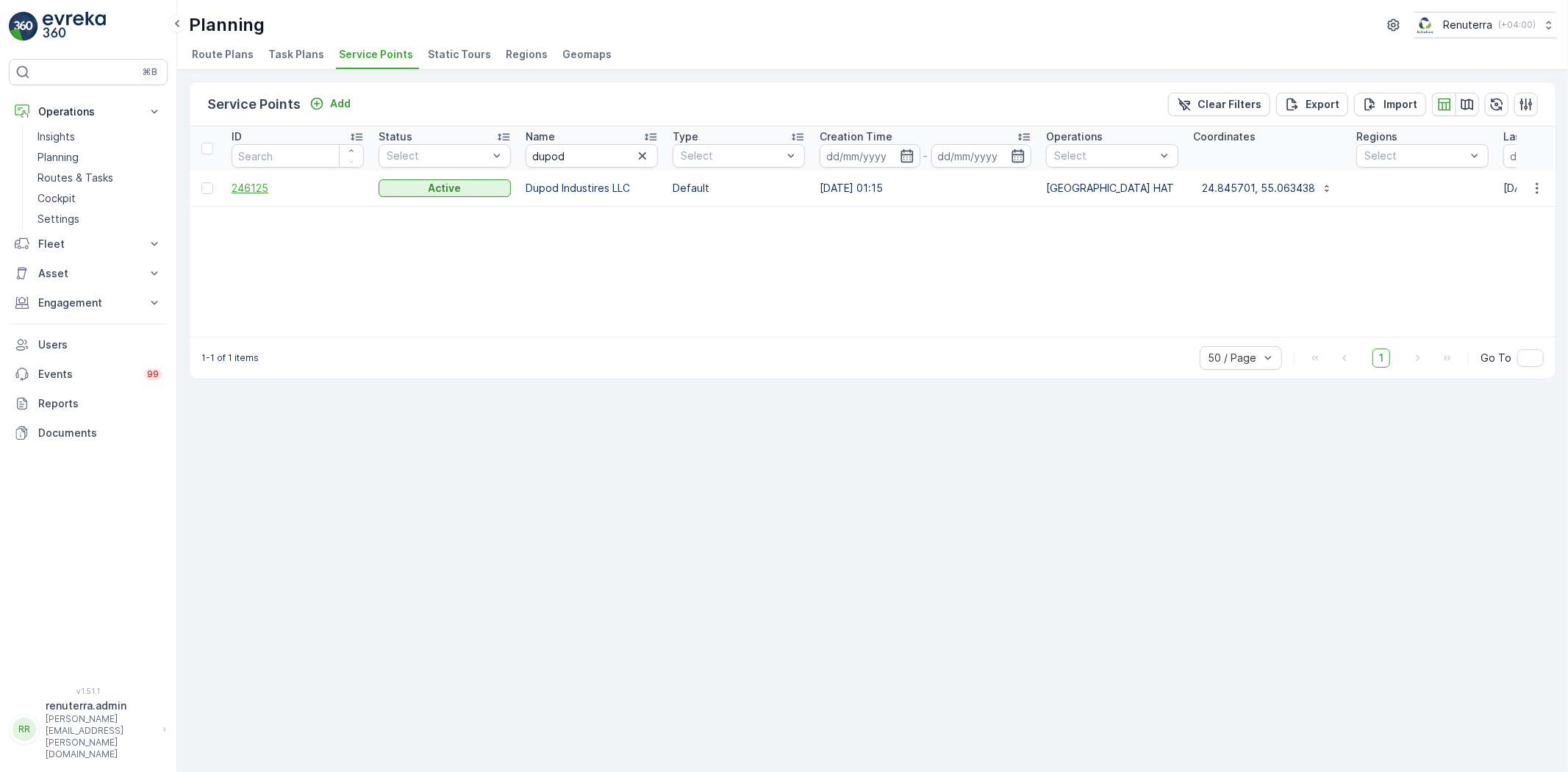
click at [240, 189] on span "246125" at bounding box center [298, 188] width 132 height 15
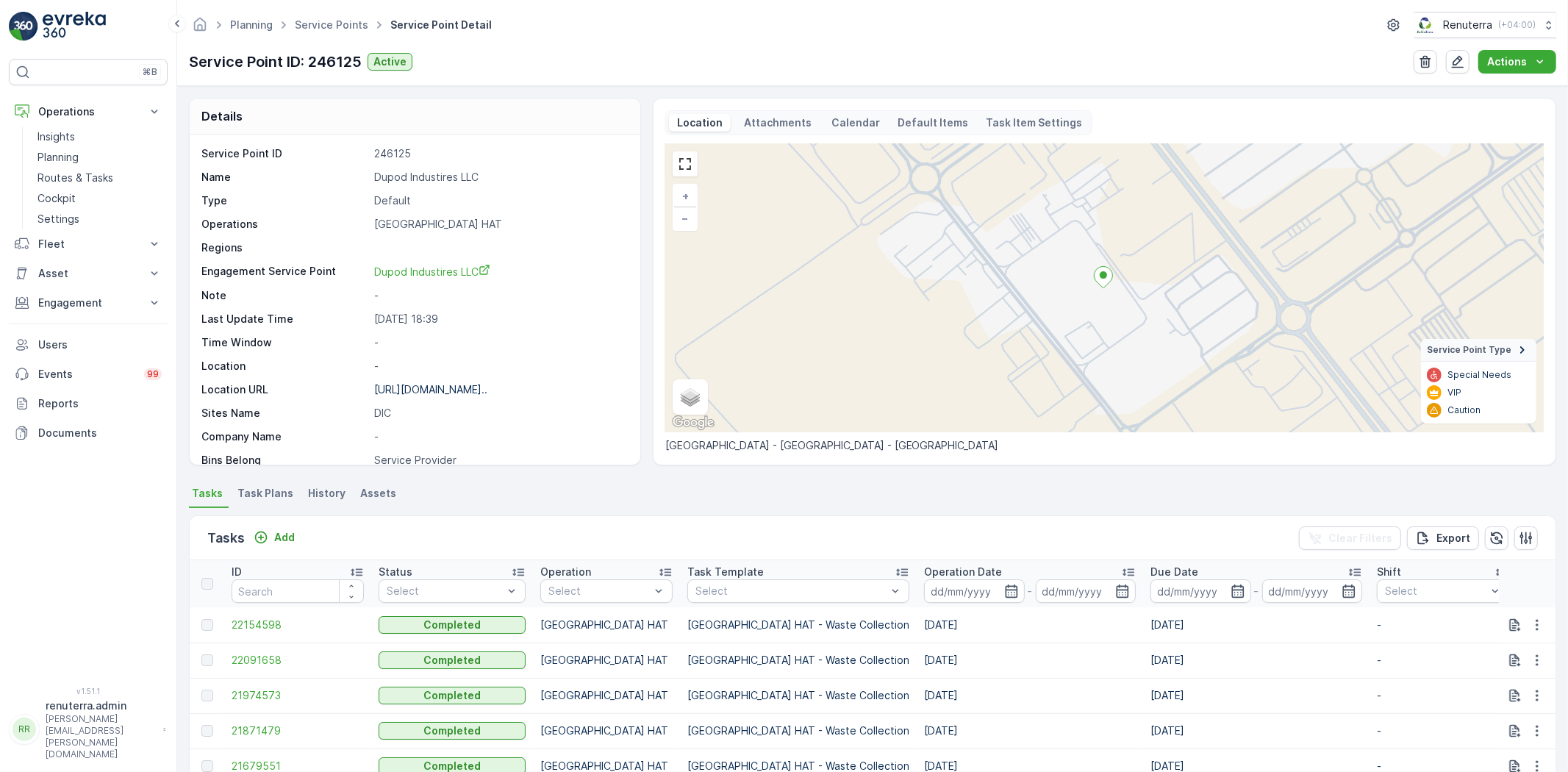
drag, startPoint x: 535, startPoint y: 184, endPoint x: 415, endPoint y: 193, distance: 120.3
click at [517, 179] on div "Name Dupod Industires LLC" at bounding box center [413, 177] width 424 height 15
click at [334, 25] on link "Service Points" at bounding box center [332, 24] width 74 height 12
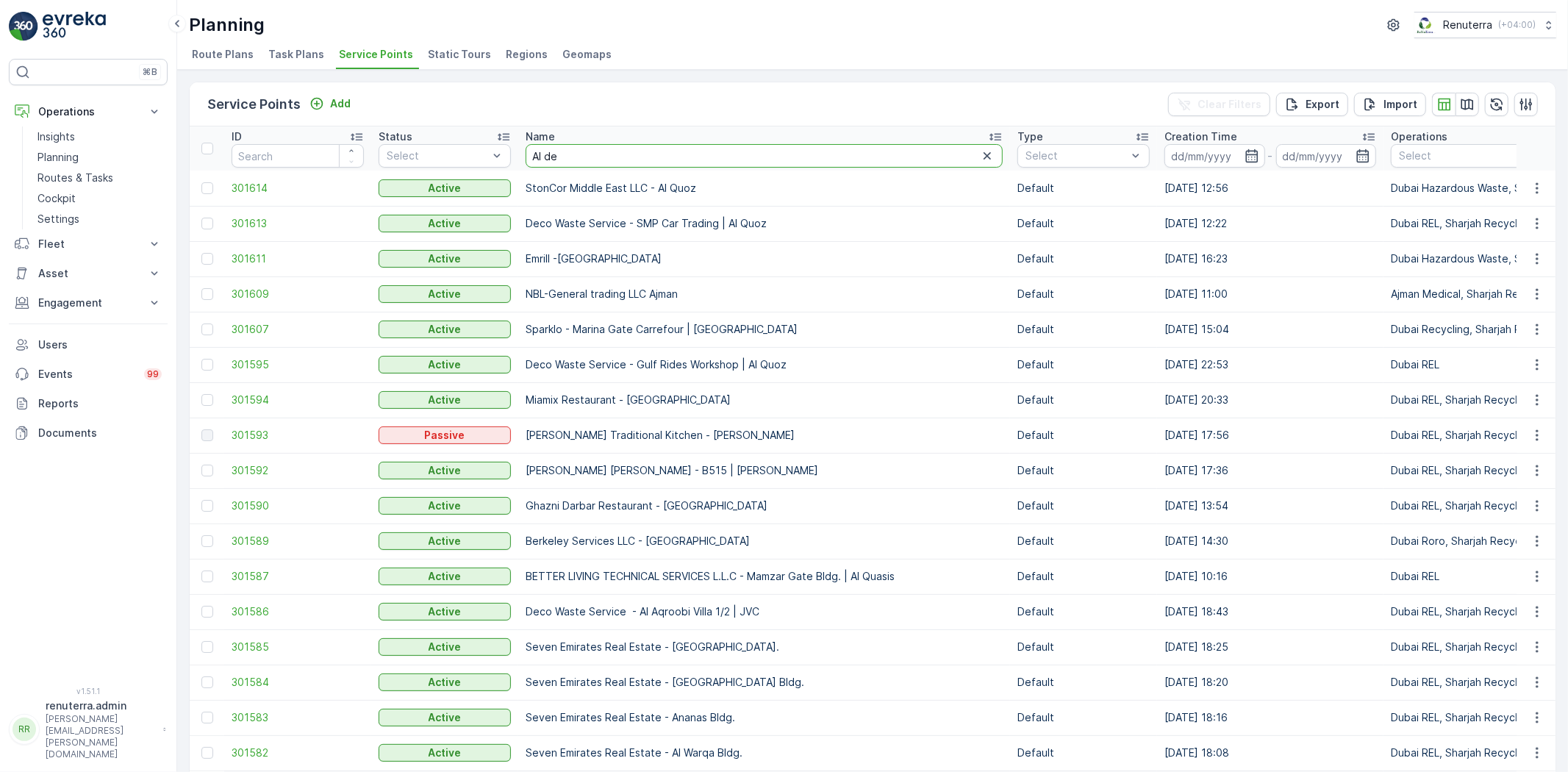
type input "Al der"
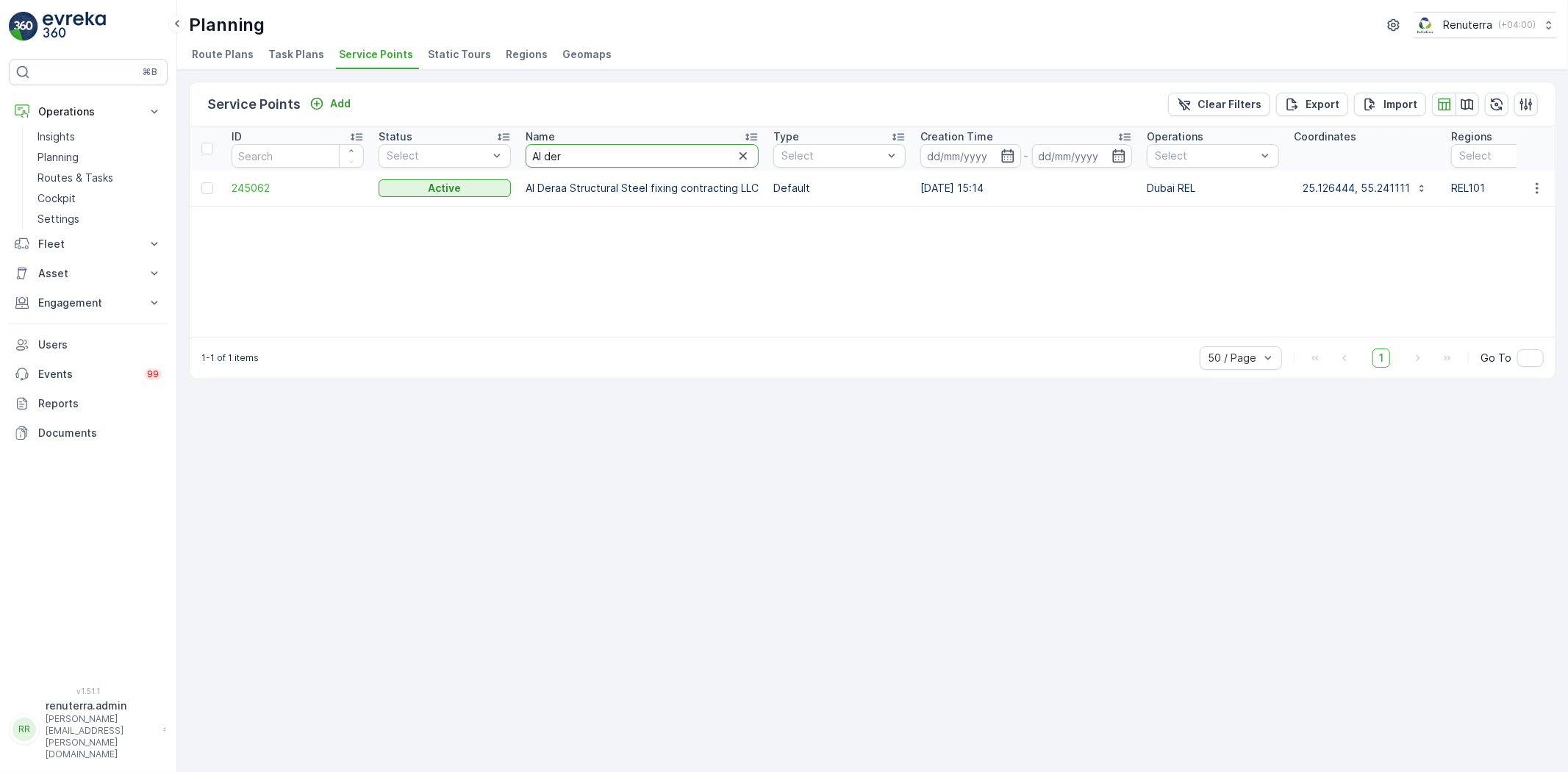
click at [682, 151] on input "Al der" at bounding box center [642, 156] width 233 height 24
type input "Al serh"
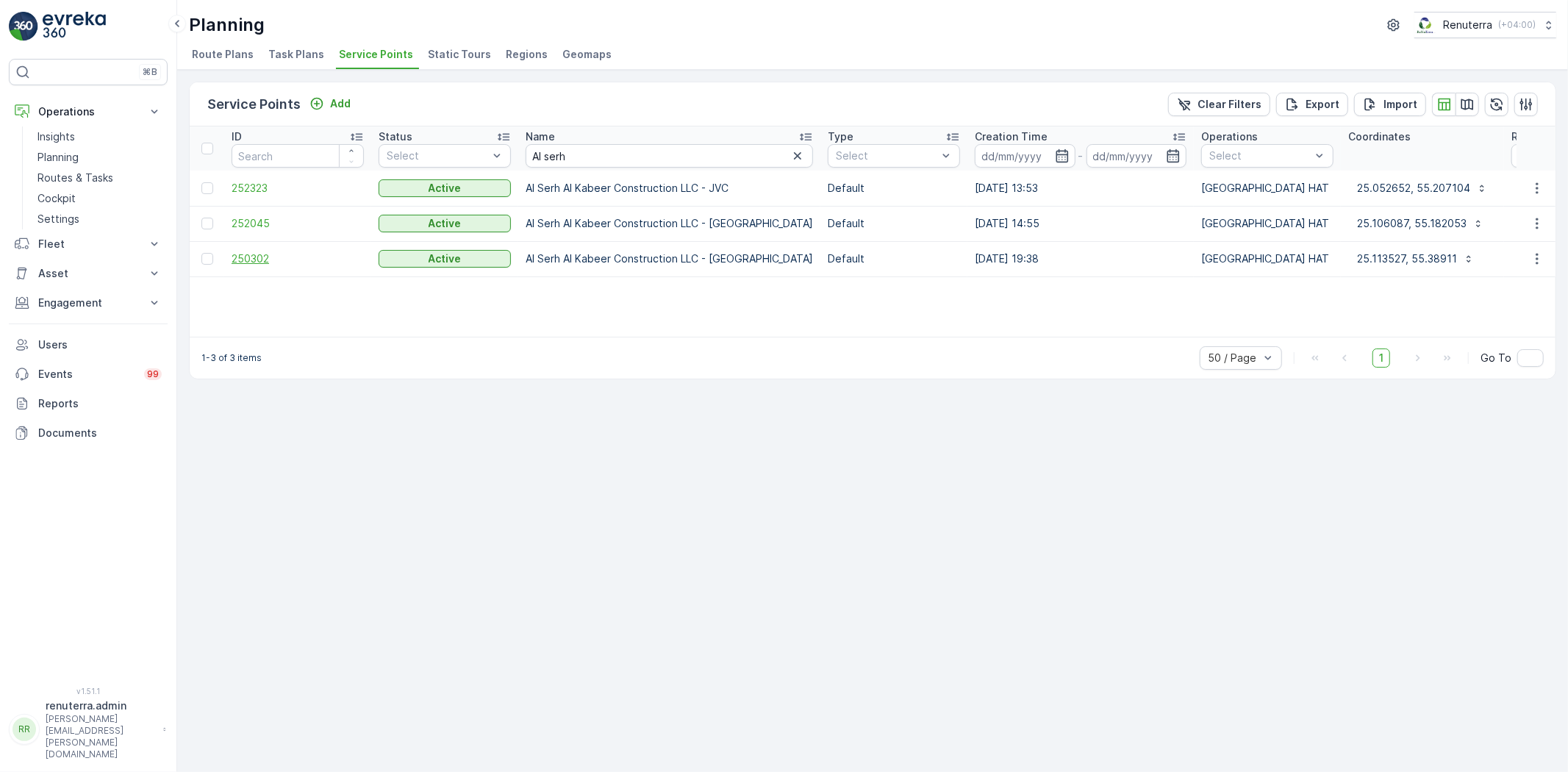
click at [262, 261] on span "250302" at bounding box center [298, 259] width 132 height 15
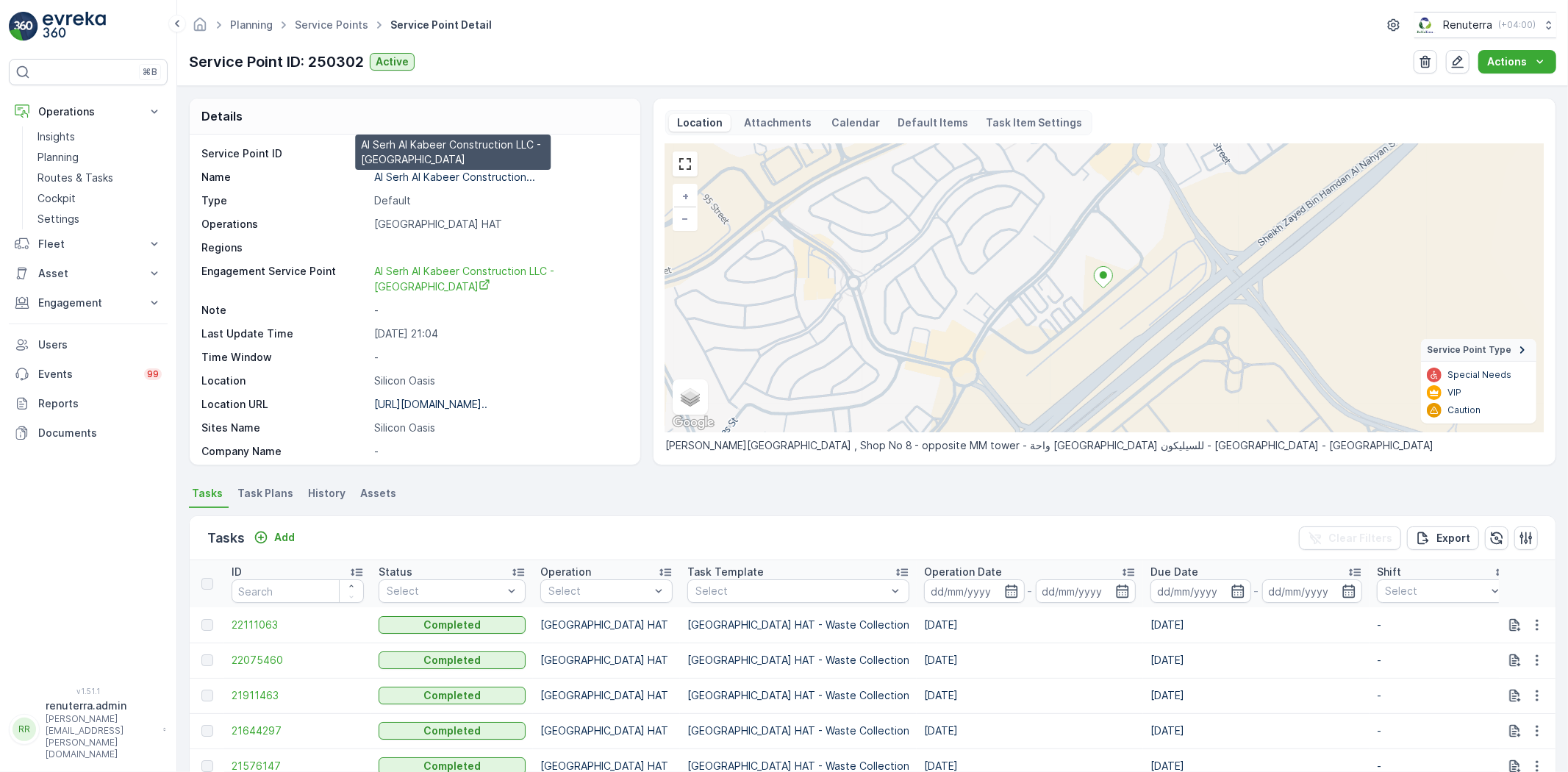
click at [385, 175] on p "Al Serh Al Kabeer Construction..." at bounding box center [455, 176] width 161 height 12
click at [329, 18] on span "Service Points" at bounding box center [331, 25] width 80 height 15
click at [331, 24] on link "Service Points" at bounding box center [332, 24] width 74 height 12
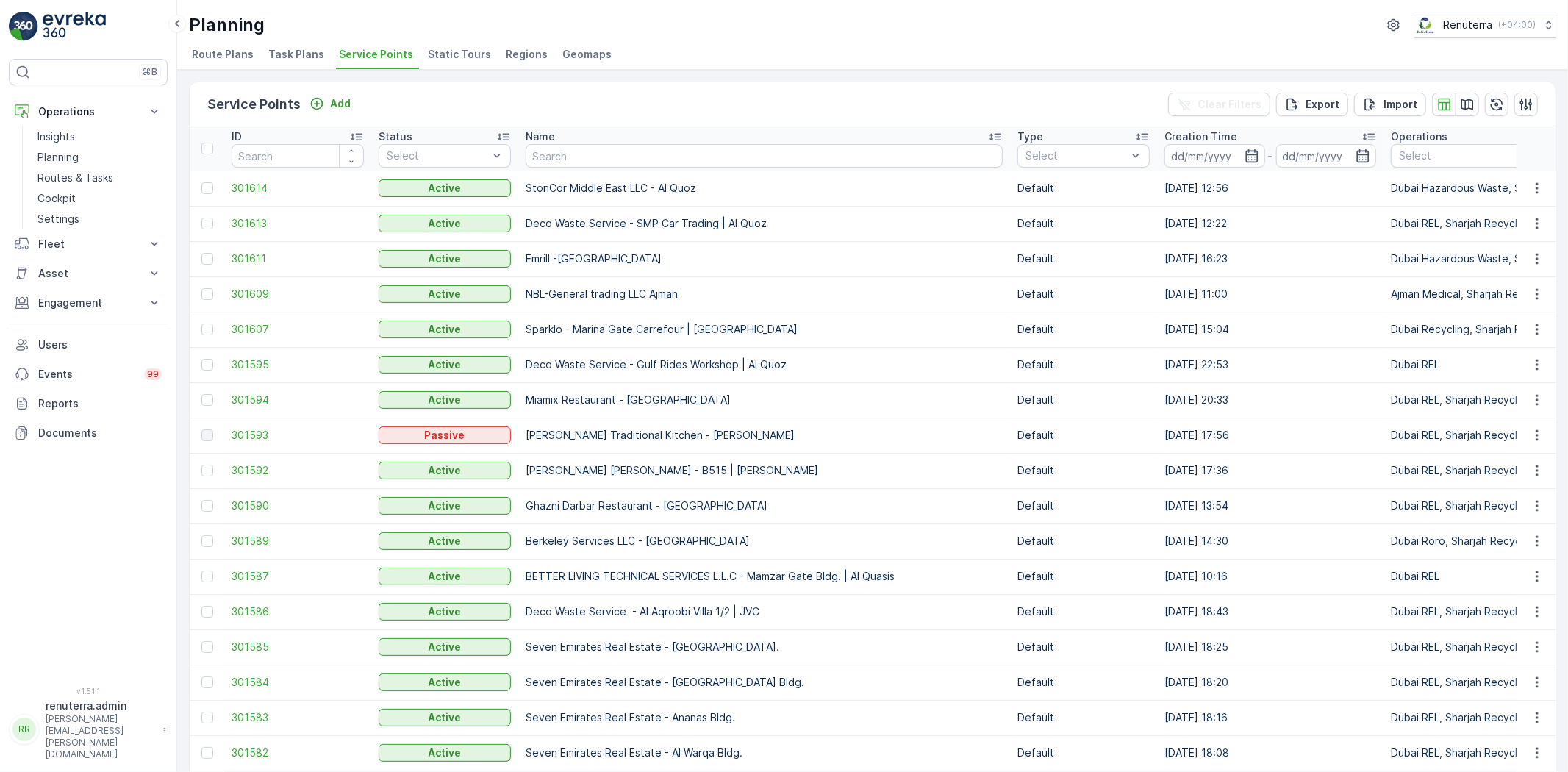
click at [585, 161] on input "text" at bounding box center [764, 156] width 477 height 24
type input "zahr"
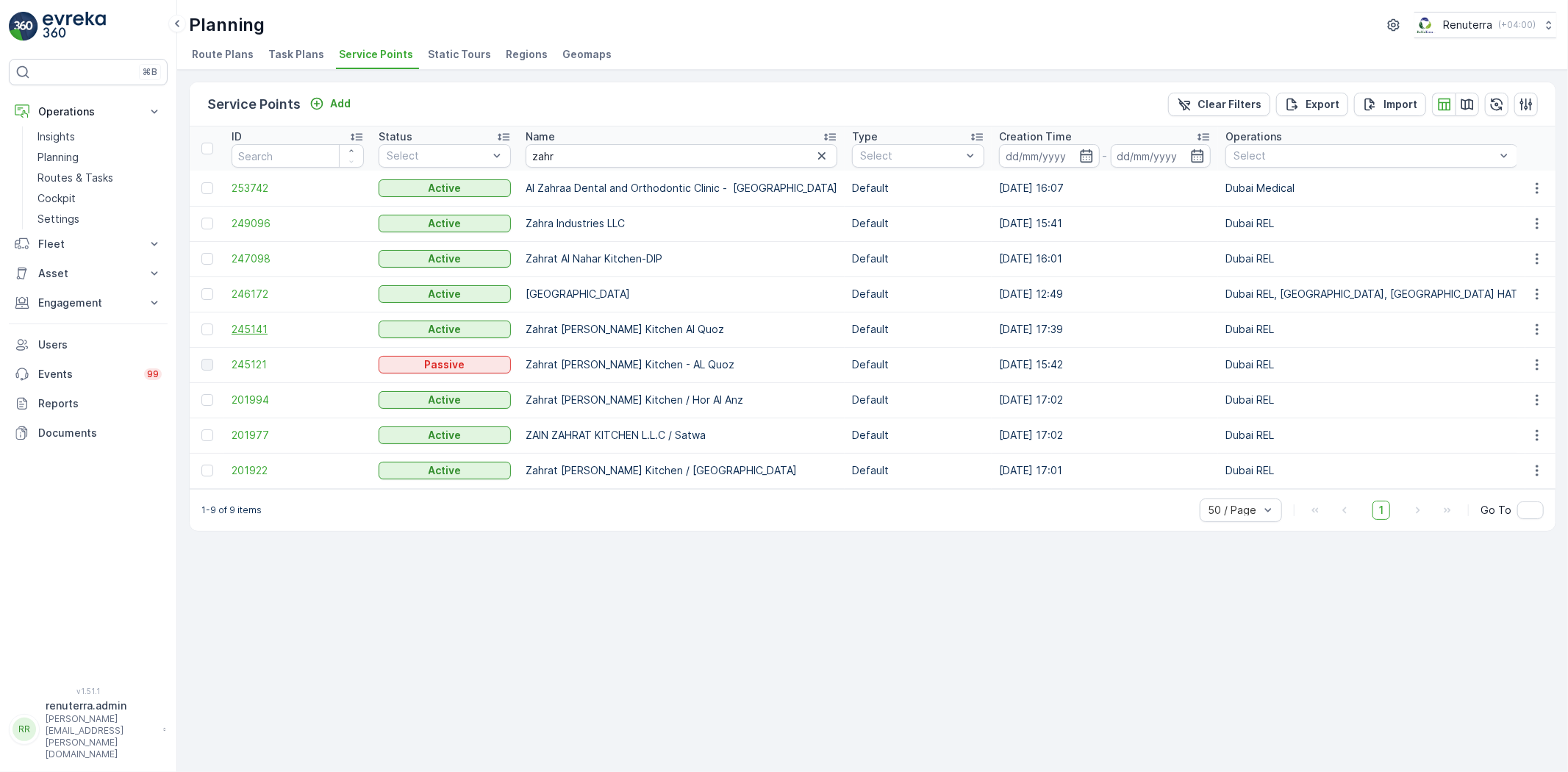
click at [248, 326] on span "245141" at bounding box center [298, 329] width 132 height 15
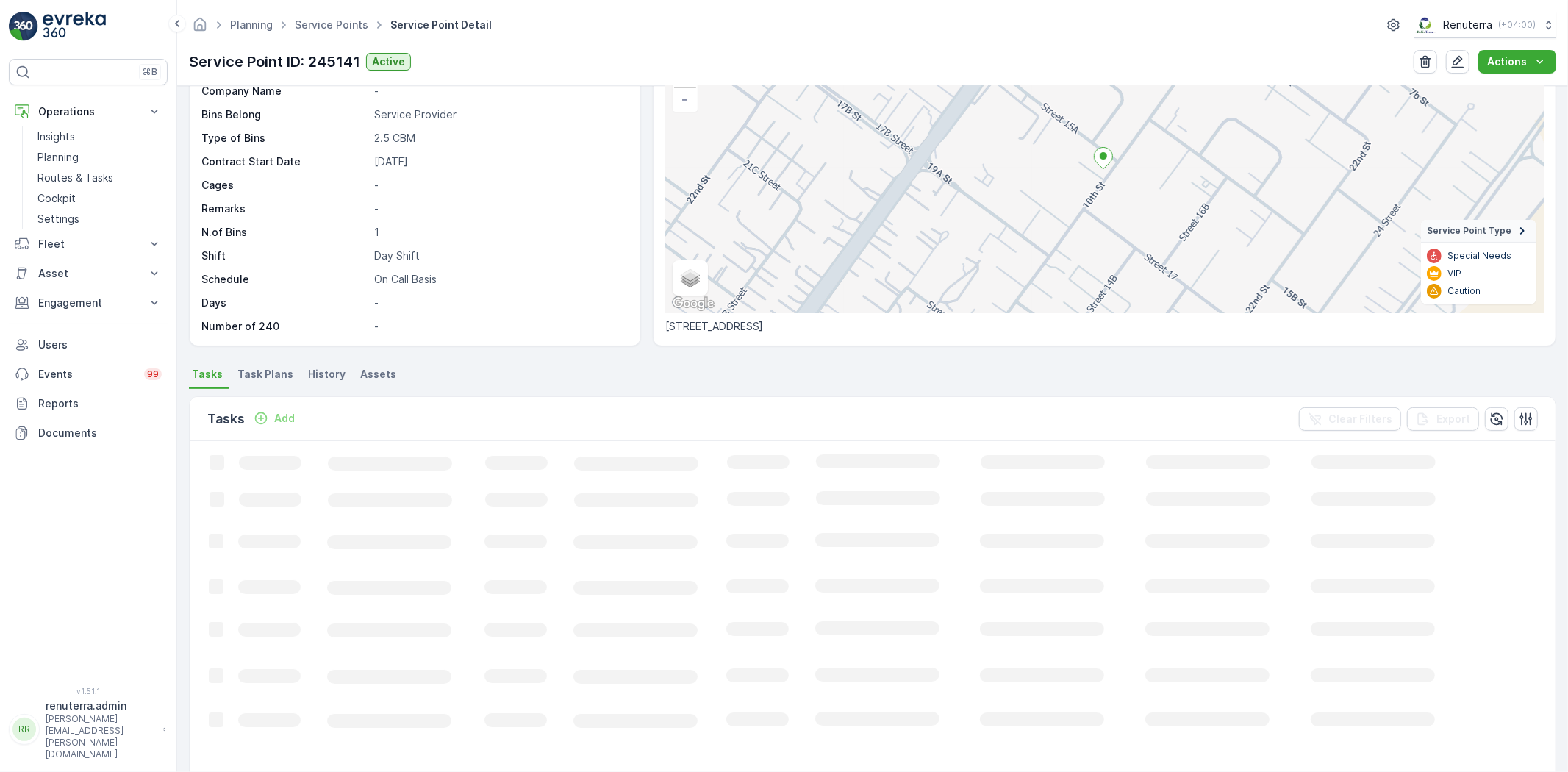
scroll to position [163, 0]
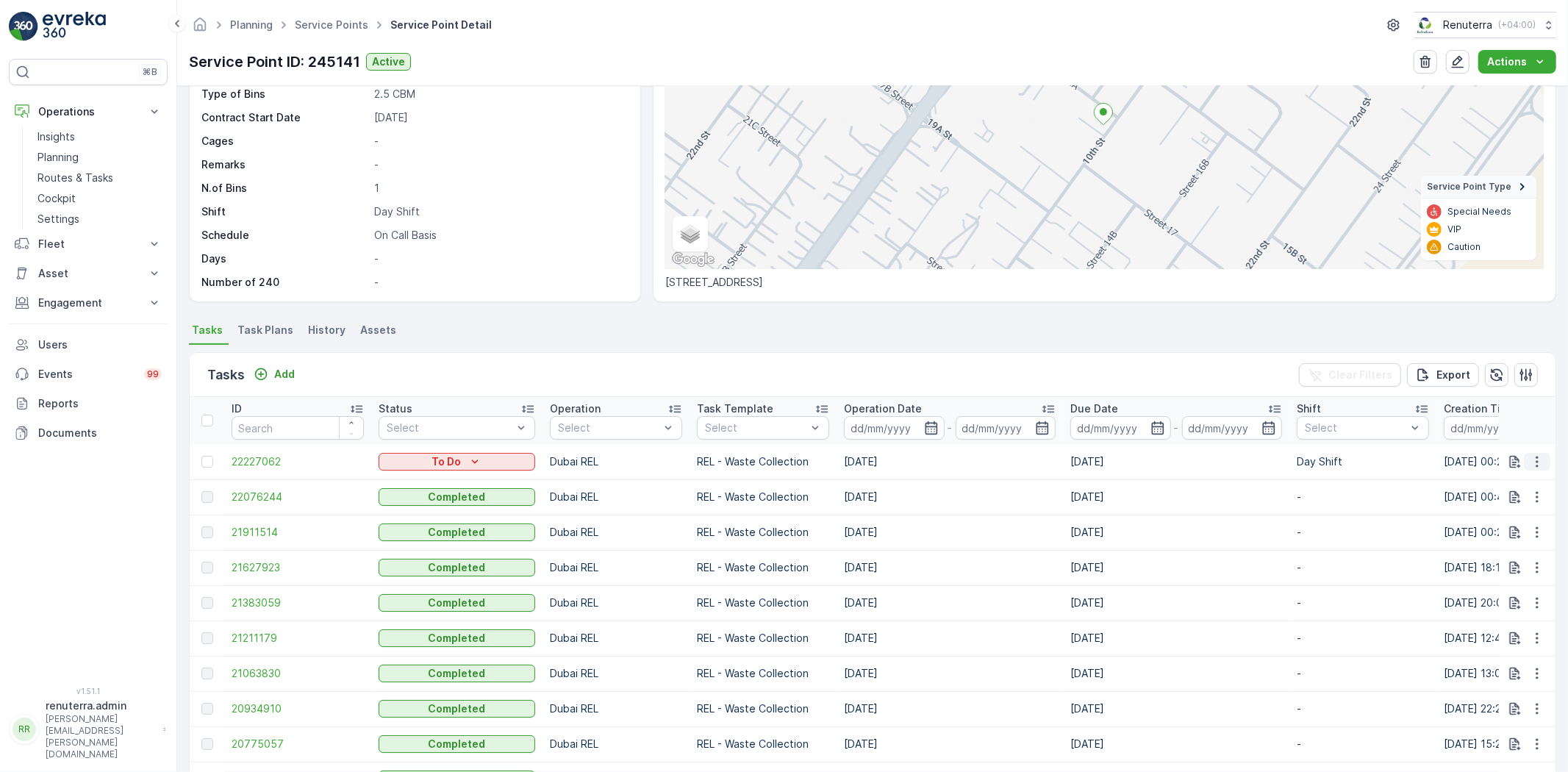
click at [1531, 465] on icon "button" at bounding box center [1538, 461] width 15 height 15
click at [1493, 523] on span "Change Route" at bounding box center [1499, 525] width 71 height 15
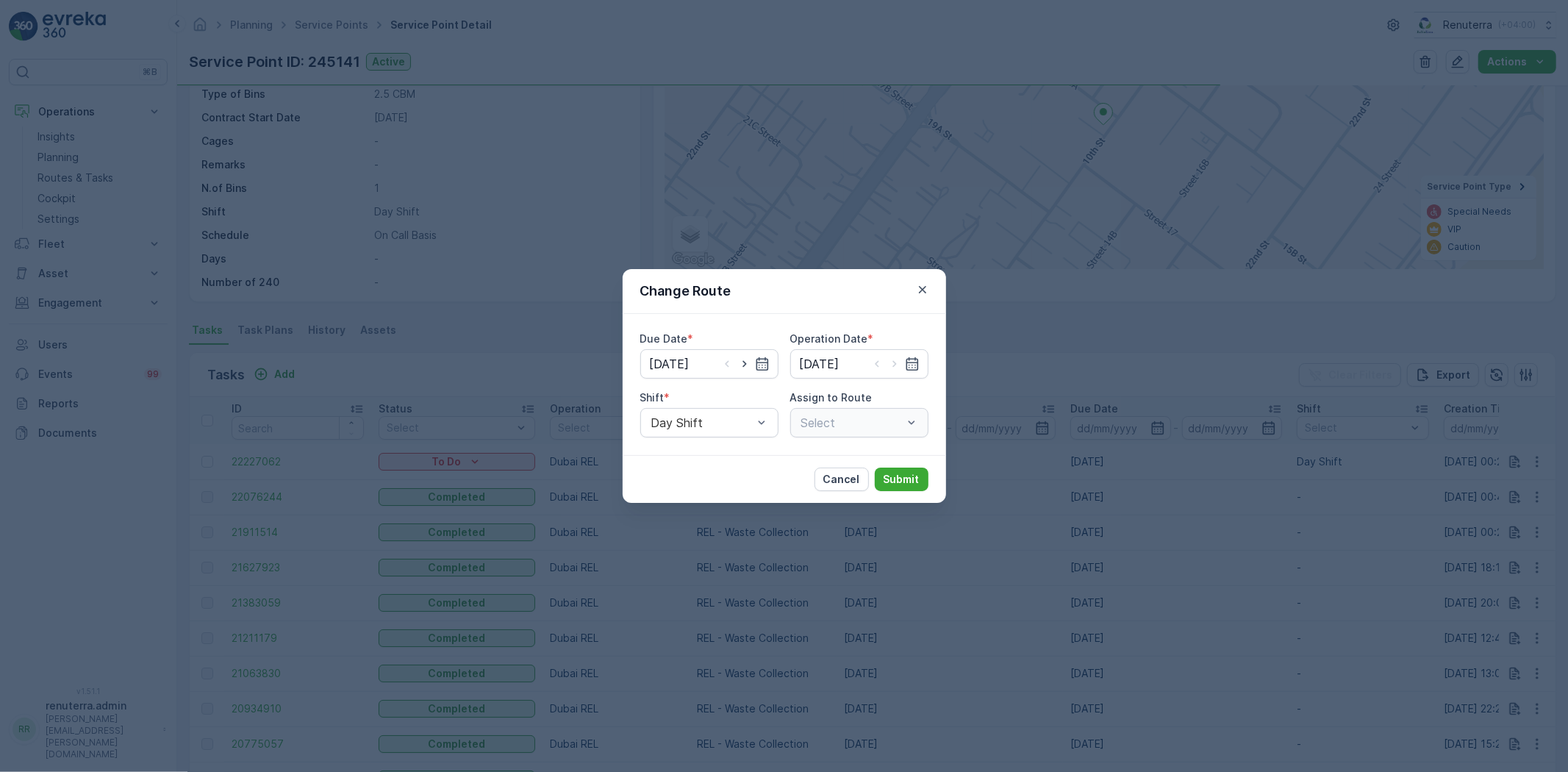
type input "[DATE]"
click at [930, 289] on button "button" at bounding box center [923, 290] width 18 height 18
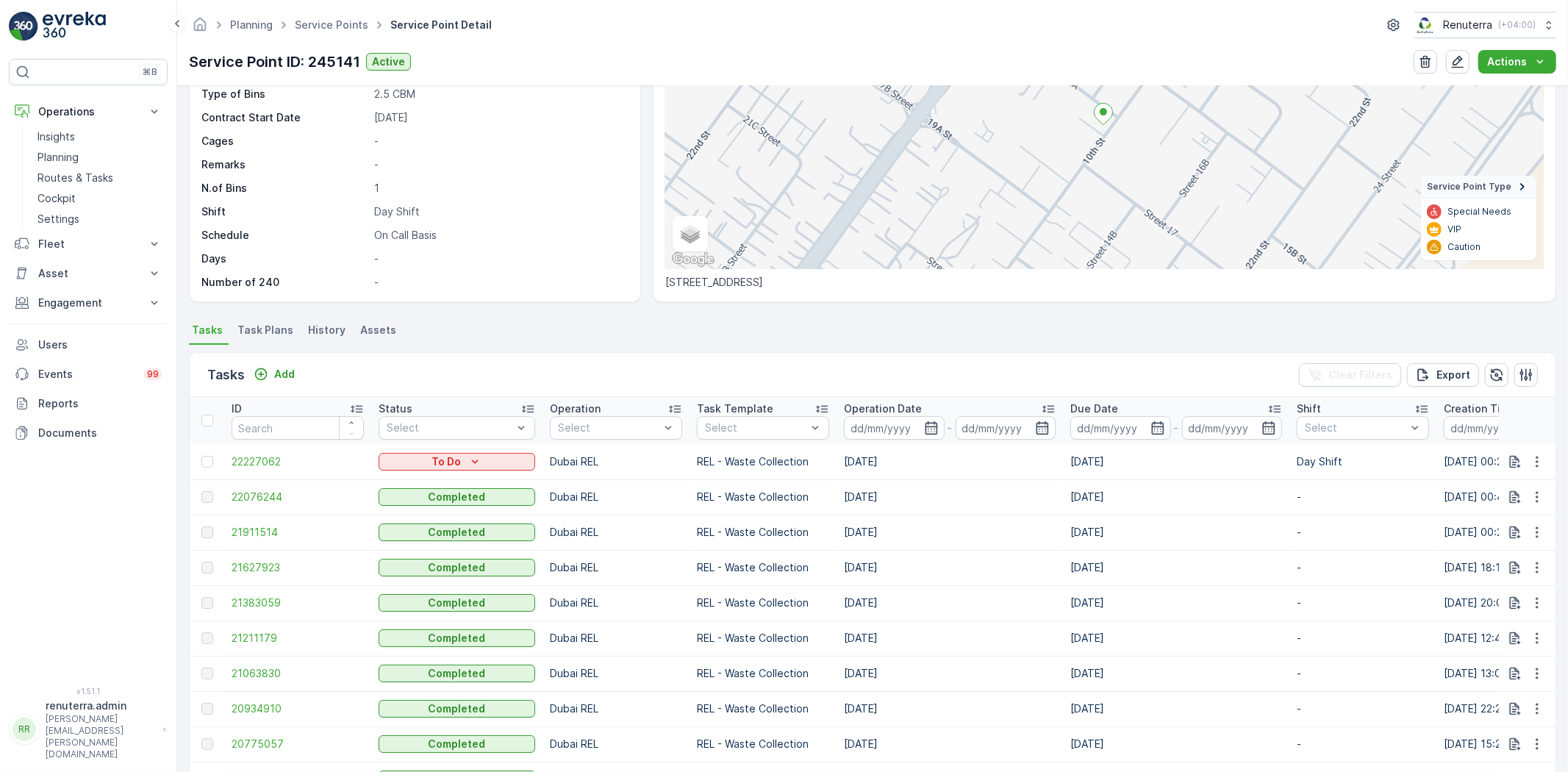
click at [922, 291] on div "Location Attachments Calendar Default Items Task Item Settings + − Satellite Ro…" at bounding box center [1105, 118] width 903 height 368
click at [312, 24] on link "Service Points" at bounding box center [332, 24] width 74 height 12
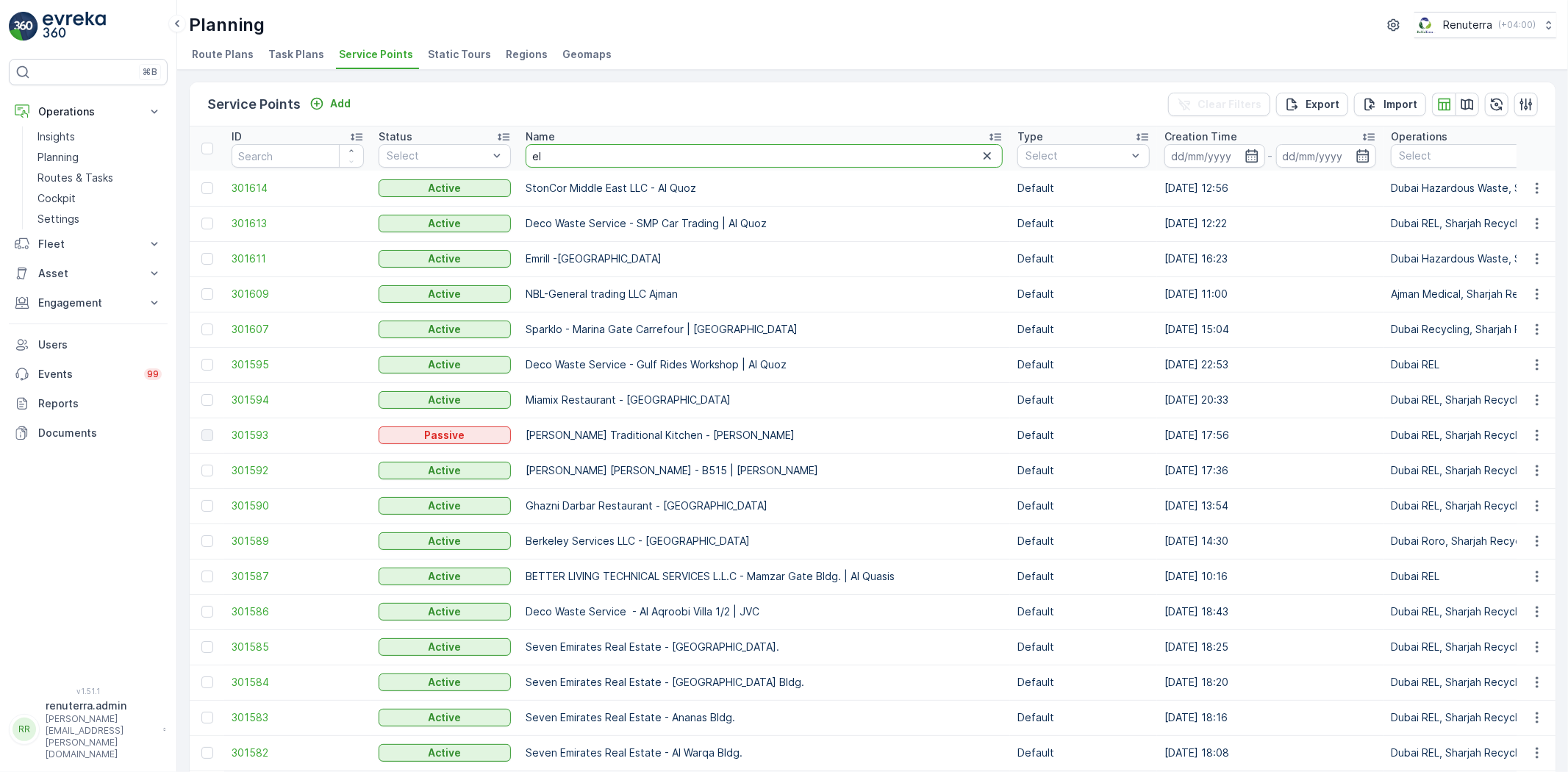
type input "ell"
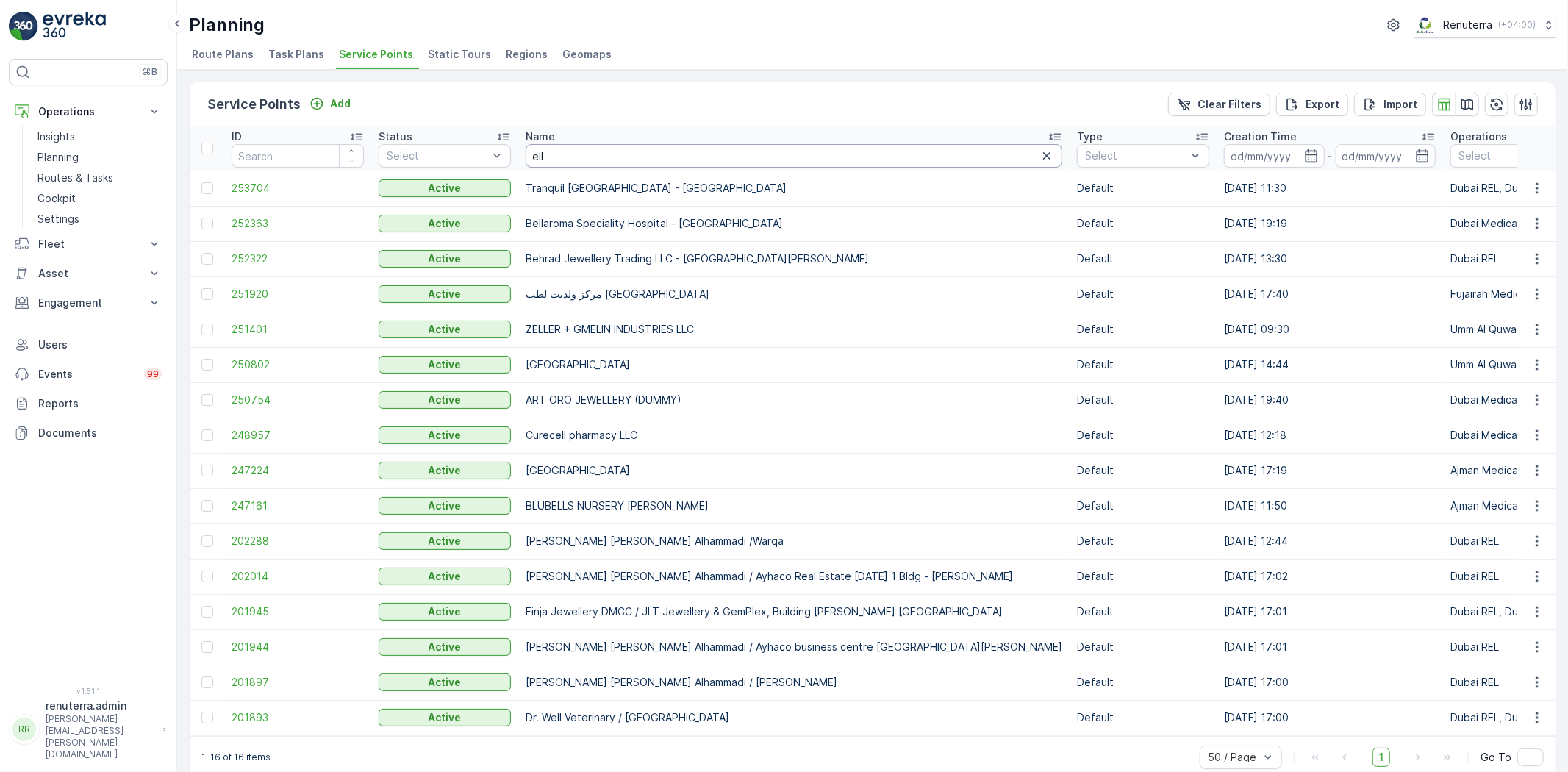
click at [589, 157] on input "ell" at bounding box center [793, 156] width 537 height 24
type input "ellipse"
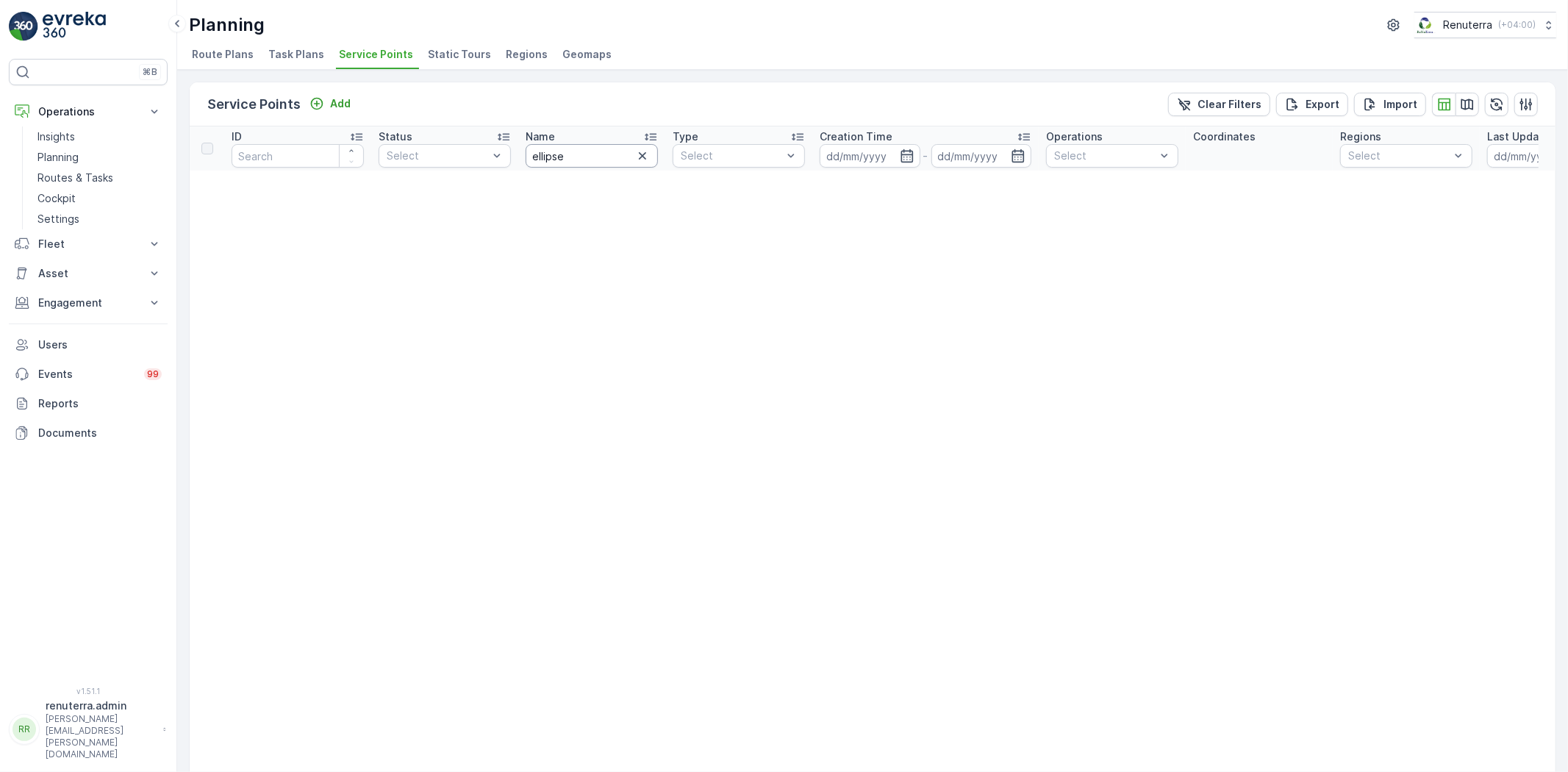
click at [584, 157] on input "ellipse" at bounding box center [591, 156] width 132 height 24
click at [643, 162] on icon "button" at bounding box center [643, 156] width 15 height 15
click at [589, 157] on input "text" at bounding box center [591, 156] width 132 height 24
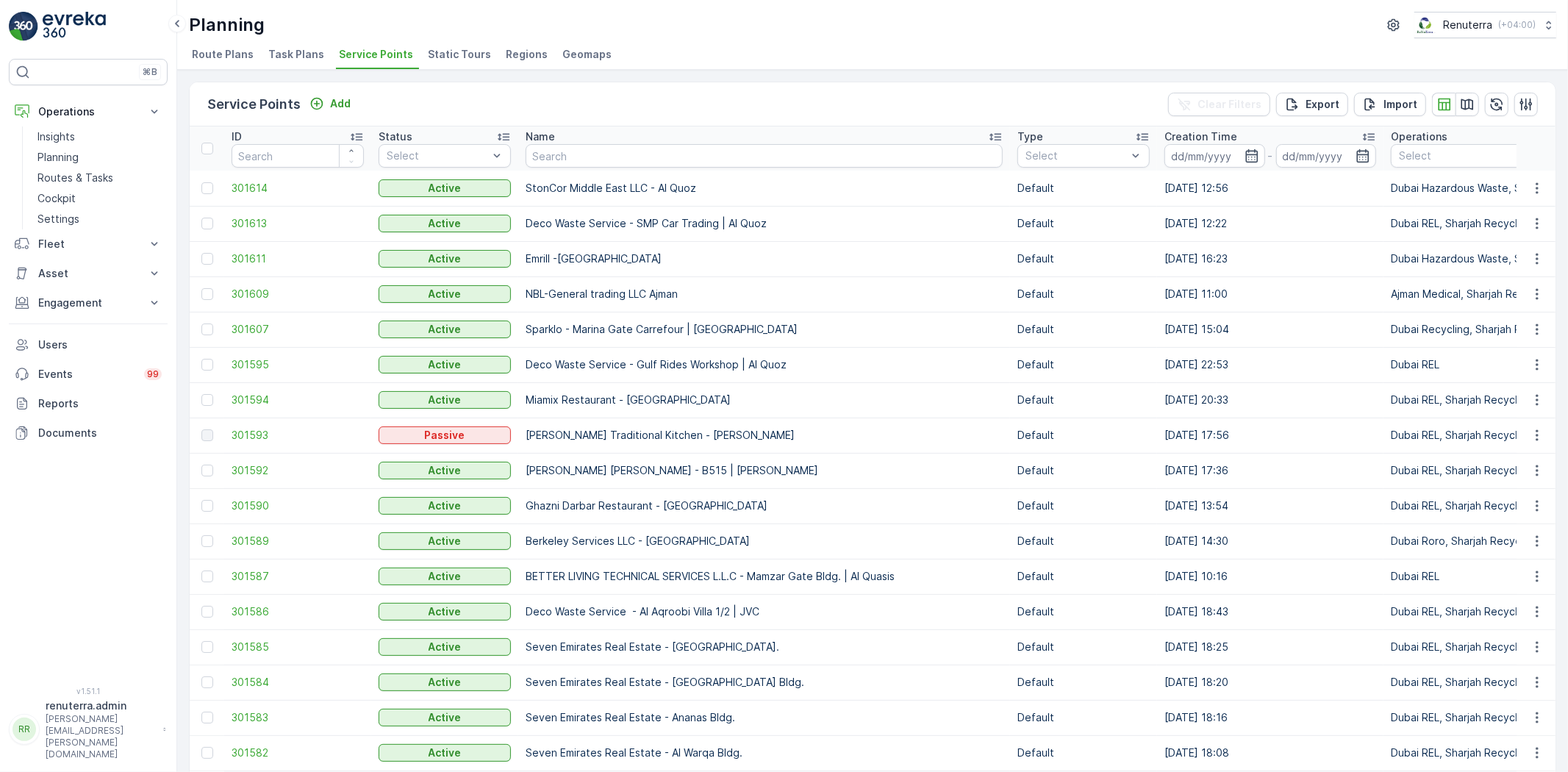
click at [592, 161] on input "text" at bounding box center [764, 156] width 477 height 24
type input "un"
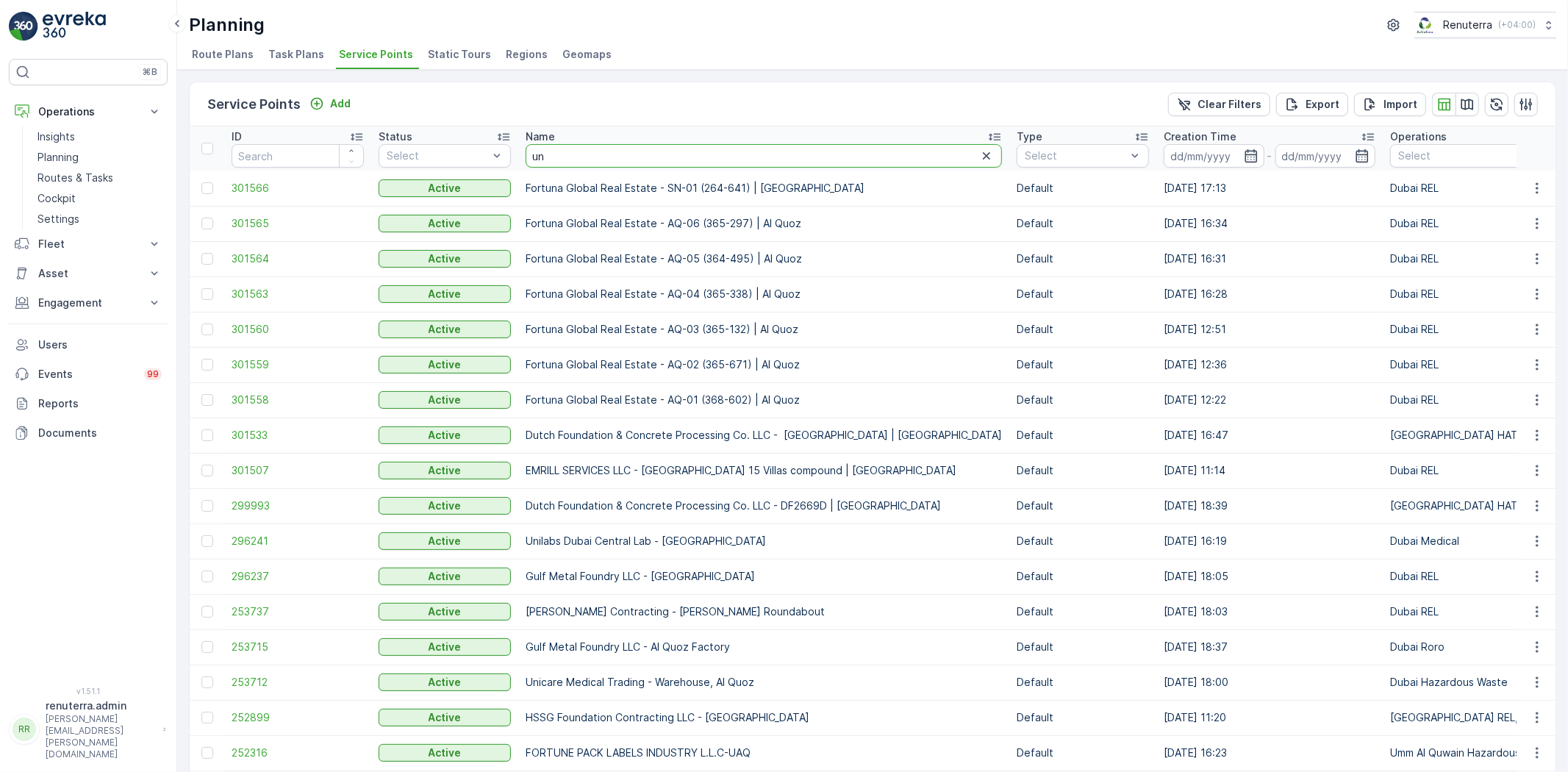
type input "u"
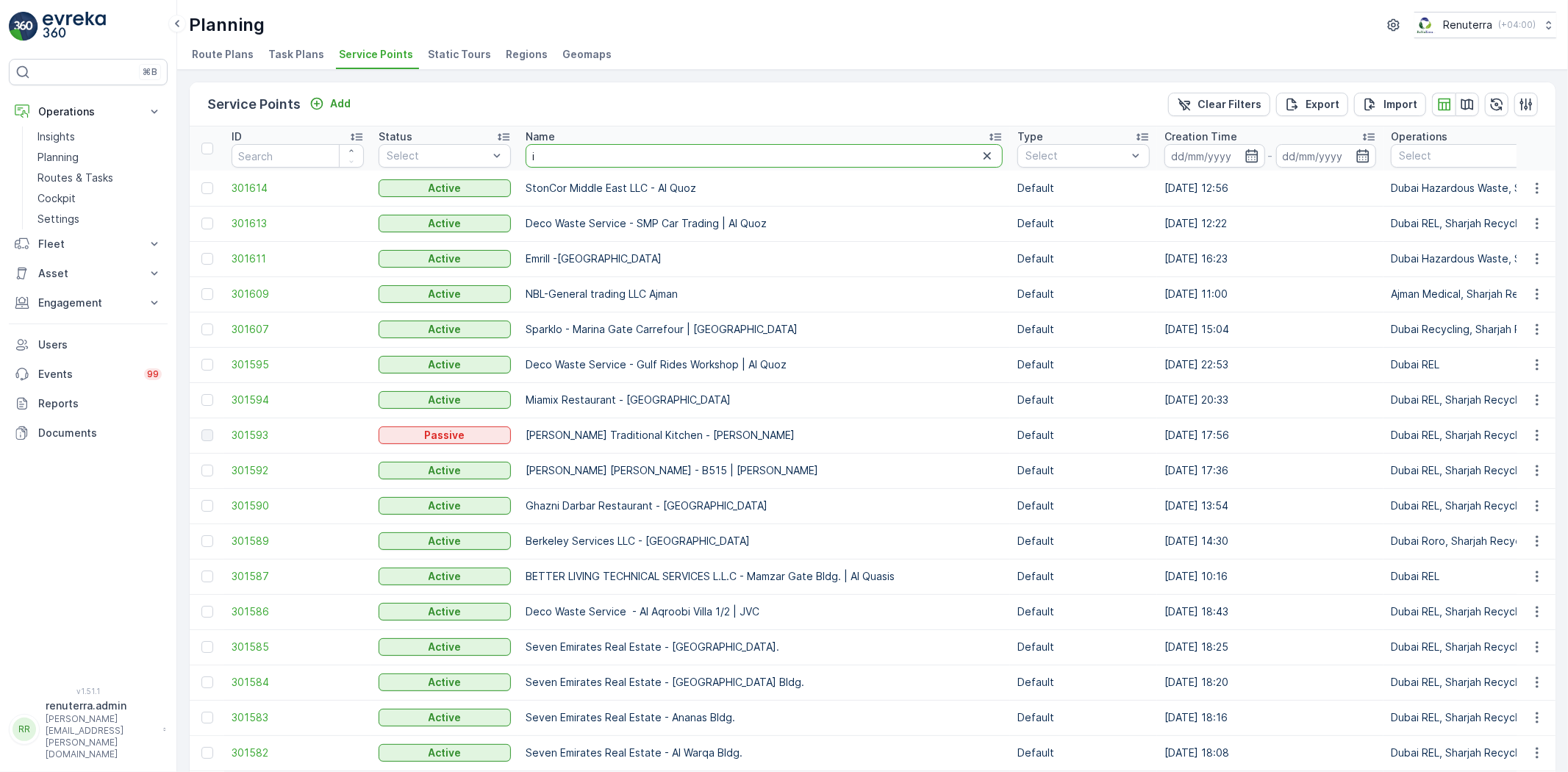
click at [579, 152] on input "i" at bounding box center [764, 156] width 477 height 24
type input "inter"
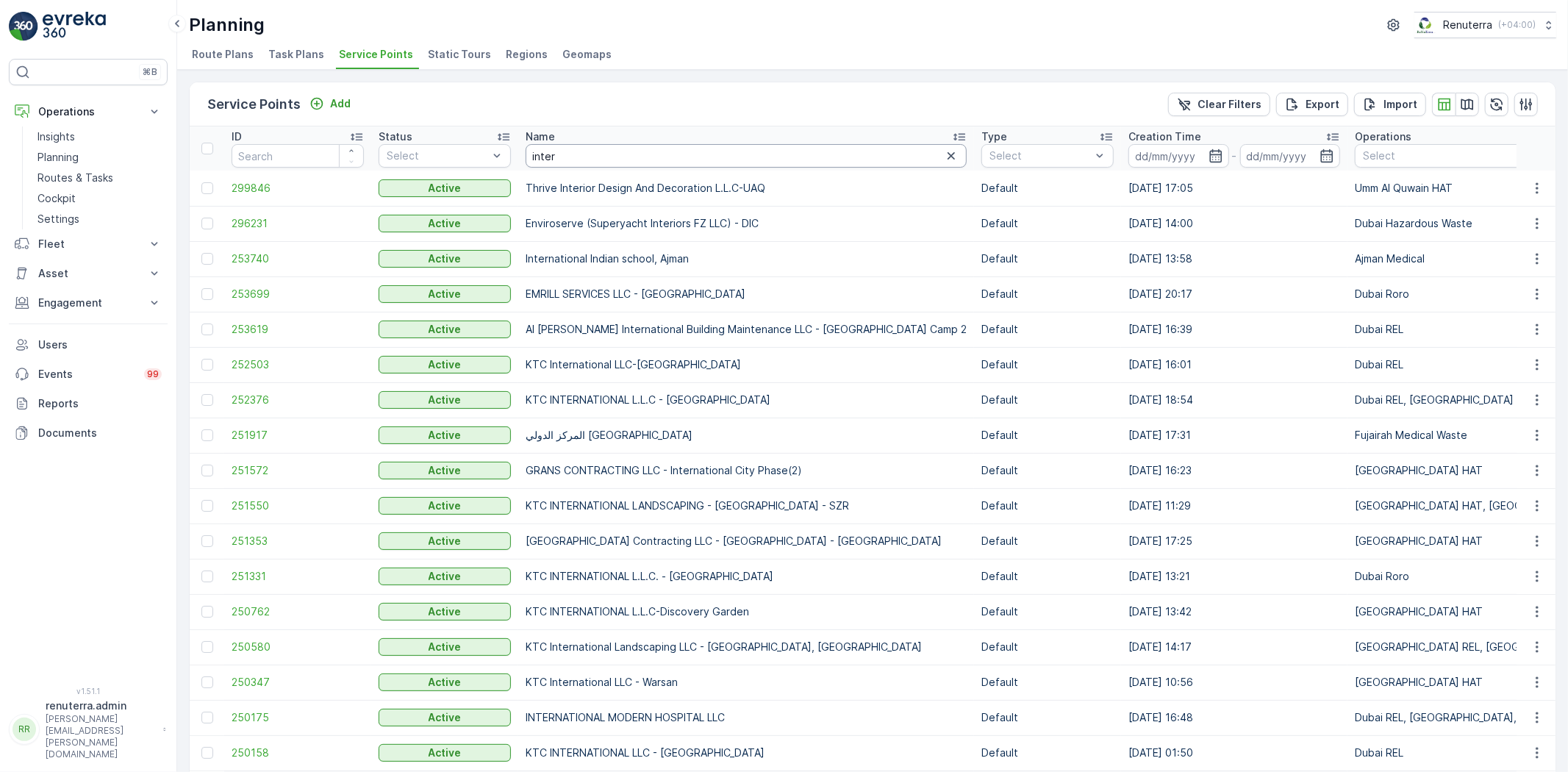
click at [596, 158] on input "inter" at bounding box center [746, 156] width 441 height 24
type input "i"
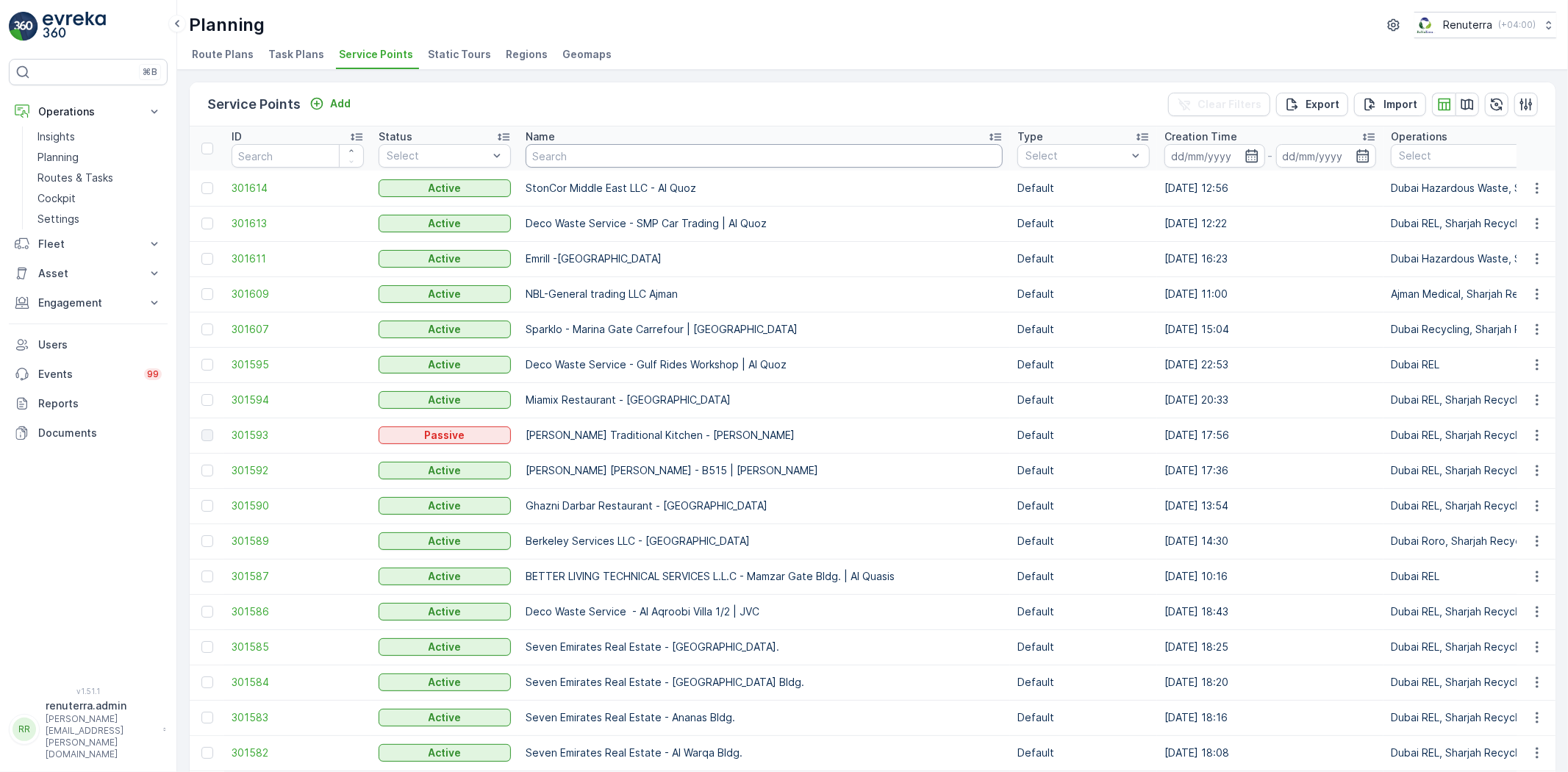
click at [598, 151] on input "text" at bounding box center [764, 156] width 477 height 24
paste input "Al Serh Al Kabeer Construction LLC - Silicon Oasis"
type input "Al Serh Al Kabeer Construction LLC - Silicon Oasis"
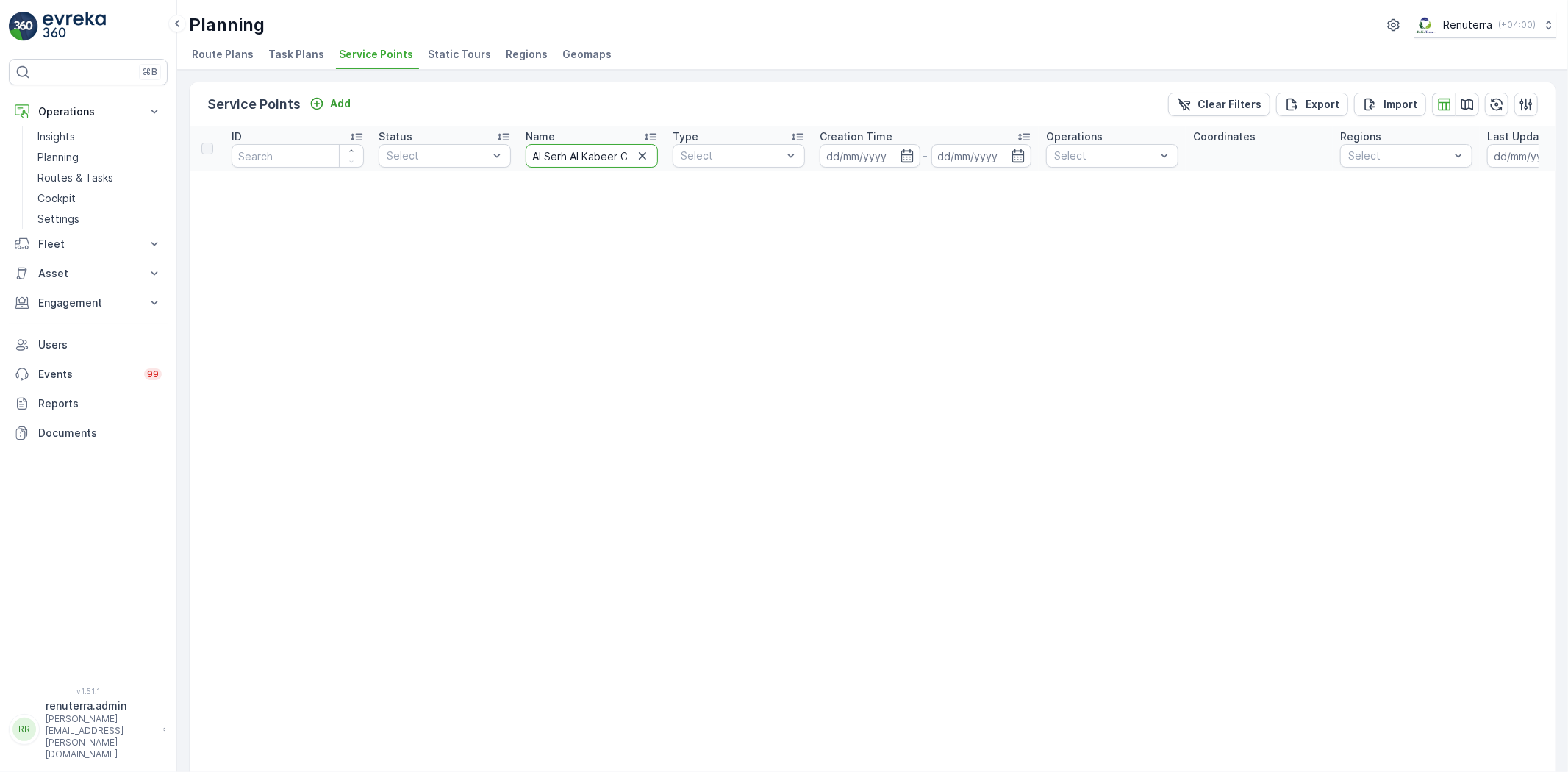
click at [628, 151] on input "Al Serh Al Kabeer Construction LLC - Silicon Oasis" at bounding box center [591, 156] width 132 height 24
type input "Al Serh Al Kabeer Constructi"
click at [627, 155] on input "Al Serh Al Kabeer Constructi" at bounding box center [591, 156] width 132 height 24
type input "Al Seonstructi"
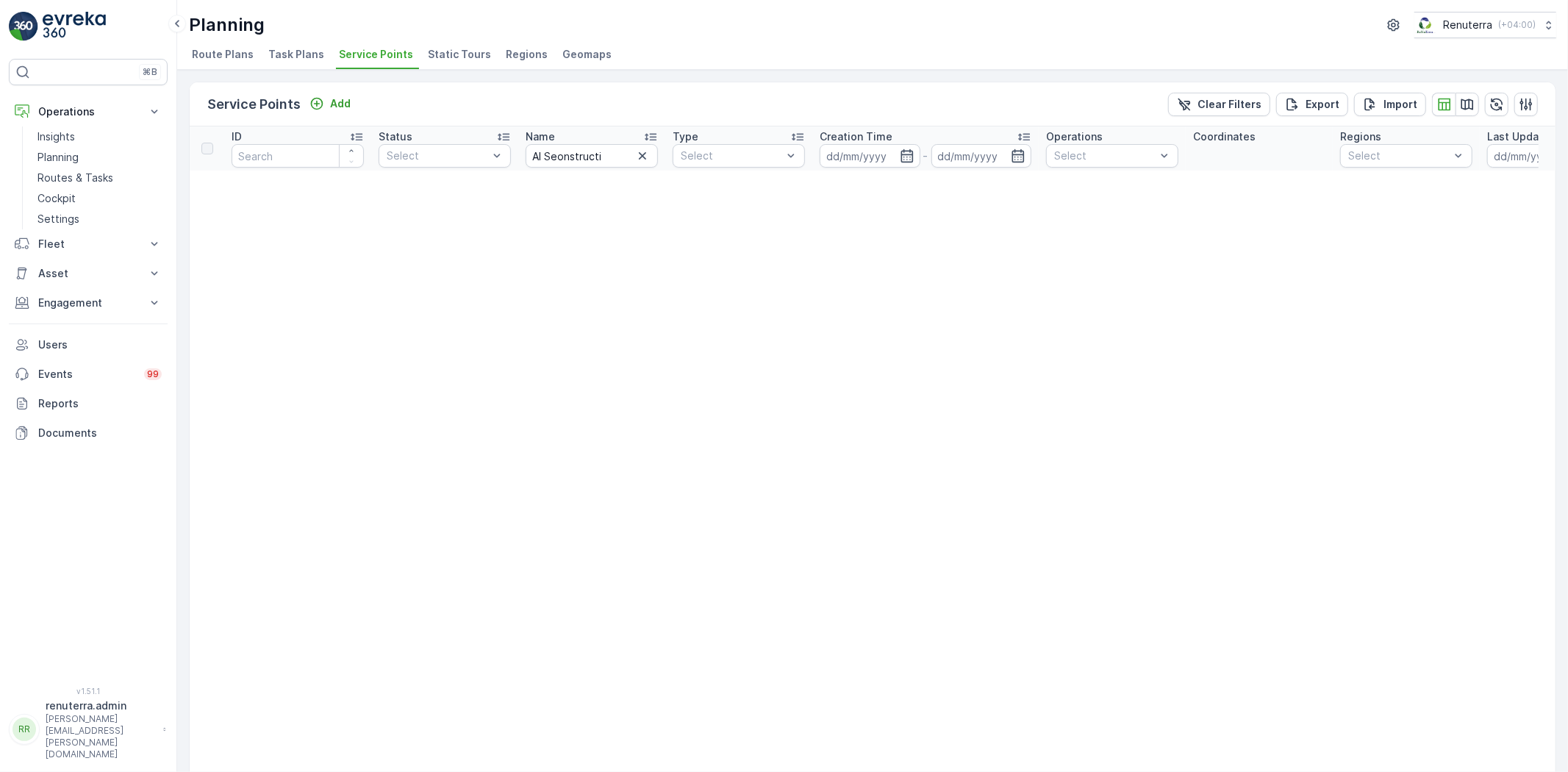
click at [637, 157] on icon "button" at bounding box center [643, 156] width 15 height 15
paste input "Al Serh Al Kabeer Construction LLC - Silicon Oasis"
type input "Al Serh Al Kabeer Construction LLC - Silicon Oasis"
click at [618, 154] on input "Al Serh Al Kabeer Construction LLC - Silicon Oasis" at bounding box center [591, 156] width 132 height 24
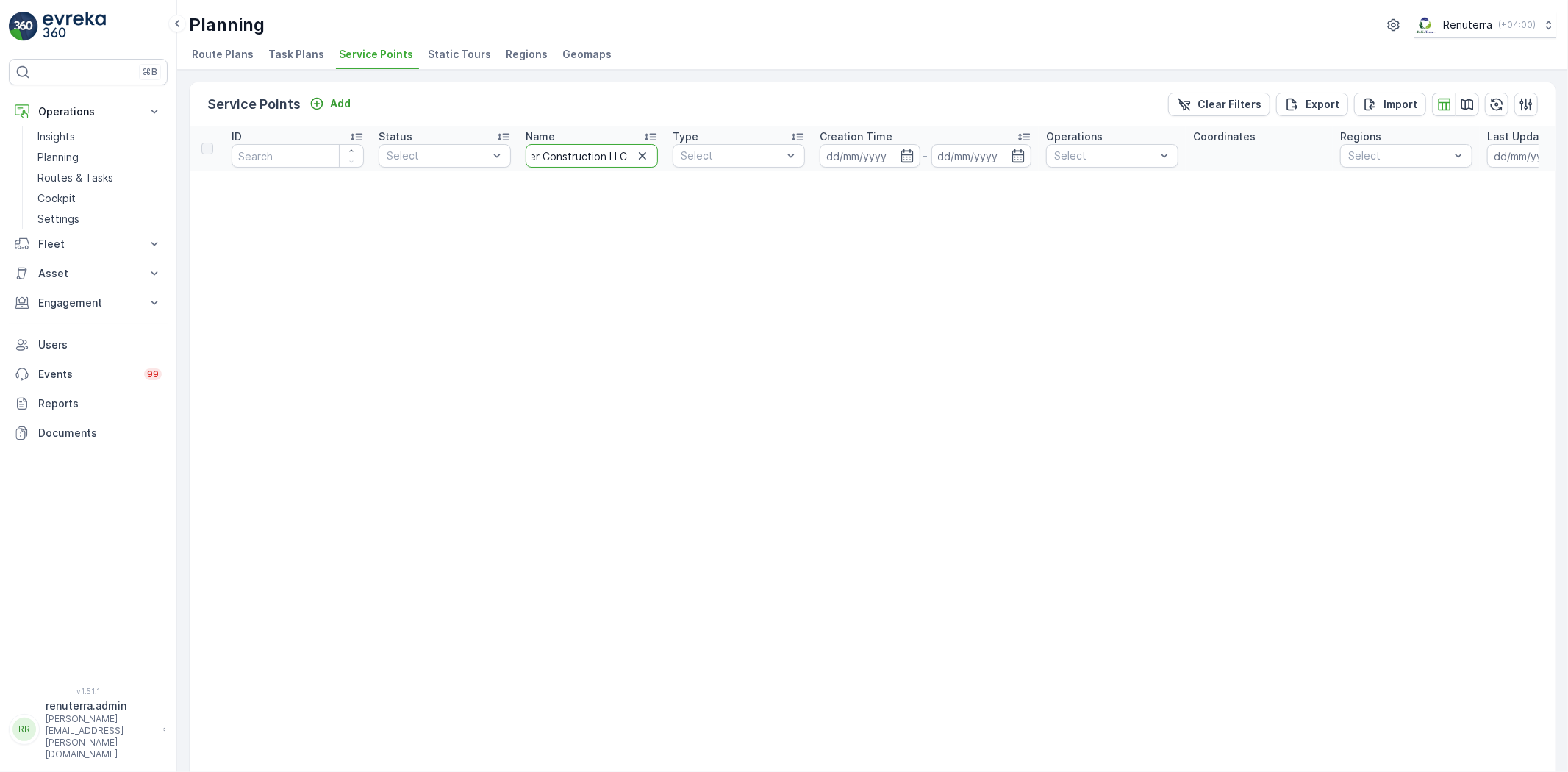
type input "Al Serh Al Kabeer Construction LLC"
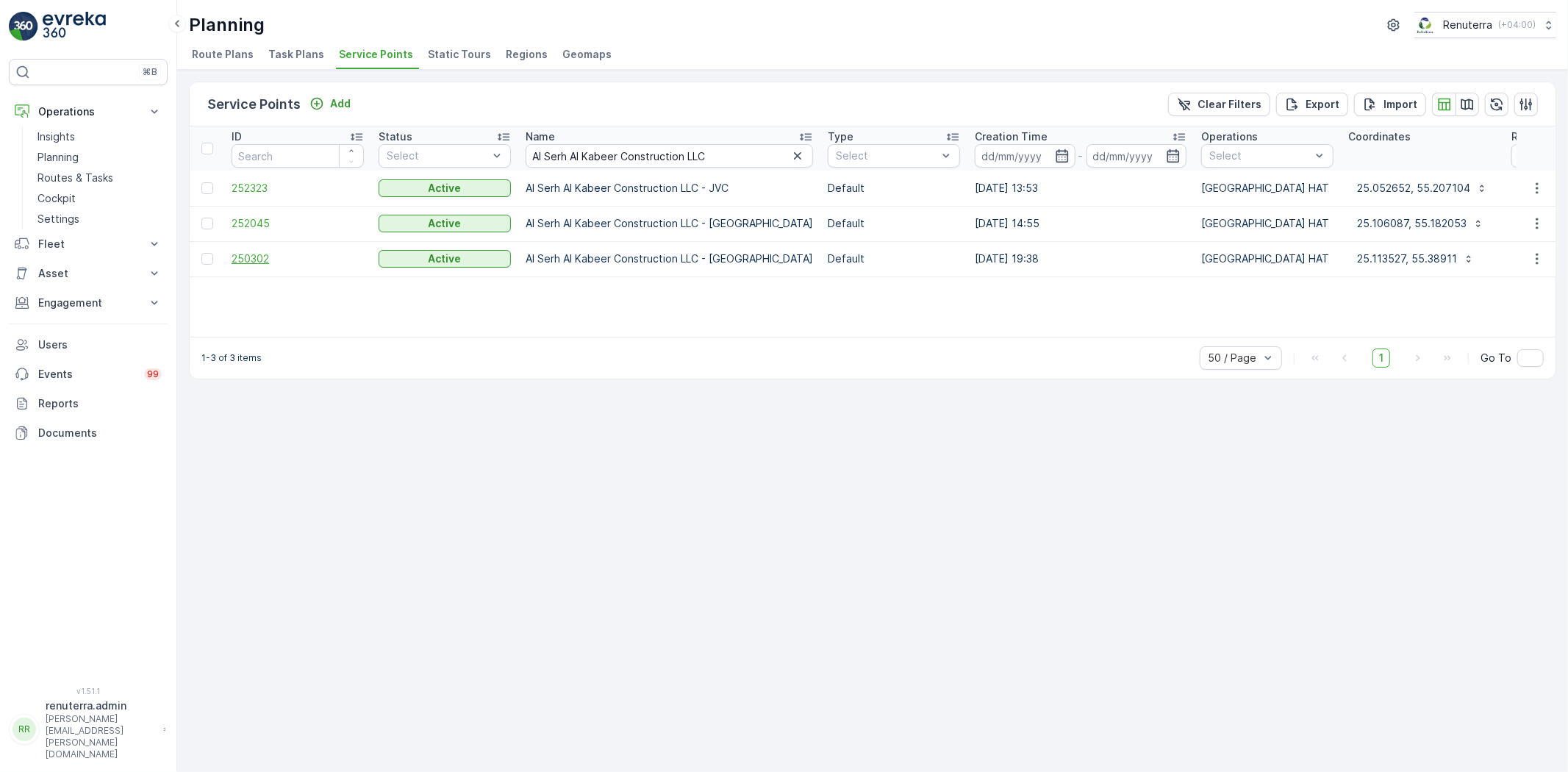
click at [259, 254] on span "250302" at bounding box center [298, 259] width 132 height 15
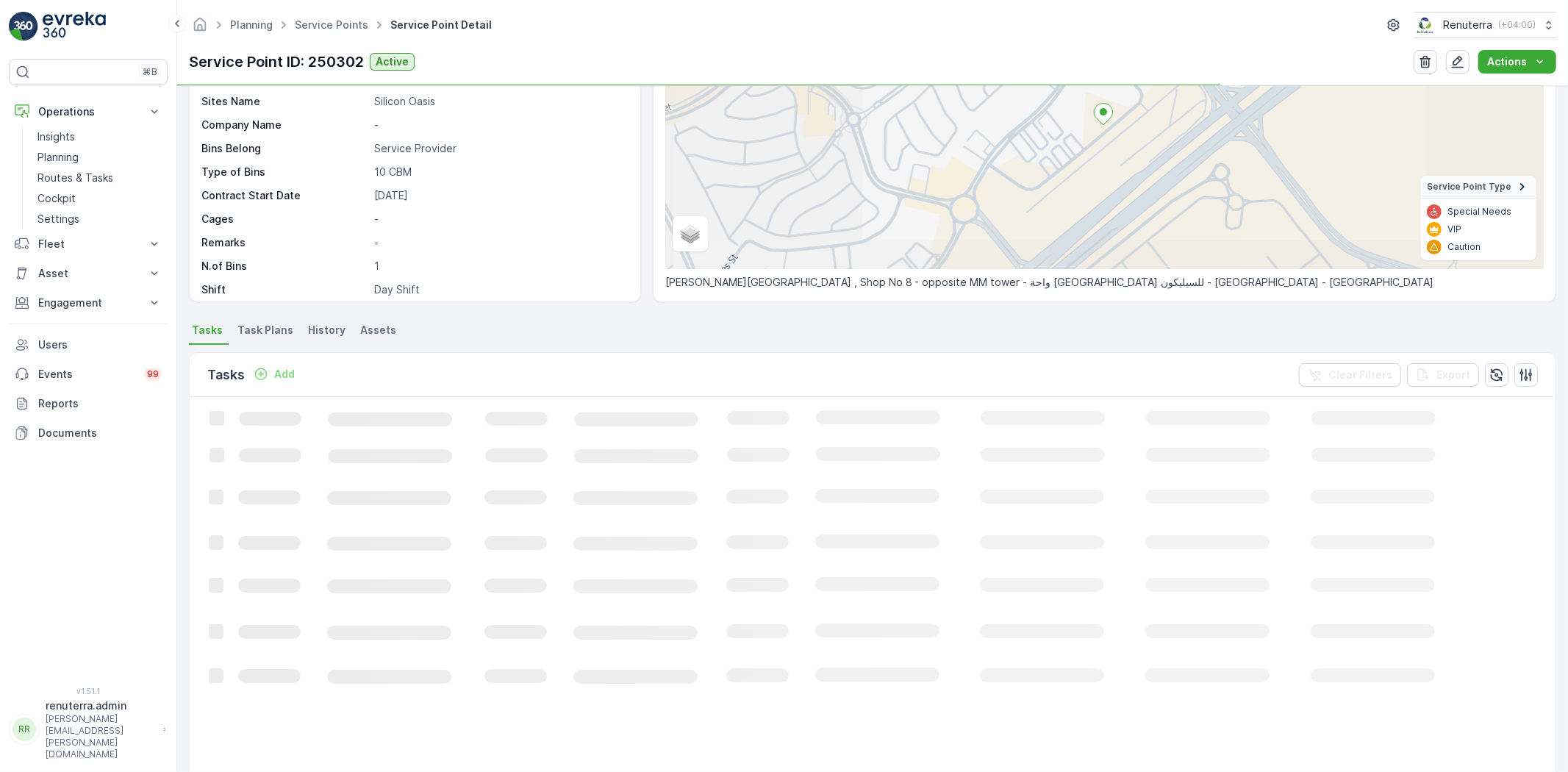
scroll to position [163, 0]
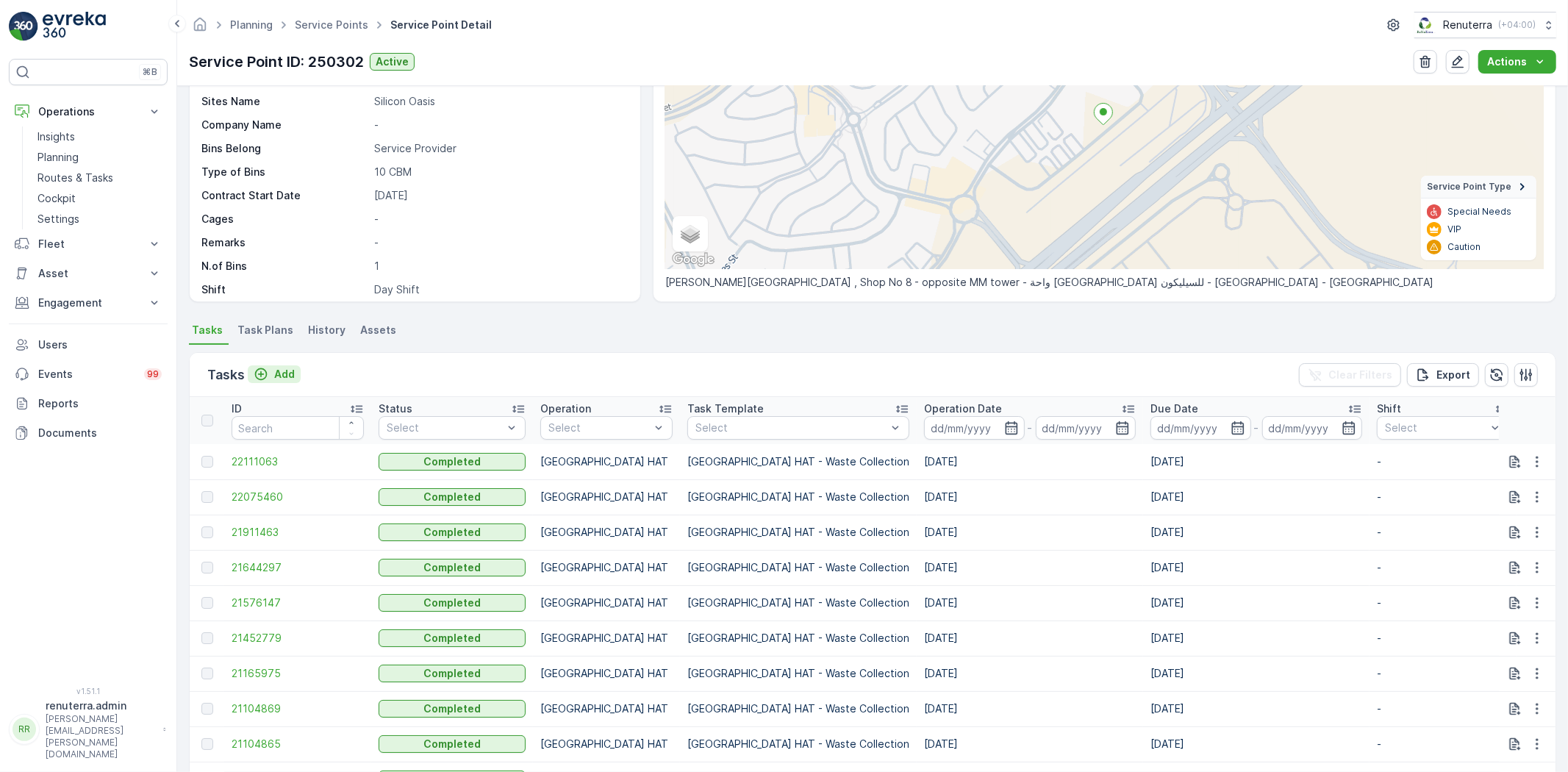
click at [289, 371] on p "Add" at bounding box center [284, 375] width 20 height 15
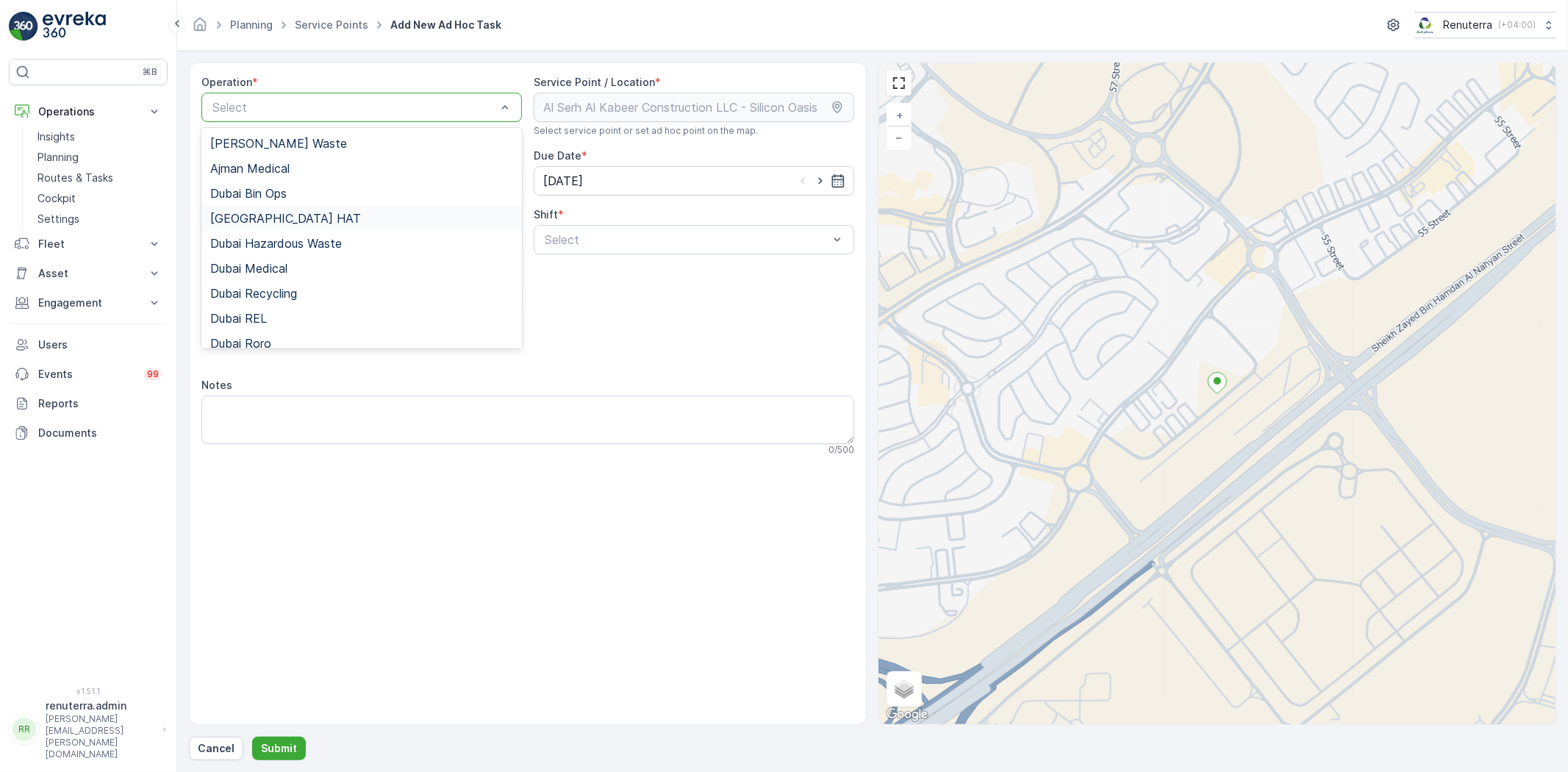
click at [277, 215] on div "[GEOGRAPHIC_DATA] HAT" at bounding box center [362, 218] width 303 height 13
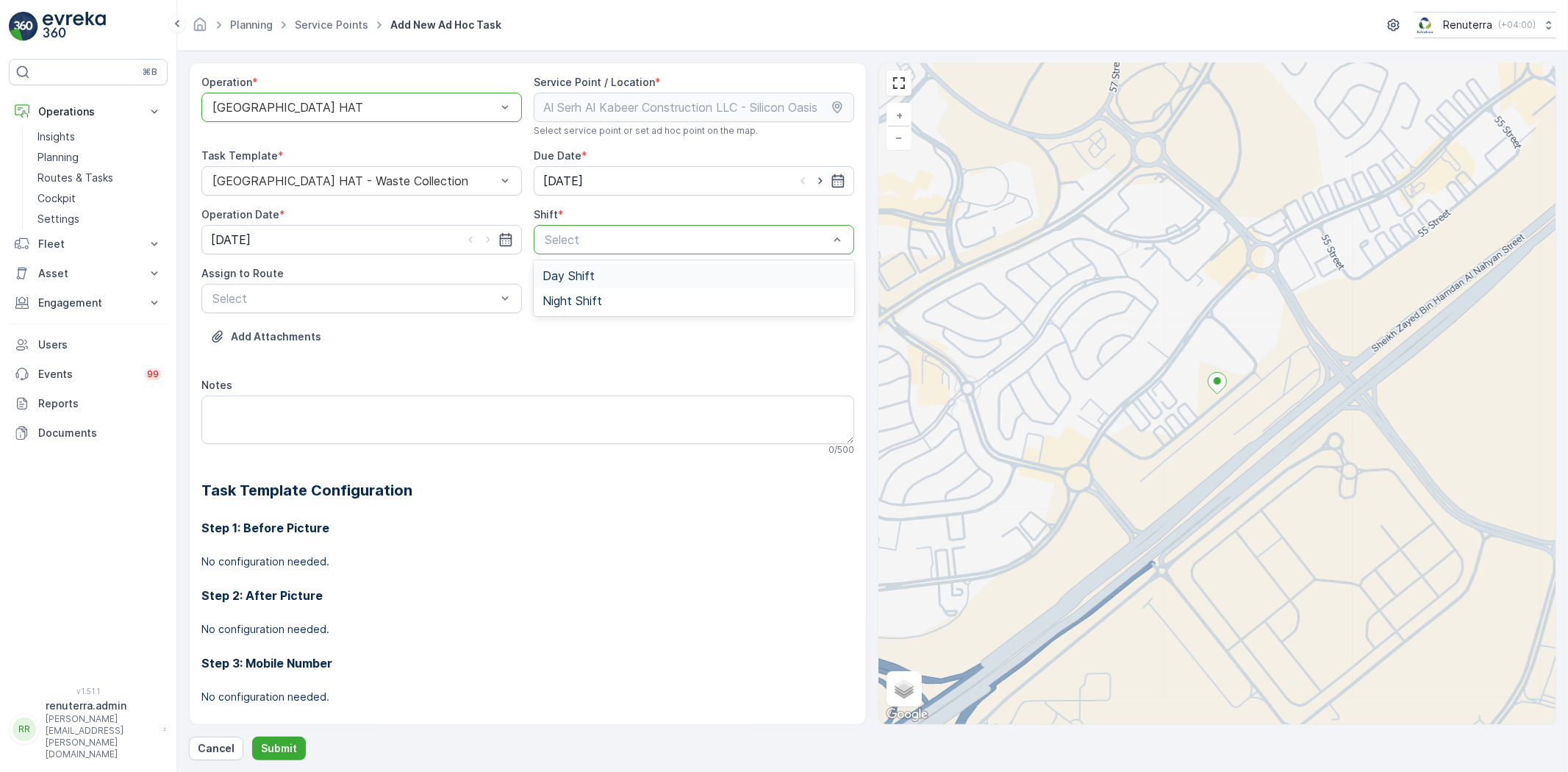
click at [647, 275] on div "Day Shift" at bounding box center [694, 275] width 303 height 13
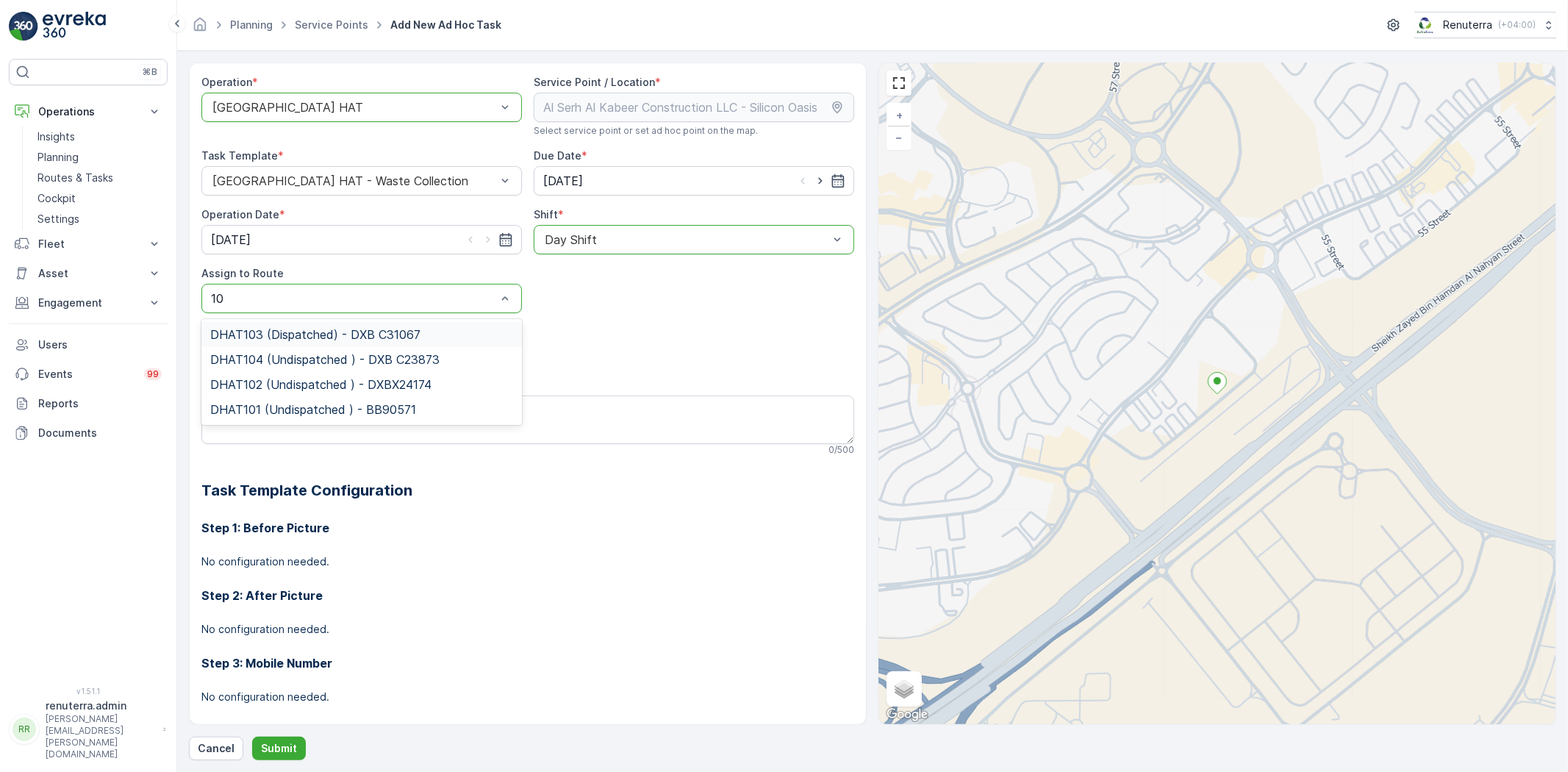
type input "103"
click at [387, 335] on span "DHAT103 (Dispatched) - DXB C31067" at bounding box center [316, 334] width 211 height 13
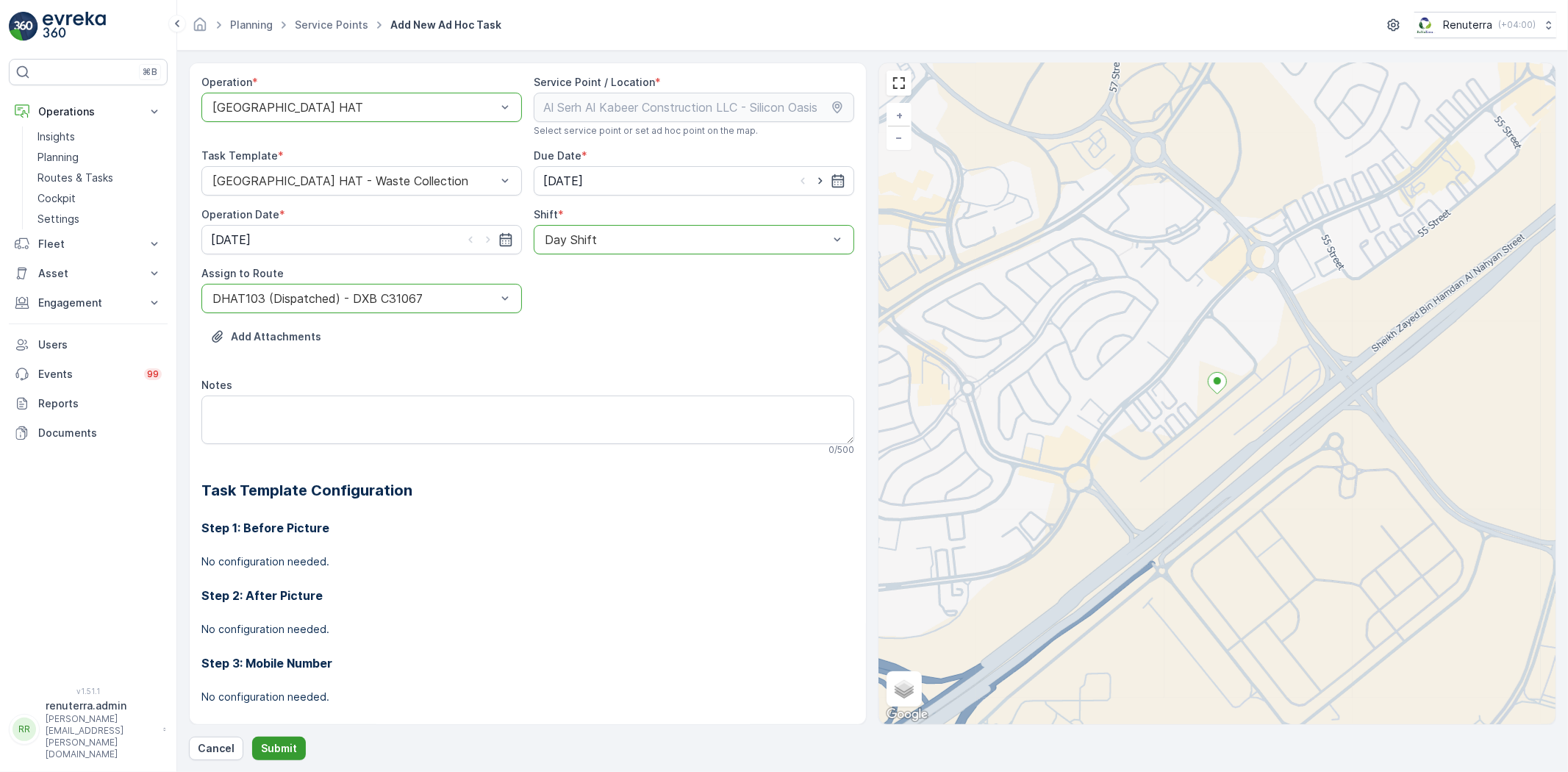
click at [275, 742] on p "Submit" at bounding box center [279, 748] width 36 height 15
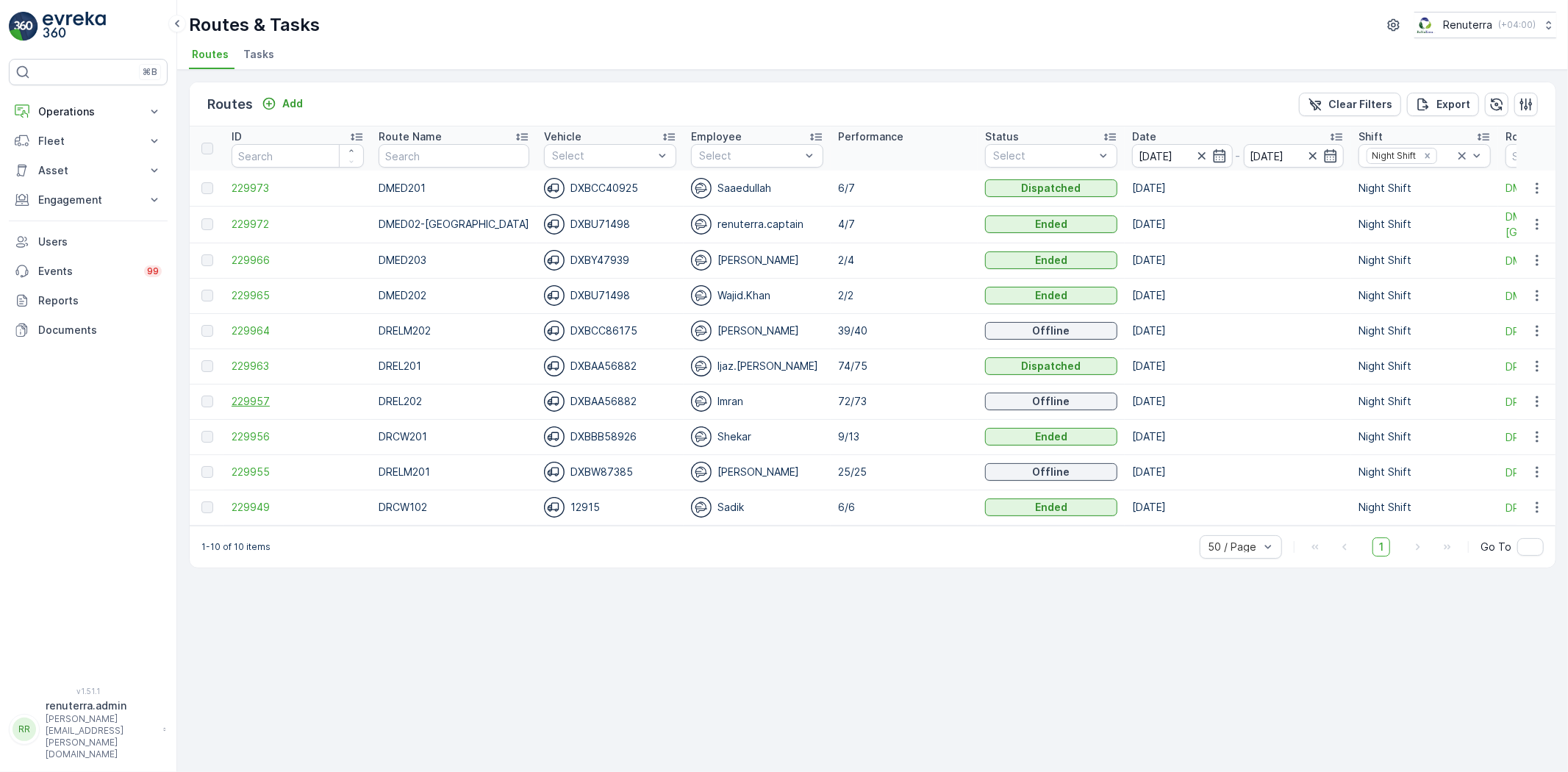
click at [247, 399] on span "229957" at bounding box center [298, 402] width 132 height 15
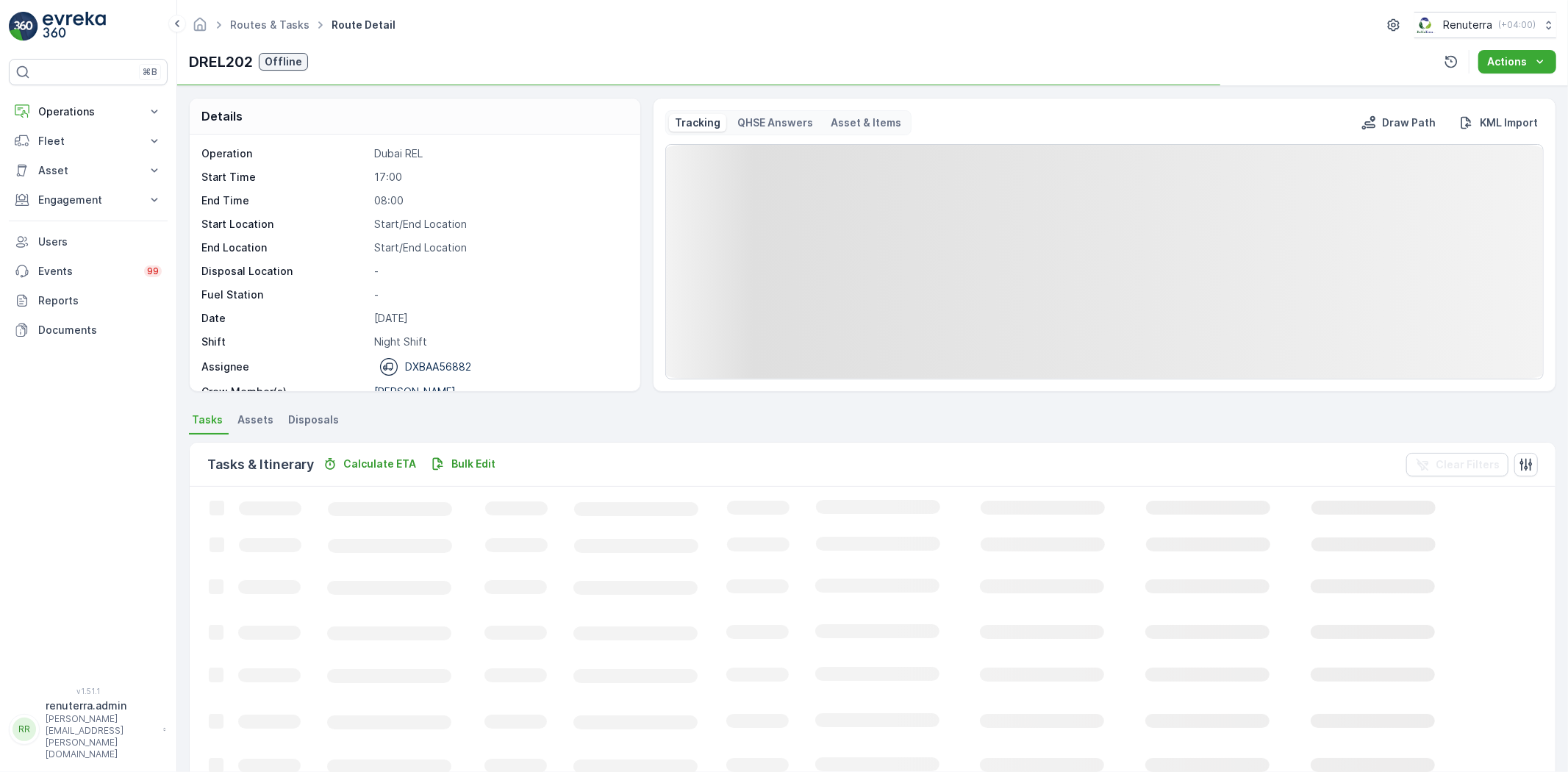
scroll to position [82, 0]
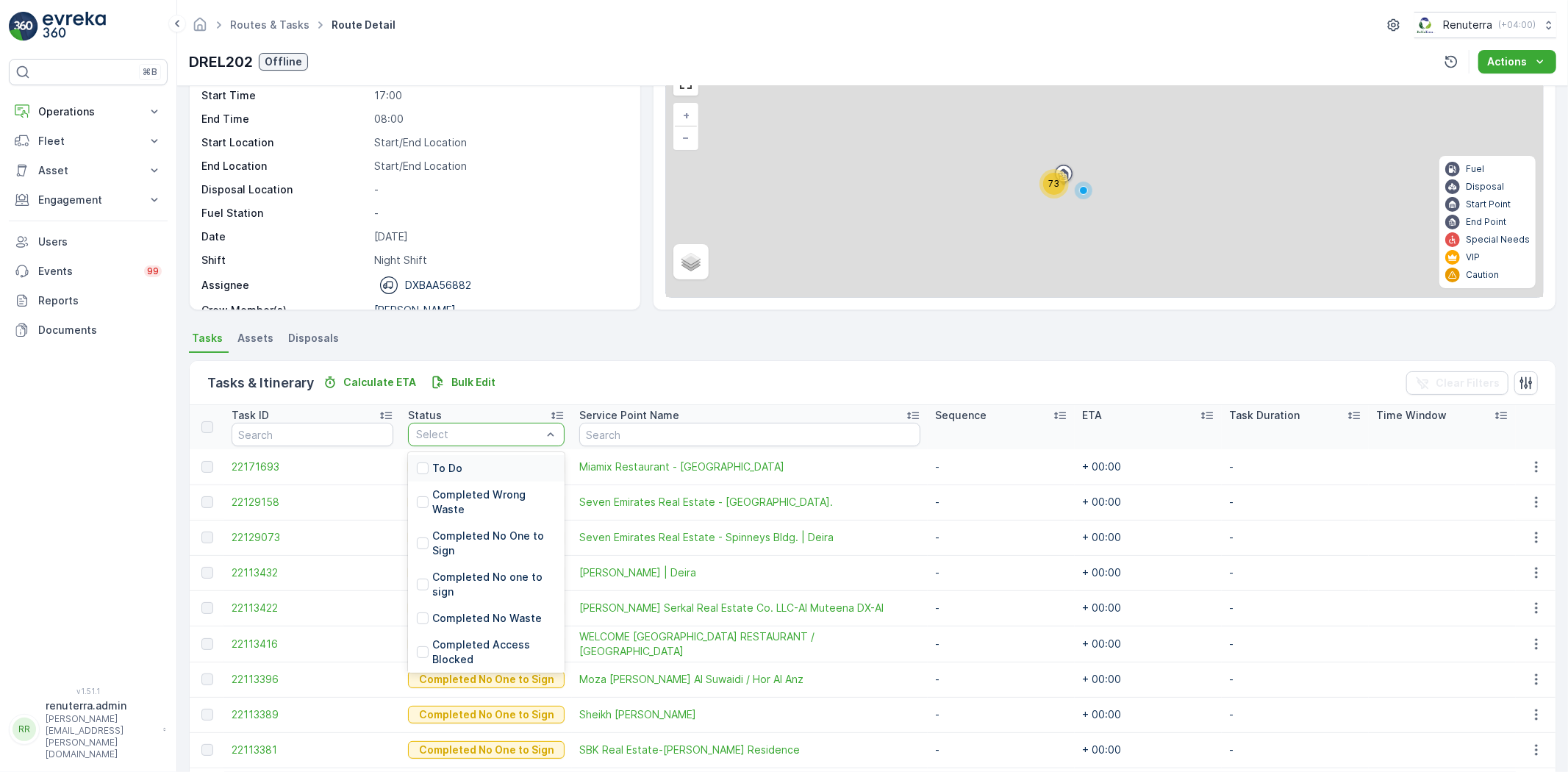
click at [471, 461] on div "To Do" at bounding box center [486, 468] width 157 height 26
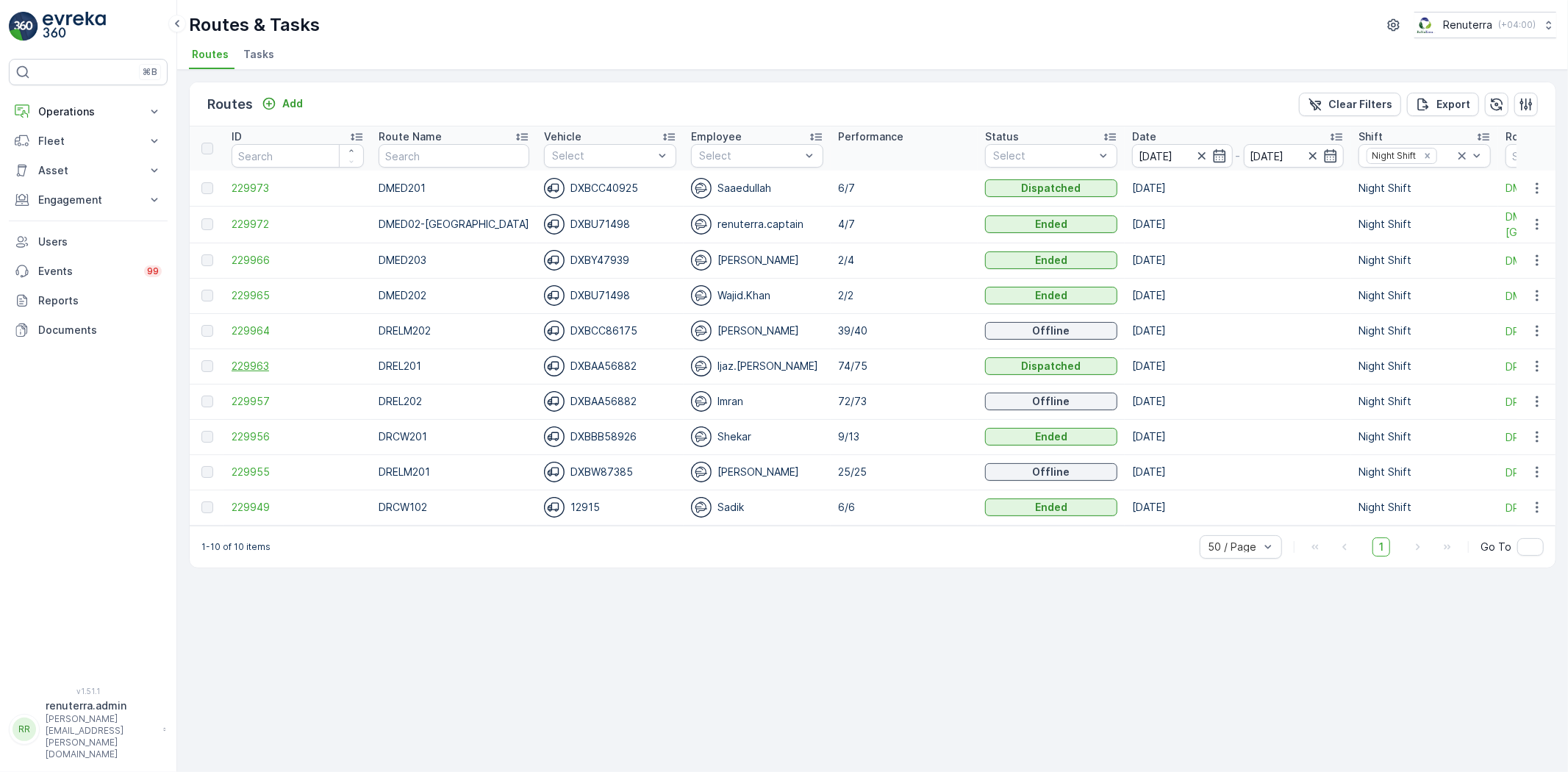
click at [258, 362] on span "229963" at bounding box center [298, 366] width 132 height 15
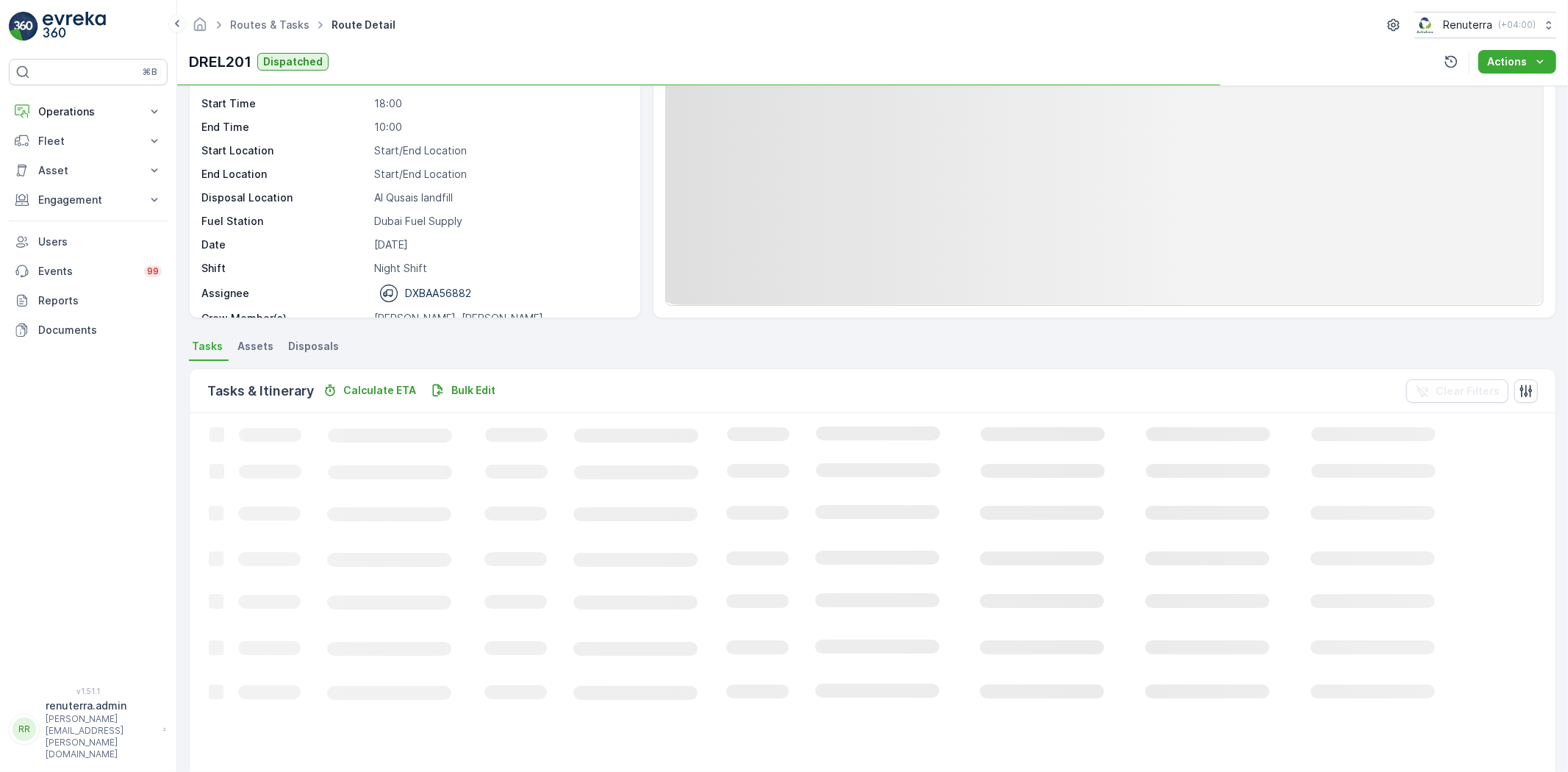
scroll to position [82, 0]
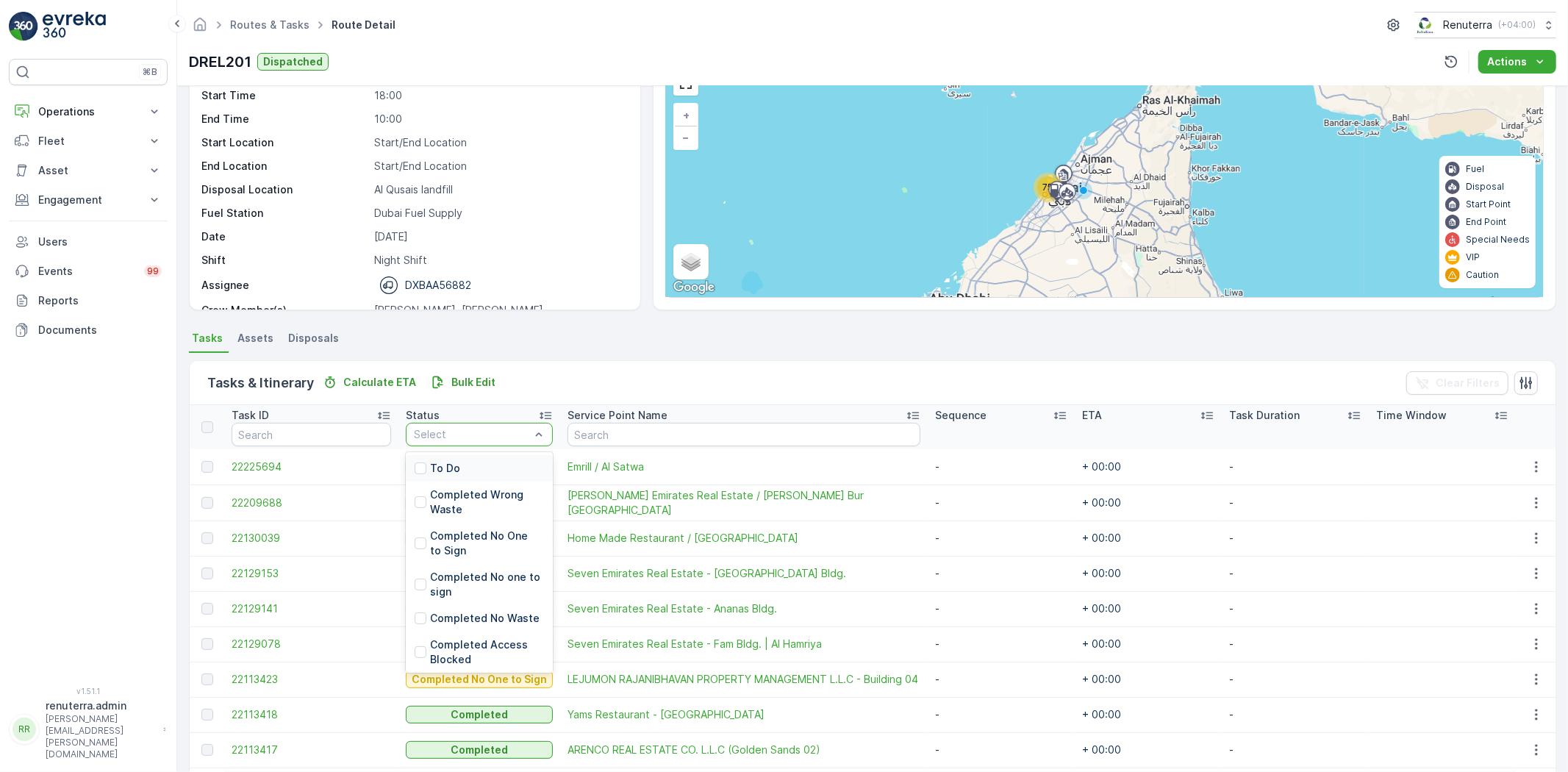
click at [443, 470] on p "To Do" at bounding box center [445, 468] width 30 height 15
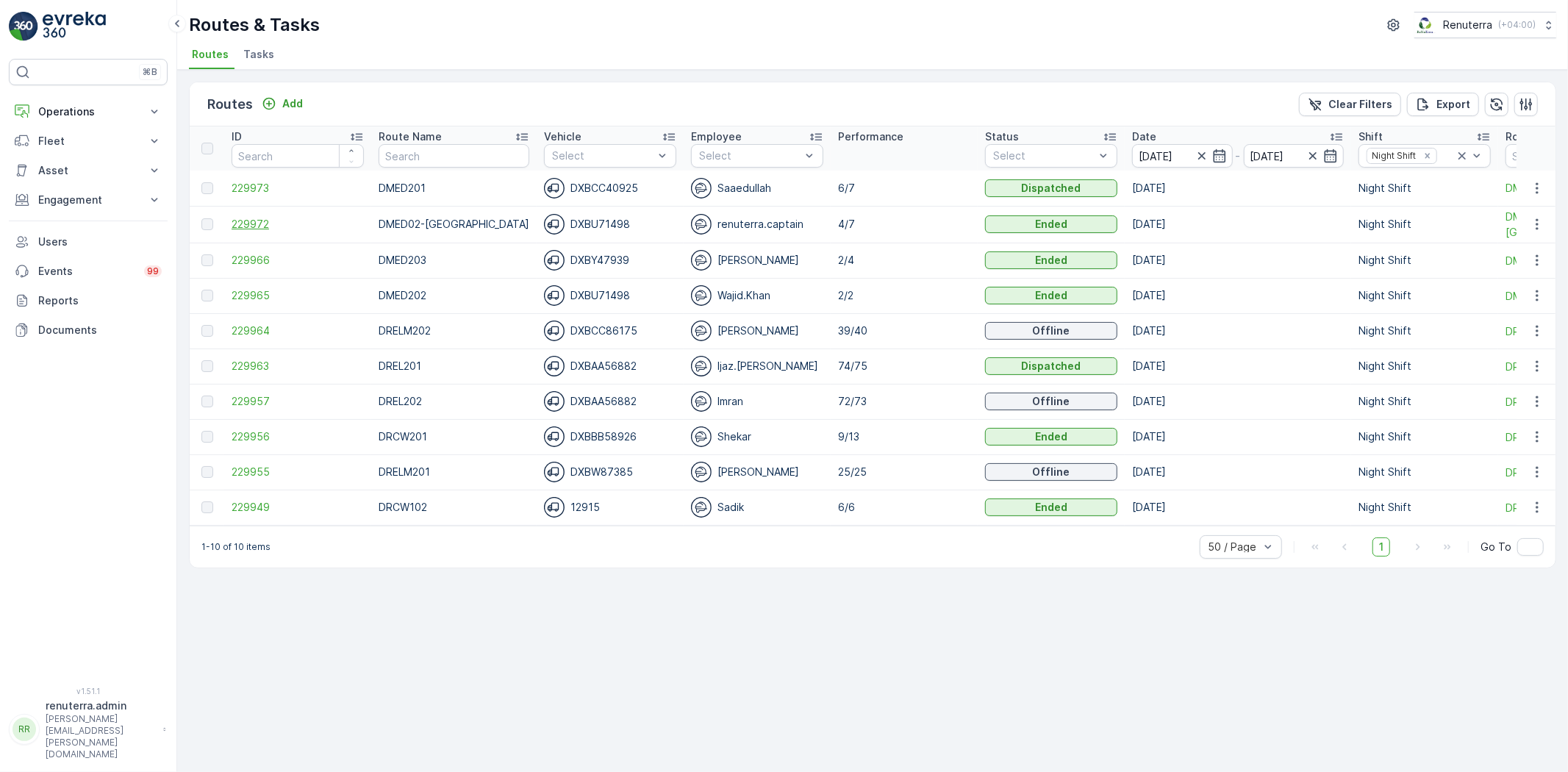
click at [245, 217] on span "229972" at bounding box center [298, 225] width 132 height 15
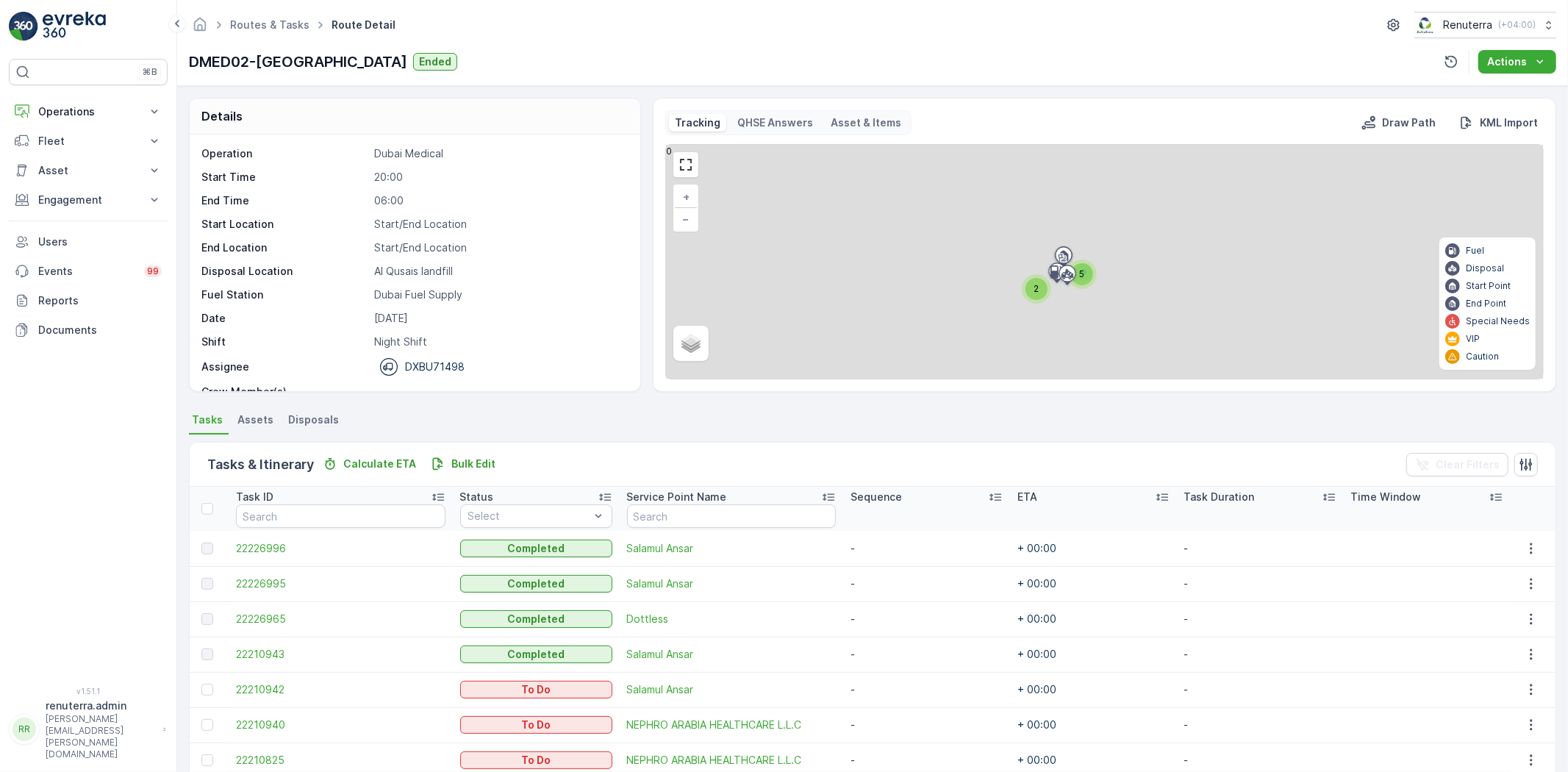
scroll to position [68, 0]
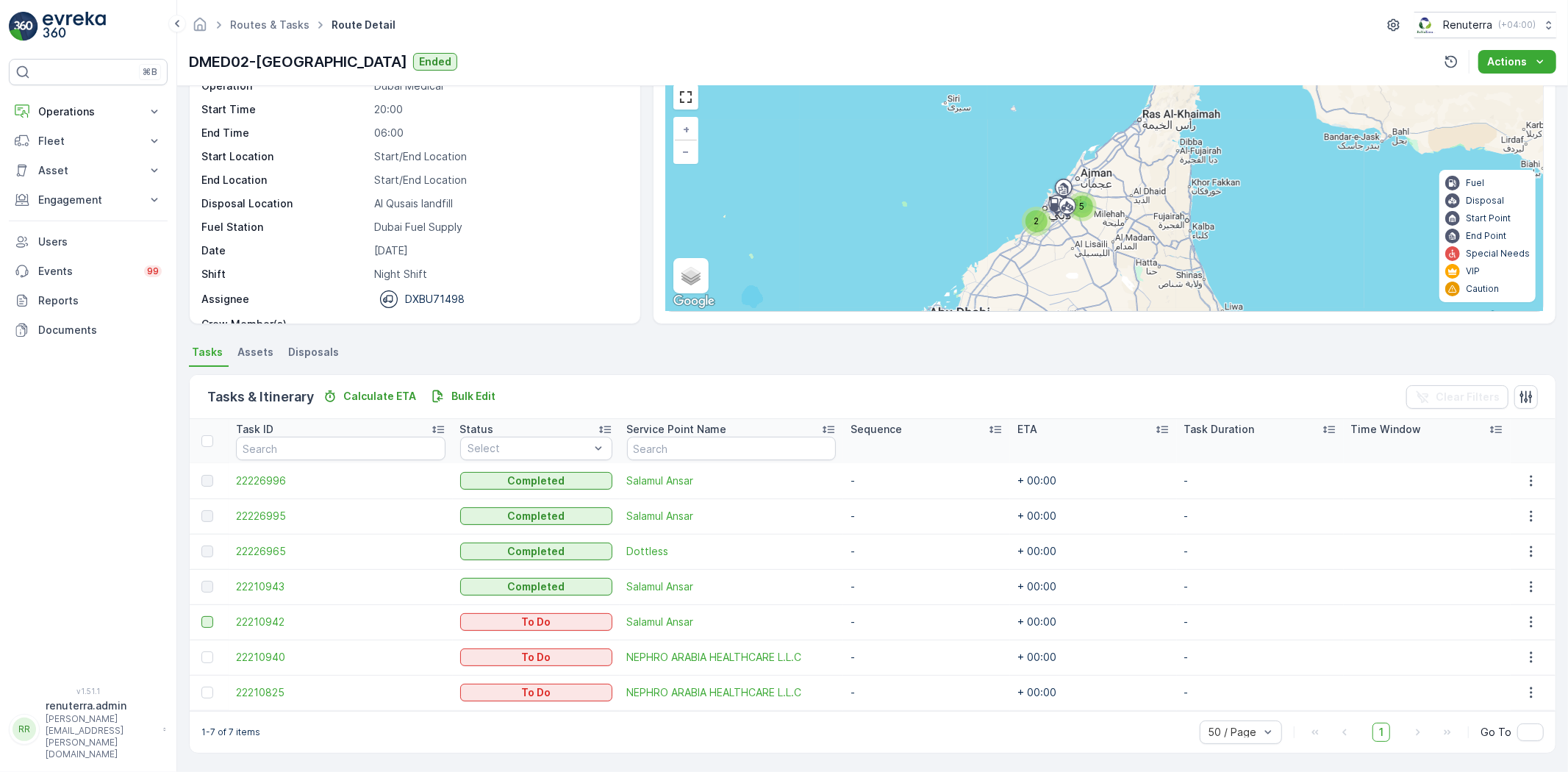
click at [207, 625] on div at bounding box center [207, 622] width 11 height 11
click at [202, 616] on input "checkbox" at bounding box center [202, 616] width 0 height 0
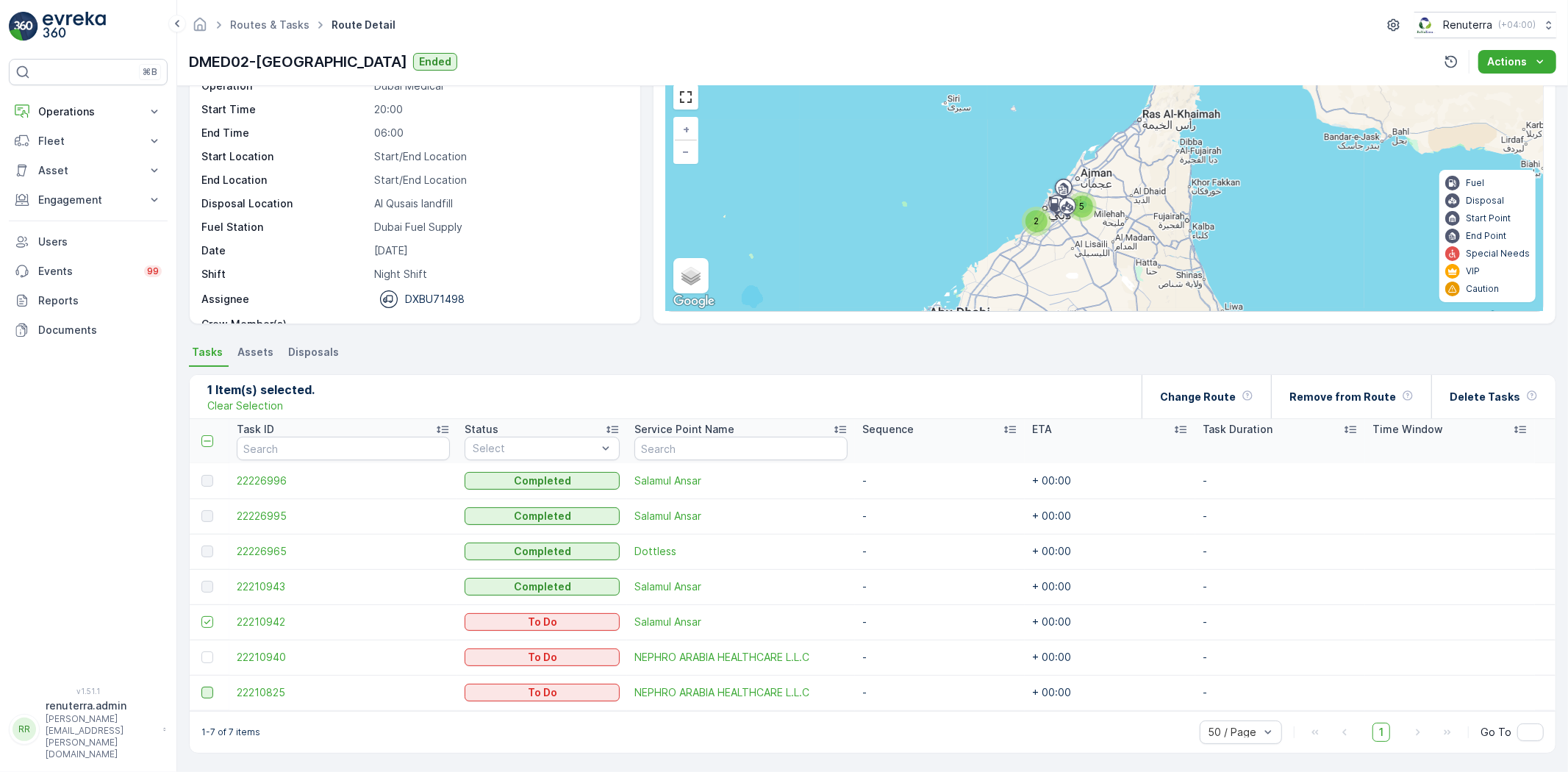
drag, startPoint x: 208, startPoint y: 652, endPoint x: 207, endPoint y: 688, distance: 36.0
click at [207, 656] on div at bounding box center [207, 657] width 11 height 11
click at [202, 652] on input "checkbox" at bounding box center [202, 652] width 0 height 0
click at [203, 688] on div at bounding box center [207, 693] width 11 height 11
click at [202, 687] on input "checkbox" at bounding box center [202, 687] width 0 height 0
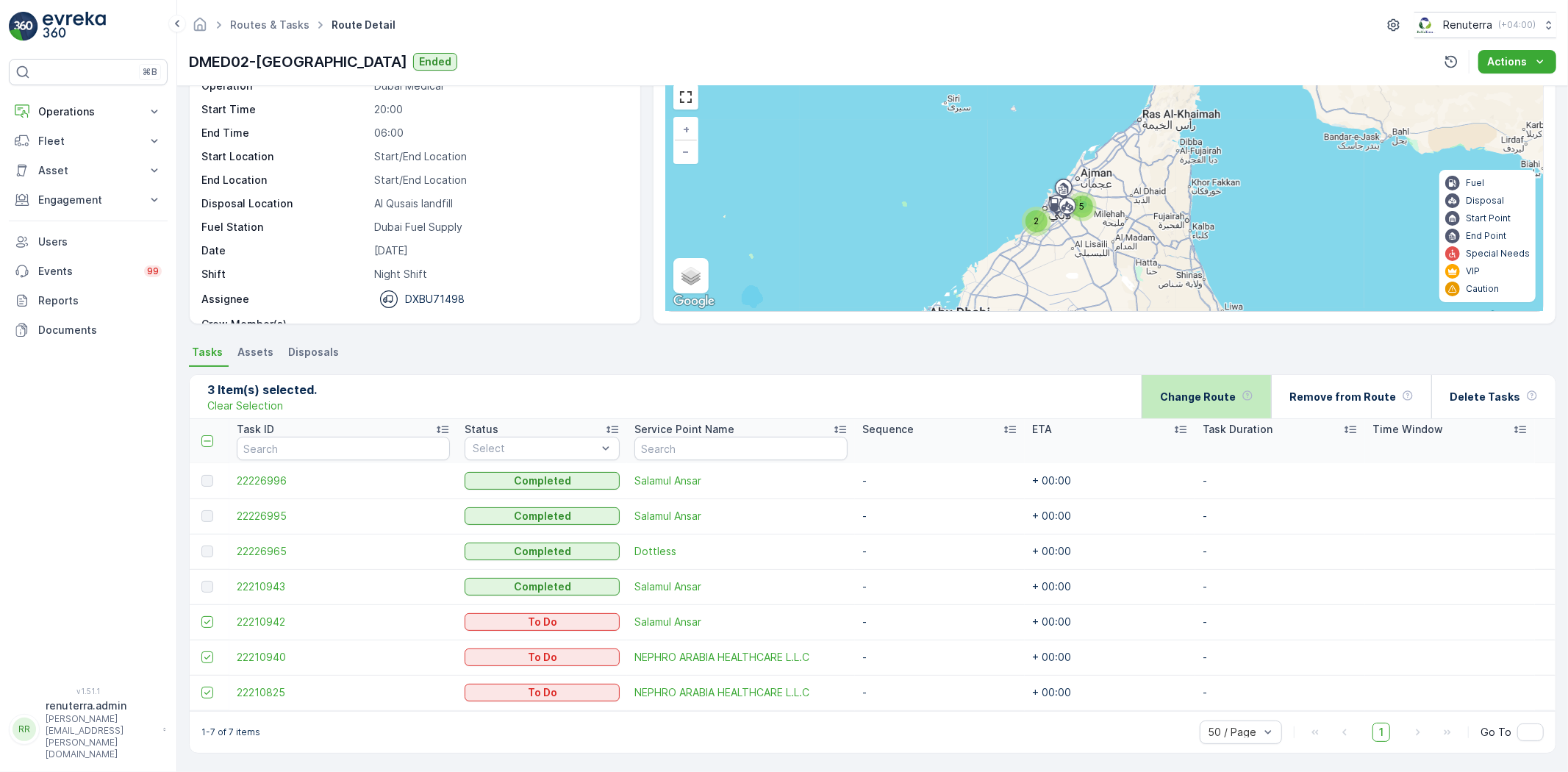
click at [1188, 406] on div "Change Route" at bounding box center [1207, 397] width 93 height 43
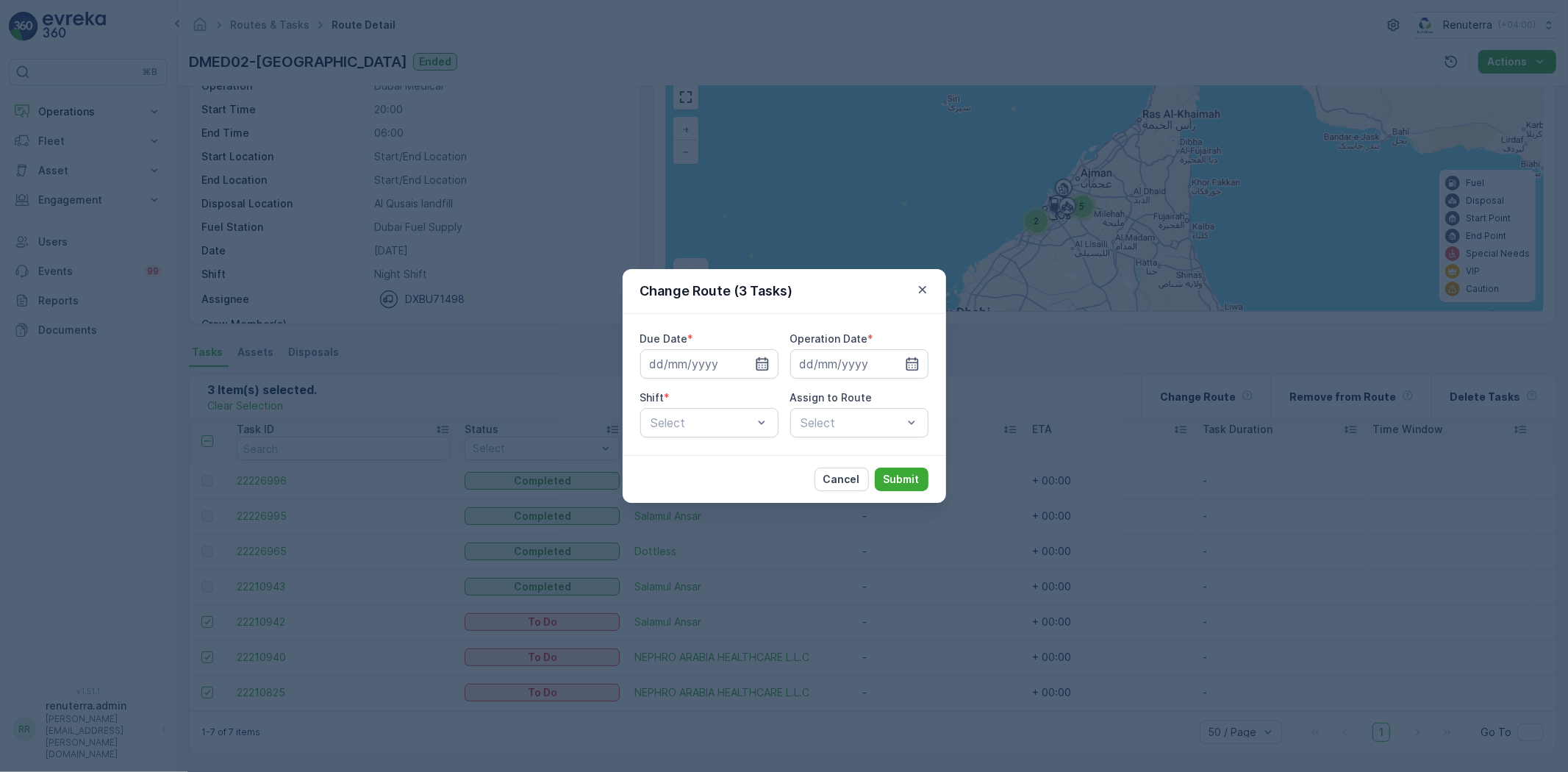
click at [761, 364] on icon "button" at bounding box center [762, 364] width 15 height 15
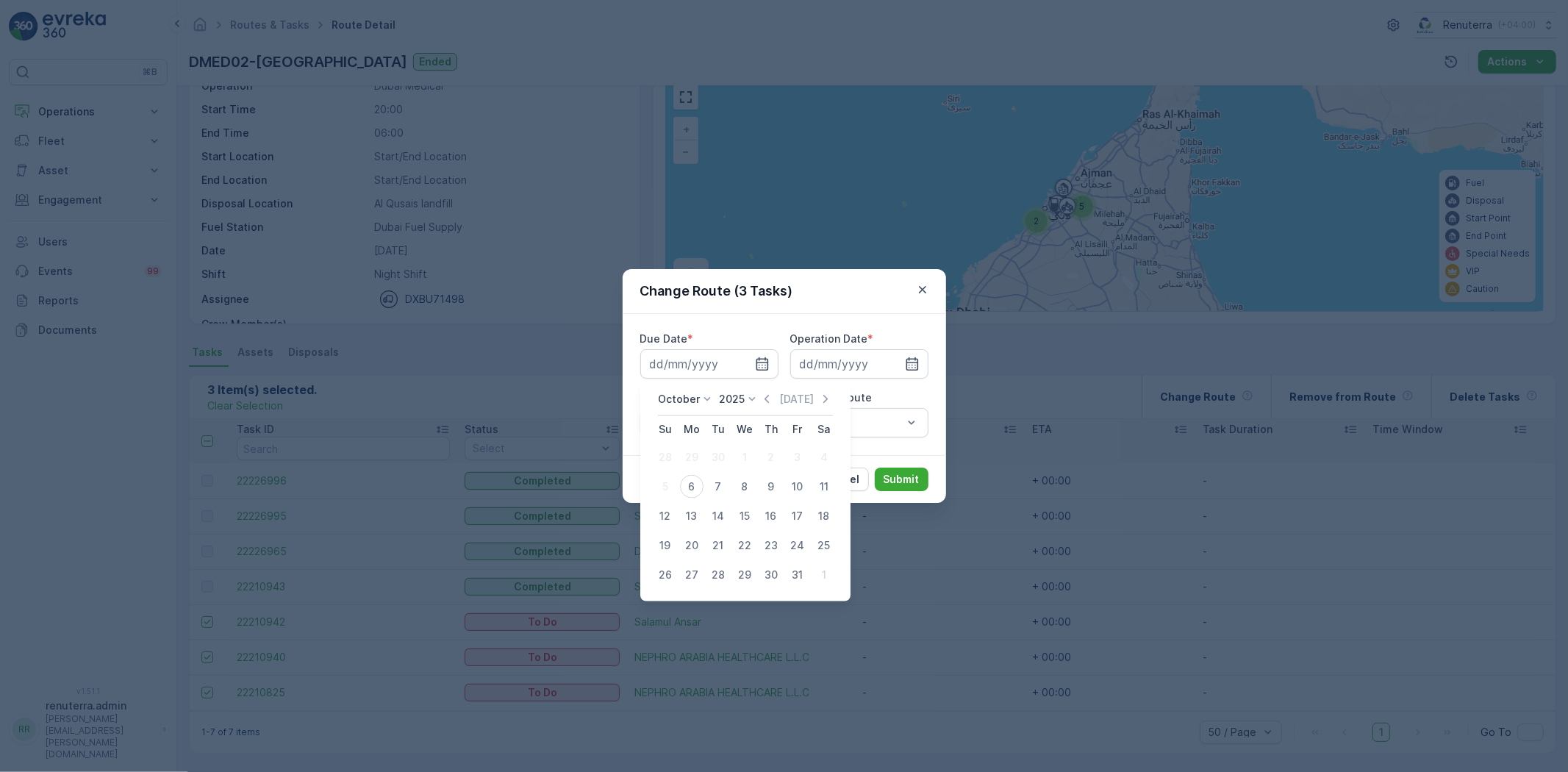
click at [686, 498] on td "6" at bounding box center [692, 487] width 26 height 30
click at [692, 490] on div "6" at bounding box center [692, 487] width 24 height 24
type input "[DATE]"
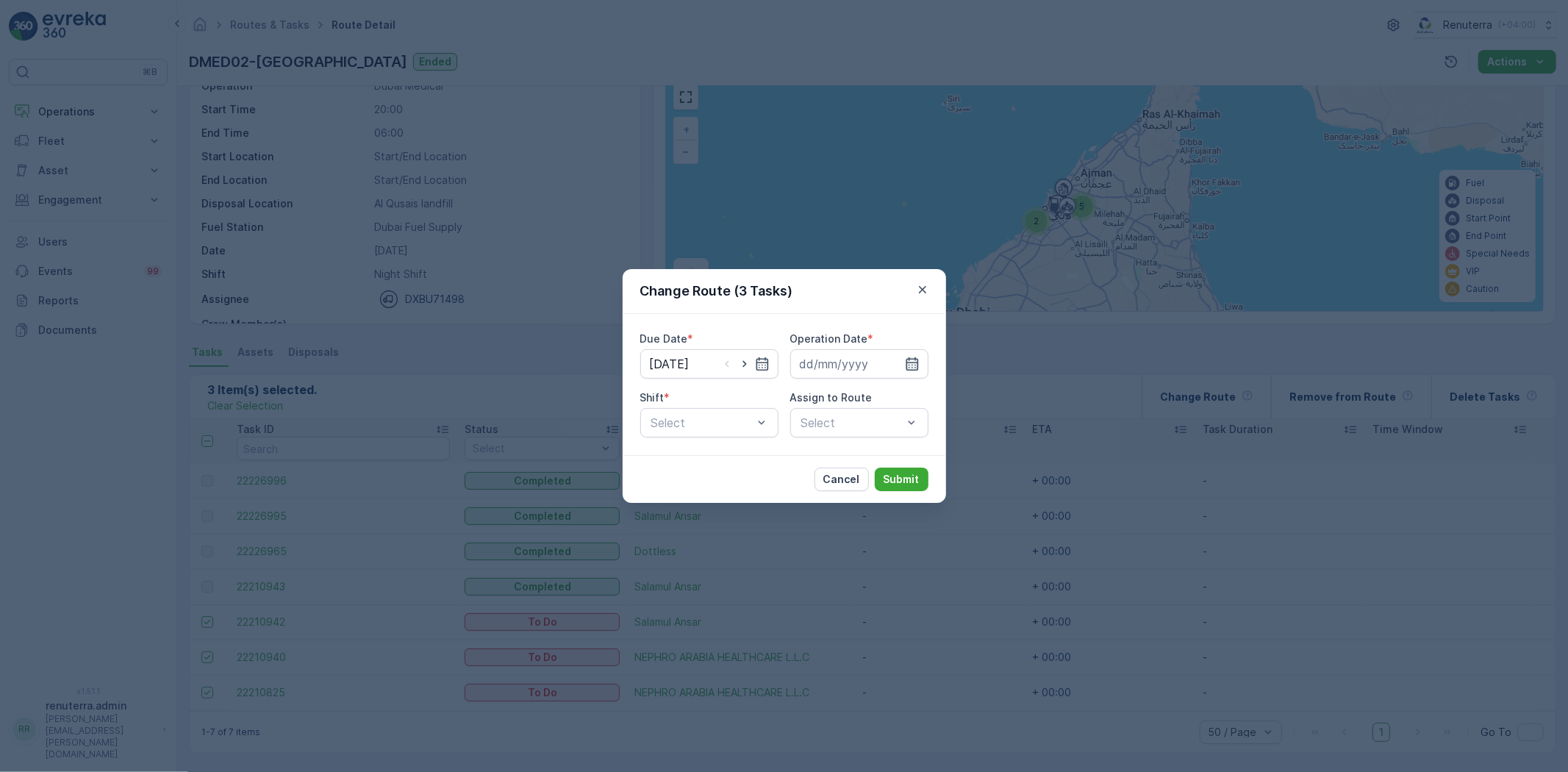
click at [911, 358] on icon "button" at bounding box center [911, 364] width 12 height 13
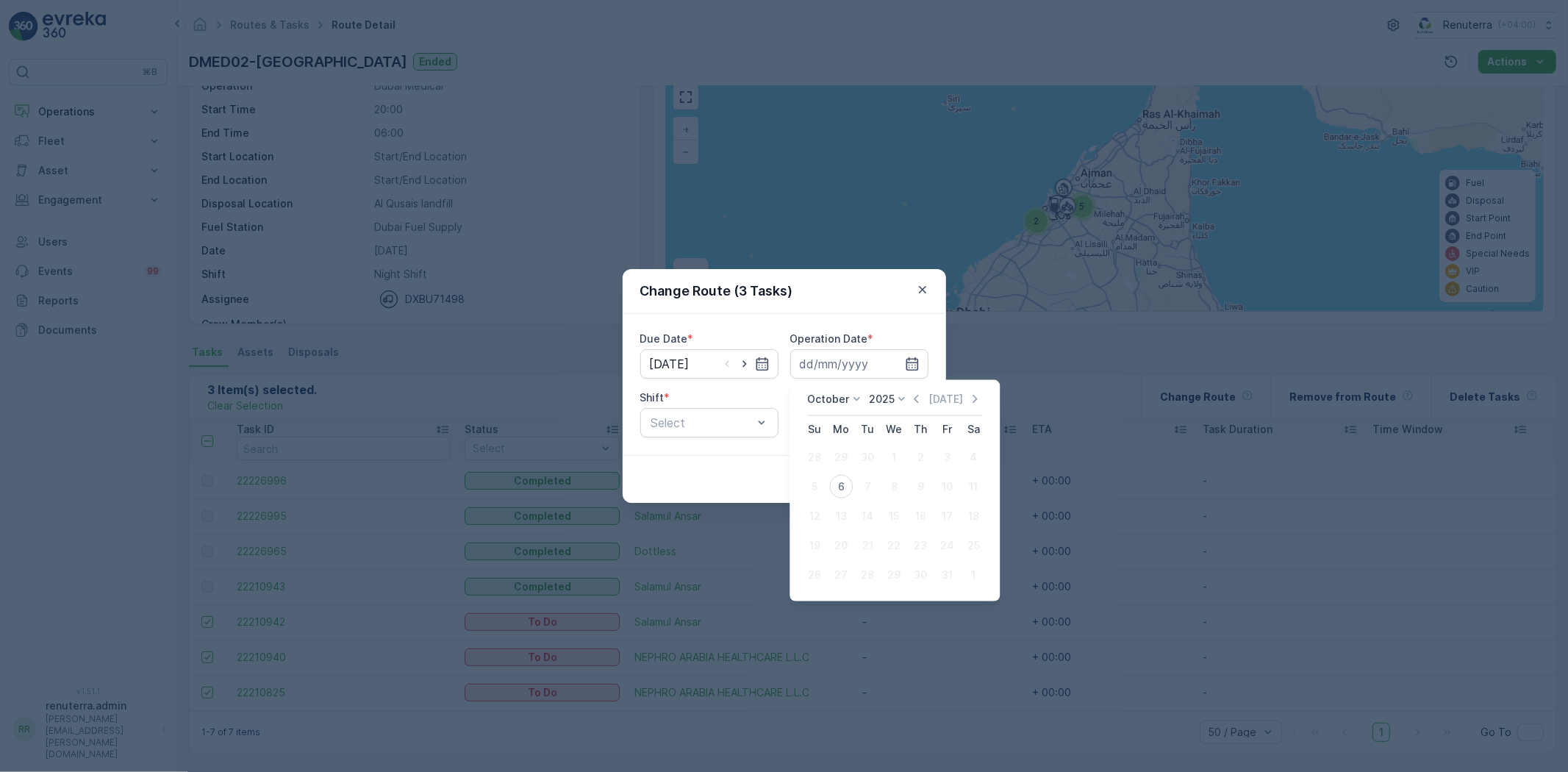
drag, startPoint x: 848, startPoint y: 489, endPoint x: 836, endPoint y: 491, distance: 12.2
click at [847, 490] on div "6" at bounding box center [841, 487] width 24 height 24
type input "[DATE]"
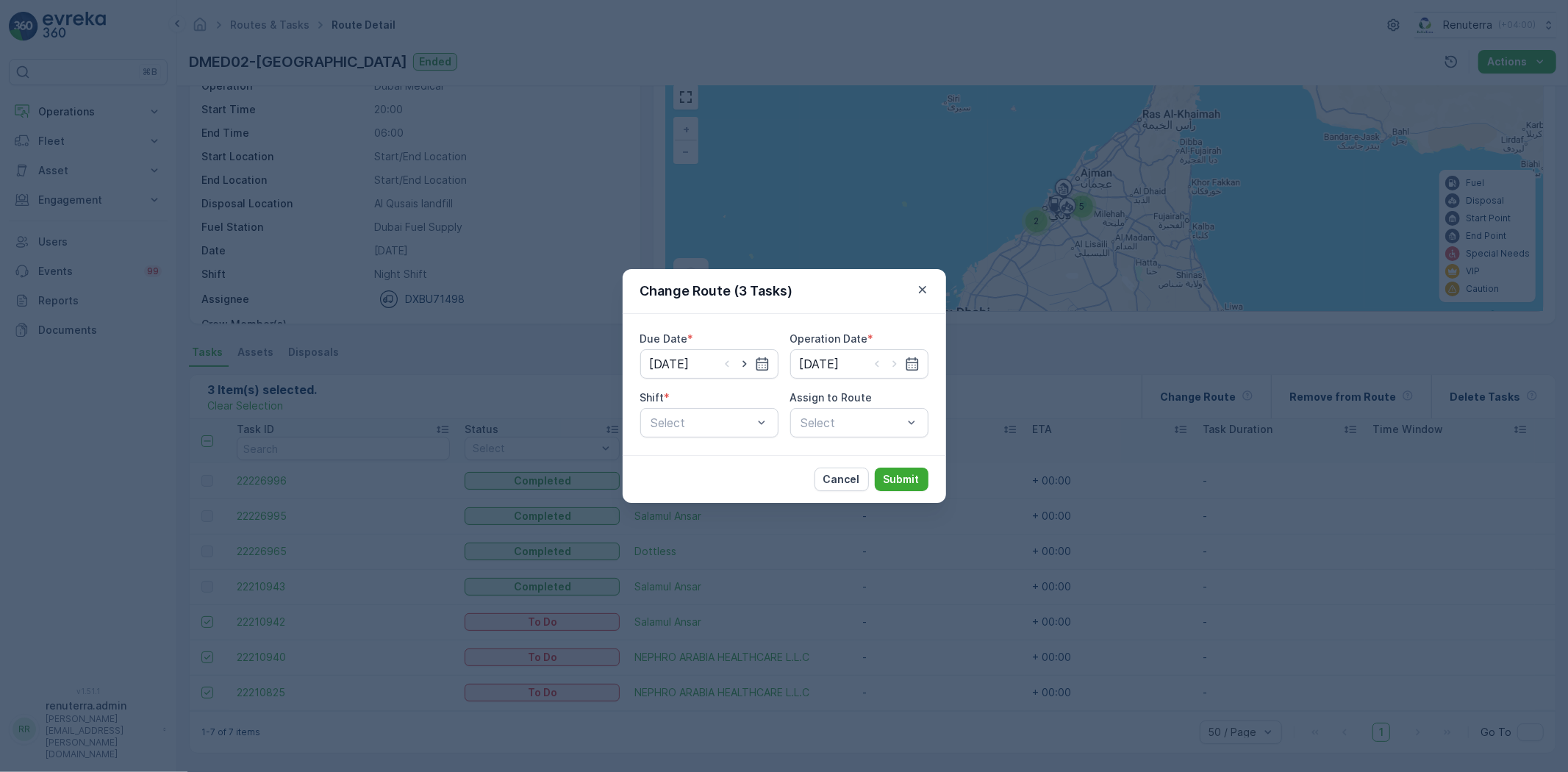
click at [735, 445] on div "Due Date * [DATE] Operation Date * [DATE] Shift * Select Assign to Route Select" at bounding box center [784, 384] width 324 height 141
click at [739, 435] on div "Select" at bounding box center [709, 423] width 139 height 30
click at [716, 456] on div "Day Shift" at bounding box center [709, 459] width 120 height 13
drag, startPoint x: 623, startPoint y: 413, endPoint x: 648, endPoint y: 416, distance: 25.2
click at [625, 414] on div "Due Date * [DATE] Operation Date * [DATE] Shift * option Day Shift, selected. D…" at bounding box center [784, 384] width 324 height 141
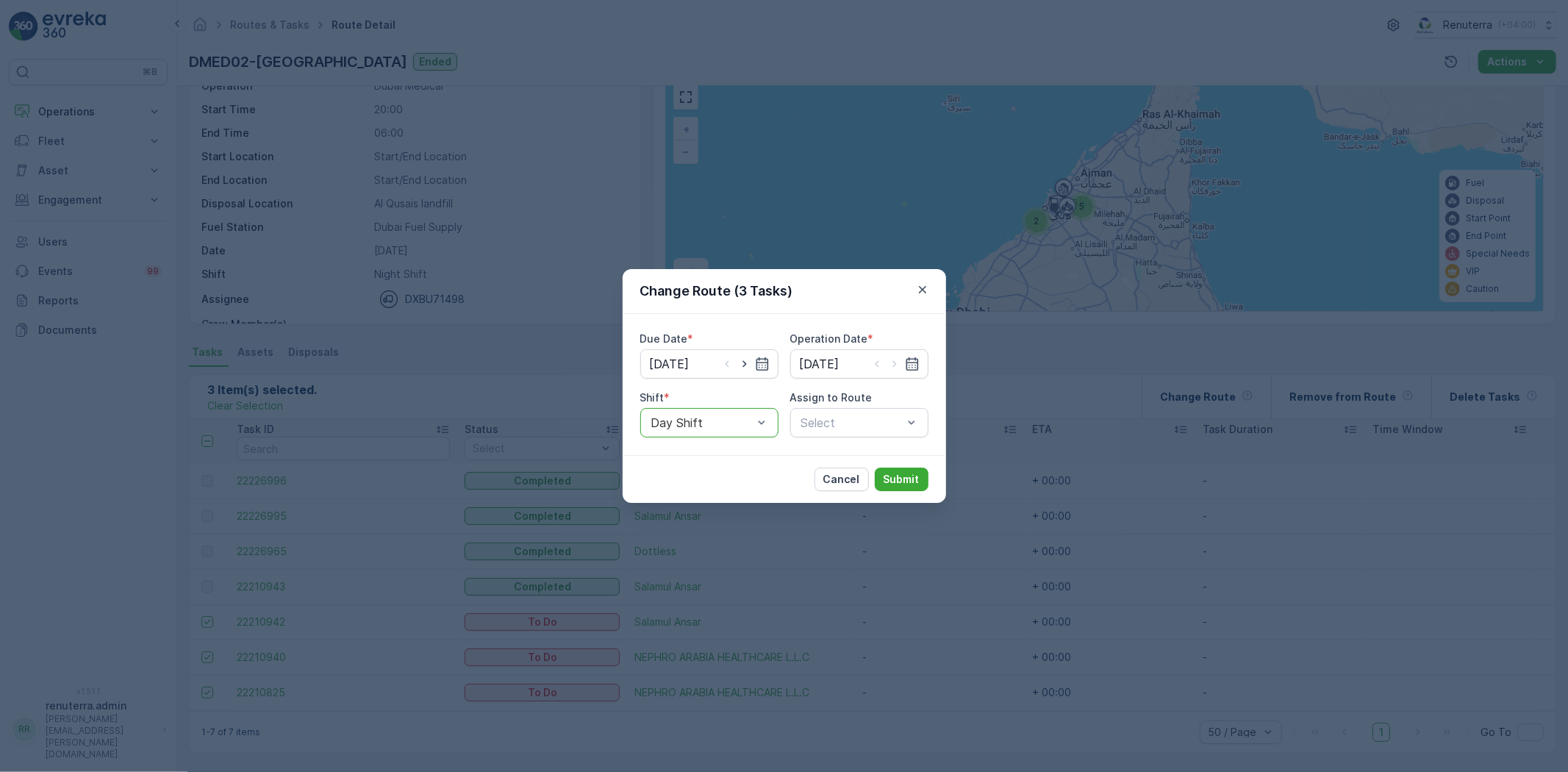
click at [655, 418] on div at bounding box center [702, 423] width 104 height 13
drag, startPoint x: 666, startPoint y: 487, endPoint x: 772, endPoint y: 447, distance: 113.3
click at [668, 487] on span "Night Shift" at bounding box center [679, 484] width 60 height 13
drag, startPoint x: 832, startPoint y: 425, endPoint x: 839, endPoint y: 423, distance: 7.3
click at [839, 423] on div at bounding box center [852, 423] width 104 height 13
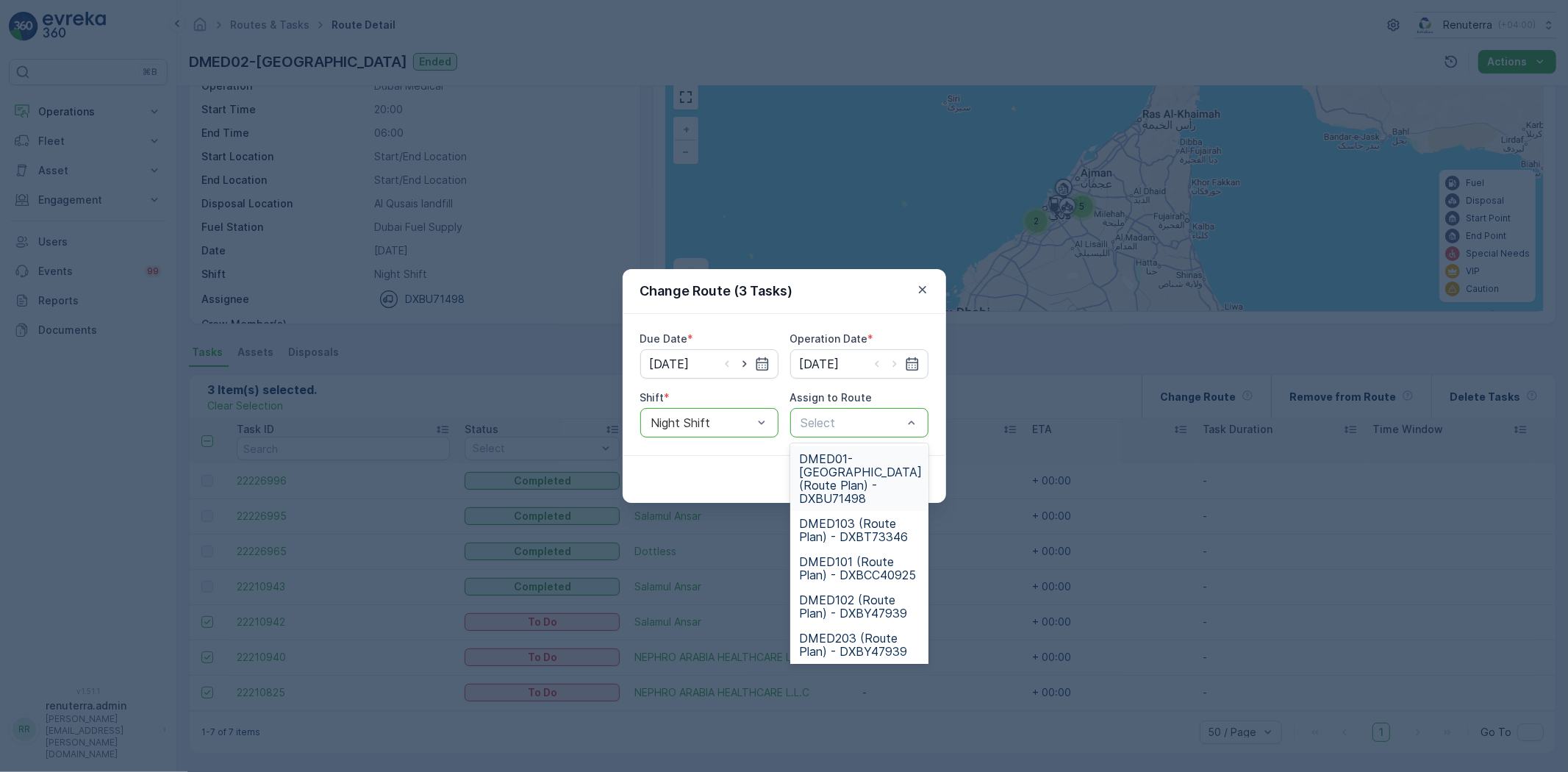
click at [839, 423] on div at bounding box center [852, 423] width 104 height 13
type input "02"
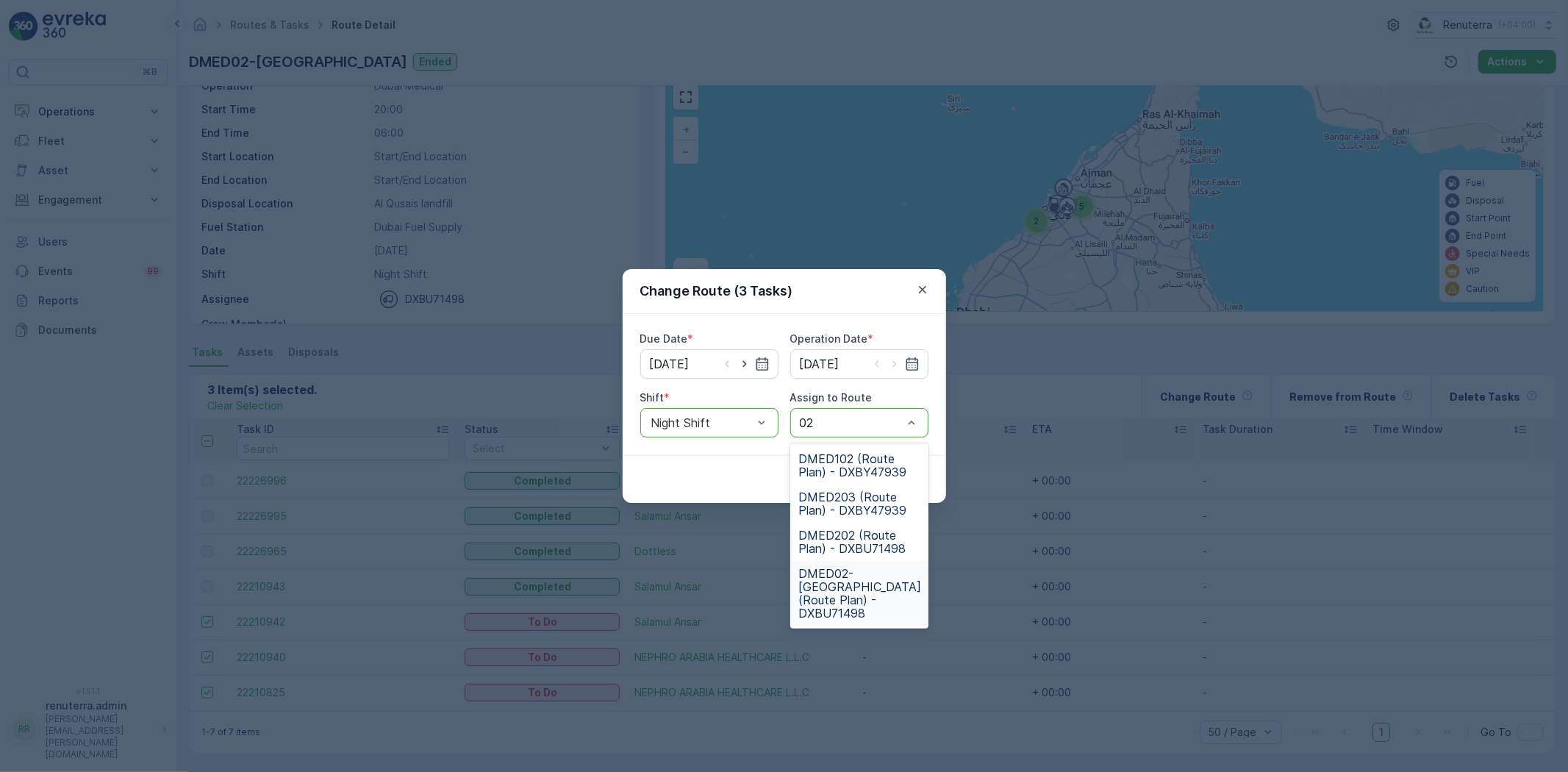
drag, startPoint x: 861, startPoint y: 577, endPoint x: 879, endPoint y: 568, distance: 20.1
click at [861, 576] on span "DMED02-[GEOGRAPHIC_DATA] (Route Plan) - DXBU71498" at bounding box center [861, 593] width 123 height 53
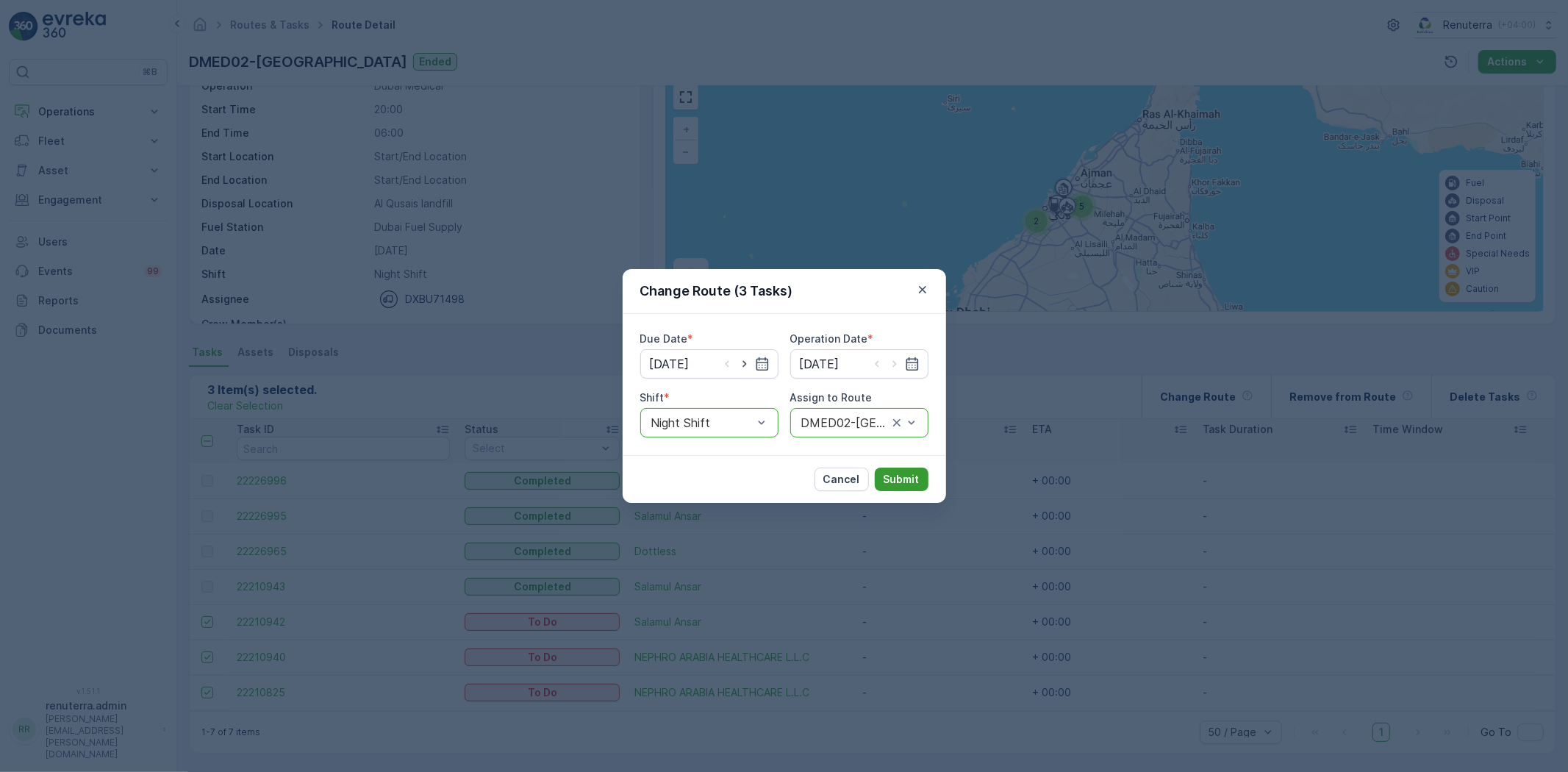
click at [909, 479] on p "Submit" at bounding box center [902, 479] width 36 height 15
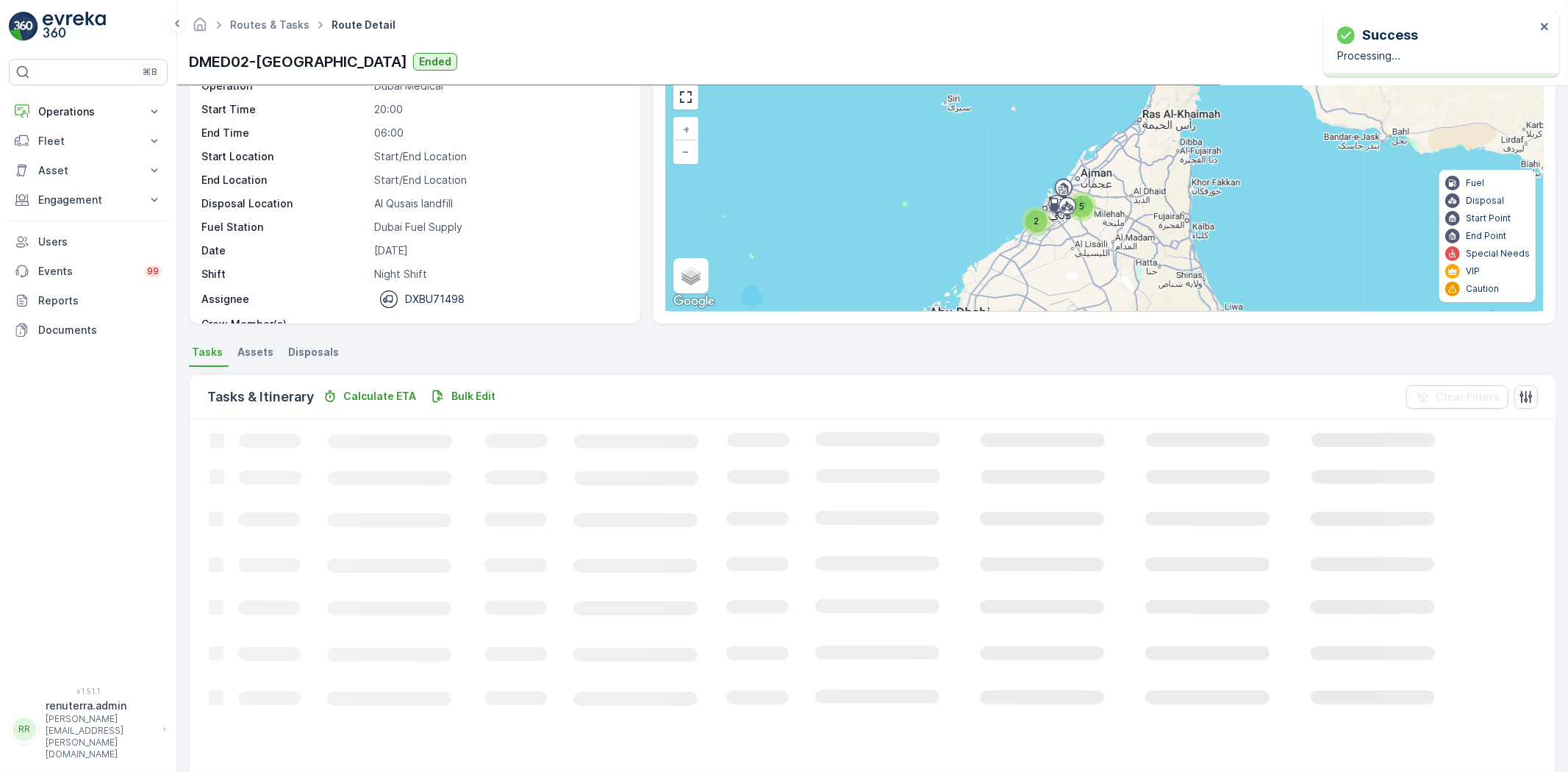
scroll to position [0, 0]
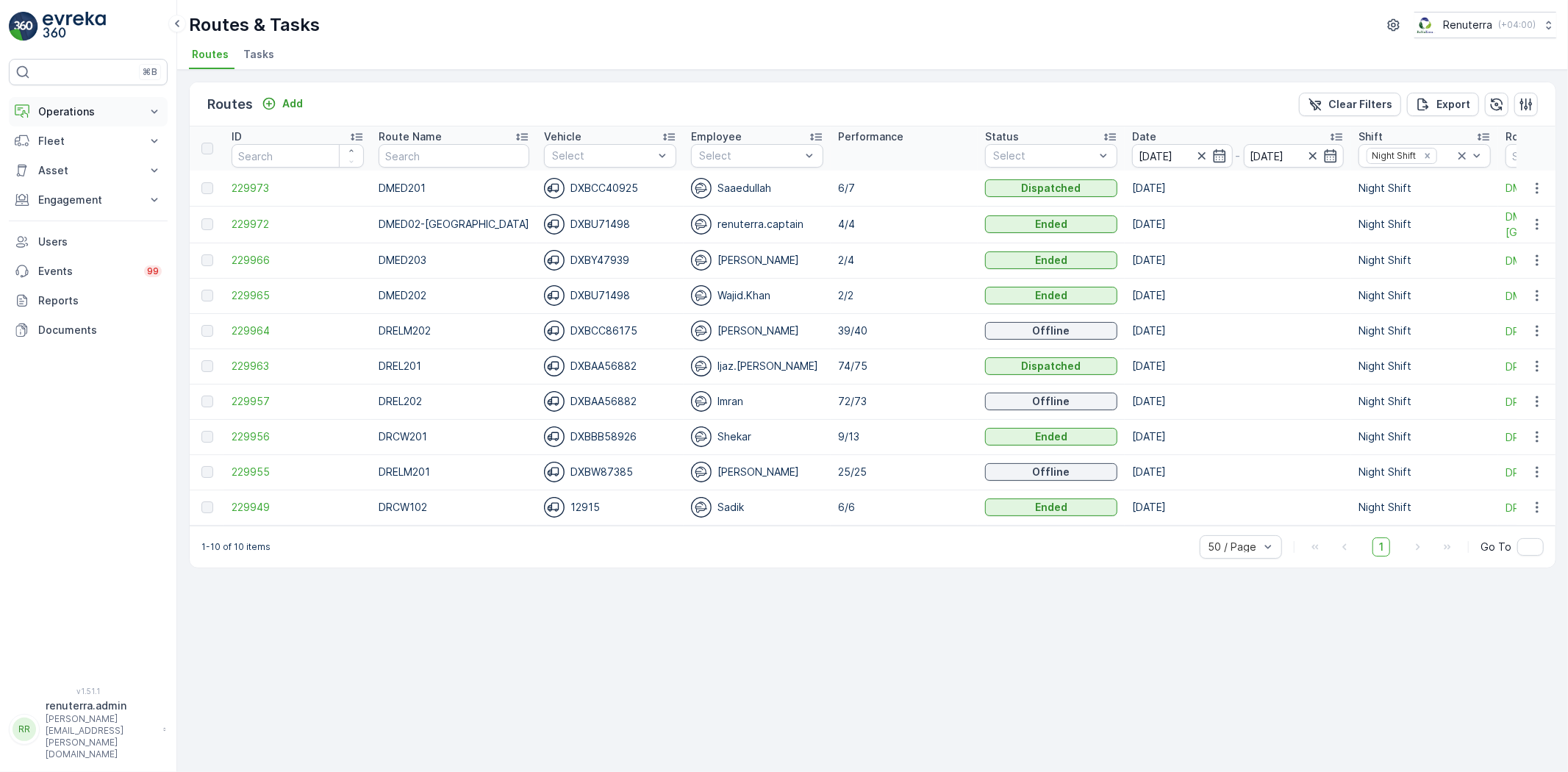
click at [99, 115] on p "Operations" at bounding box center [89, 111] width 100 height 15
click at [100, 154] on link "Planning" at bounding box center [100, 157] width 136 height 20
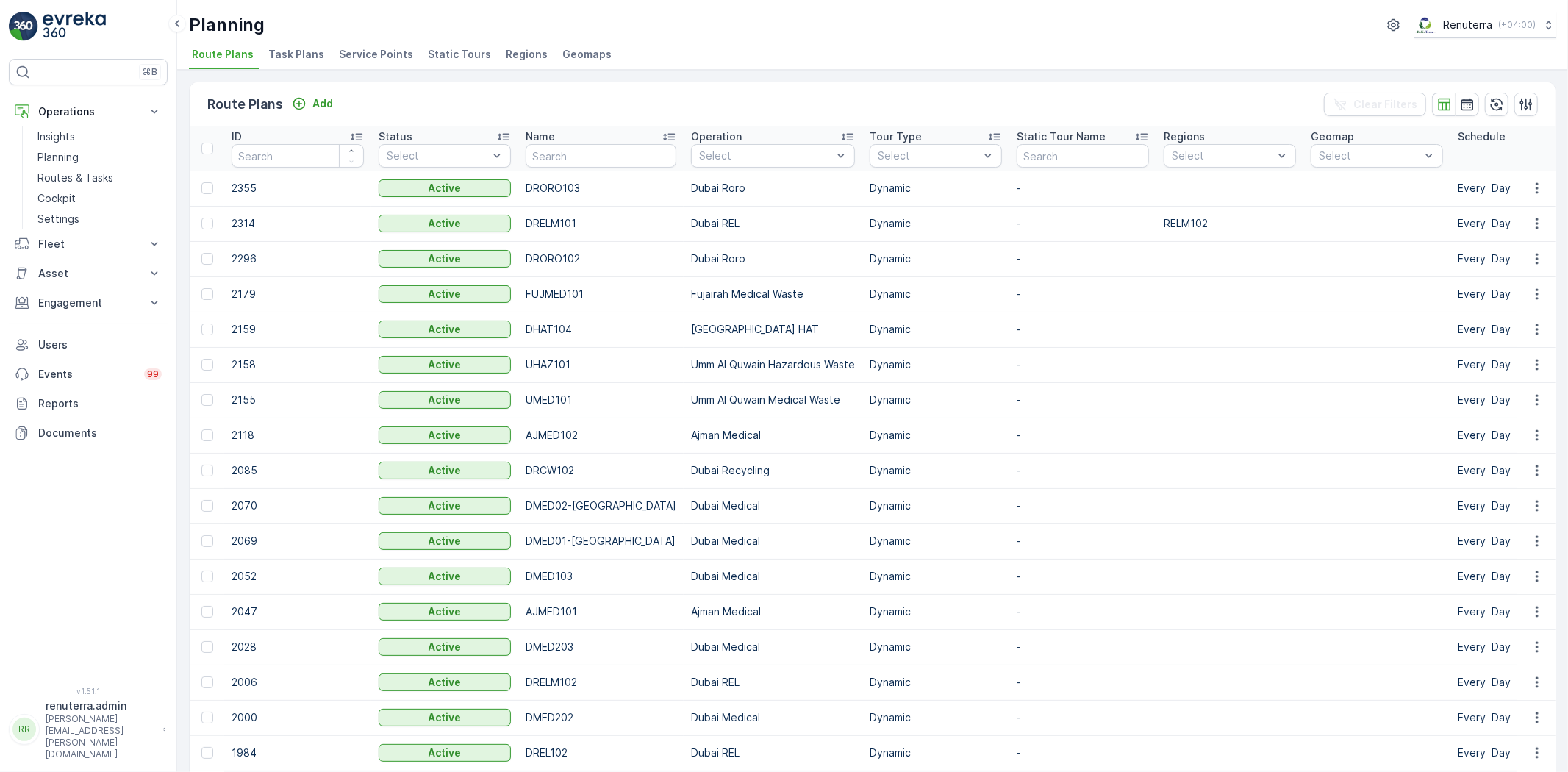
click at [375, 62] on li "Service Points" at bounding box center [377, 57] width 83 height 25
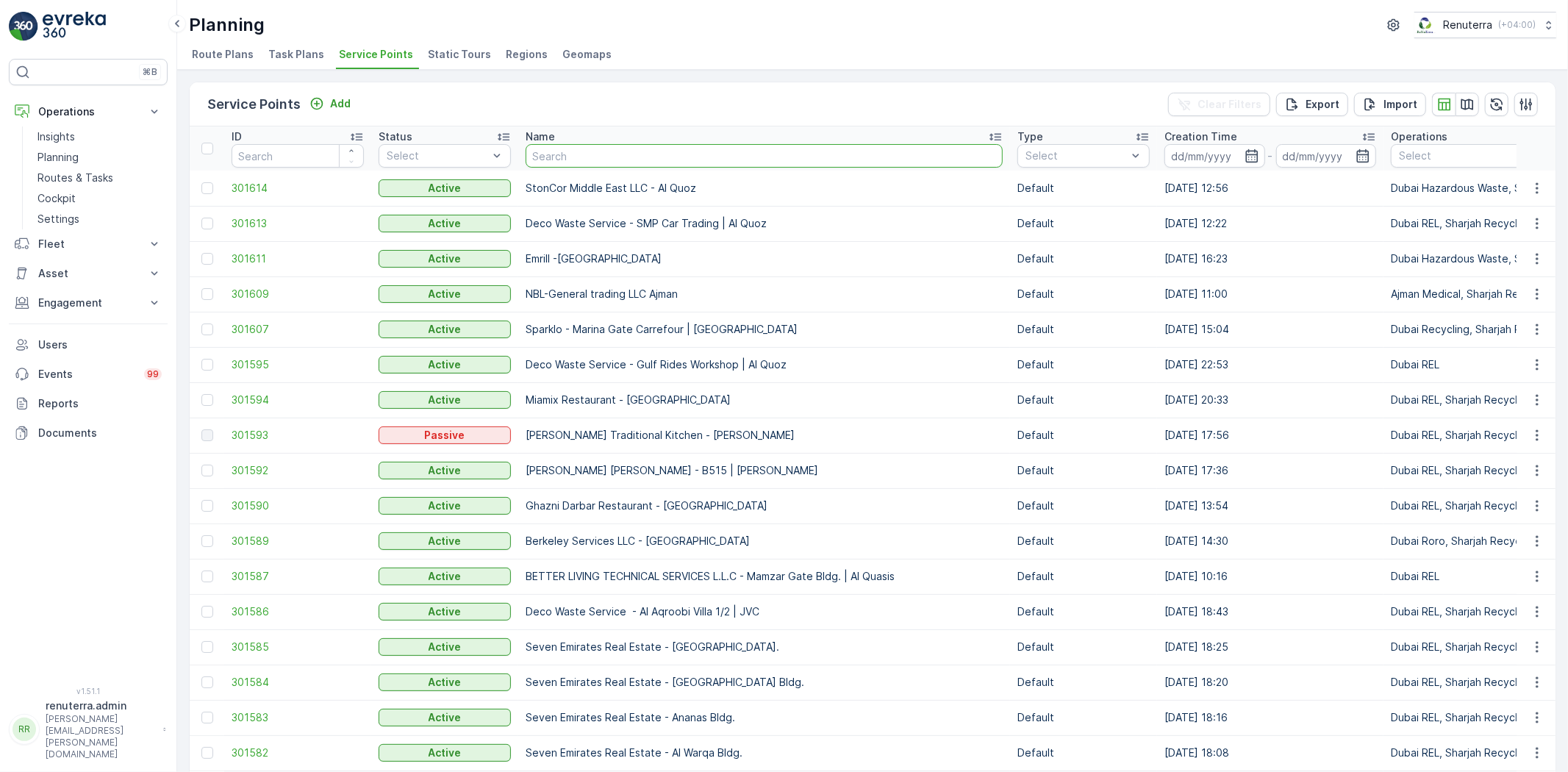
click at [594, 148] on input "text" at bounding box center [764, 156] width 477 height 24
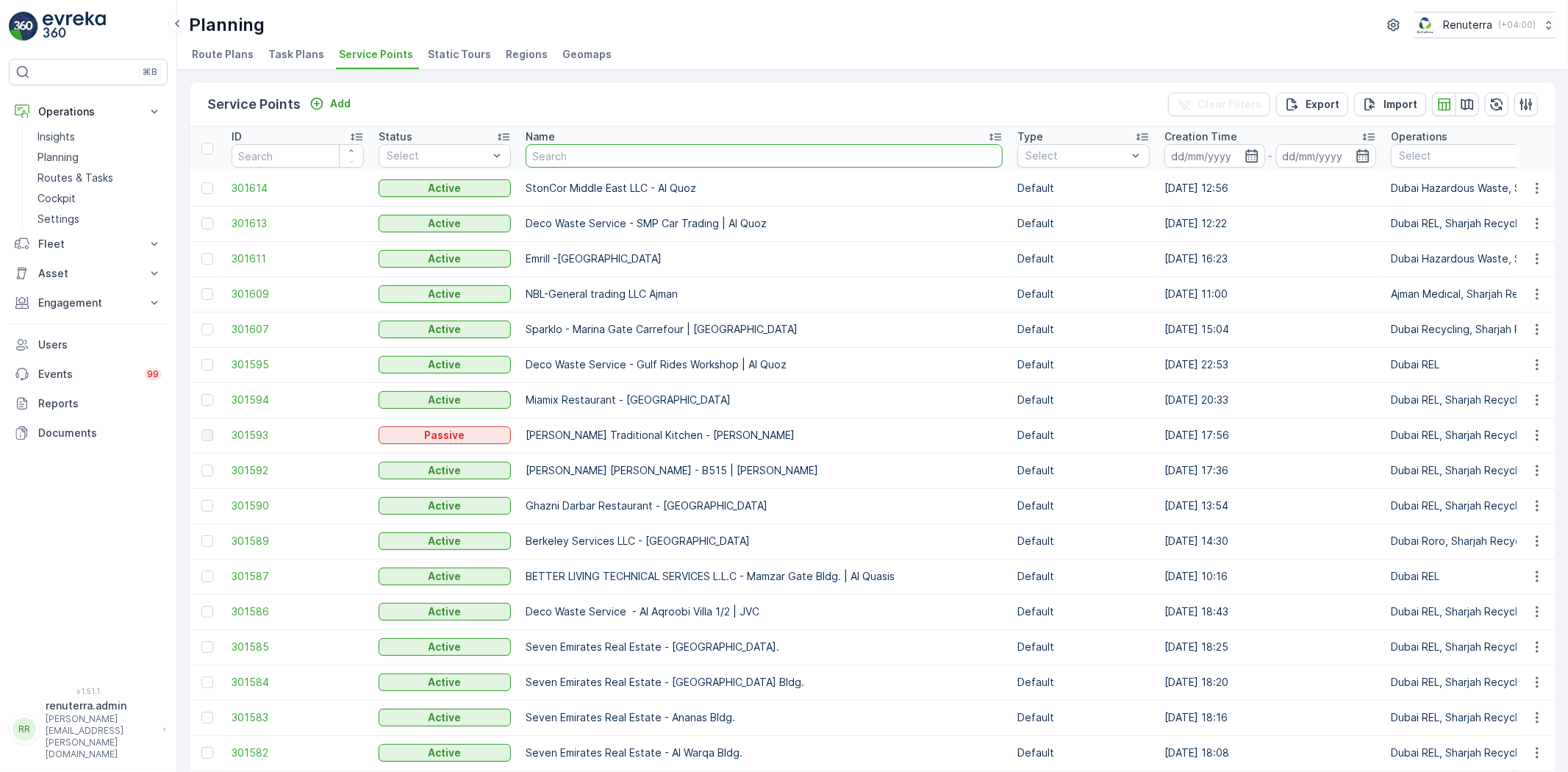
click at [594, 148] on input "text" at bounding box center [764, 156] width 477 height 24
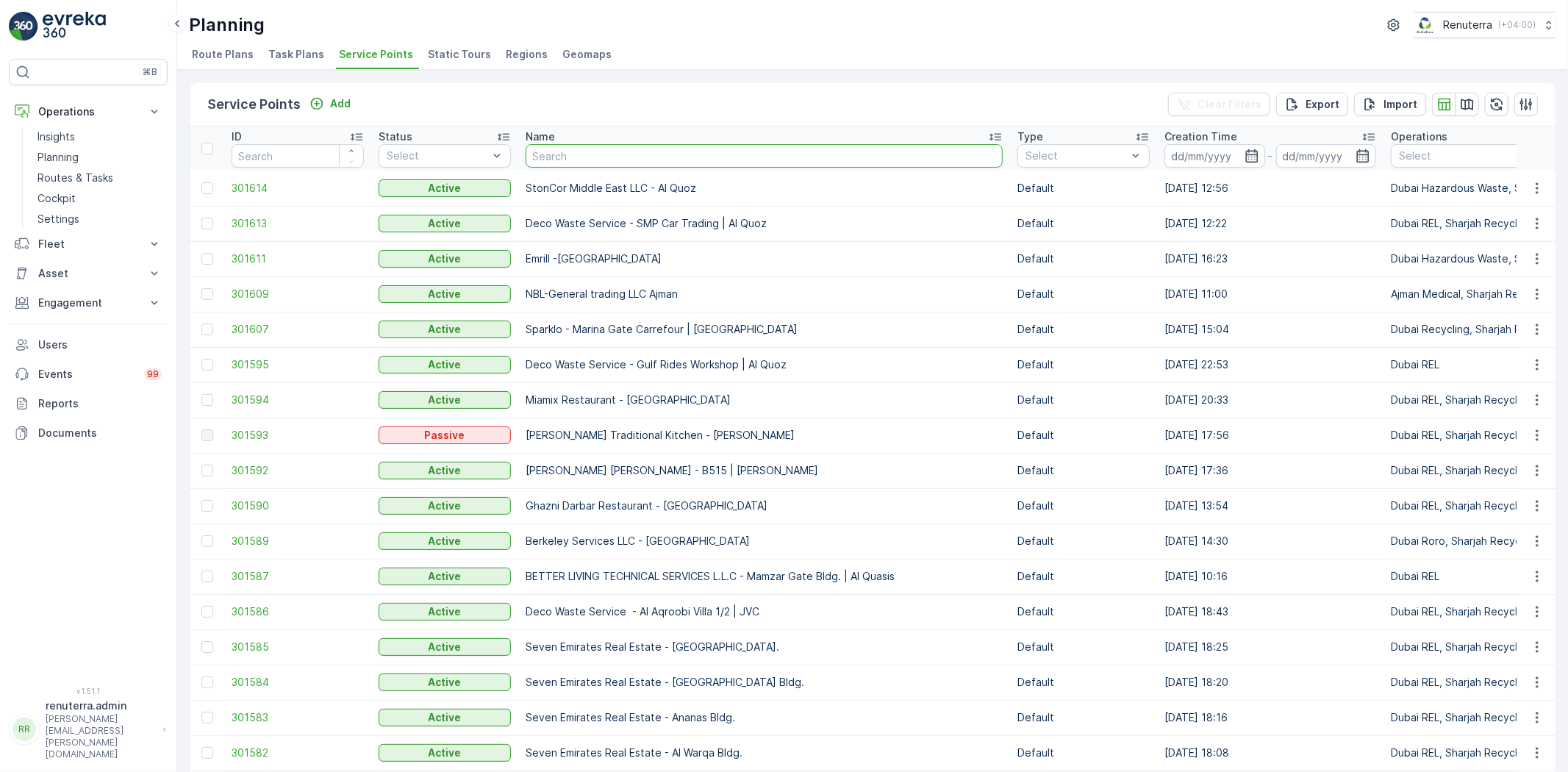
click at [594, 148] on input "text" at bounding box center [764, 156] width 477 height 24
type input "omni"
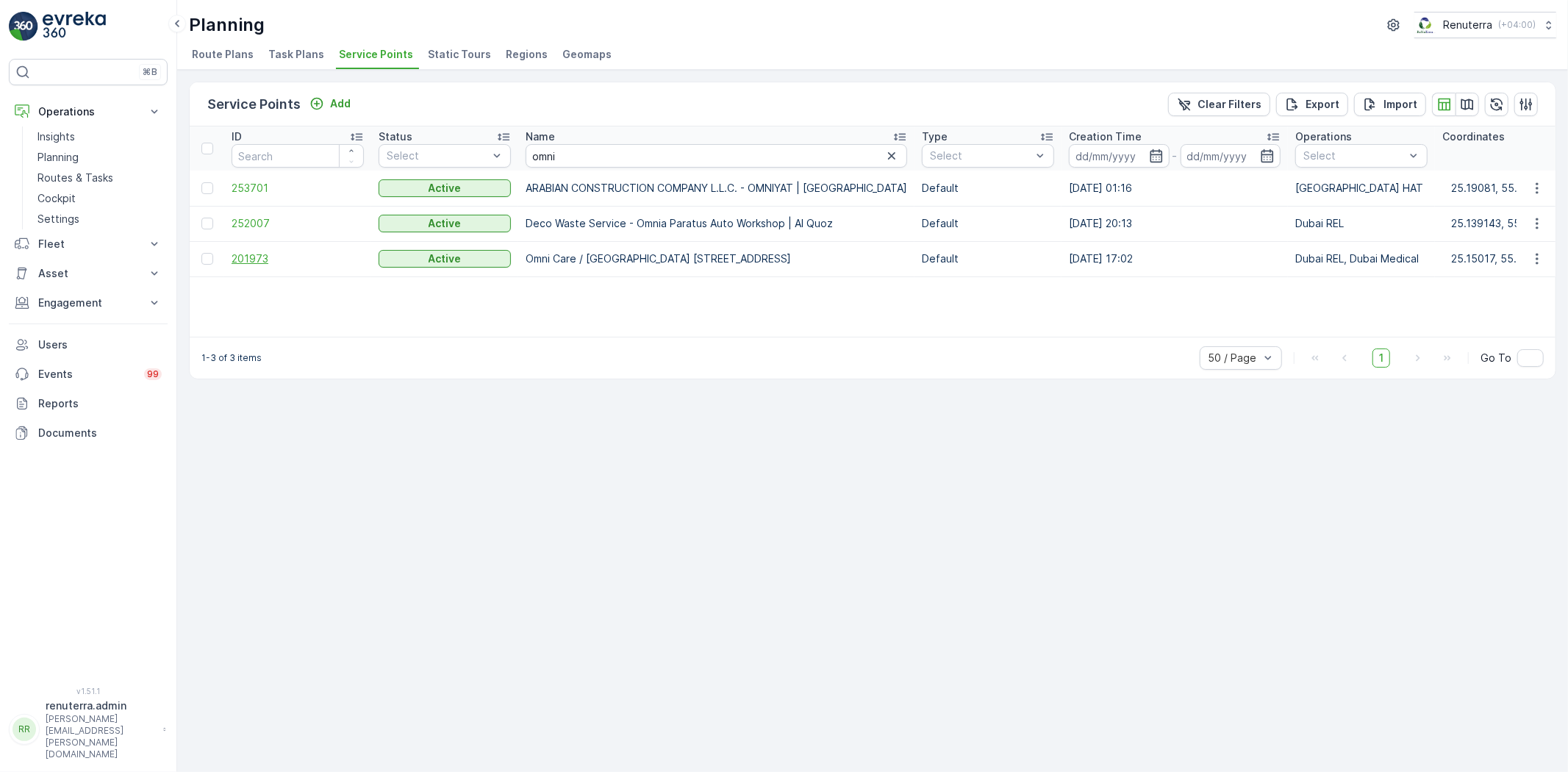
click at [237, 258] on span "201973" at bounding box center [298, 259] width 132 height 15
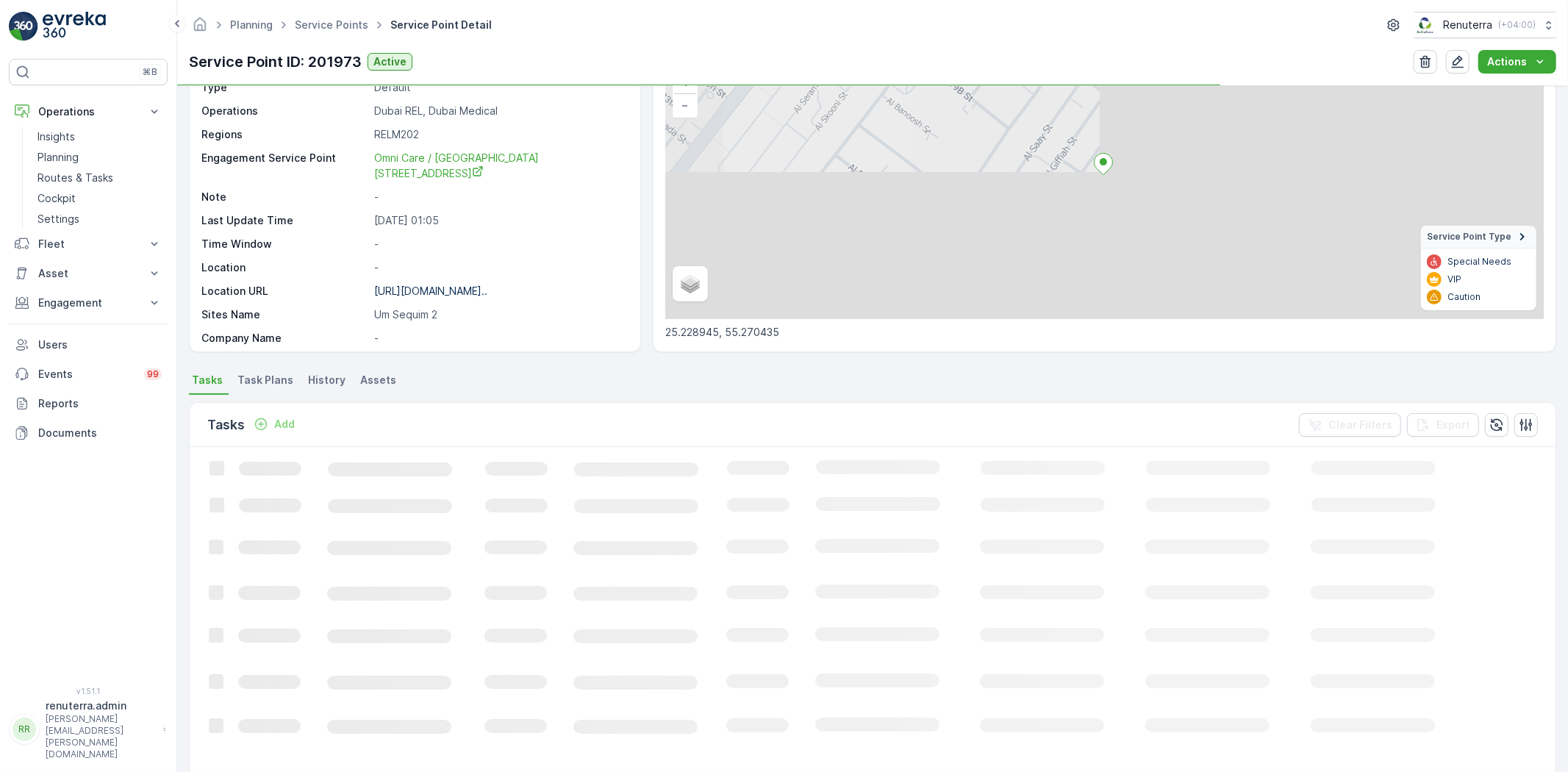
scroll to position [163, 0]
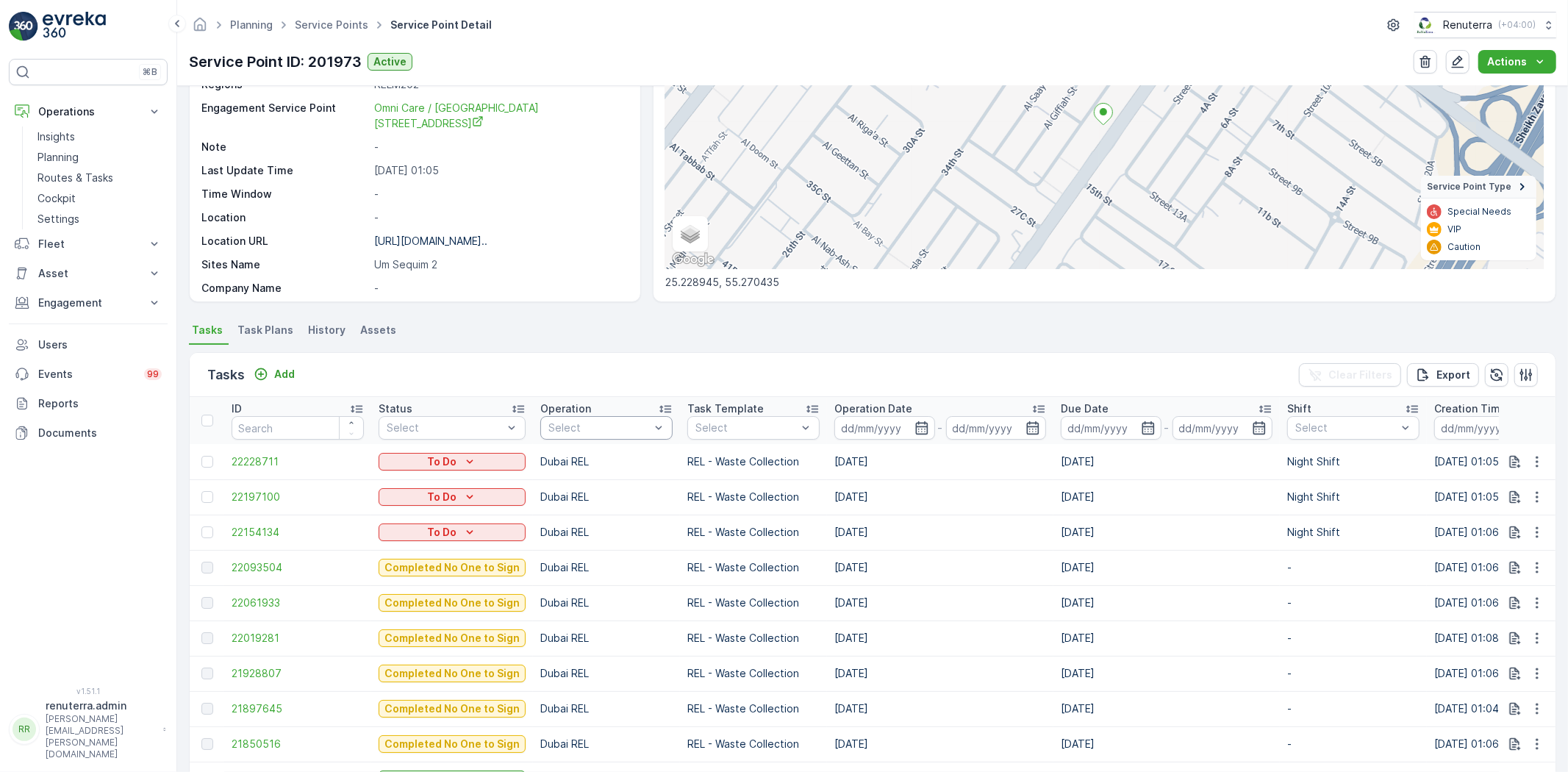
click at [589, 416] on div "Select" at bounding box center [606, 428] width 132 height 24
click at [611, 629] on div "Dubai Medical" at bounding box center [606, 638] width 132 height 26
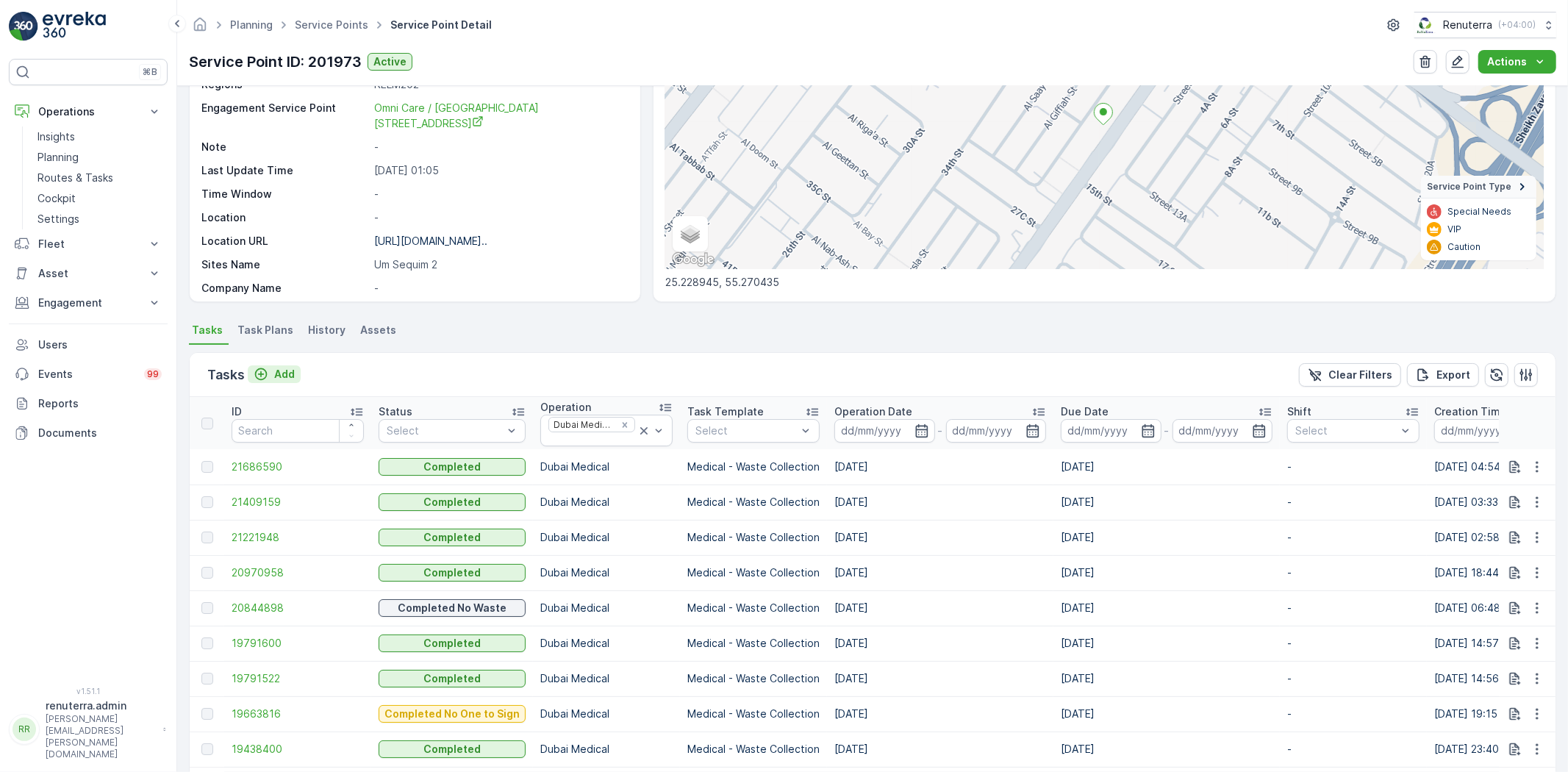
click at [277, 370] on p "Add" at bounding box center [284, 375] width 20 height 15
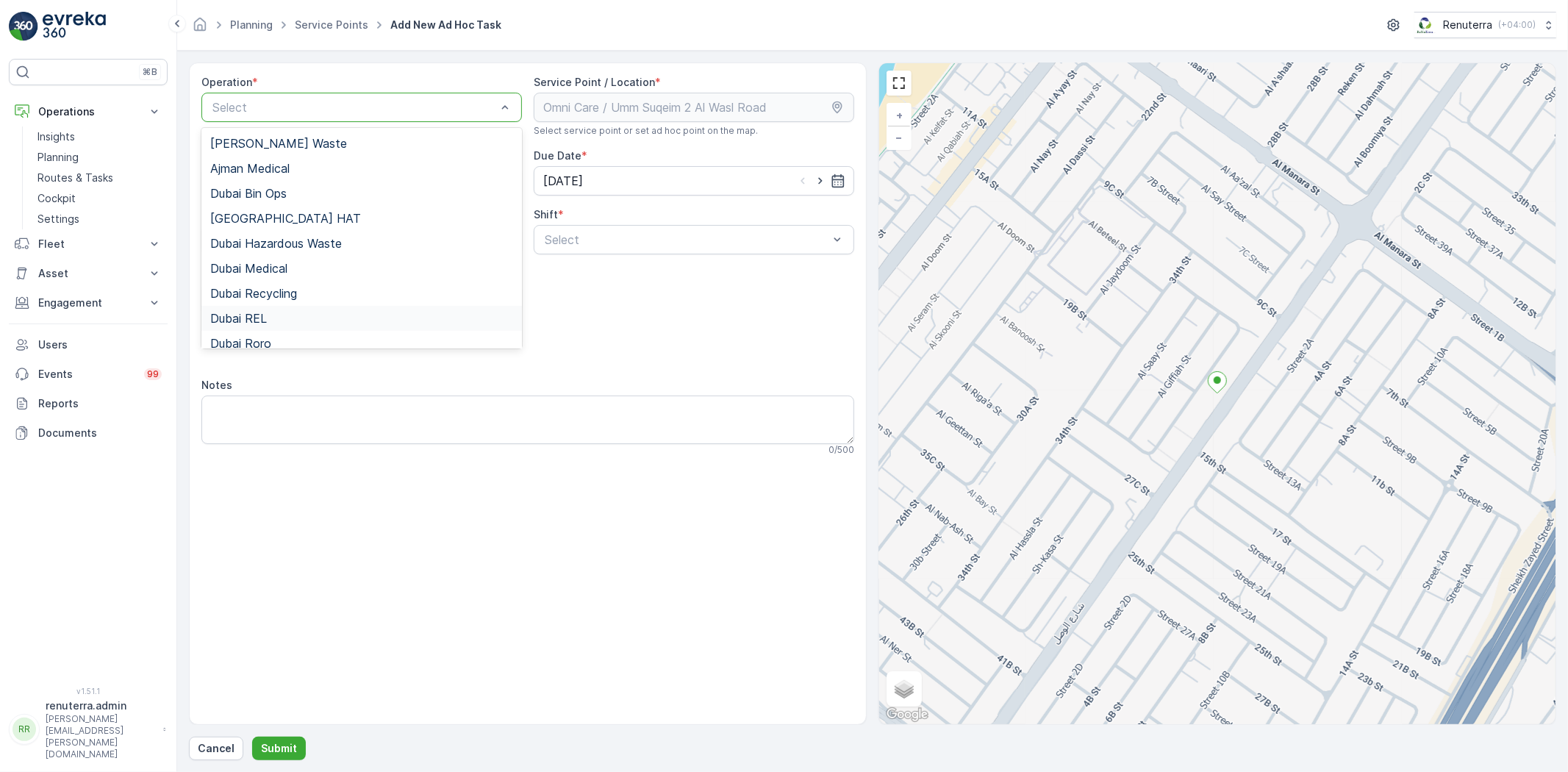
click at [320, 326] on div "Dubai REL" at bounding box center [361, 318] width 320 height 25
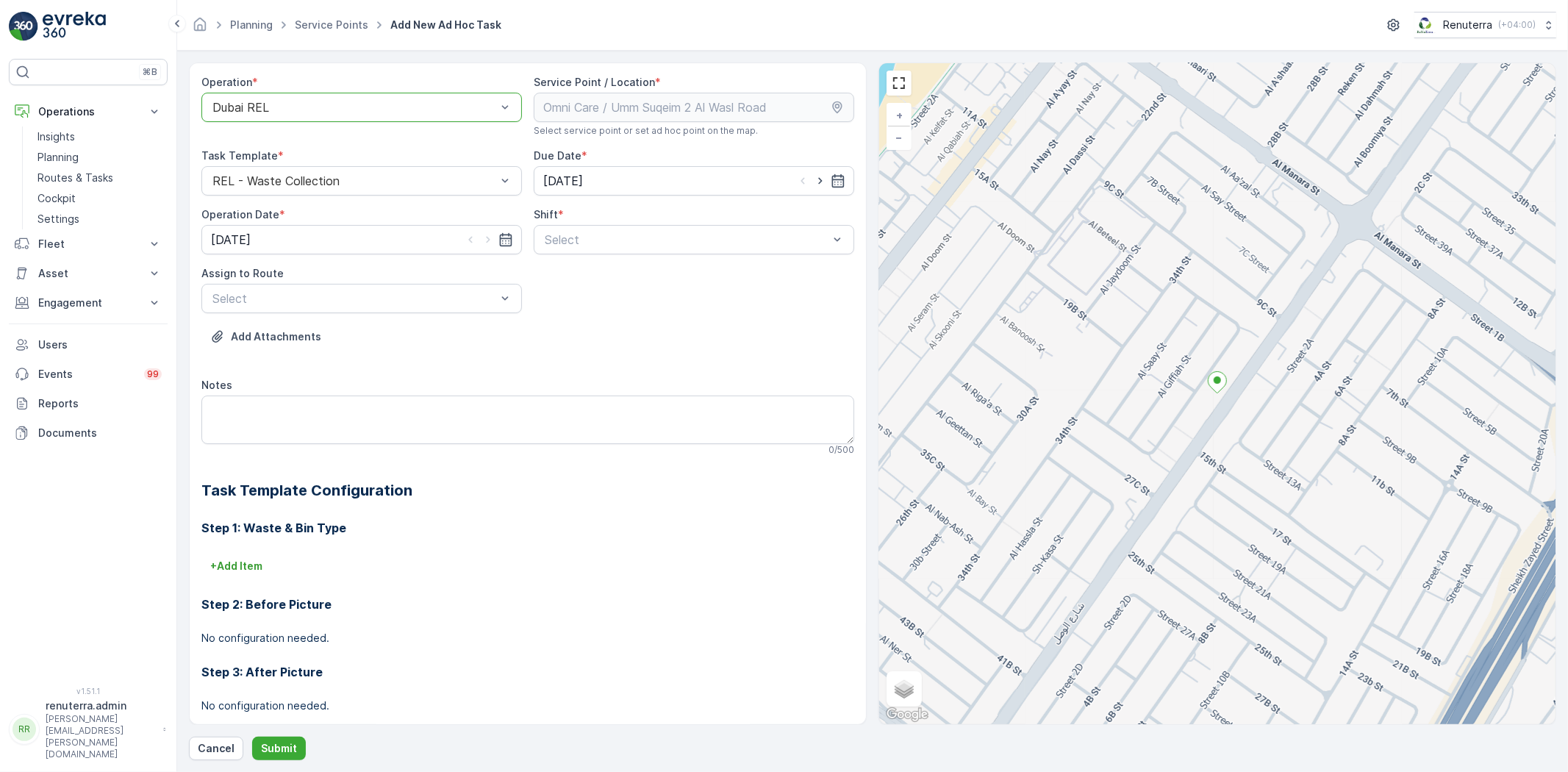
click at [328, 103] on div at bounding box center [354, 107] width 287 height 13
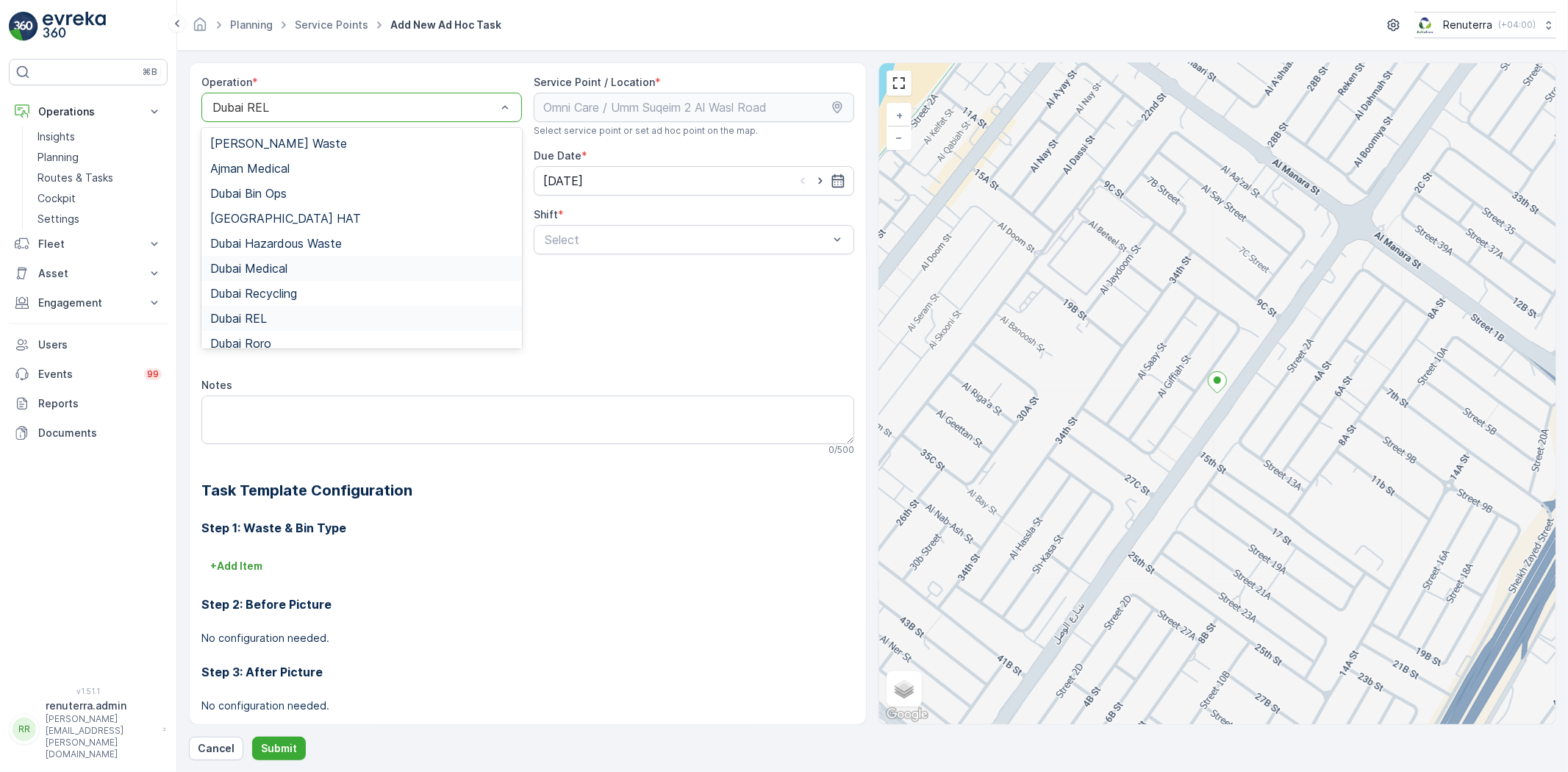
click at [291, 270] on div "Dubai Medical" at bounding box center [362, 268] width 303 height 13
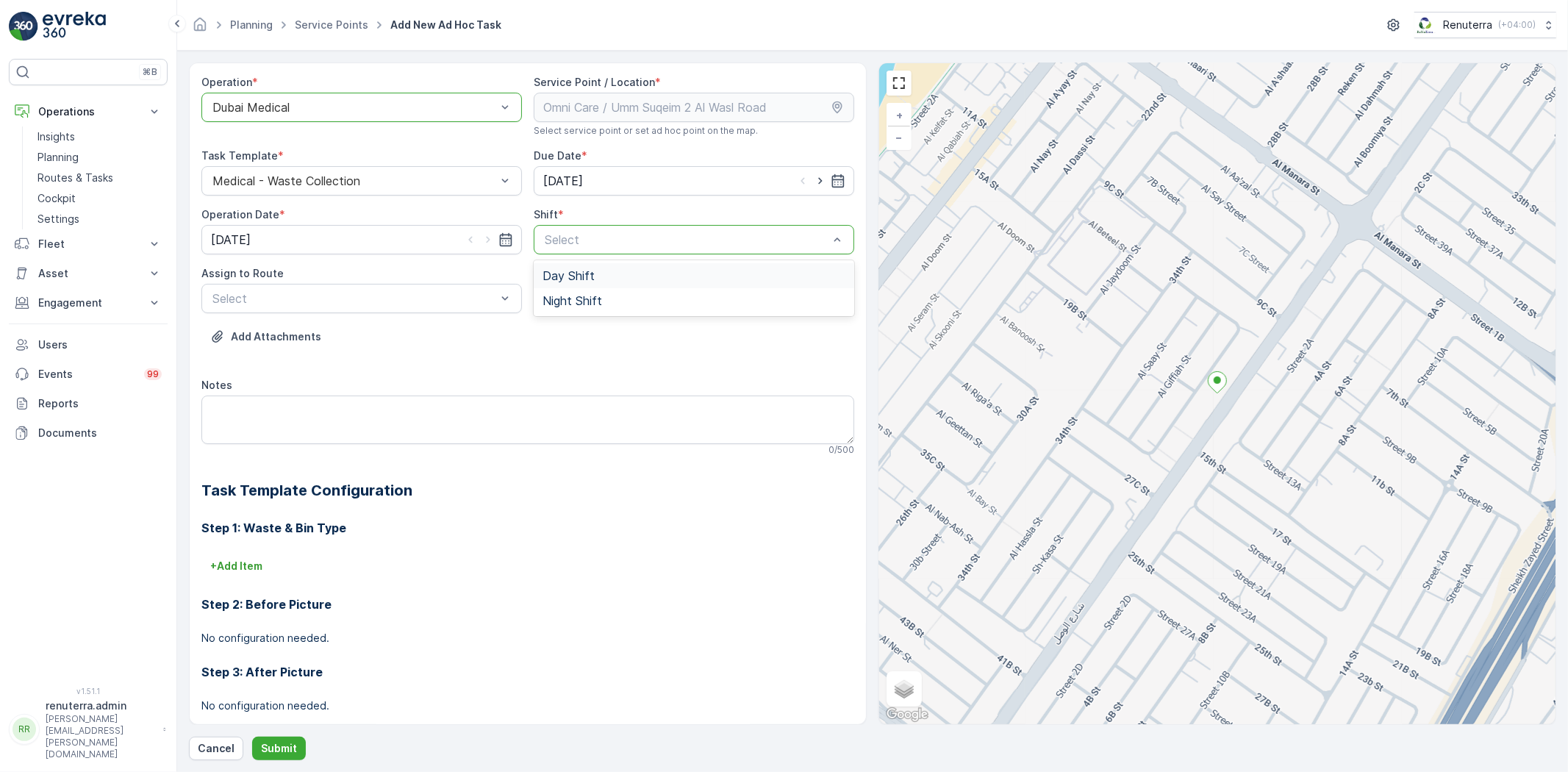
click at [605, 279] on div "Day Shift" at bounding box center [694, 275] width 303 height 13
click at [373, 307] on div "Select" at bounding box center [361, 298] width 320 height 30
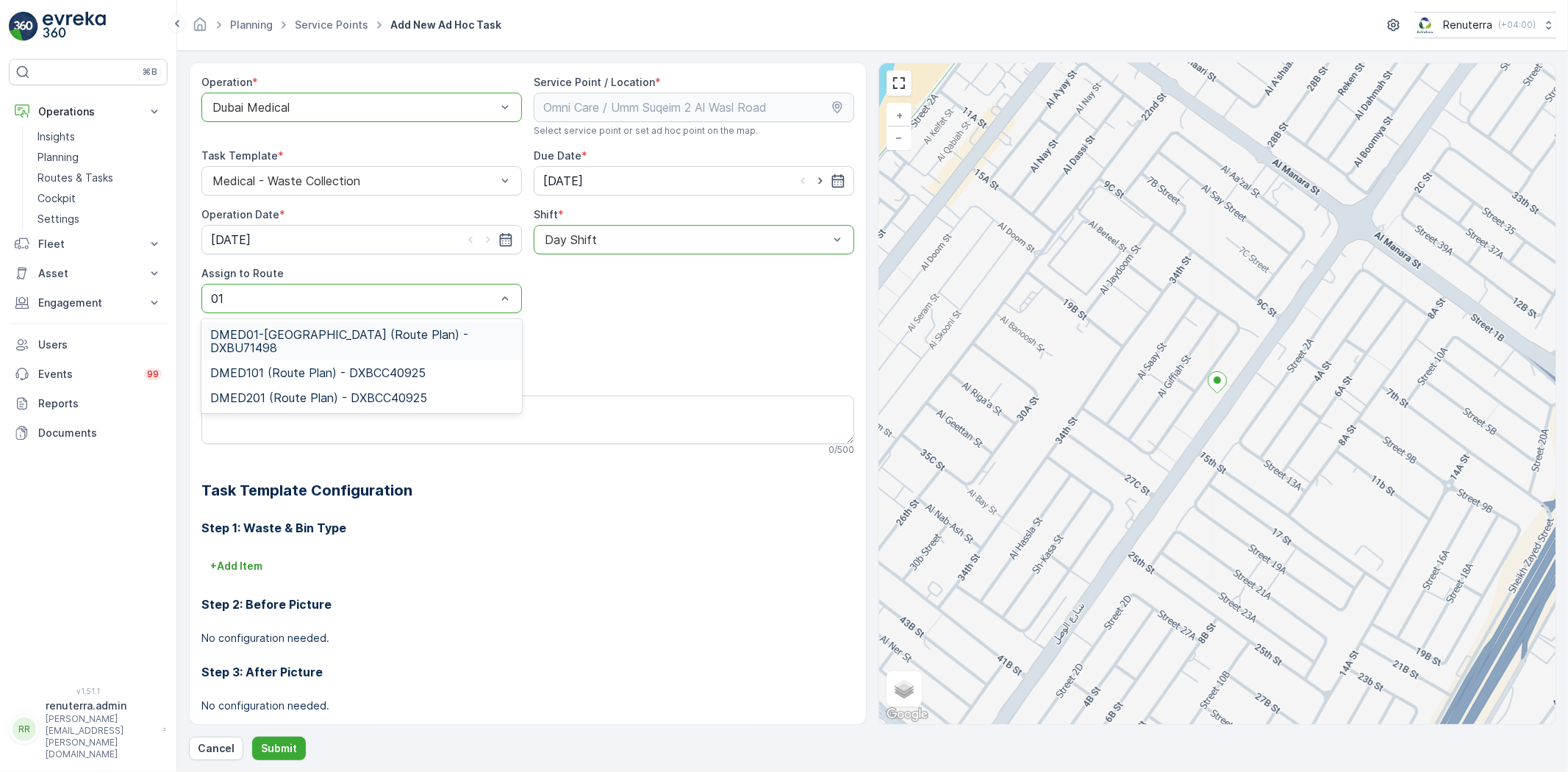
type input "0"
type input "103"
click at [290, 346] on div "DMED103 (Route Plan) - DXBT73346" at bounding box center [361, 334] width 320 height 25
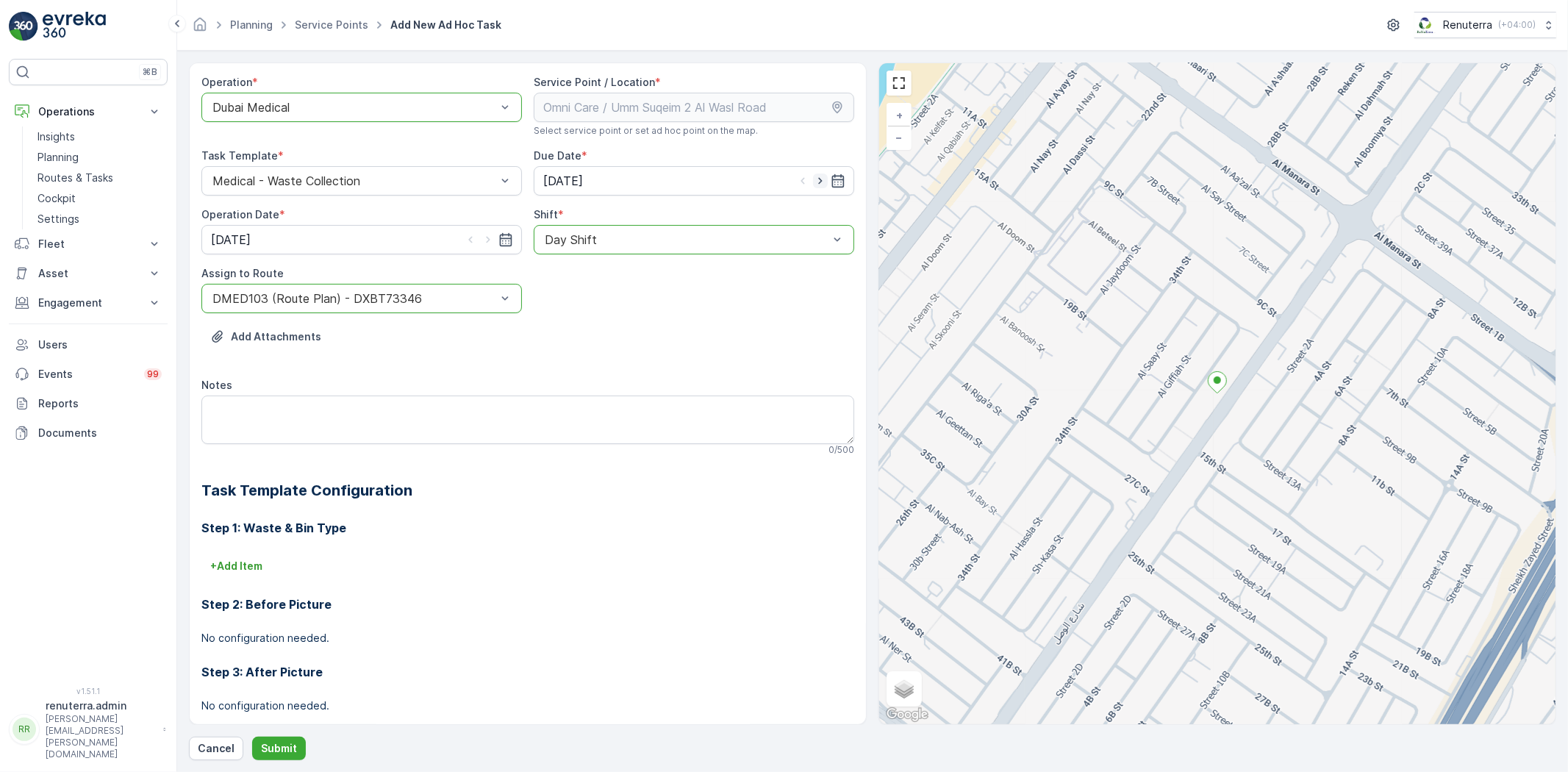
click at [813, 179] on icon "button" at bounding box center [820, 181] width 15 height 15
type input "[DATE]"
click at [489, 239] on icon "button" at bounding box center [489, 239] width 15 height 15
type input "[DATE]"
click at [284, 746] on p "Submit" at bounding box center [279, 748] width 36 height 15
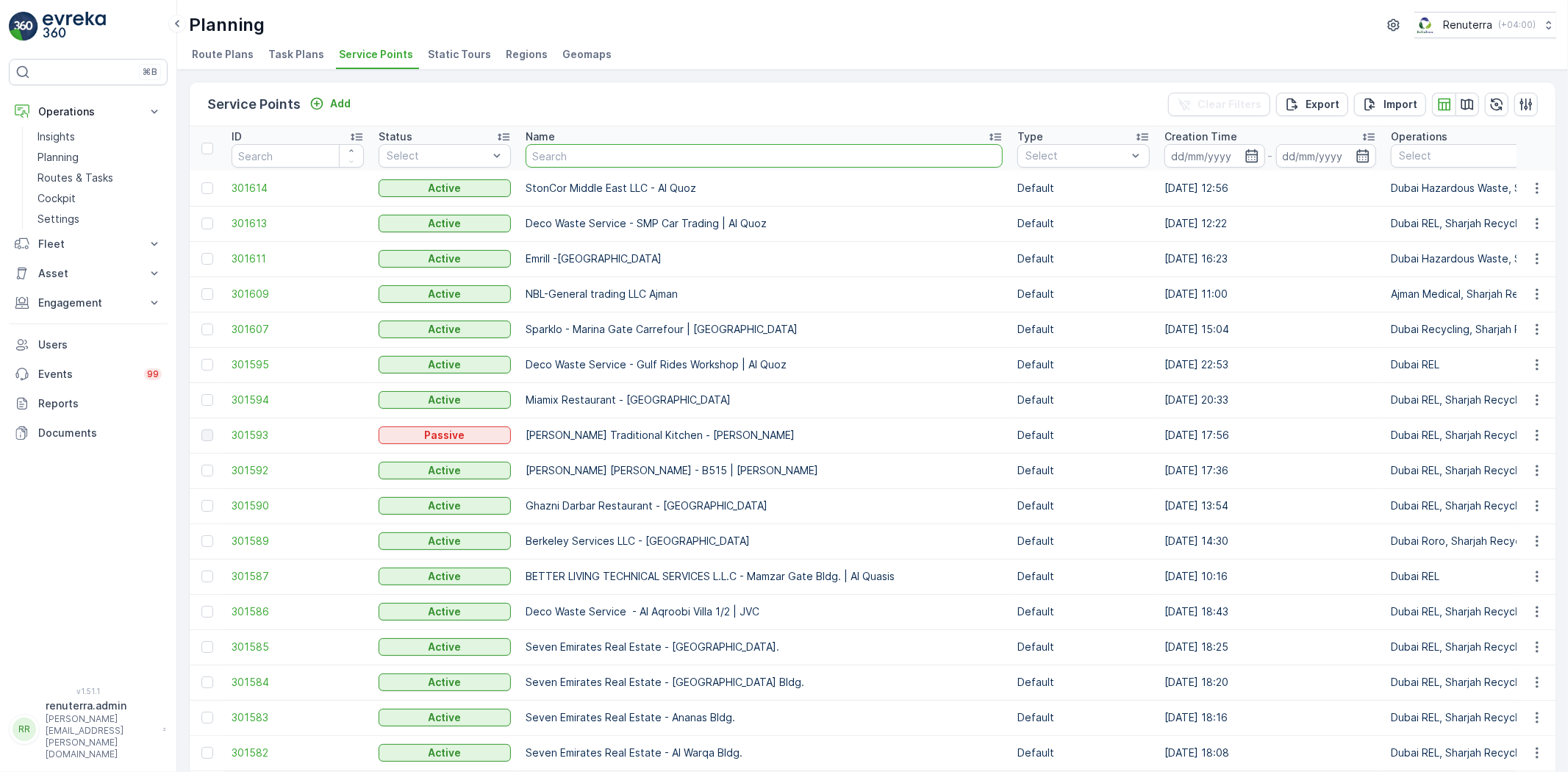
click at [553, 155] on input "text" at bounding box center [764, 156] width 477 height 24
type input "1jvc"
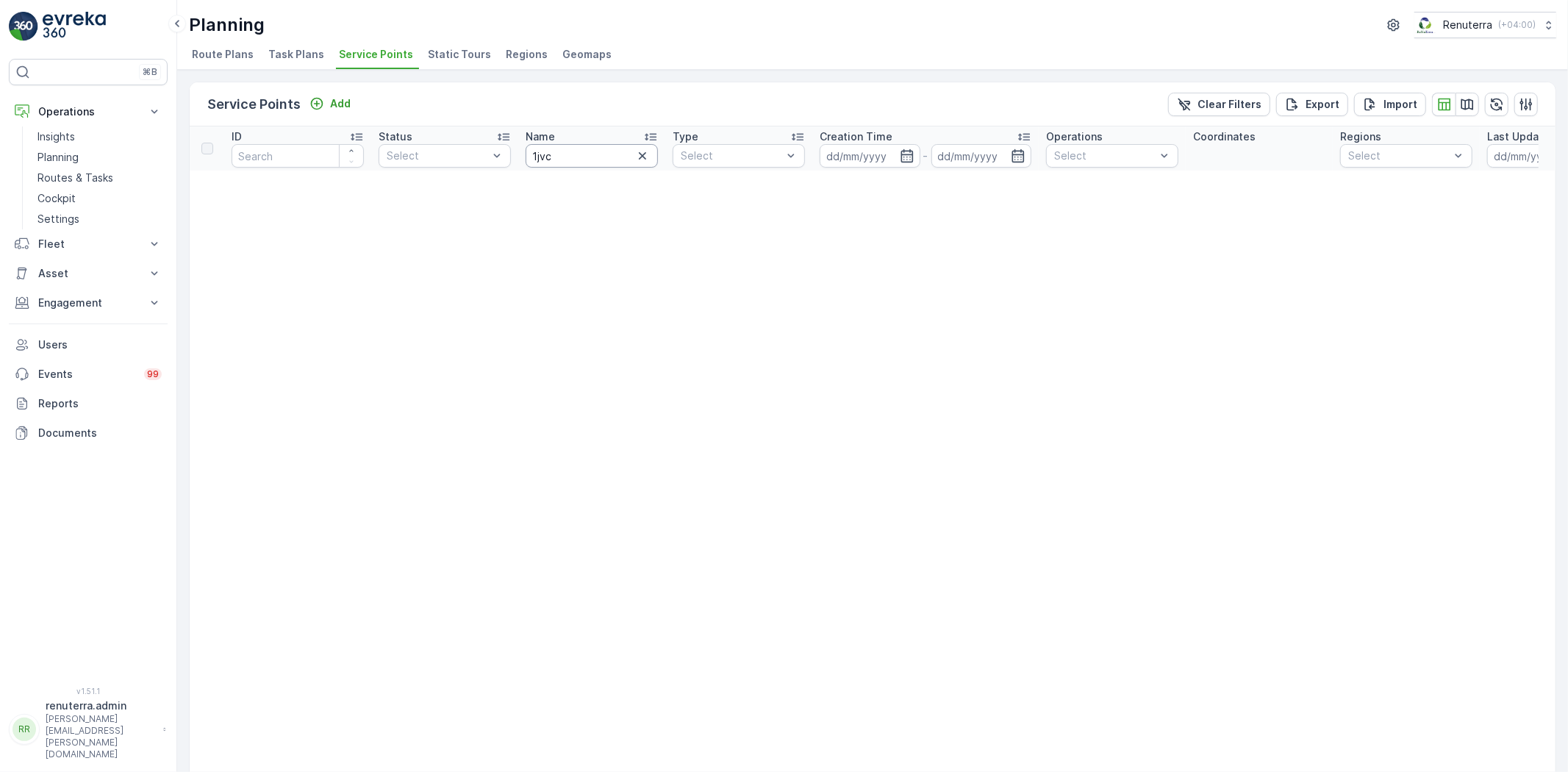
click at [572, 158] on input "1jvc" at bounding box center [591, 156] width 132 height 24
click at [640, 157] on icon "button" at bounding box center [643, 156] width 7 height 7
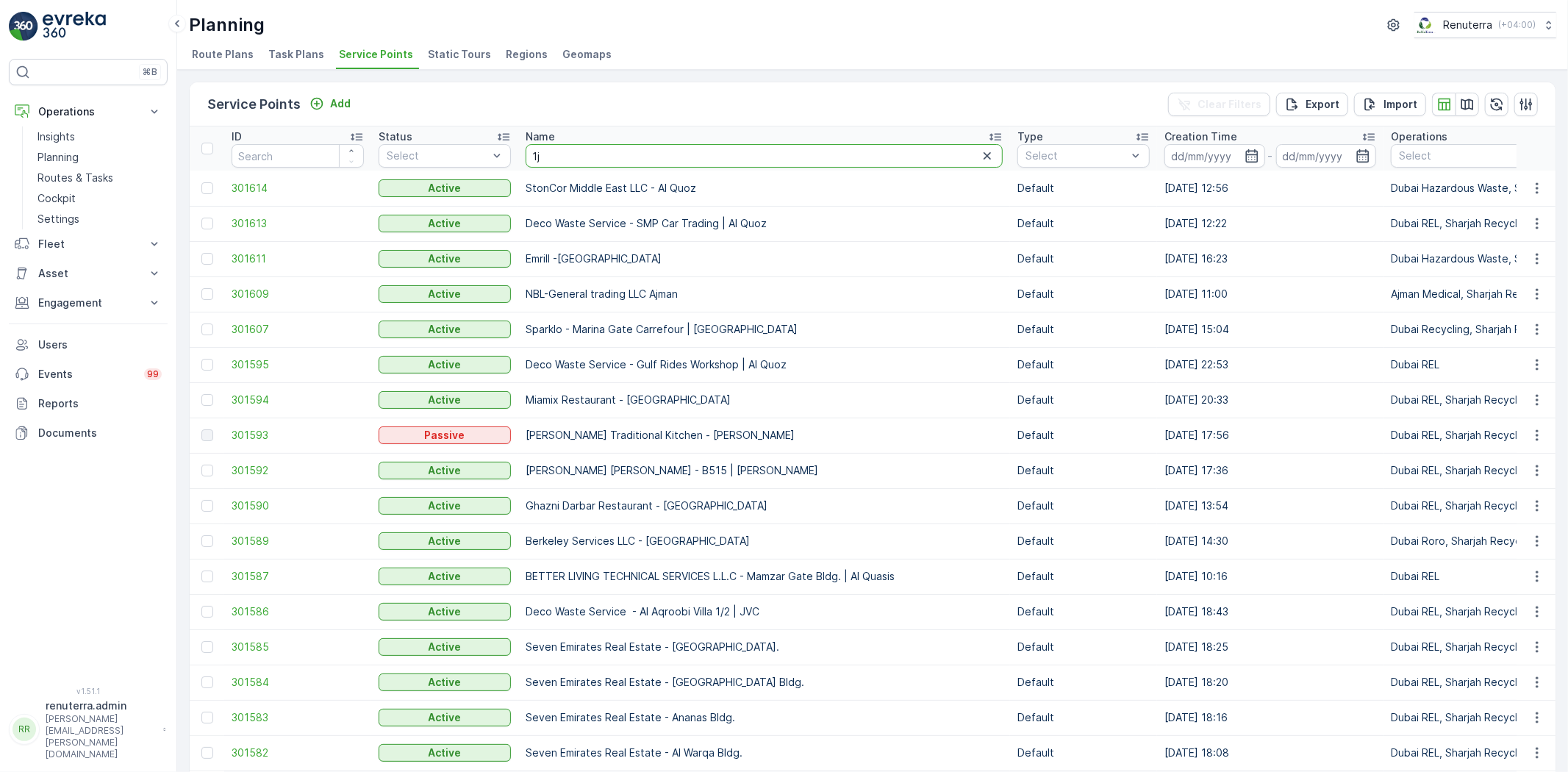
type input "1jc"
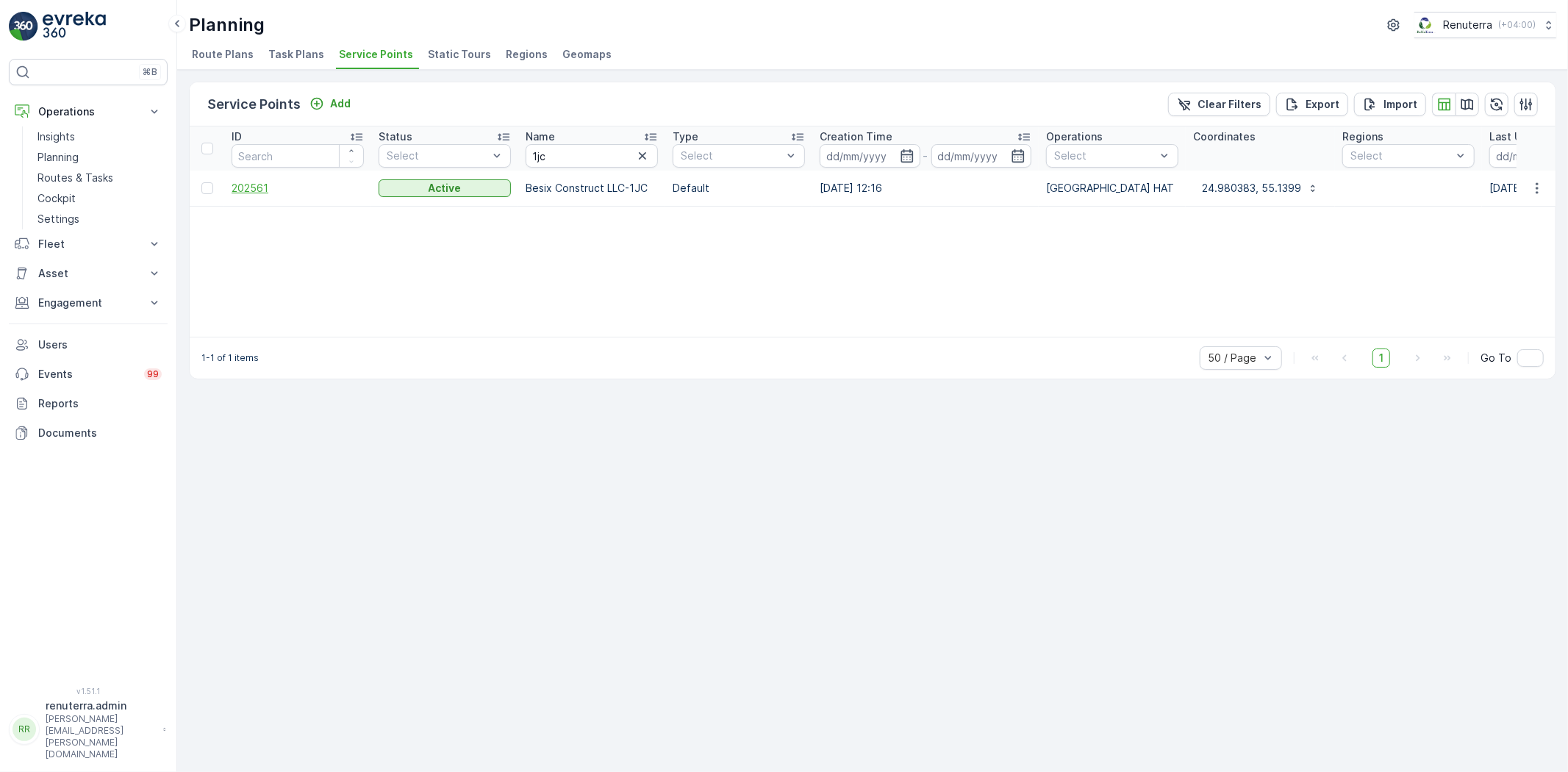
click at [267, 184] on span "202561" at bounding box center [298, 188] width 132 height 15
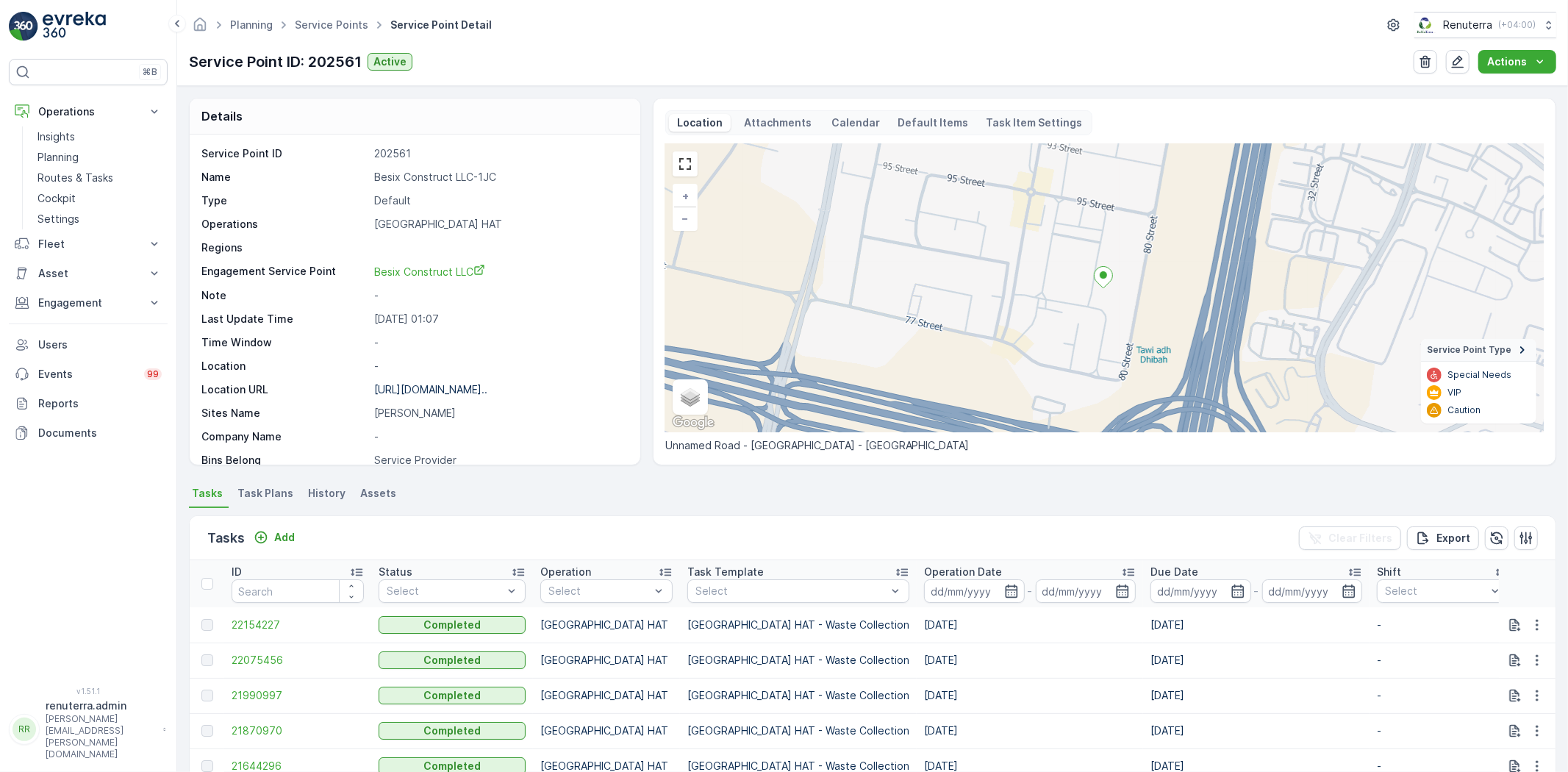
drag, startPoint x: 529, startPoint y: 173, endPoint x: 402, endPoint y: 166, distance: 127.2
click at [529, 173] on div "Name Besix Construct LLC-1JC" at bounding box center [413, 177] width 424 height 15
click at [332, 19] on ul "Service Points" at bounding box center [339, 25] width 96 height 21
click at [327, 25] on link "Service Points" at bounding box center [332, 24] width 74 height 12
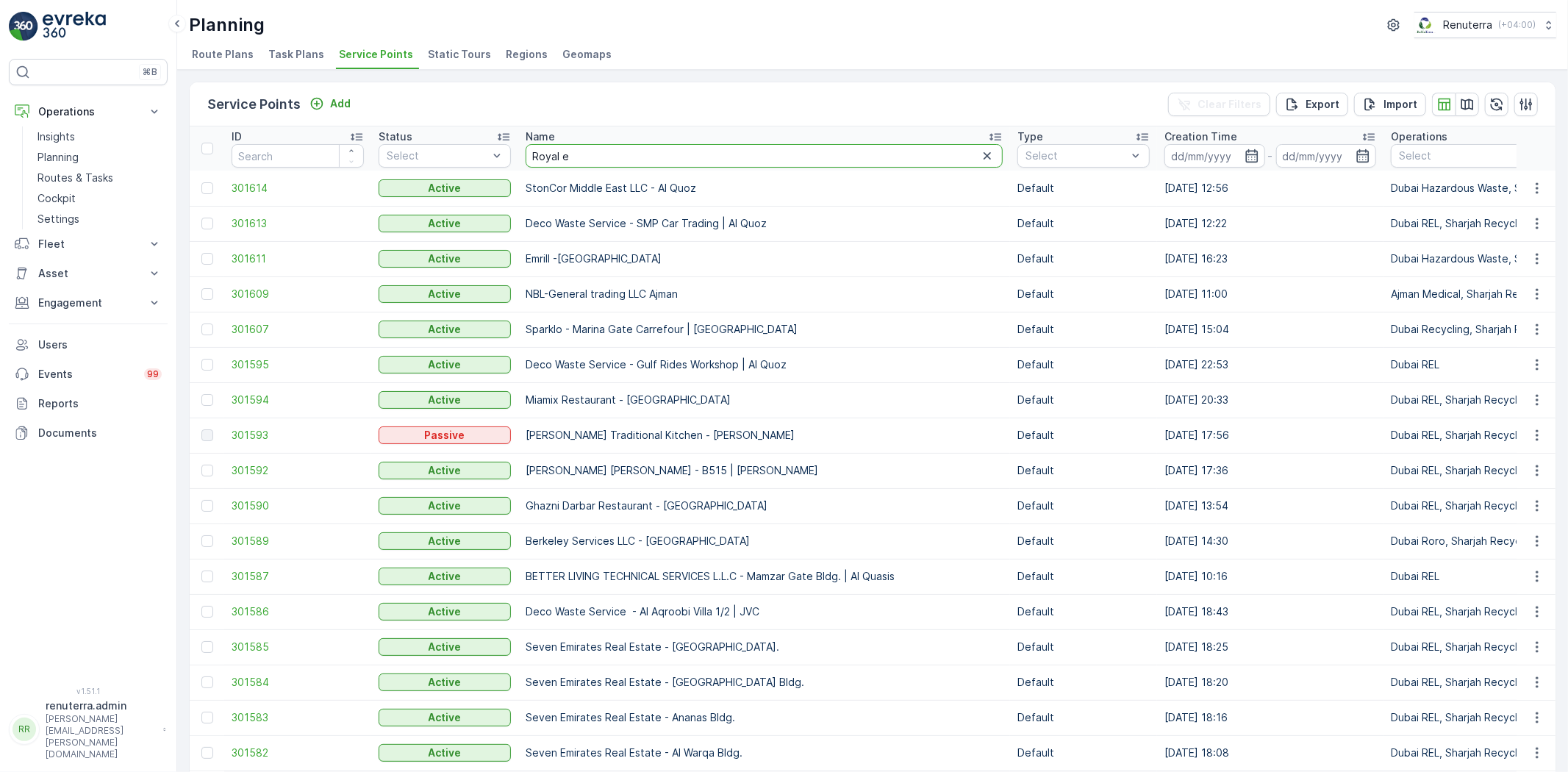
type input "Royal en"
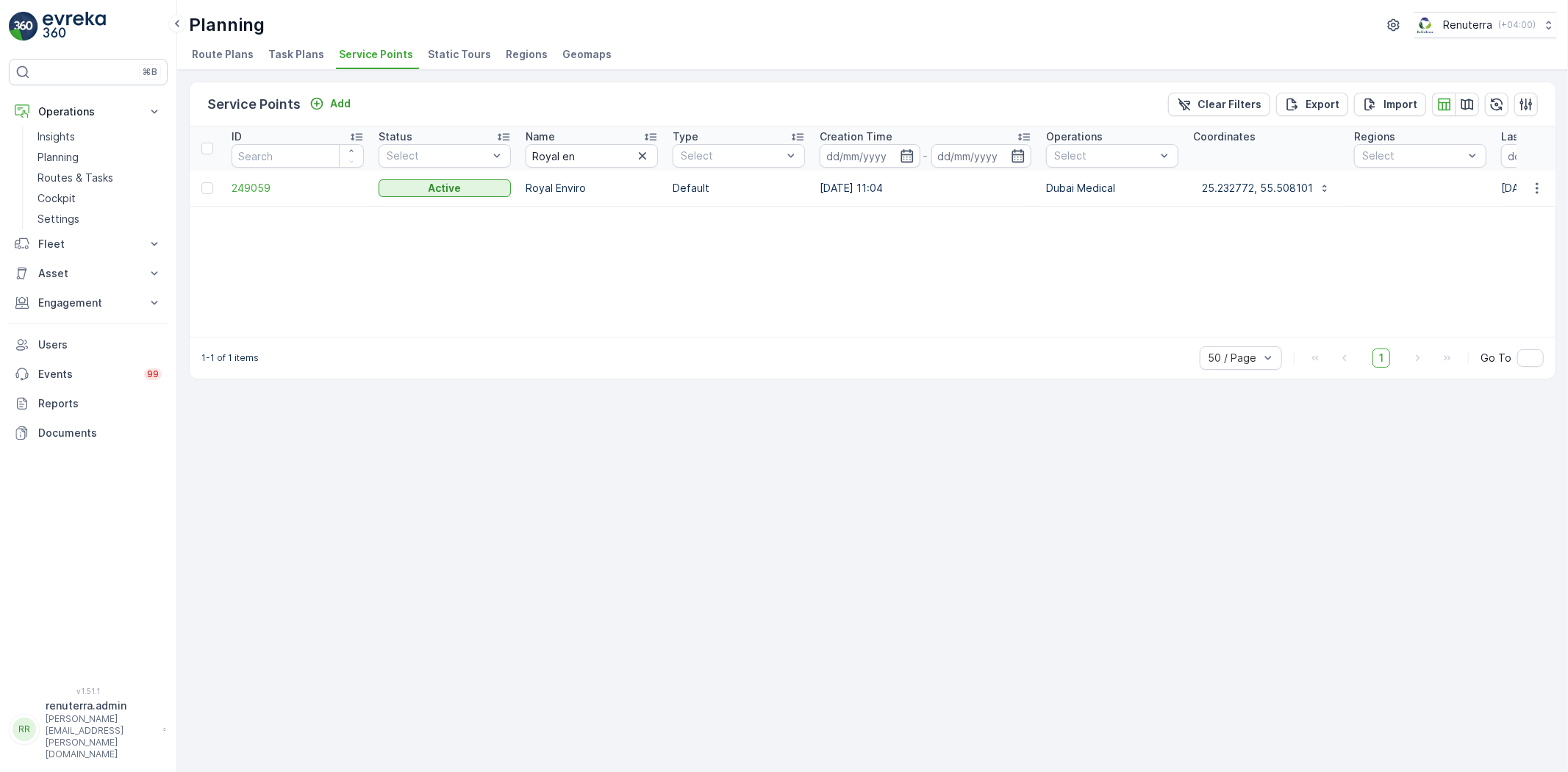
click at [243, 196] on td "249059" at bounding box center [298, 188] width 147 height 35
click at [247, 188] on span "249059" at bounding box center [298, 188] width 132 height 15
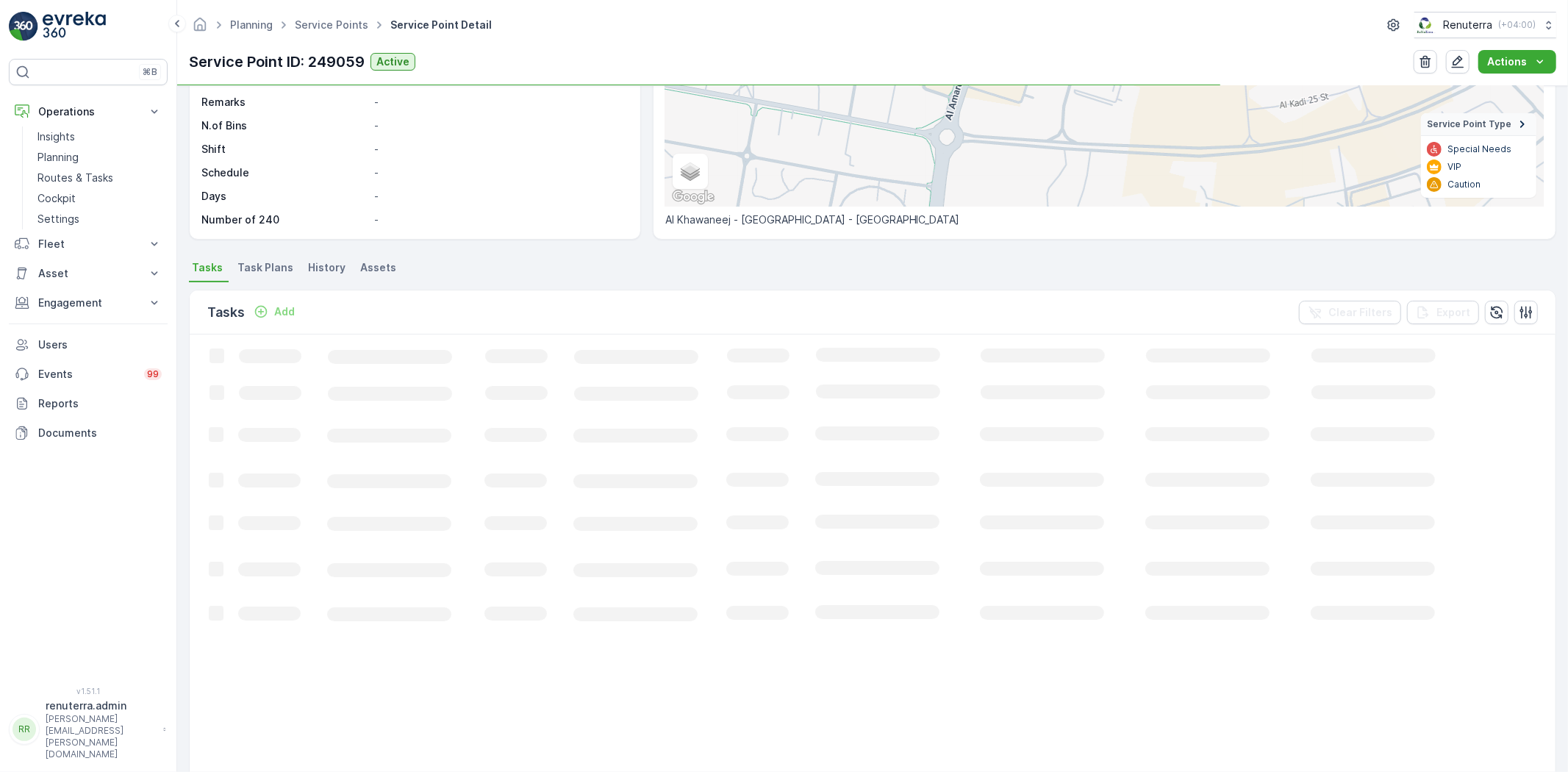
scroll to position [245, 0]
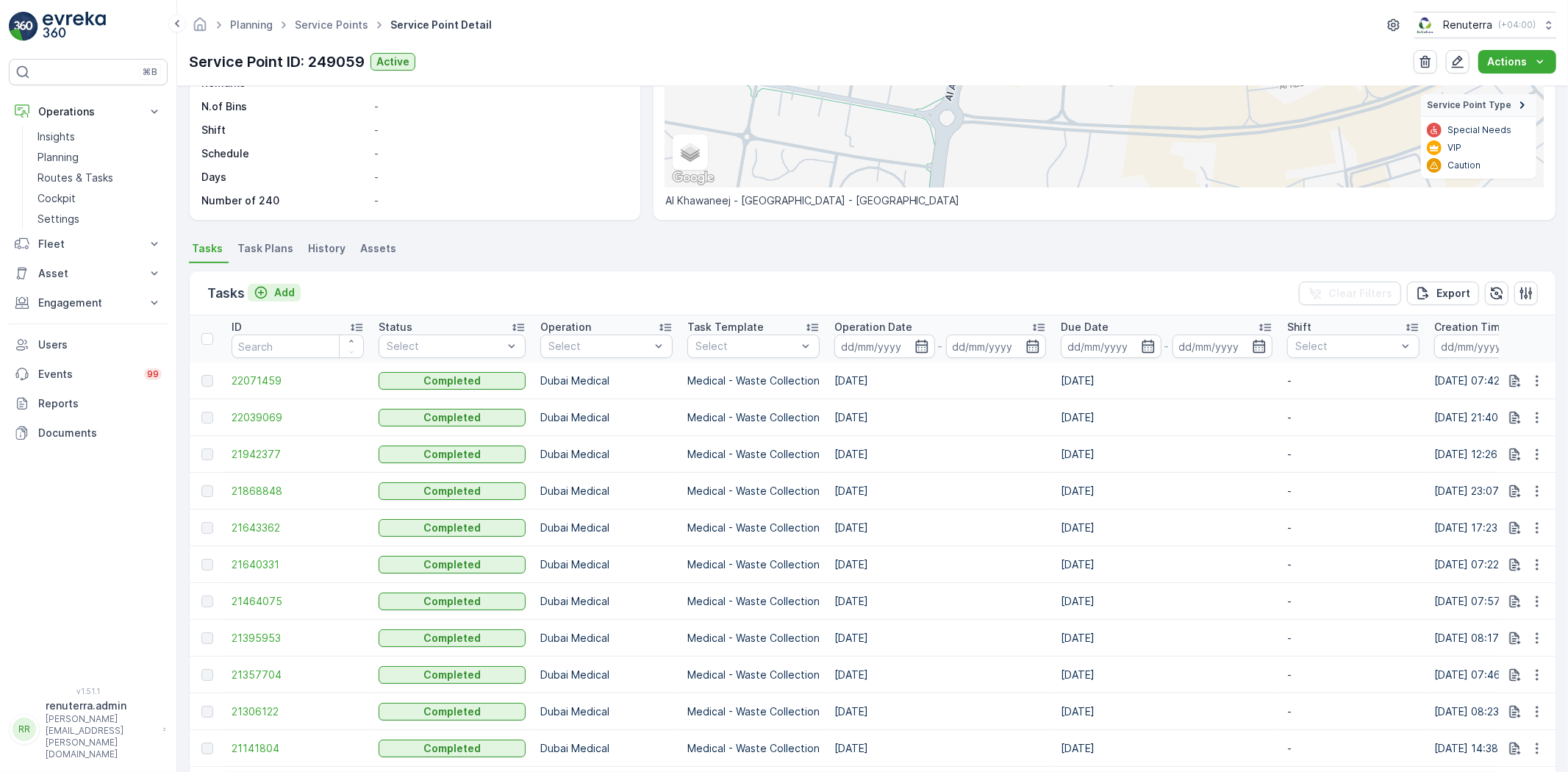
click at [285, 295] on p "Add" at bounding box center [284, 293] width 20 height 15
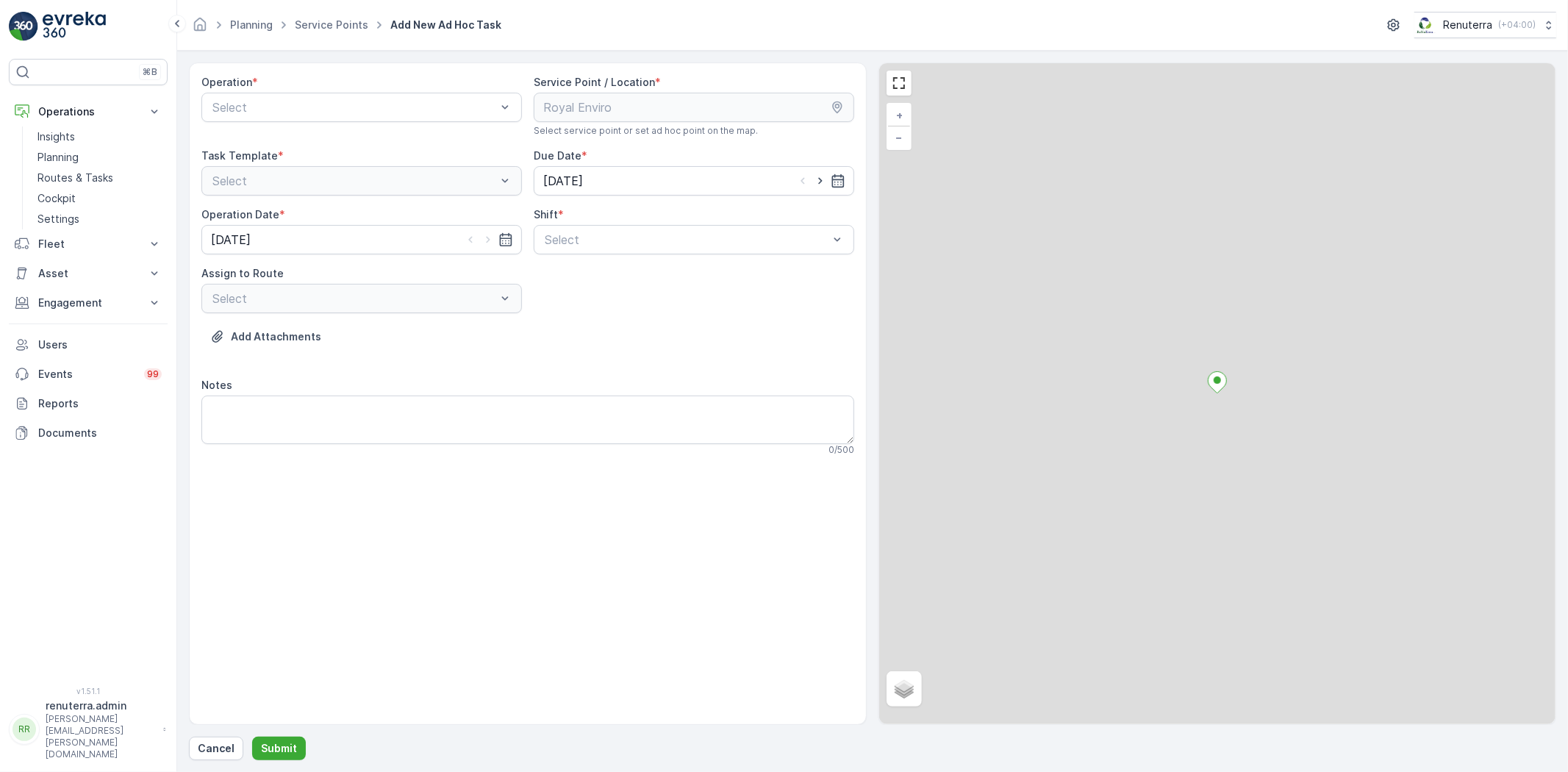
click at [307, 124] on div "Operation * Select" at bounding box center [361, 106] width 320 height 61
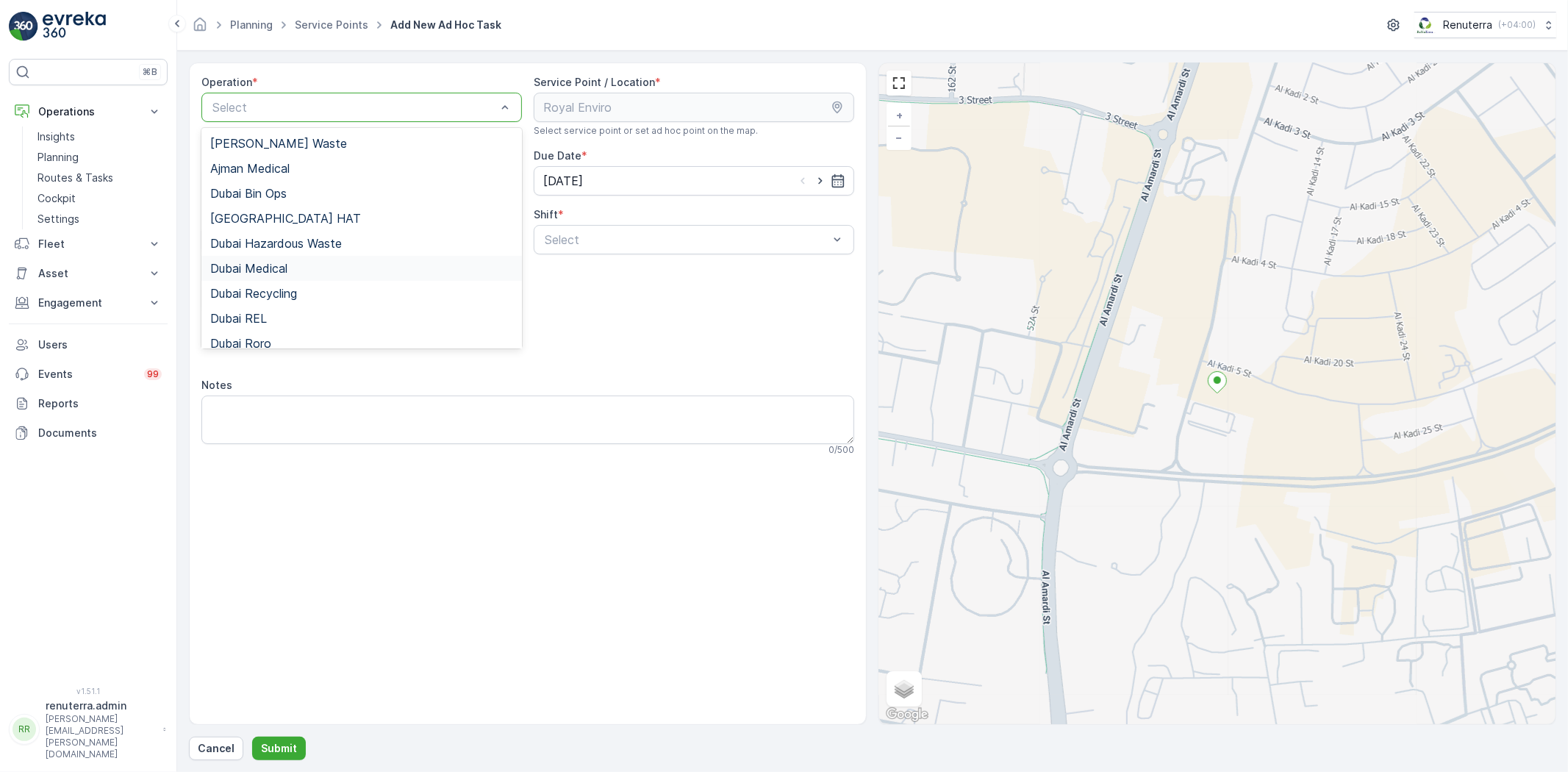
drag, startPoint x: 298, startPoint y: 266, endPoint x: 375, endPoint y: 252, distance: 78.3
click at [297, 263] on div "Dubai Medical" at bounding box center [362, 268] width 303 height 13
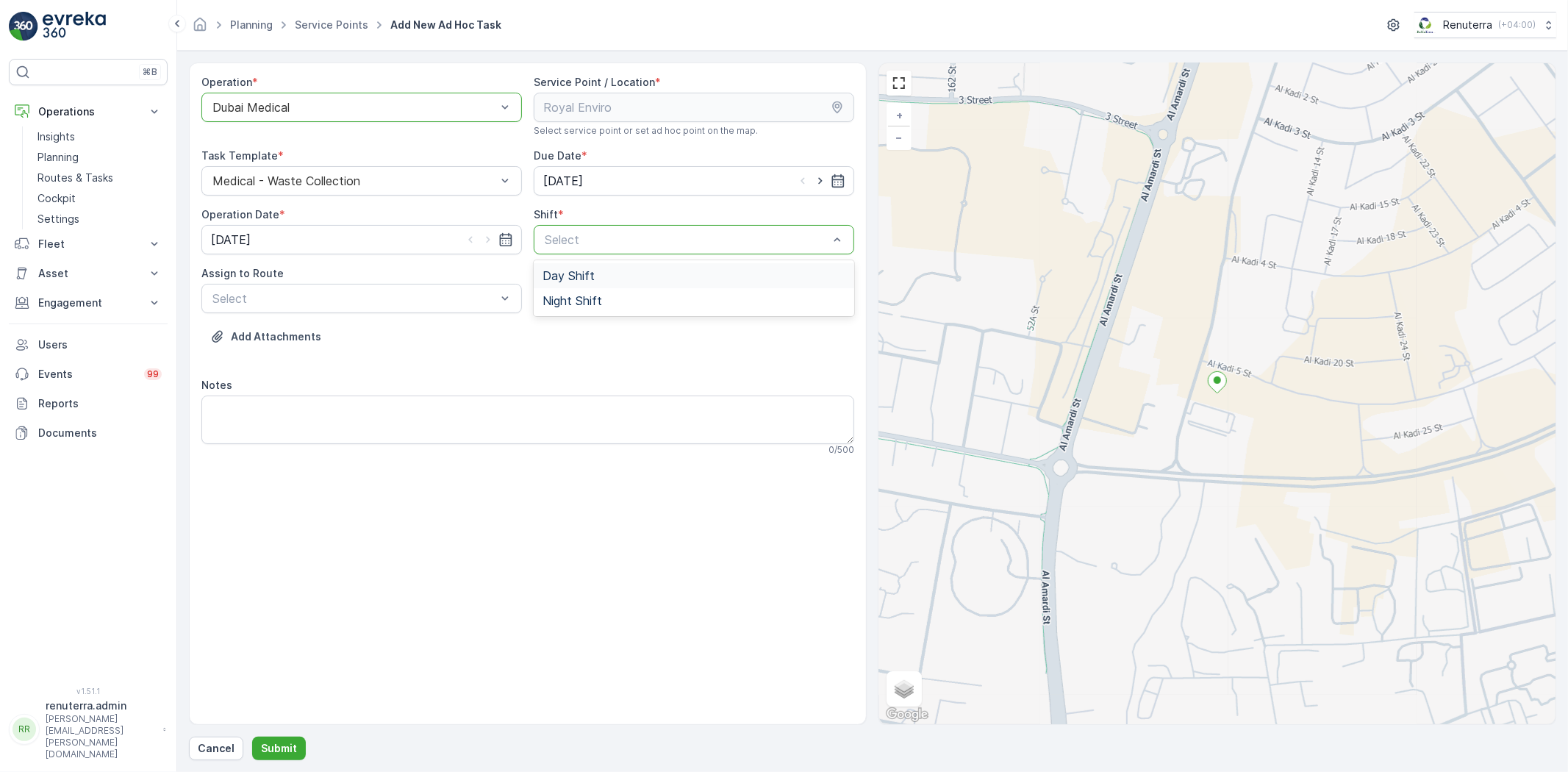
click at [584, 275] on span "Day Shift" at bounding box center [569, 275] width 52 height 13
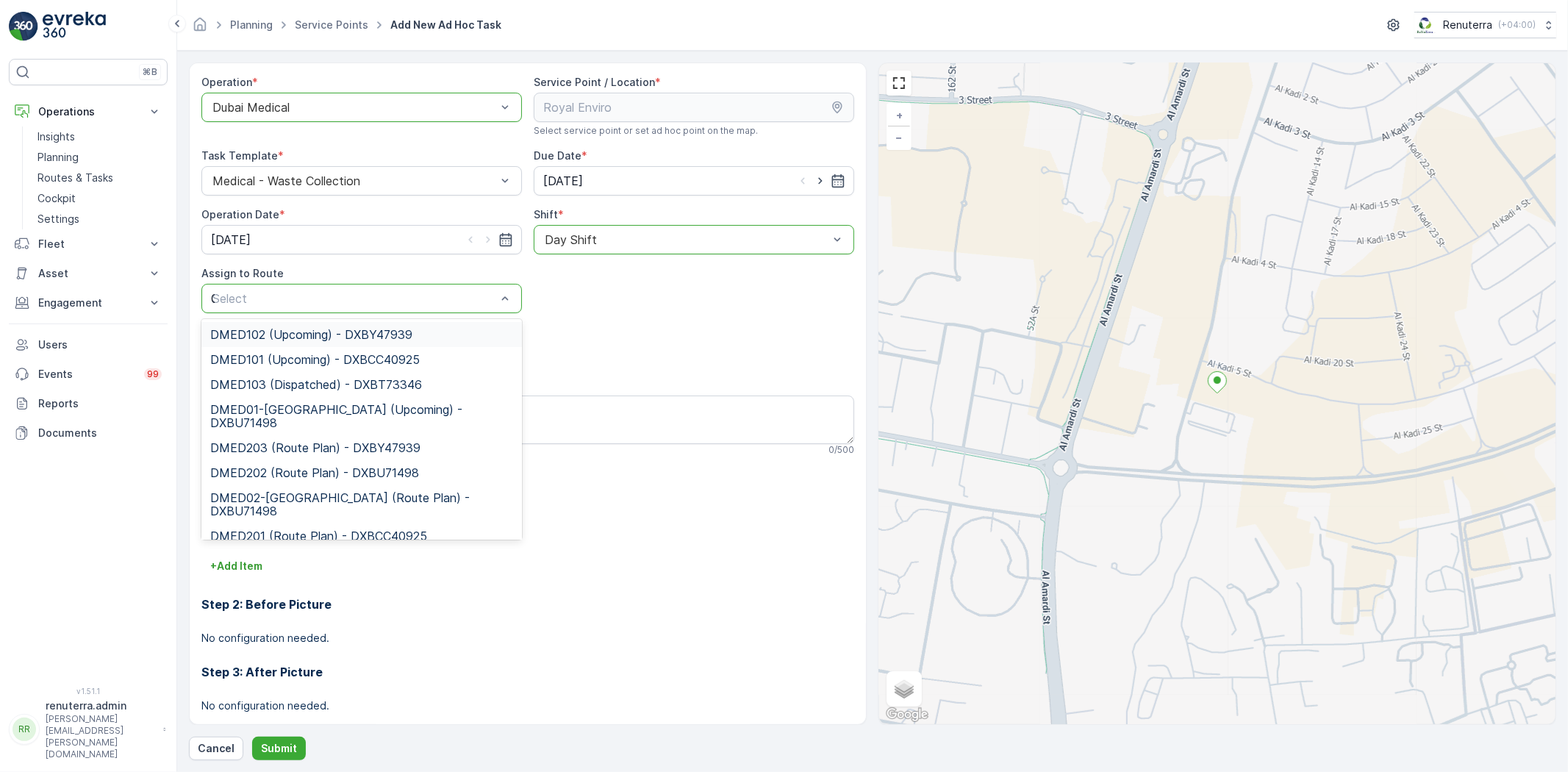
type input "01"
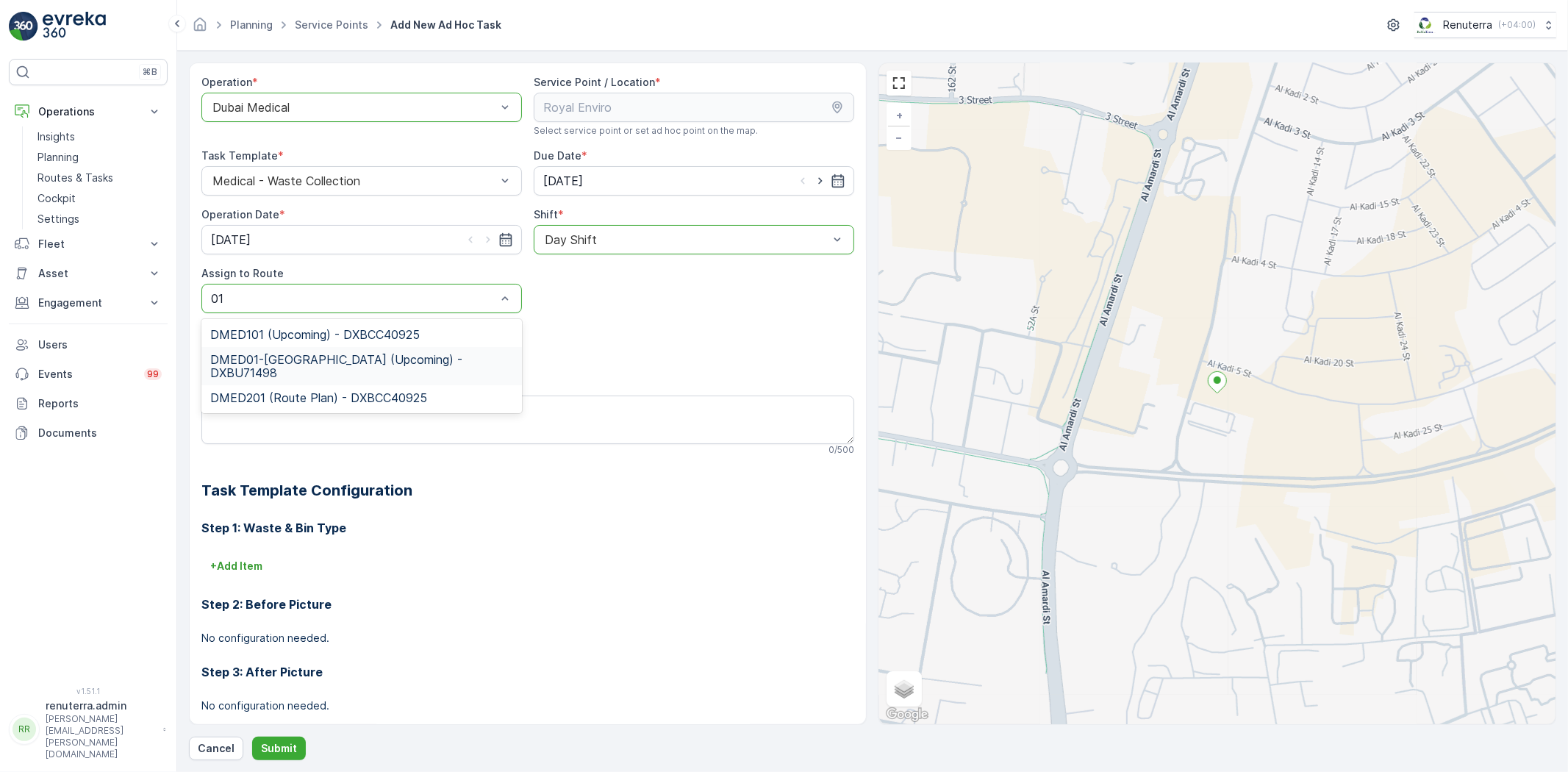
click at [312, 361] on span "DMED01-[GEOGRAPHIC_DATA] (Upcoming) - DXBU71498" at bounding box center [362, 366] width 303 height 26
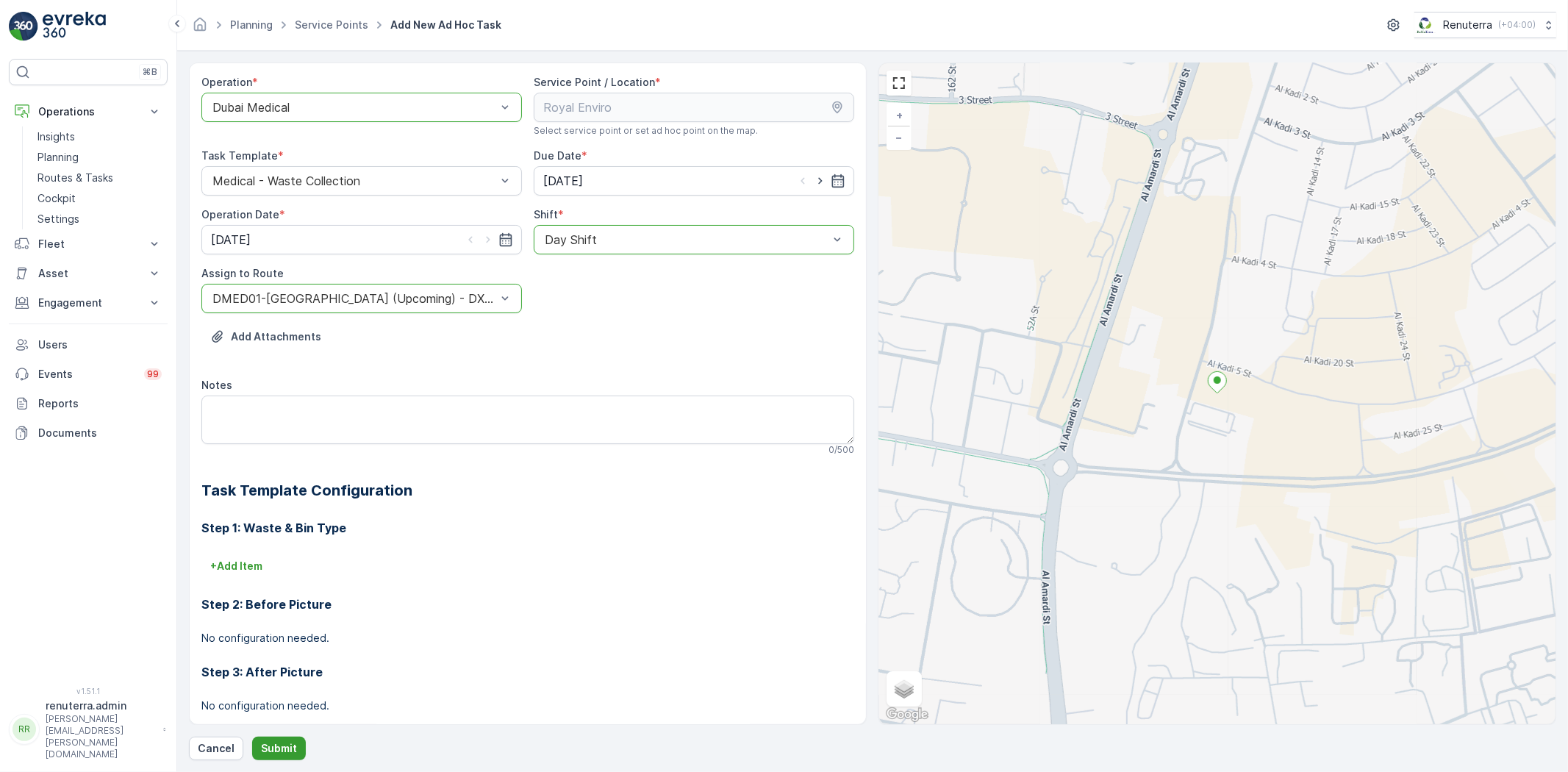
click at [283, 752] on p "Submit" at bounding box center [279, 748] width 36 height 15
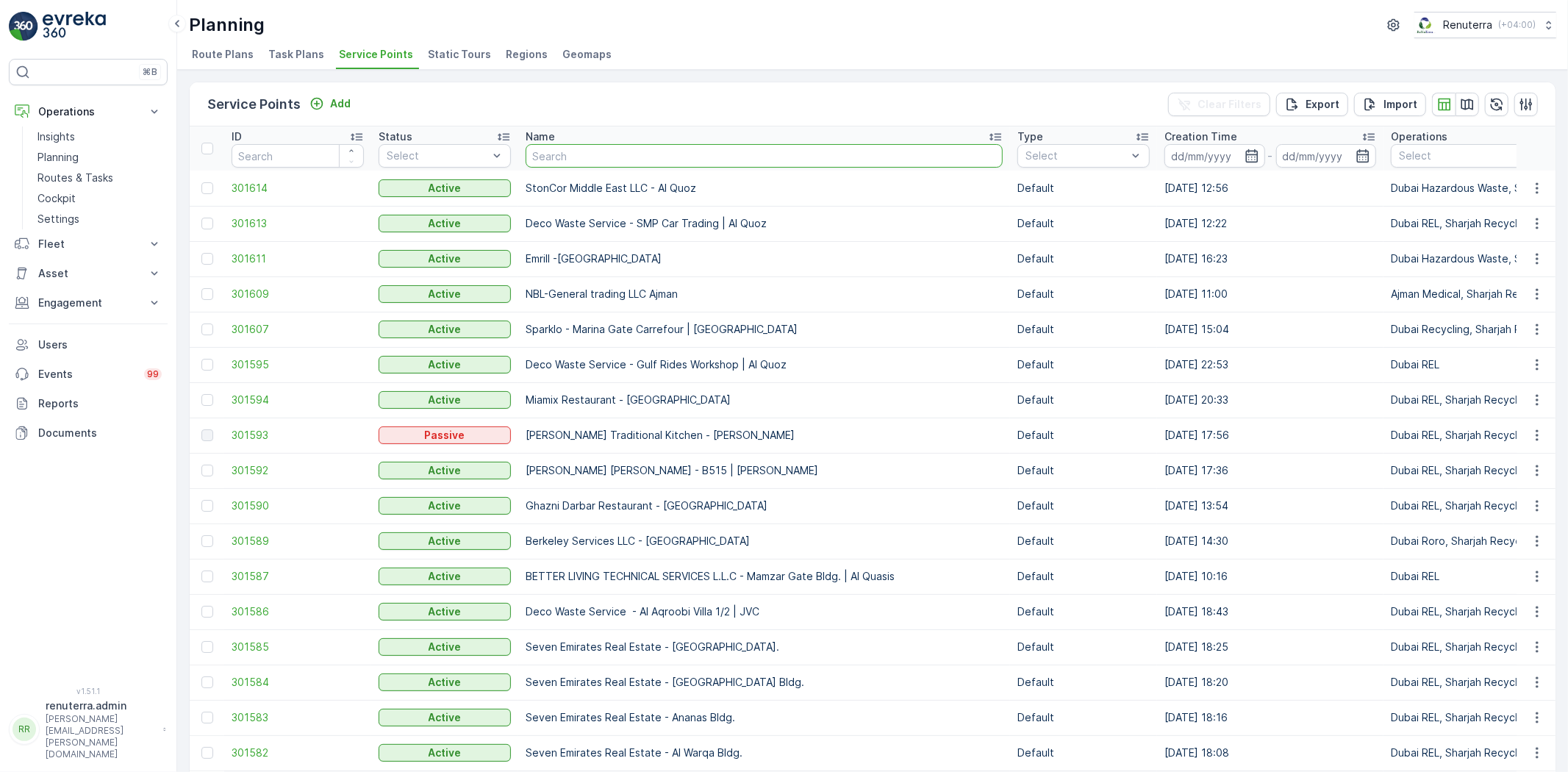
click at [561, 149] on input "text" at bounding box center [764, 156] width 477 height 24
type input "maqa"
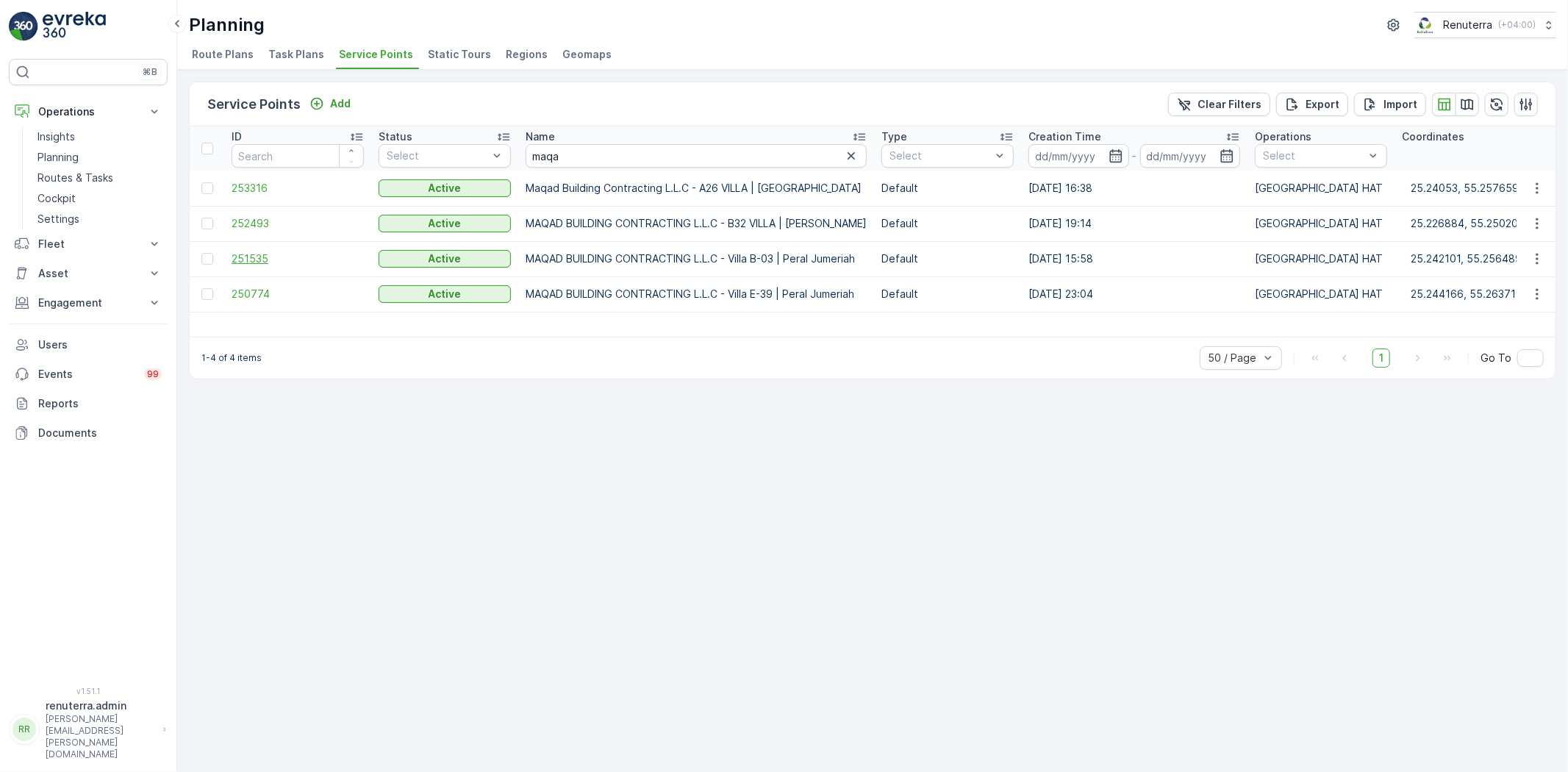
click at [254, 254] on span "251535" at bounding box center [298, 259] width 132 height 15
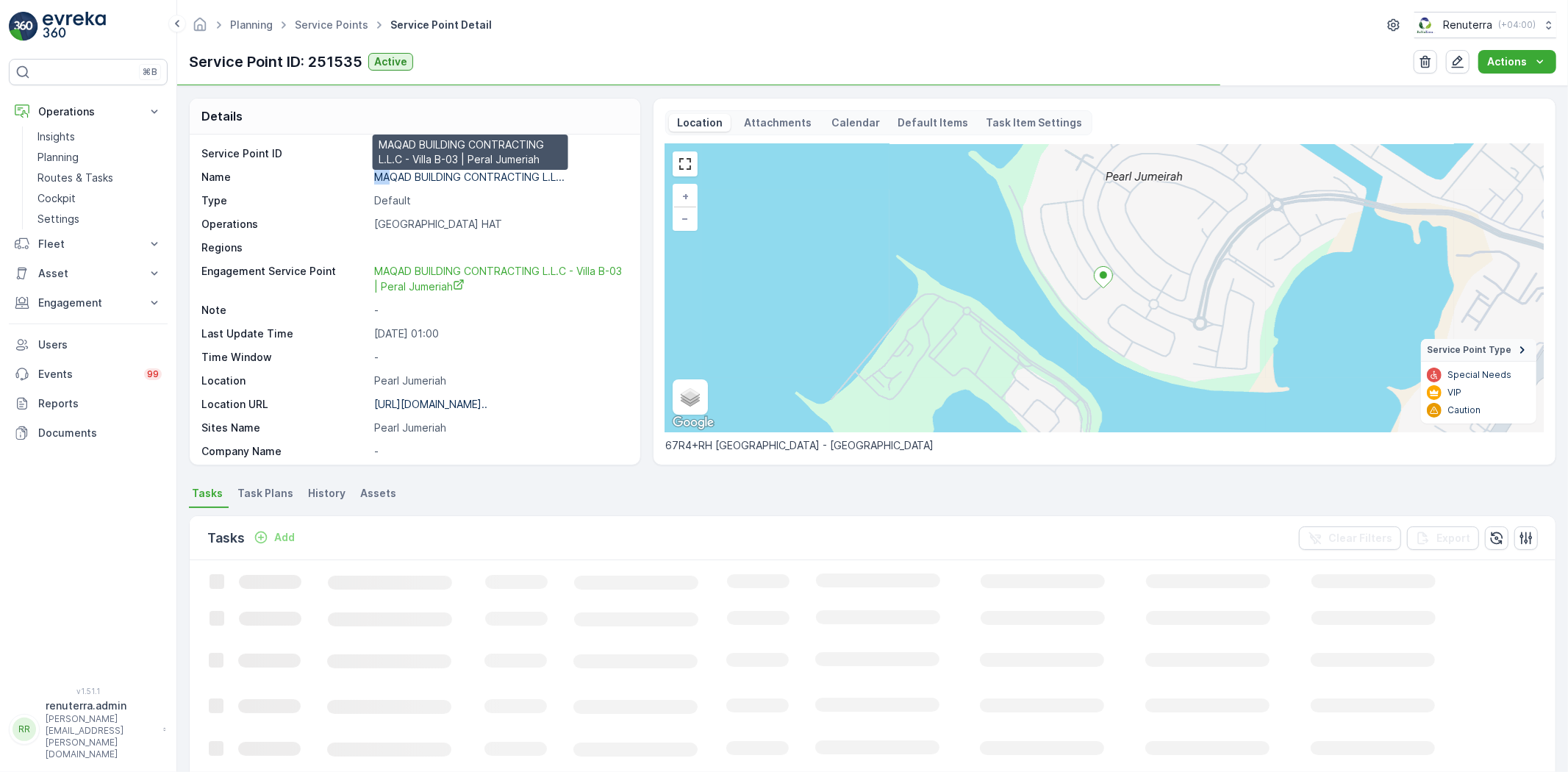
drag, startPoint x: 371, startPoint y: 177, endPoint x: 388, endPoint y: 179, distance: 17.1
click at [388, 179] on div "Name MAQAD BUILDING CONTRACTING L.L... MAQAD BUILDING CONTRACTING L.L.C - Villa…" at bounding box center [413, 177] width 424 height 15
click at [388, 179] on p "MAQAD BUILDING CONTRACTING L.L..." at bounding box center [470, 176] width 190 height 12
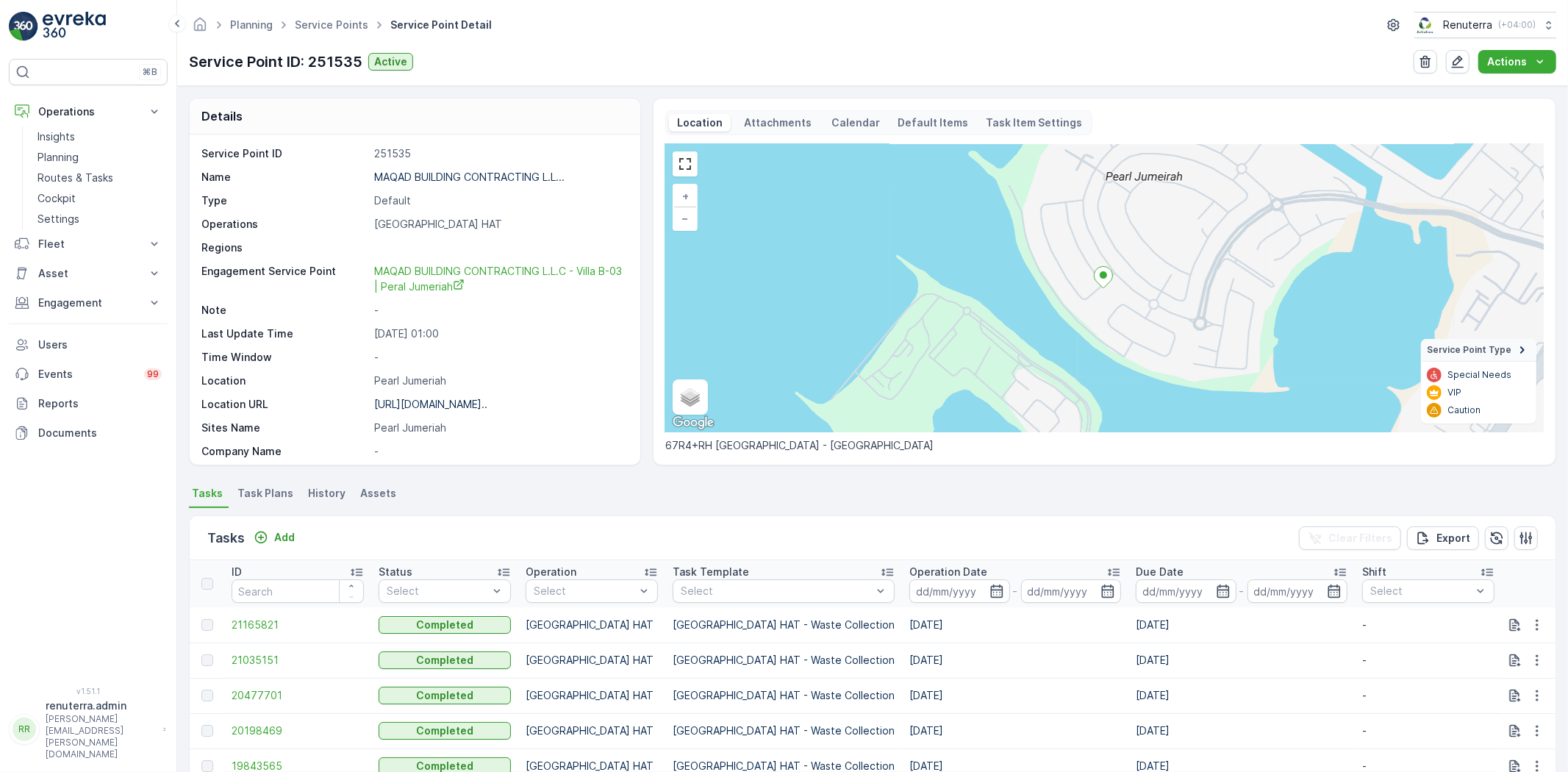
click at [485, 179] on p "MAQAD BUILDING CONTRACTING L.L..." at bounding box center [470, 176] width 190 height 12
click at [278, 538] on p "Add" at bounding box center [284, 538] width 20 height 15
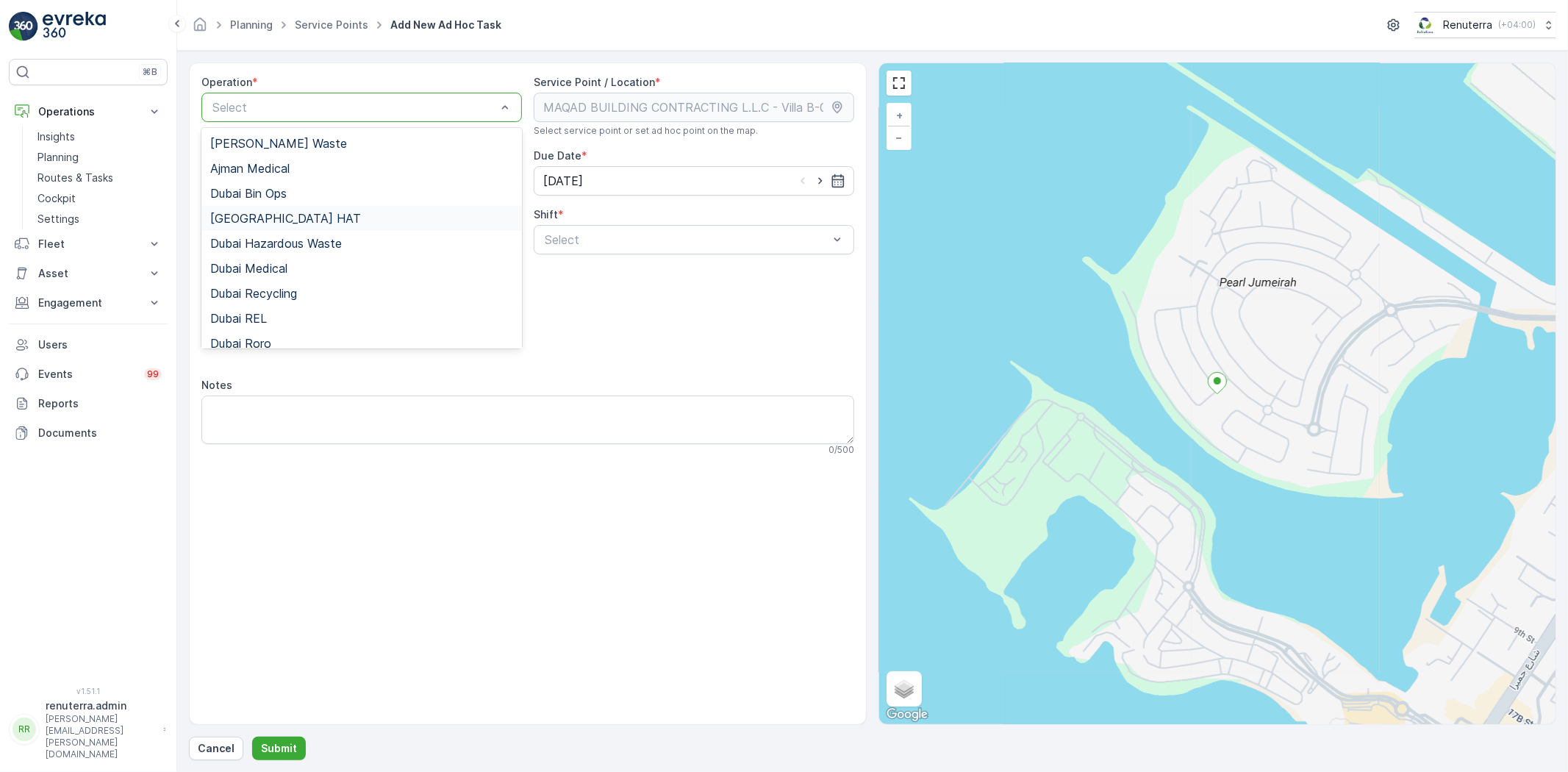
click at [282, 223] on div "[GEOGRAPHIC_DATA] HAT" at bounding box center [362, 218] width 303 height 13
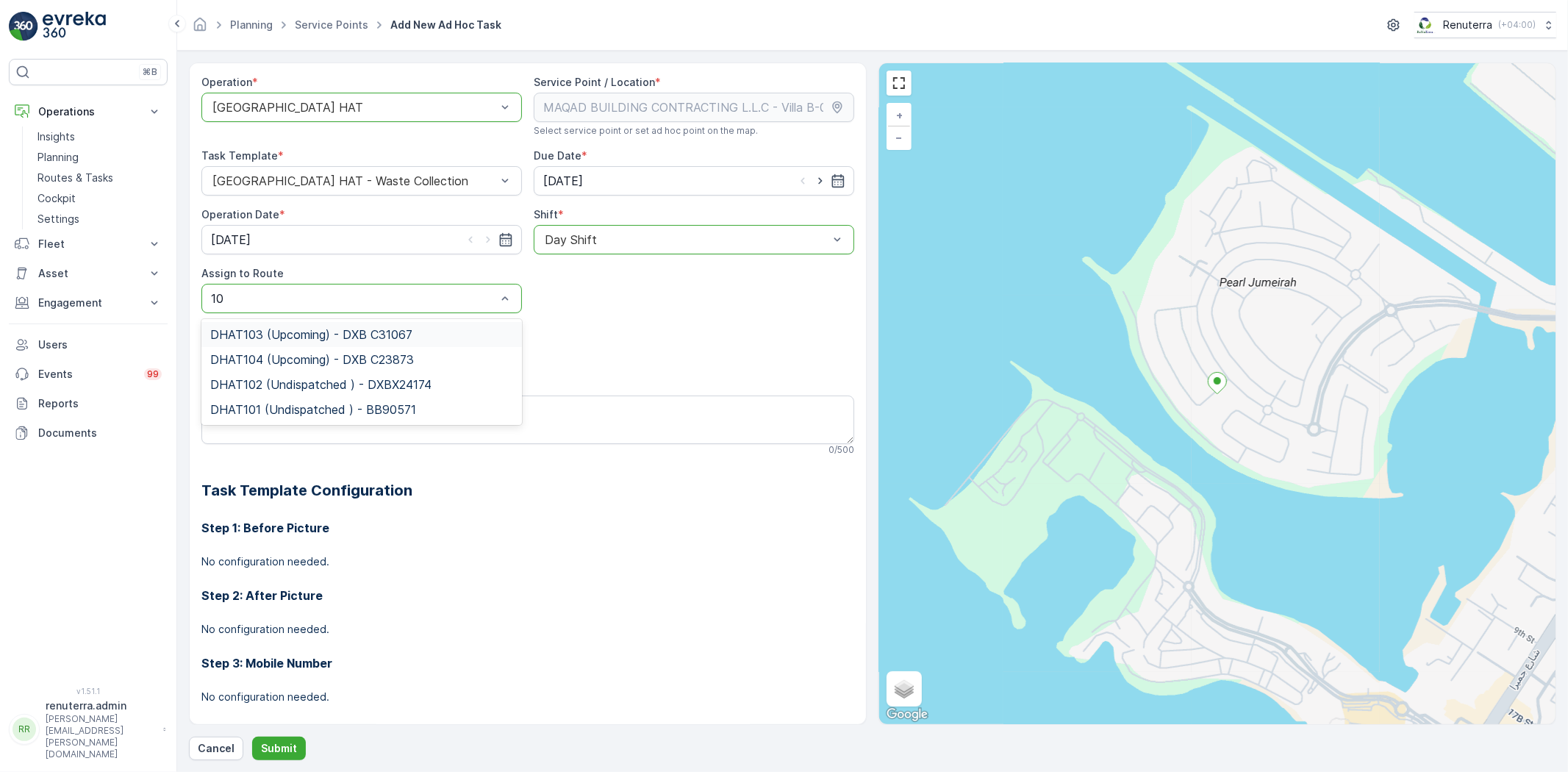
type input "102"
click at [297, 332] on span "DHAT102 (Undispatched ) - DXBX24174" at bounding box center [321, 334] width 221 height 13
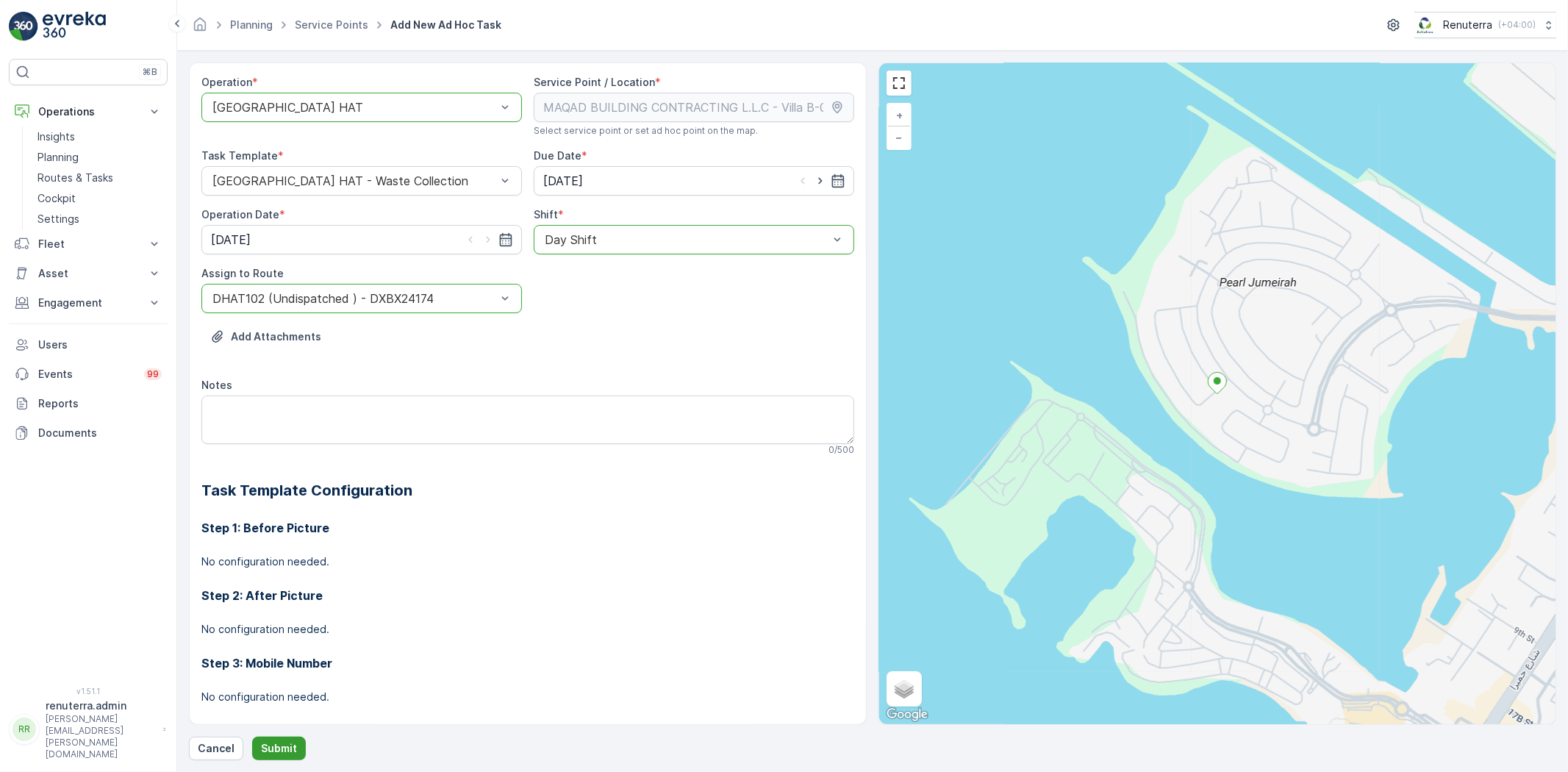
click at [280, 745] on p "Submit" at bounding box center [279, 748] width 36 height 15
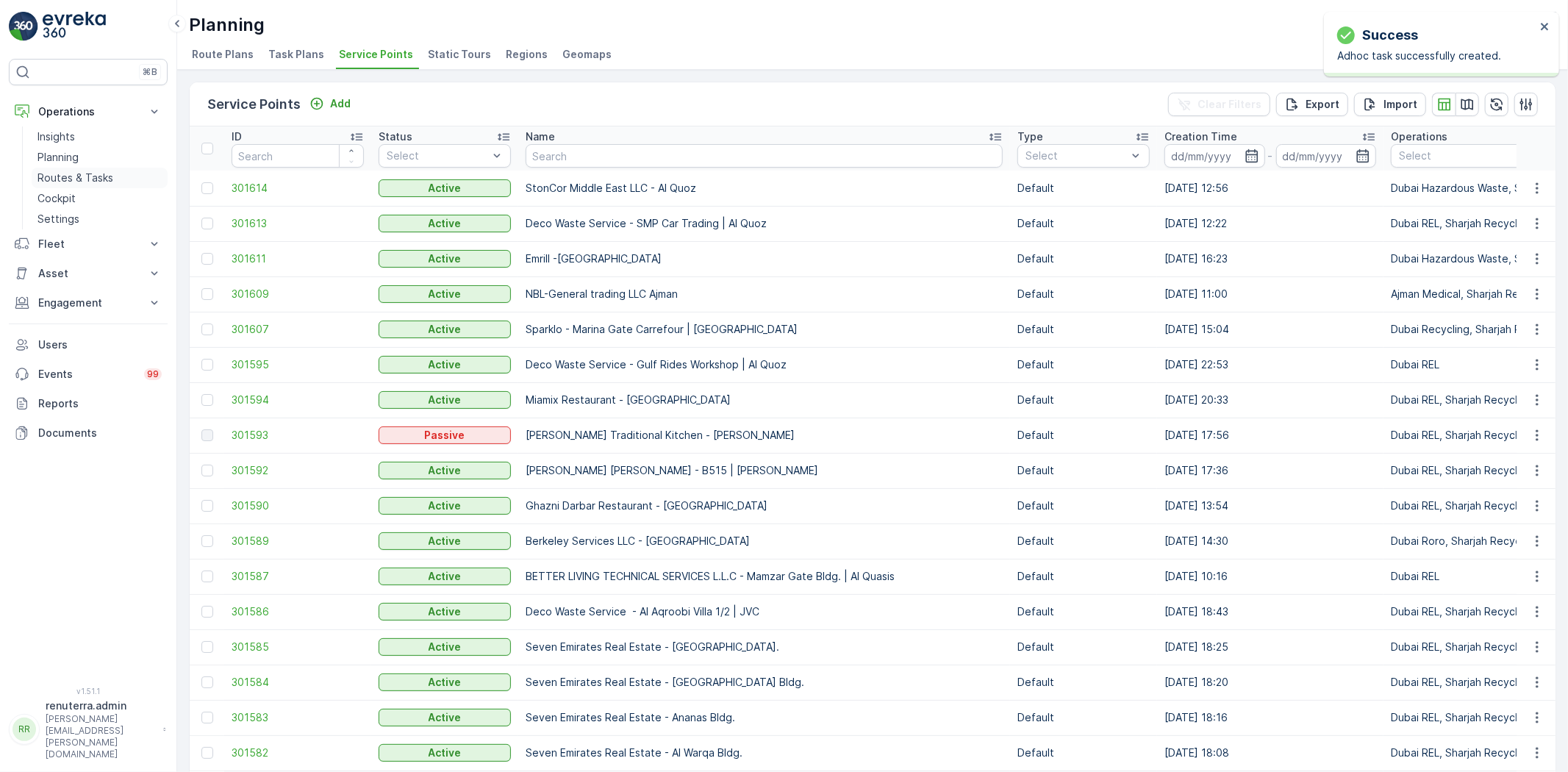
click at [92, 176] on p "Routes & Tasks" at bounding box center [75, 178] width 75 height 15
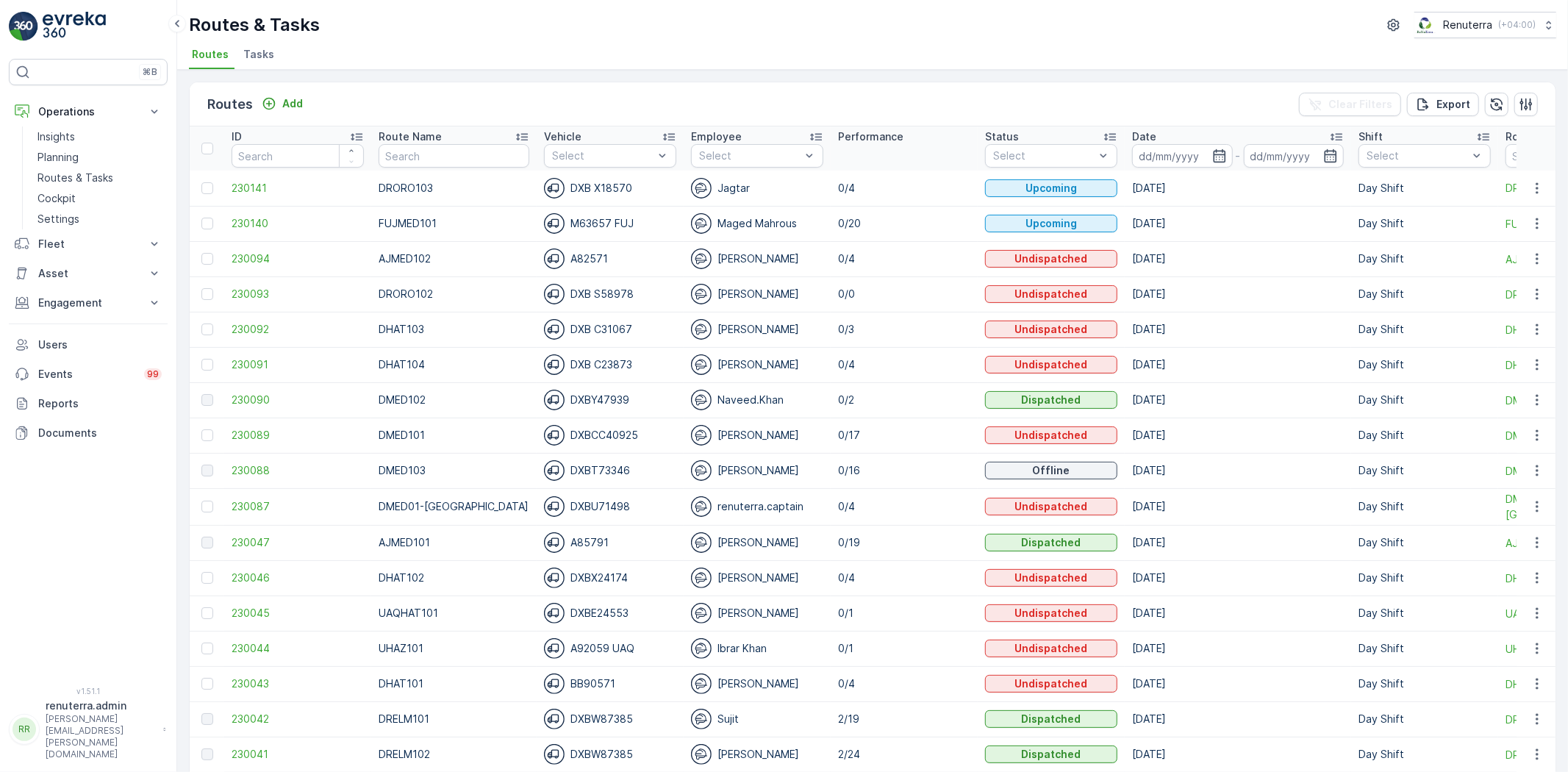
click at [248, 758] on span "230041" at bounding box center [298, 754] width 132 height 15
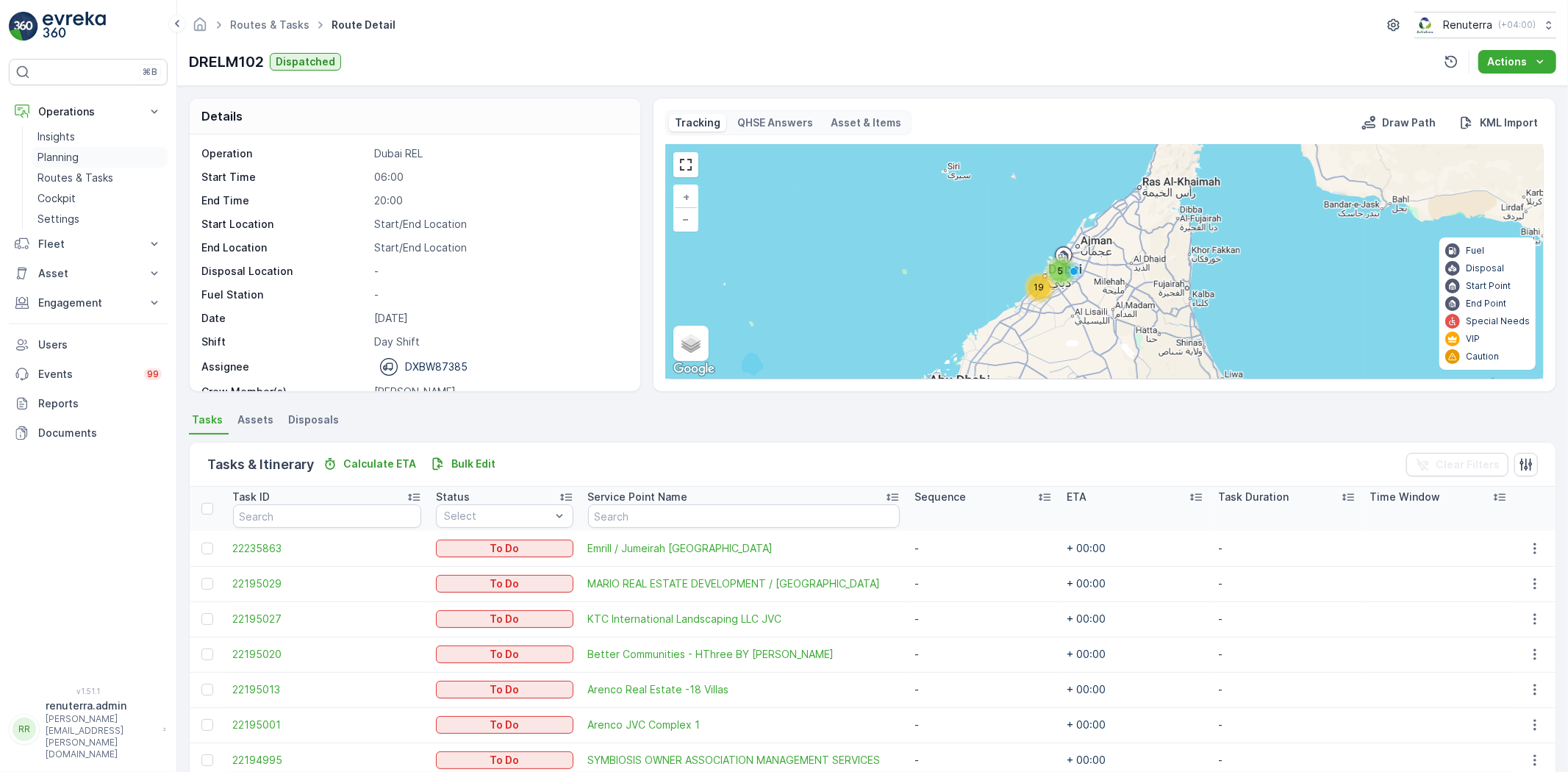
click at [89, 161] on link "Planning" at bounding box center [100, 157] width 136 height 20
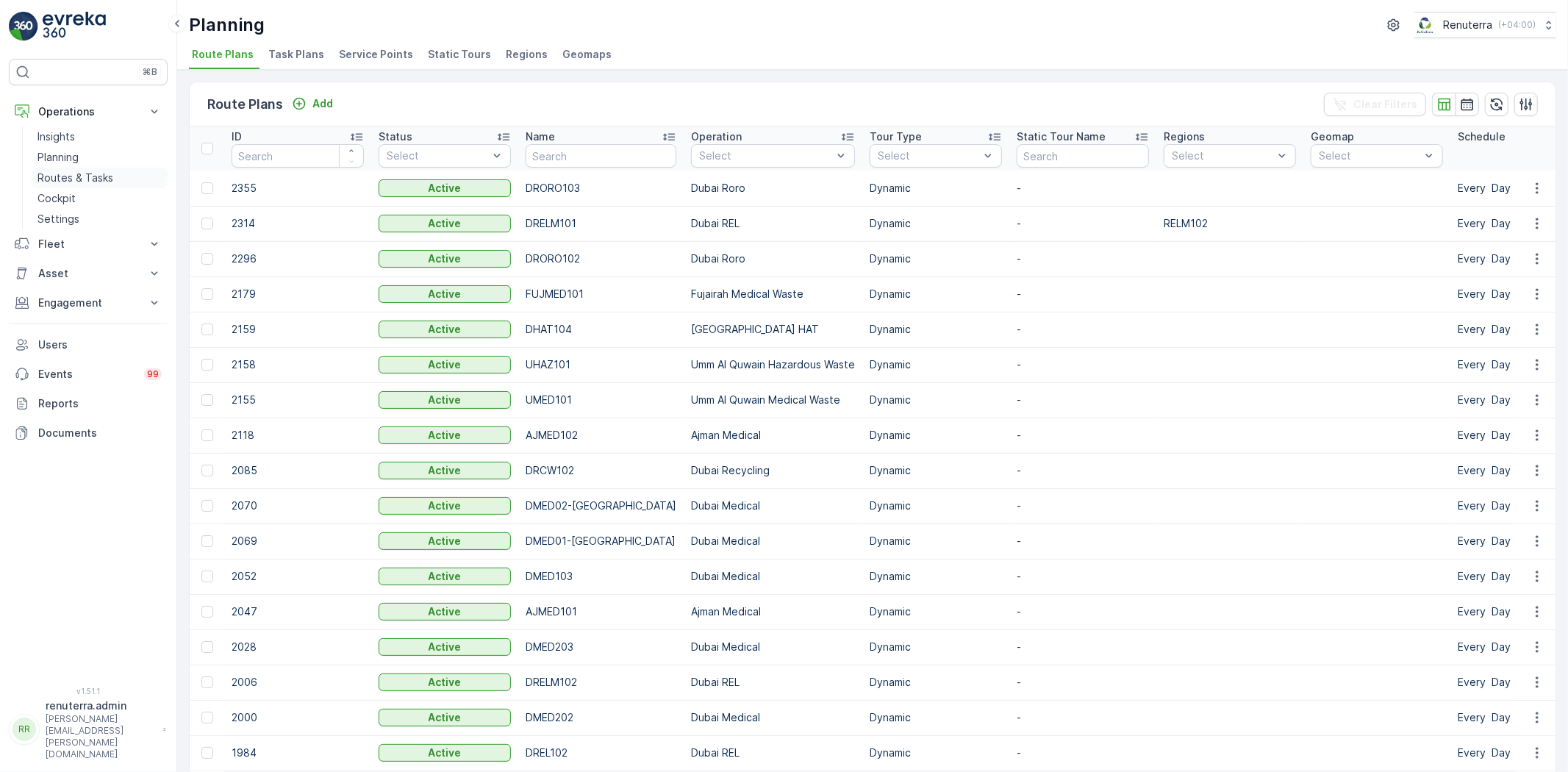
click at [89, 177] on p "Routes & Tasks" at bounding box center [75, 178] width 75 height 15
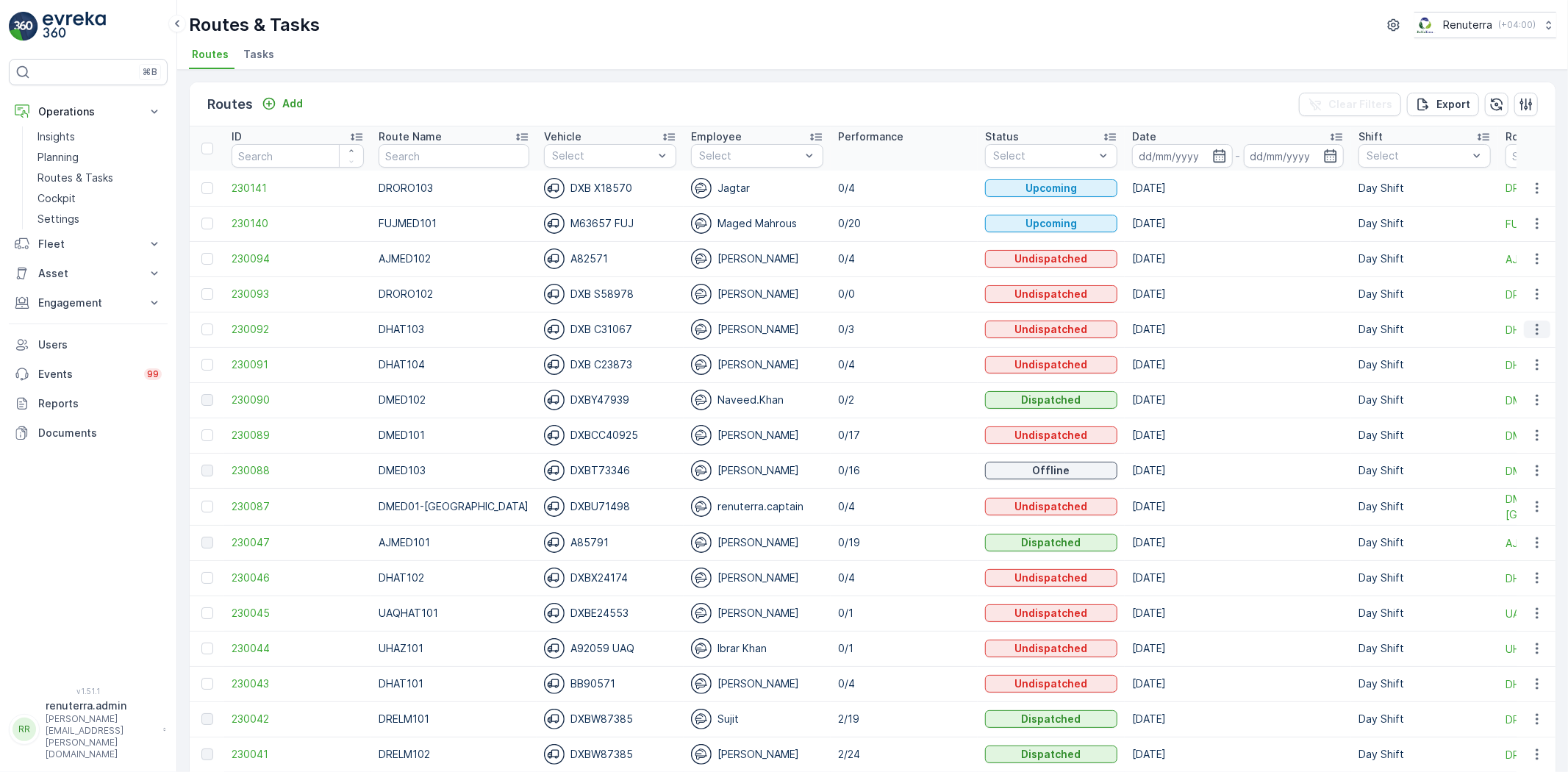
click at [1532, 326] on icon "button" at bounding box center [1538, 329] width 15 height 15
click at [1520, 406] on span "Change Assignee" at bounding box center [1503, 412] width 86 height 15
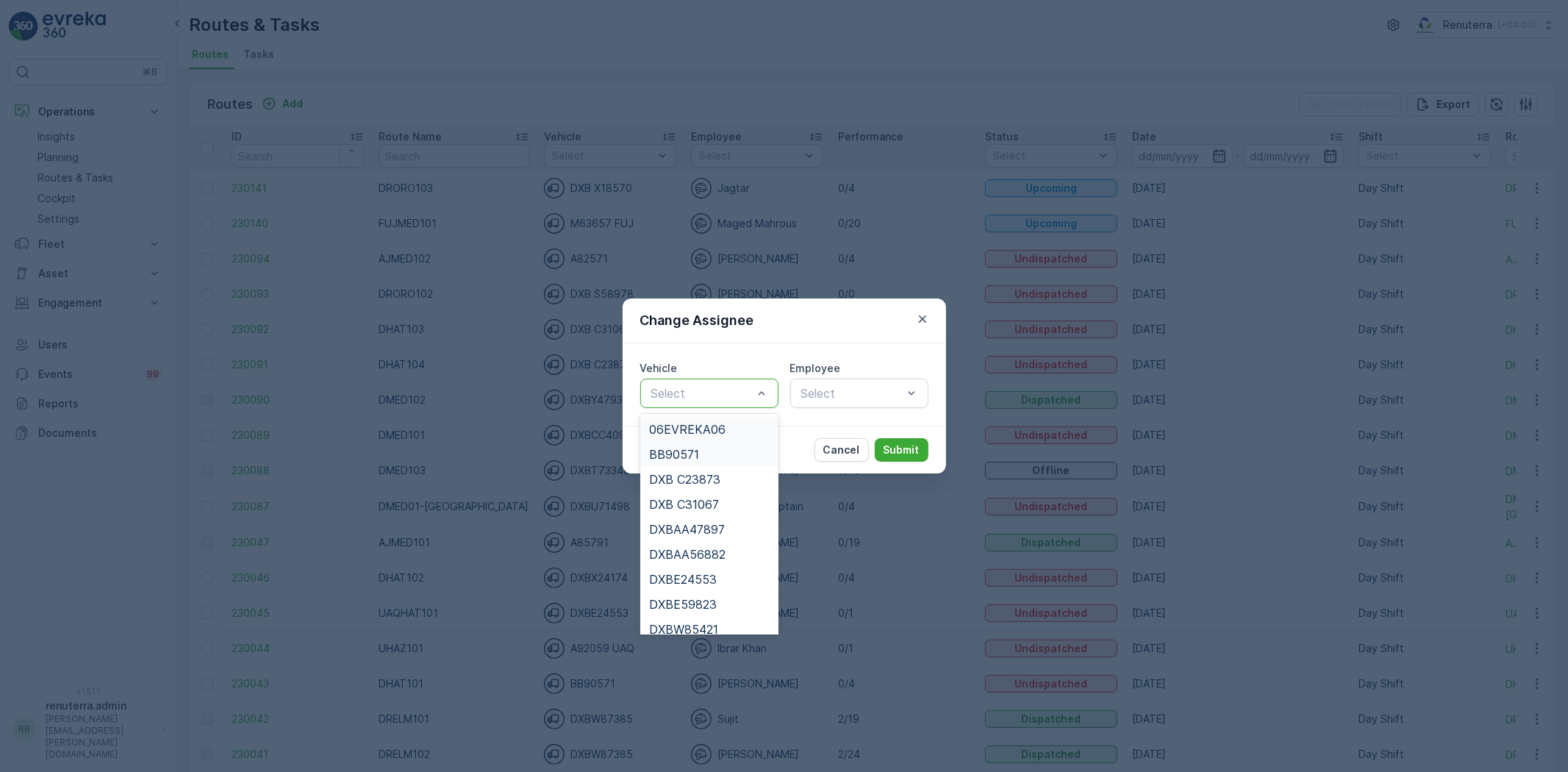
drag, startPoint x: 715, startPoint y: 383, endPoint x: 723, endPoint y: 453, distance: 70.5
click at [714, 381] on div "Select" at bounding box center [709, 393] width 139 height 30
drag, startPoint x: 704, startPoint y: 502, endPoint x: 719, endPoint y: 494, distance: 17.0
click at [706, 502] on span "DXB C31067" at bounding box center [684, 504] width 70 height 13
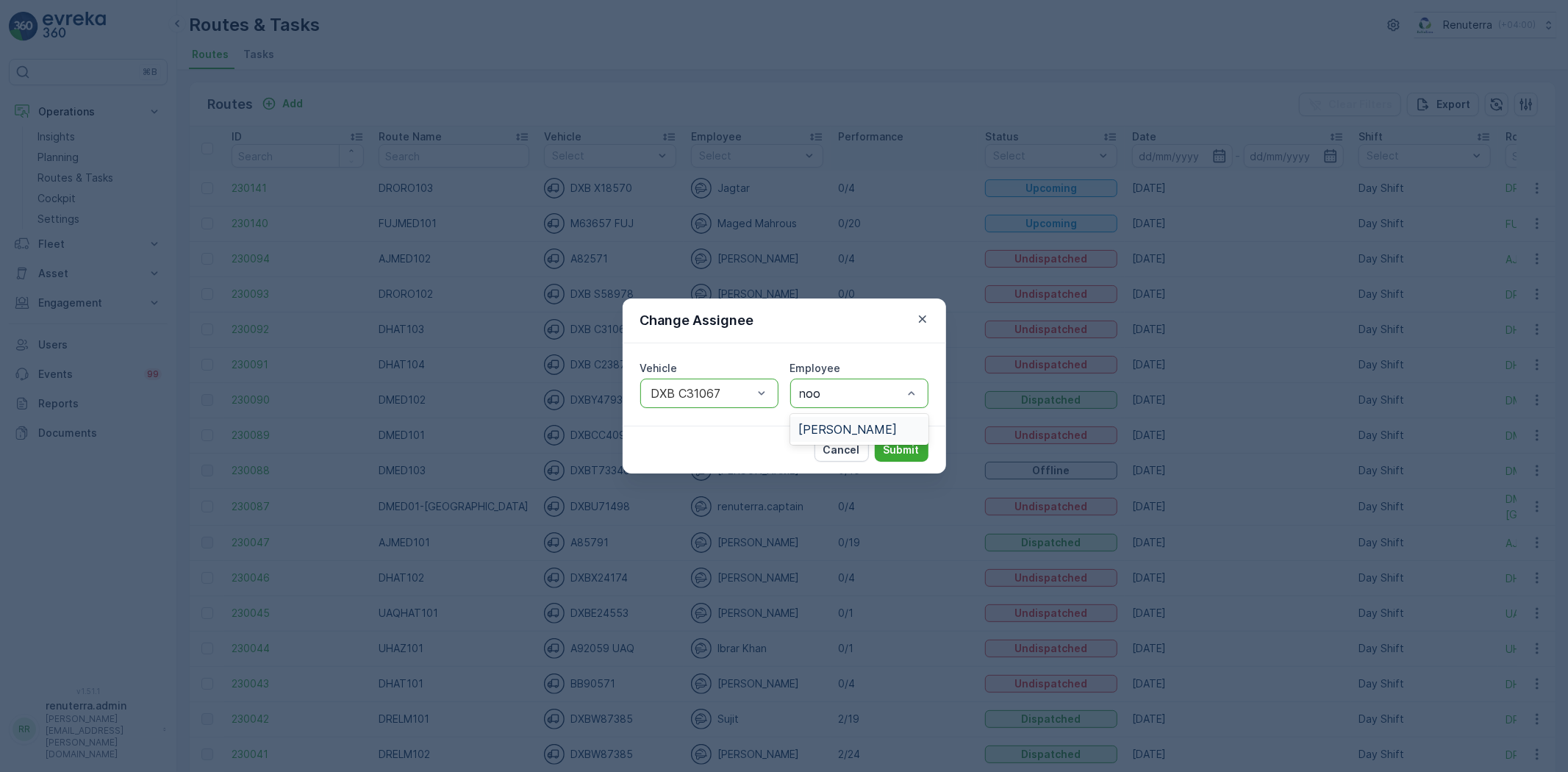
type input "noor"
click at [820, 420] on div "[PERSON_NAME]" at bounding box center [859, 429] width 139 height 25
click at [911, 452] on p "Submit" at bounding box center [902, 450] width 36 height 15
